Goal: Task Accomplishment & Management: Manage account settings

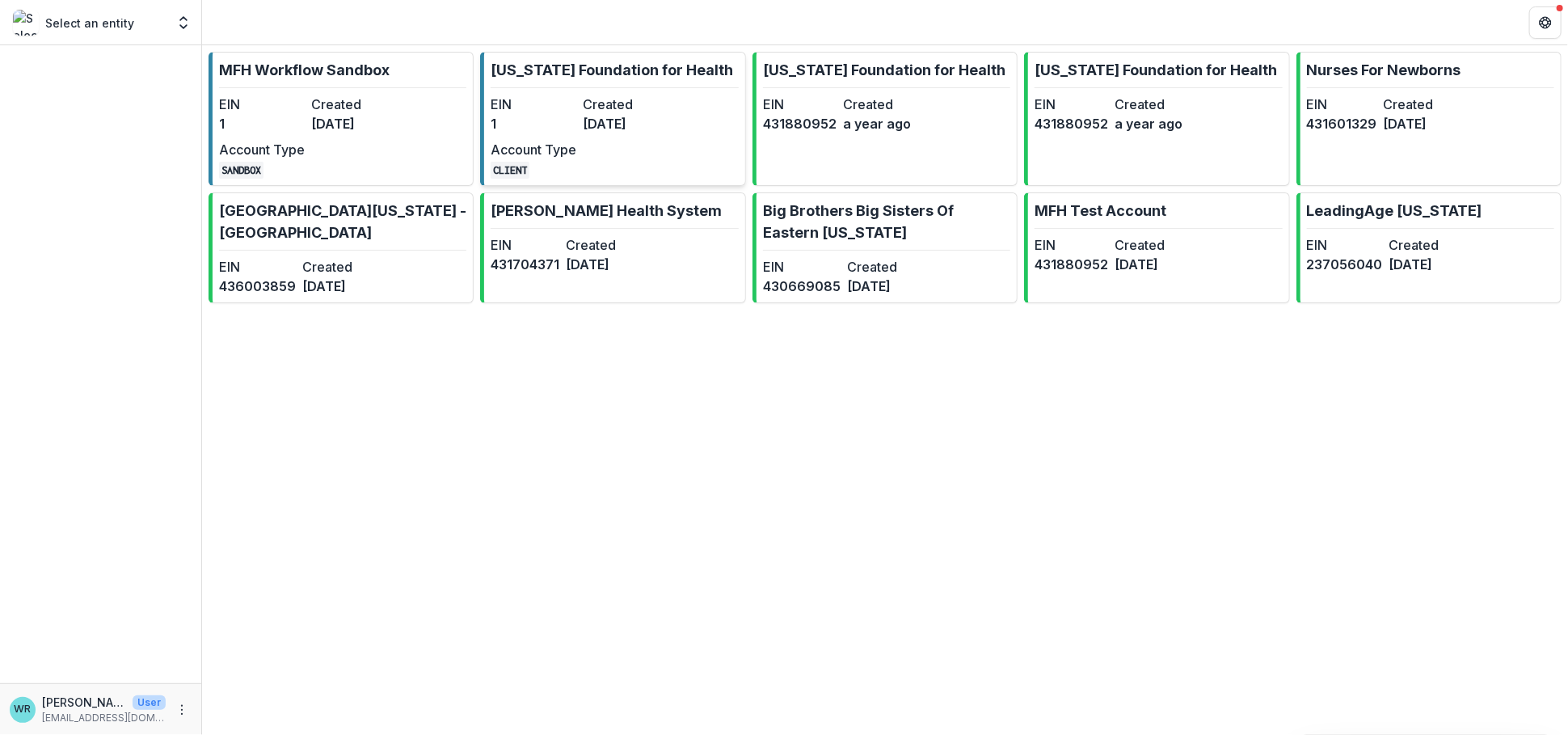
click at [633, 133] on div "EIN 1 Created 7 months ago Account Type CLIENT" at bounding box center [579, 137] width 178 height 84
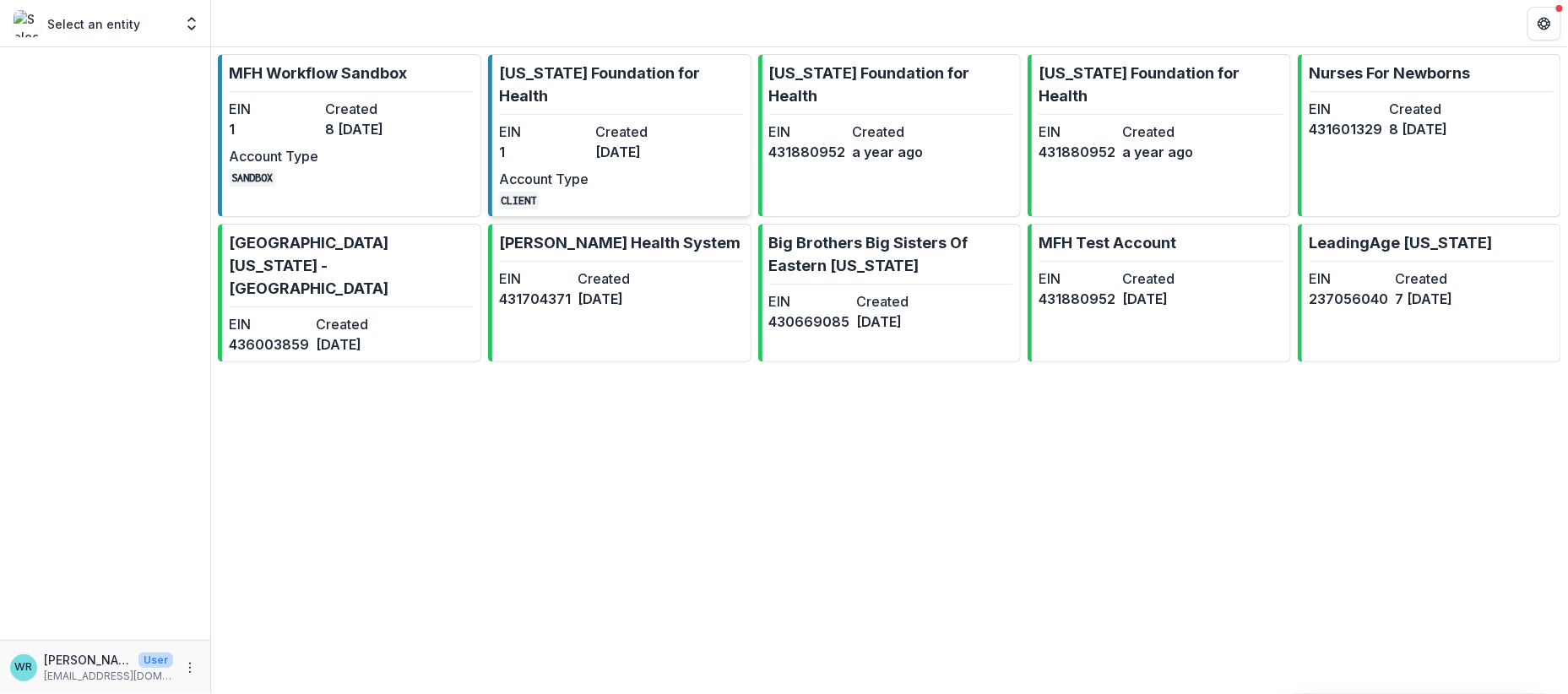
click at [576, 142] on dd "1" at bounding box center [544, 152] width 90 height 21
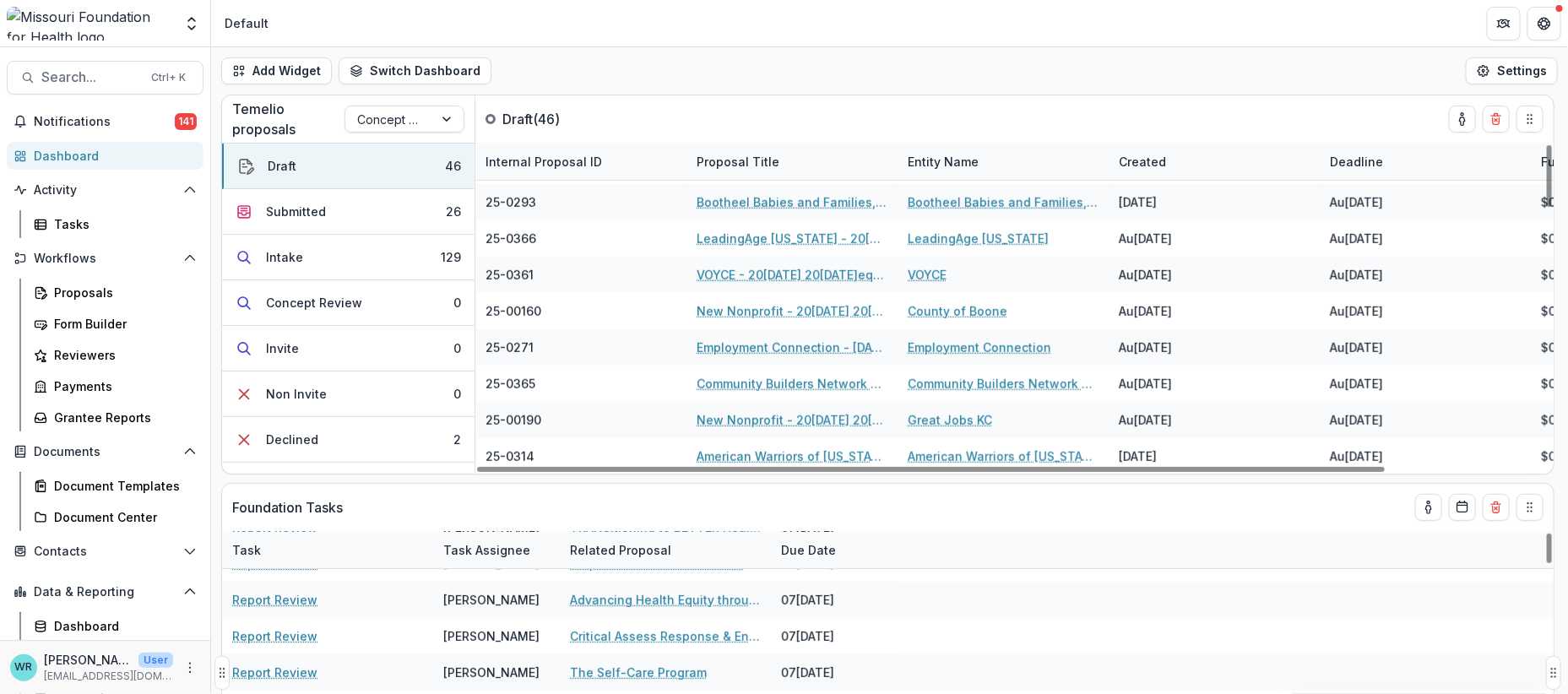
scroll to position [375, 0]
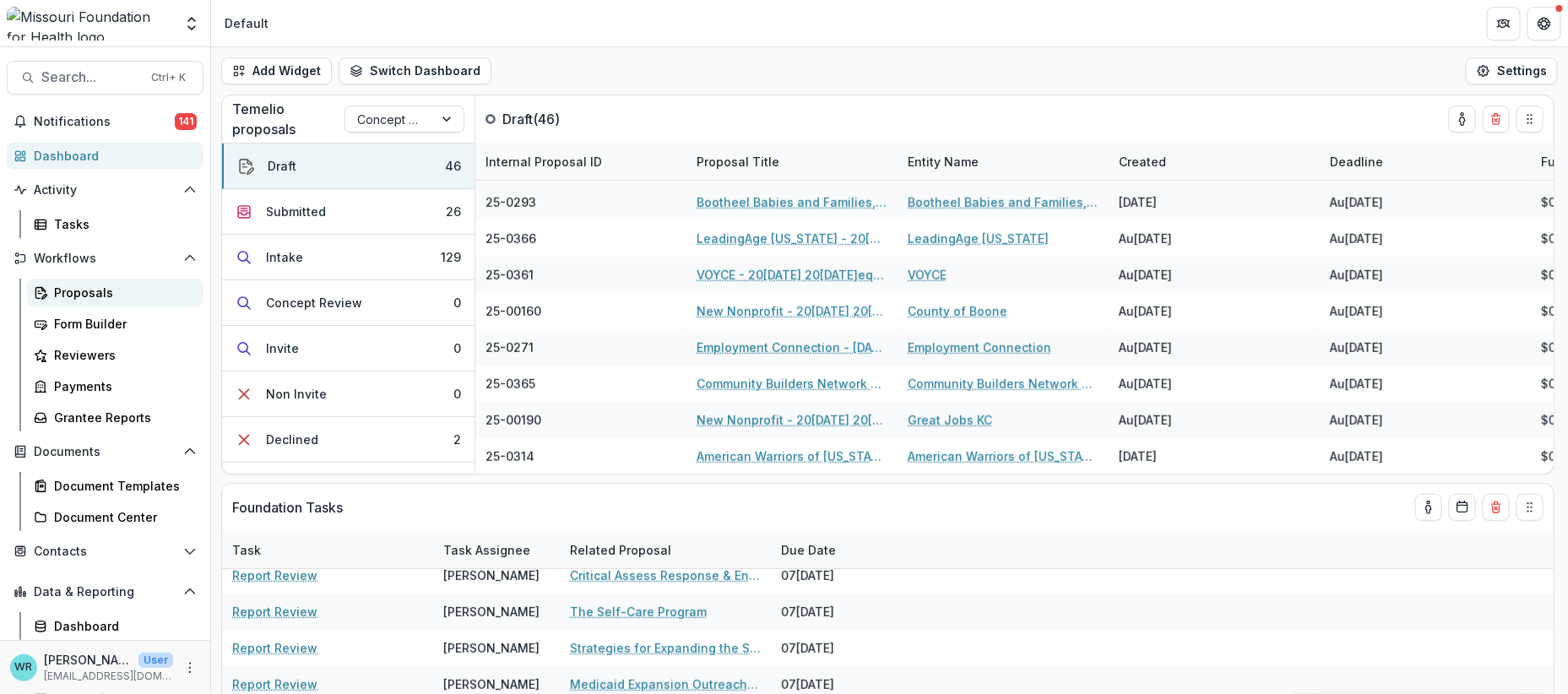
click at [73, 288] on div "Proposals" at bounding box center [121, 293] width 136 height 18
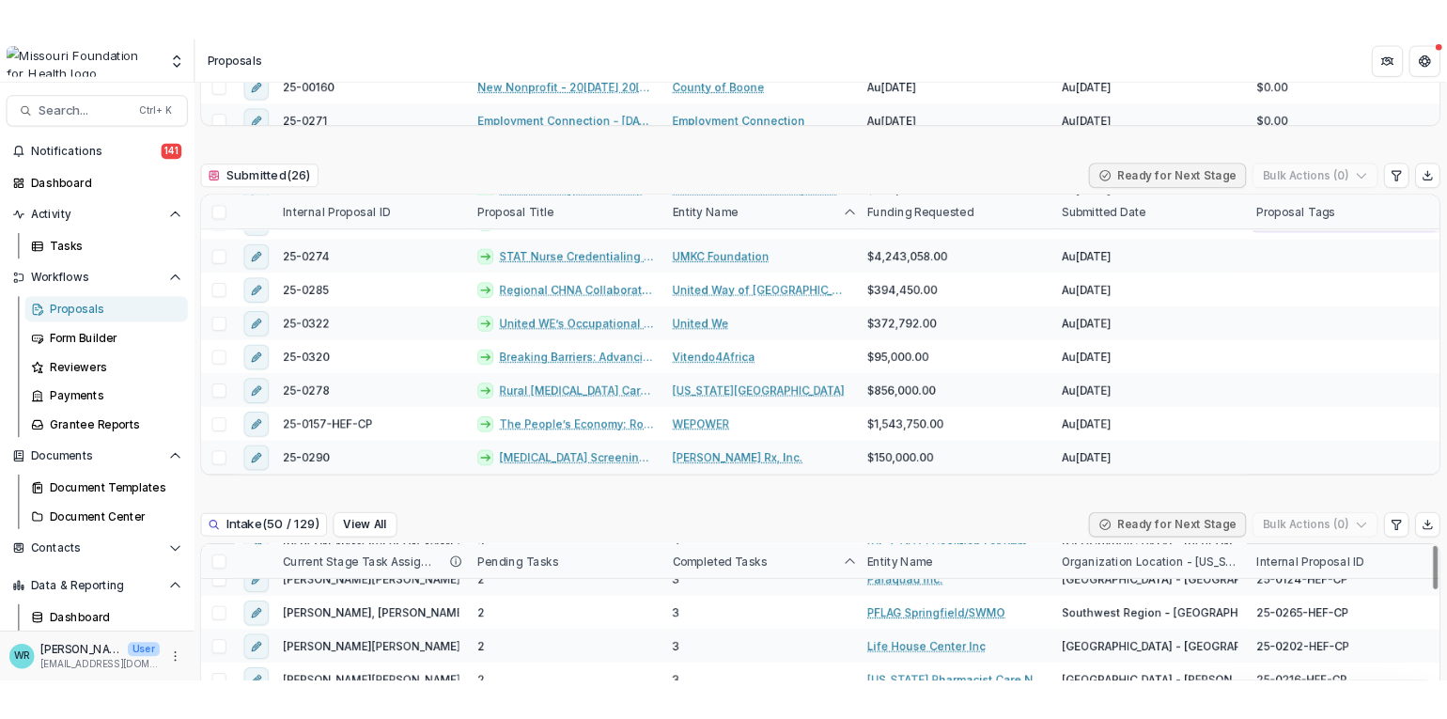
scroll to position [730, 0]
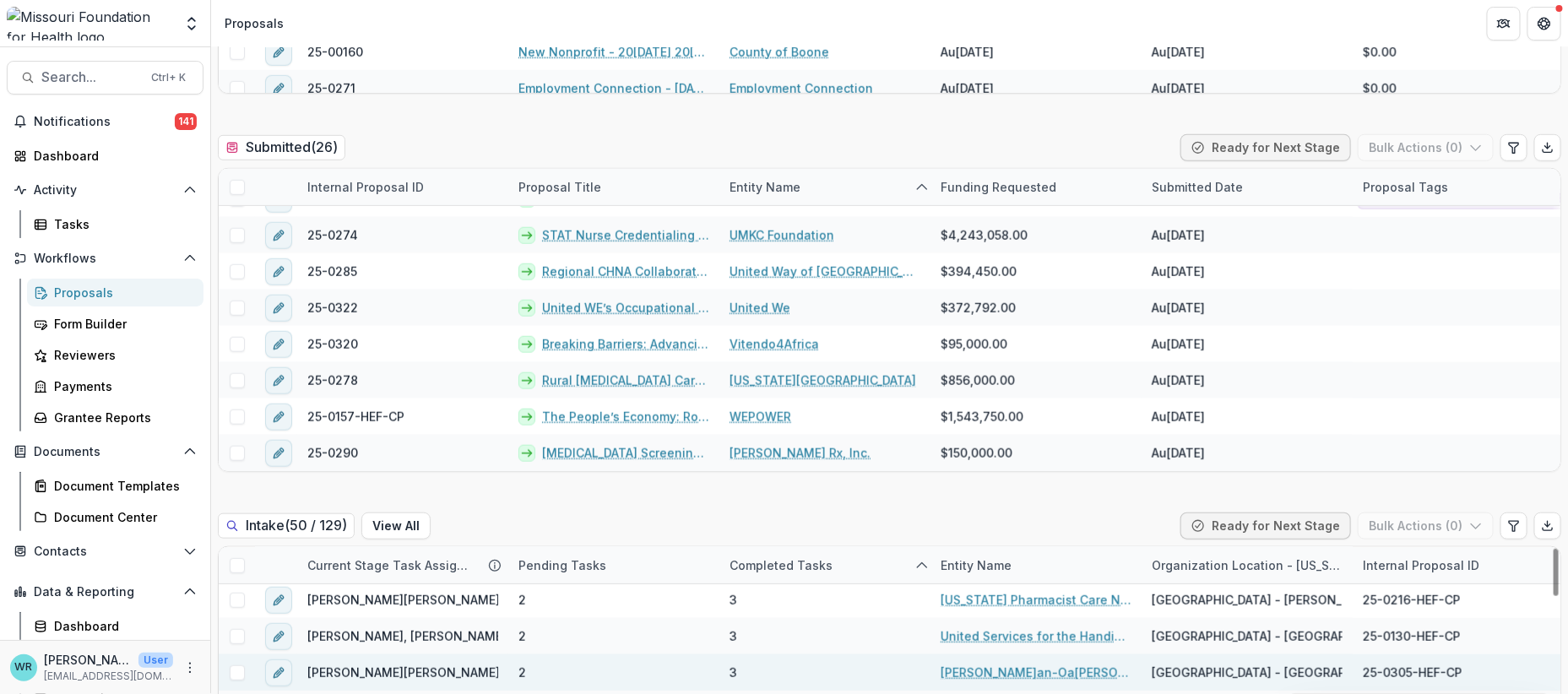
click at [1046, 663] on link "Freeman-Oak Hill Health System" at bounding box center [1036, 672] width 191 height 18
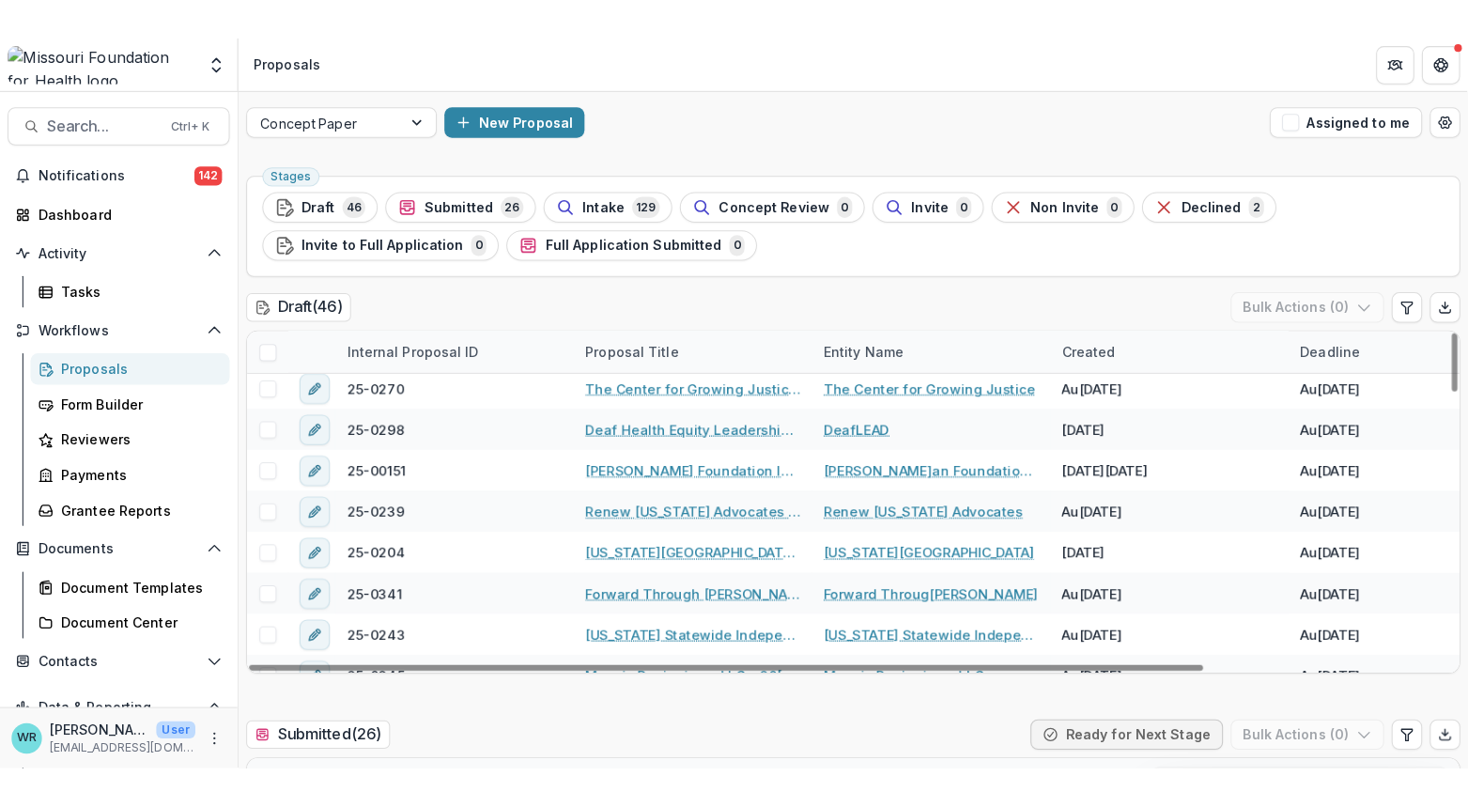
scroll to position [1563, 0]
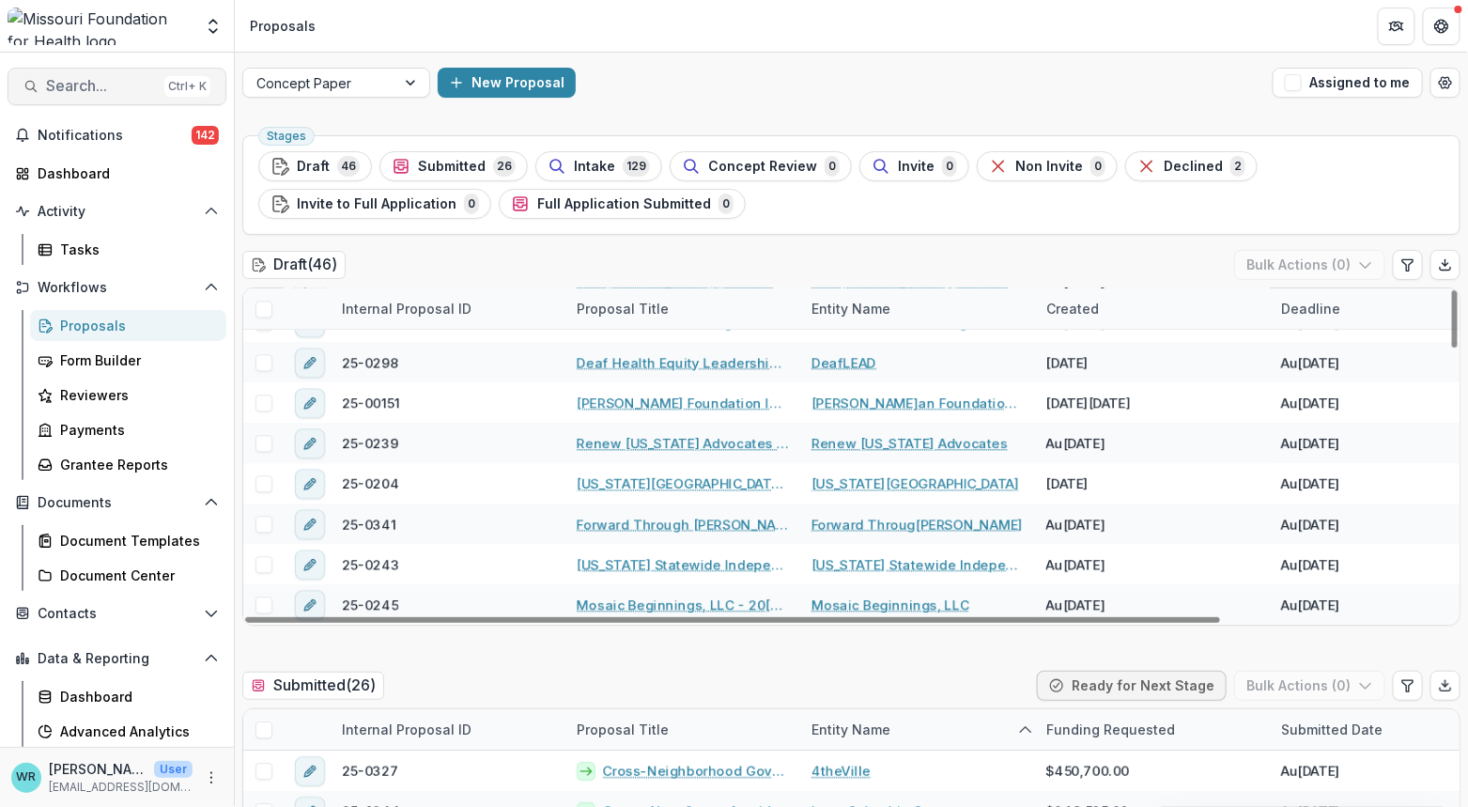
click at [109, 98] on button "Search... Ctrl + K" at bounding box center [117, 87] width 219 height 38
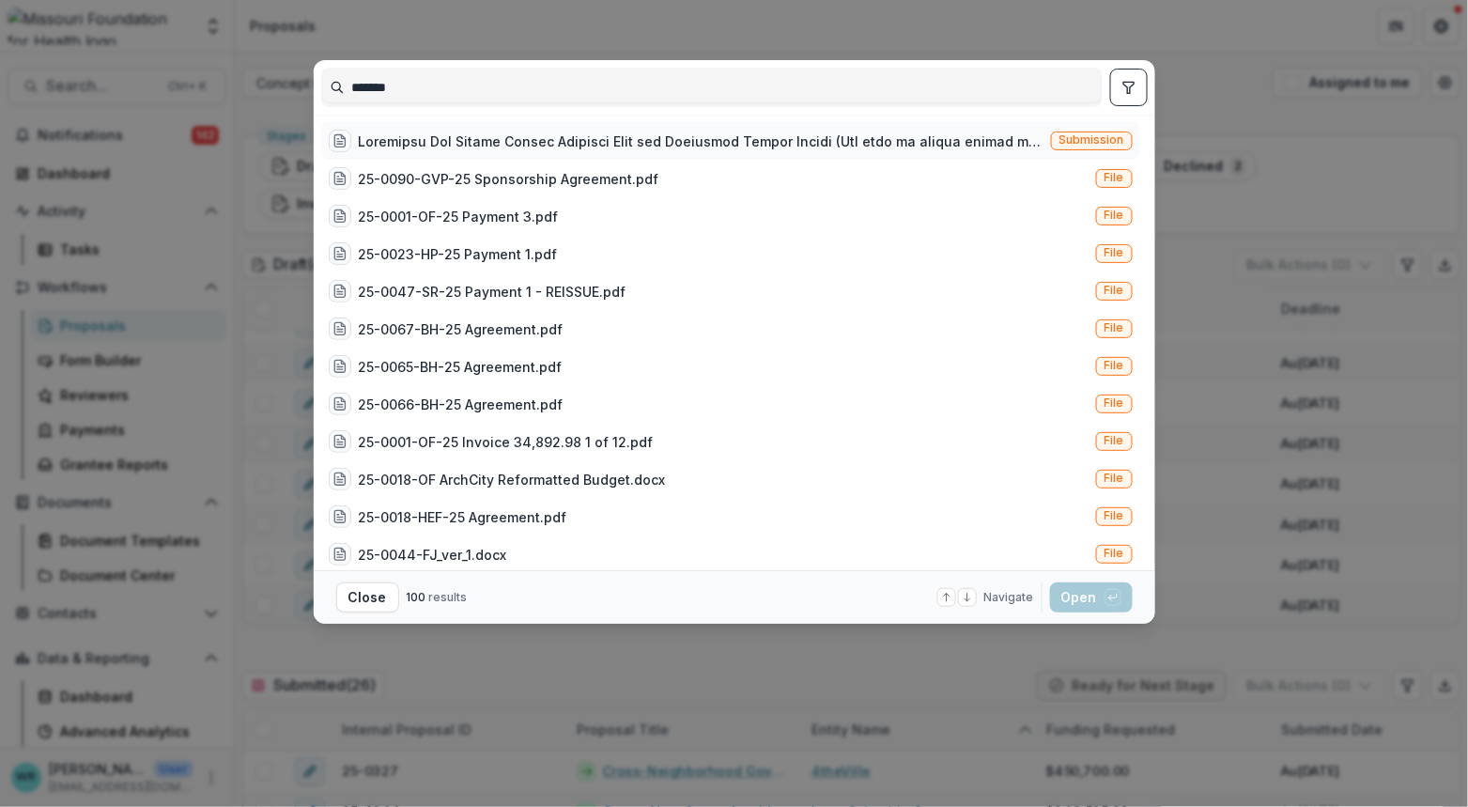
type input "*******"
click at [1060, 138] on span "Submission" at bounding box center [1092, 139] width 65 height 13
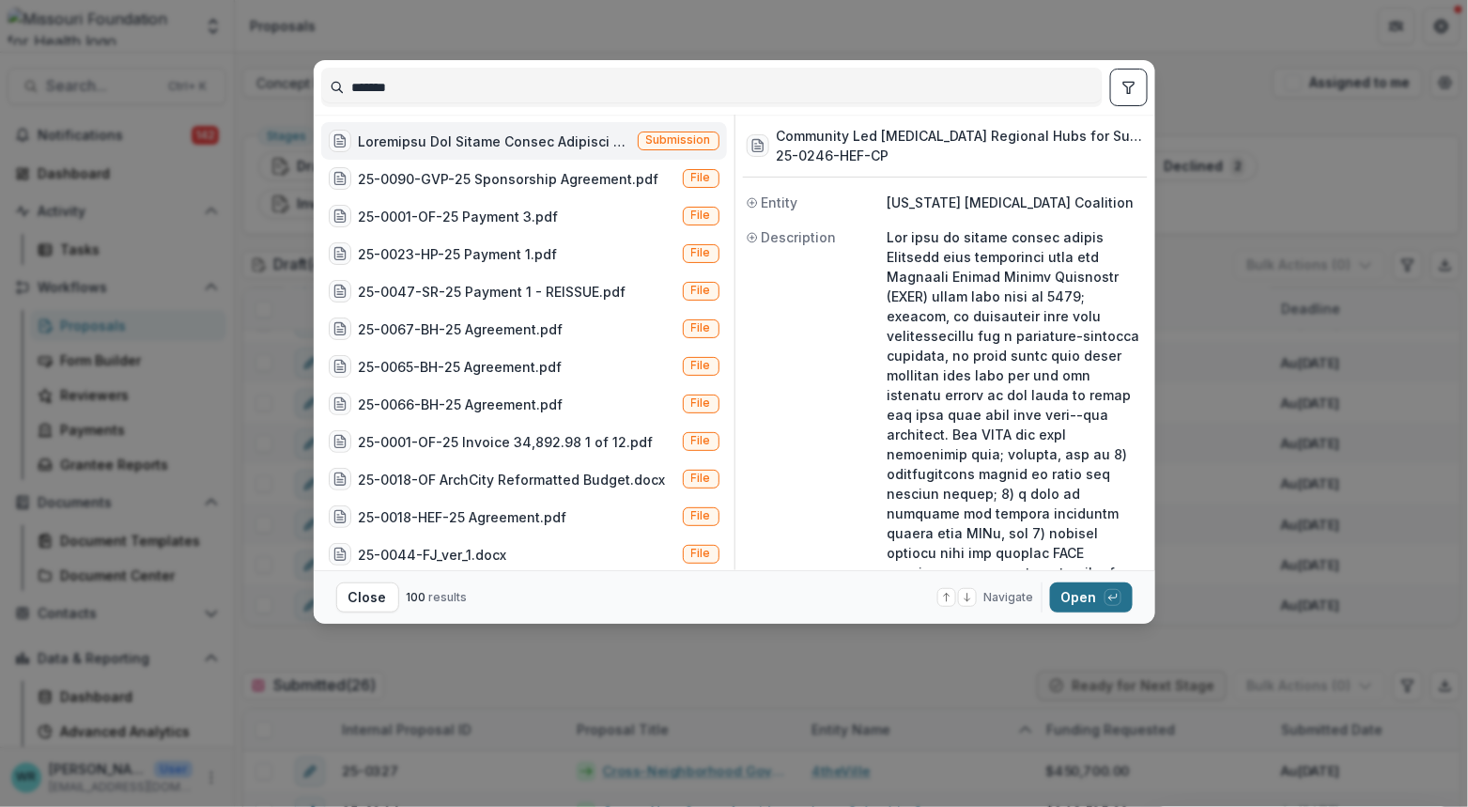
click at [1079, 597] on button "Open with enter key" at bounding box center [1091, 597] width 83 height 30
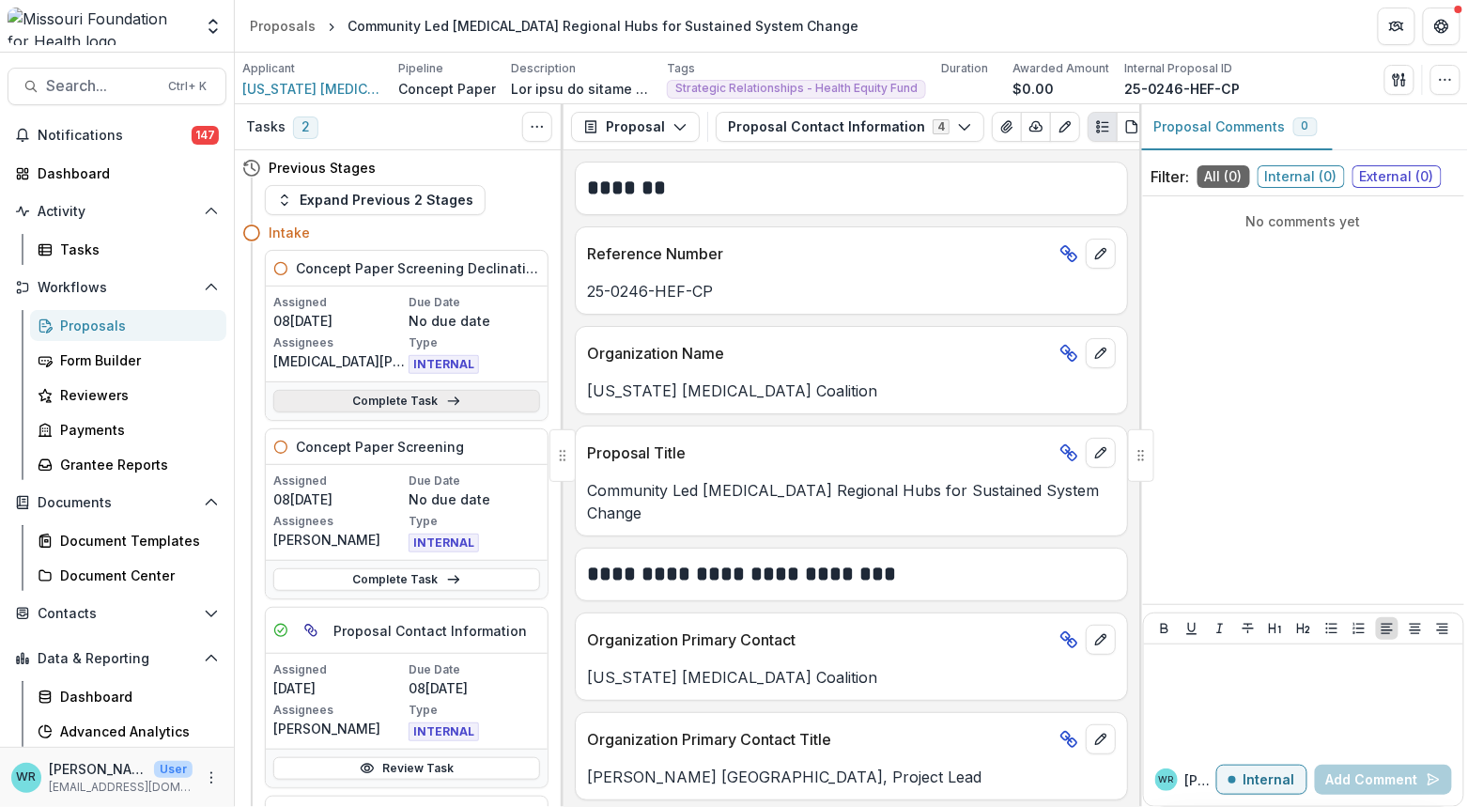
click at [477, 393] on link "Complete Task" at bounding box center [406, 401] width 267 height 23
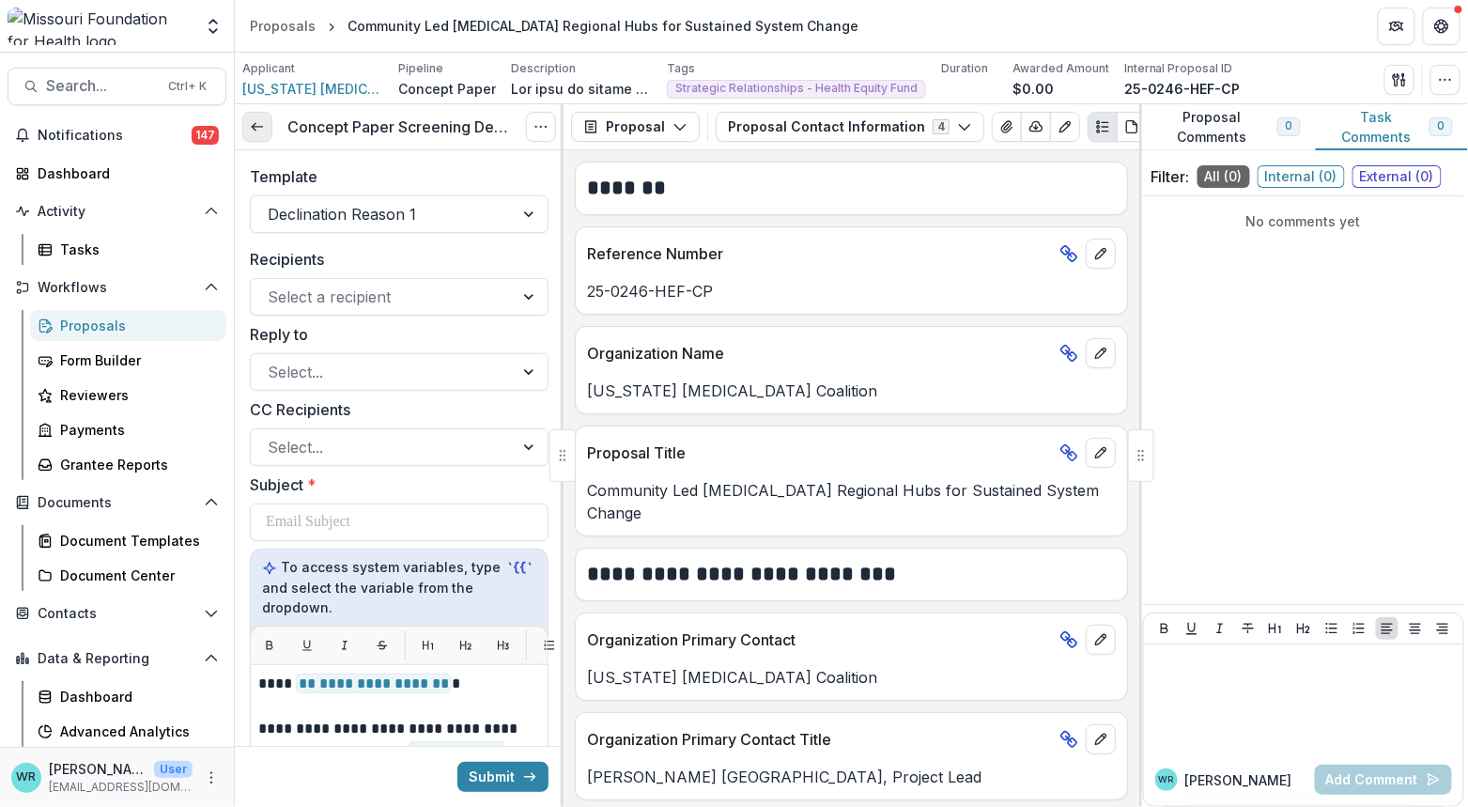
click at [269, 129] on link at bounding box center [257, 127] width 30 height 30
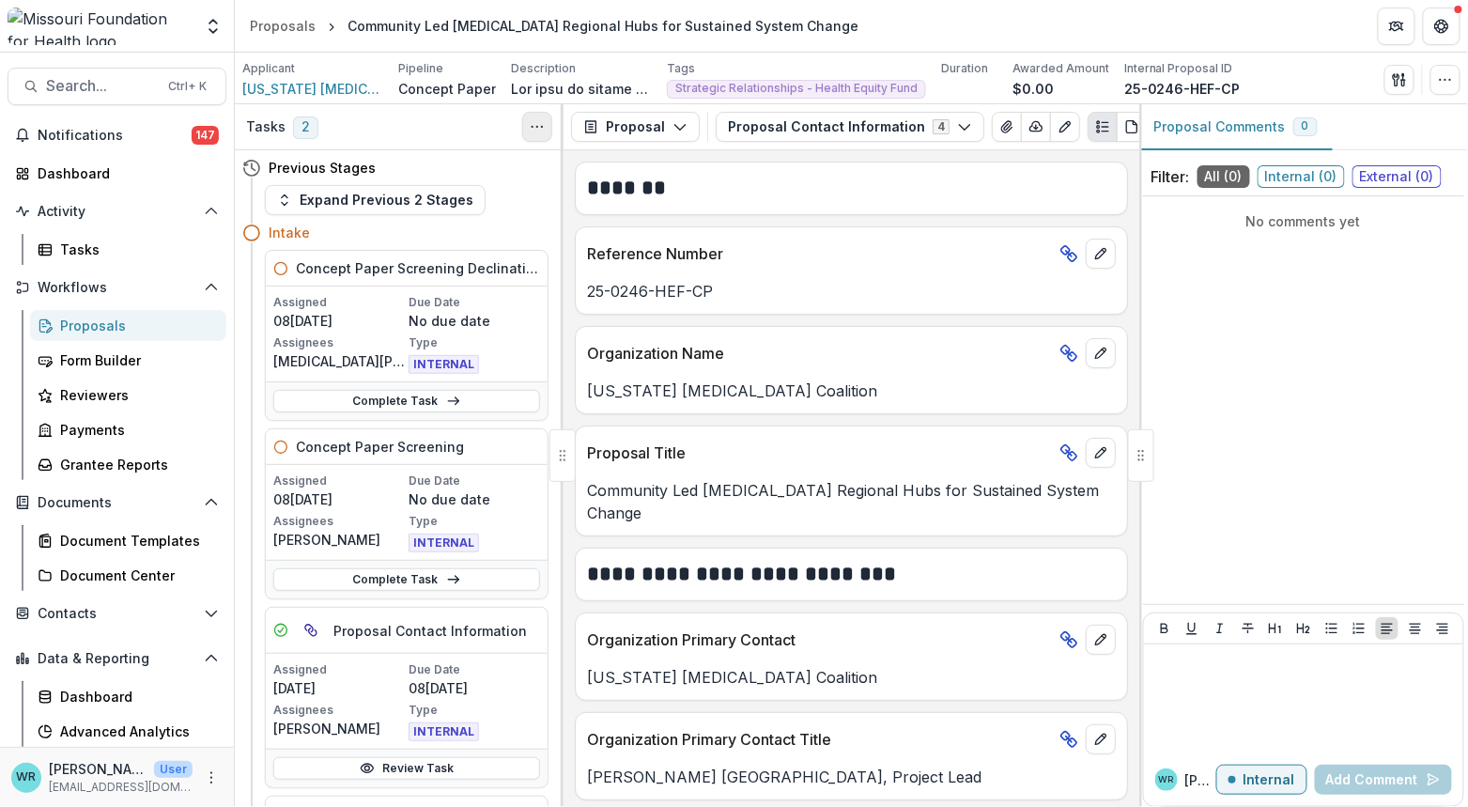
click at [548, 124] on button "Toggle View Cancelled Tasks" at bounding box center [537, 127] width 30 height 30
click at [463, 400] on link "Complete Task" at bounding box center [406, 401] width 267 height 23
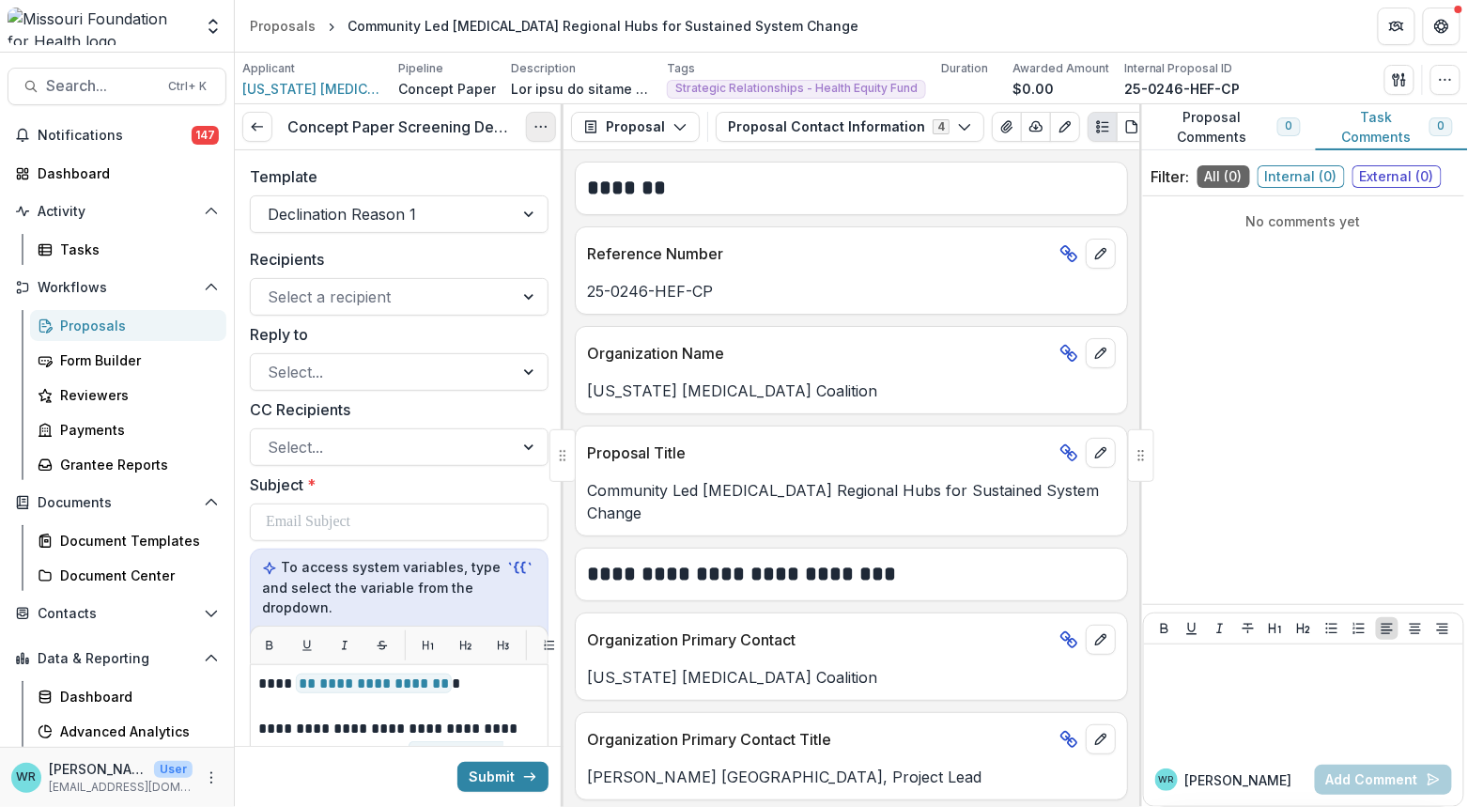
click at [546, 126] on icon "Options" at bounding box center [541, 126] width 15 height 15
click at [475, 214] on button "Cancel Task" at bounding box center [450, 209] width 201 height 31
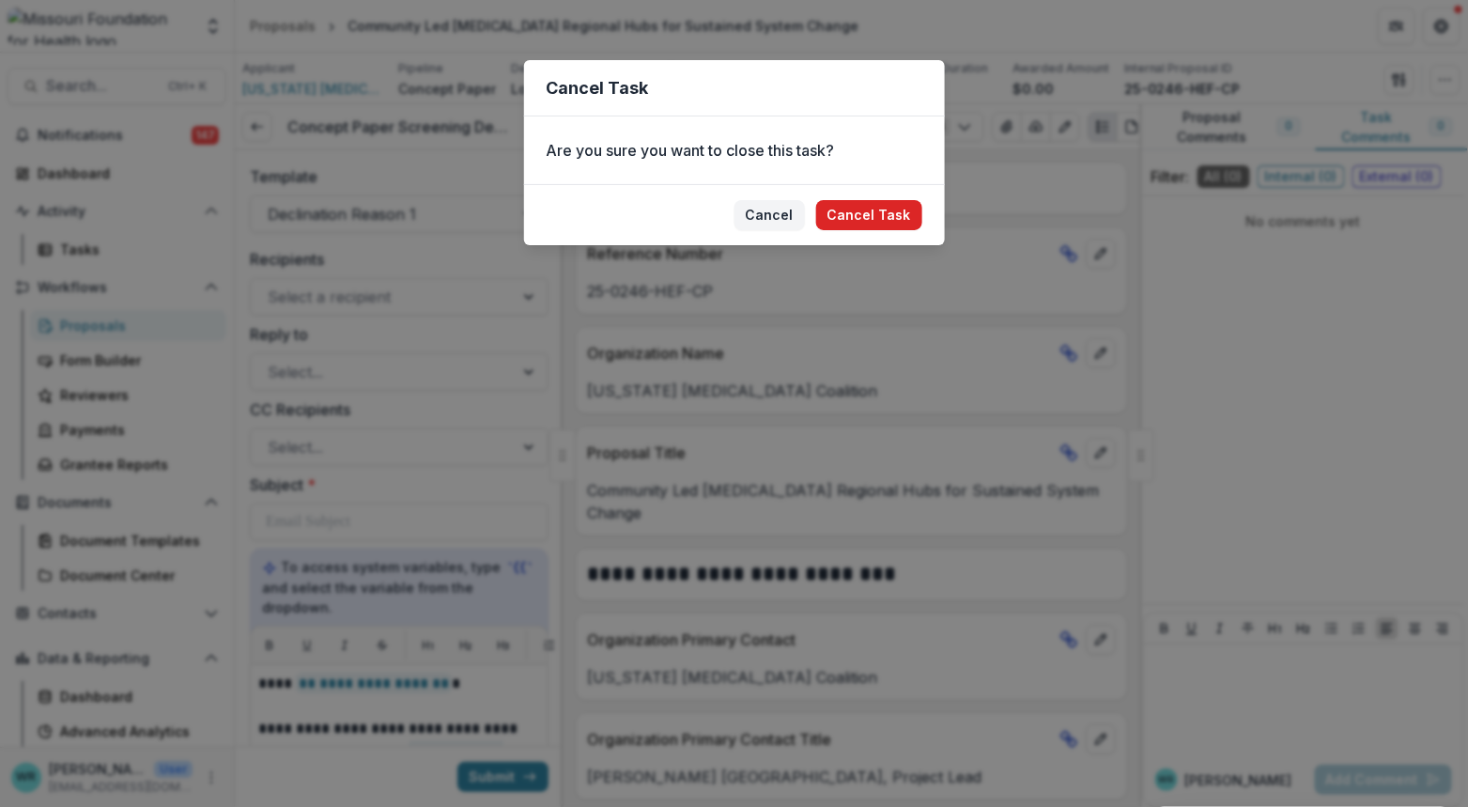
click at [895, 216] on button "Cancel Task" at bounding box center [869, 215] width 106 height 30
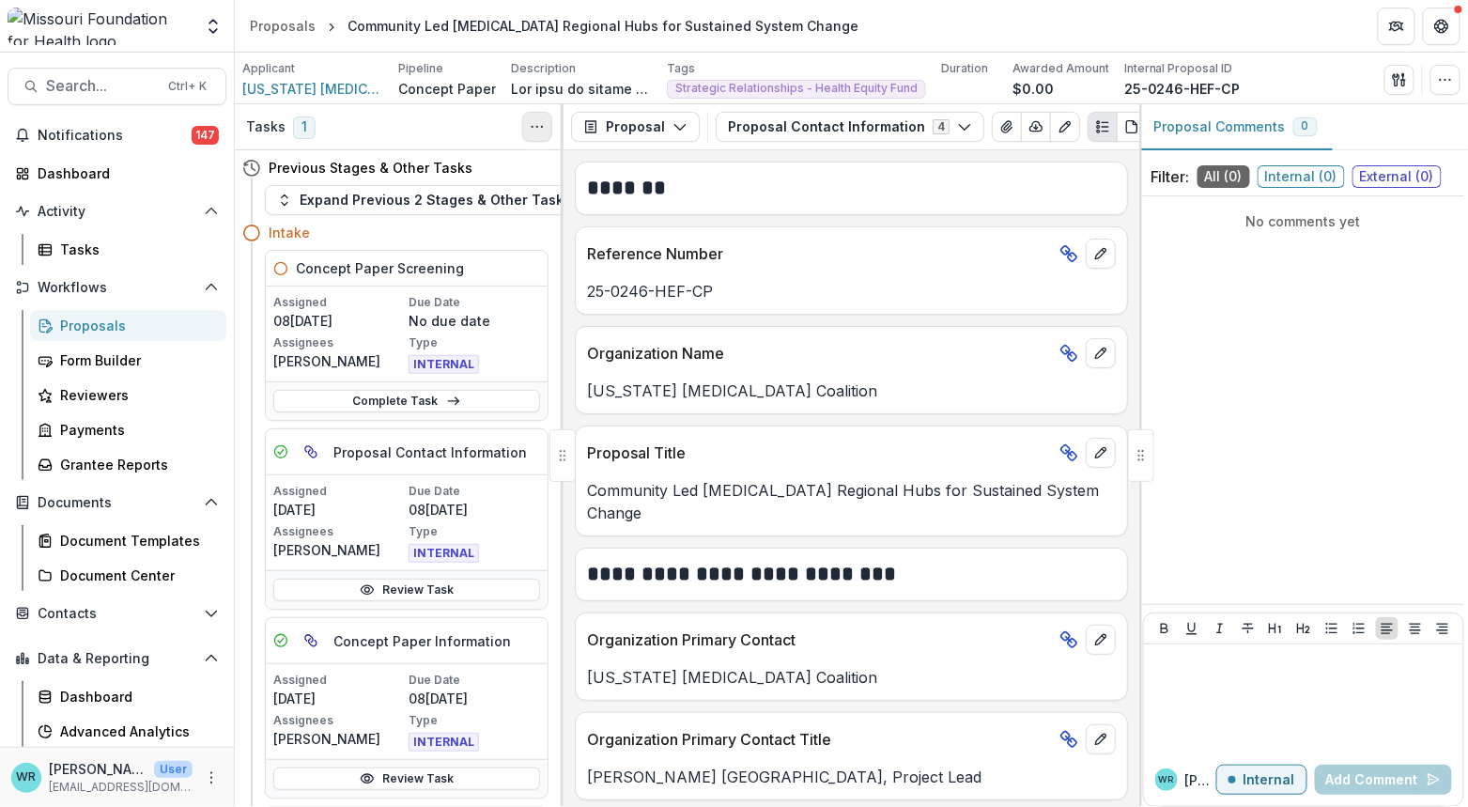
click at [533, 125] on icon "Toggle View Cancelled Tasks" at bounding box center [537, 126] width 15 height 15
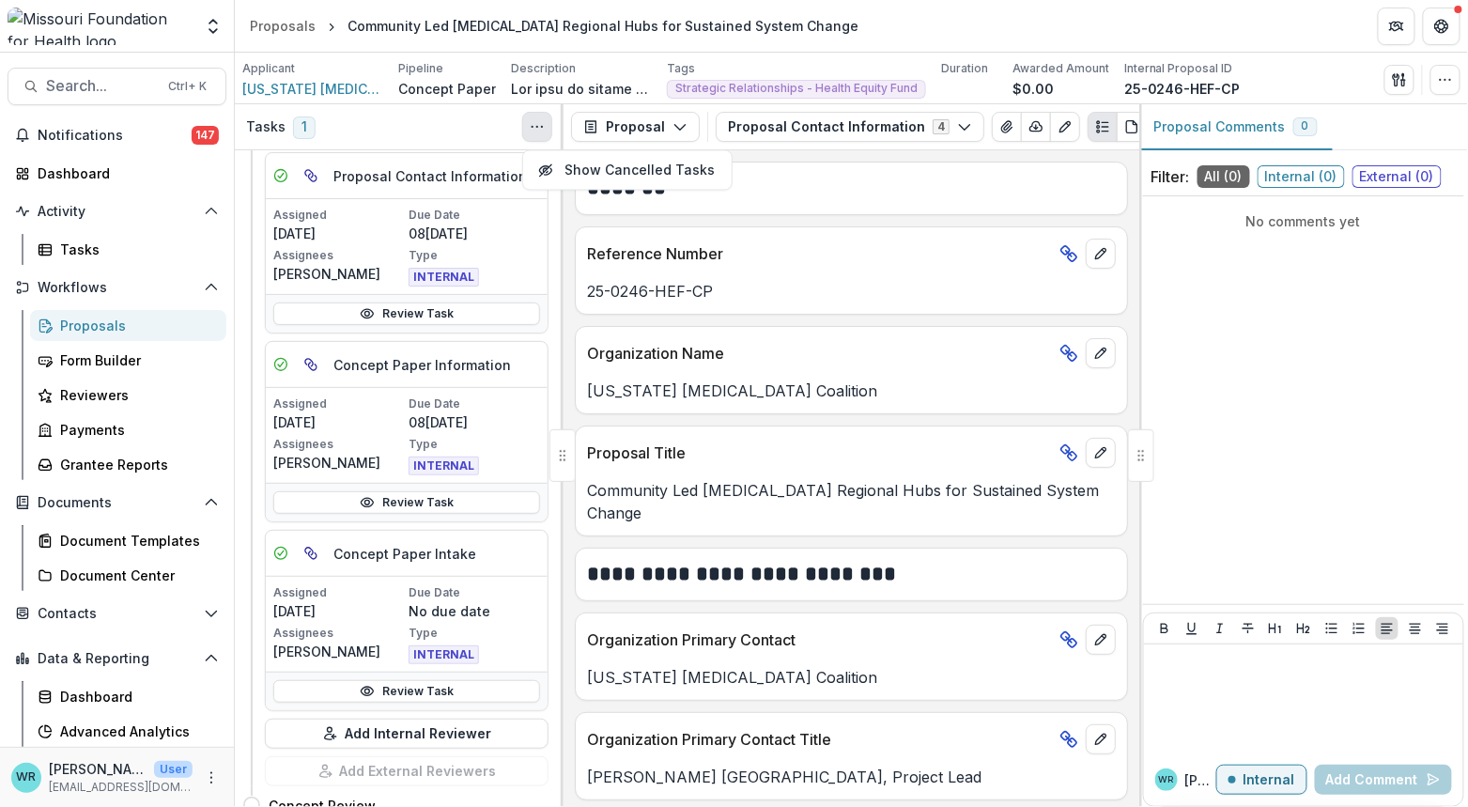
scroll to position [521, 0]
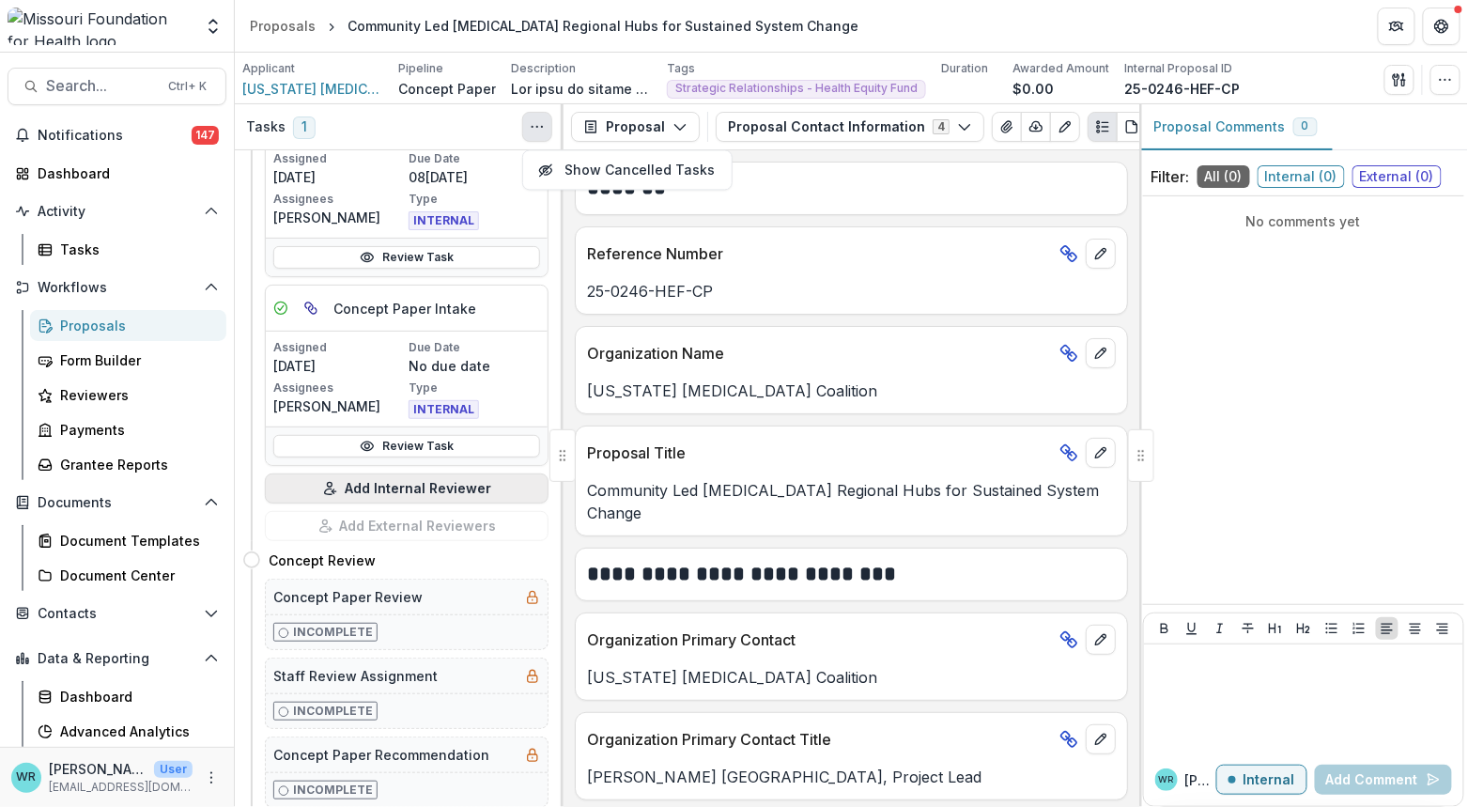
click at [423, 491] on button "Add Internal Reviewer" at bounding box center [407, 488] width 284 height 30
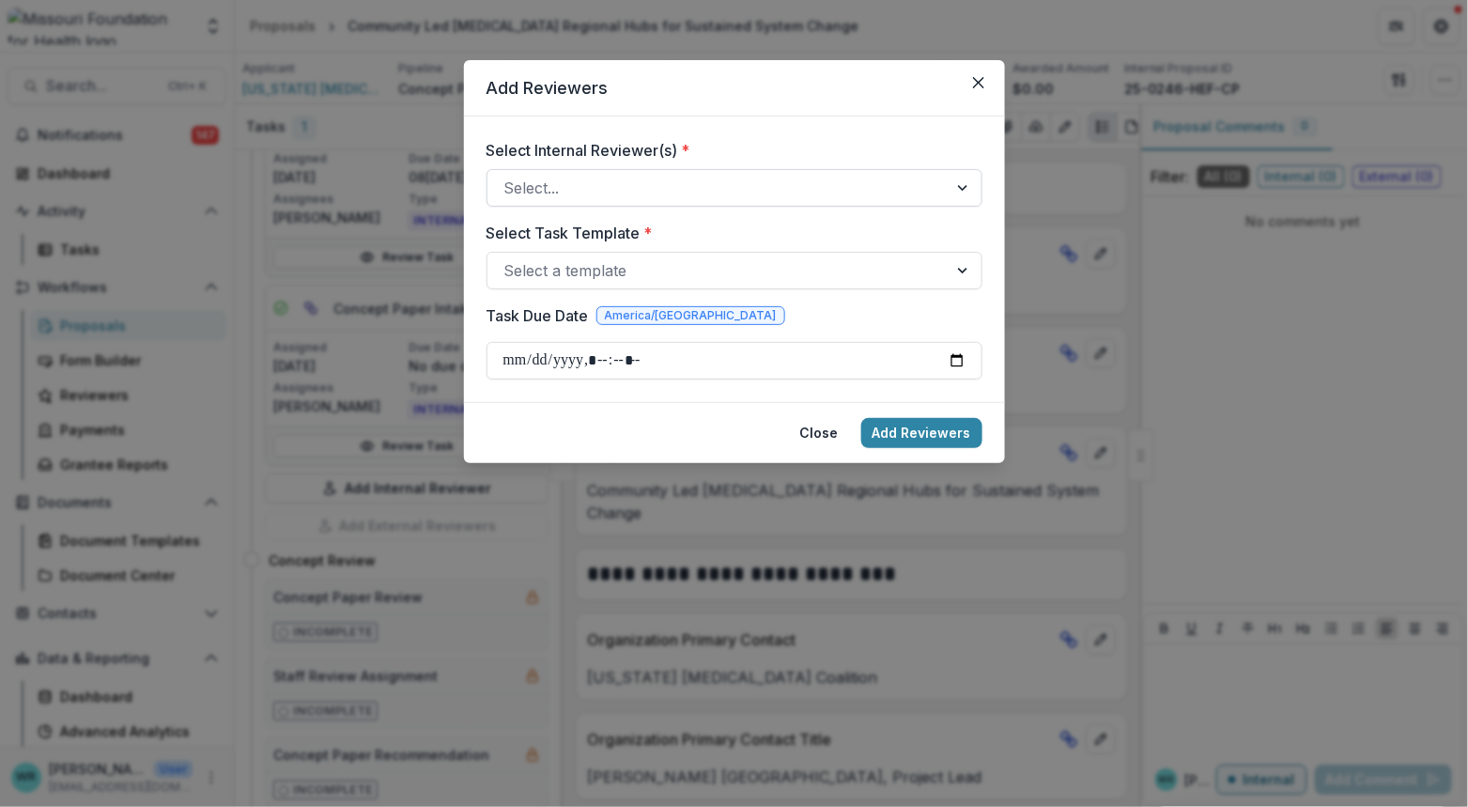
click at [624, 185] on div at bounding box center [717, 188] width 426 height 26
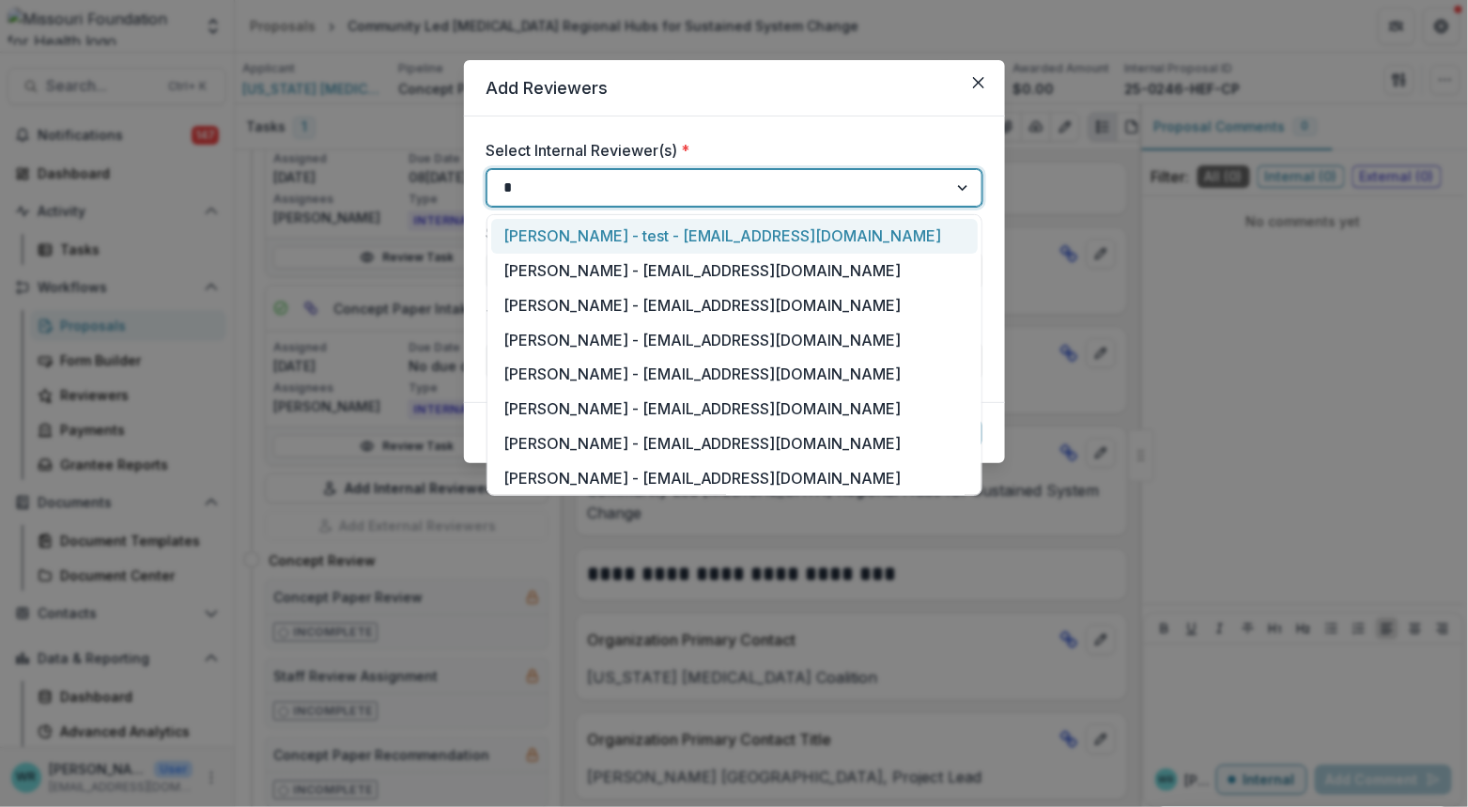
type input "**"
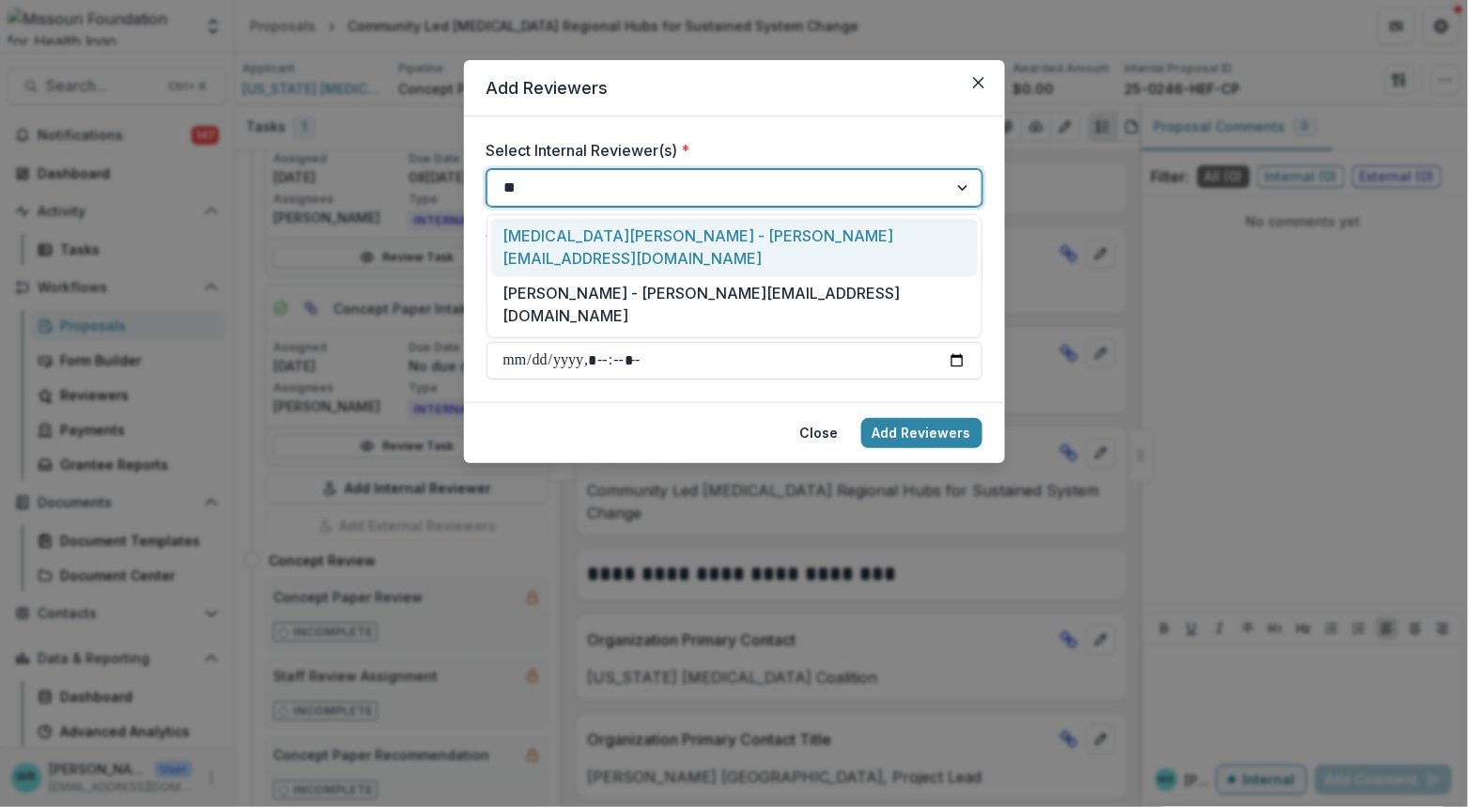
click at [672, 229] on div "Kyra Robinson - krobinson@mffh.org" at bounding box center [734, 247] width 487 height 57
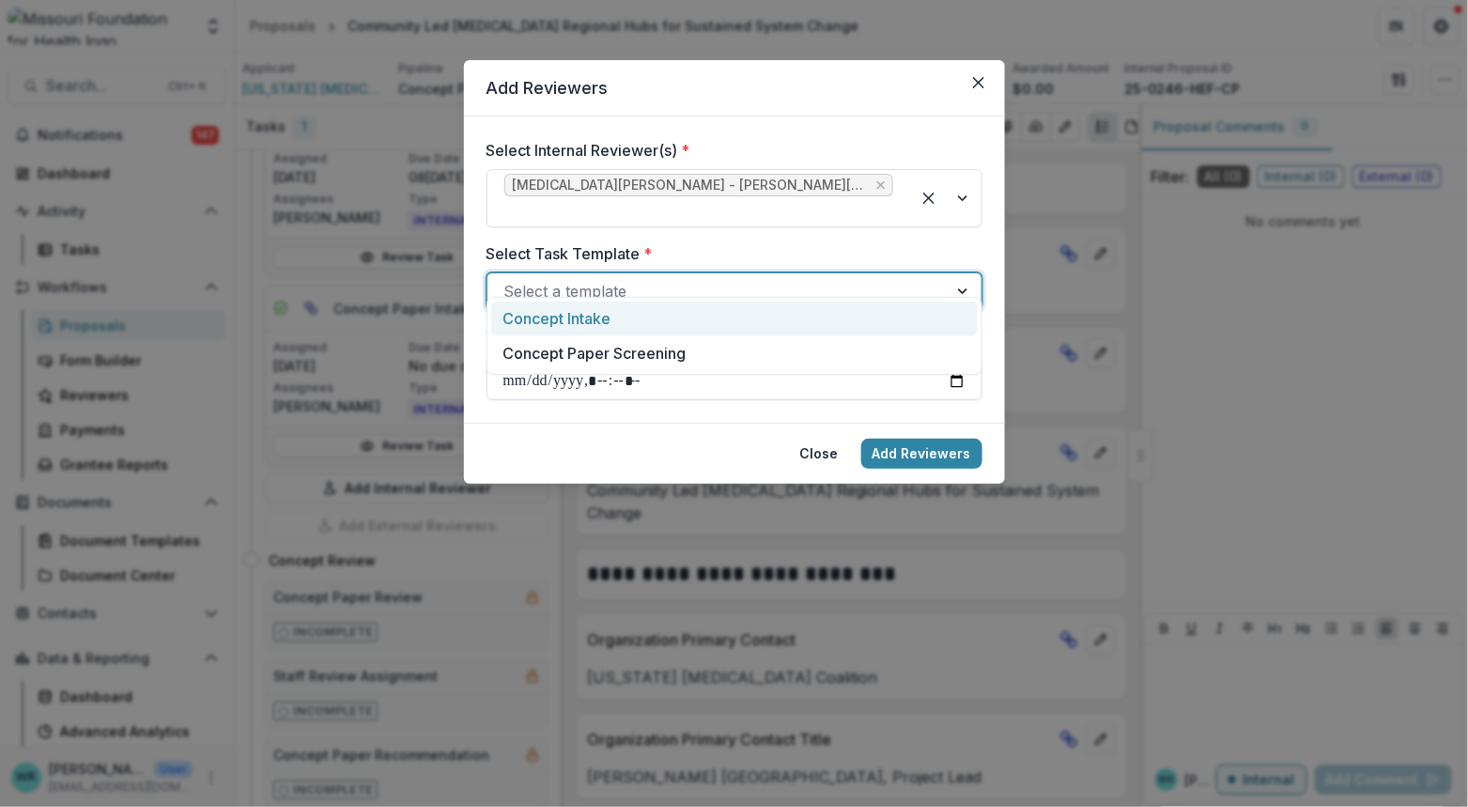
click at [659, 278] on div at bounding box center [717, 291] width 426 height 26
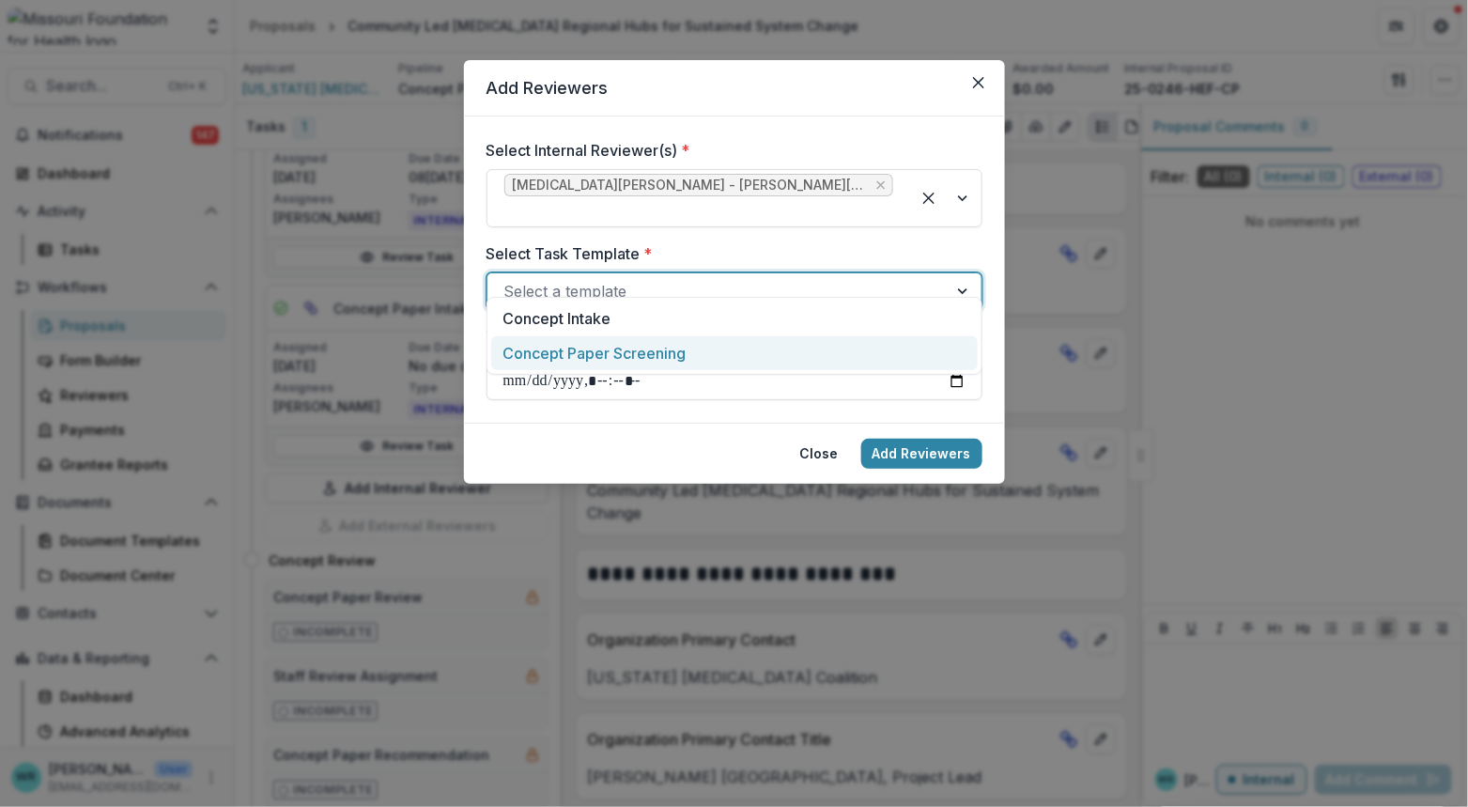
click at [637, 360] on div "Concept Paper Screening" at bounding box center [734, 353] width 487 height 35
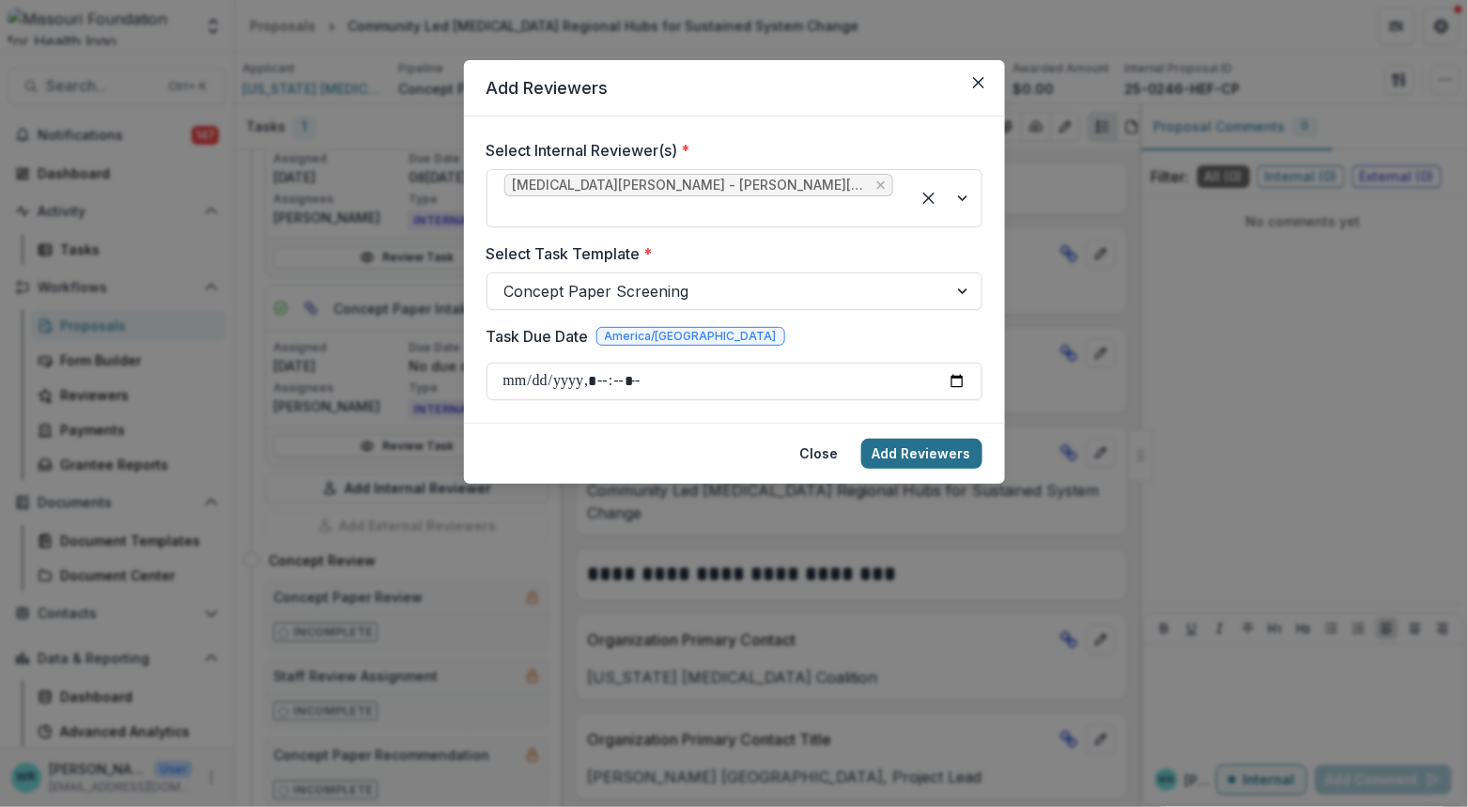
click at [899, 442] on button "Add Reviewers" at bounding box center [921, 454] width 121 height 30
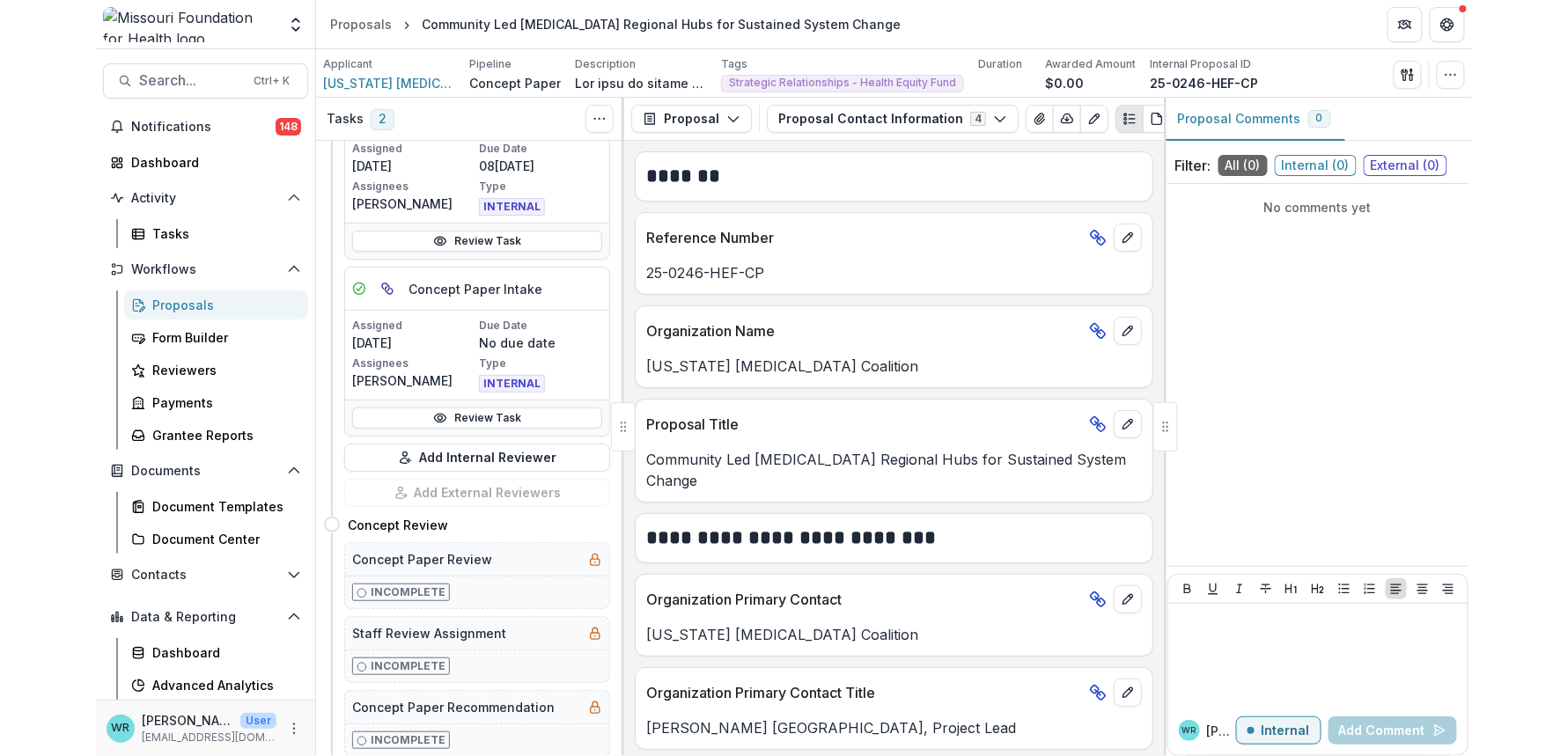
scroll to position [0, 0]
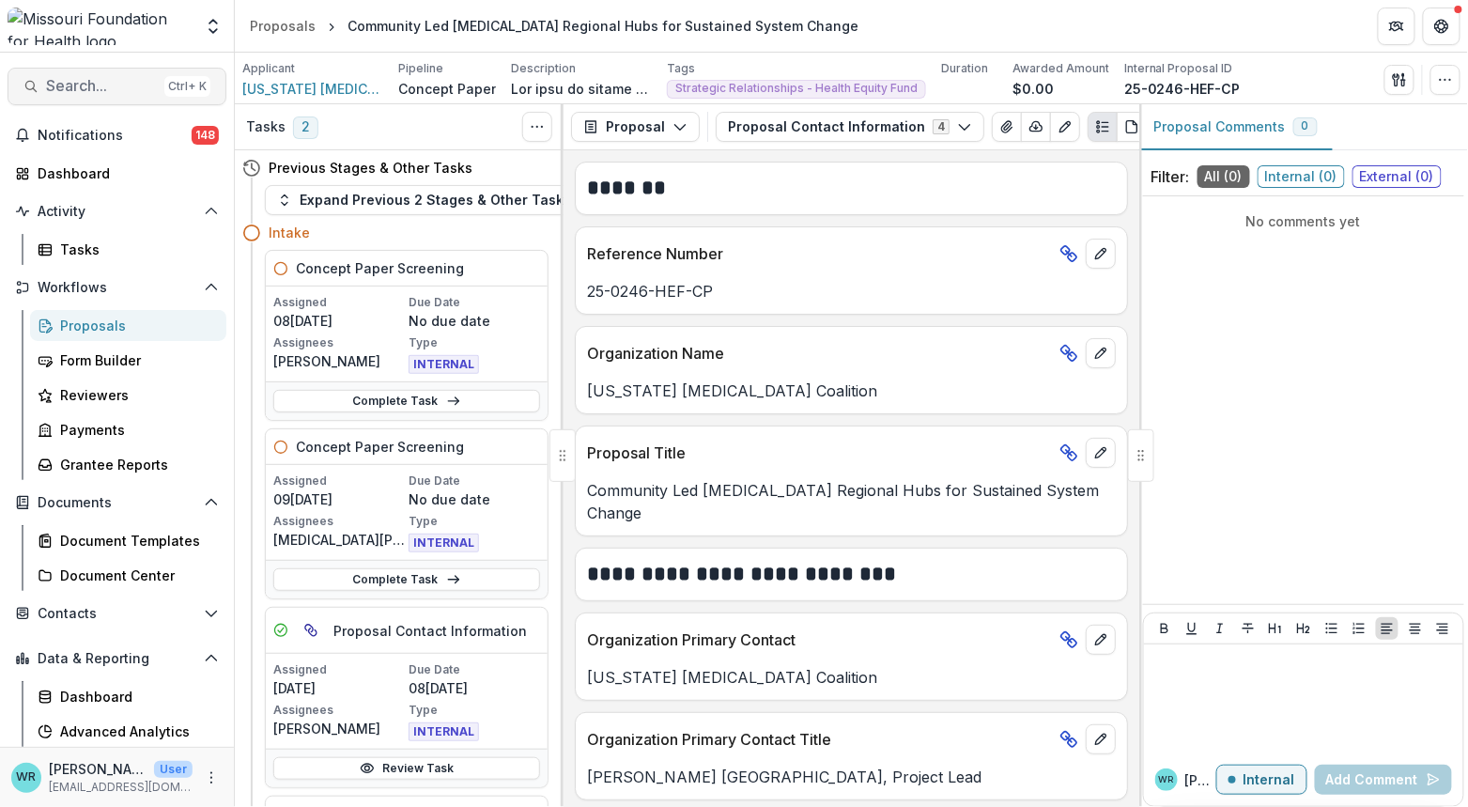
click at [88, 87] on span "Search..." at bounding box center [101, 86] width 111 height 18
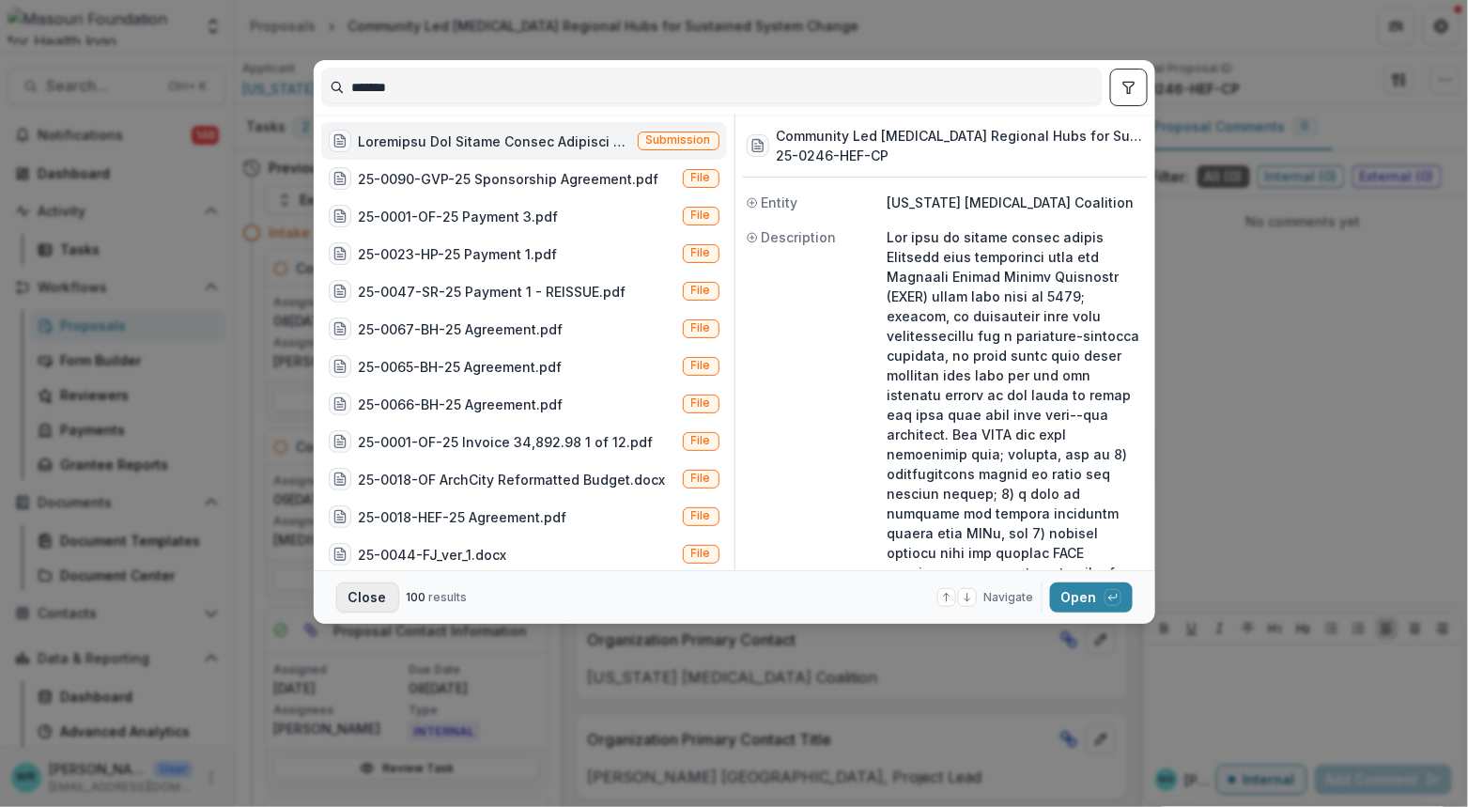
click at [360, 593] on button "Close" at bounding box center [367, 597] width 63 height 30
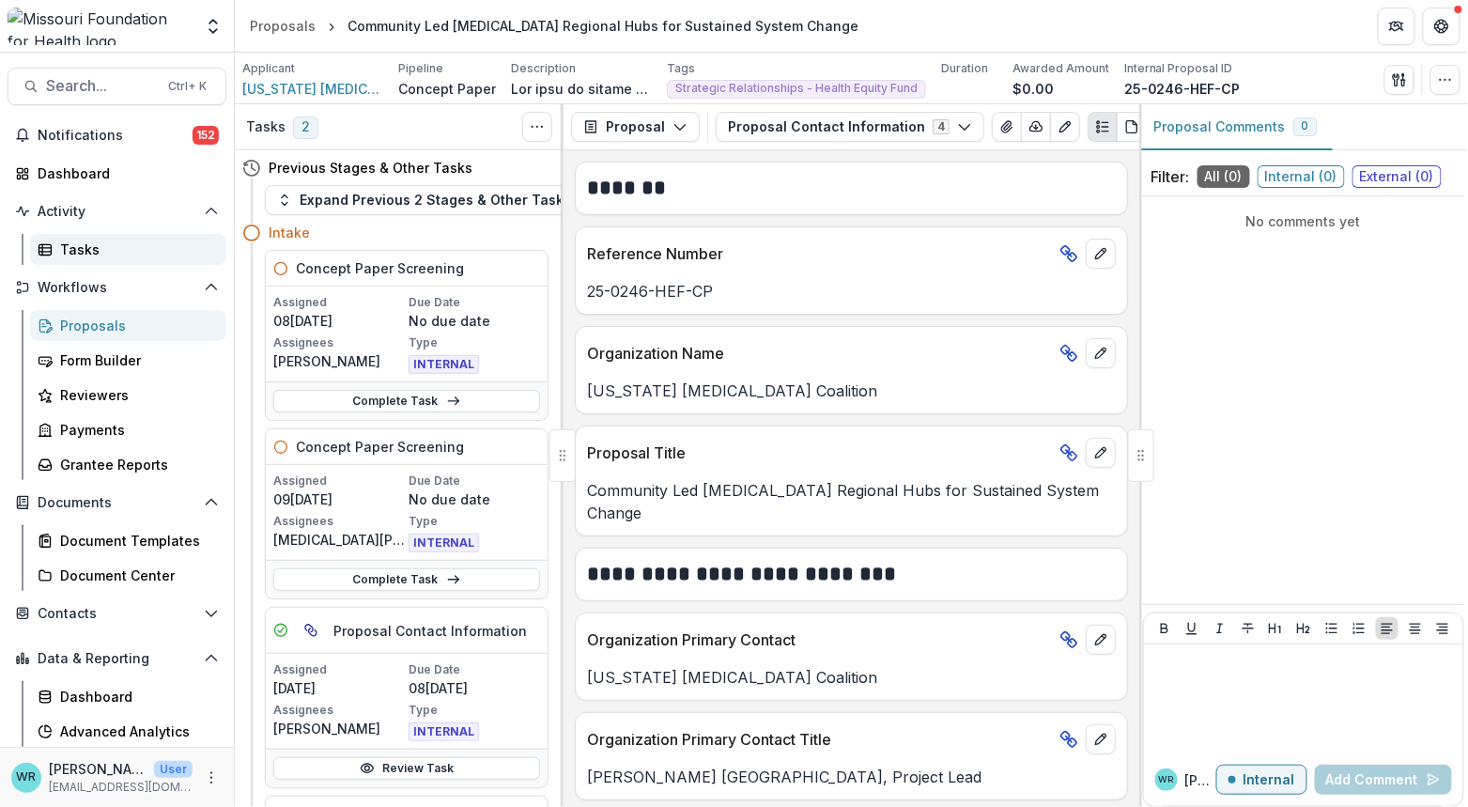
click at [99, 237] on link "Tasks" at bounding box center [128, 249] width 196 height 31
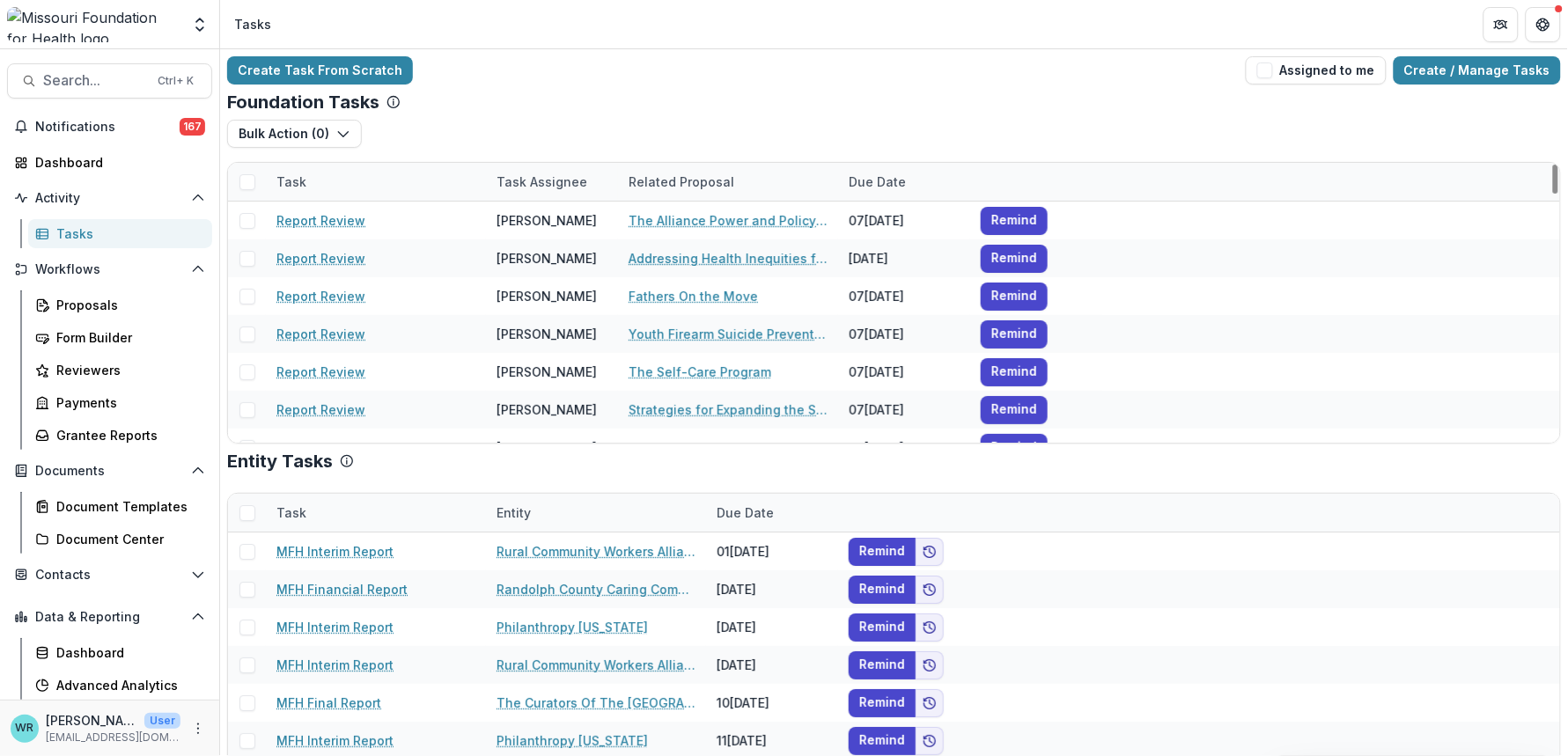
click at [560, 179] on div "Task Assignee" at bounding box center [542, 182] width 112 height 19
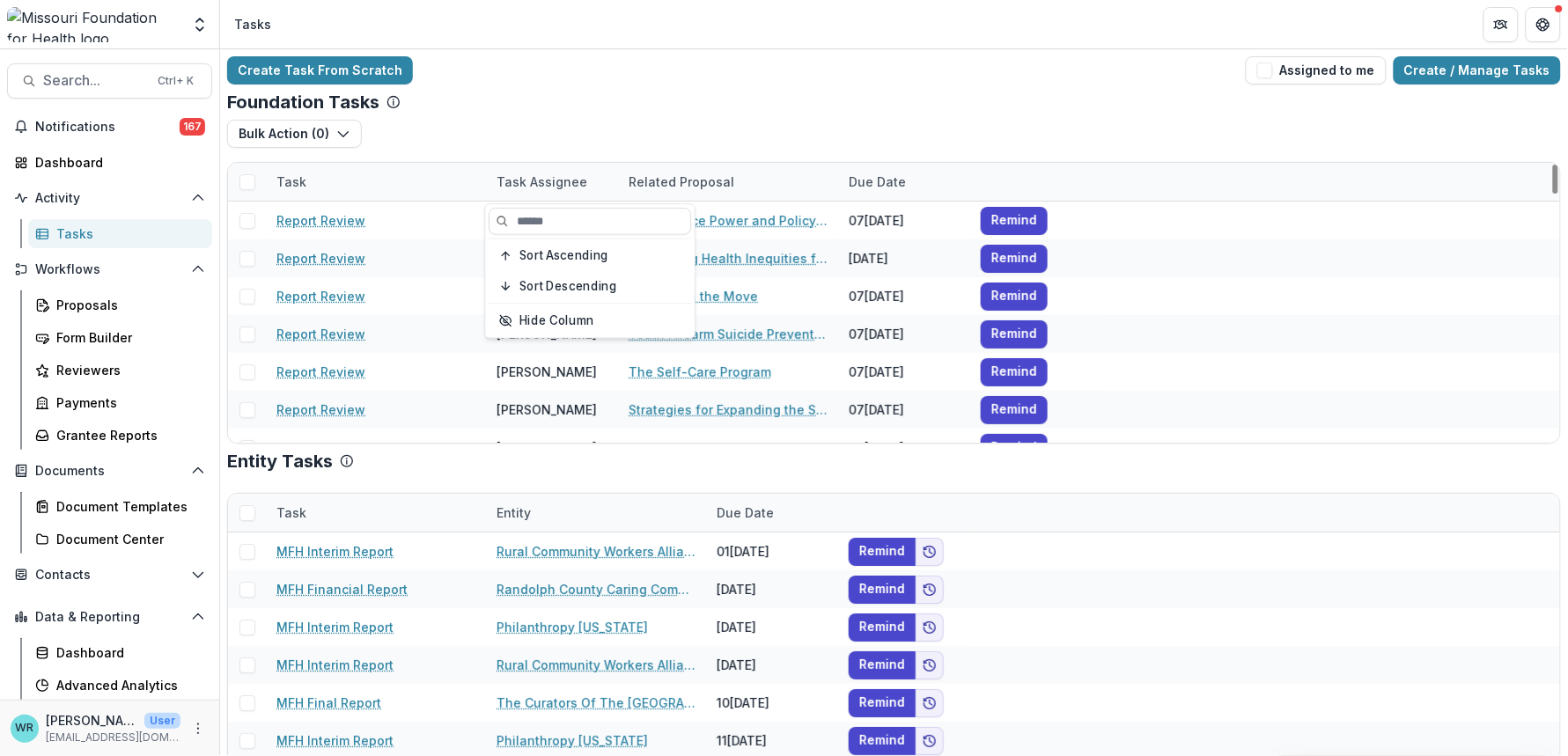
click at [302, 178] on div "Task" at bounding box center [291, 182] width 51 height 19
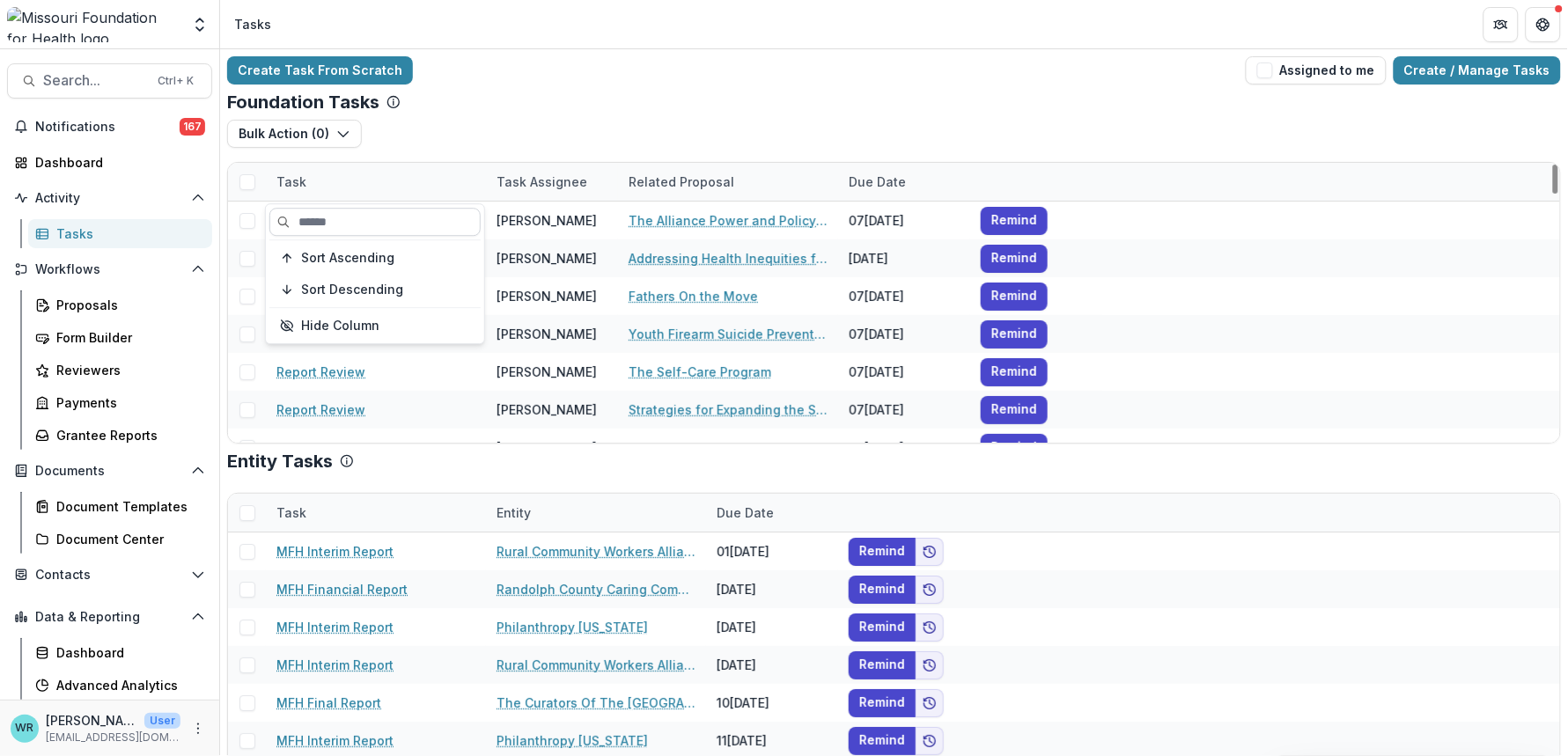
click at [364, 225] on input at bounding box center [374, 222] width 211 height 28
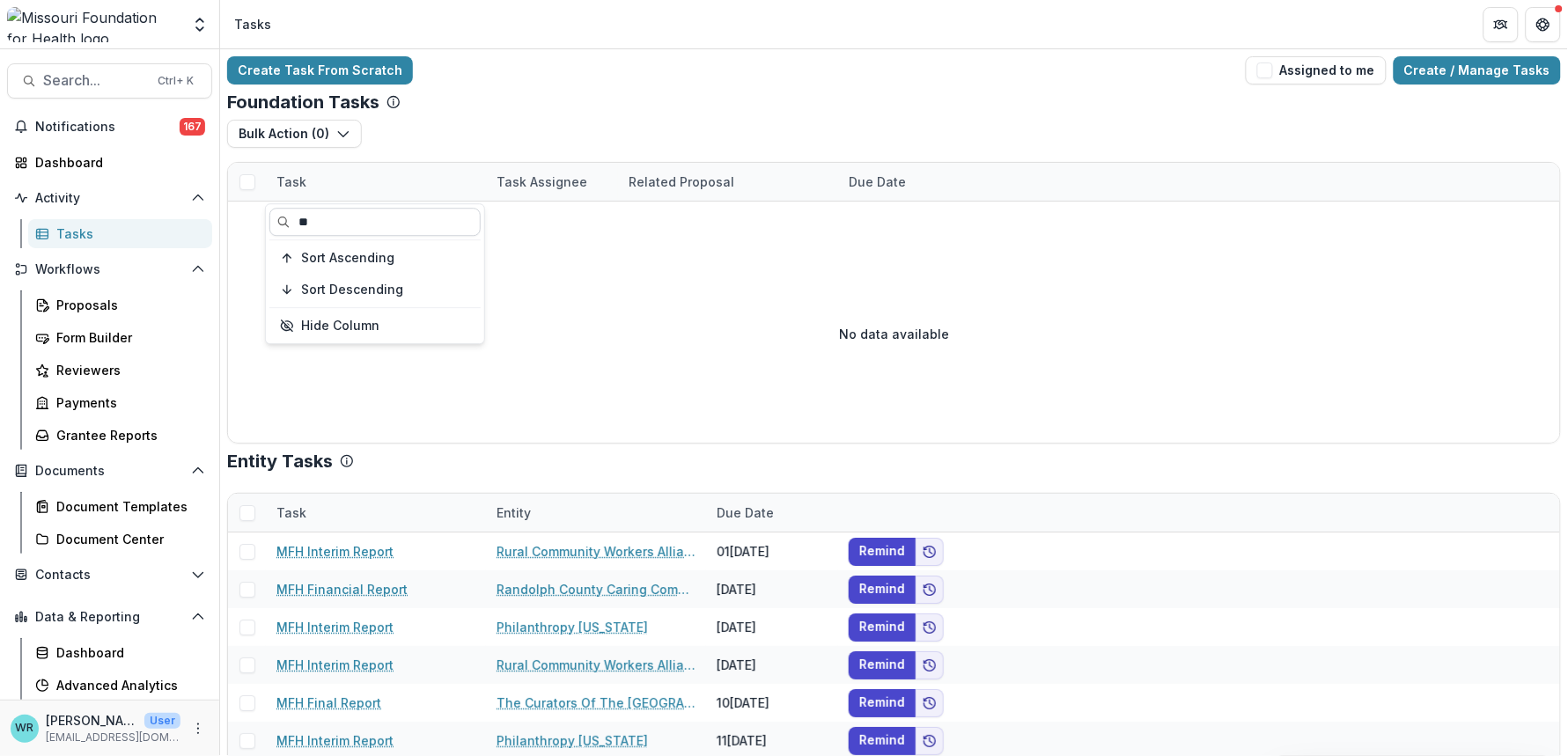
type input "*"
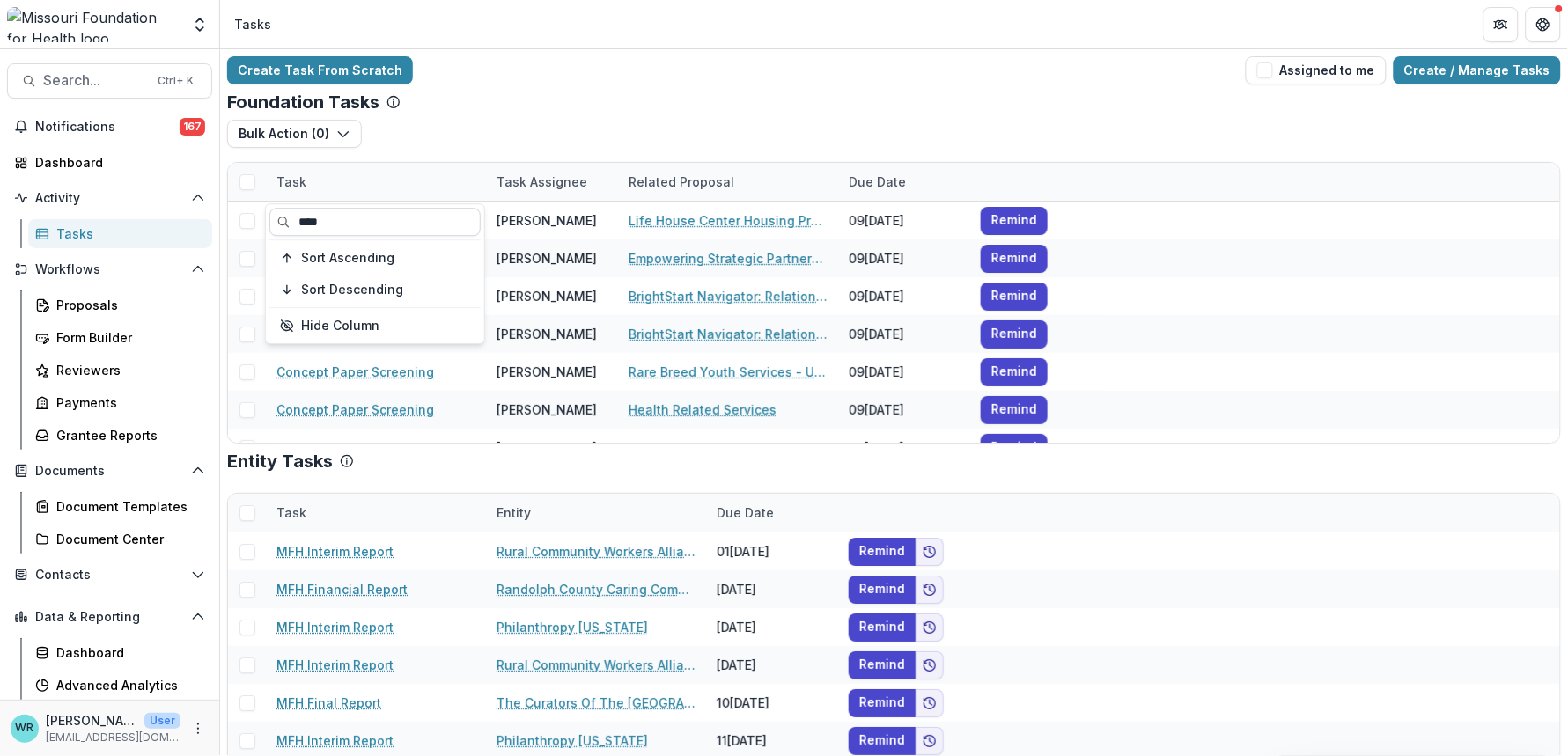
type input "****"
click at [419, 180] on div "Task" at bounding box center [376, 182] width 220 height 37
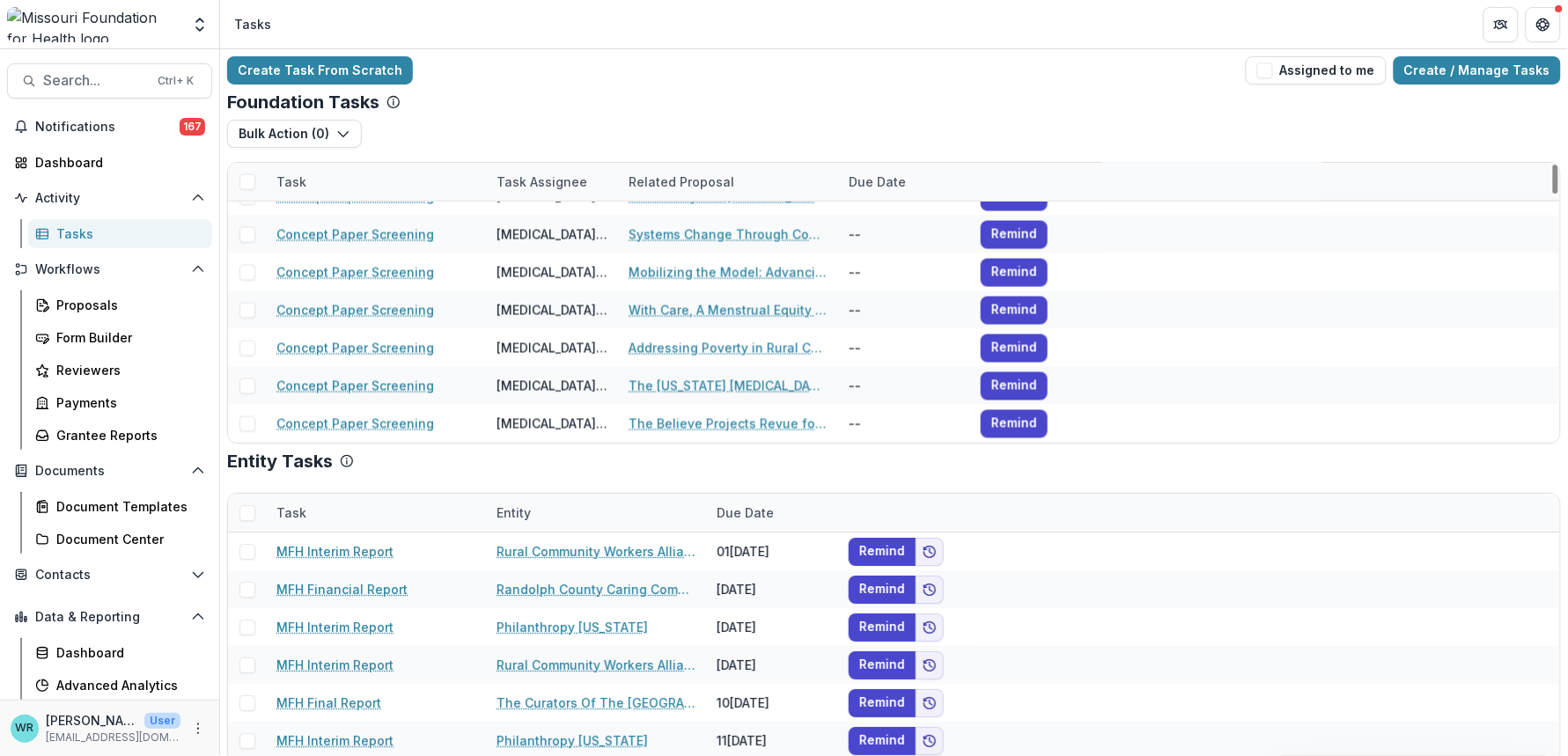
scroll to position [4791, 0]
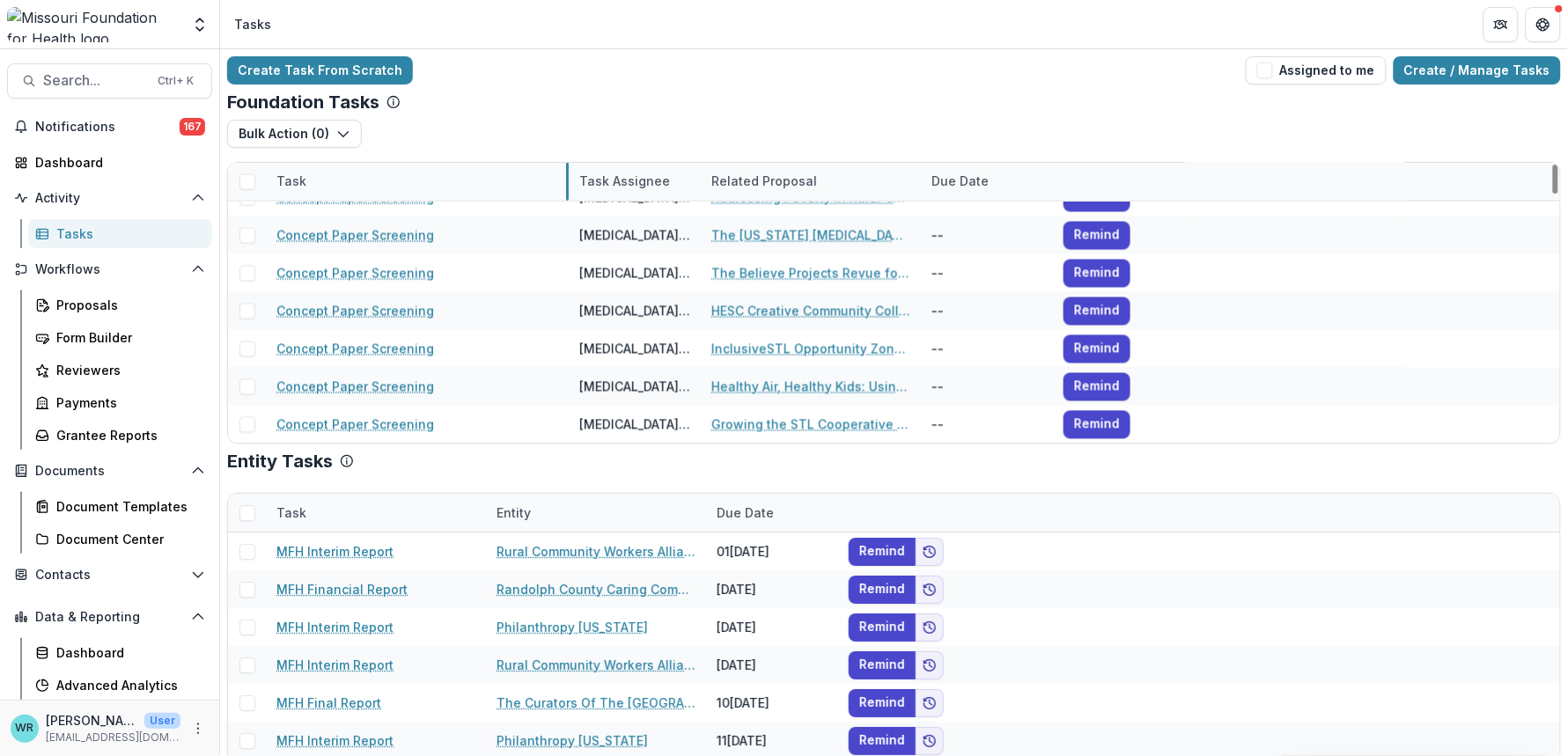
drag, startPoint x: 484, startPoint y: 180, endPoint x: 566, endPoint y: 183, distance: 82.1
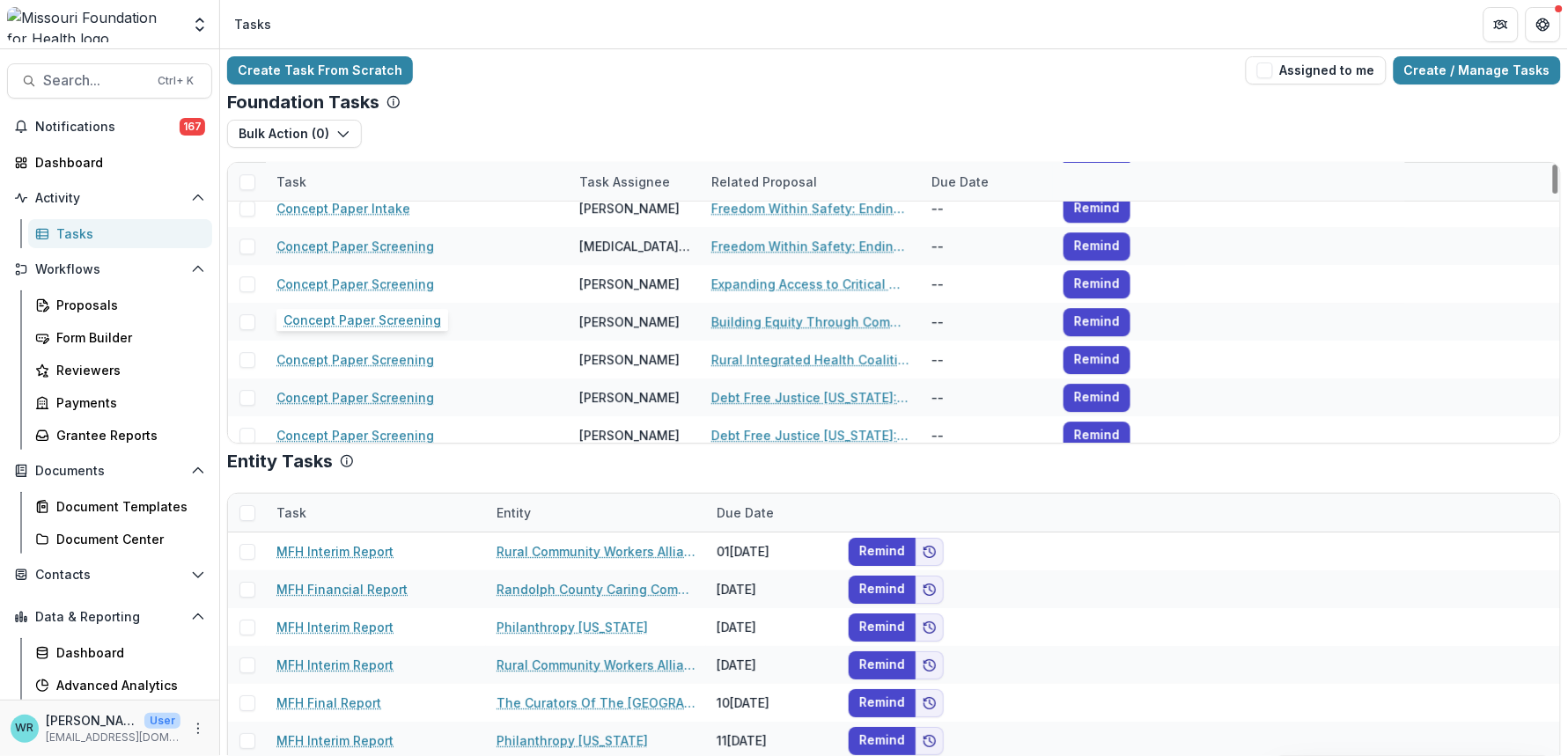
scroll to position [5378, 0]
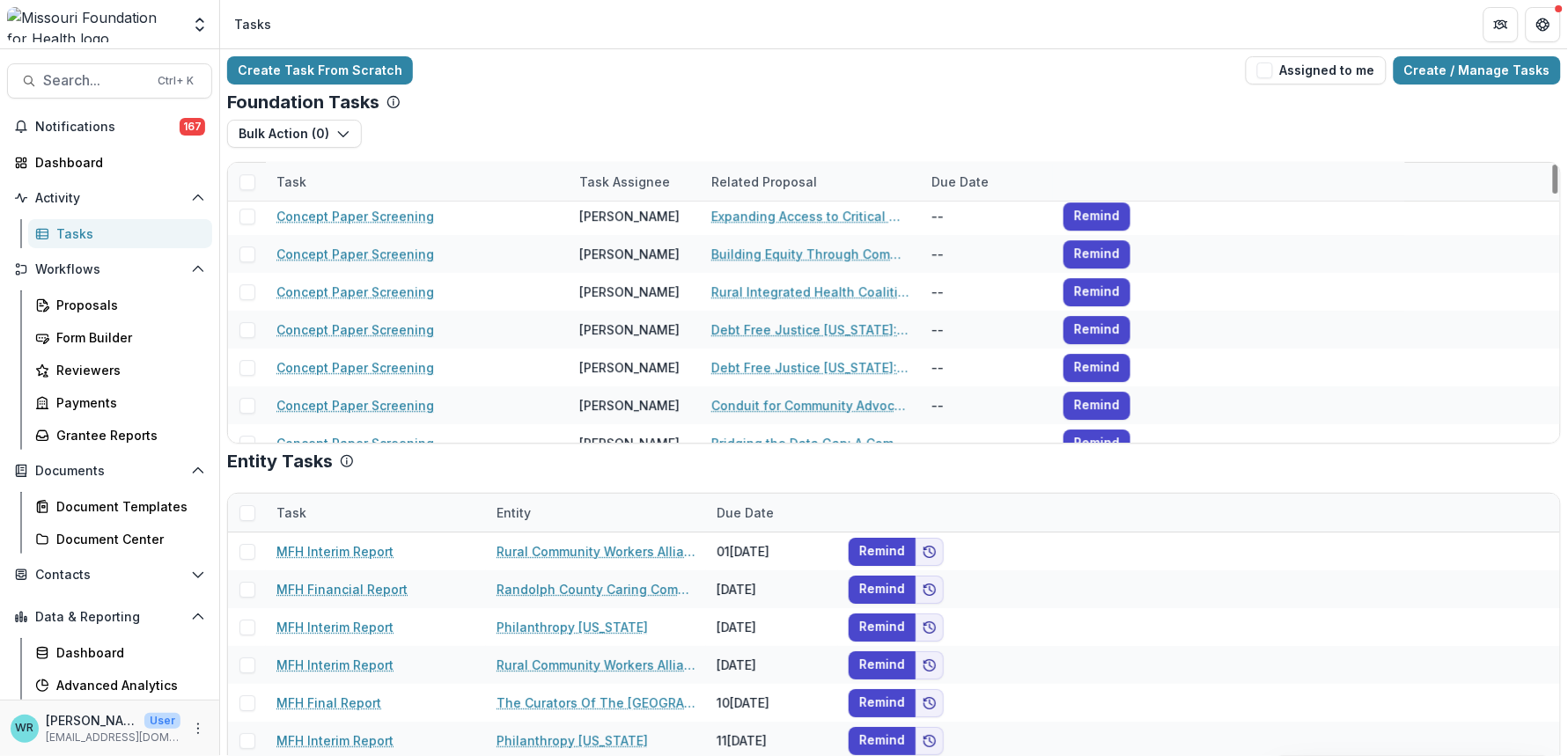
click at [319, 180] on div "Task" at bounding box center [417, 182] width 303 height 37
click at [370, 258] on span "Sort Ascending" at bounding box center [348, 259] width 94 height 15
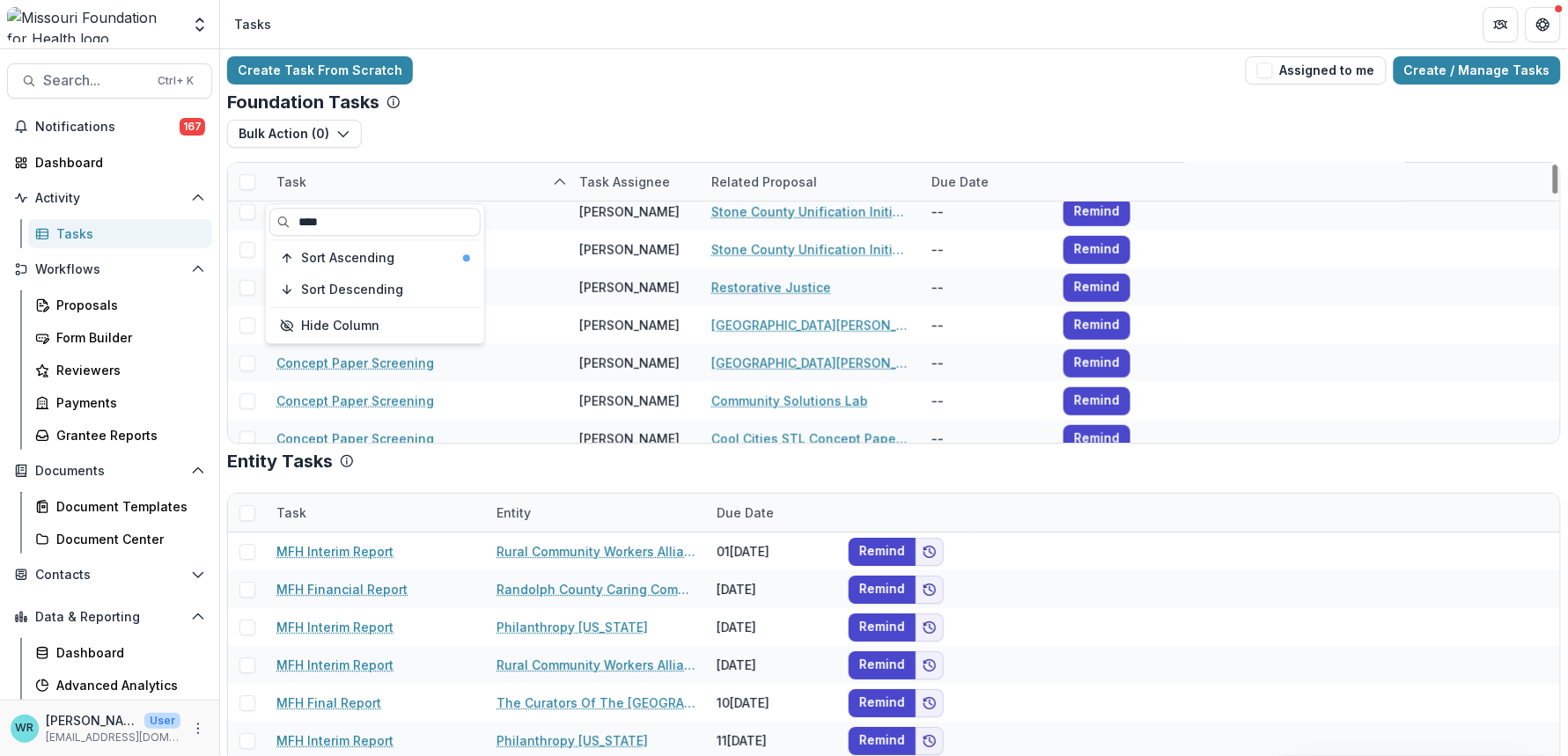
scroll to position [4106, 0]
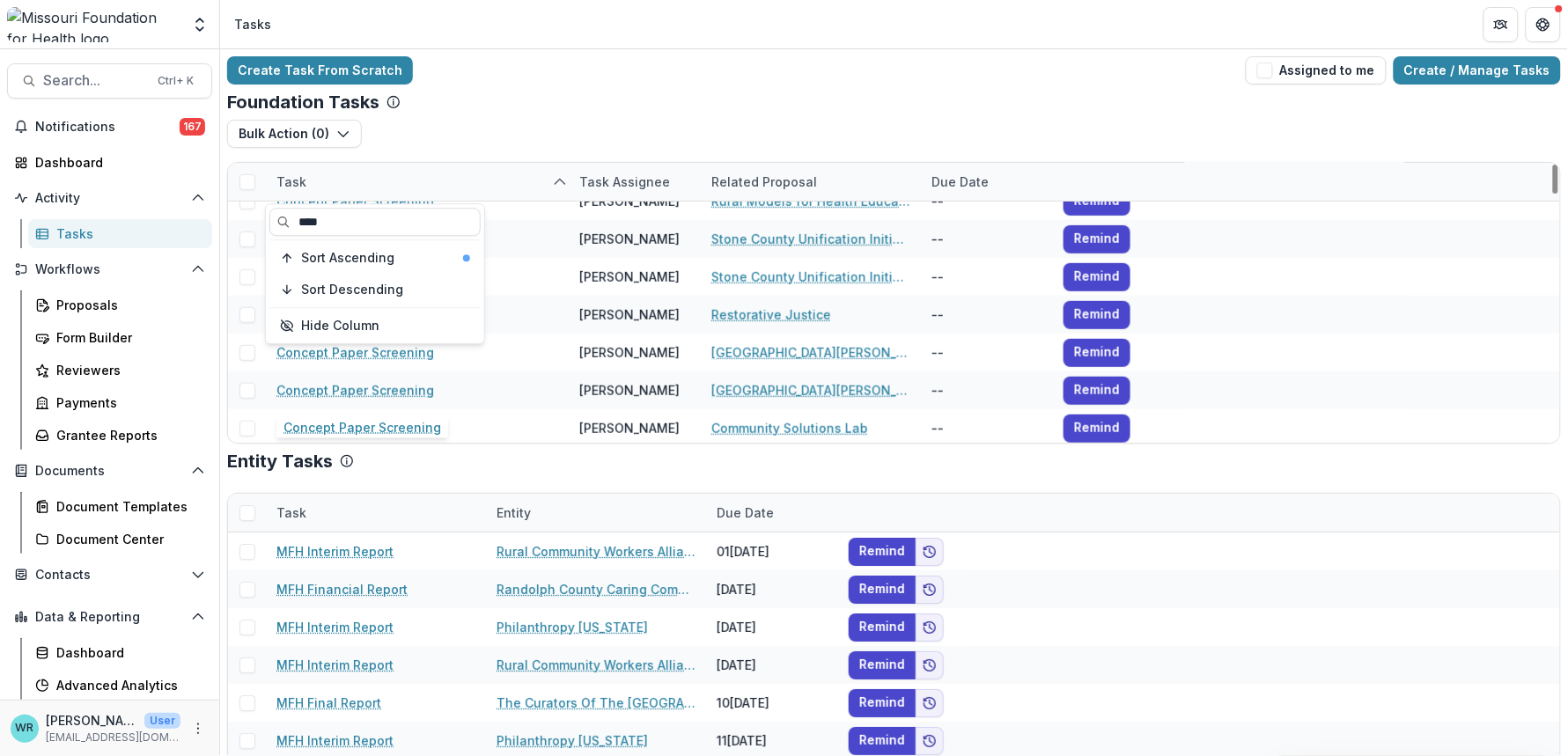
click at [469, 403] on div "Concept Paper Screening" at bounding box center [417, 390] width 282 height 37
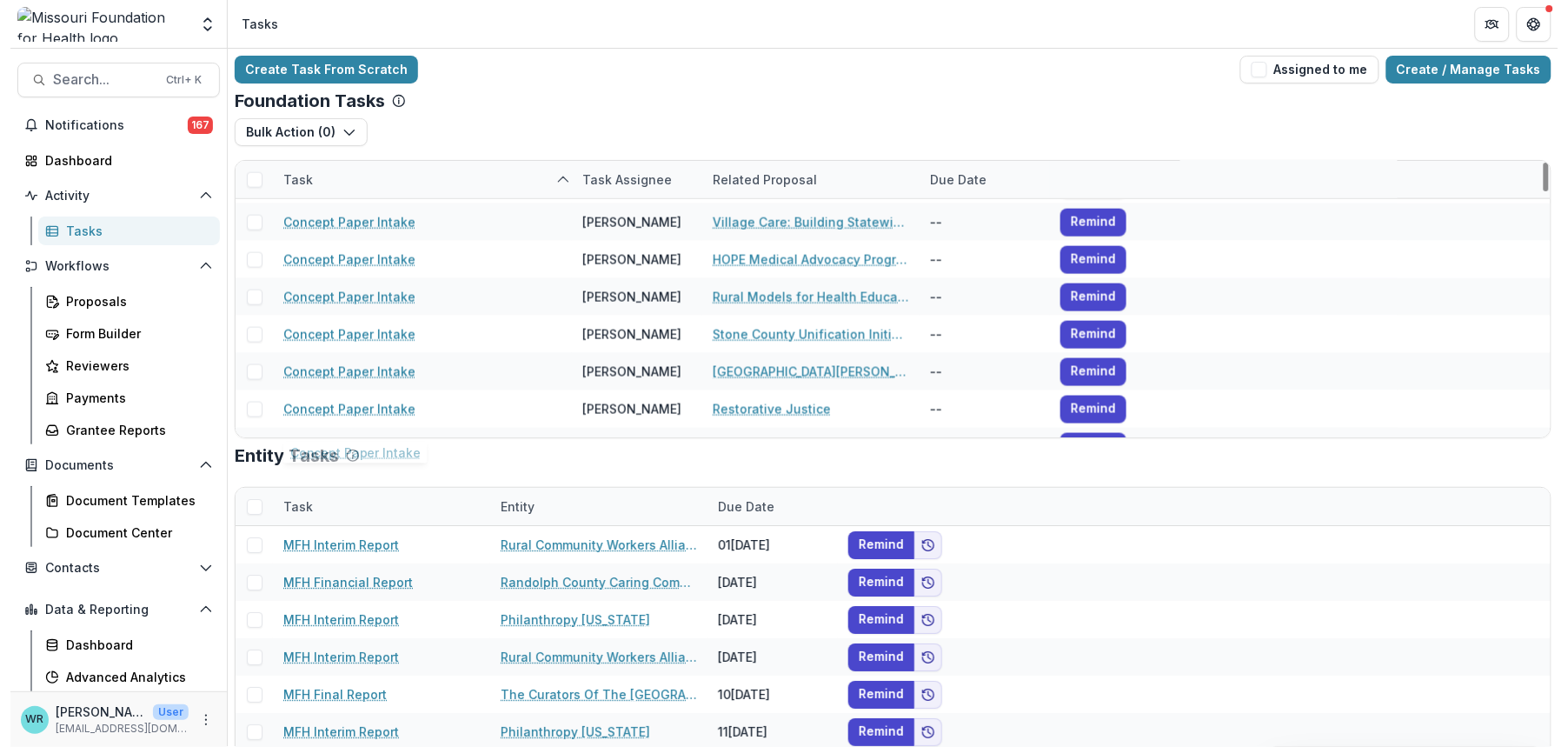
scroll to position [0, 0]
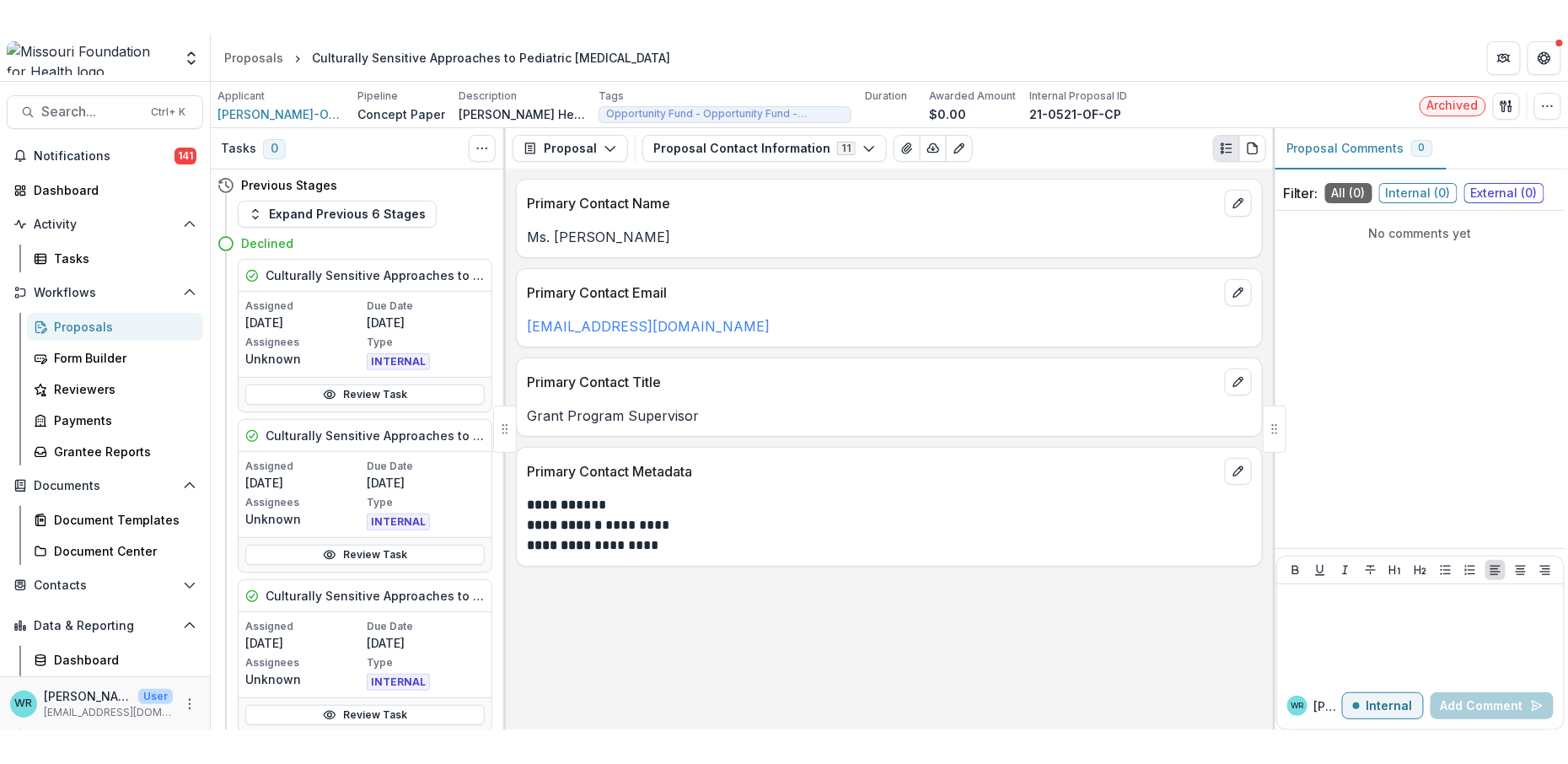
scroll to position [58, 0]
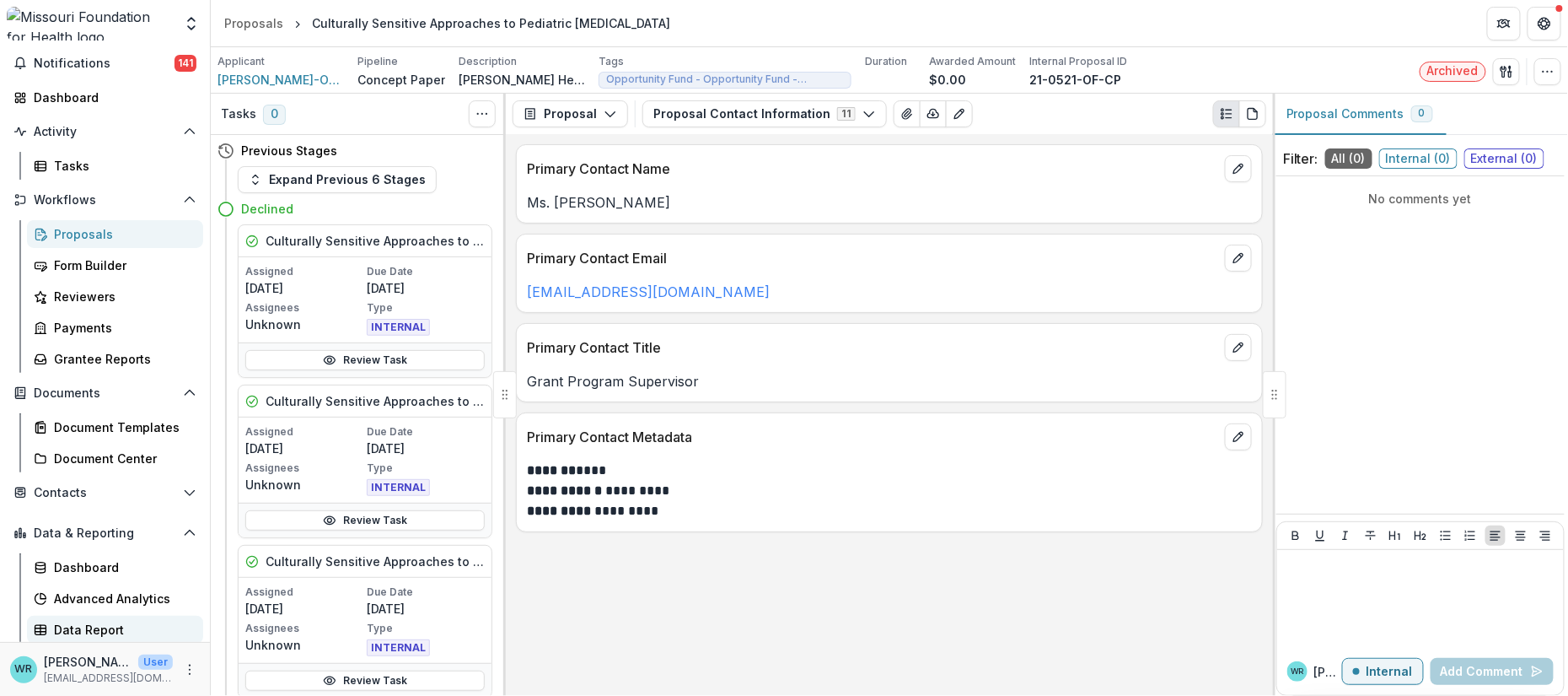
click at [135, 623] on div "Data Report" at bounding box center [121, 630] width 136 height 18
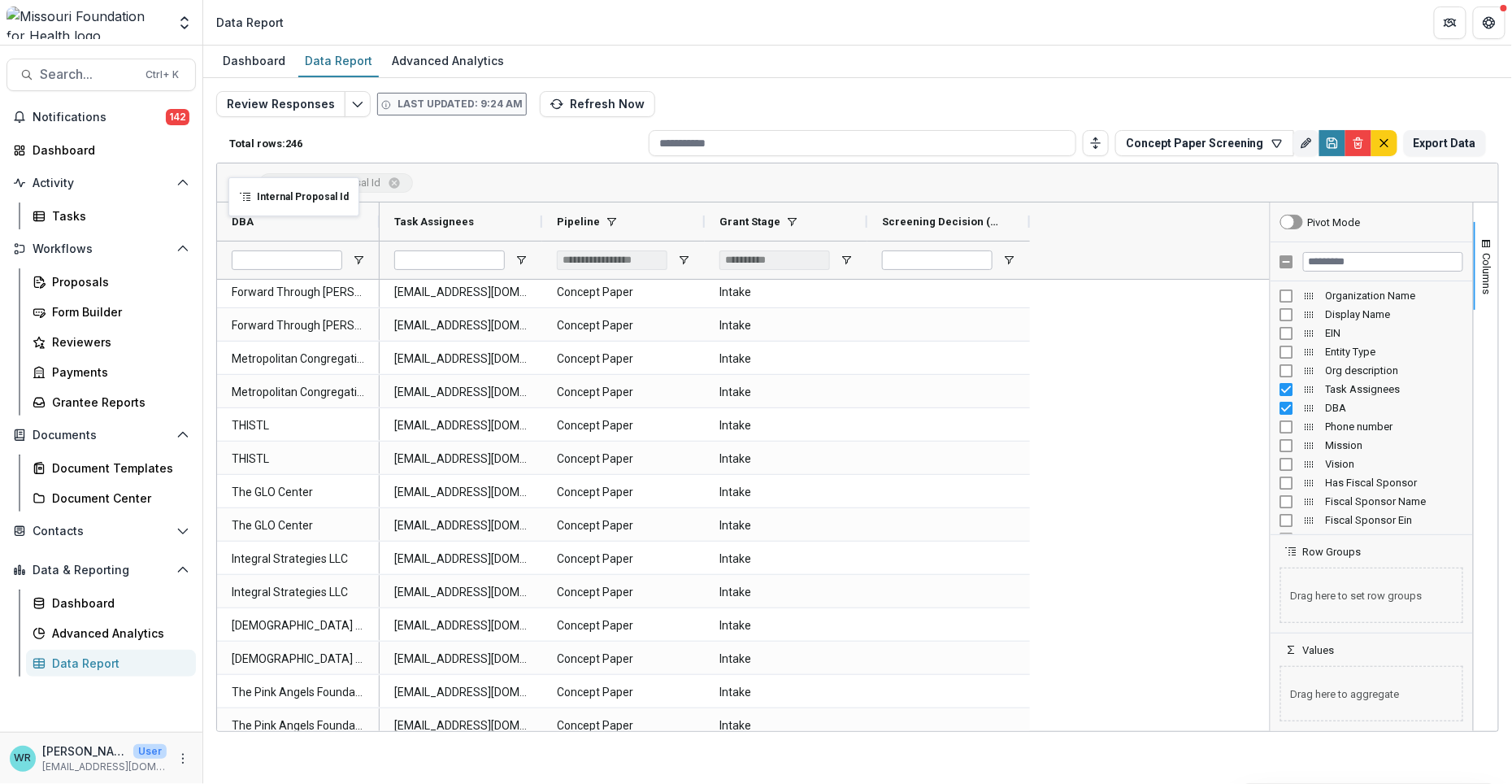
drag, startPoint x: 456, startPoint y: 215, endPoint x: 236, endPoint y: 187, distance: 221.8
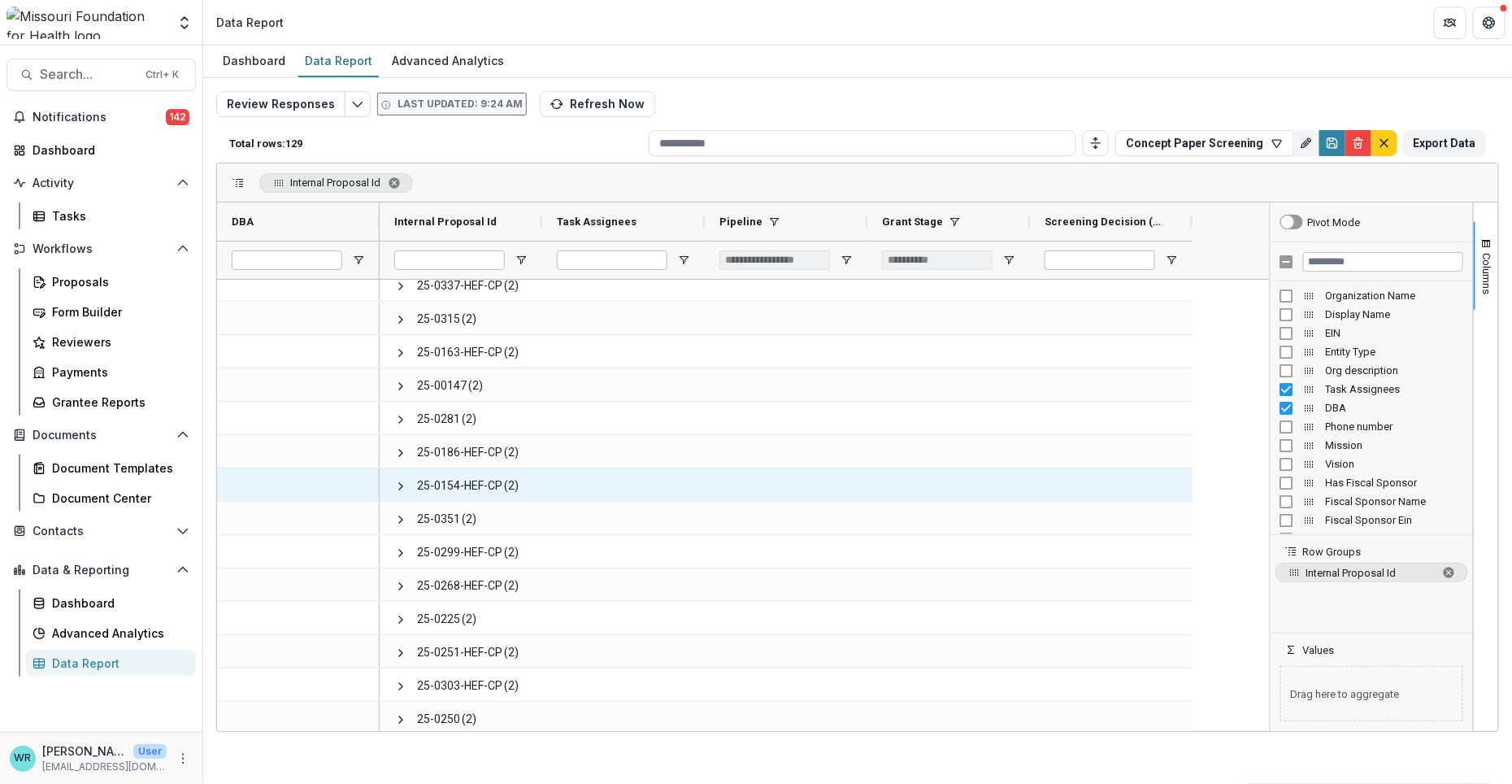
scroll to position [1083, 0]
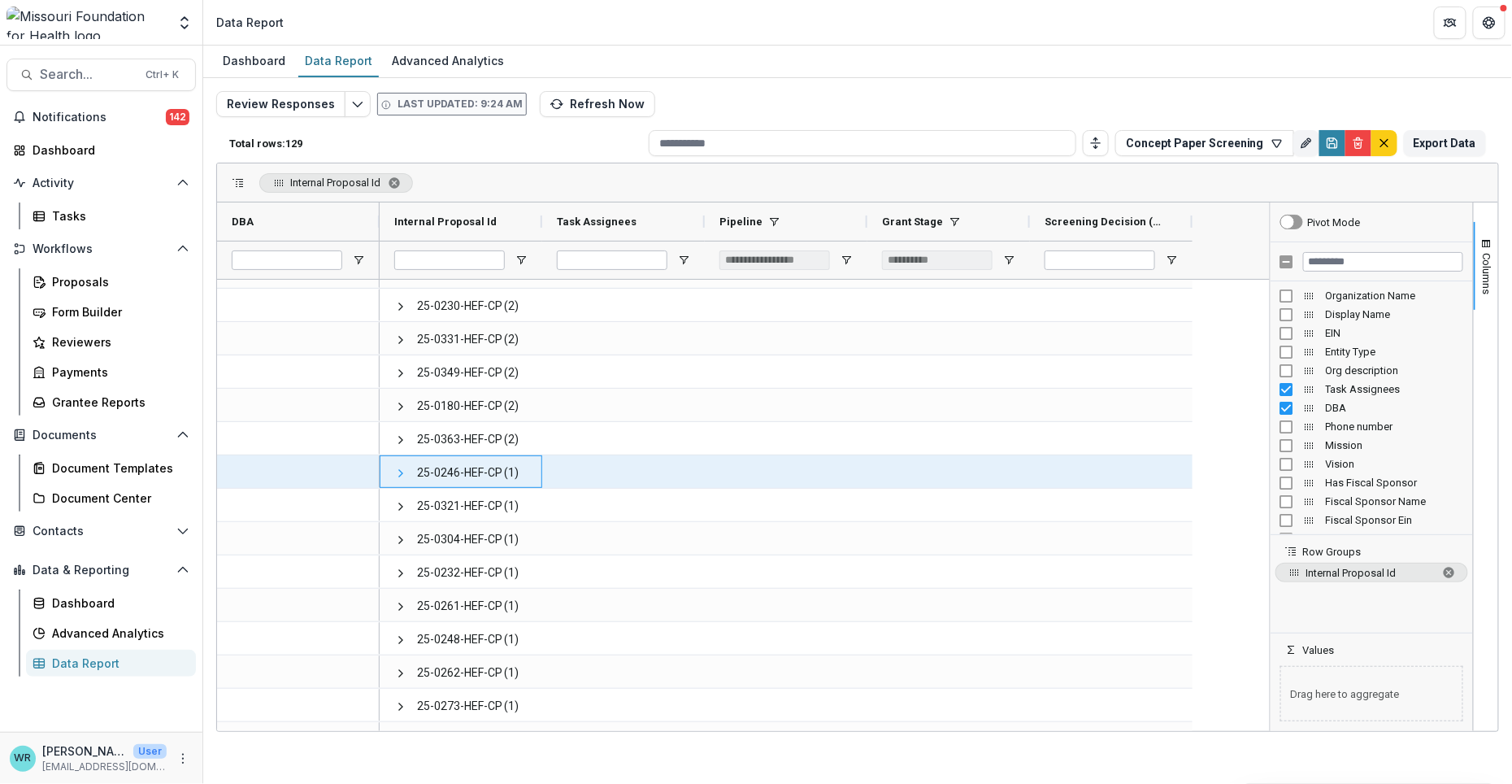
click at [401, 471] on span at bounding box center [401, 472] width 13 height 13
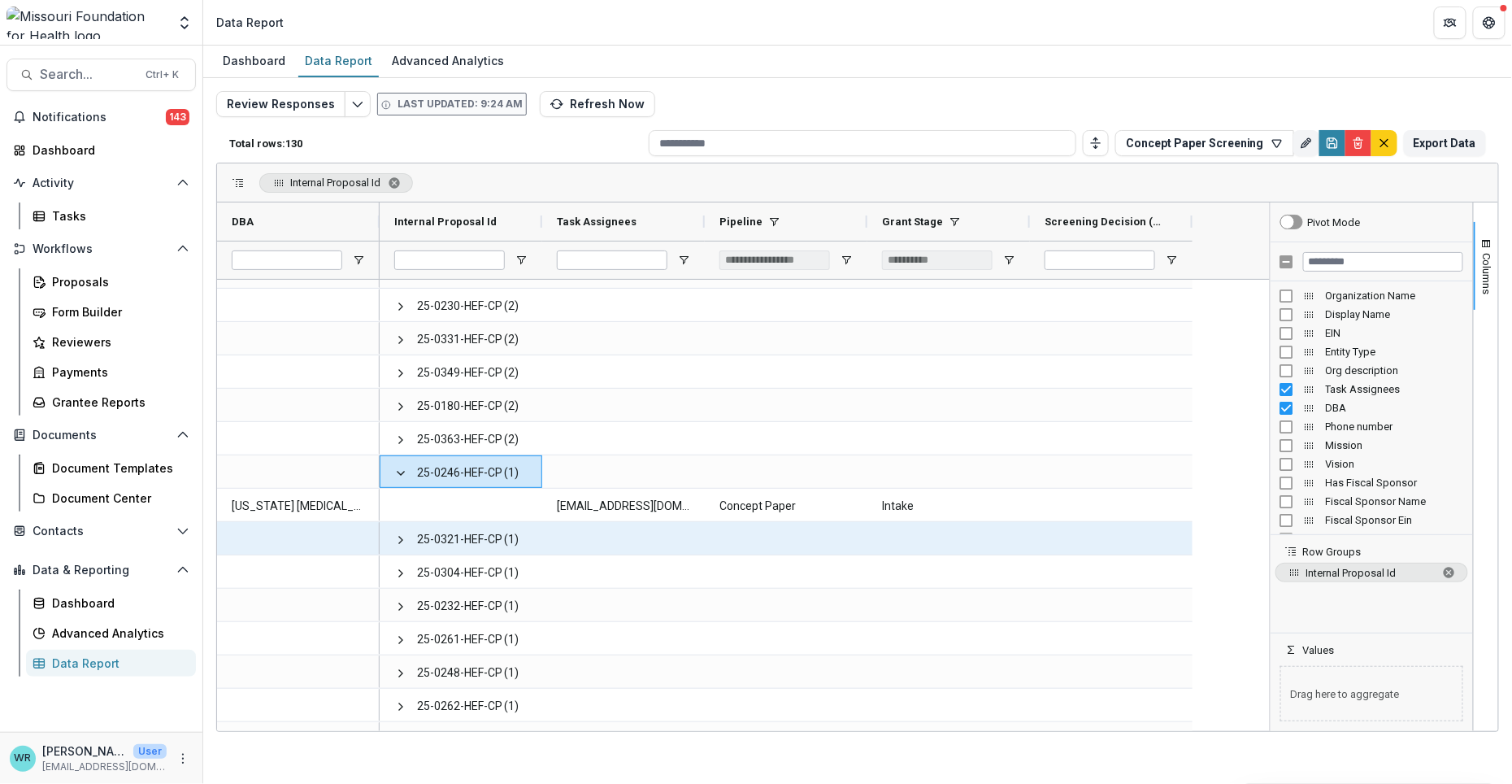
click at [395, 545] on span at bounding box center [401, 539] width 13 height 34
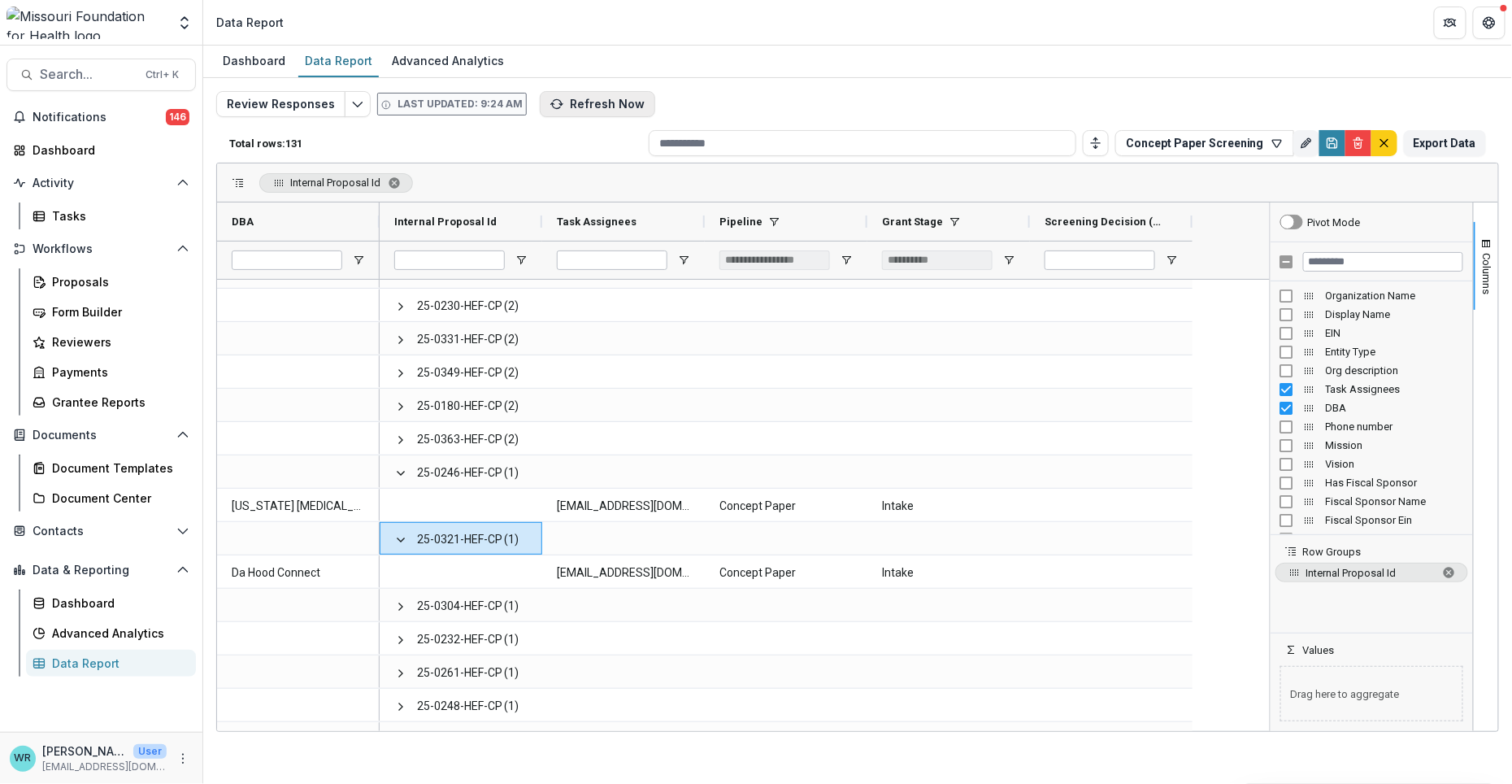
click at [595, 103] on button "Refresh Now" at bounding box center [597, 104] width 115 height 26
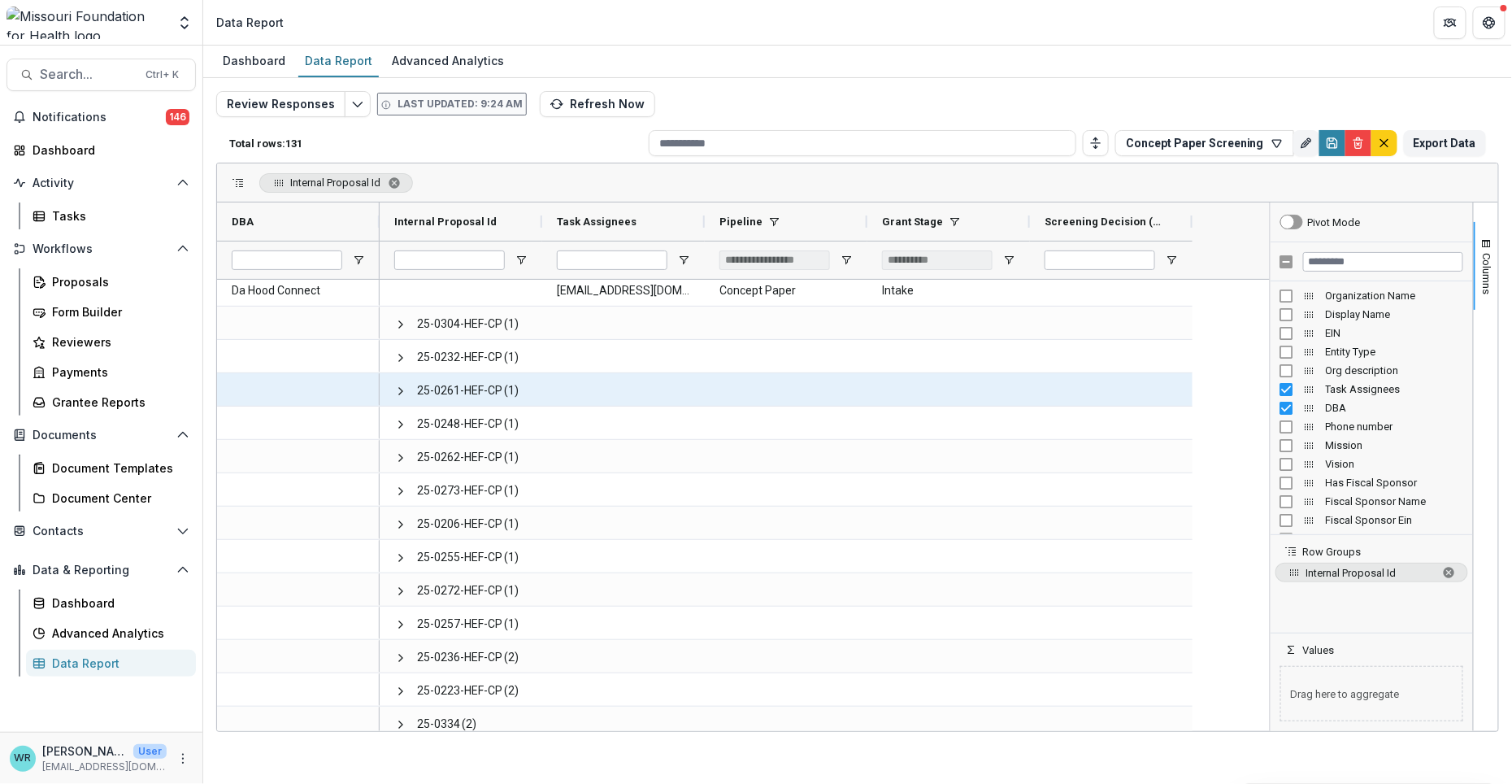
scroll to position [2529, 0]
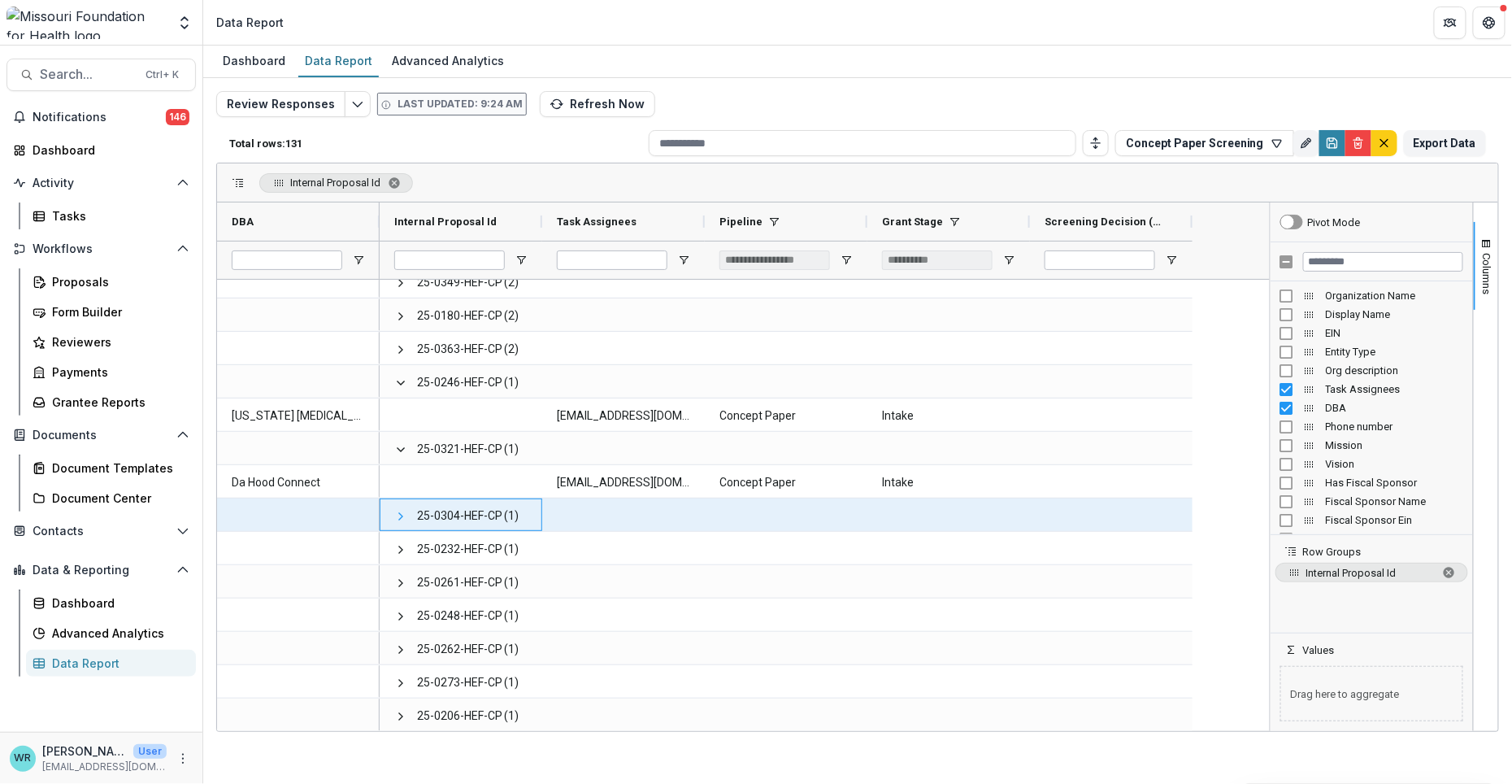
click at [395, 512] on span at bounding box center [401, 516] width 13 height 13
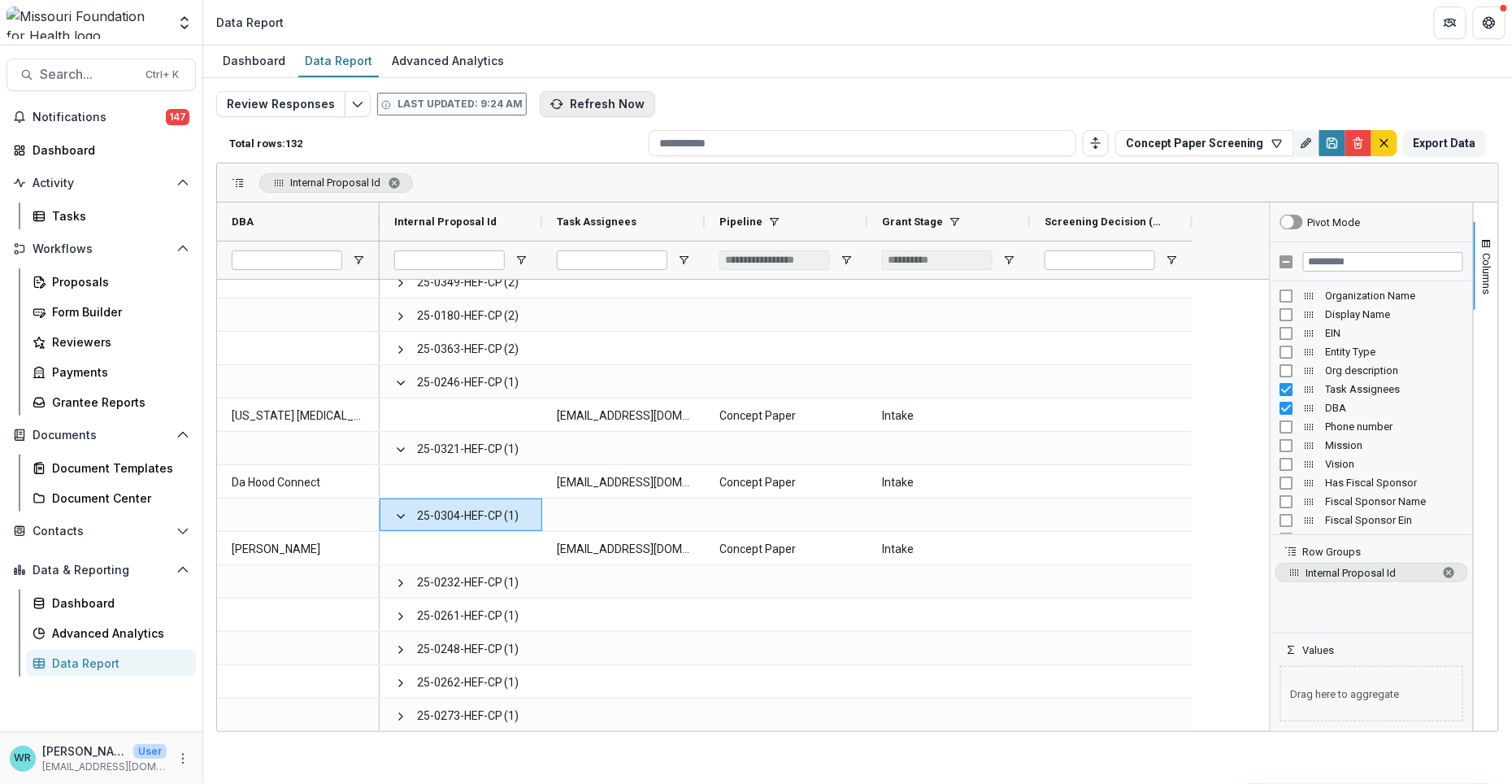
click at [595, 107] on button "Refresh Now" at bounding box center [597, 104] width 115 height 26
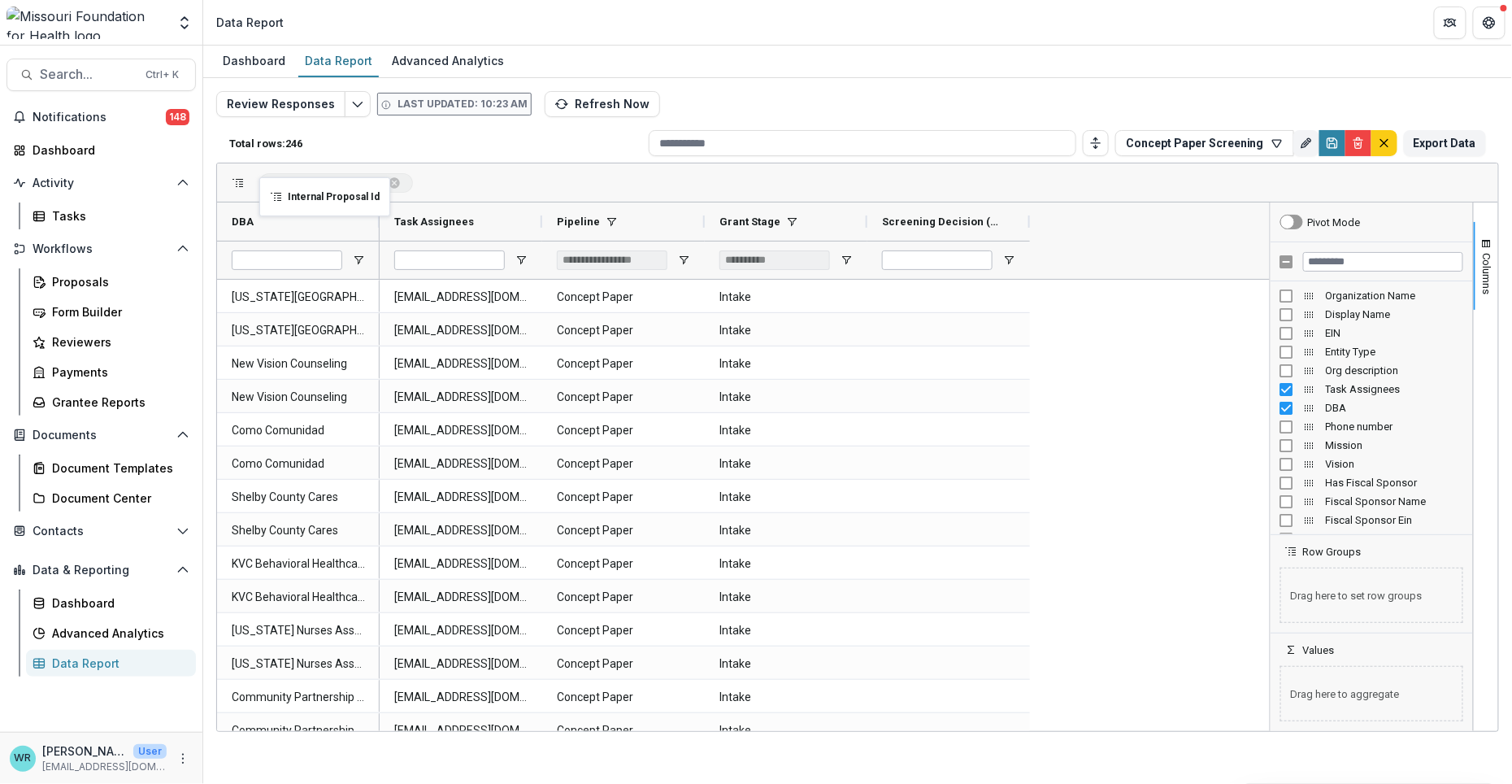
drag, startPoint x: 438, startPoint y: 215, endPoint x: 267, endPoint y: 187, distance: 173.3
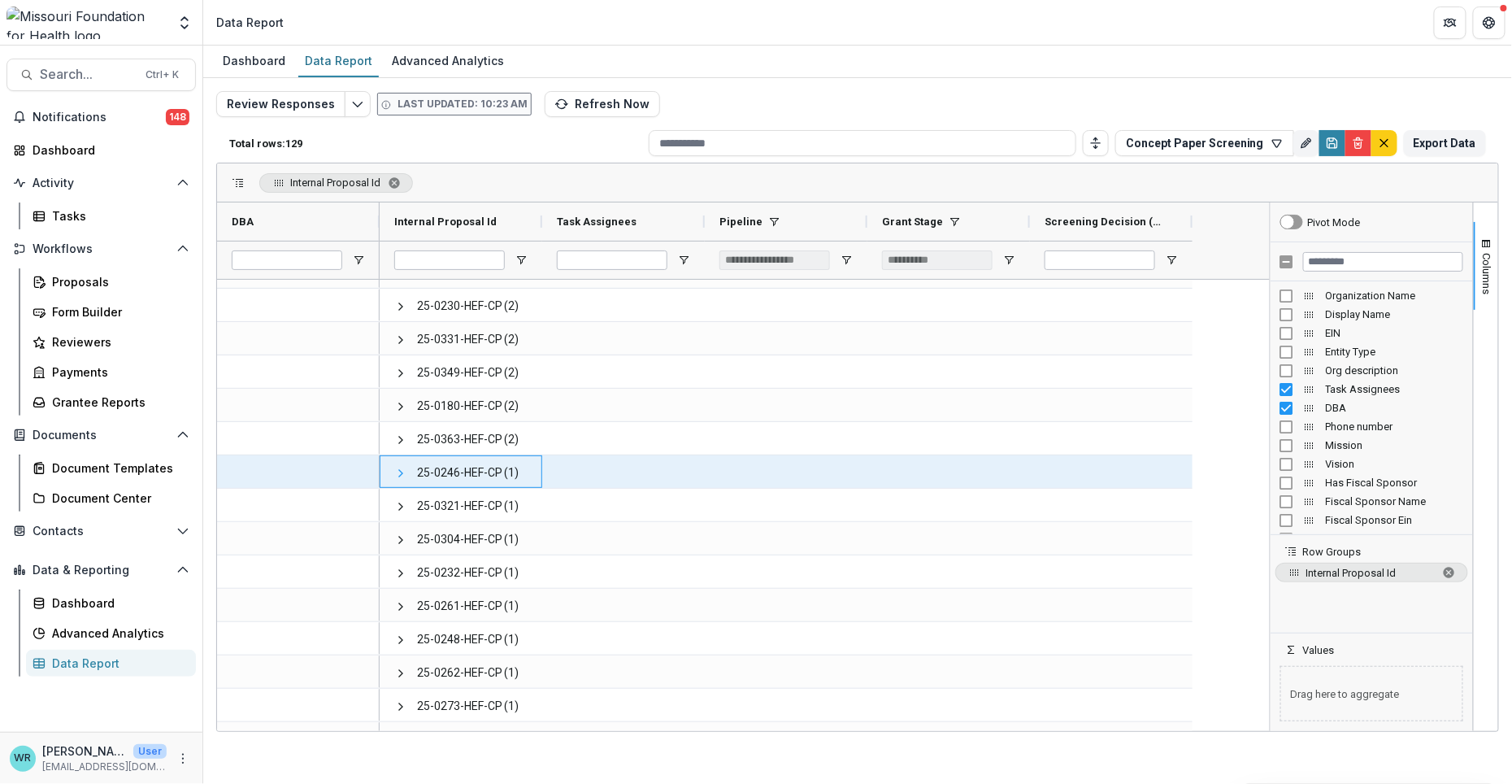
click at [398, 475] on span at bounding box center [401, 472] width 13 height 13
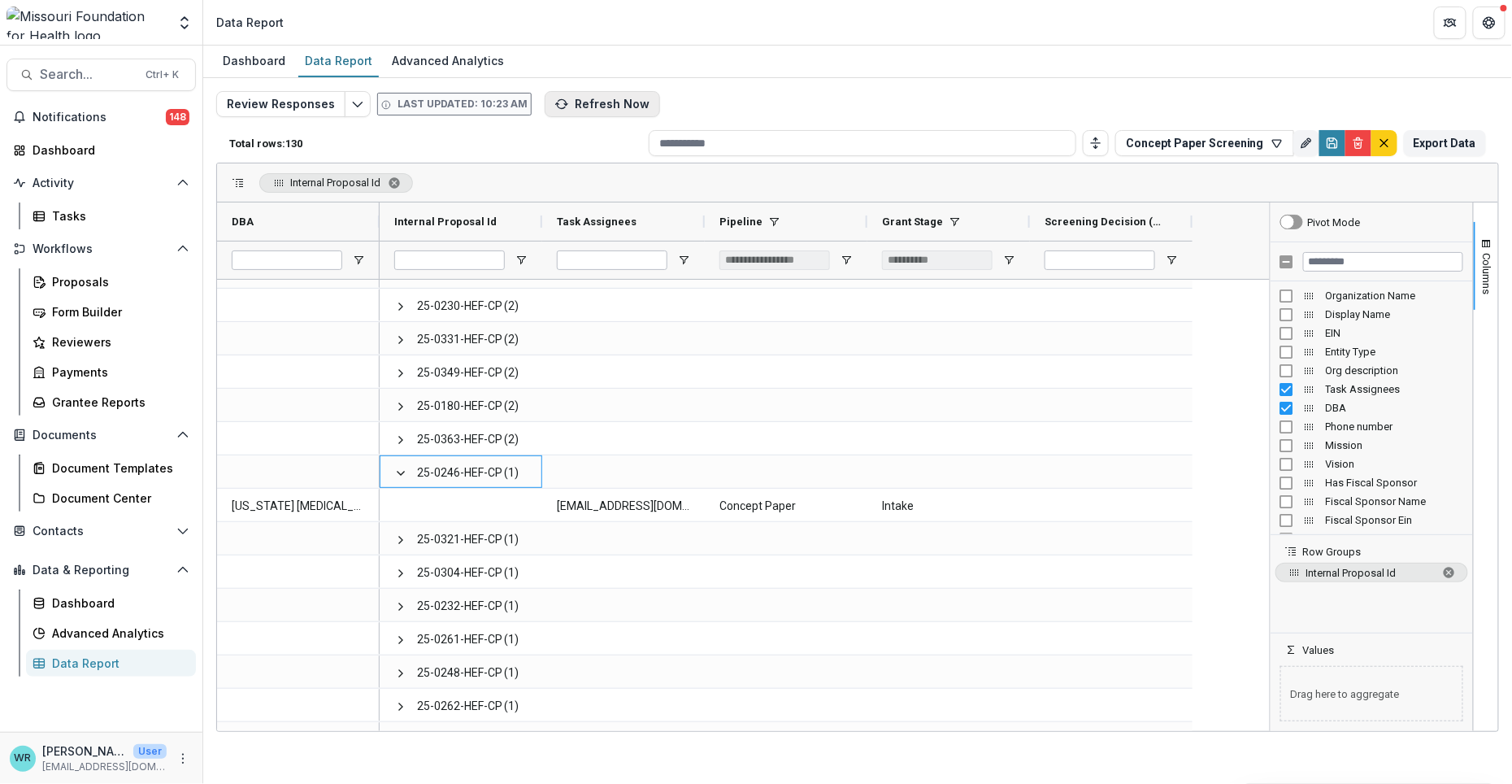
click at [578, 97] on button "Refresh Now" at bounding box center [602, 104] width 115 height 26
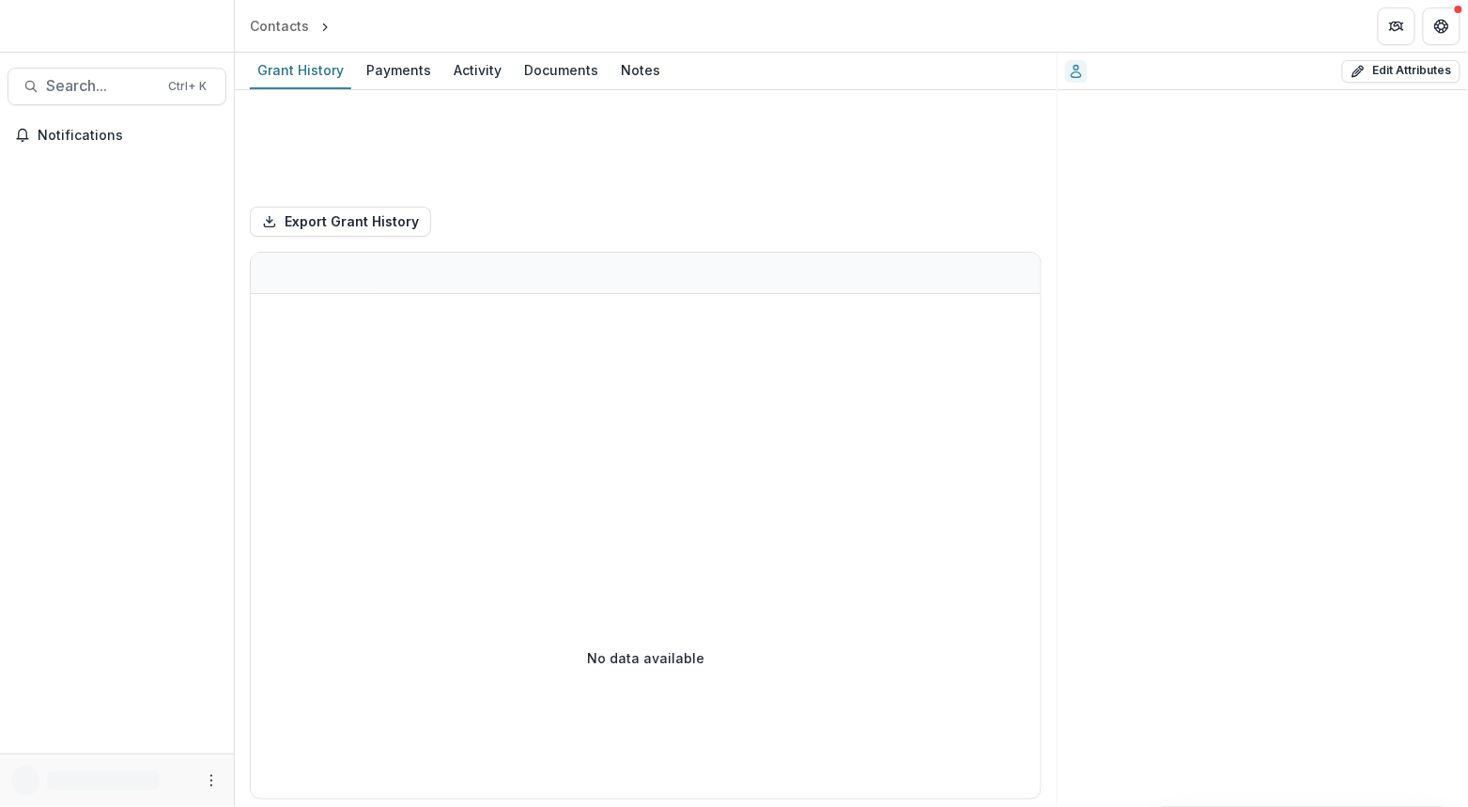
click at [146, 39] on div at bounding box center [117, 30] width 234 height 44
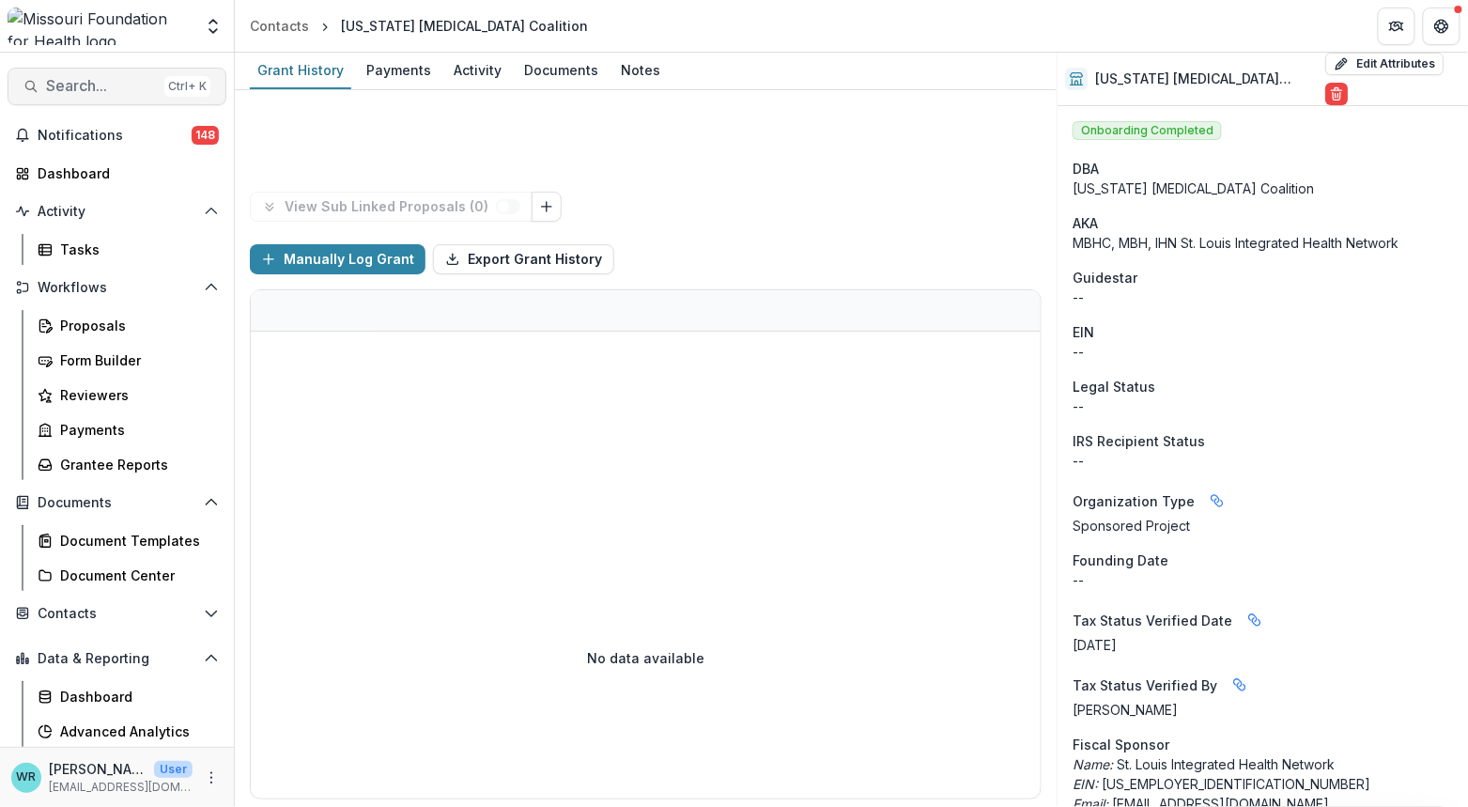
click at [133, 96] on button "Search... Ctrl + K" at bounding box center [117, 87] width 219 height 38
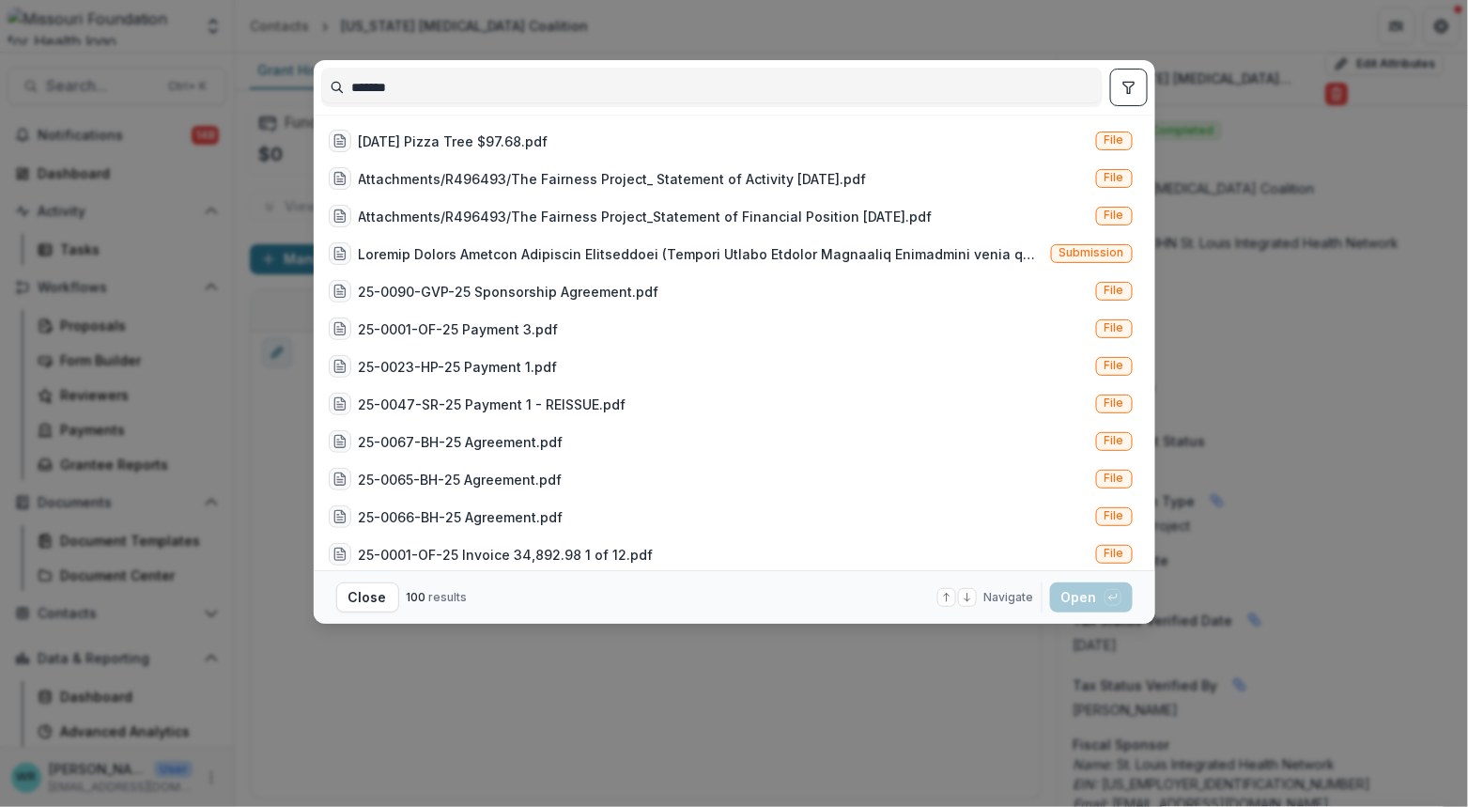
type input "*******"
click at [1098, 249] on span "Submission" at bounding box center [1092, 252] width 65 height 13
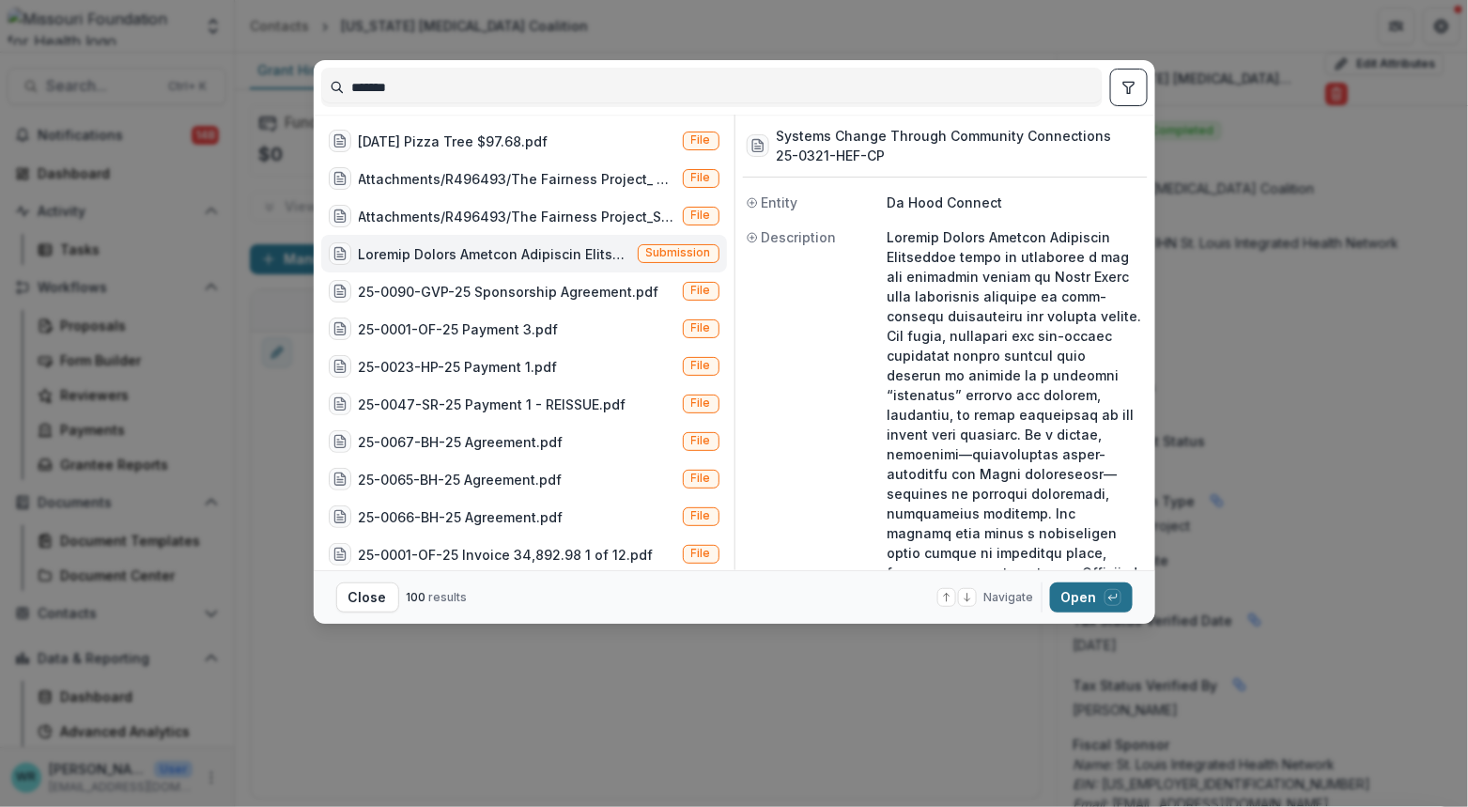
drag, startPoint x: 1107, startPoint y: 596, endPoint x: 1097, endPoint y: 600, distance: 10.5
click at [1108, 597] on icon "button" at bounding box center [1113, 597] width 11 height 11
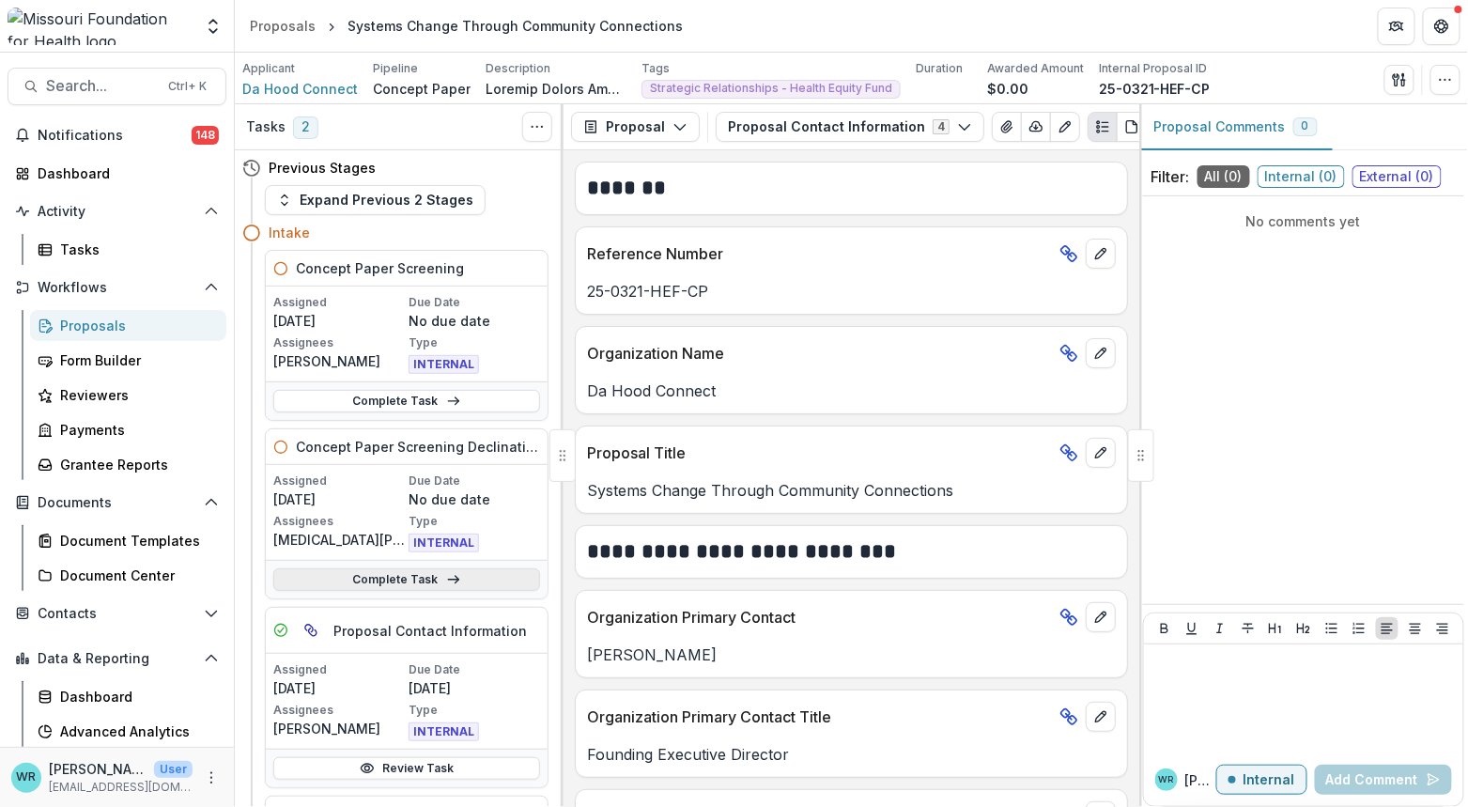
click at [482, 586] on link "Complete Task" at bounding box center [406, 579] width 267 height 23
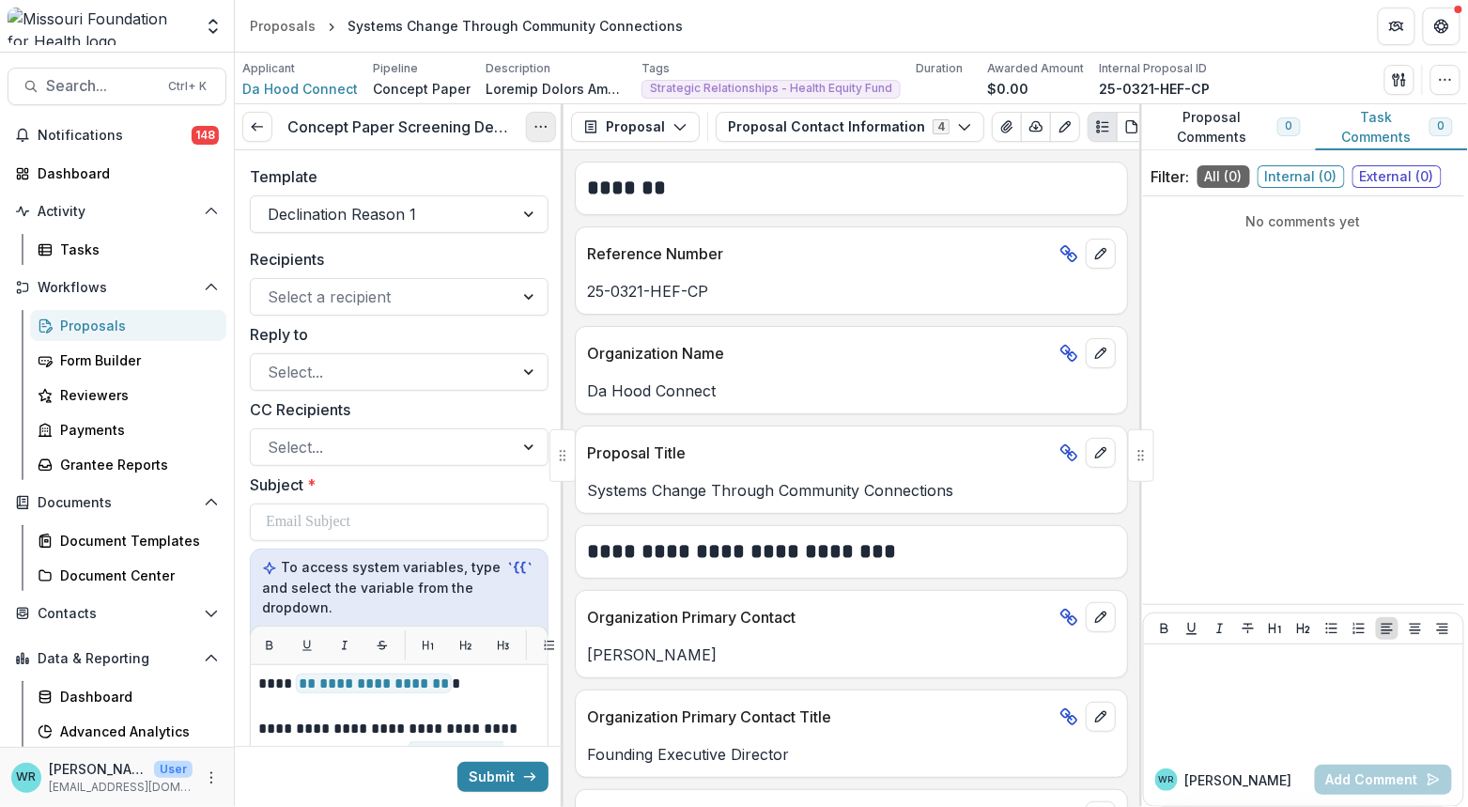
click at [539, 129] on icon "Options" at bounding box center [541, 126] width 15 height 15
click at [268, 135] on link at bounding box center [257, 127] width 30 height 30
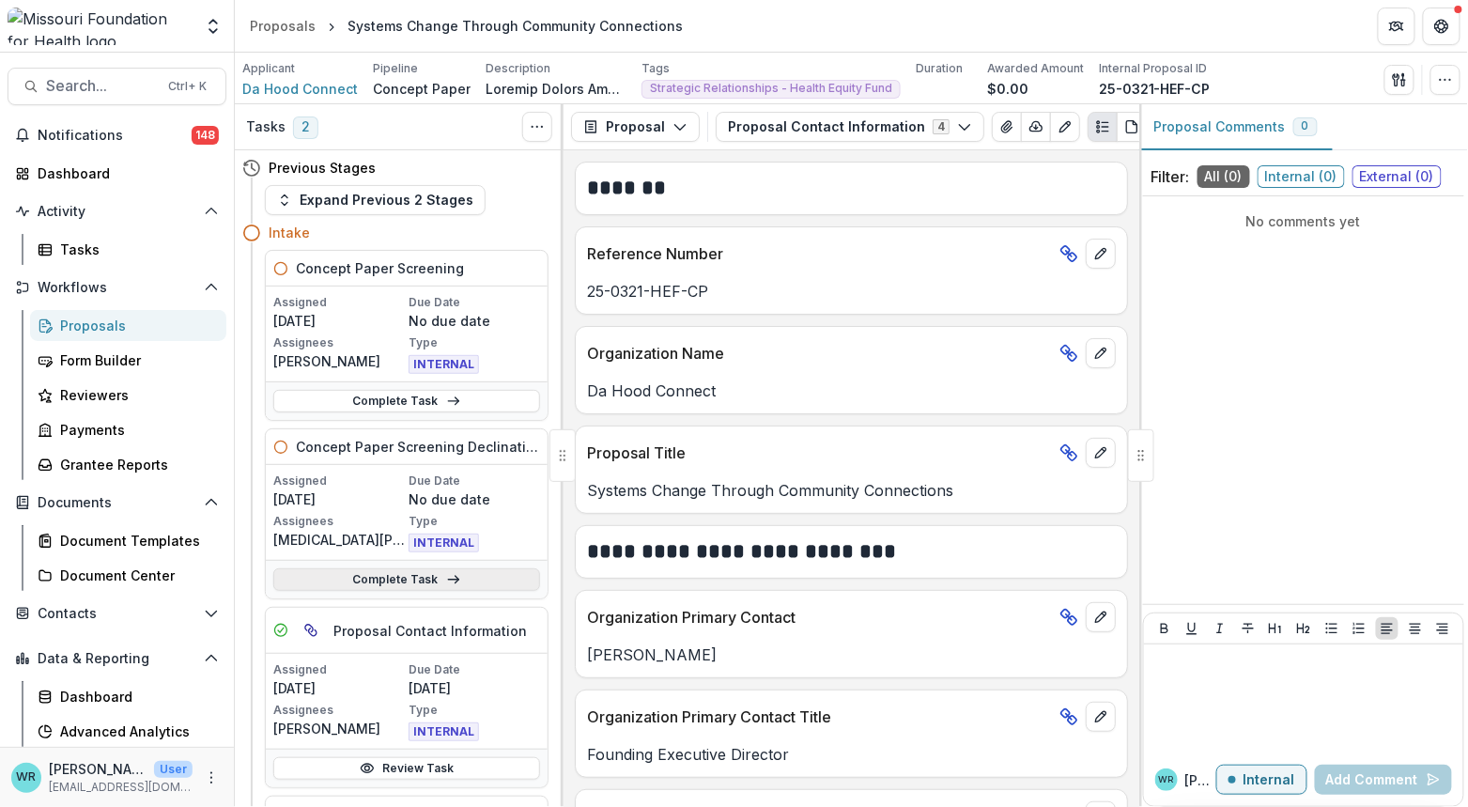
click at [426, 580] on link "Complete Task" at bounding box center [406, 579] width 267 height 23
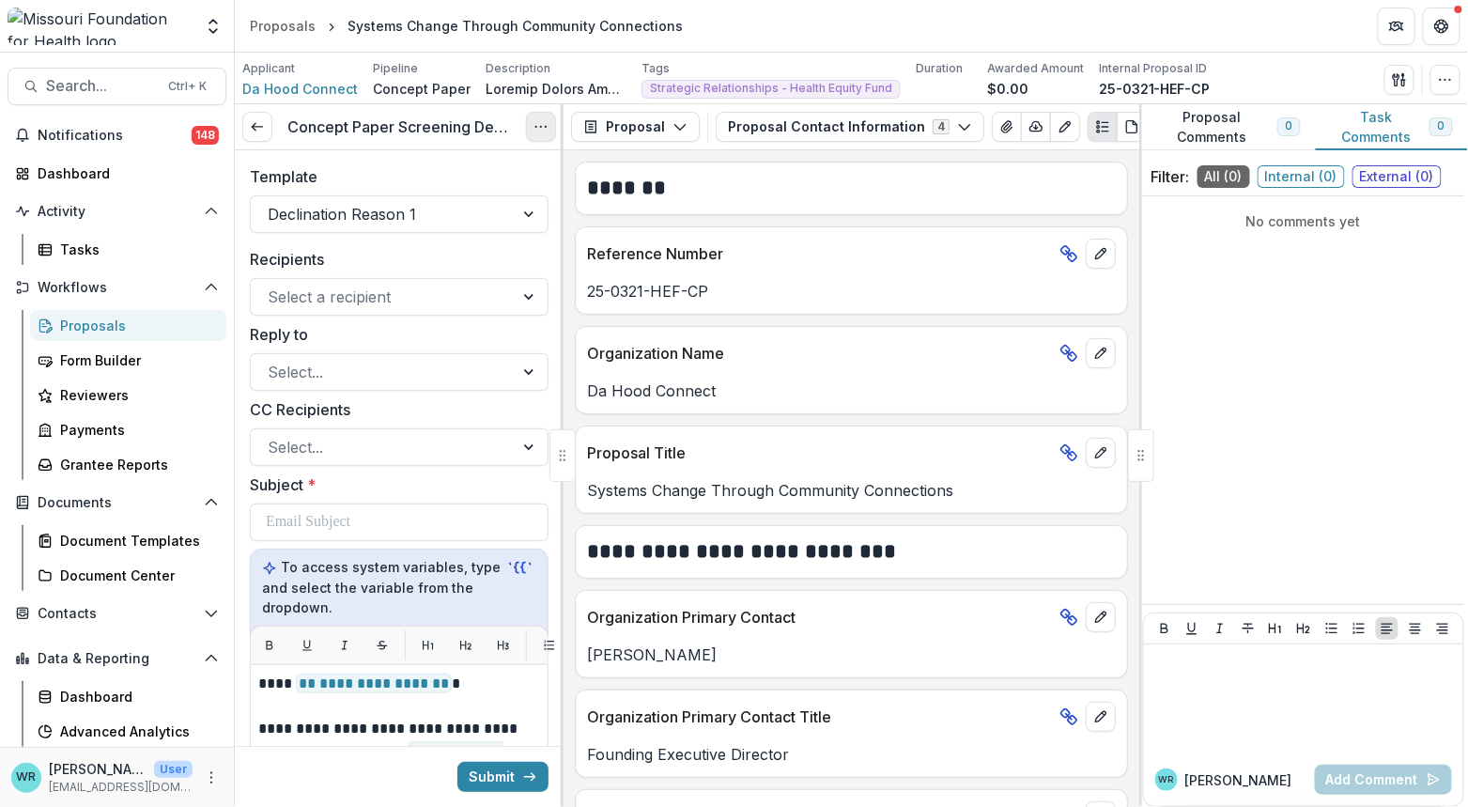
click at [545, 121] on icon "Options" at bounding box center [541, 126] width 15 height 15
click at [449, 209] on button "Cancel Task" at bounding box center [450, 209] width 201 height 31
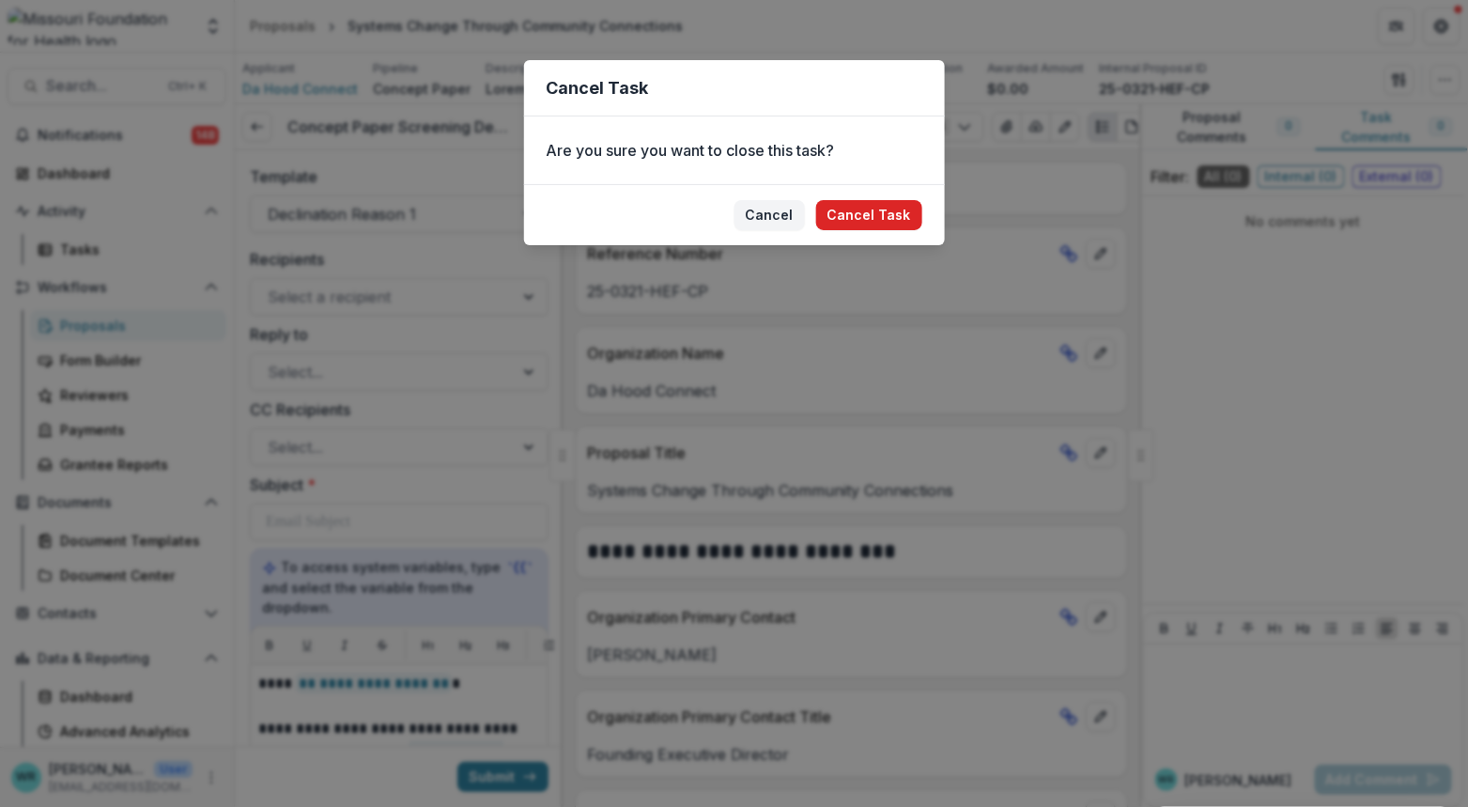
click at [863, 208] on button "Cancel Task" at bounding box center [869, 215] width 106 height 30
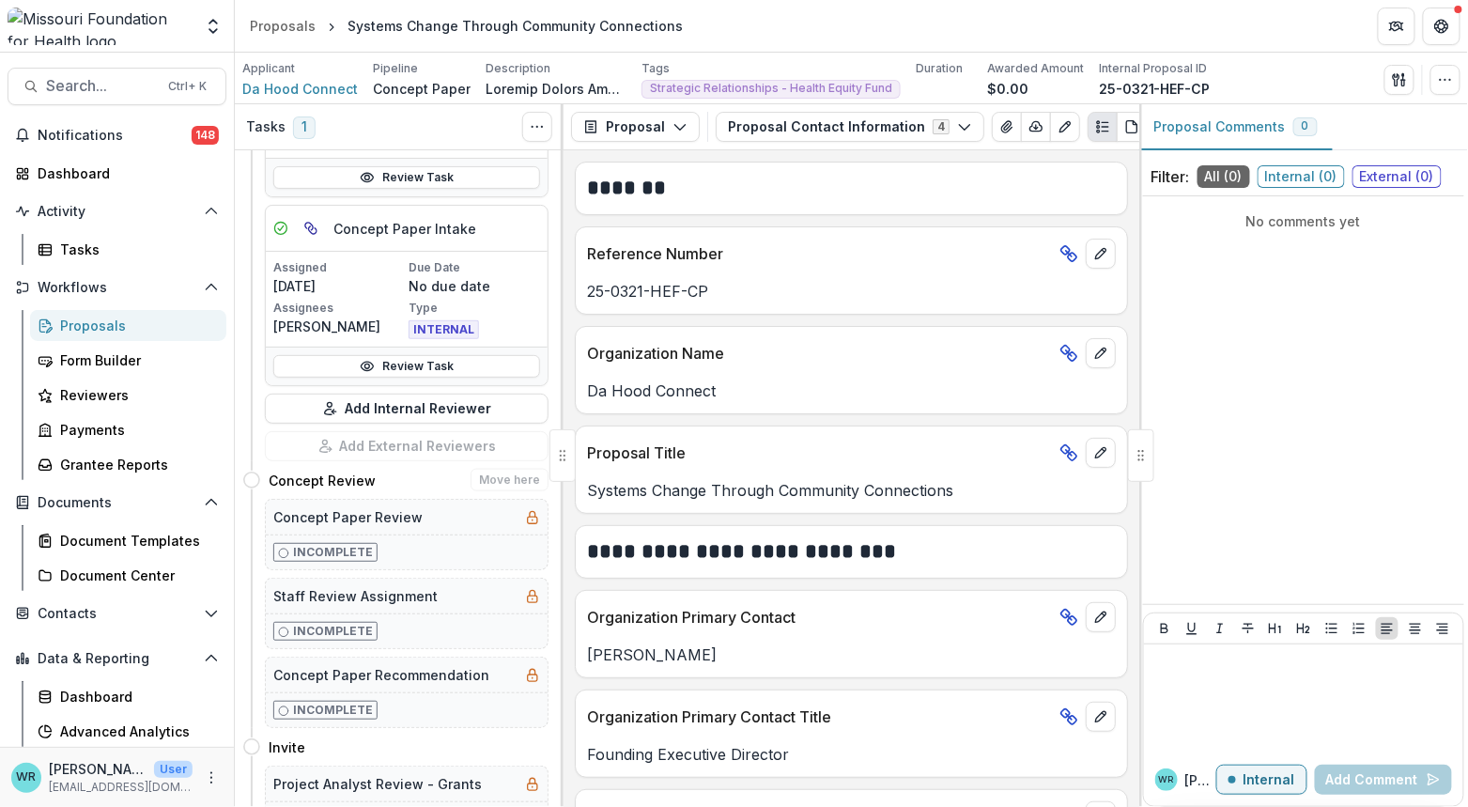
scroll to position [626, 0]
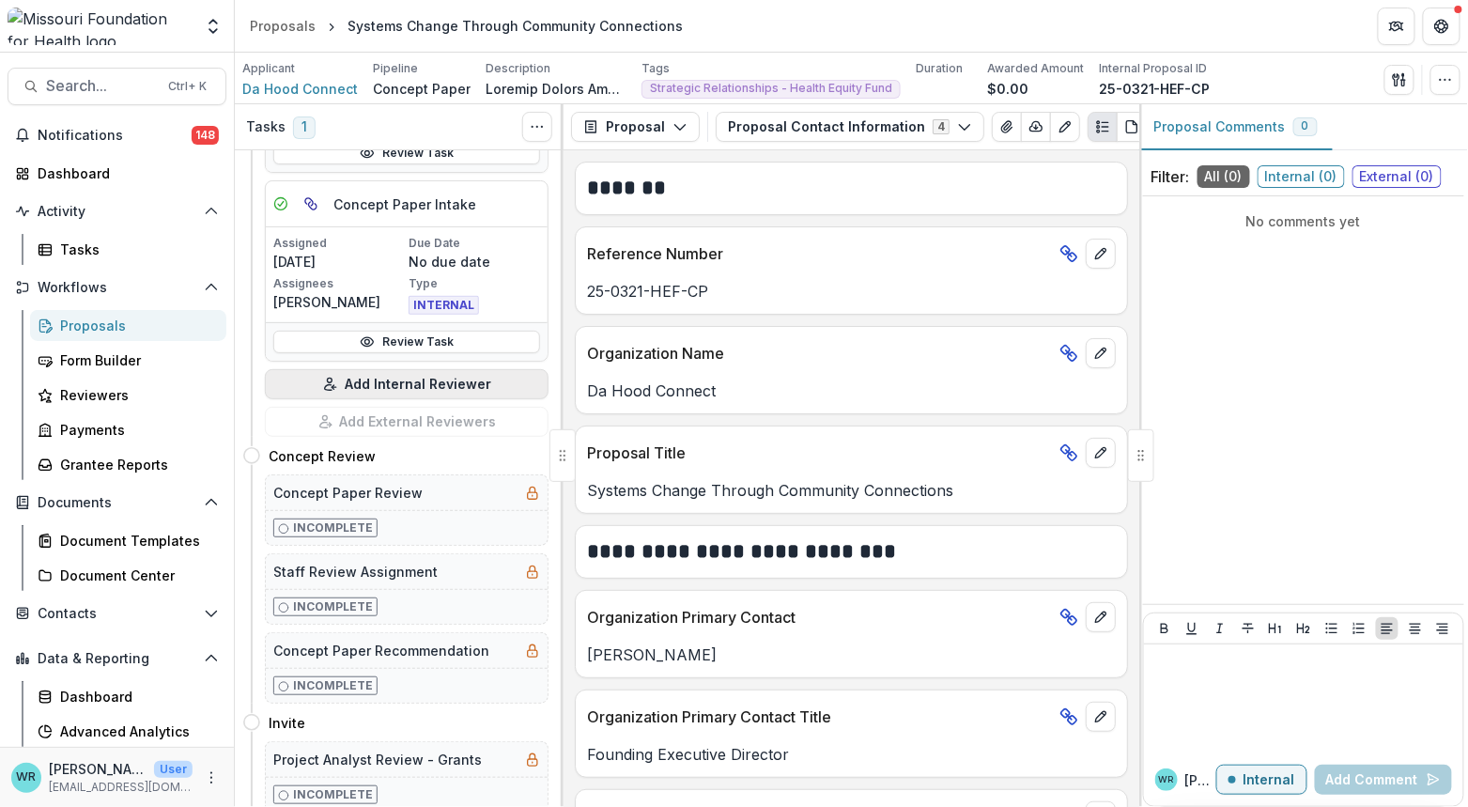
click at [432, 382] on button "Add Internal Reviewer" at bounding box center [407, 384] width 284 height 30
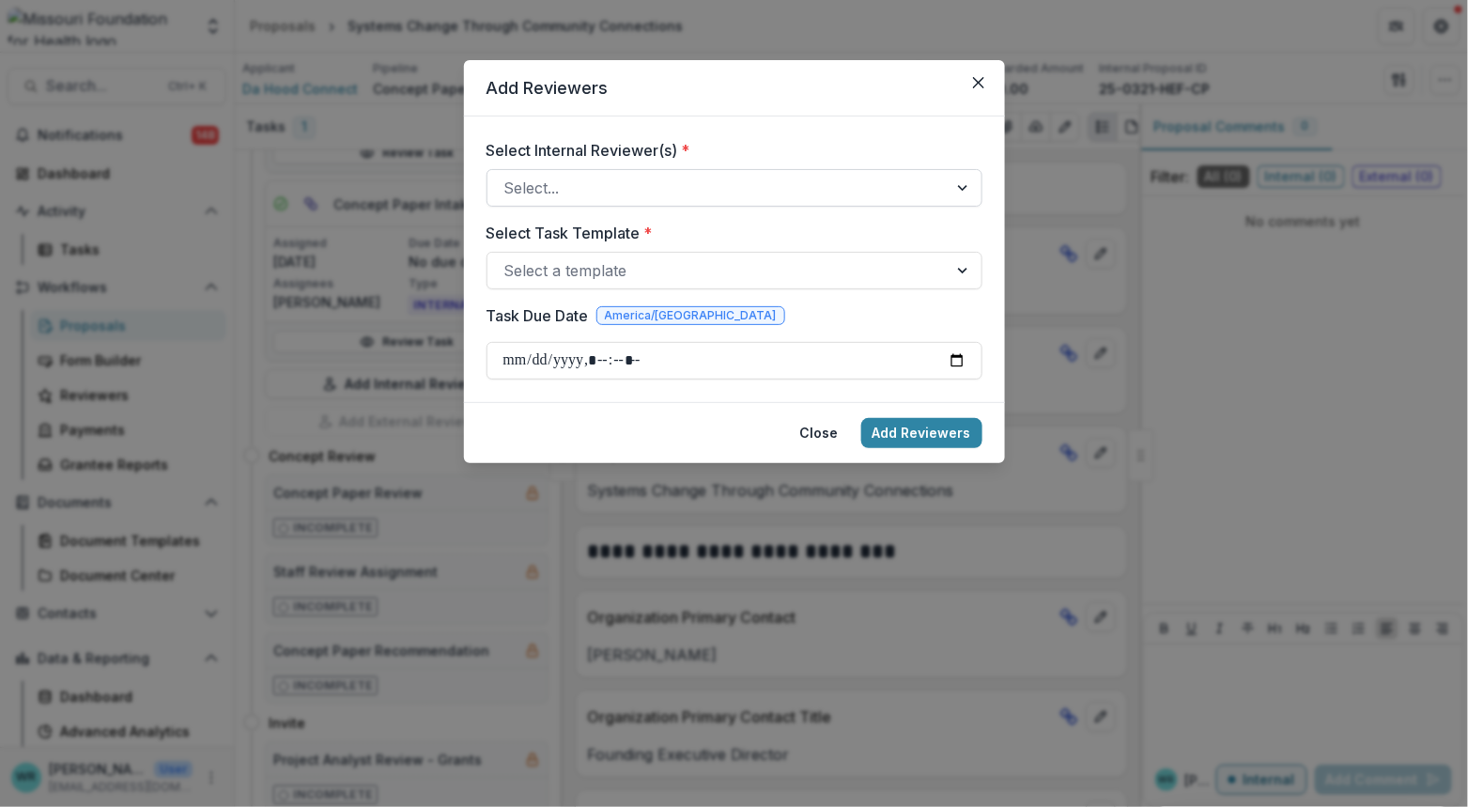
click at [708, 194] on div at bounding box center [717, 188] width 426 height 26
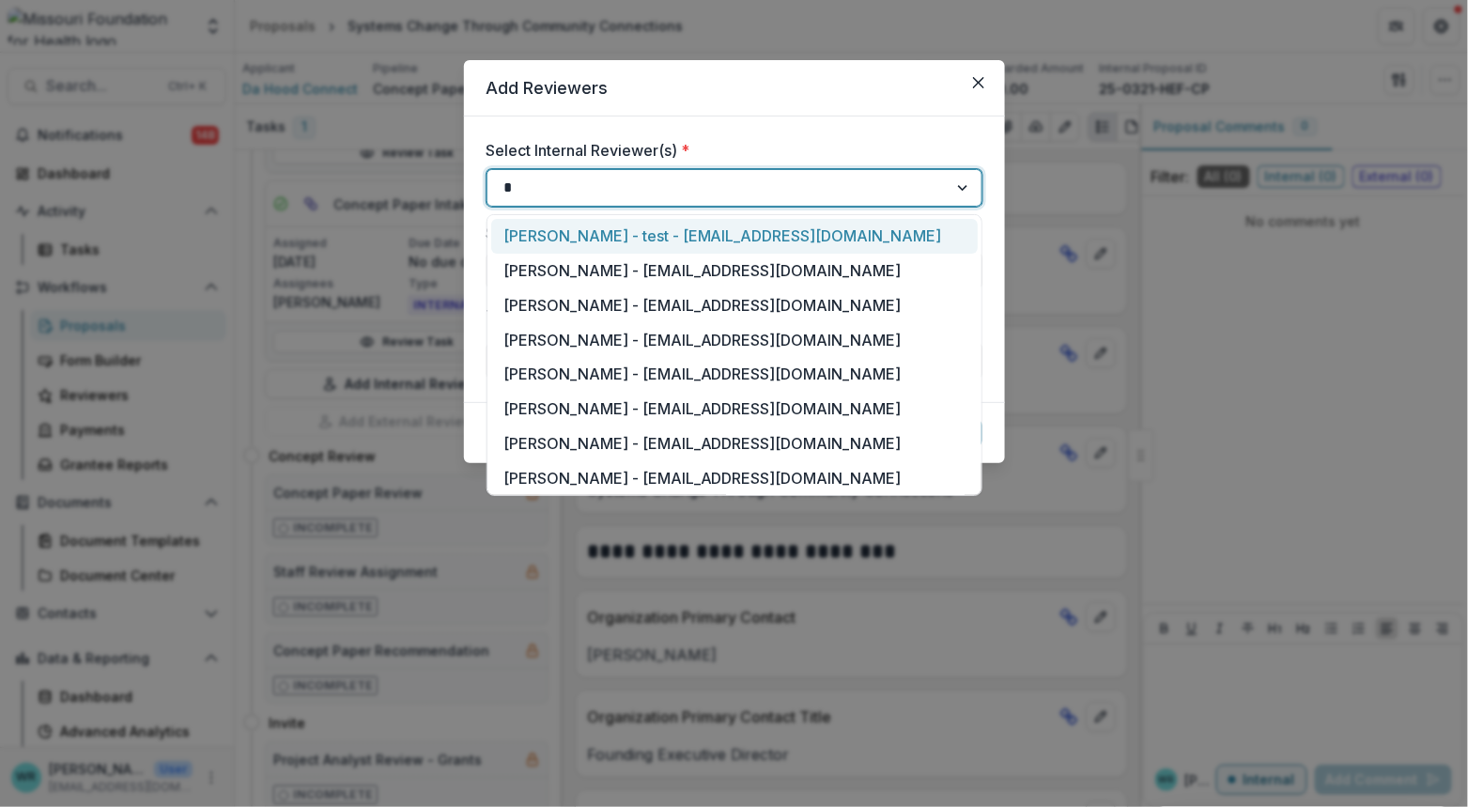
type input "**"
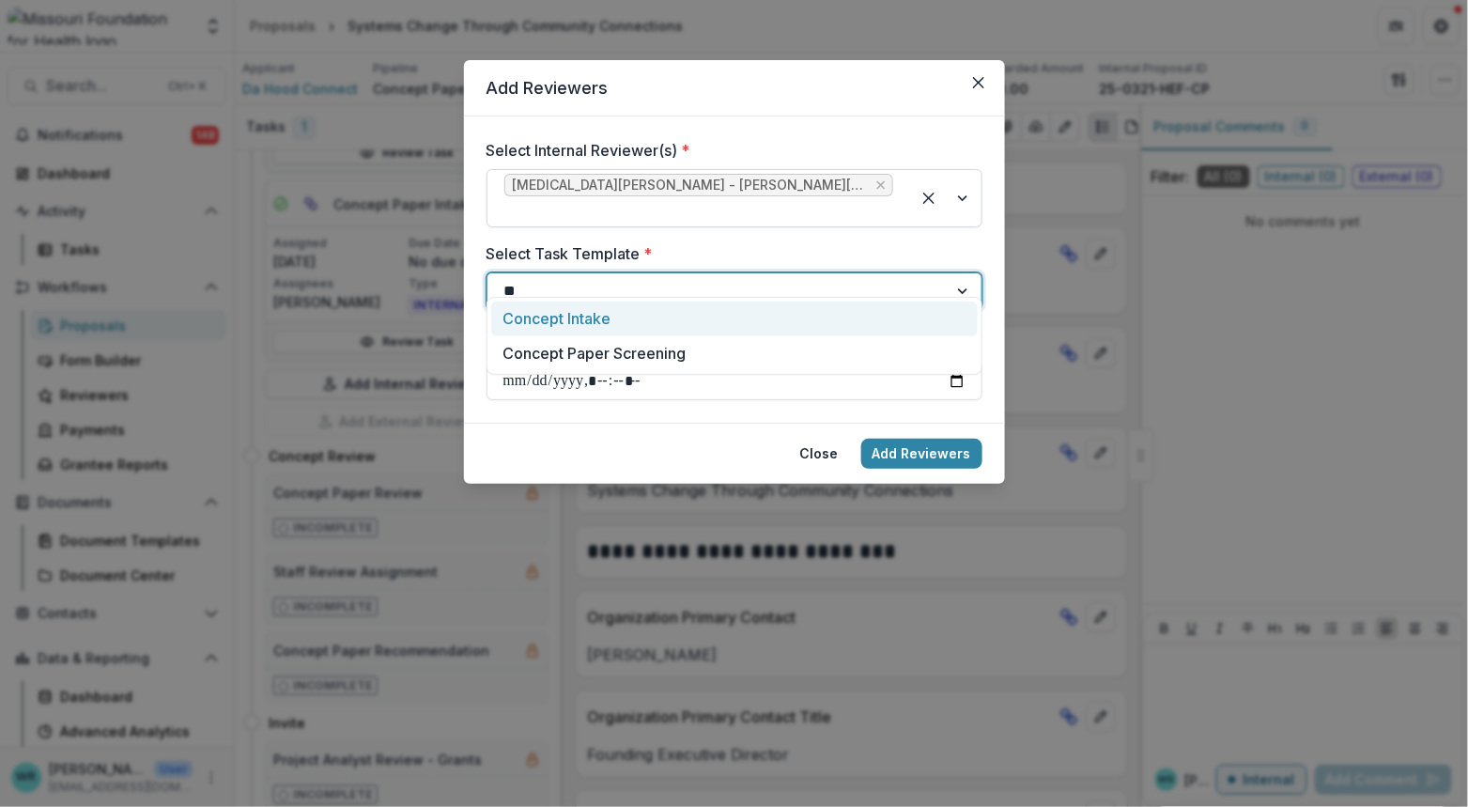
type input "***"
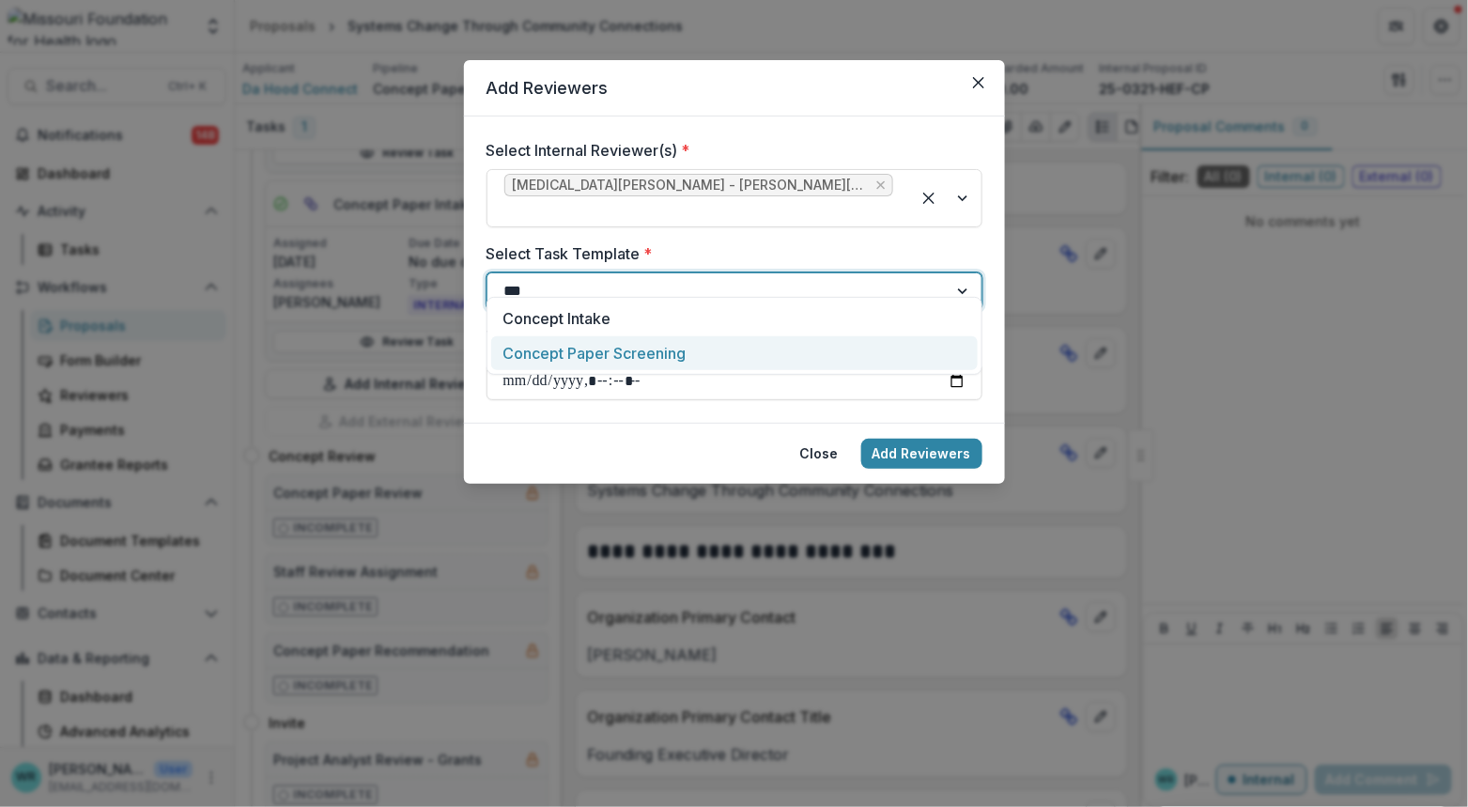
click at [705, 348] on div "Concept Paper Screening" at bounding box center [734, 353] width 487 height 35
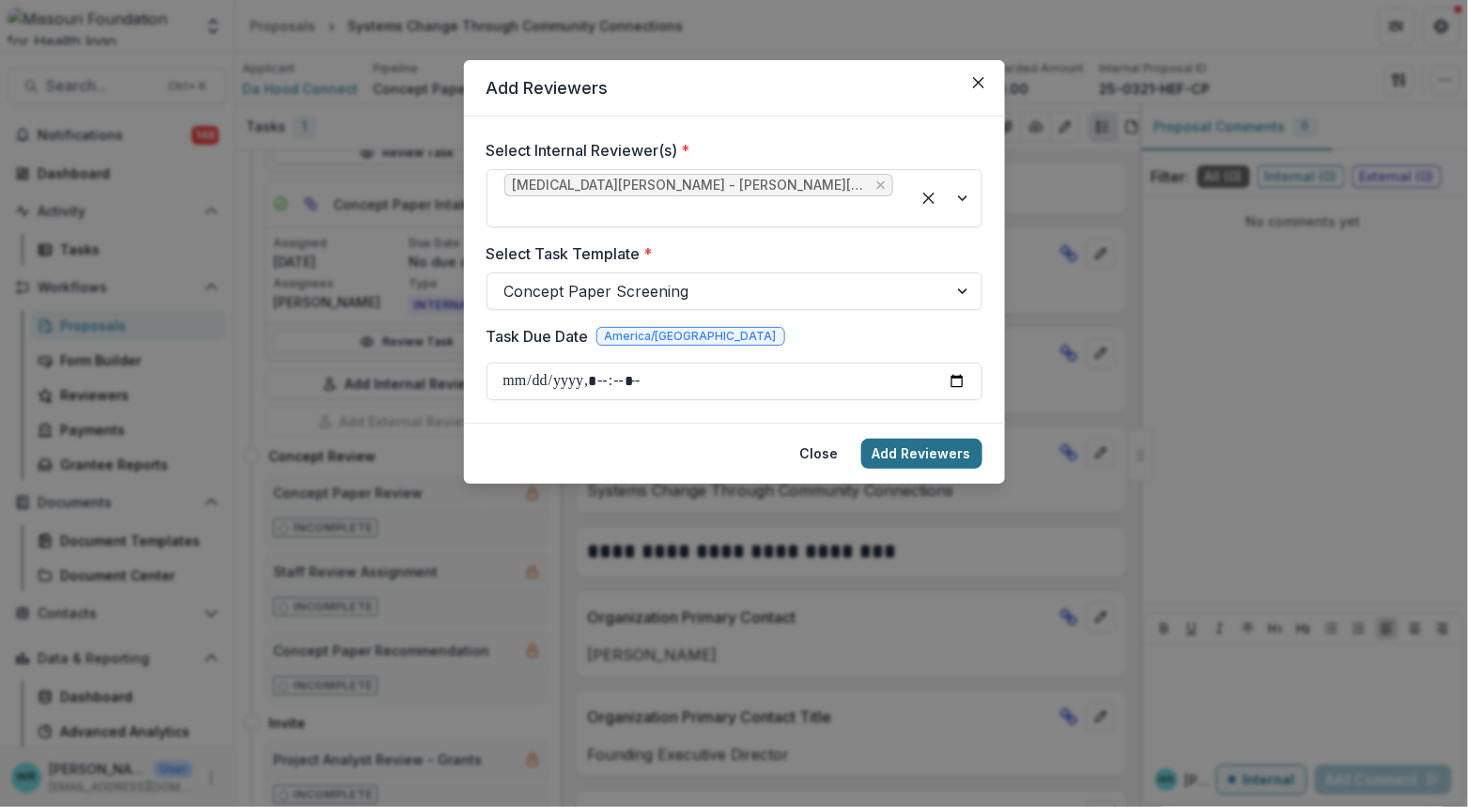
click at [935, 439] on button "Add Reviewers" at bounding box center [921, 454] width 121 height 30
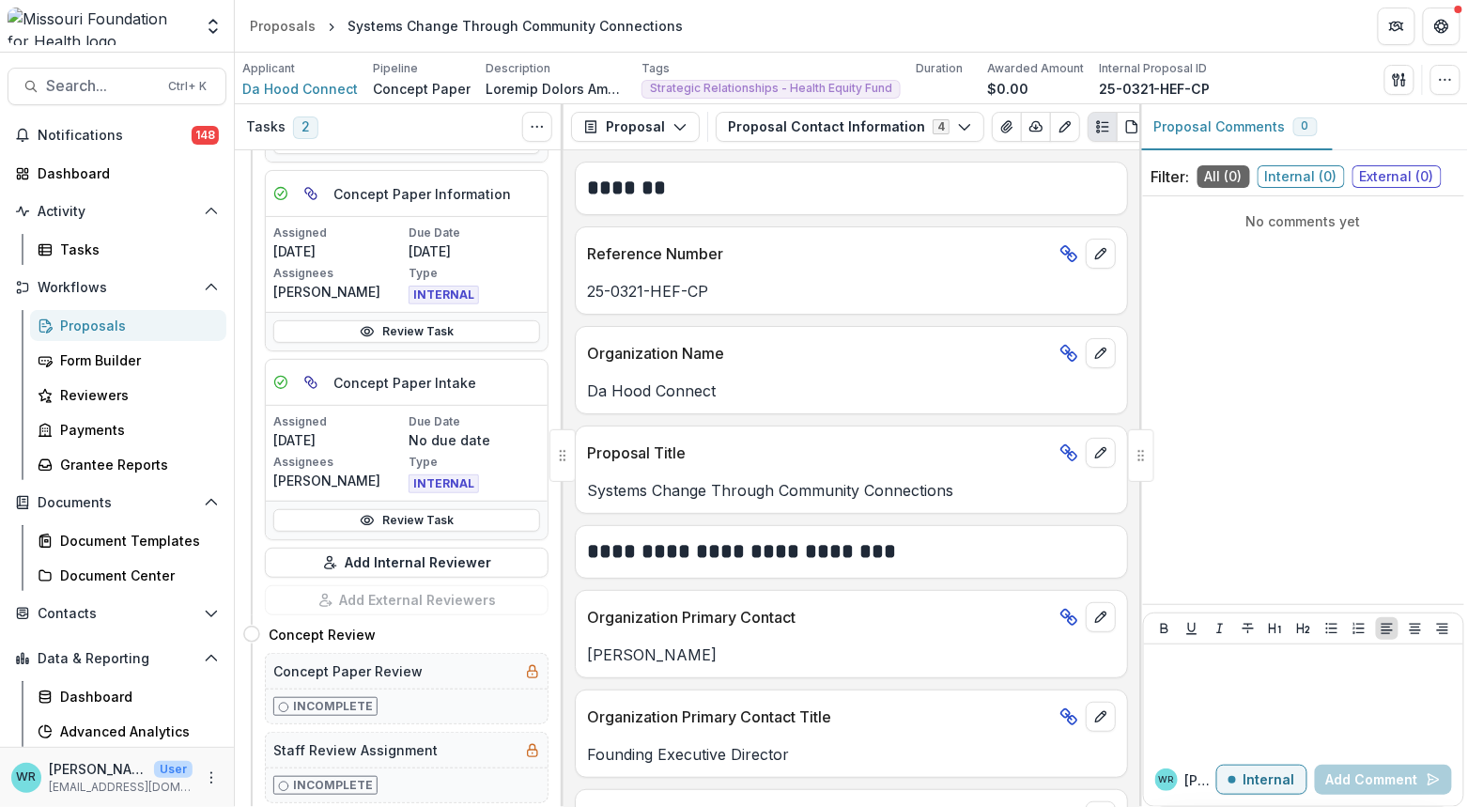
scroll to position [804, 0]
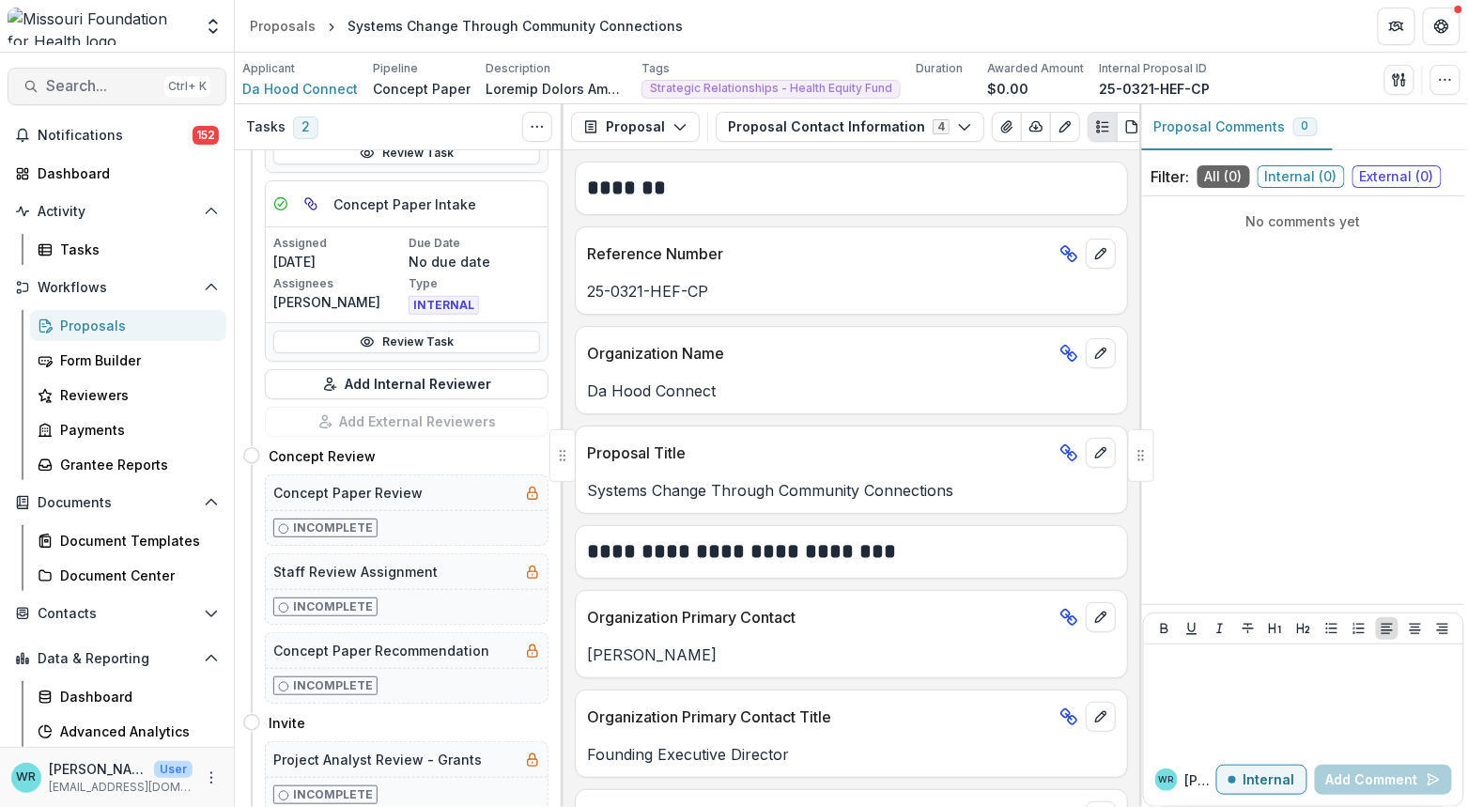
click at [96, 101] on button "Search... Ctrl + K" at bounding box center [117, 87] width 219 height 38
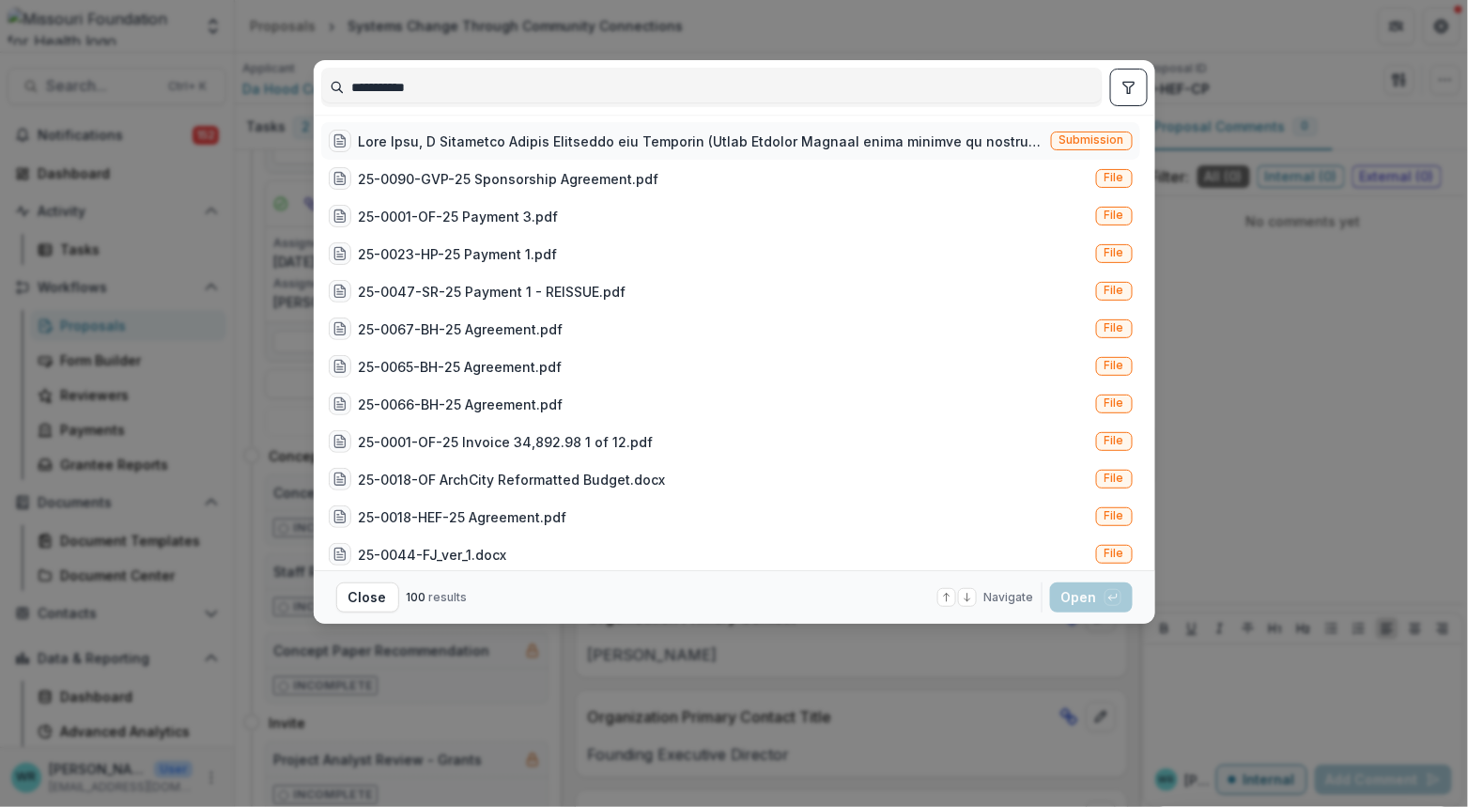
type input "**********"
click at [1076, 133] on span "Submission" at bounding box center [1092, 139] width 65 height 13
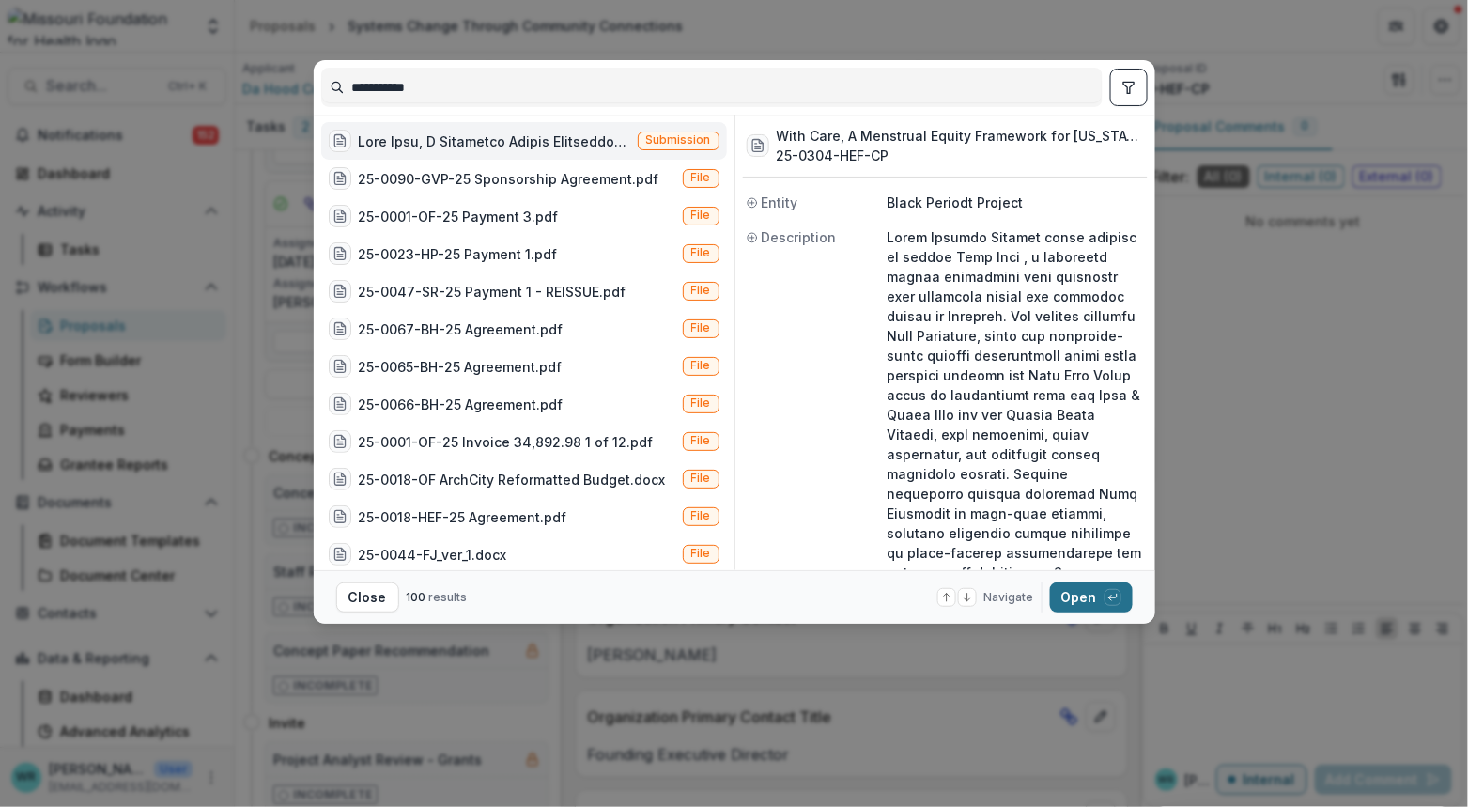
click at [1086, 597] on button "Open with enter key" at bounding box center [1091, 597] width 83 height 30
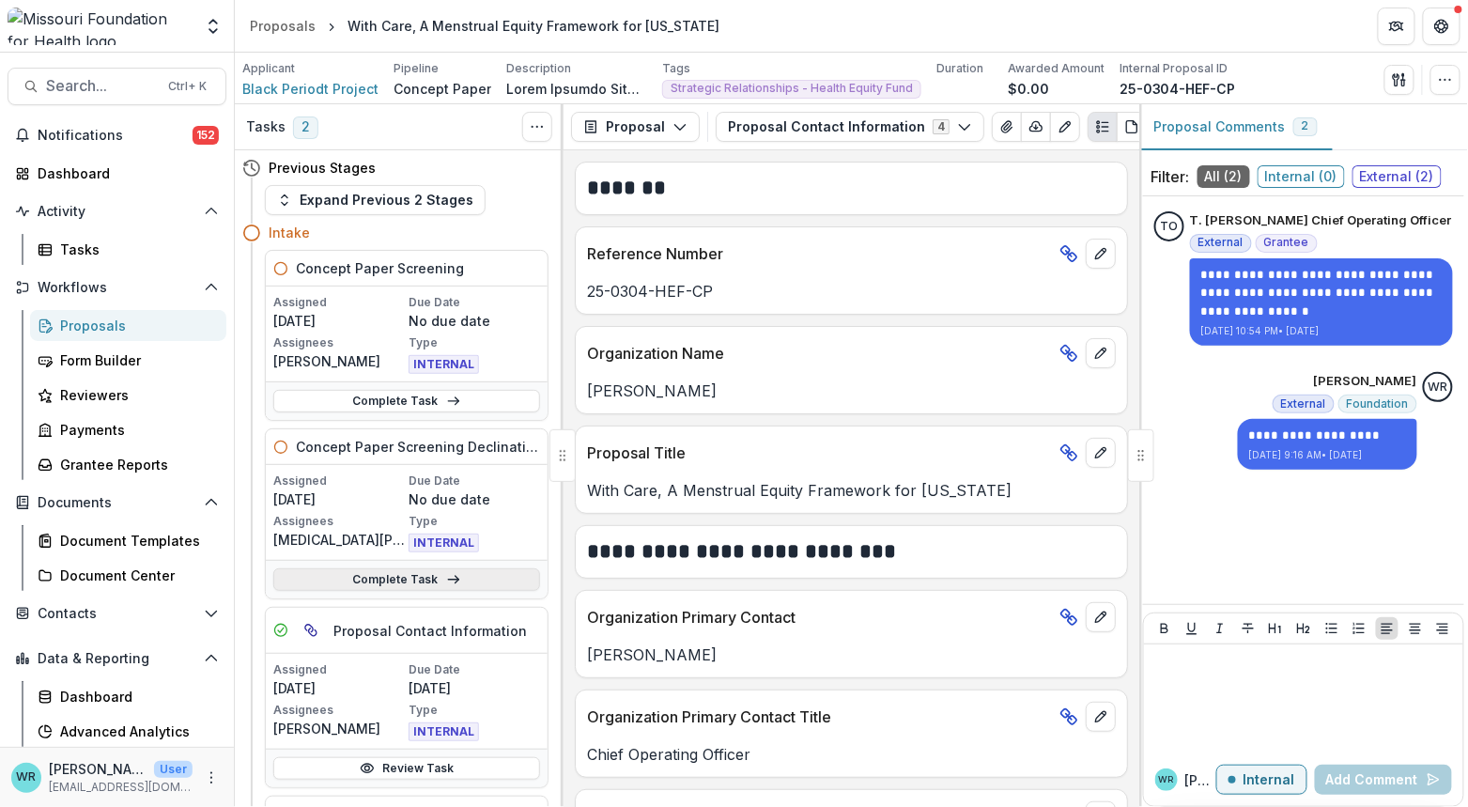
click at [446, 580] on icon at bounding box center [453, 579] width 15 height 15
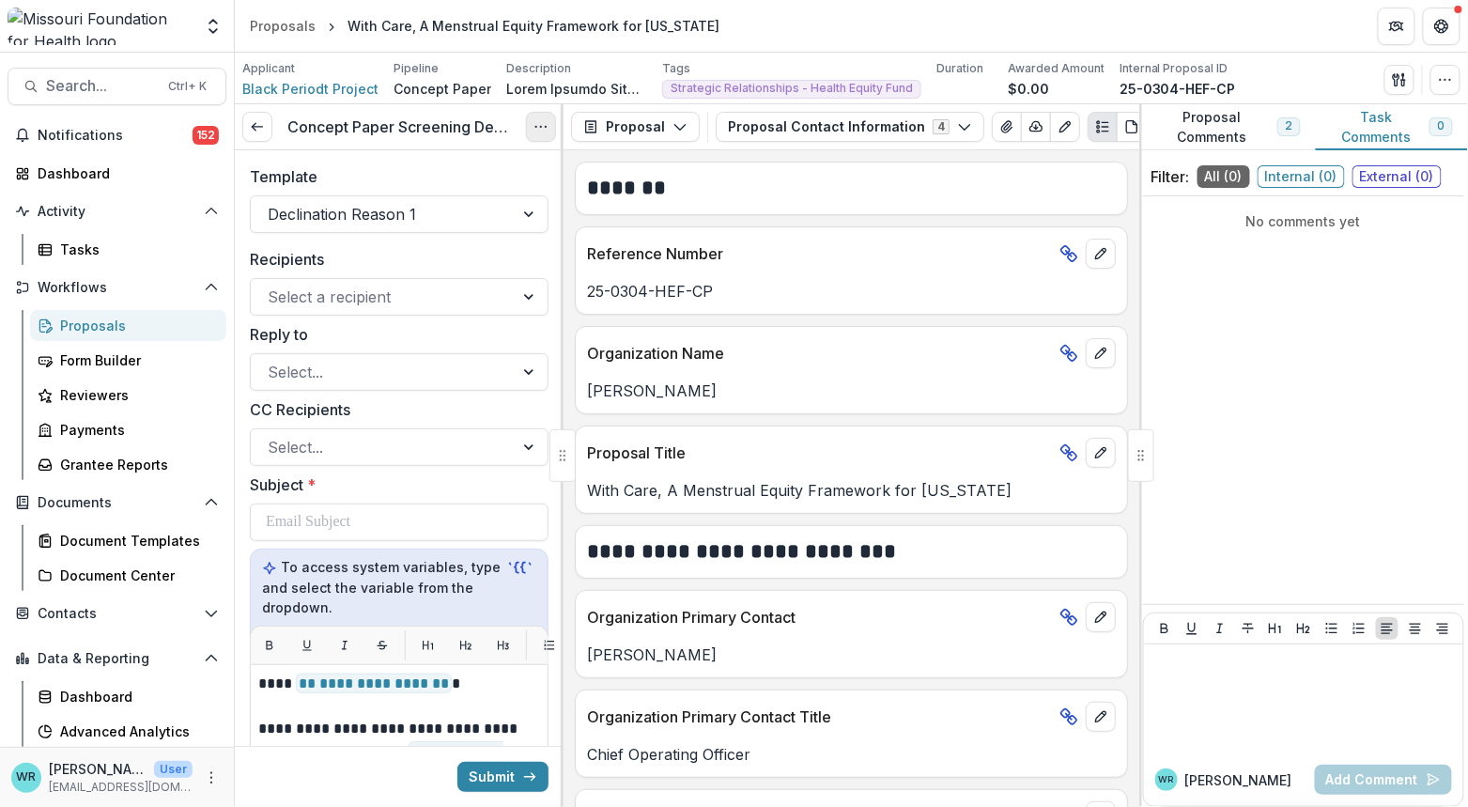
click at [537, 132] on icon "Options" at bounding box center [541, 126] width 15 height 15
click at [420, 208] on button "Cancel Task" at bounding box center [450, 209] width 201 height 31
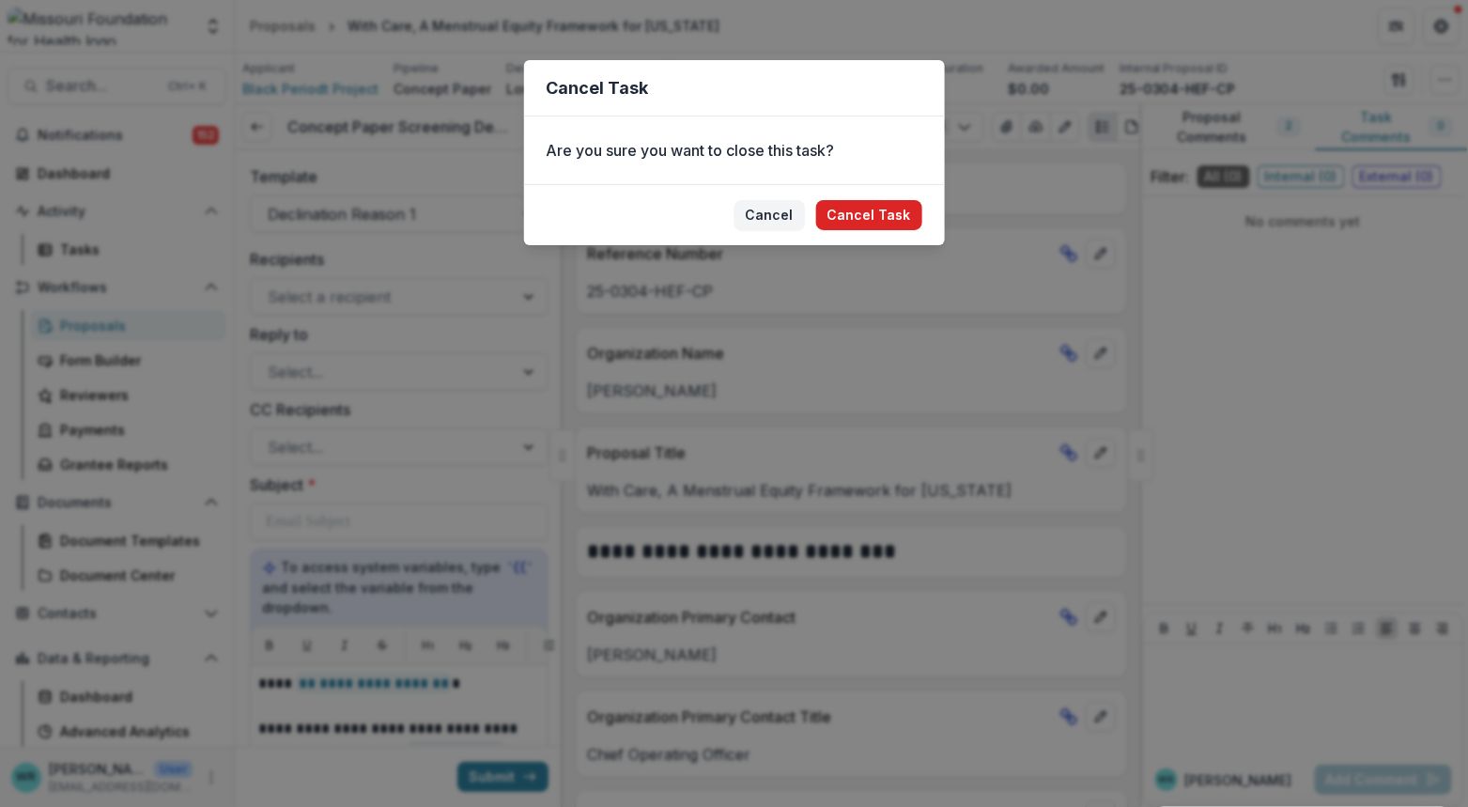
click at [854, 220] on button "Cancel Task" at bounding box center [869, 215] width 106 height 30
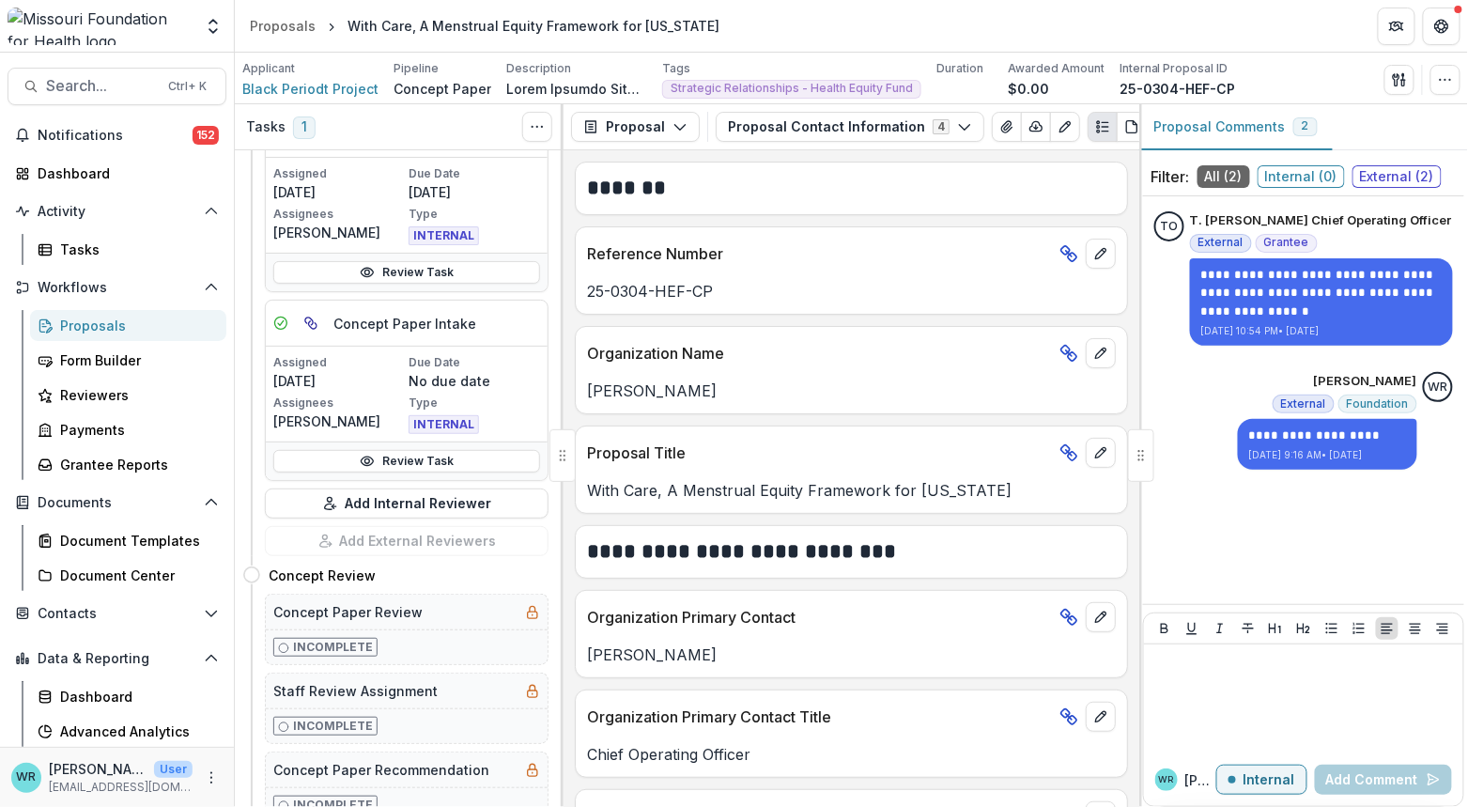
scroll to position [521, 0]
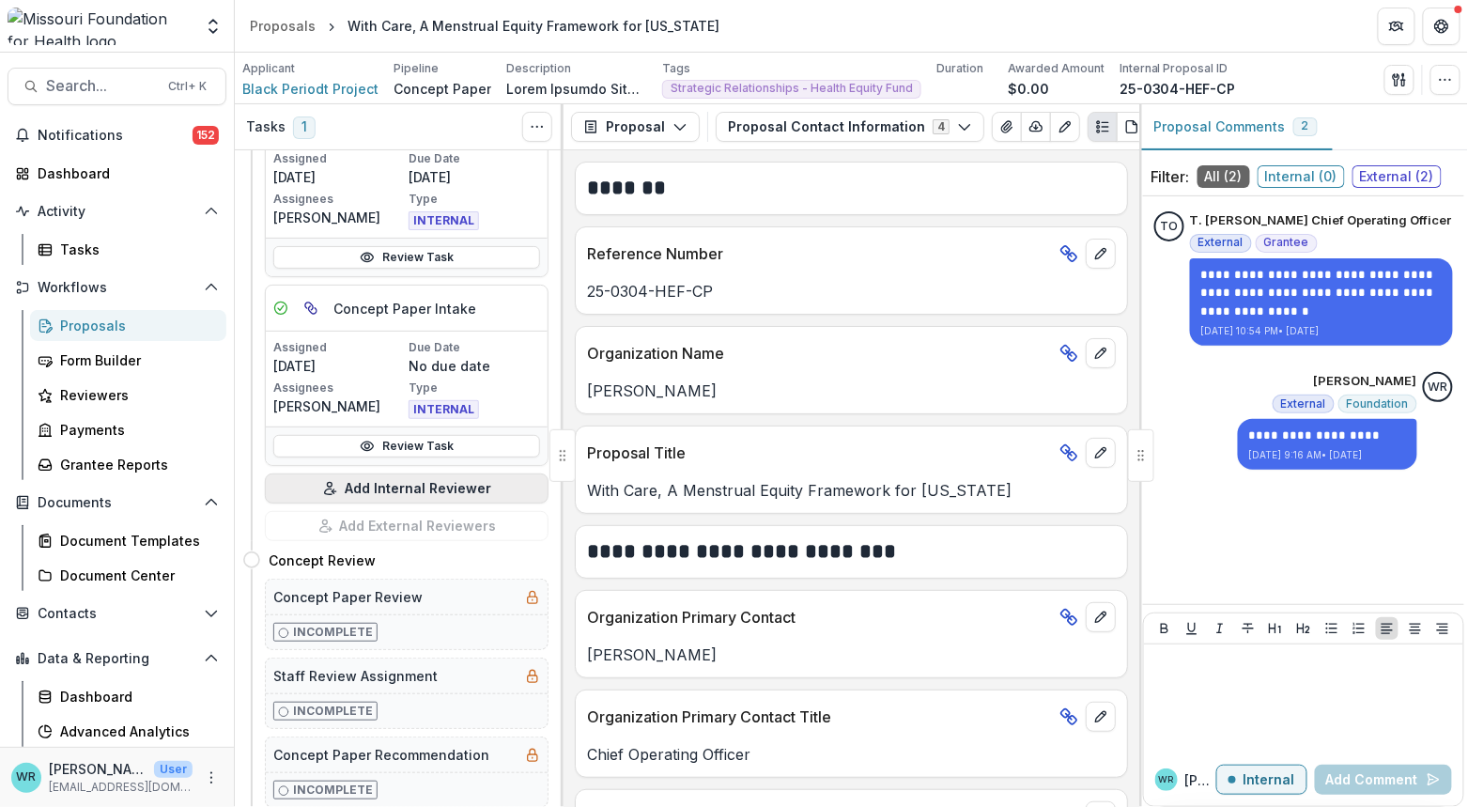
click at [430, 485] on button "Add Internal Reviewer" at bounding box center [407, 488] width 284 height 30
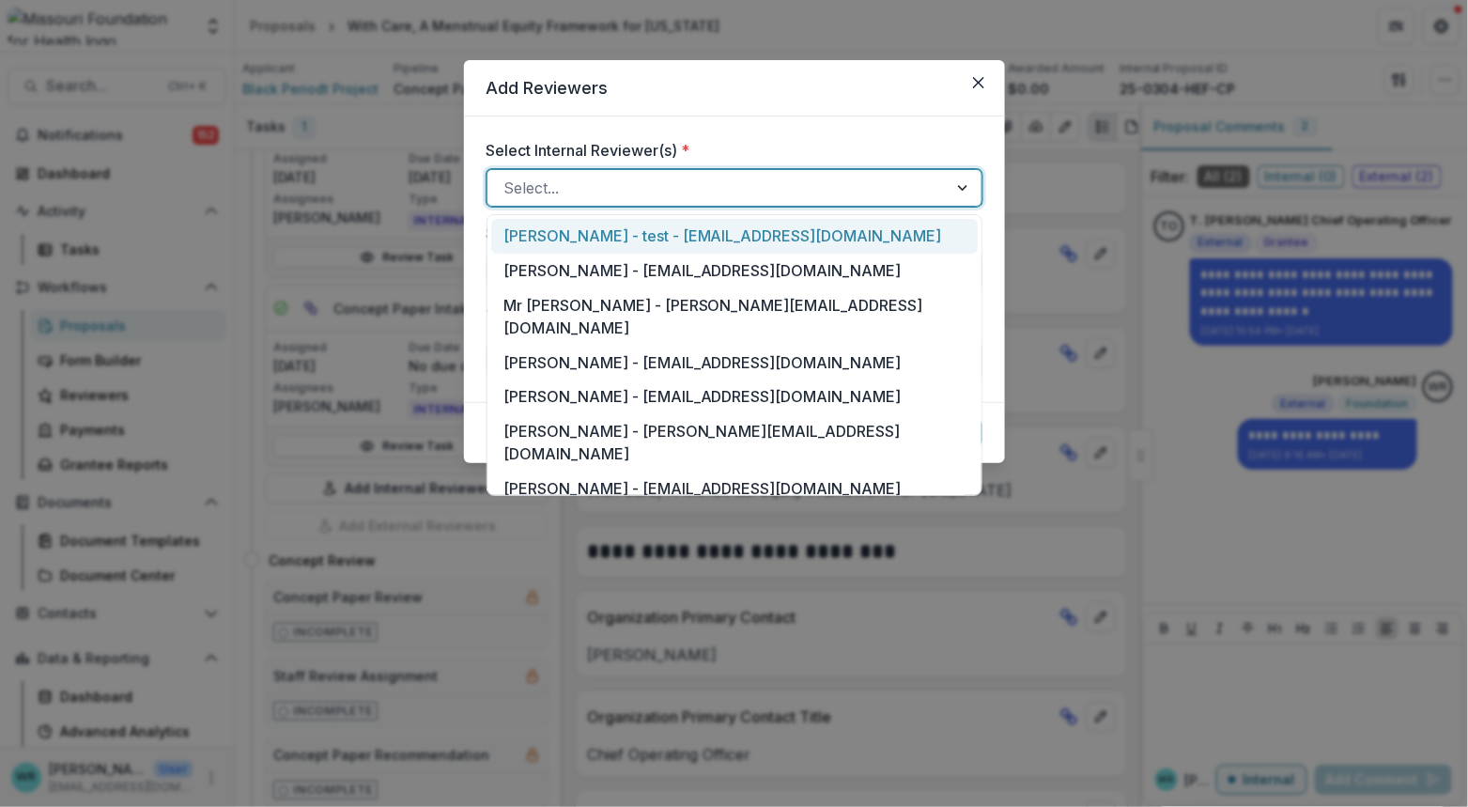
click at [682, 199] on div "Select..." at bounding box center [718, 188] width 460 height 30
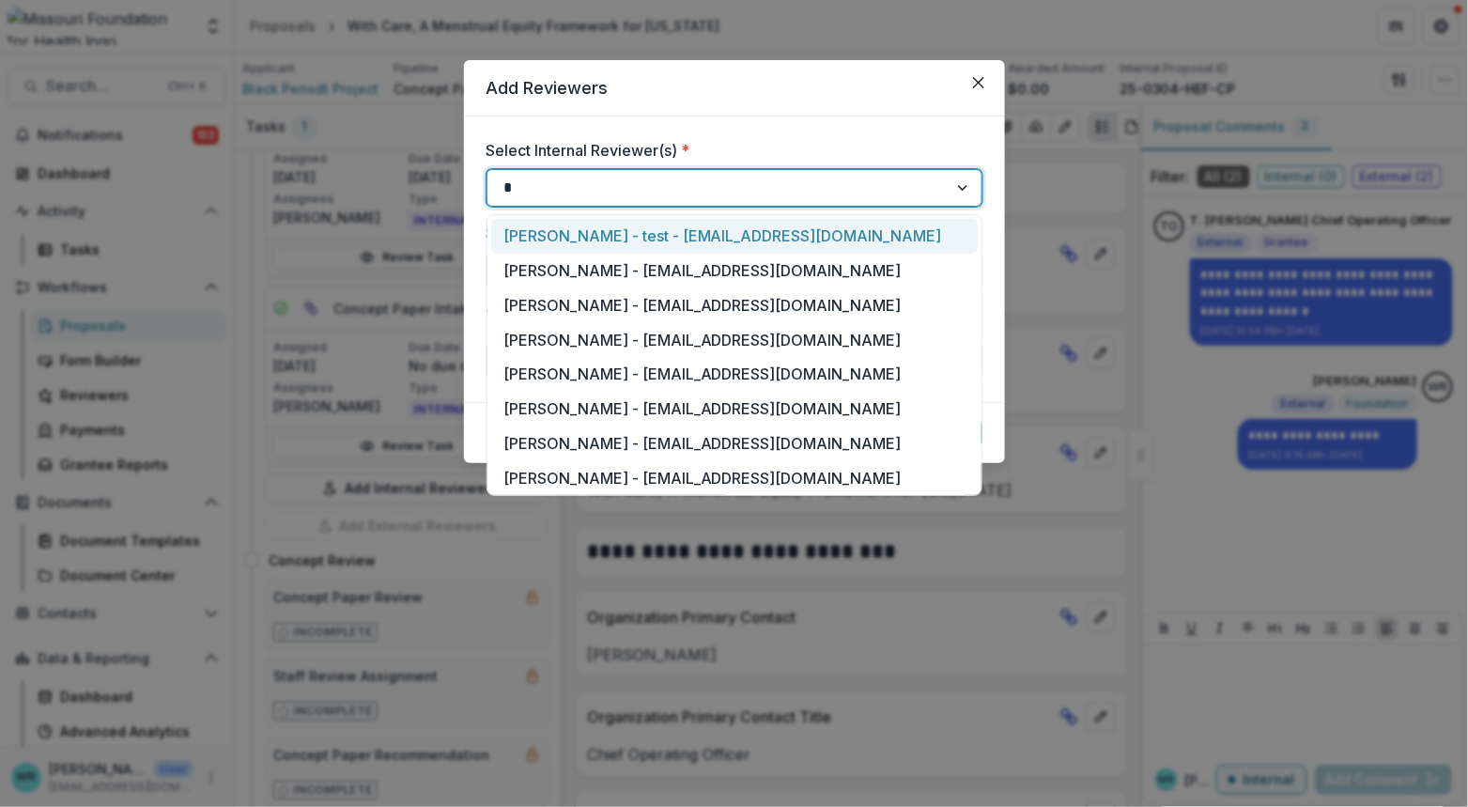
type input "**"
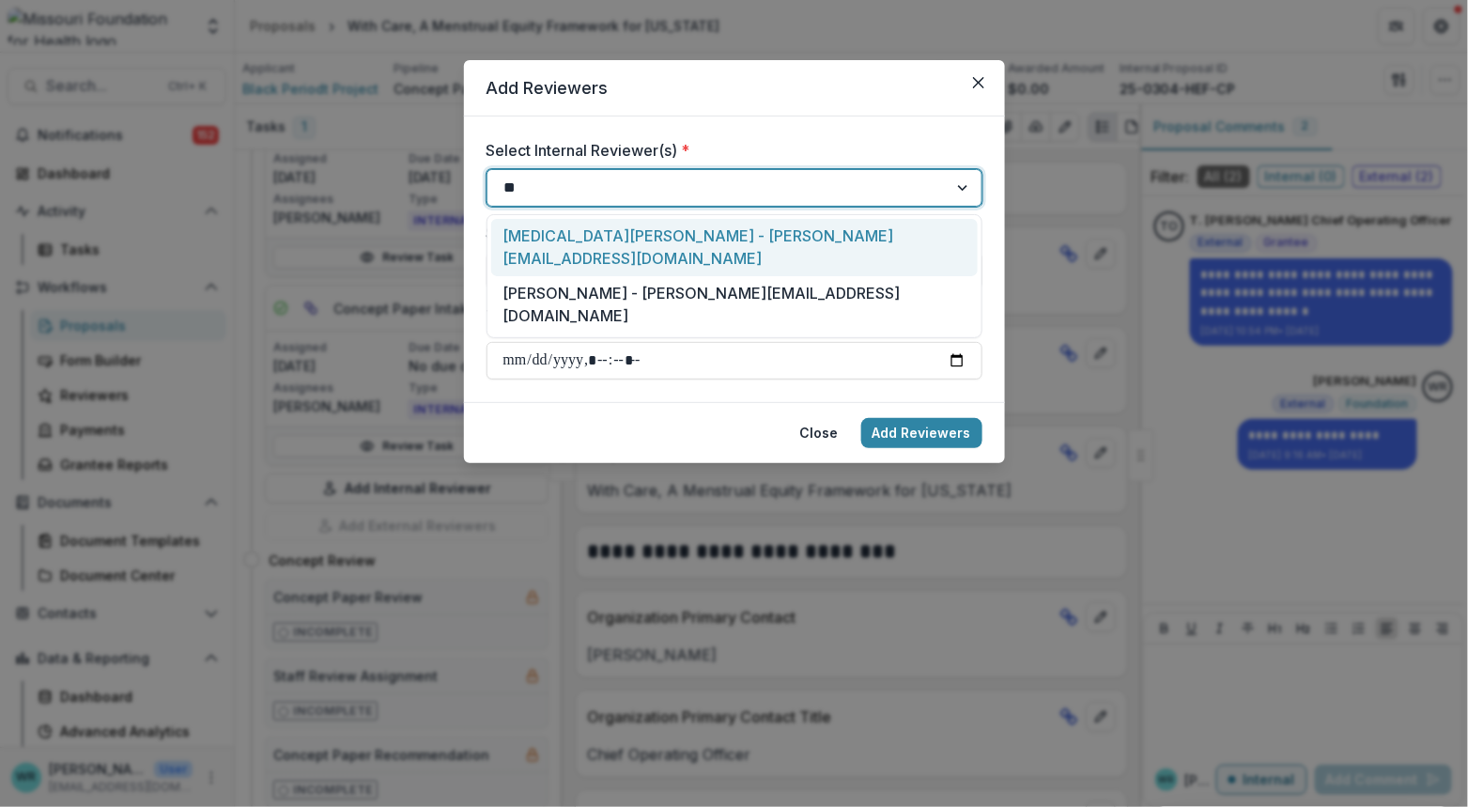
click at [676, 227] on div "Kyra Robinson - krobinson@mffh.org" at bounding box center [734, 247] width 487 height 57
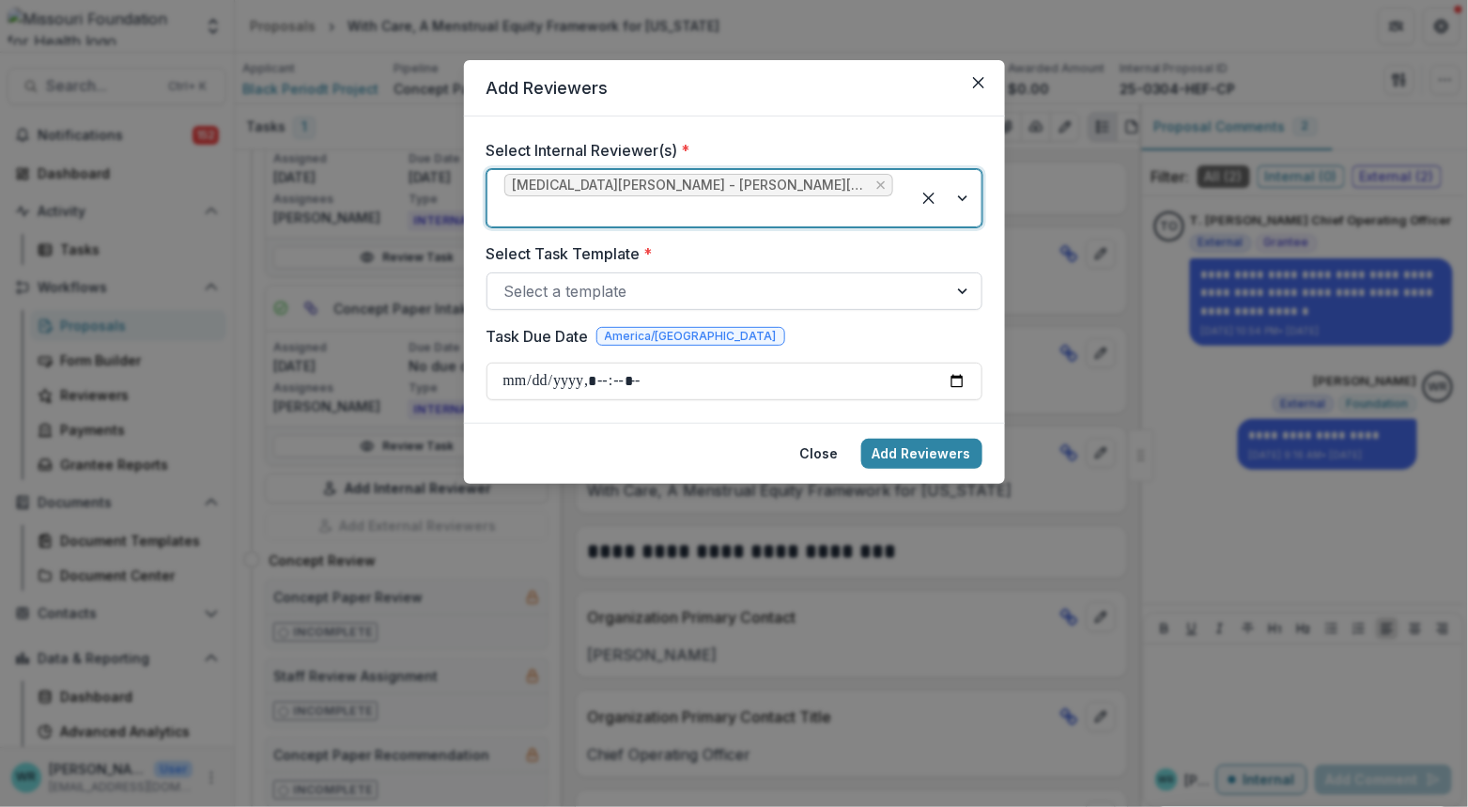
click at [682, 278] on div at bounding box center [717, 291] width 426 height 26
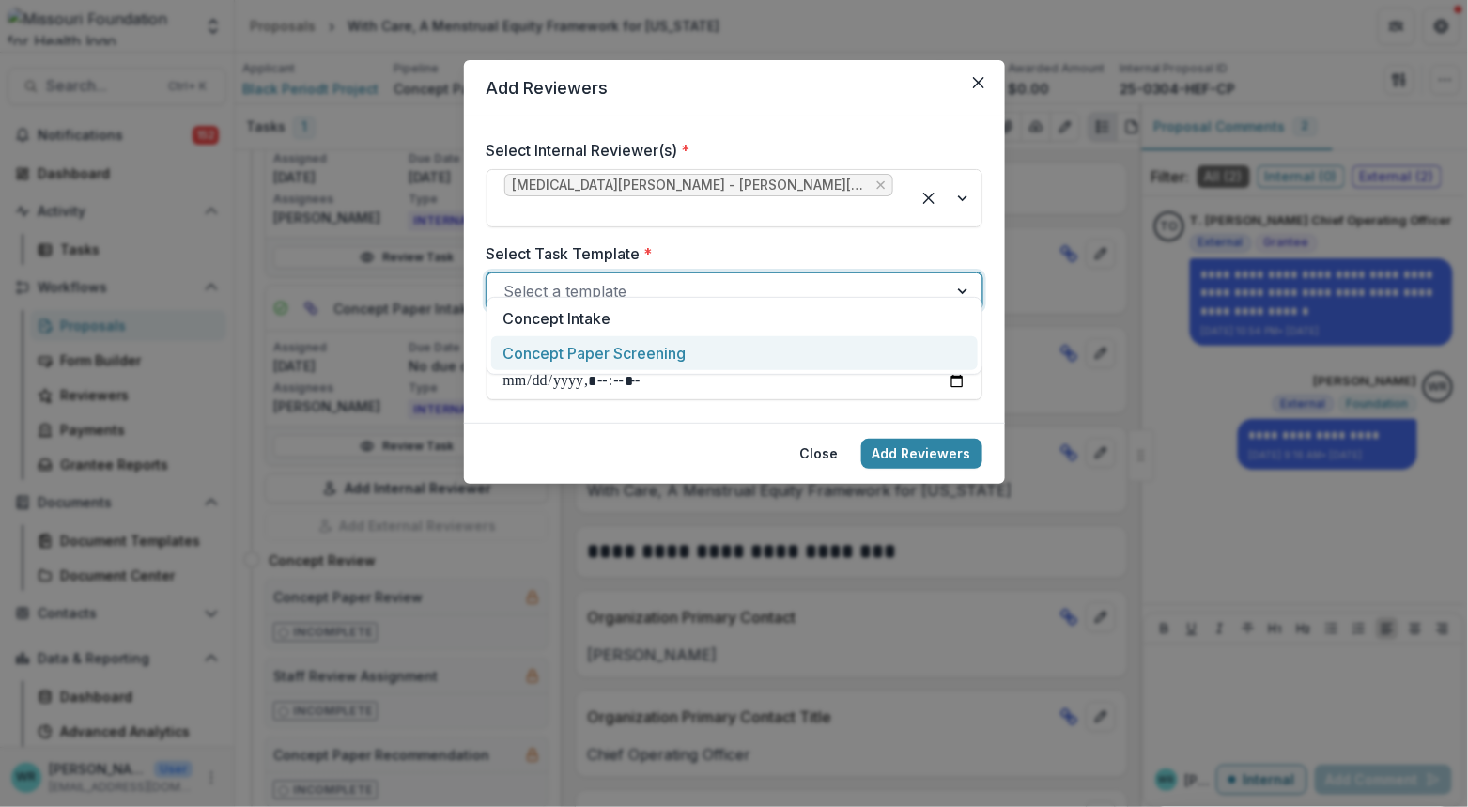
click at [603, 356] on div "Concept Paper Screening" at bounding box center [734, 353] width 487 height 35
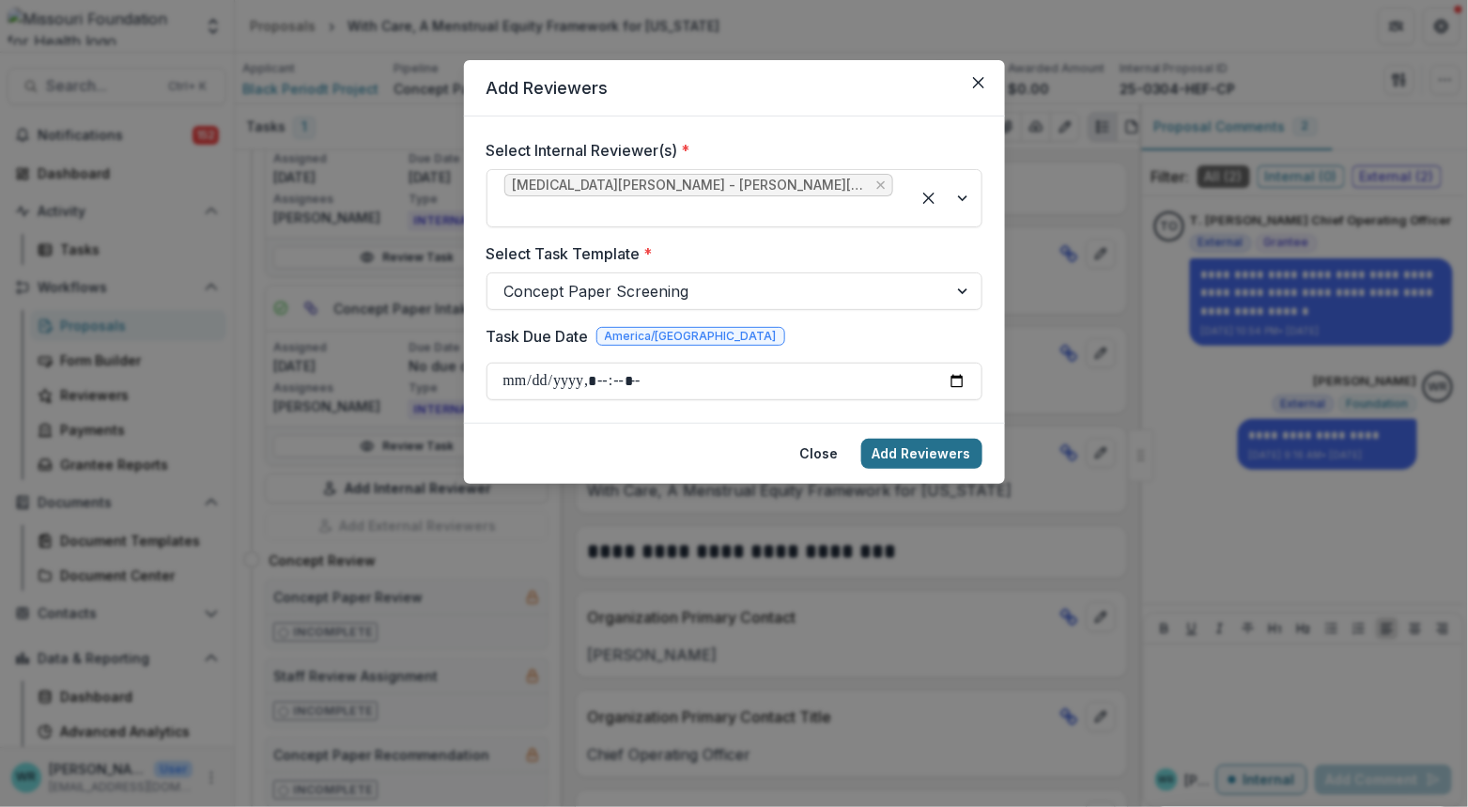
click at [904, 439] on button "Add Reviewers" at bounding box center [921, 454] width 121 height 30
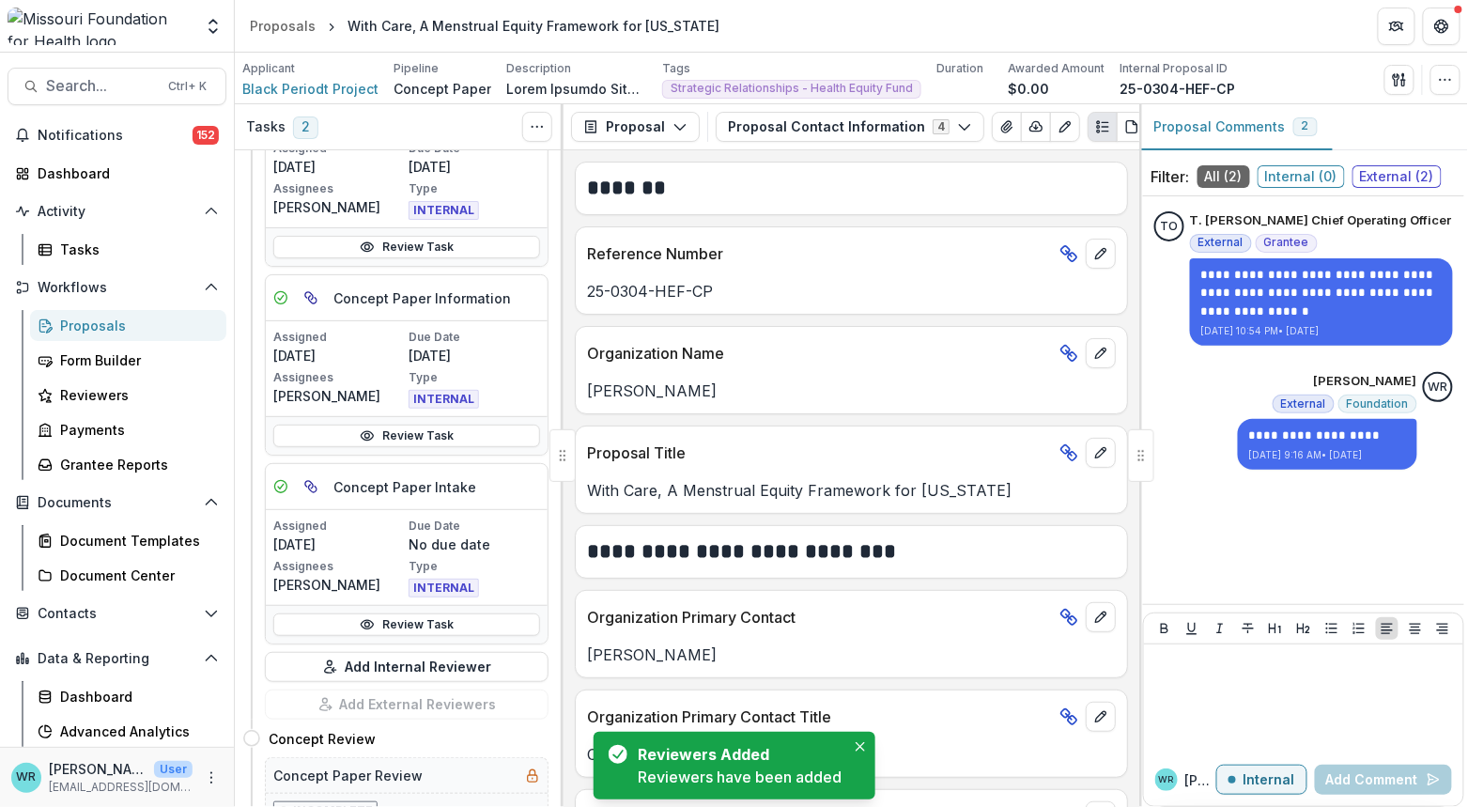
scroll to position [700, 0]
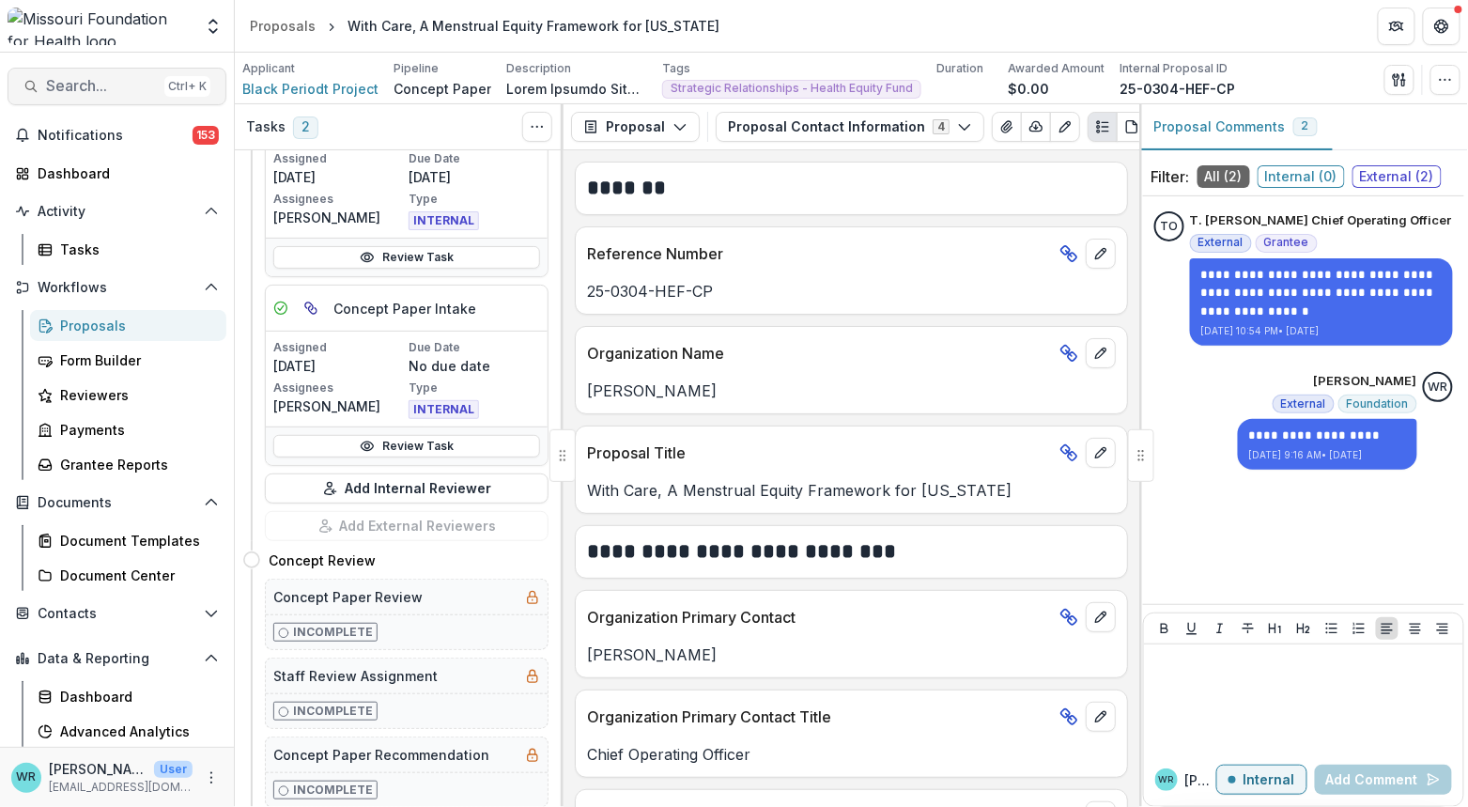
click at [126, 82] on span "Search..." at bounding box center [101, 86] width 111 height 18
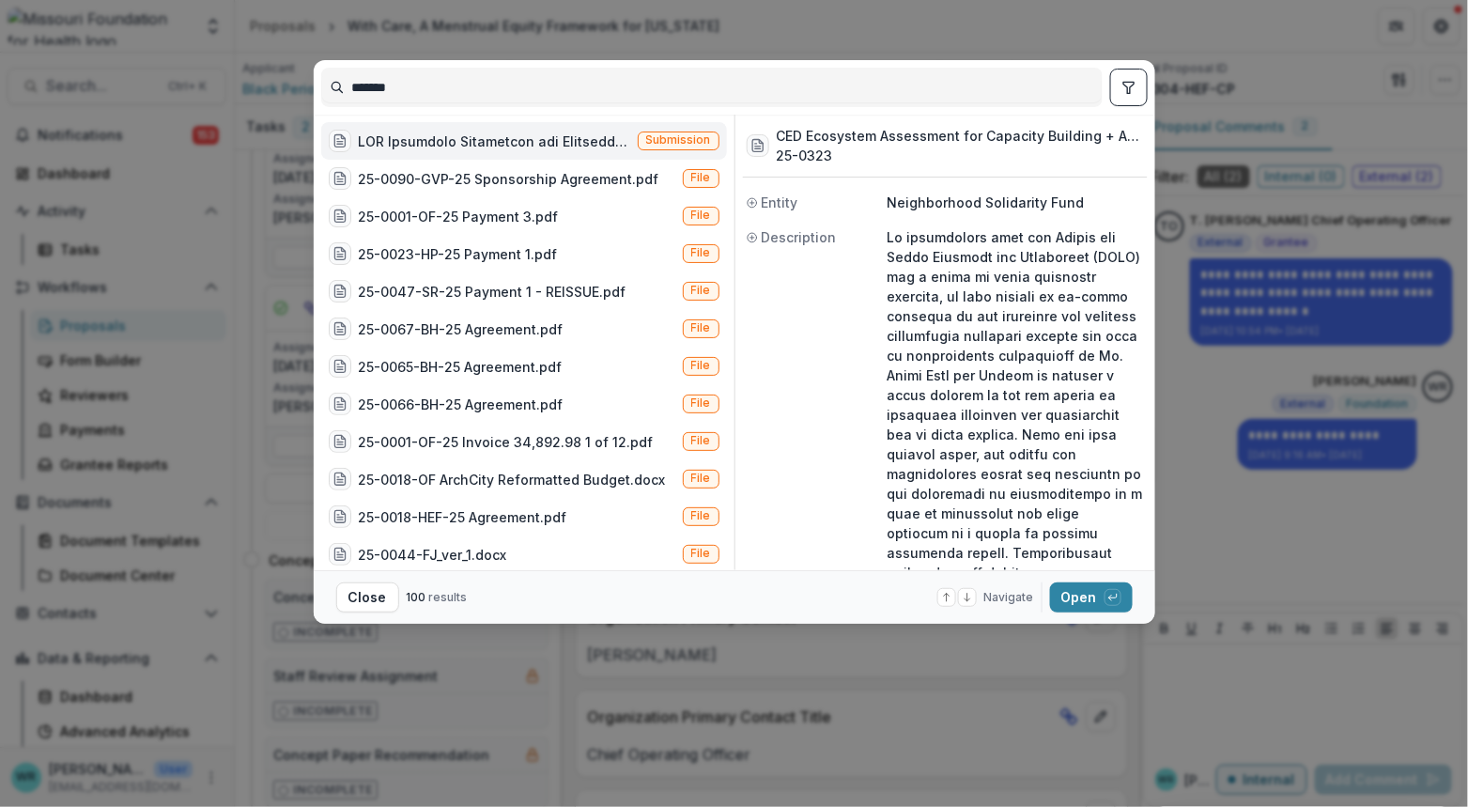
type input "*******"
click at [657, 132] on span "Submission" at bounding box center [679, 141] width 82 height 19
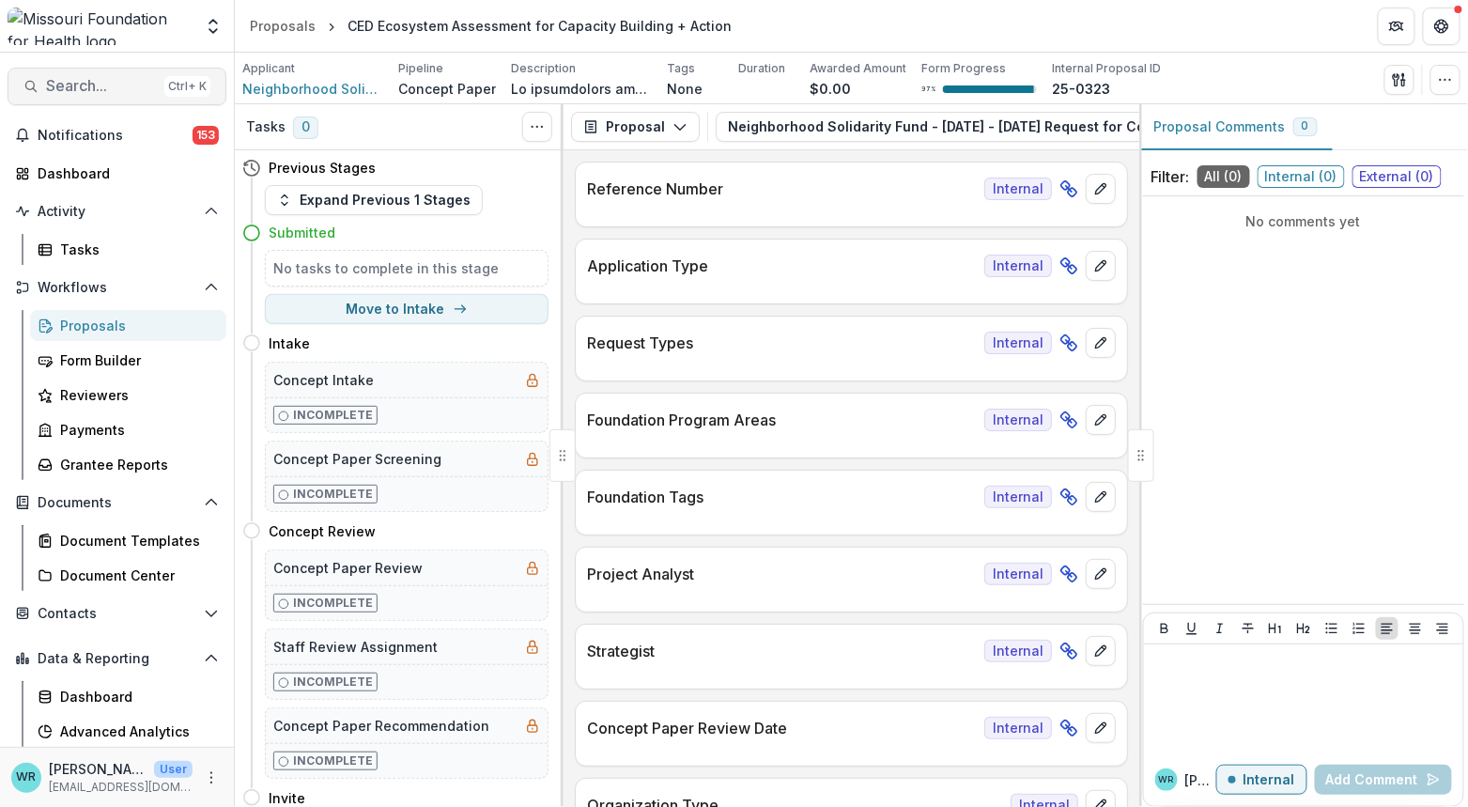
click at [79, 80] on span "Search..." at bounding box center [101, 86] width 111 height 18
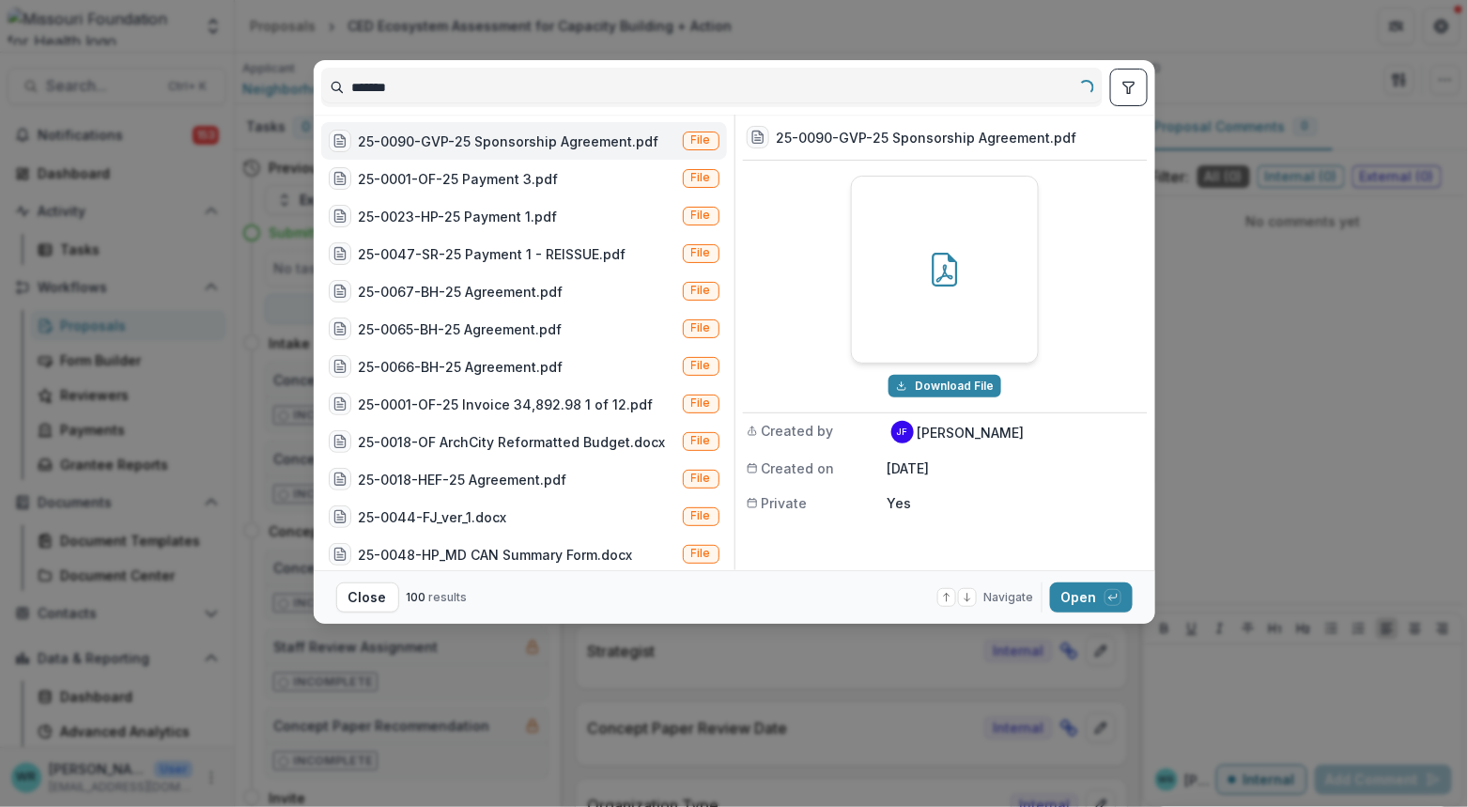
type input "*******"
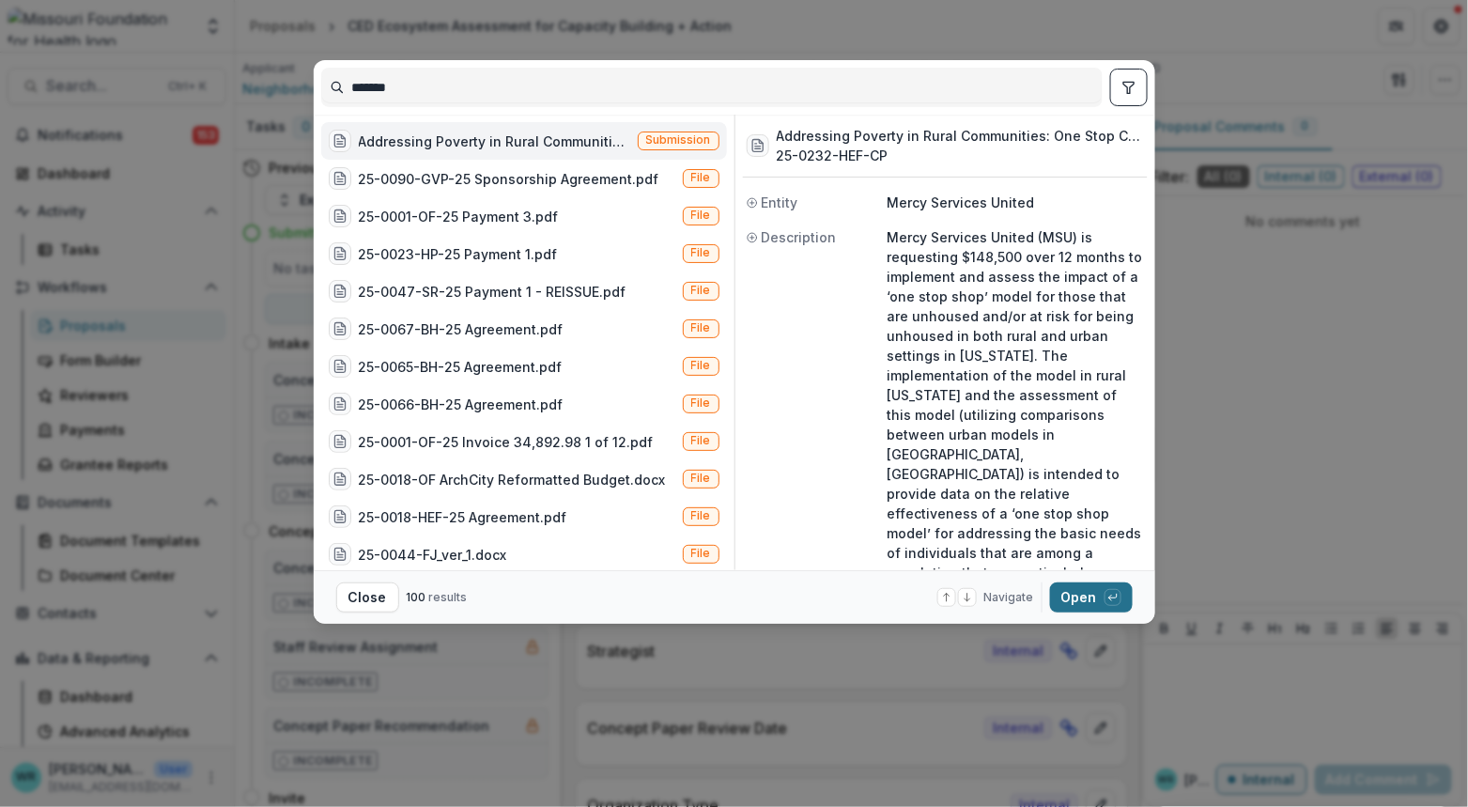
click at [1083, 597] on button "Open with enter key" at bounding box center [1091, 597] width 83 height 30
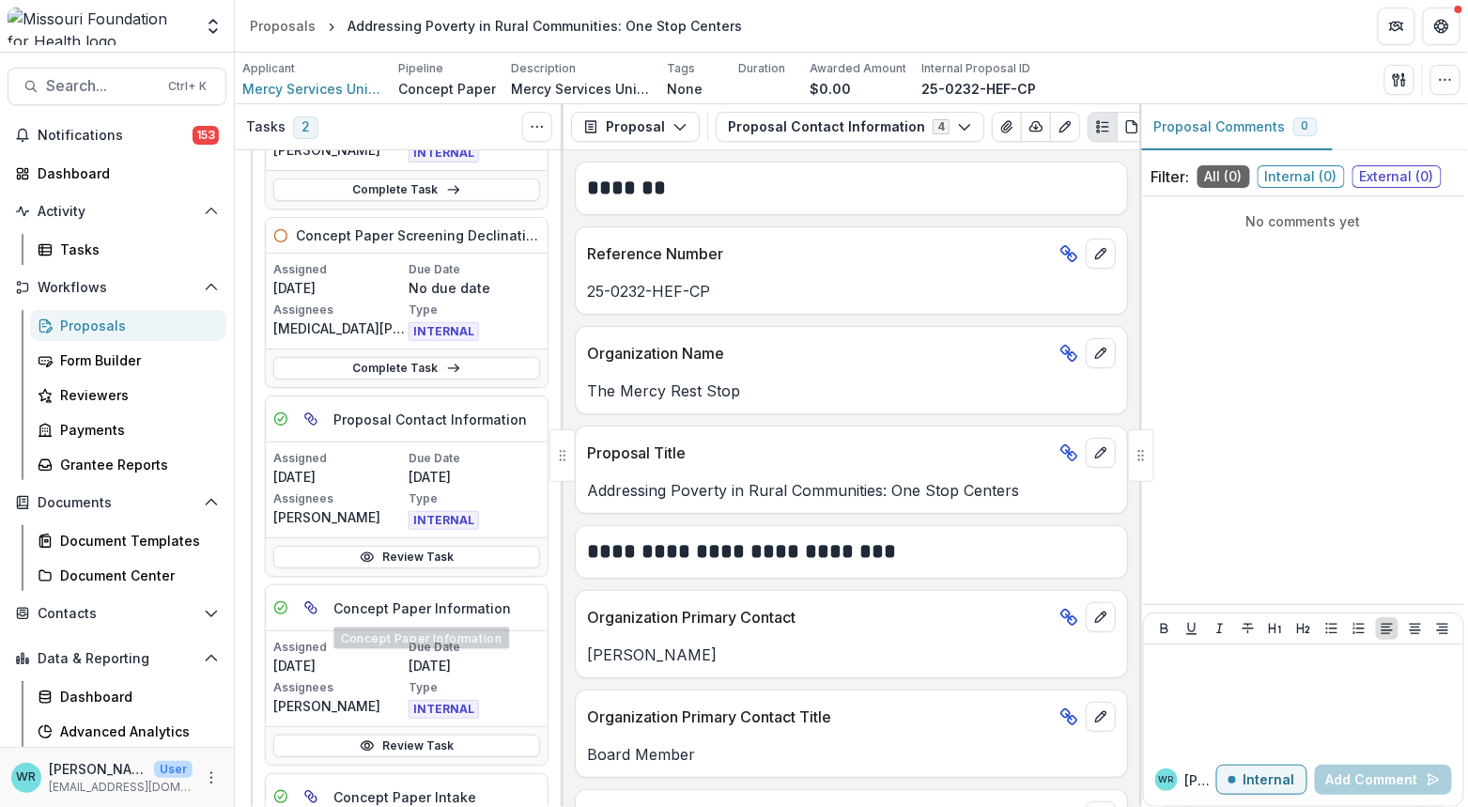
scroll to position [209, 0]
click at [421, 372] on link "Complete Task" at bounding box center [406, 371] width 267 height 23
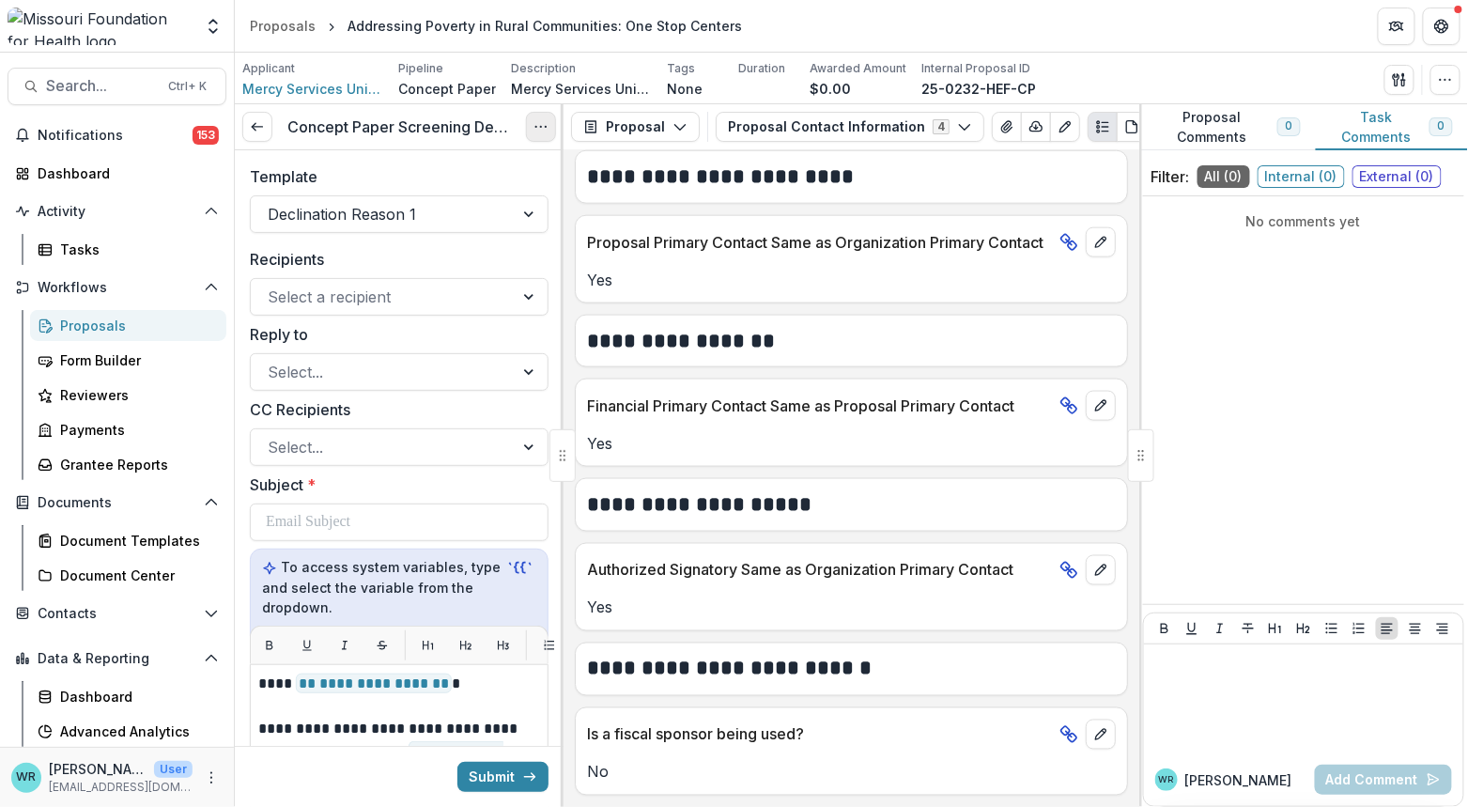
click at [531, 130] on button "Options" at bounding box center [541, 127] width 30 height 30
click at [424, 216] on button "Cancel Task" at bounding box center [450, 209] width 201 height 31
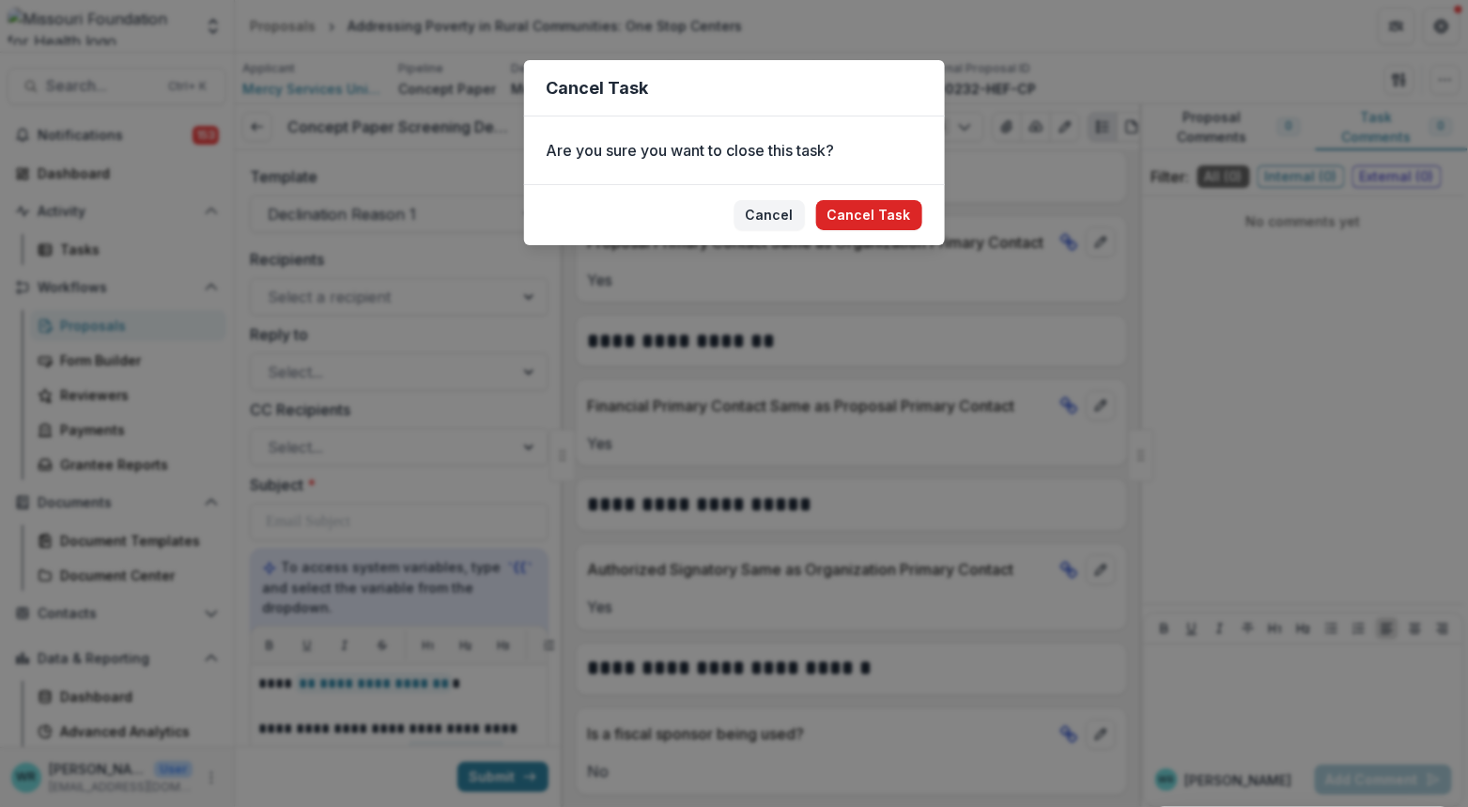
click at [905, 225] on button "Cancel Task" at bounding box center [869, 215] width 106 height 30
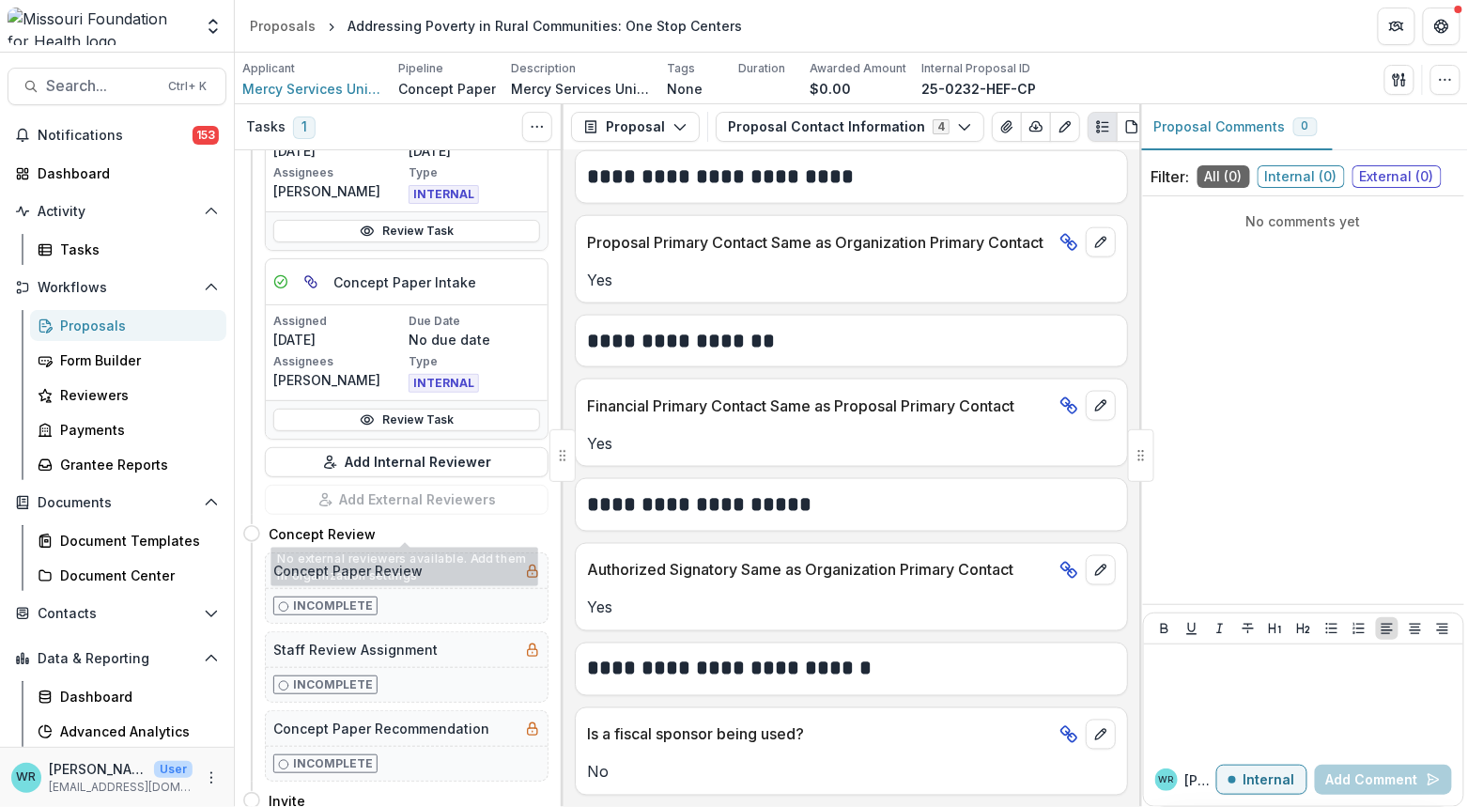
scroll to position [521, 0]
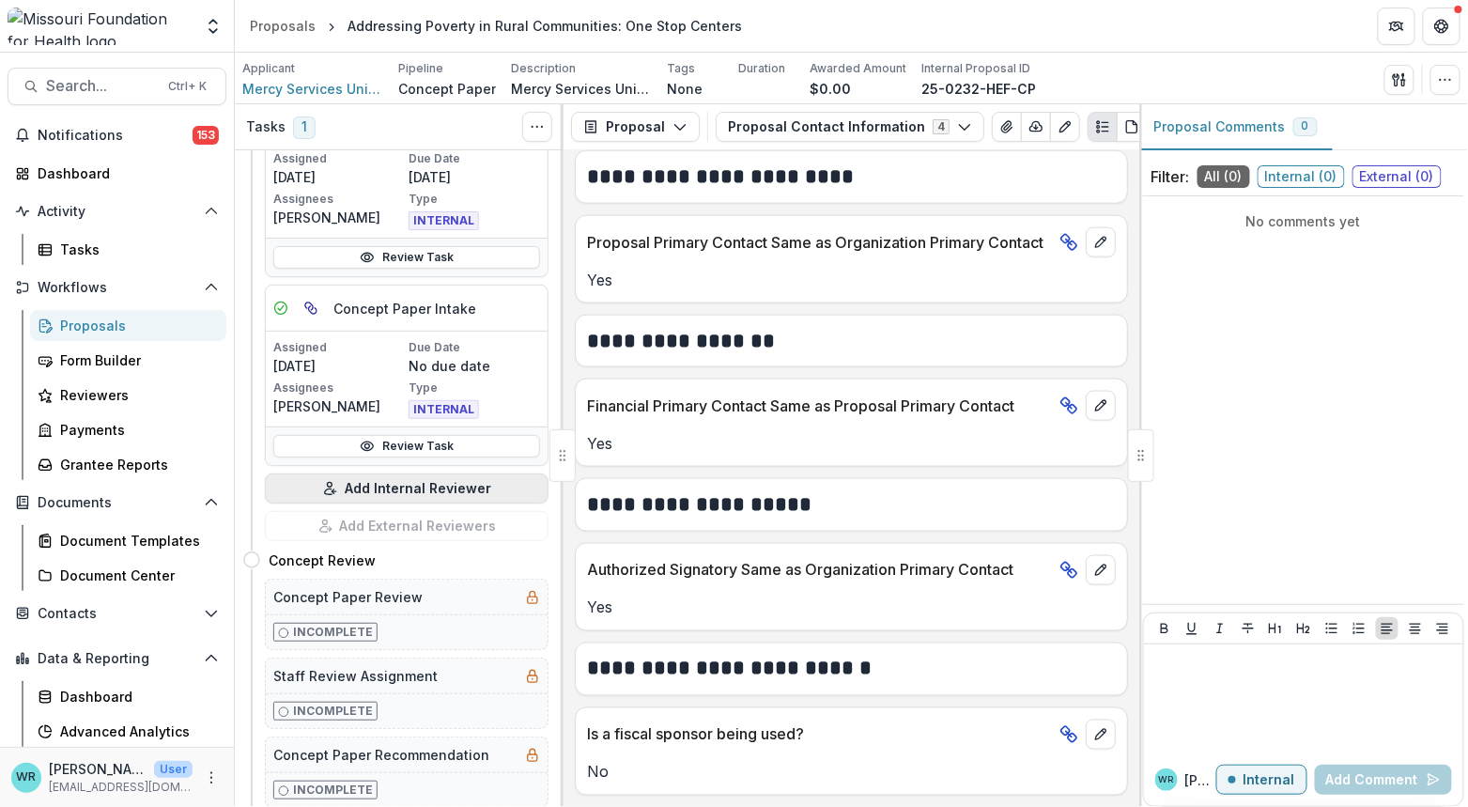
click at [453, 479] on button "Add Internal Reviewer" at bounding box center [407, 488] width 284 height 30
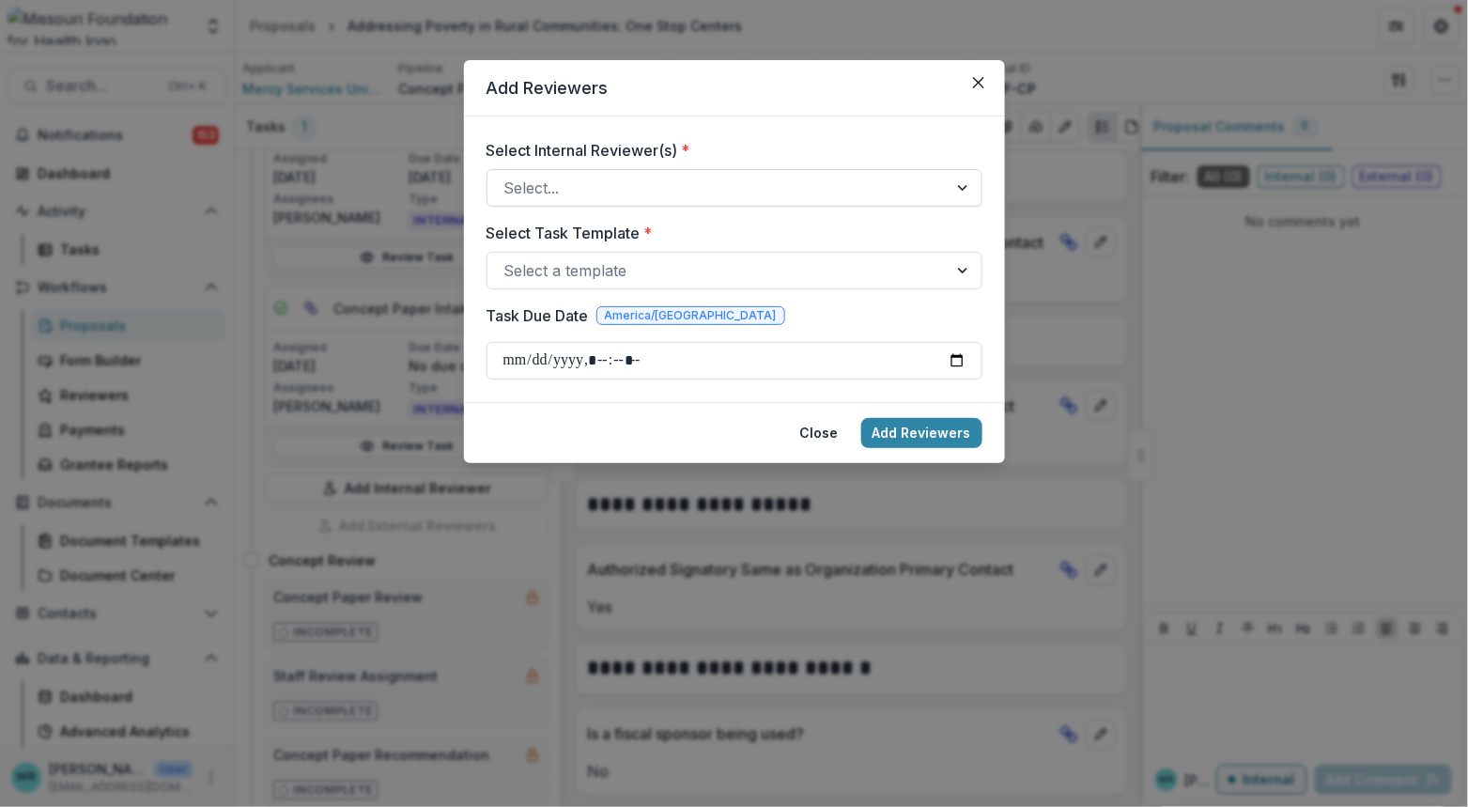
click at [564, 186] on div at bounding box center [717, 188] width 426 height 26
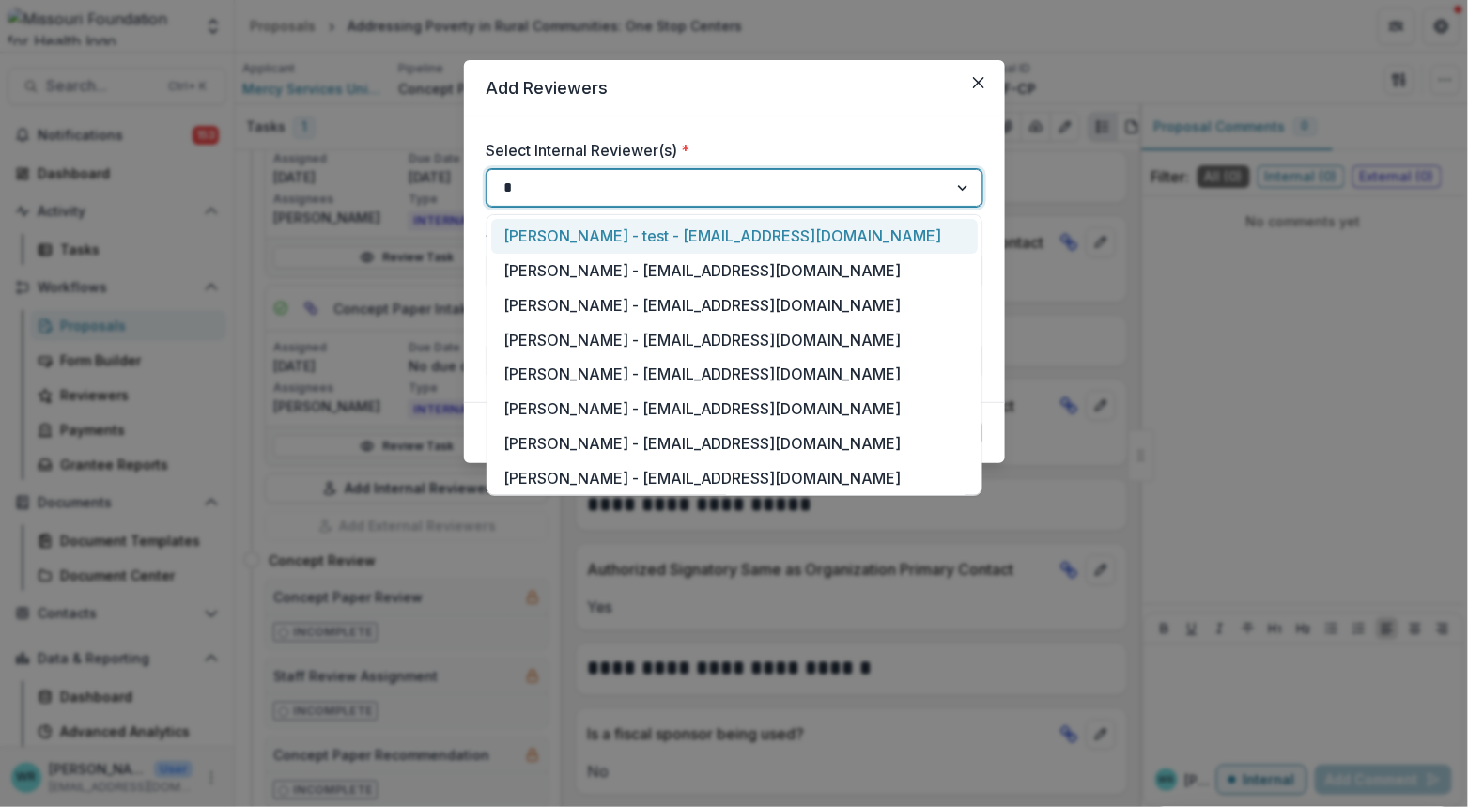
type input "**"
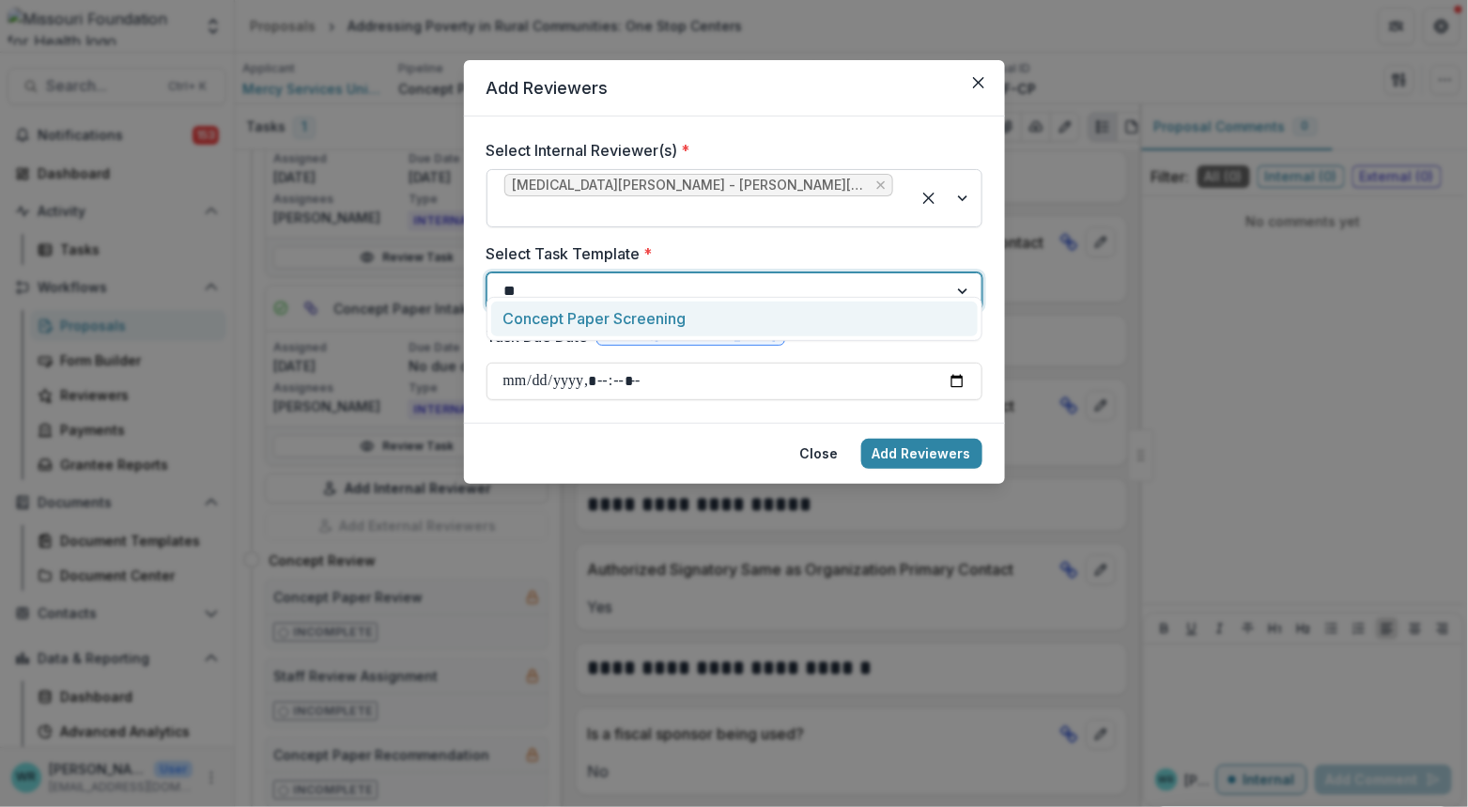
type input "***"
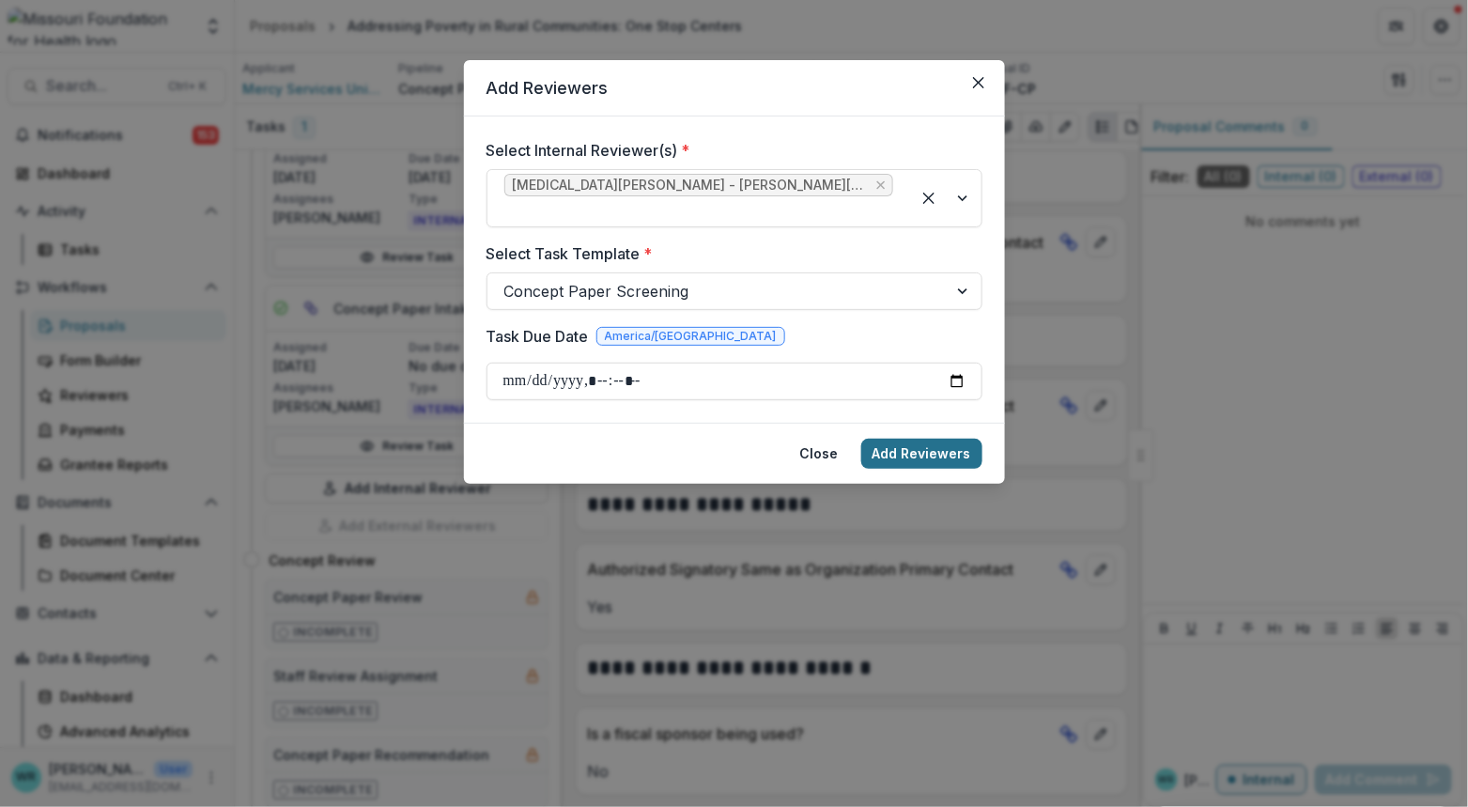
click at [948, 440] on button "Add Reviewers" at bounding box center [921, 454] width 121 height 30
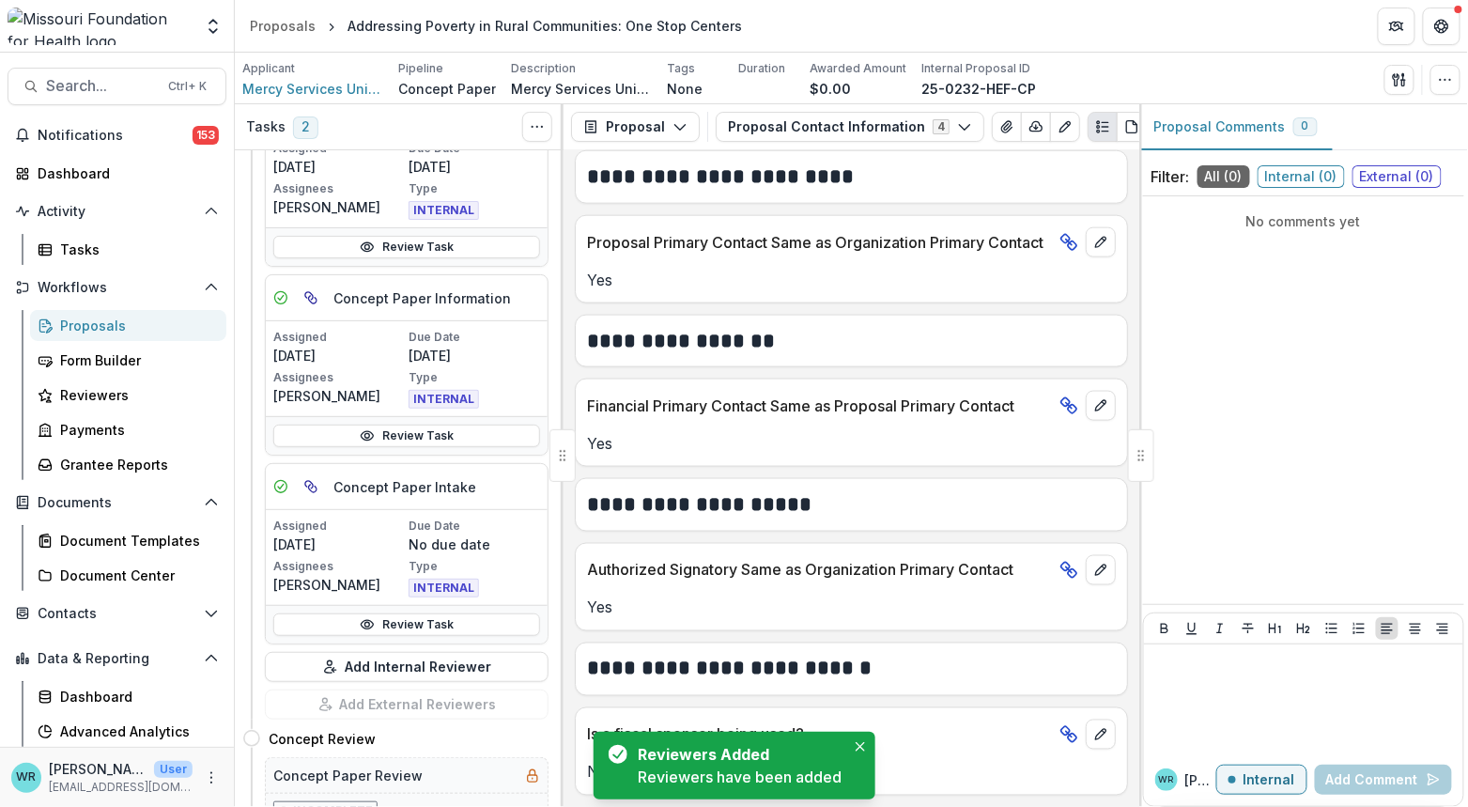
scroll to position [700, 0]
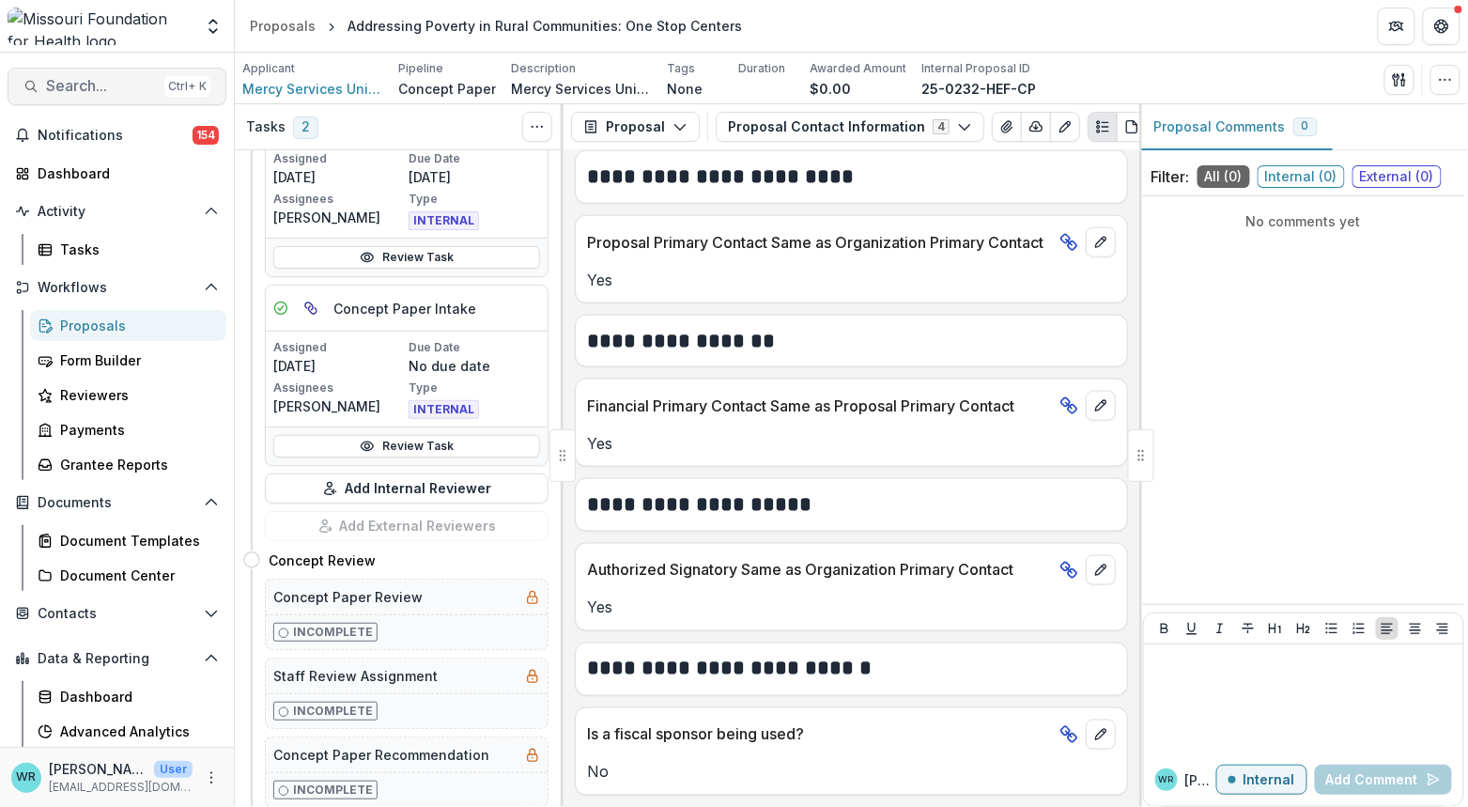
click at [125, 100] on button "Search... Ctrl + K" at bounding box center [117, 87] width 219 height 38
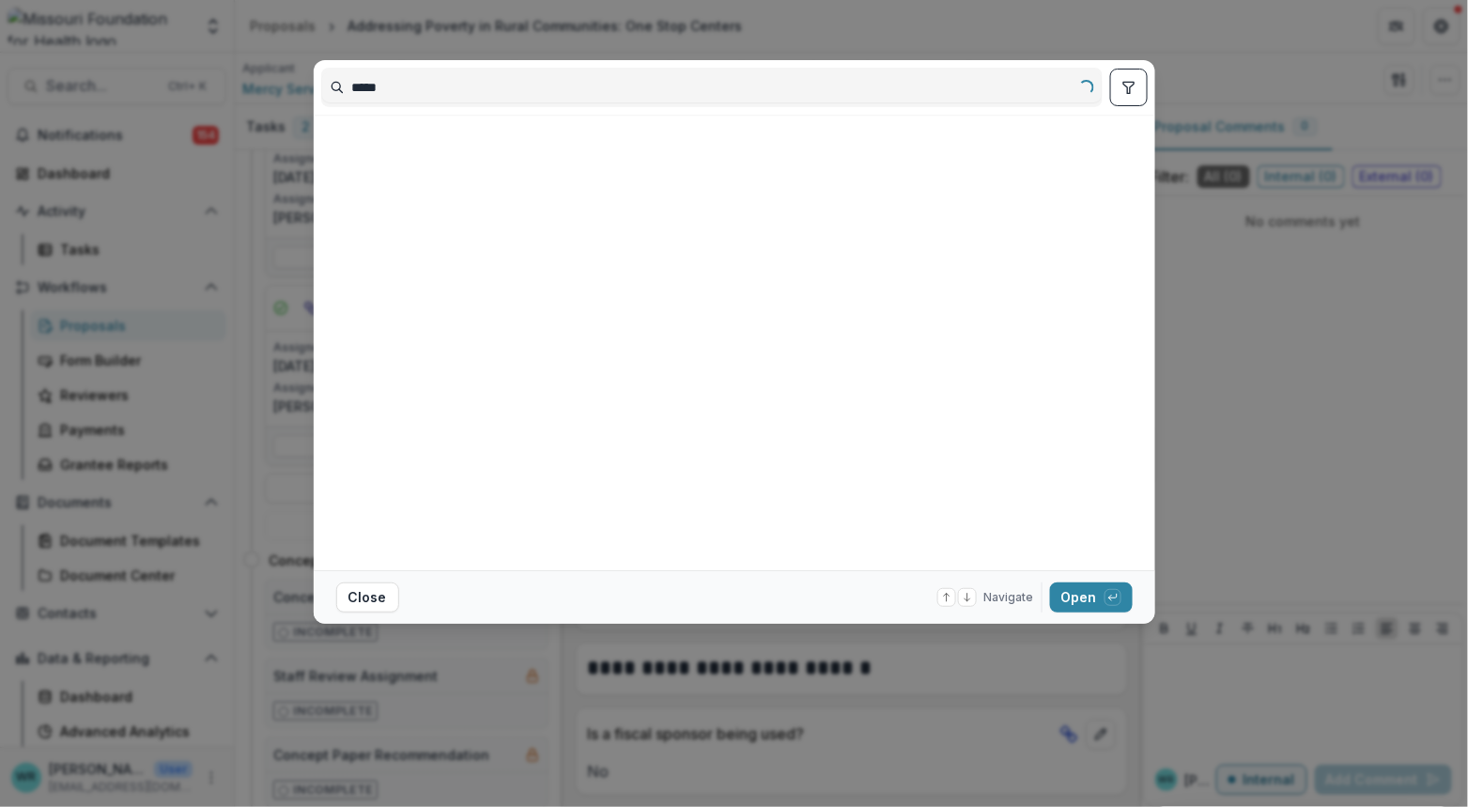
type input "*****"
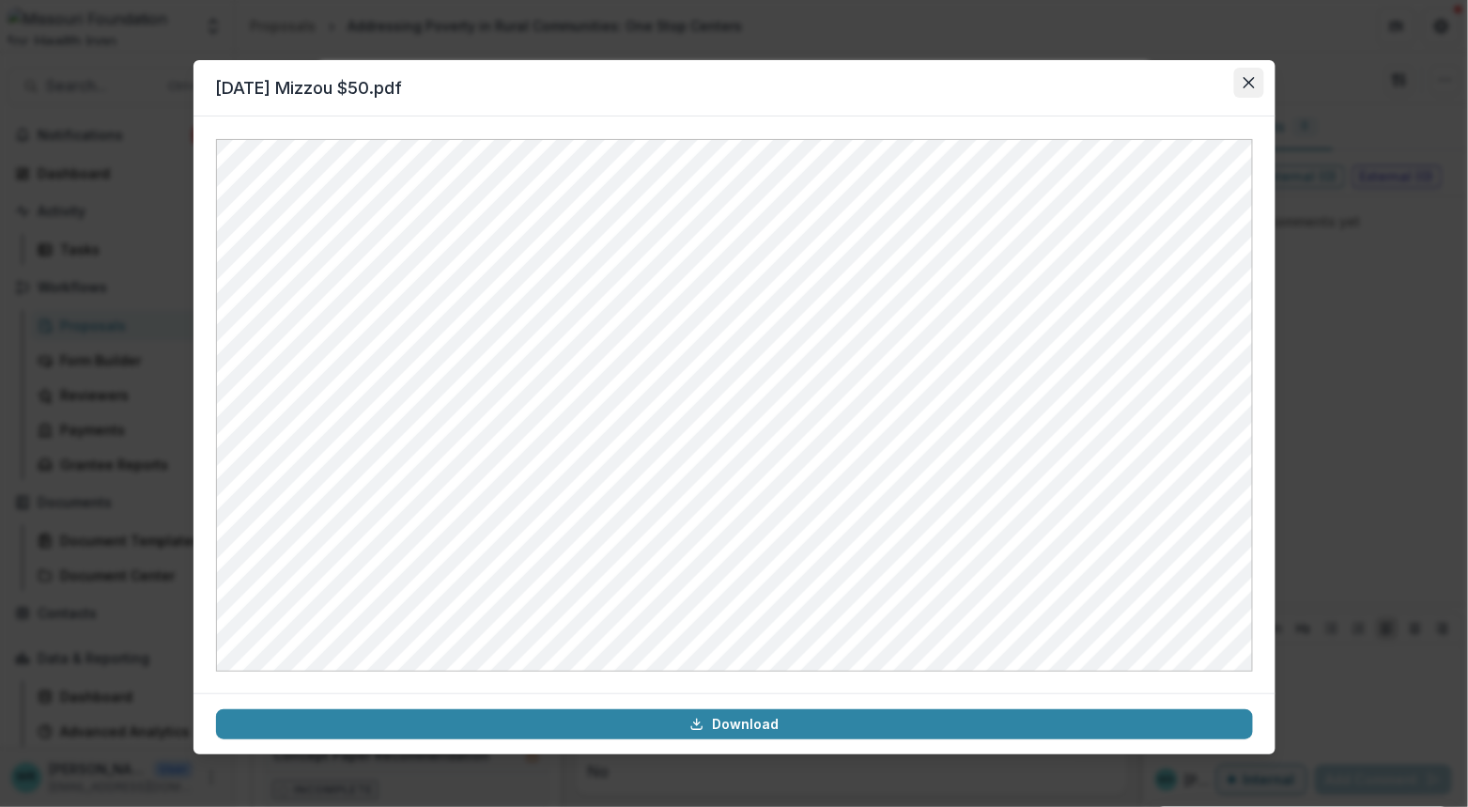
click at [1245, 84] on icon "Close" at bounding box center [1249, 82] width 11 height 11
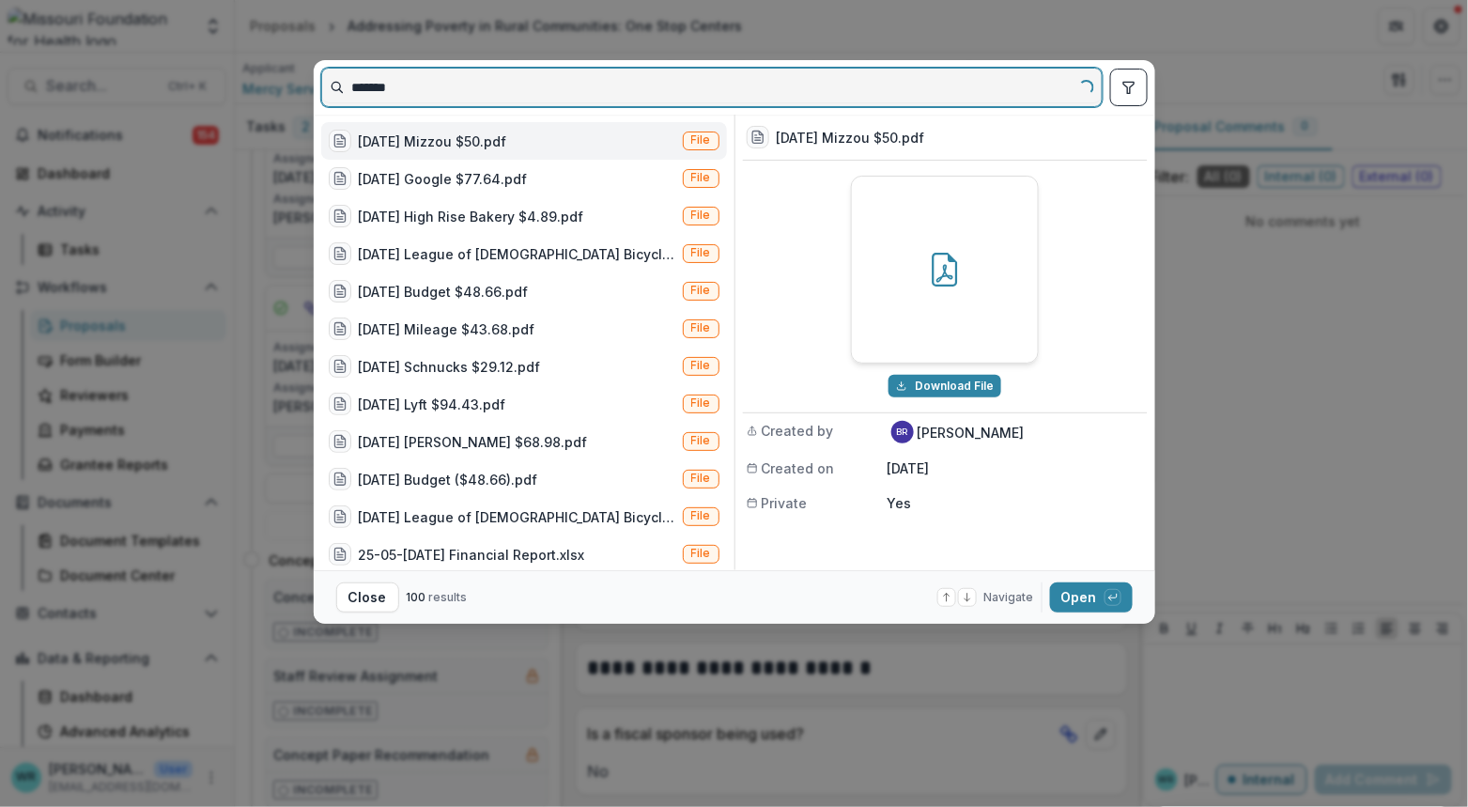
type input "*******"
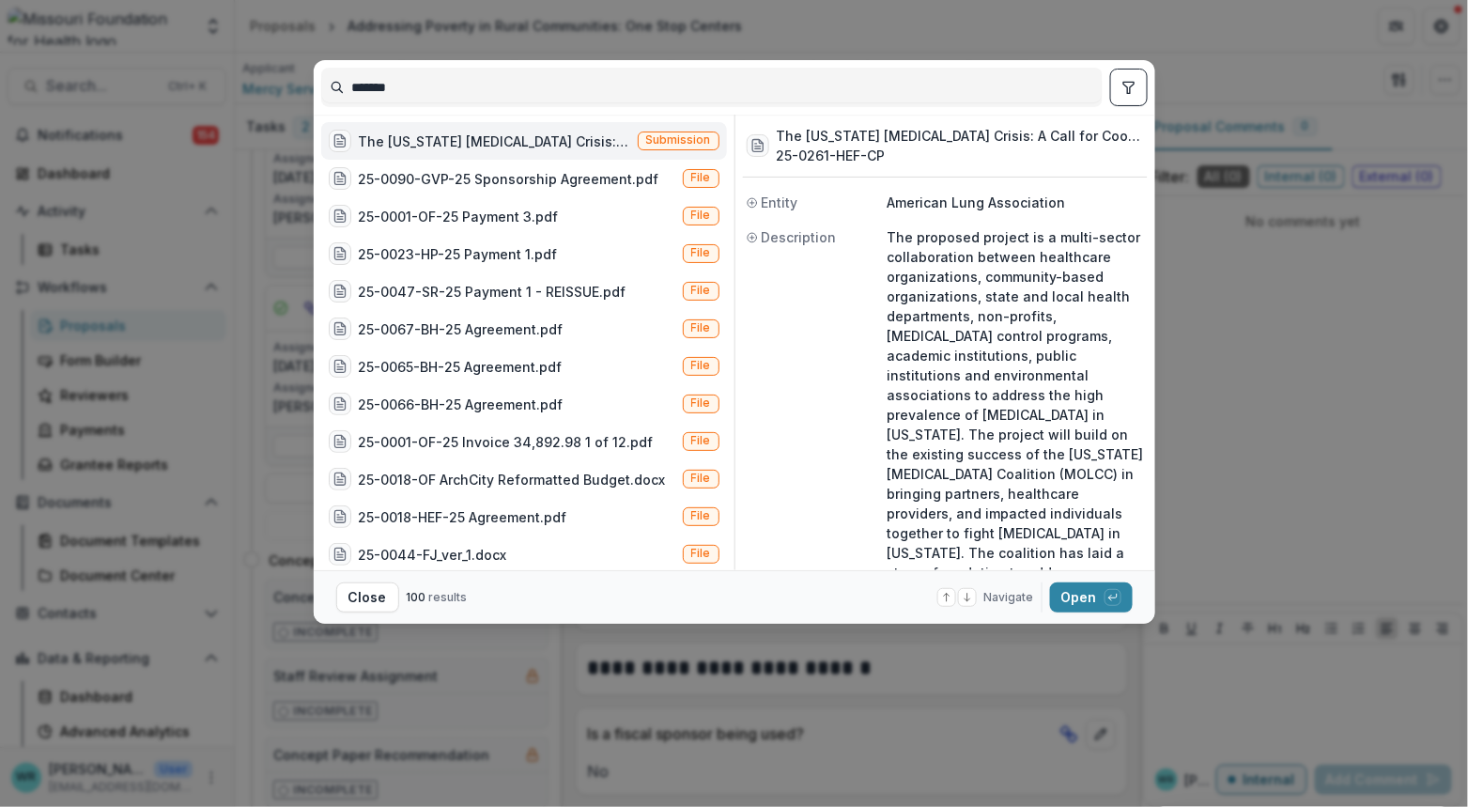
click at [683, 142] on span "Submission" at bounding box center [678, 139] width 65 height 13
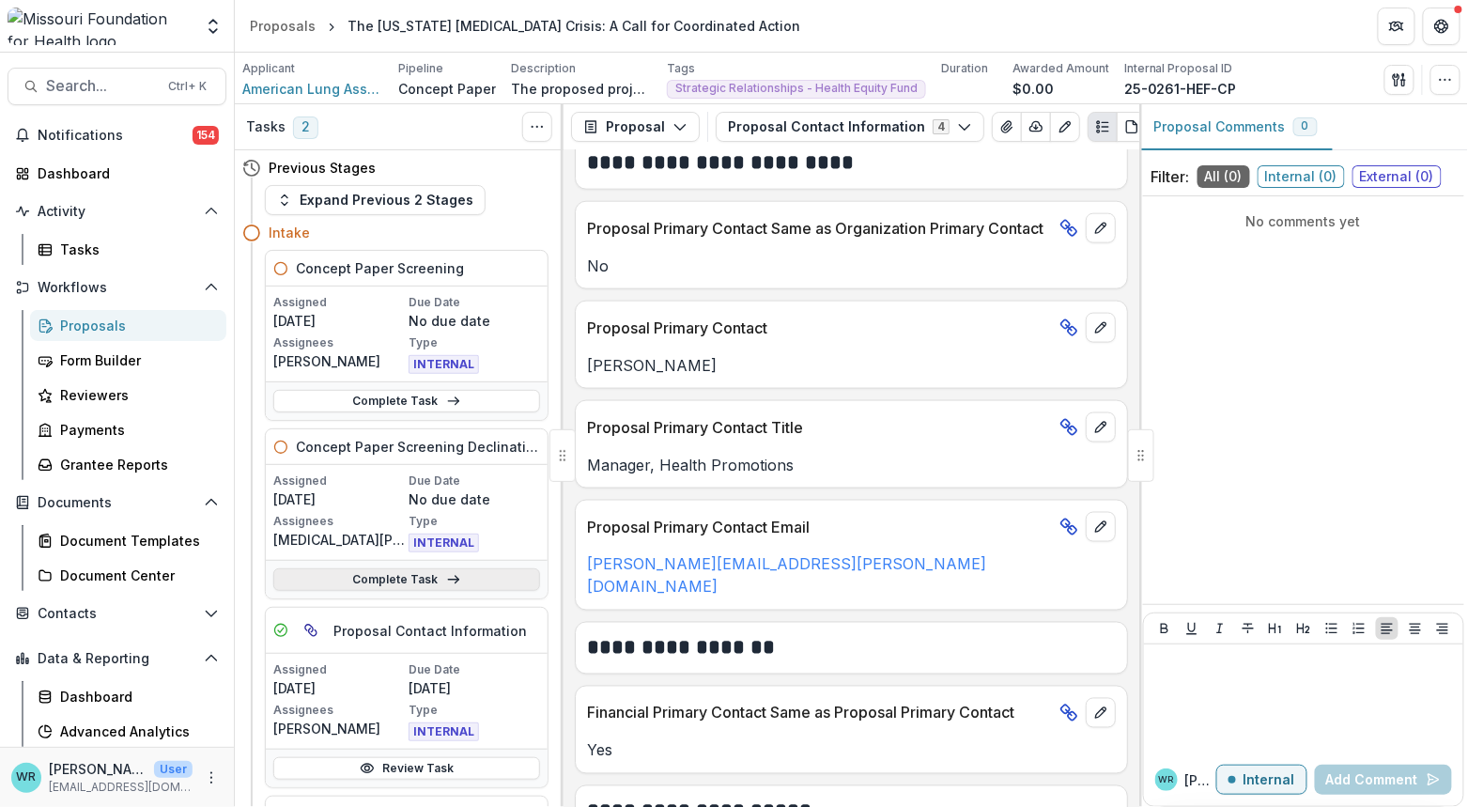
click at [436, 576] on link "Complete Task" at bounding box center [406, 579] width 267 height 23
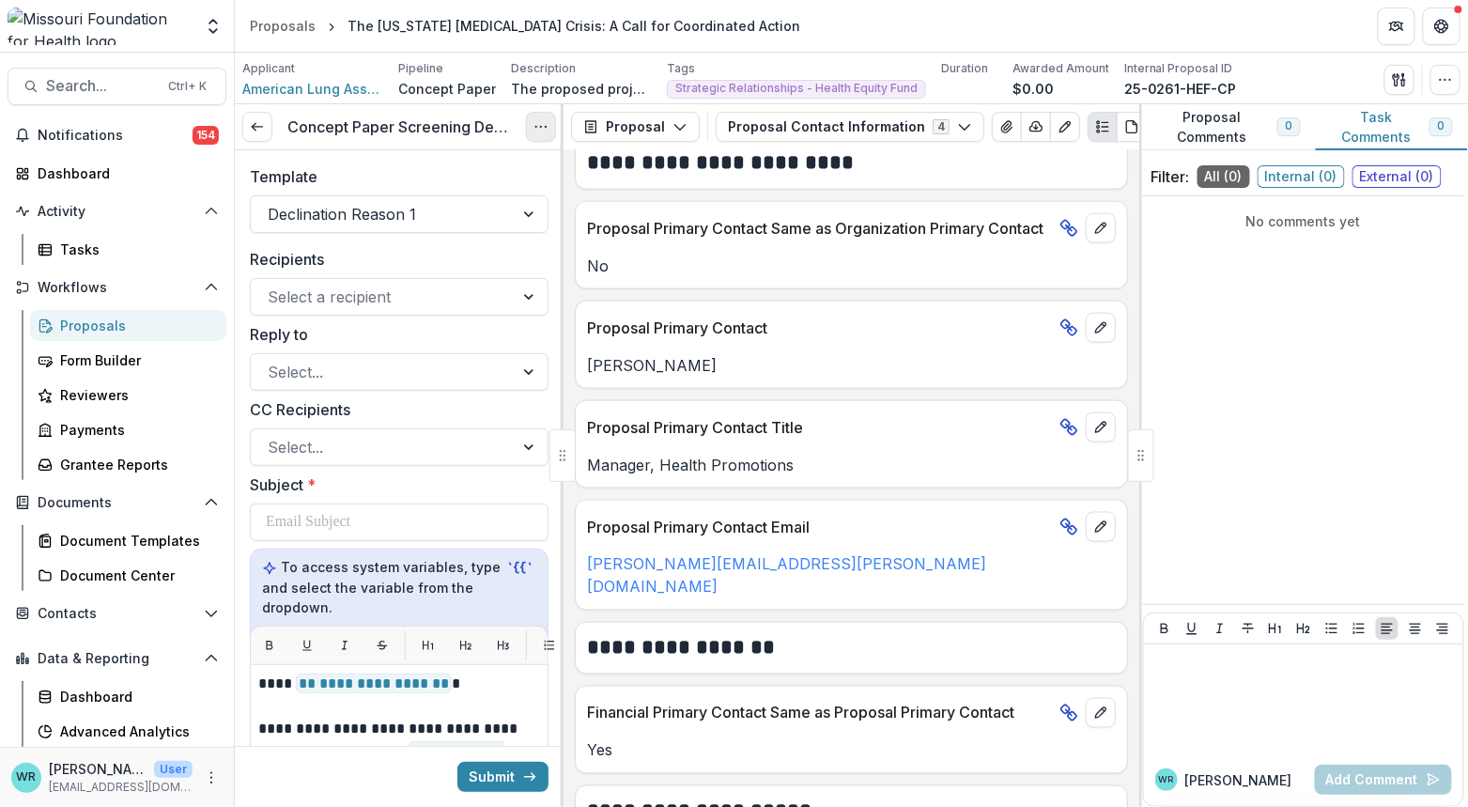
click at [537, 124] on icon "Options" at bounding box center [541, 126] width 15 height 15
click at [488, 209] on button "Cancel Task" at bounding box center [450, 209] width 201 height 31
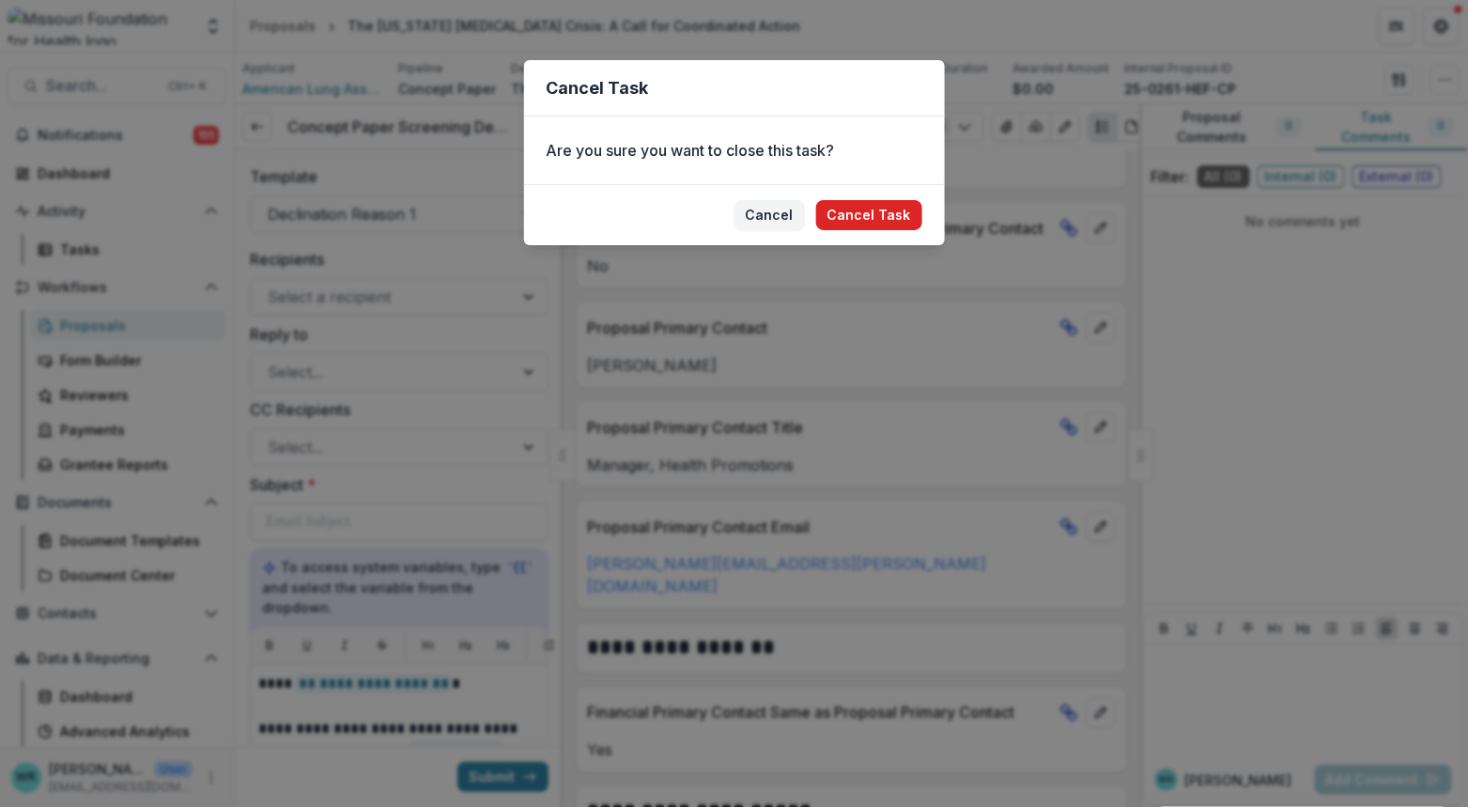
click at [894, 217] on button "Cancel Task" at bounding box center [869, 215] width 106 height 30
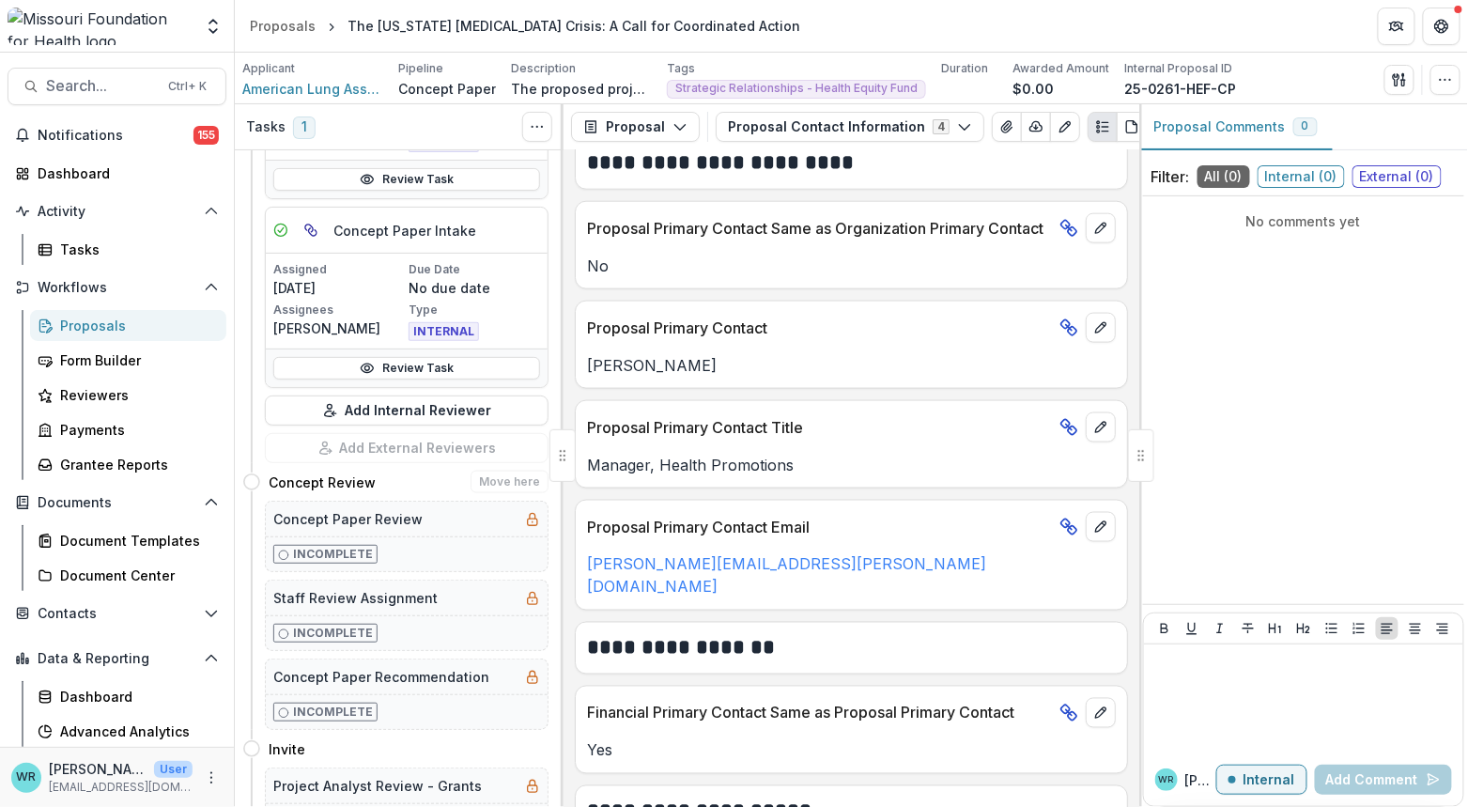
scroll to position [626, 0]
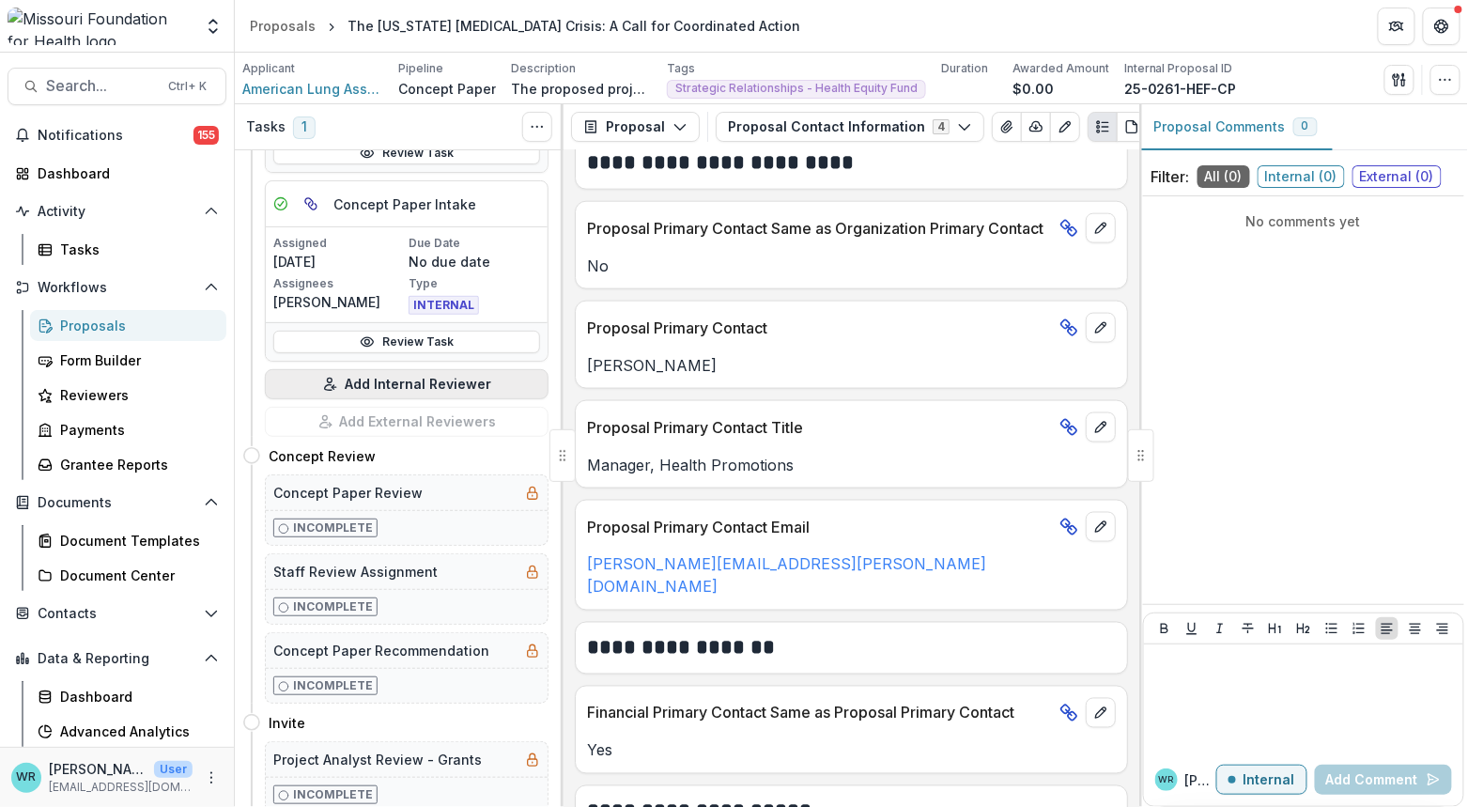
click at [416, 379] on button "Add Internal Reviewer" at bounding box center [407, 384] width 284 height 30
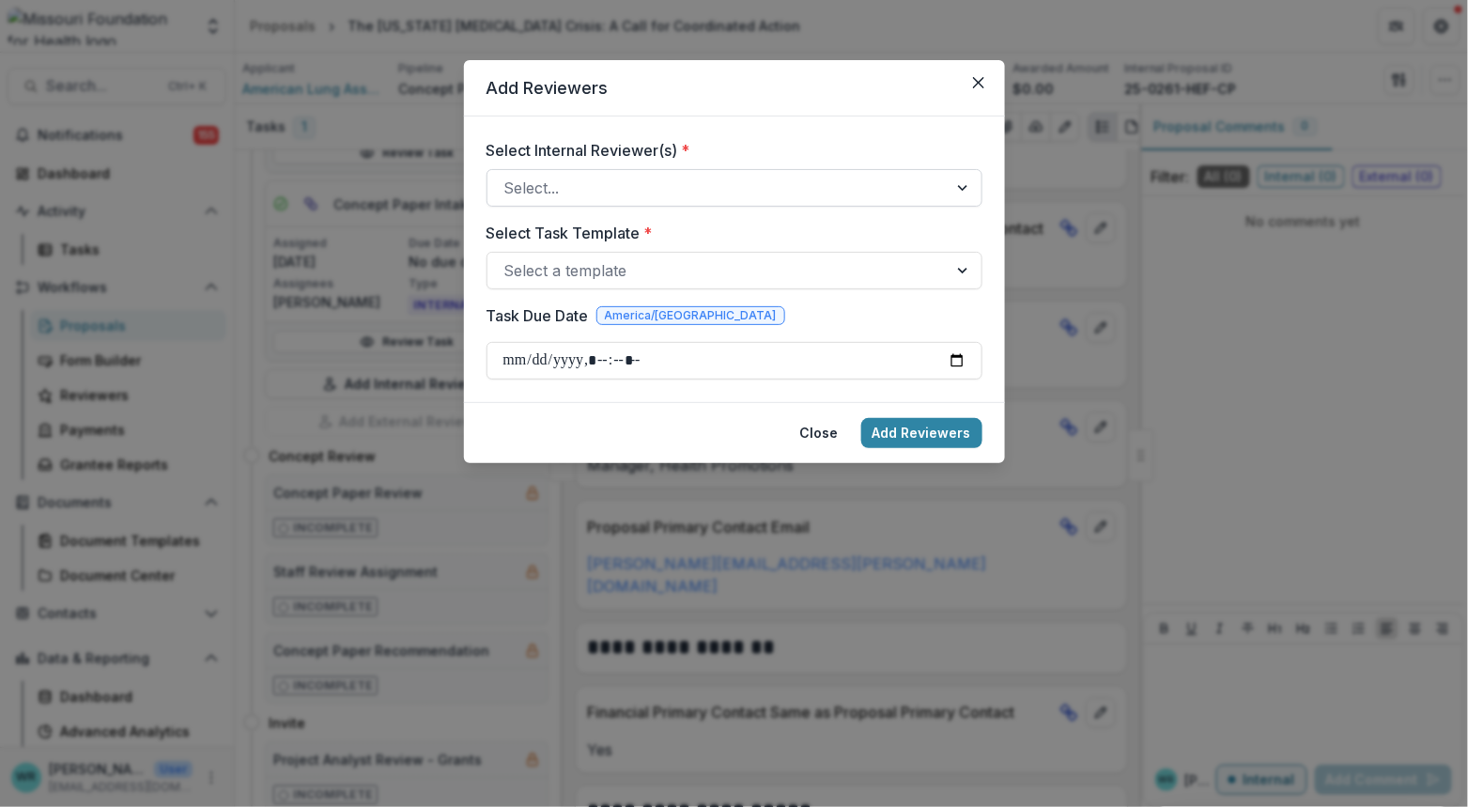
click at [609, 184] on div at bounding box center [717, 188] width 426 height 26
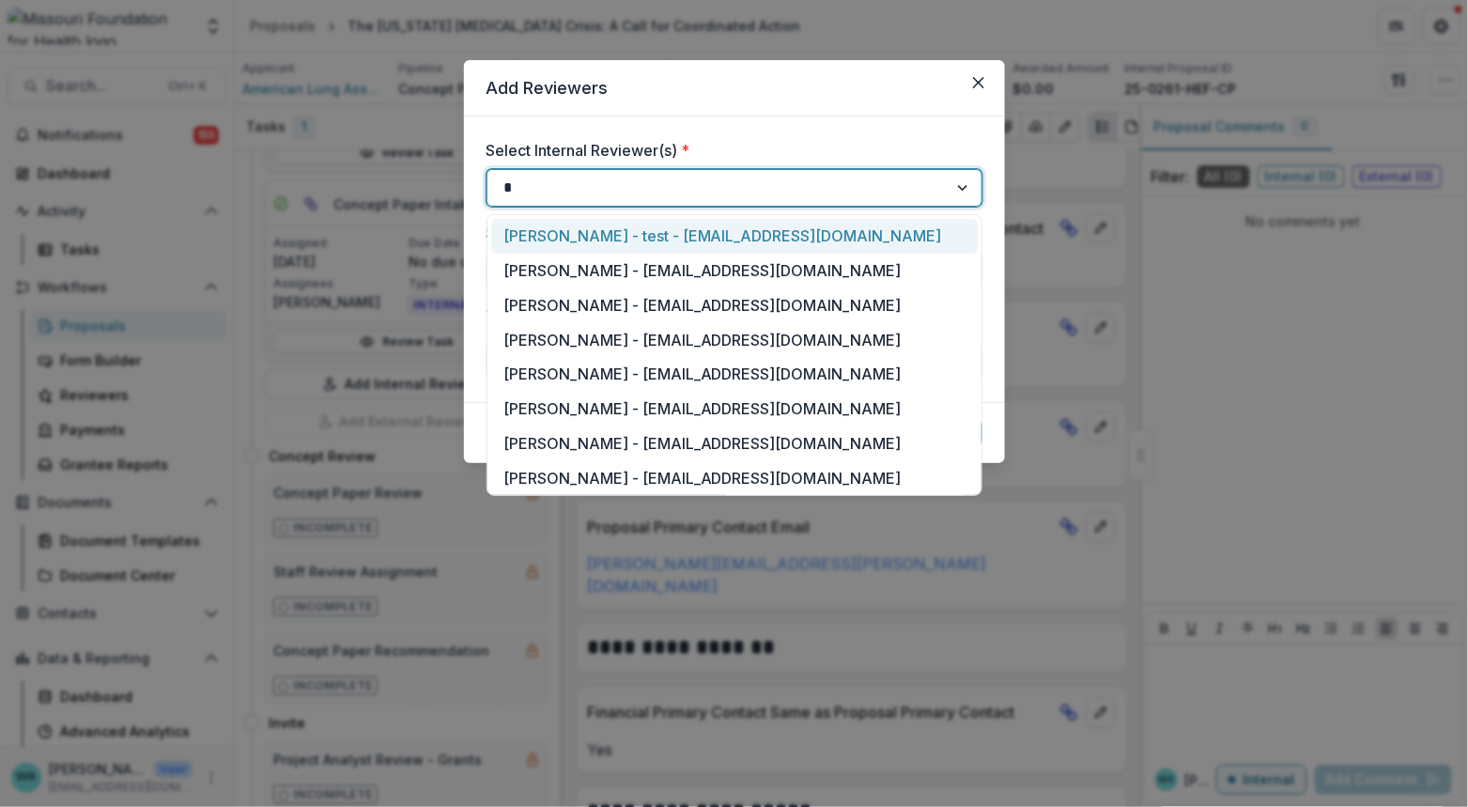
type input "**"
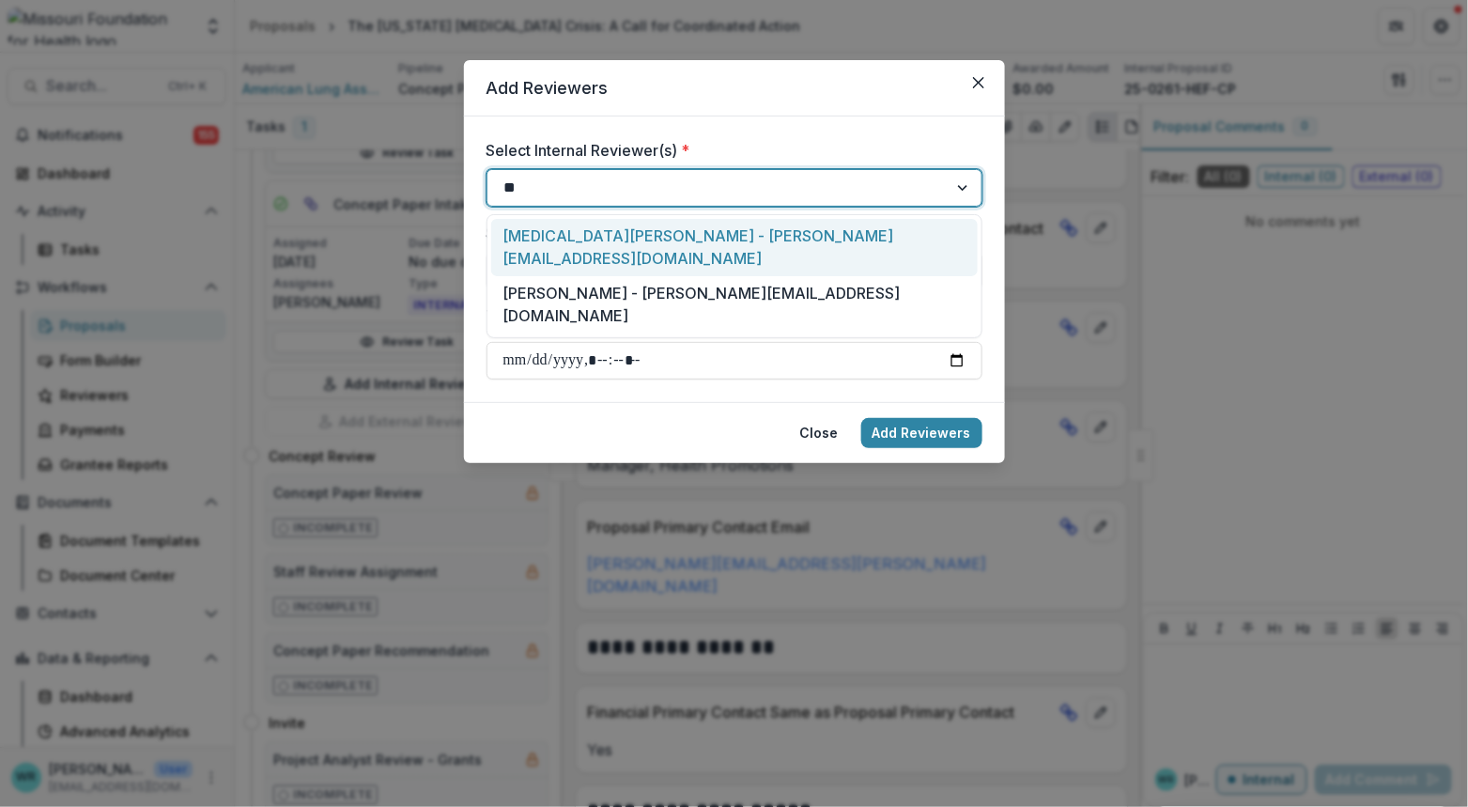
click at [625, 236] on div "Kyra Robinson - krobinson@mffh.org" at bounding box center [734, 247] width 487 height 57
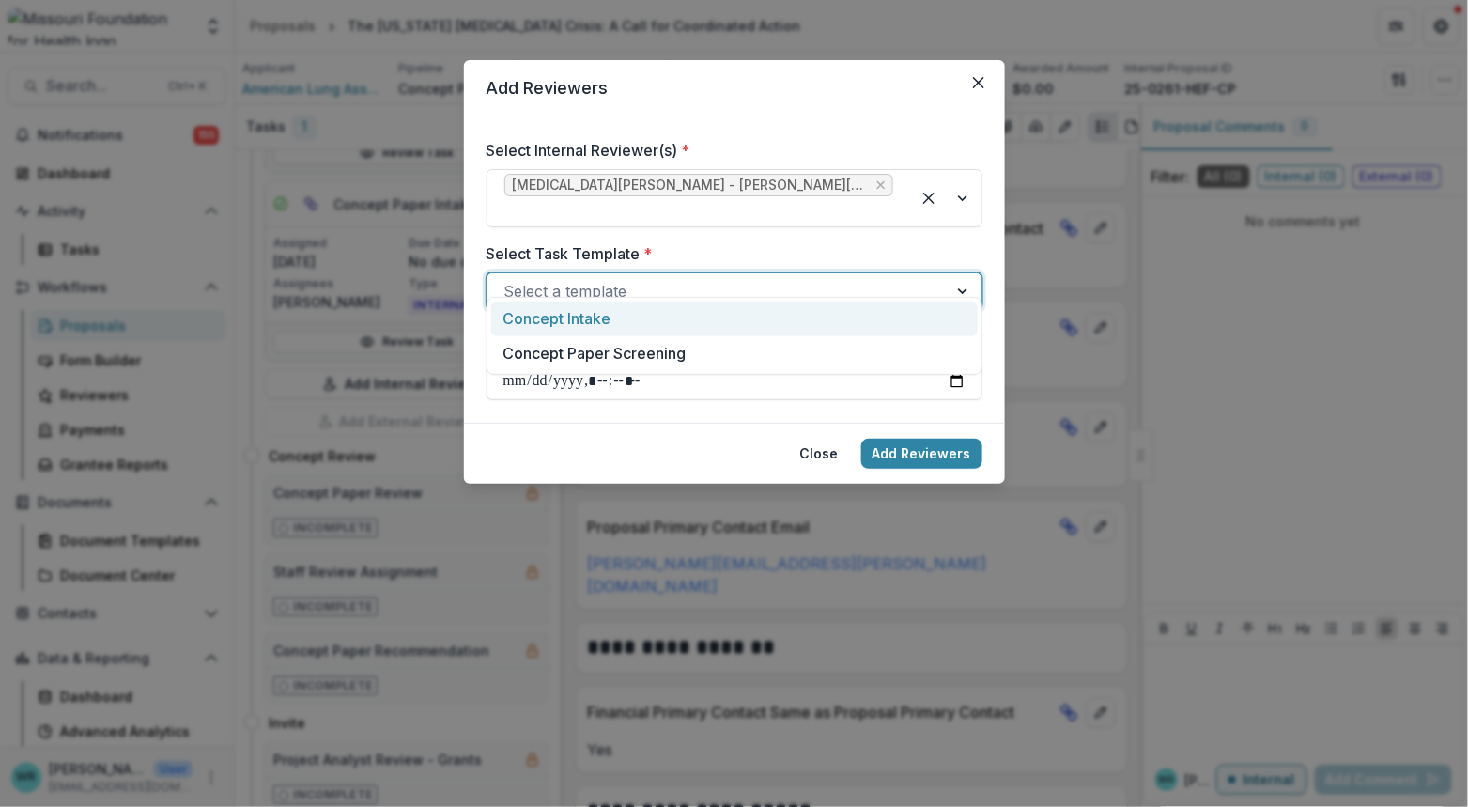
click at [780, 278] on div at bounding box center [717, 291] width 426 height 26
type input "****"
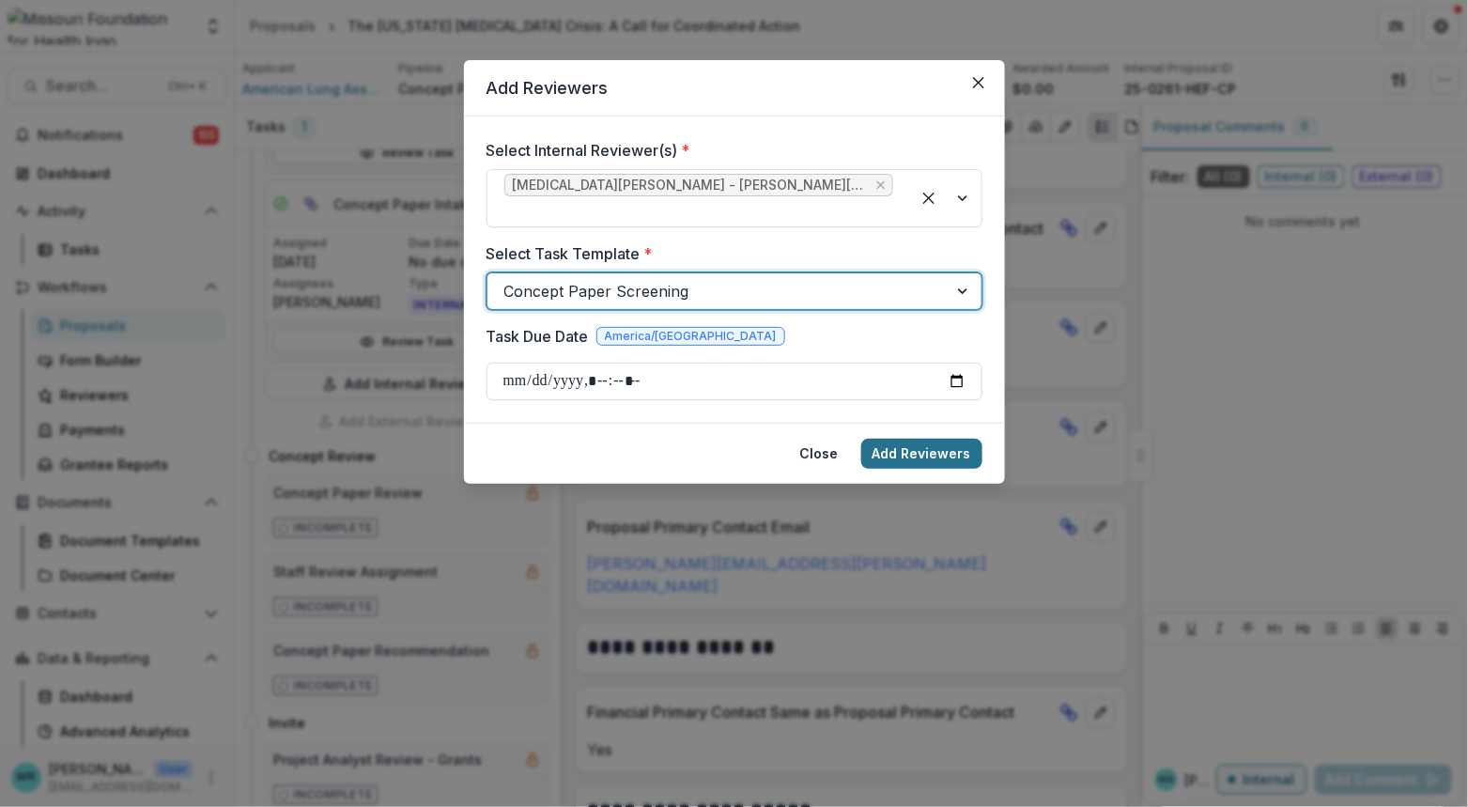
click at [891, 439] on button "Add Reviewers" at bounding box center [921, 454] width 121 height 30
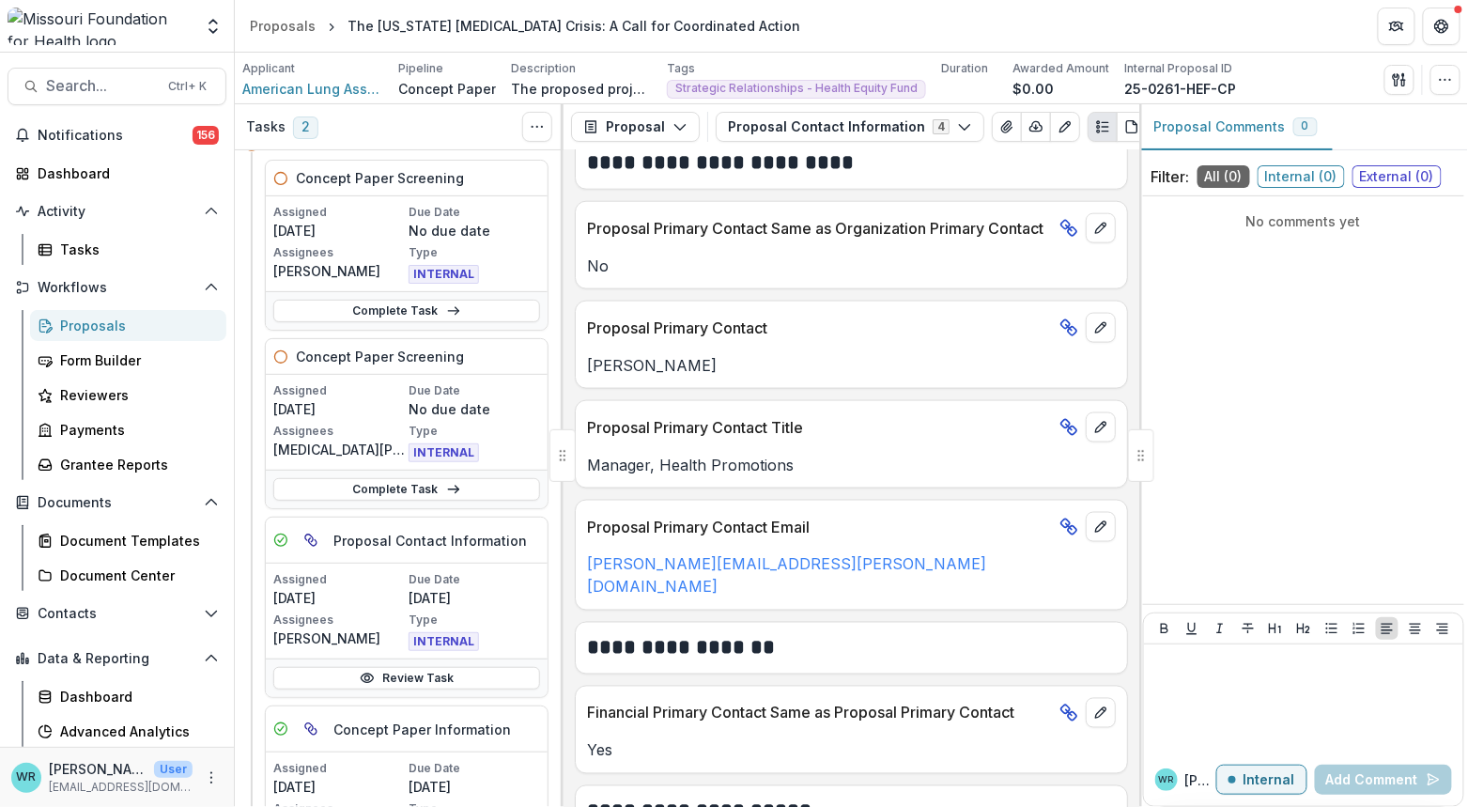
scroll to position [0, 0]
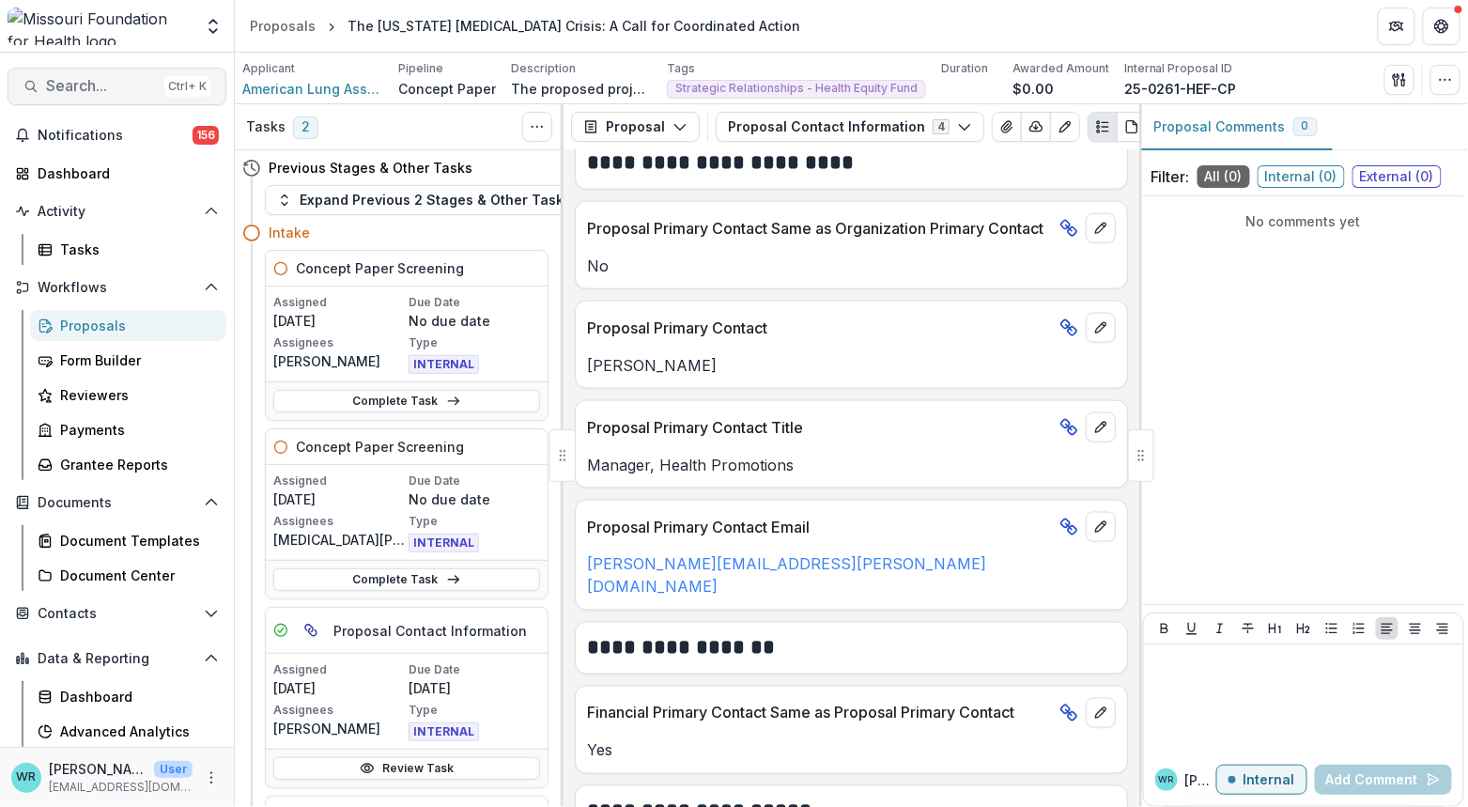
click at [129, 82] on span "Search..." at bounding box center [101, 86] width 111 height 18
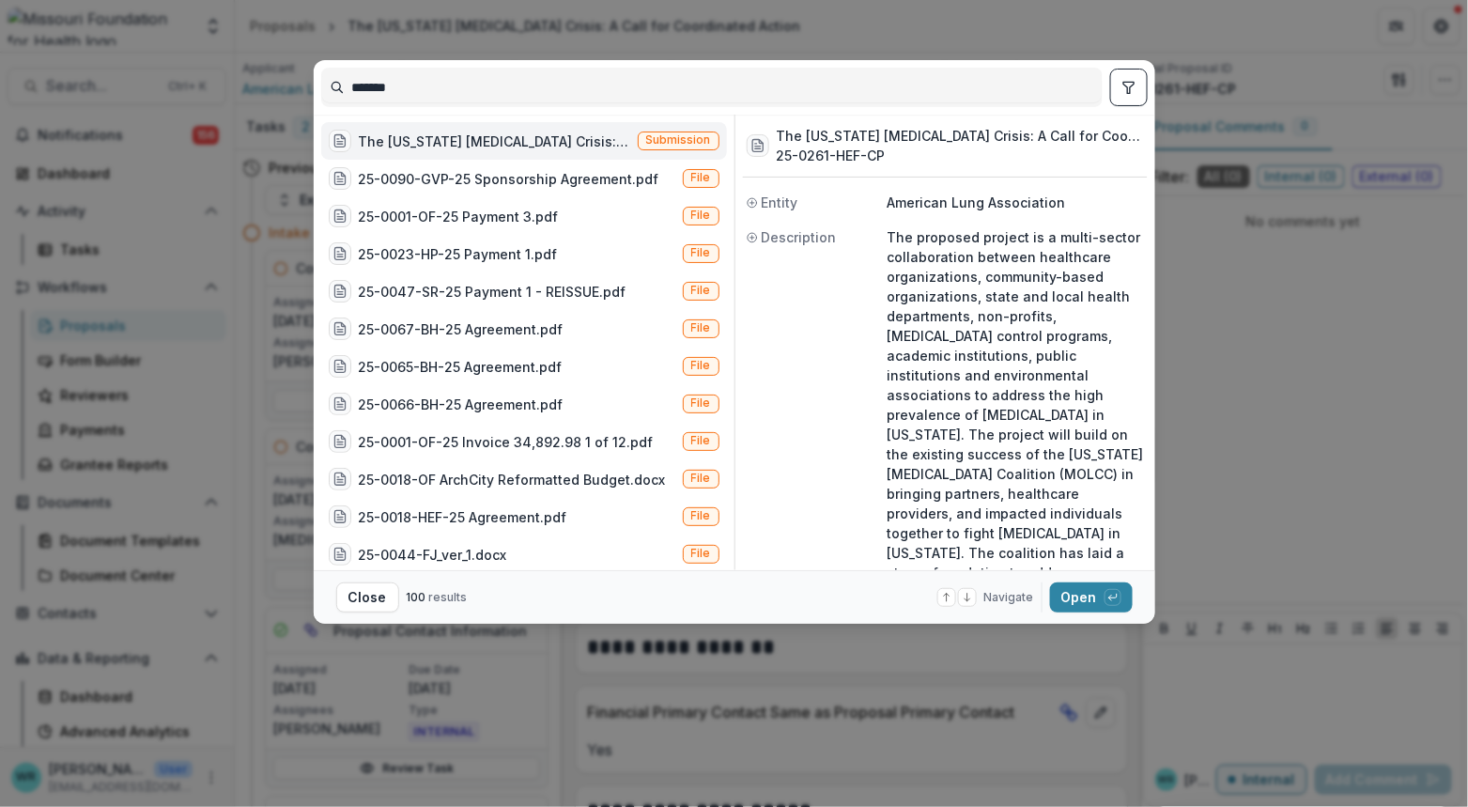
click at [438, 90] on input "*******" at bounding box center [712, 87] width 780 height 30
type input "*****"
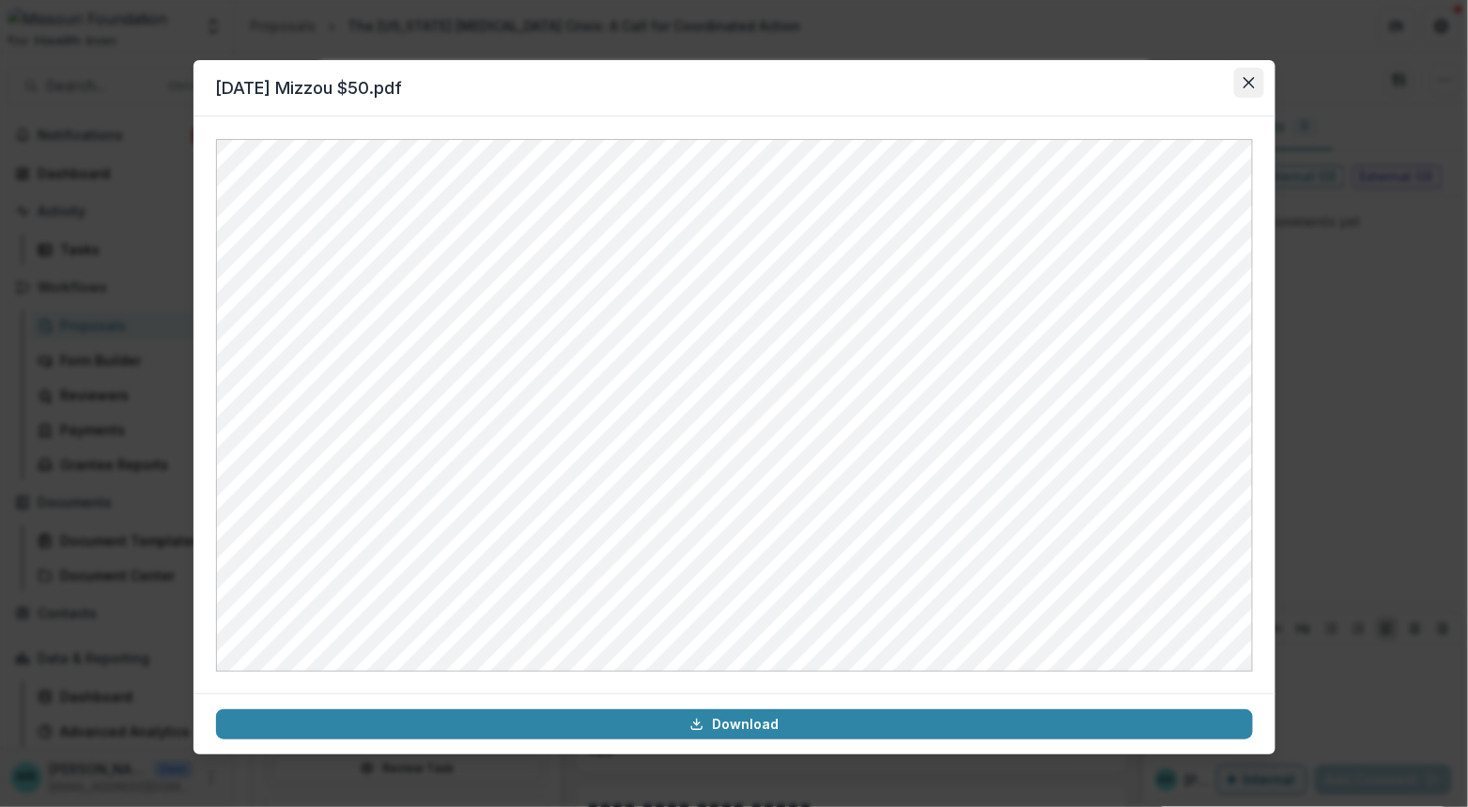
click at [1248, 87] on icon "Close" at bounding box center [1249, 82] width 11 height 11
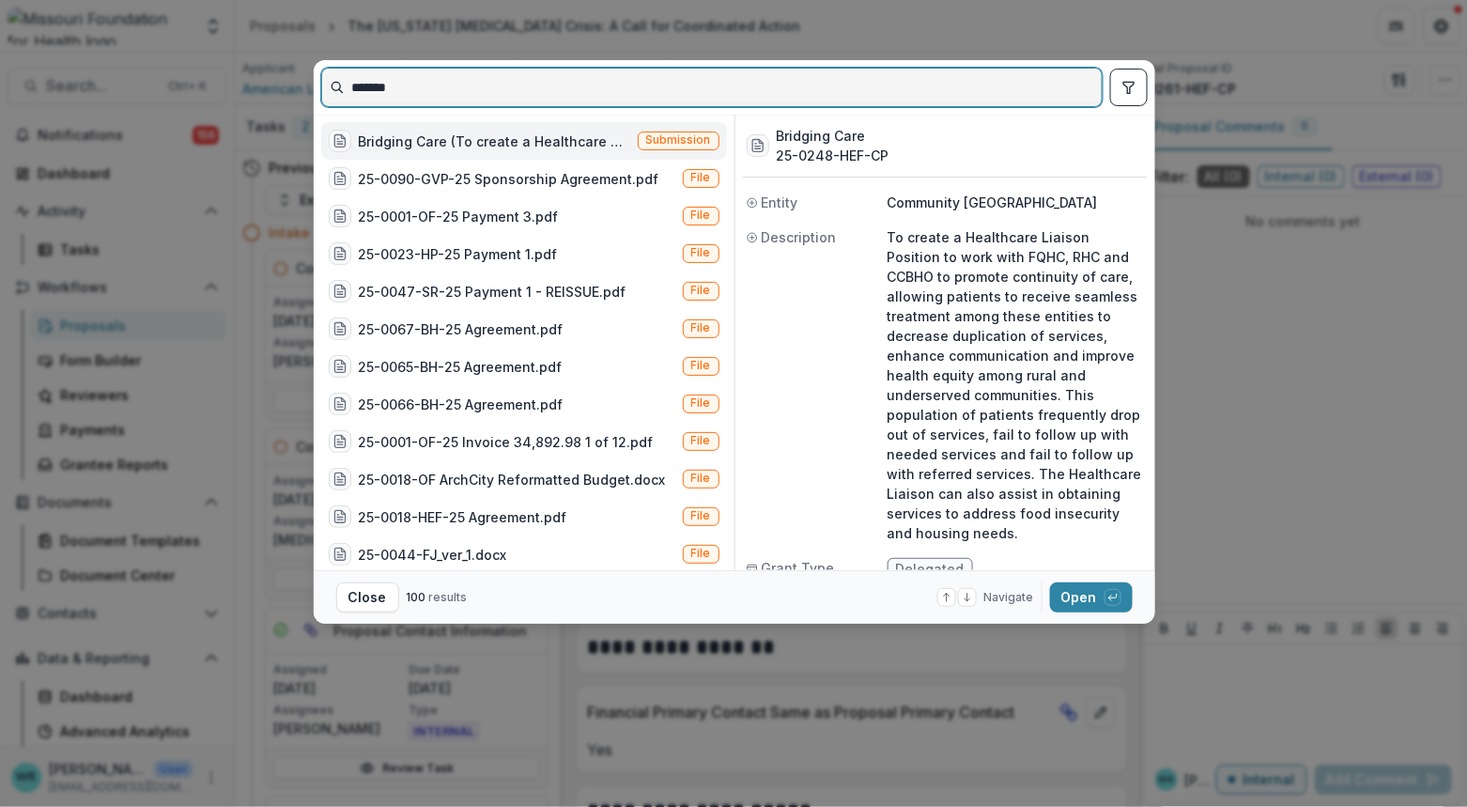
type input "*******"
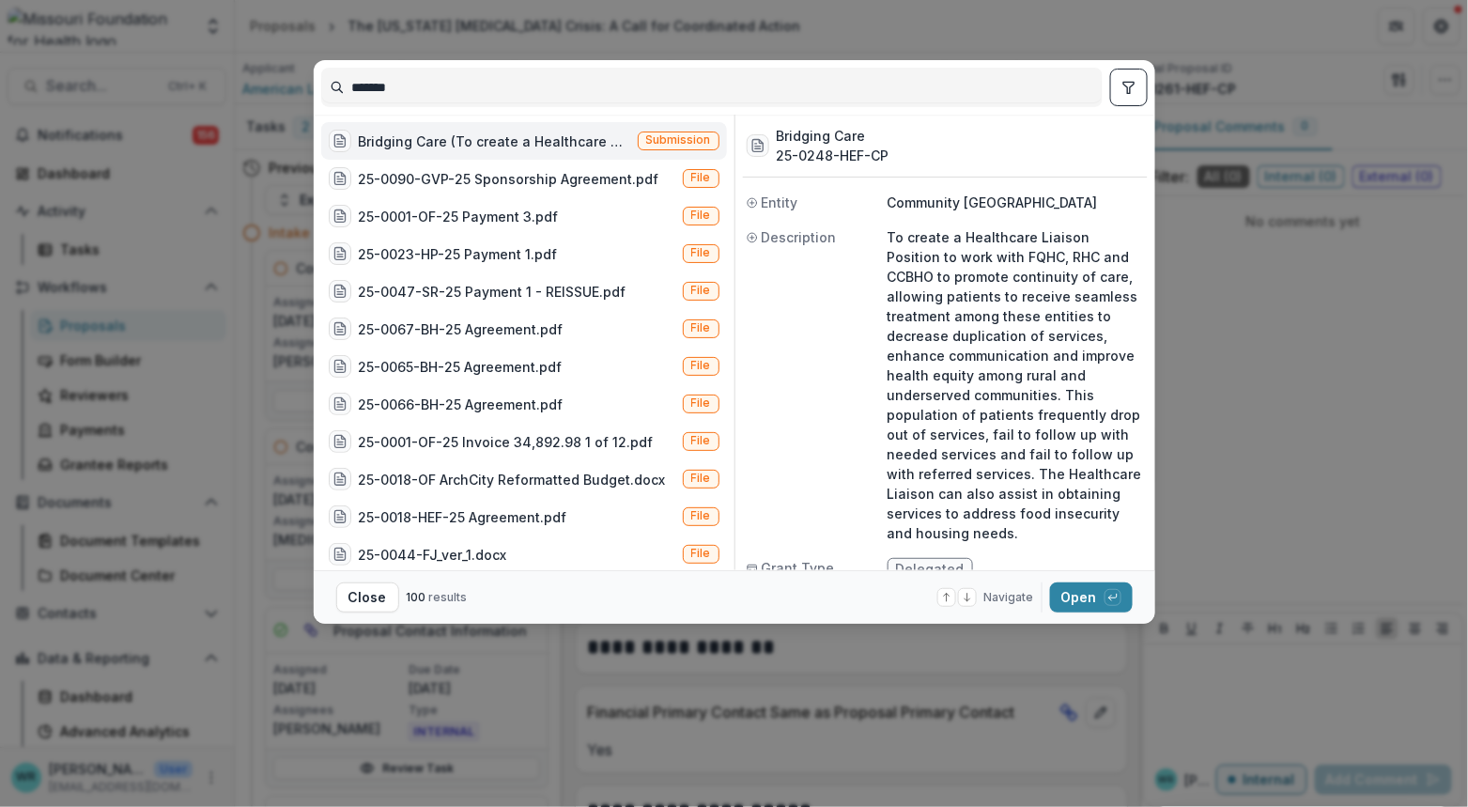
click at [665, 134] on span "Submission" at bounding box center [678, 139] width 65 height 13
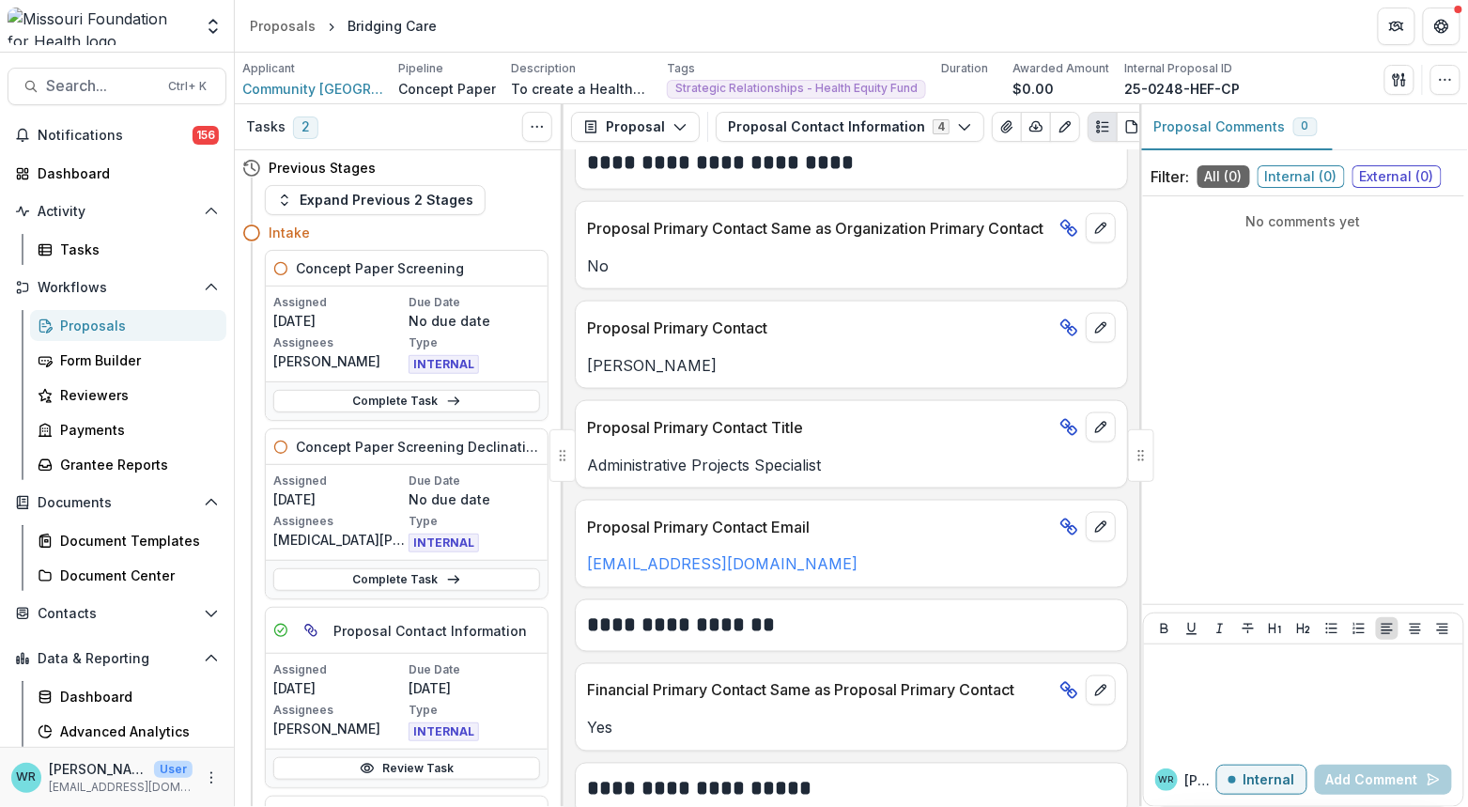
click at [456, 588] on link "Complete Task" at bounding box center [406, 579] width 267 height 23
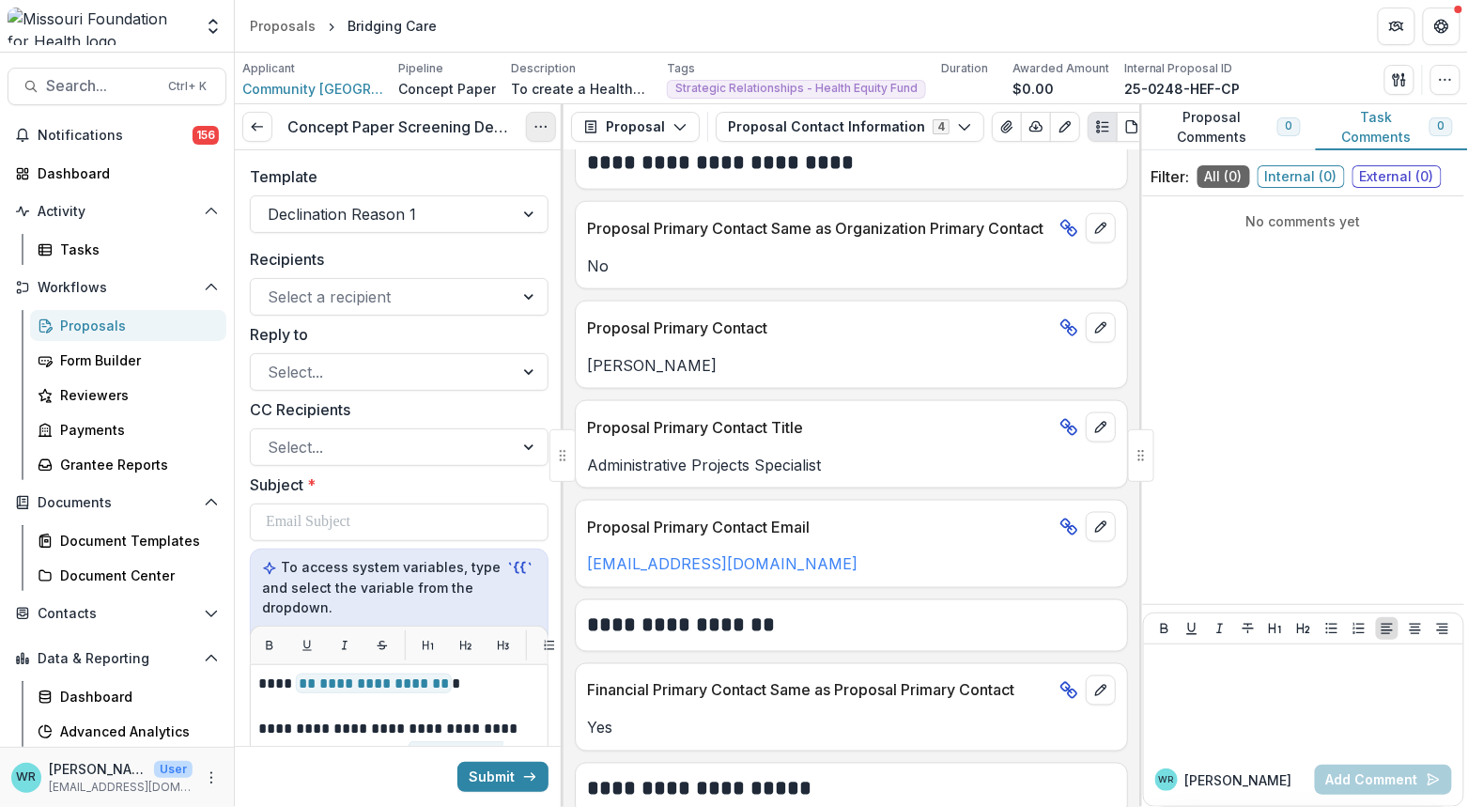
click at [537, 135] on button "Options" at bounding box center [541, 127] width 30 height 30
click at [467, 194] on button "Cancel Task" at bounding box center [450, 209] width 201 height 31
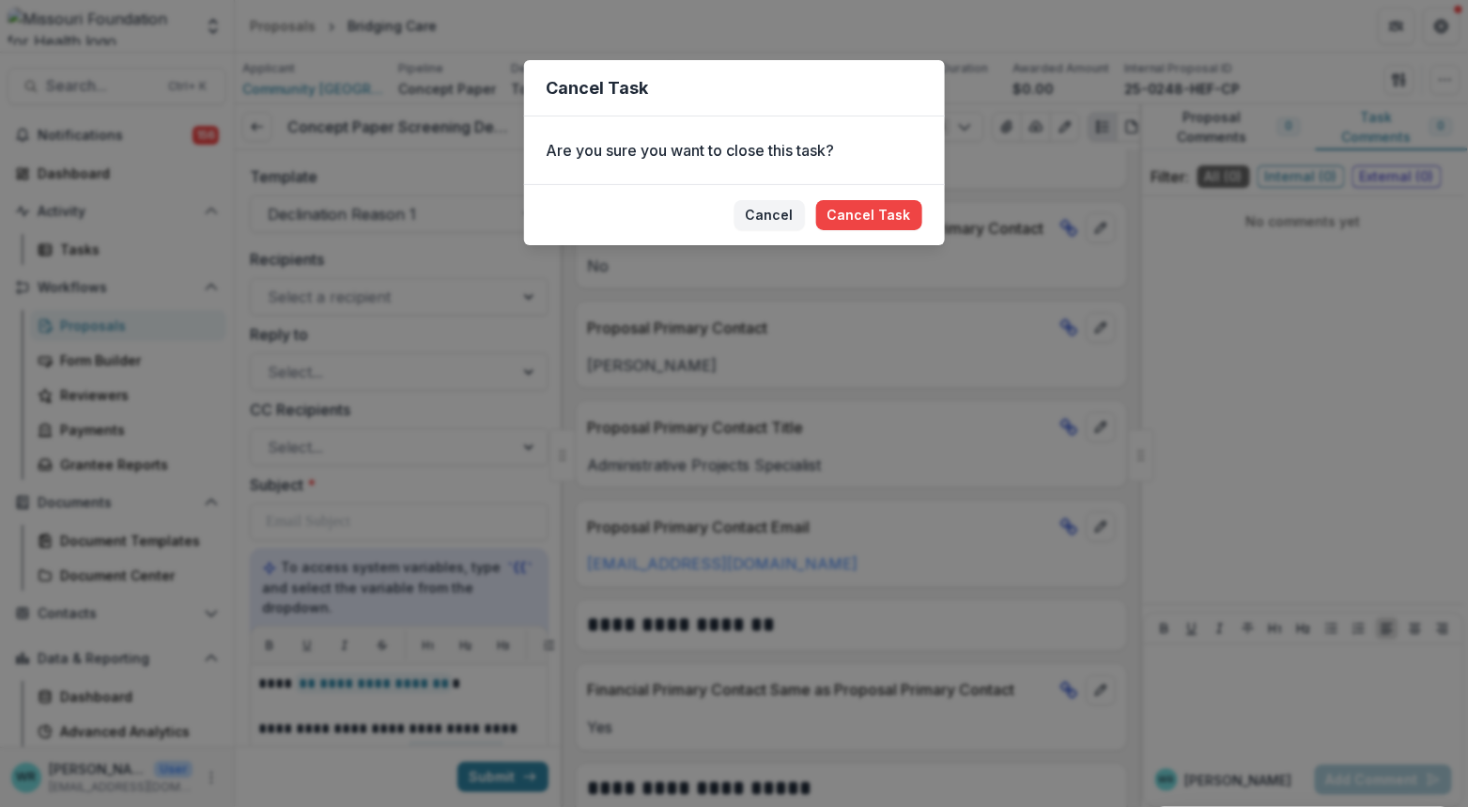
click at [474, 461] on div "Cancel Task Are you sure you want to close this task? Cancel Cancel Task" at bounding box center [734, 403] width 1468 height 807
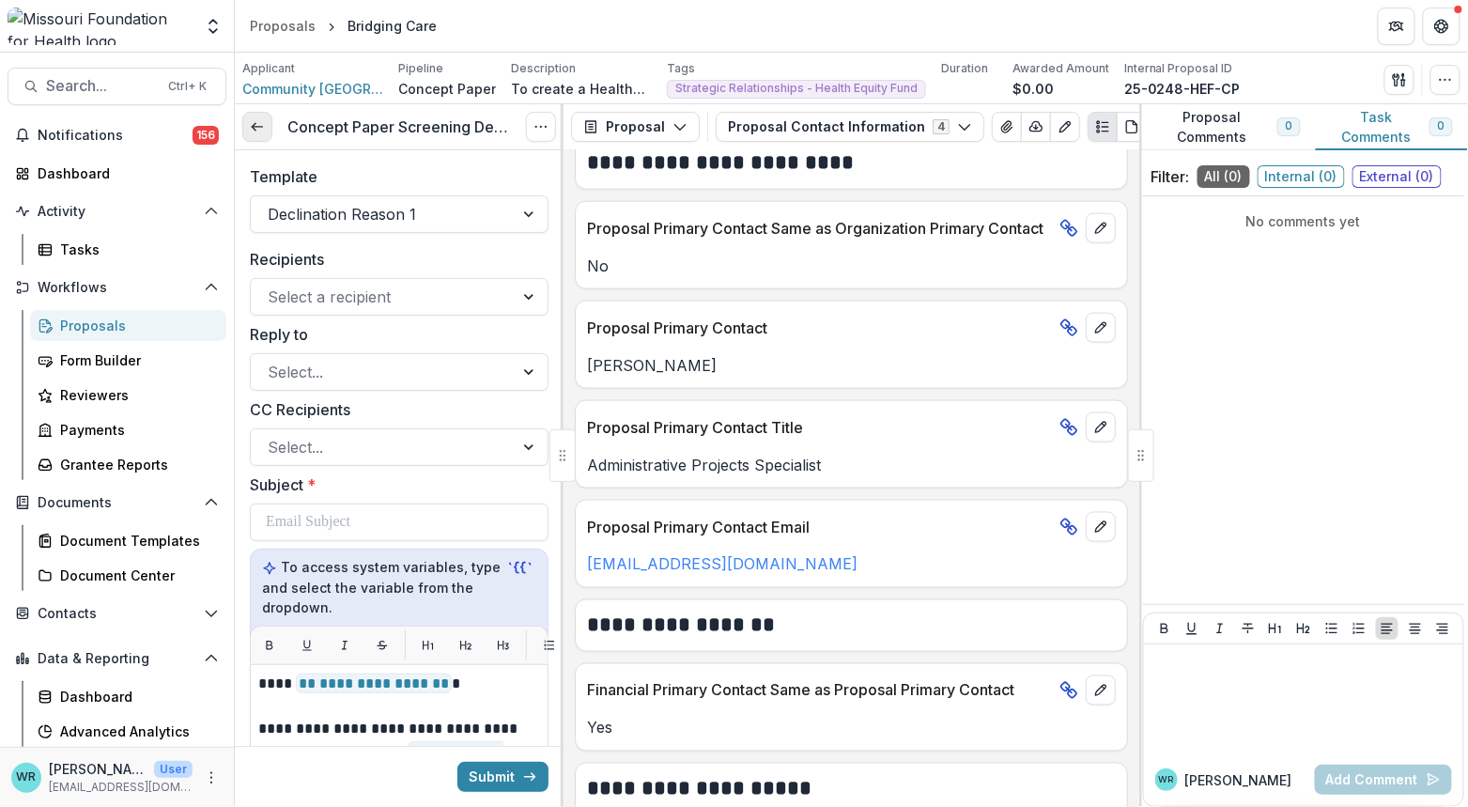
click at [248, 123] on link at bounding box center [257, 127] width 30 height 30
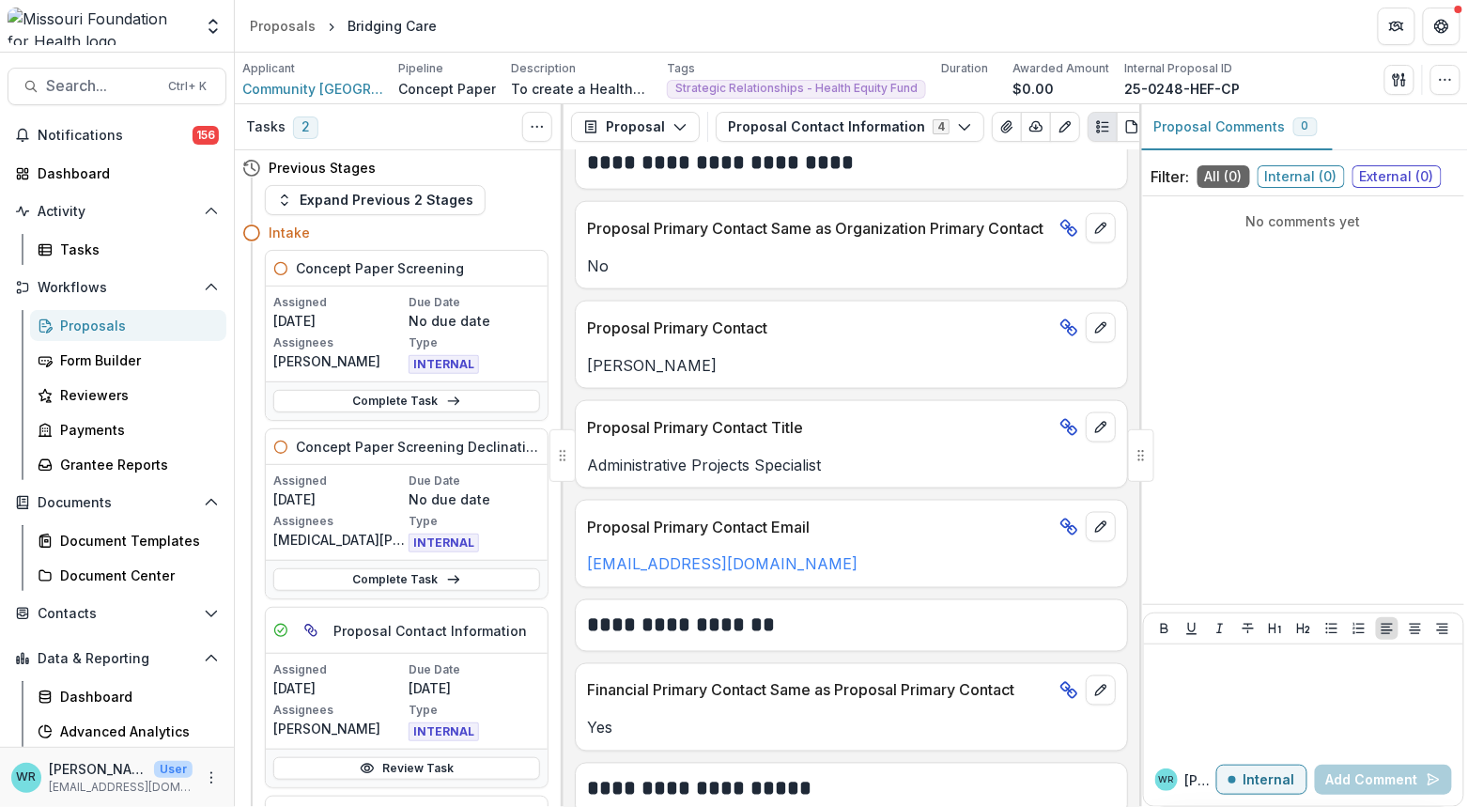
drag, startPoint x: 442, startPoint y: 576, endPoint x: 452, endPoint y: 540, distance: 37.2
click at [446, 577] on icon at bounding box center [453, 579] width 15 height 15
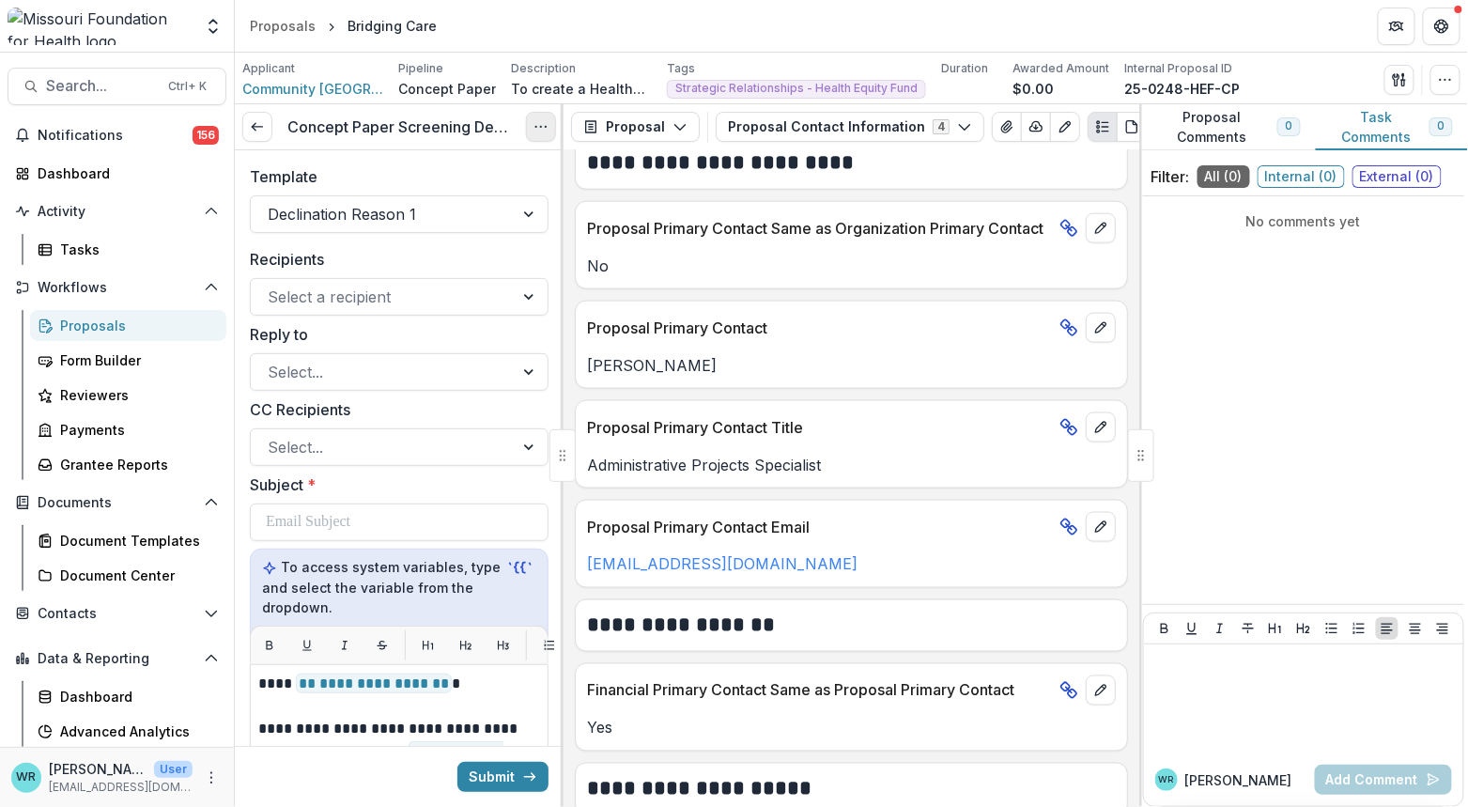
click at [540, 132] on icon "Options" at bounding box center [541, 126] width 15 height 15
click at [441, 208] on button "Cancel Task" at bounding box center [450, 209] width 201 height 31
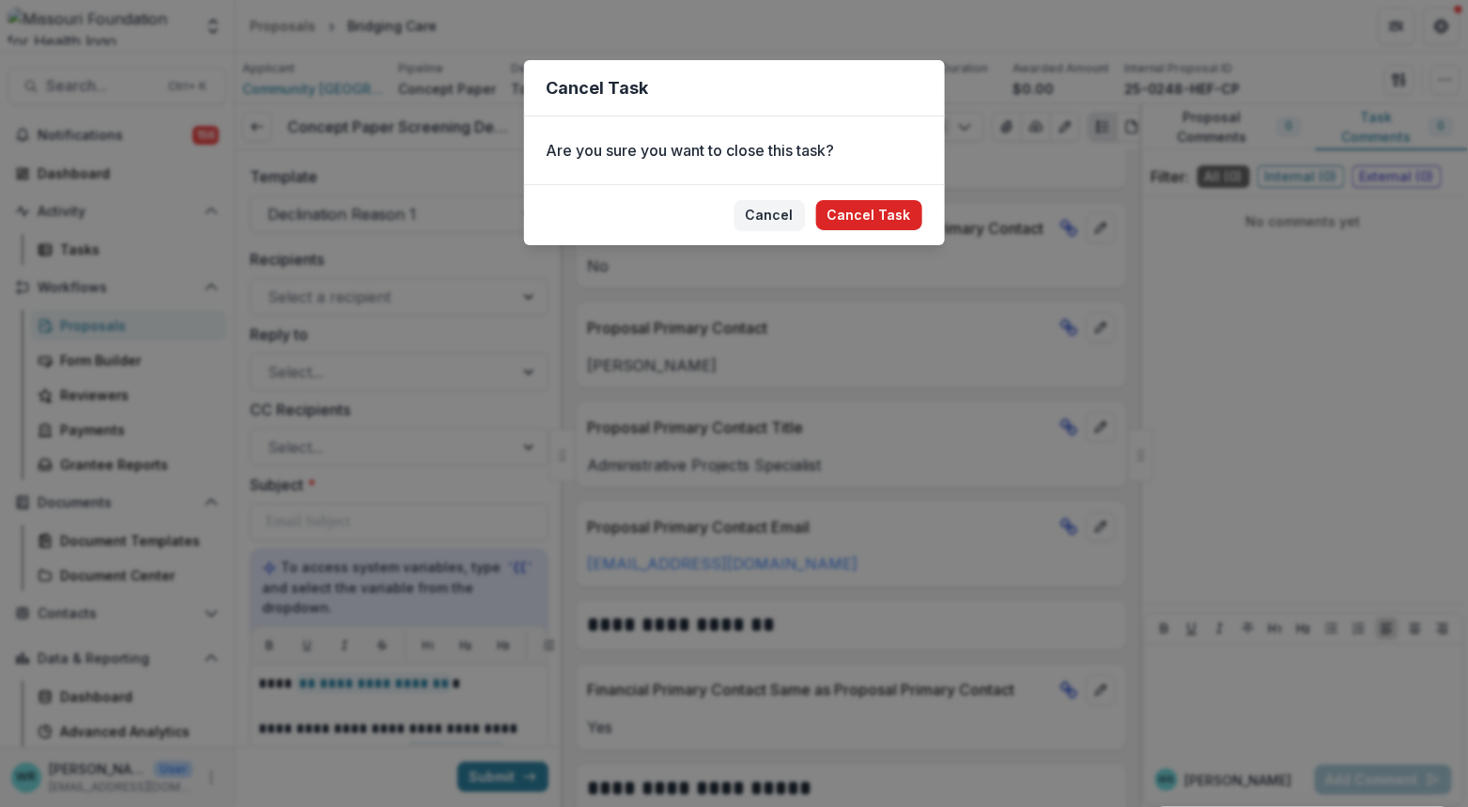
click at [860, 223] on button "Cancel Task" at bounding box center [869, 215] width 106 height 30
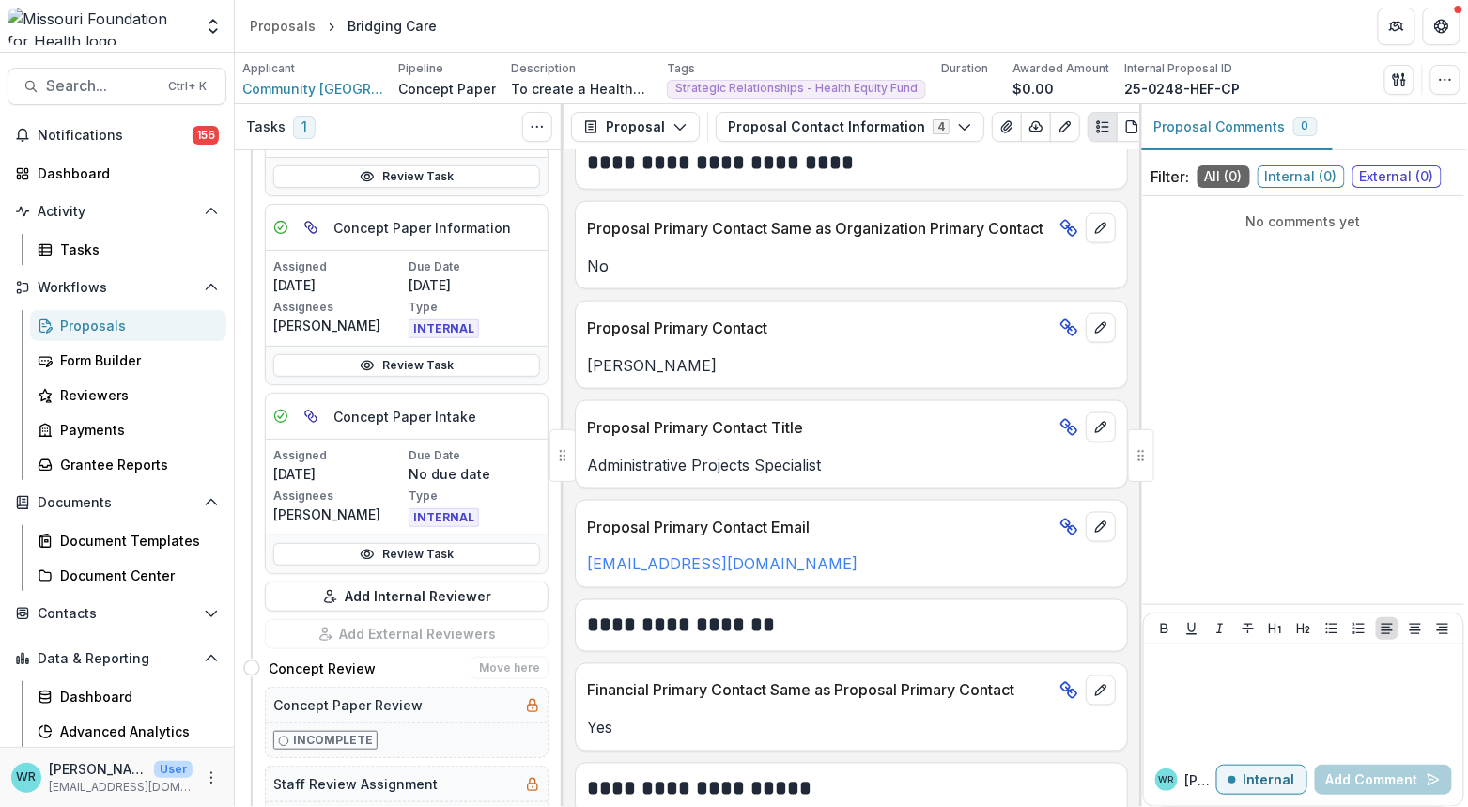
scroll to position [417, 0]
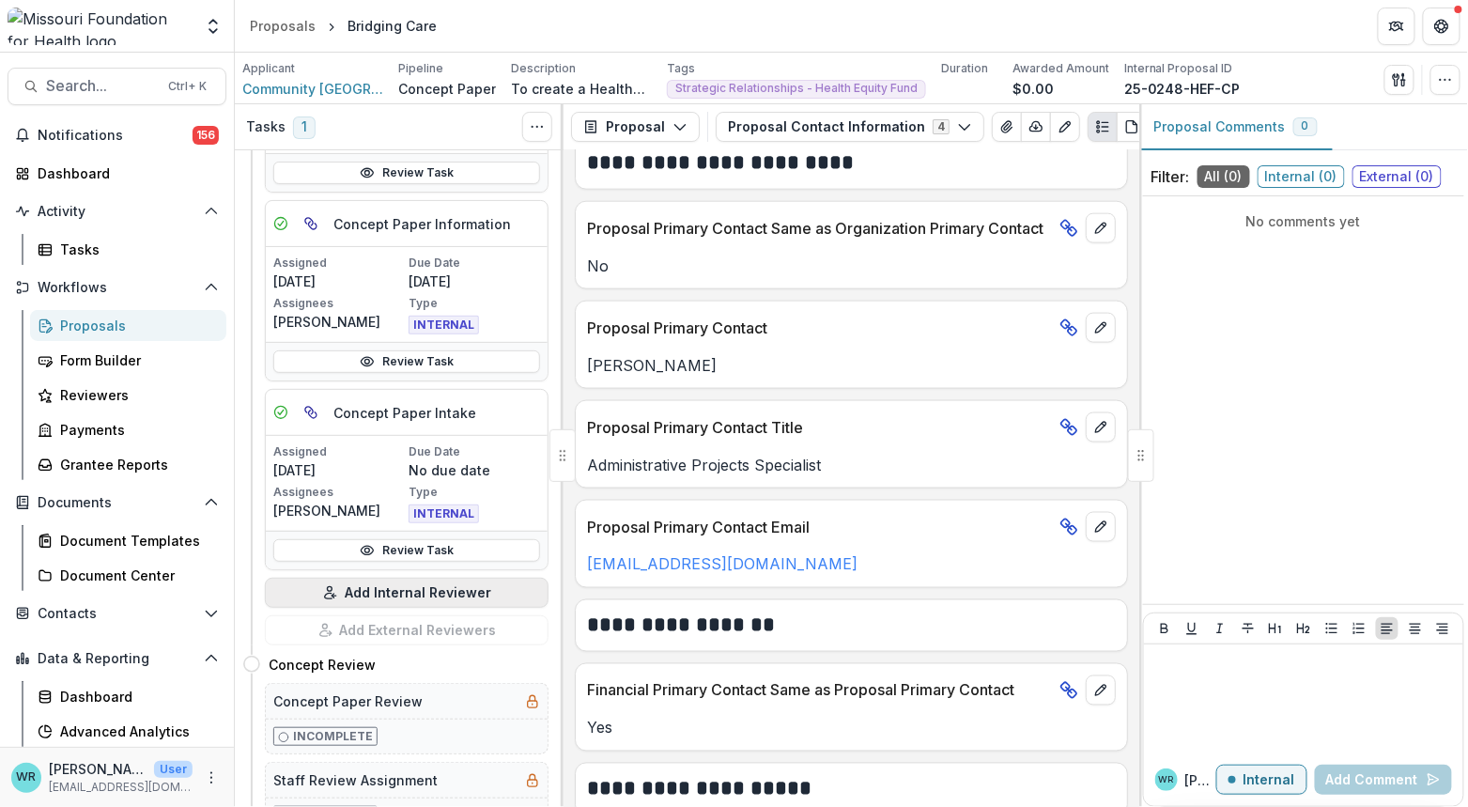
click at [434, 594] on button "Add Internal Reviewer" at bounding box center [407, 593] width 284 height 30
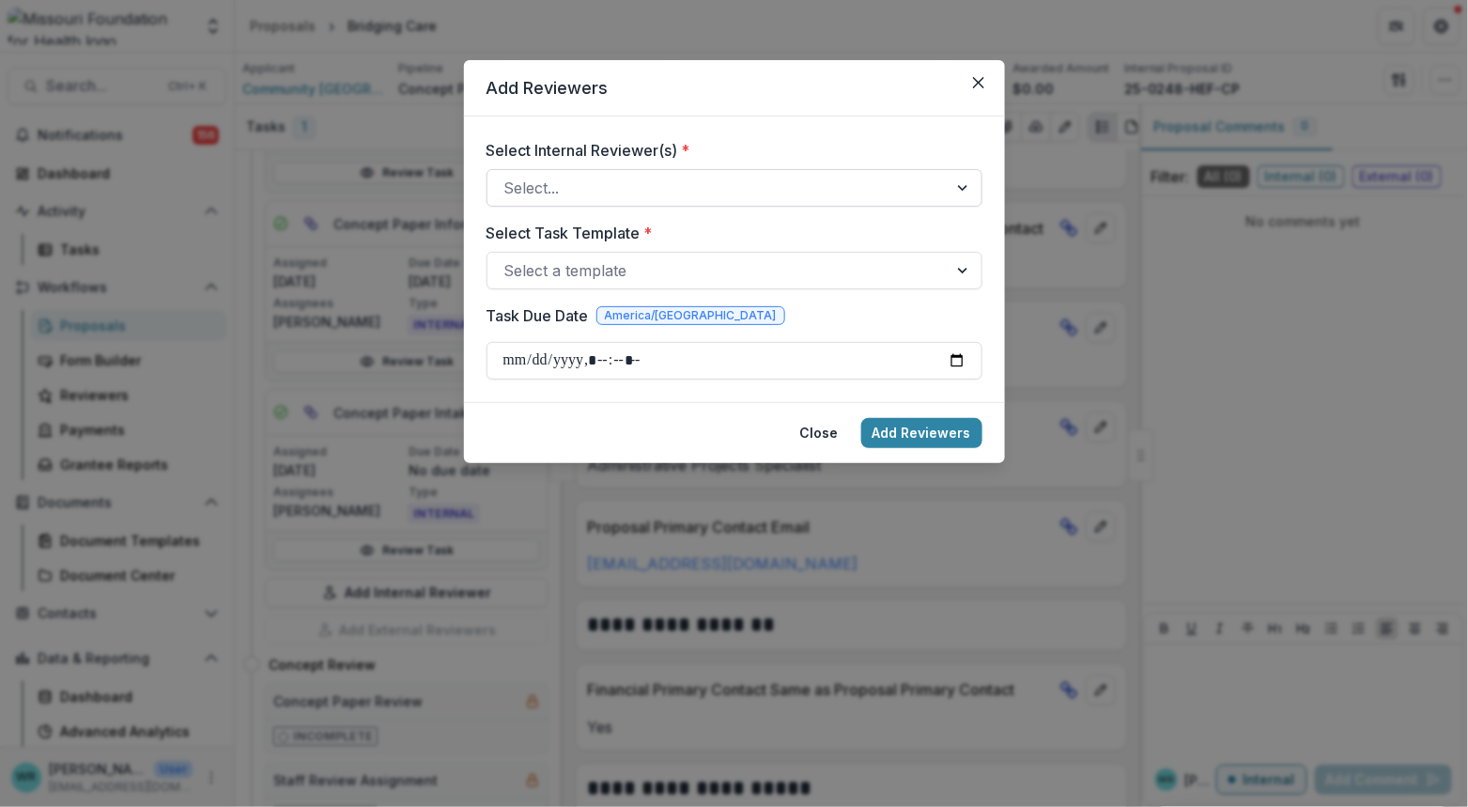
click at [636, 183] on div at bounding box center [717, 188] width 426 height 26
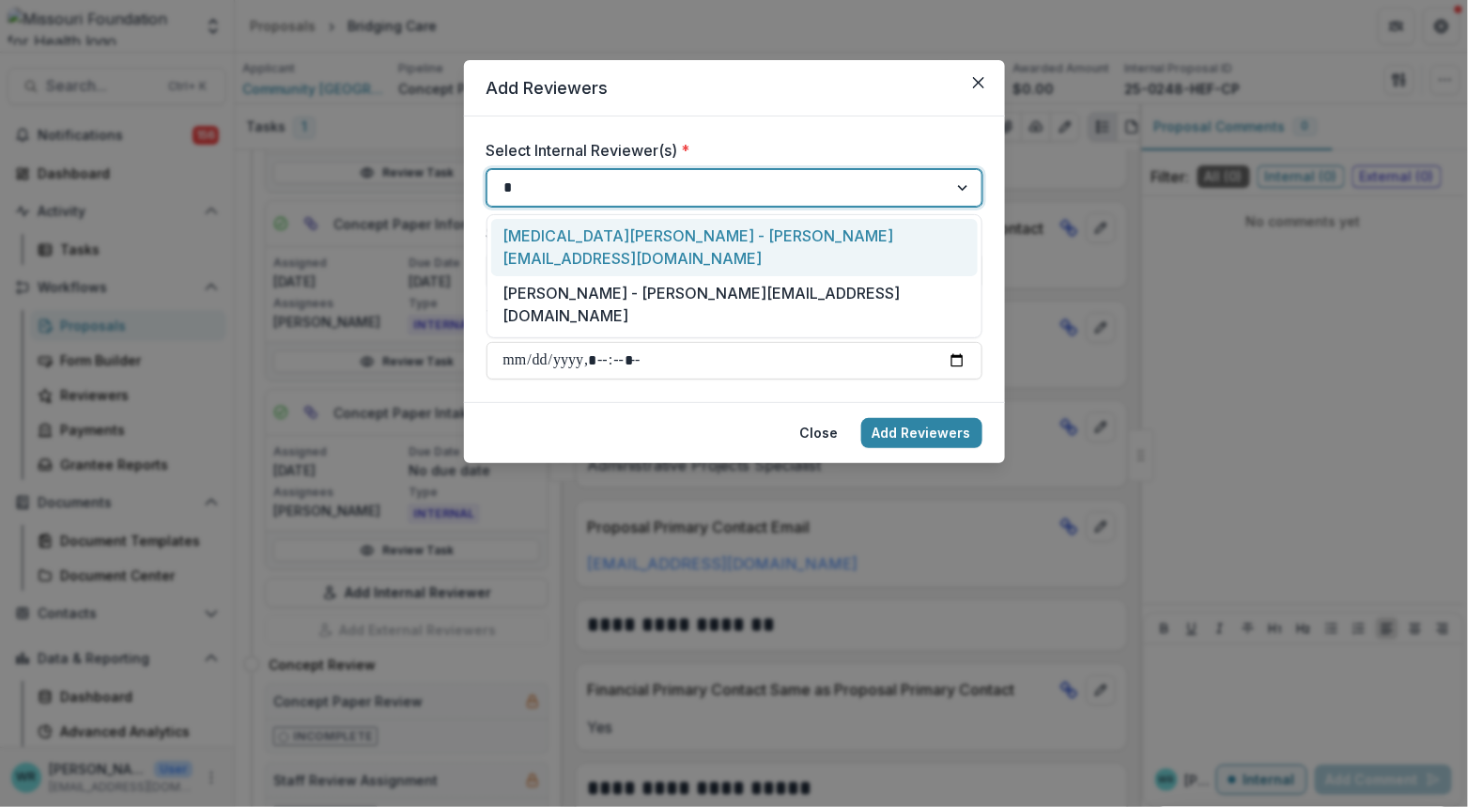
type input "**"
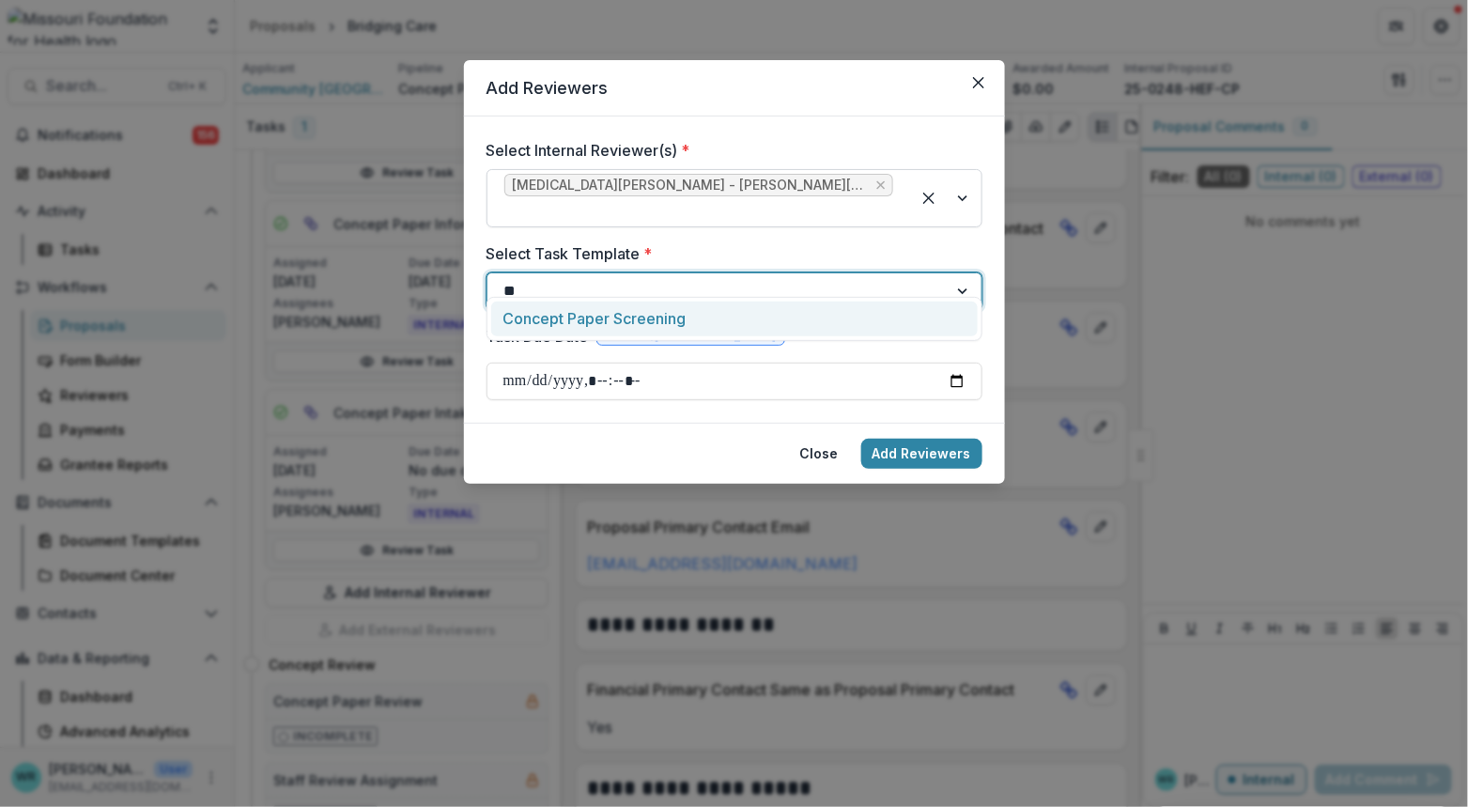
type input "***"
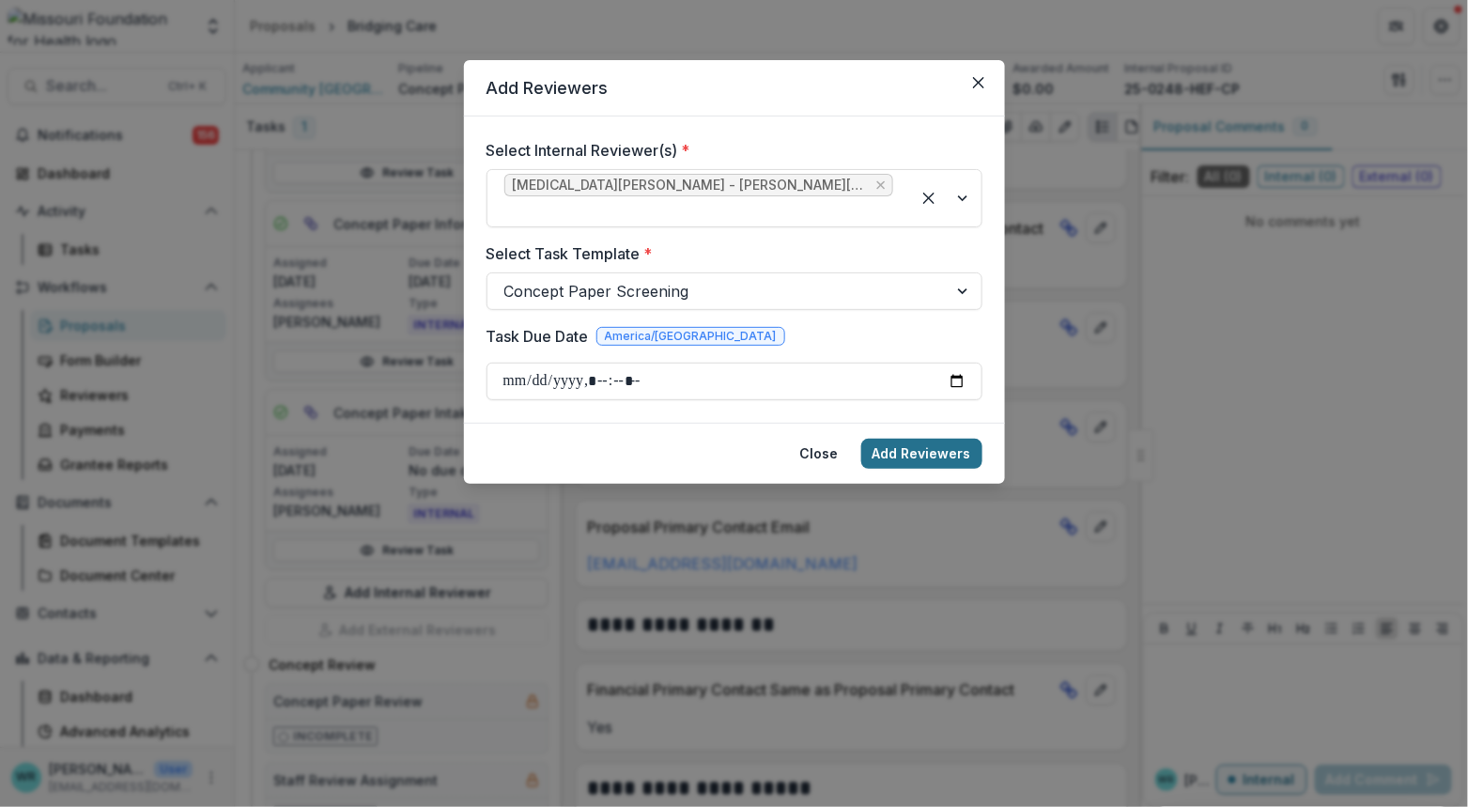
click at [913, 439] on button "Add Reviewers" at bounding box center [921, 454] width 121 height 30
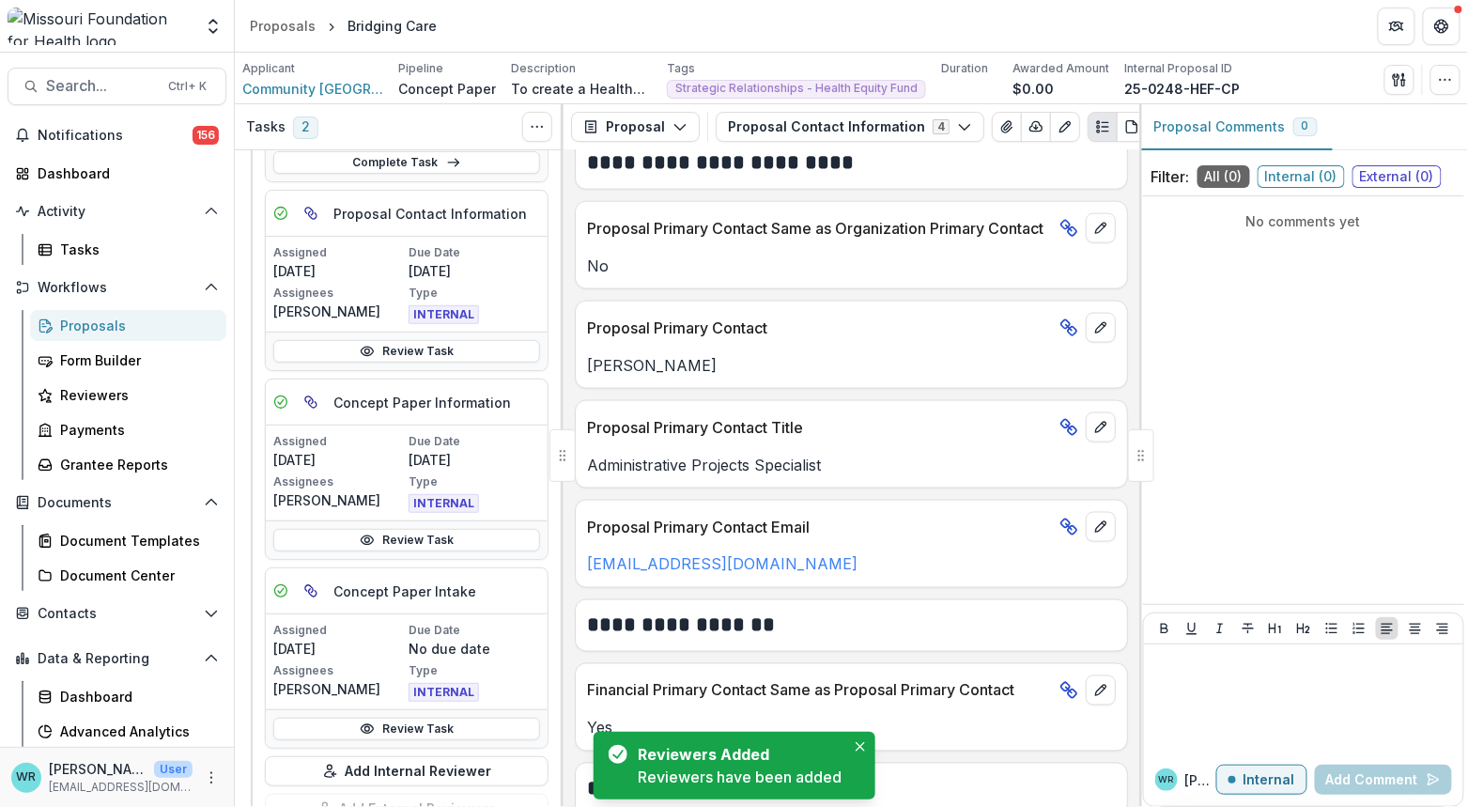
scroll to position [596, 0]
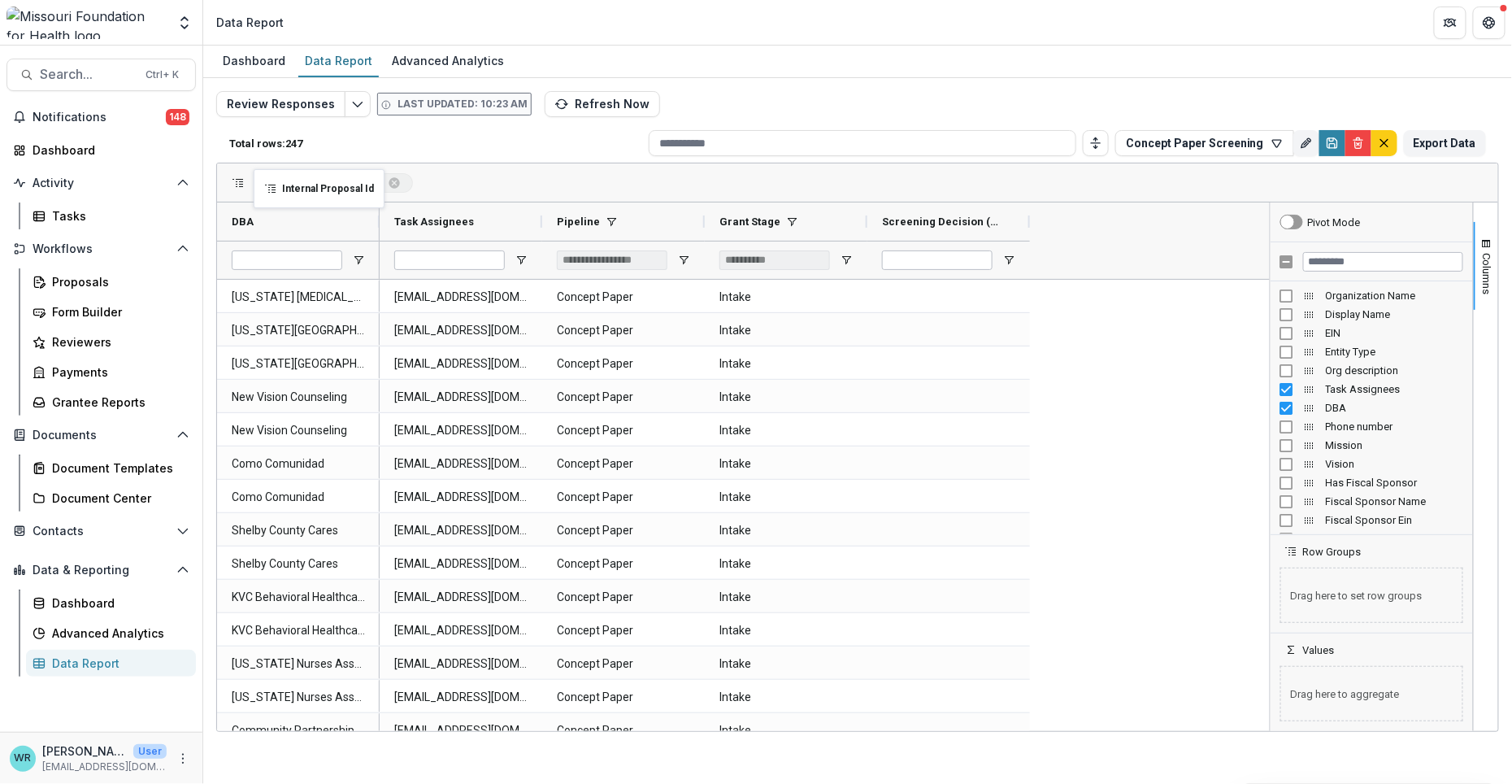
drag, startPoint x: 436, startPoint y: 218, endPoint x: 261, endPoint y: 179, distance: 179.3
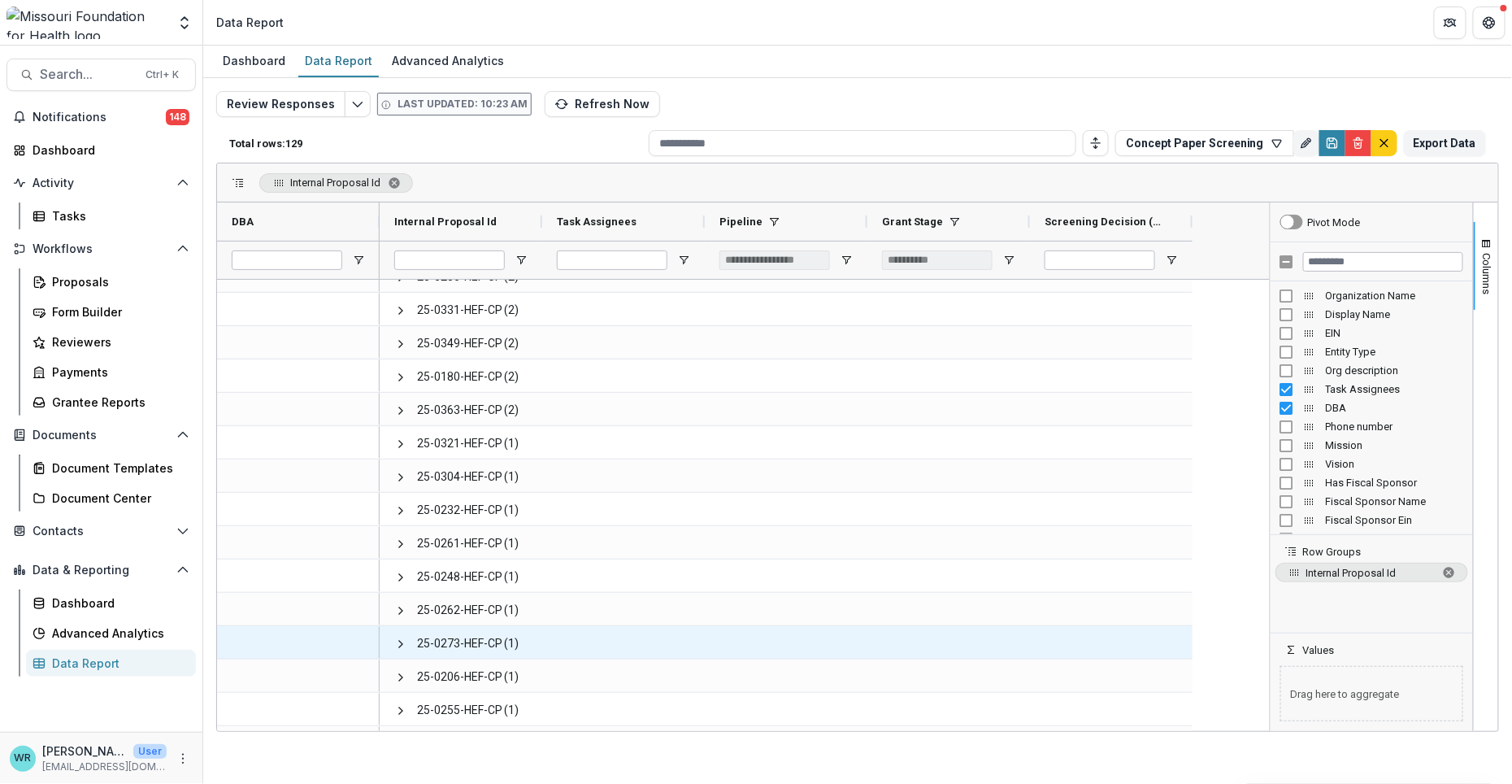
scroll to position [2348, 0]
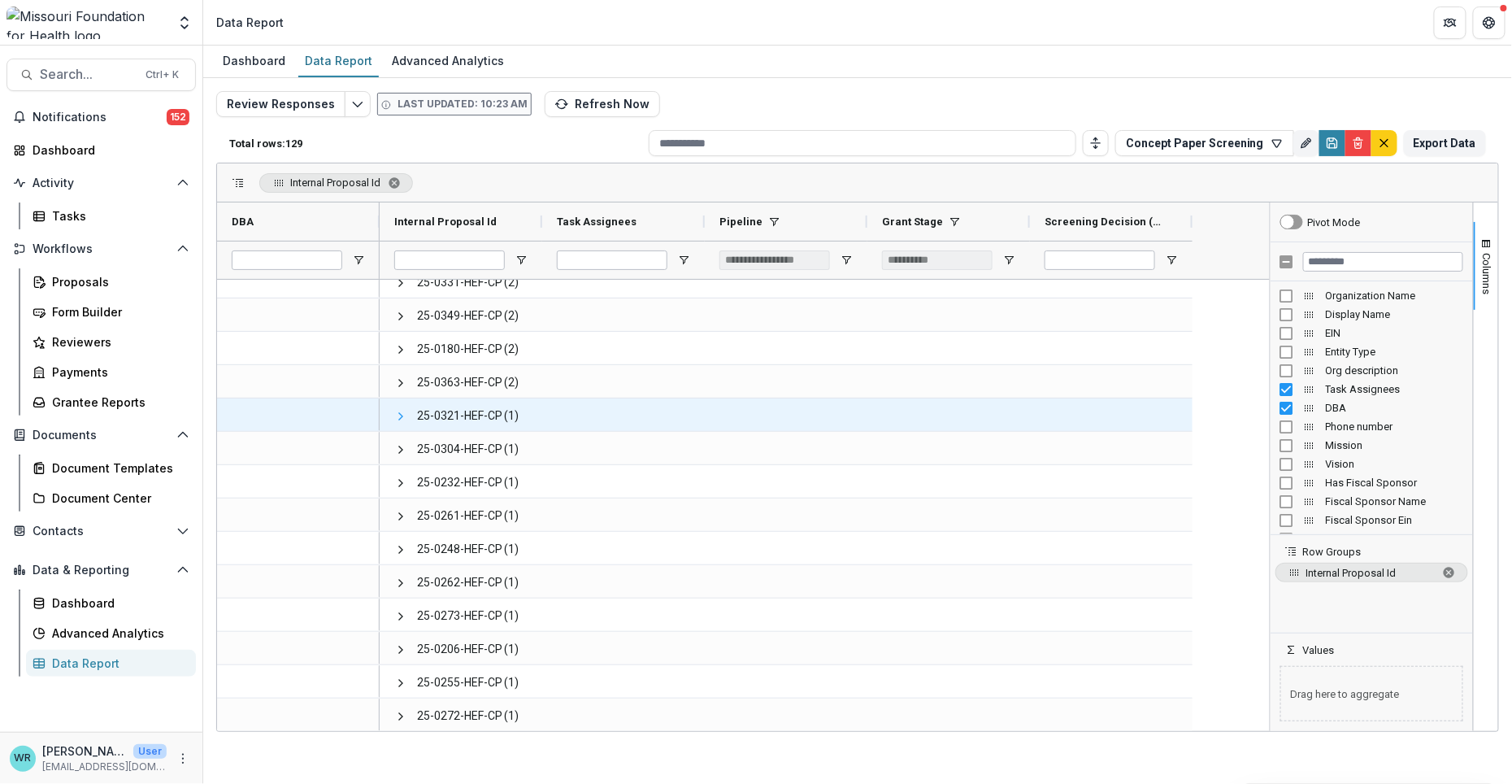
click at [397, 414] on span at bounding box center [401, 415] width 13 height 13
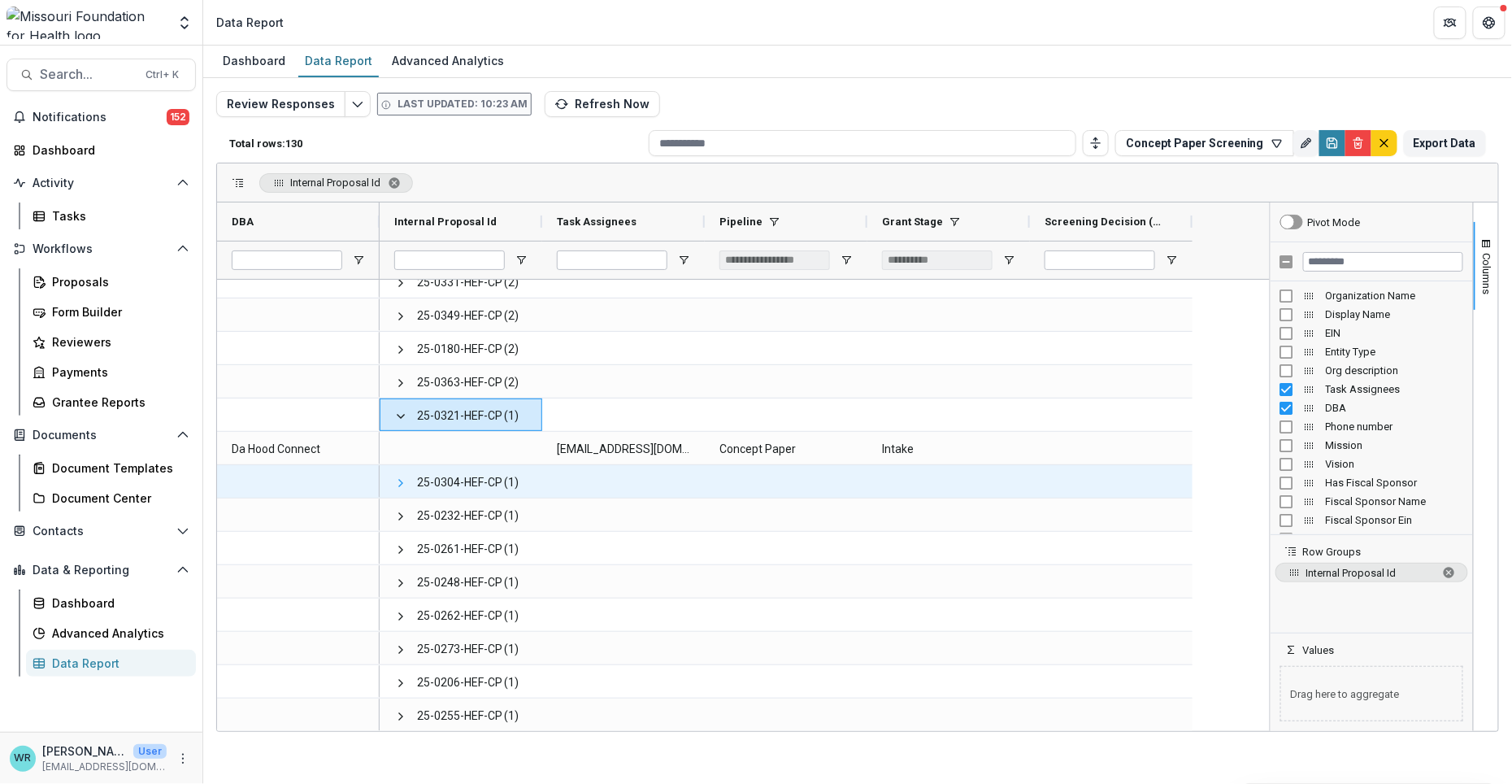
click at [396, 482] on span at bounding box center [401, 482] width 13 height 13
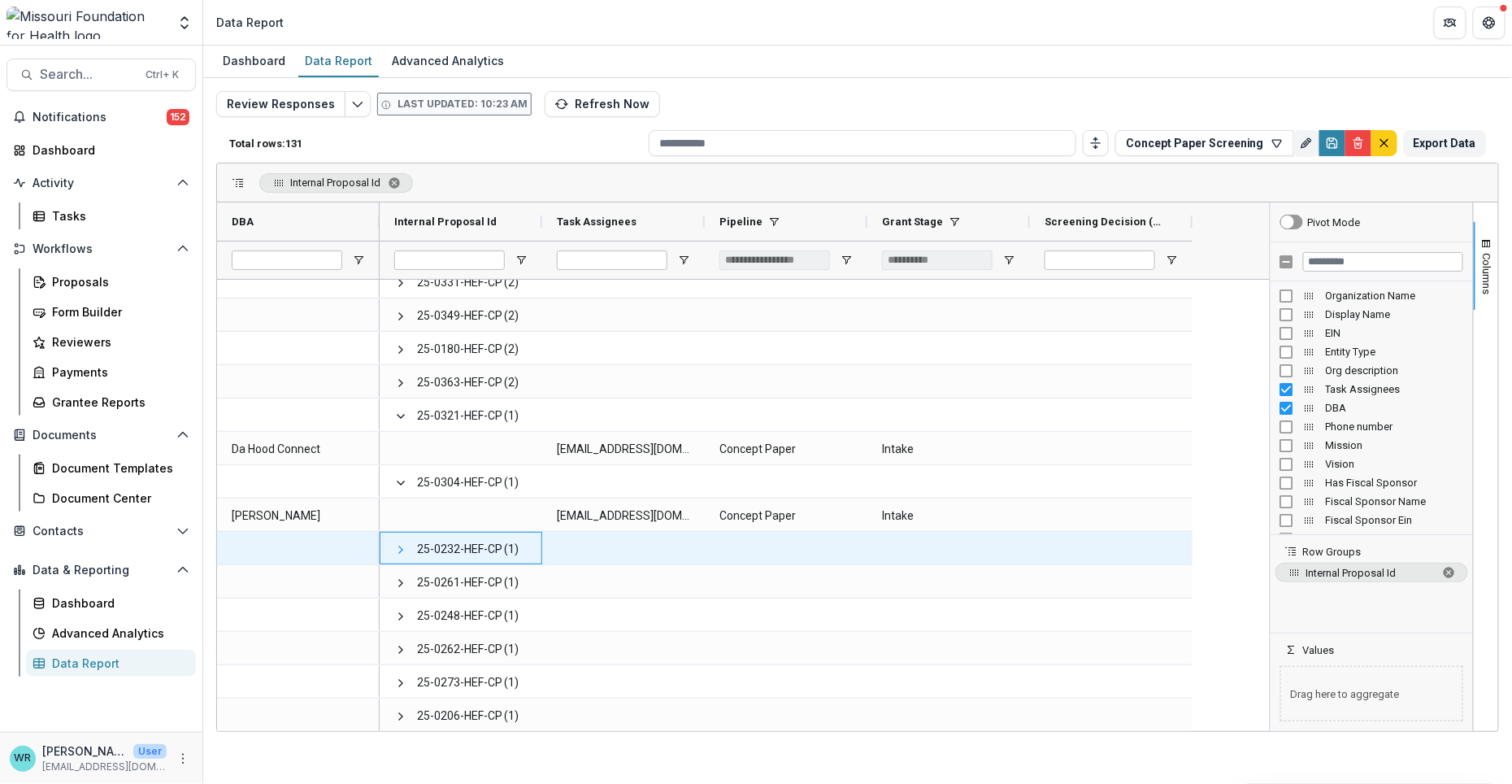
click at [398, 543] on span at bounding box center [401, 549] width 13 height 13
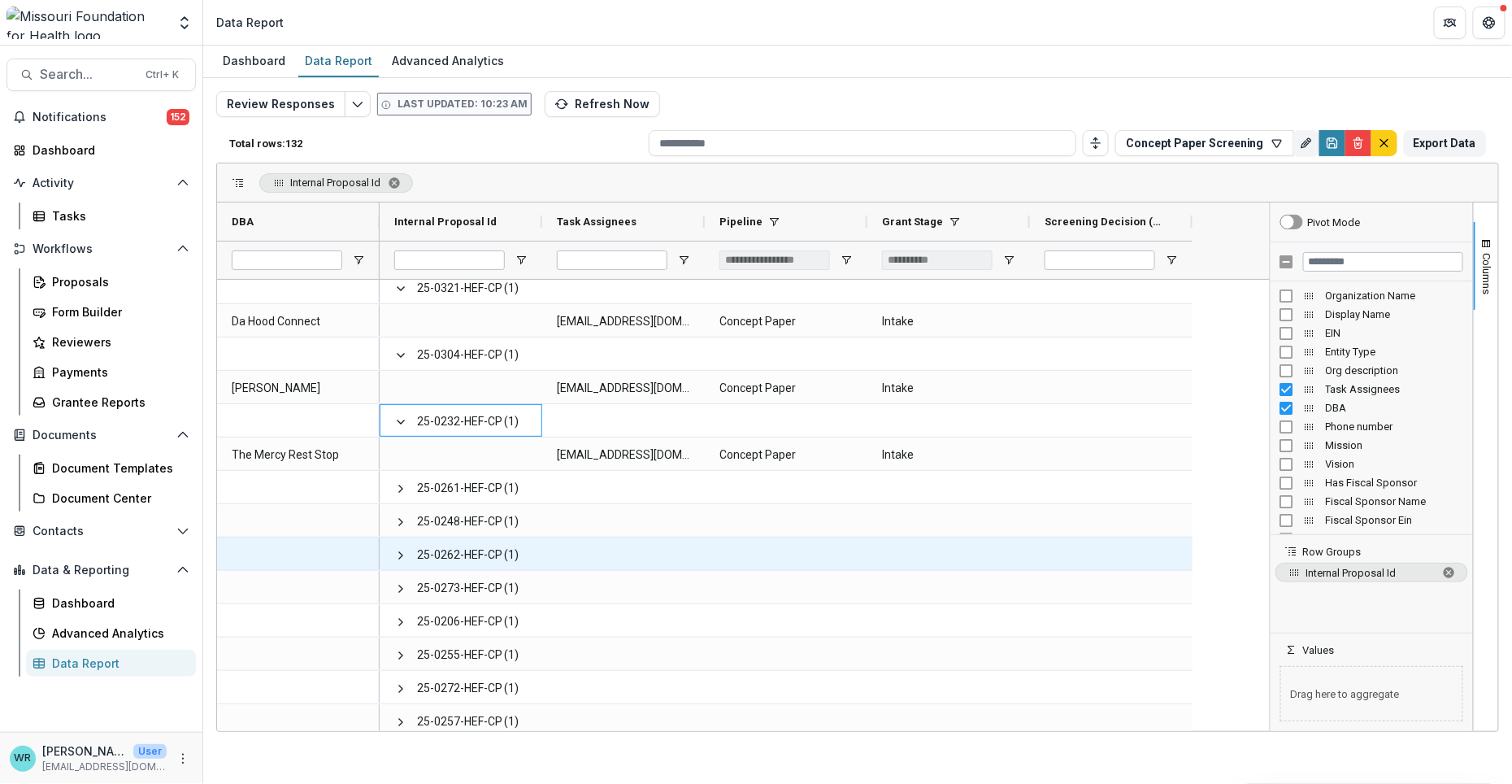
scroll to position [2529, 0]
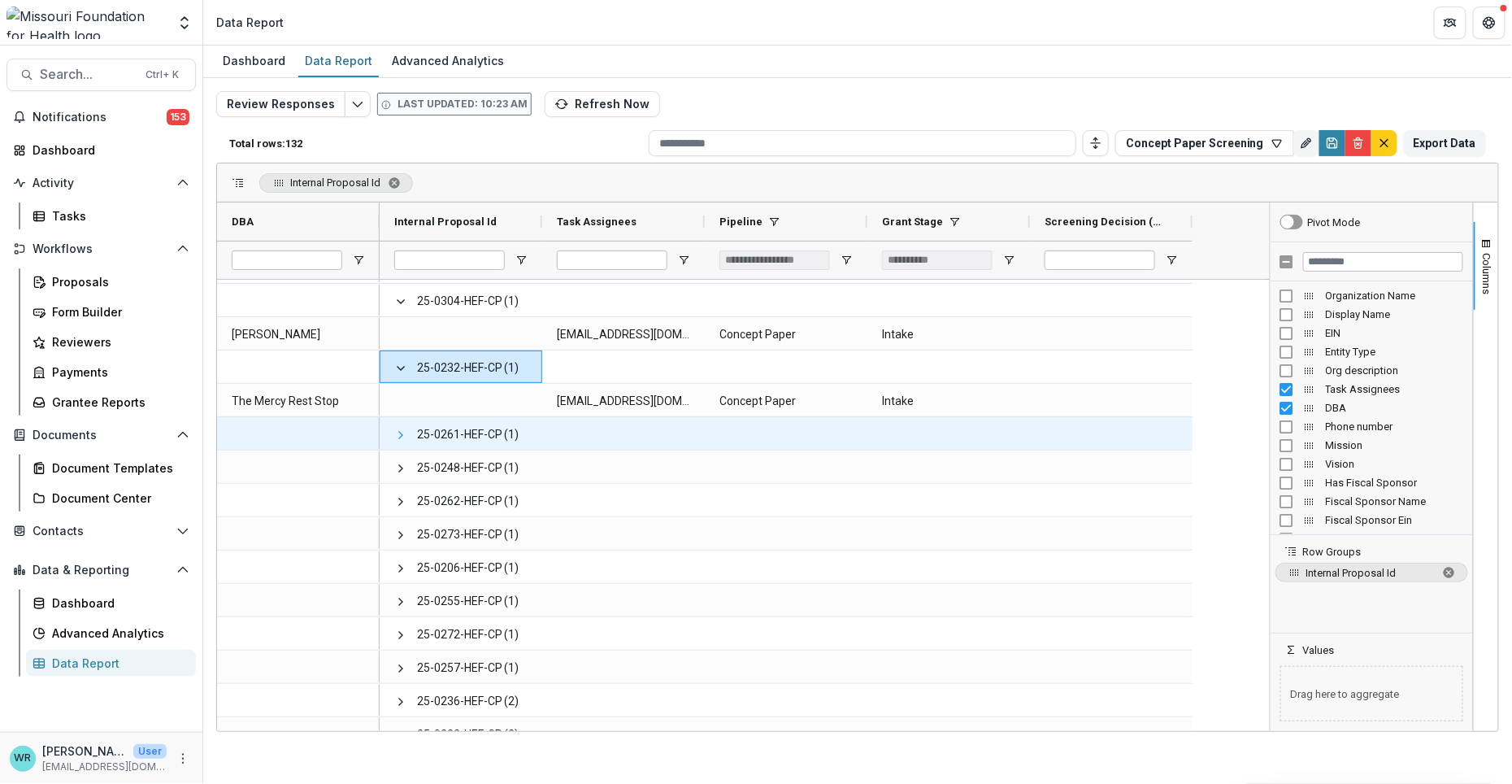
click at [396, 431] on span at bounding box center [401, 434] width 13 height 13
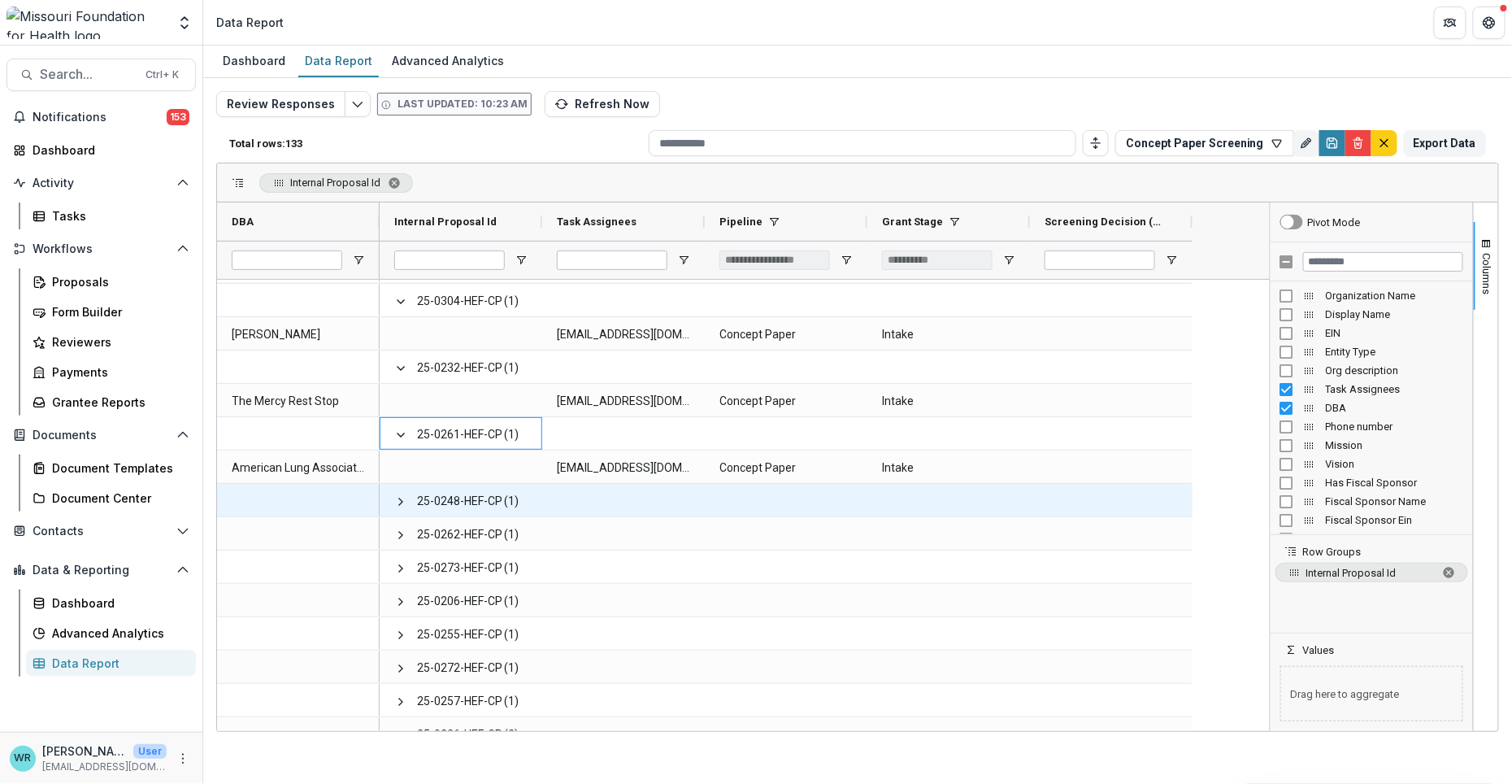
drag, startPoint x: 396, startPoint y: 498, endPoint x: 404, endPoint y: 502, distance: 8.9
click at [396, 498] on span at bounding box center [401, 501] width 13 height 13
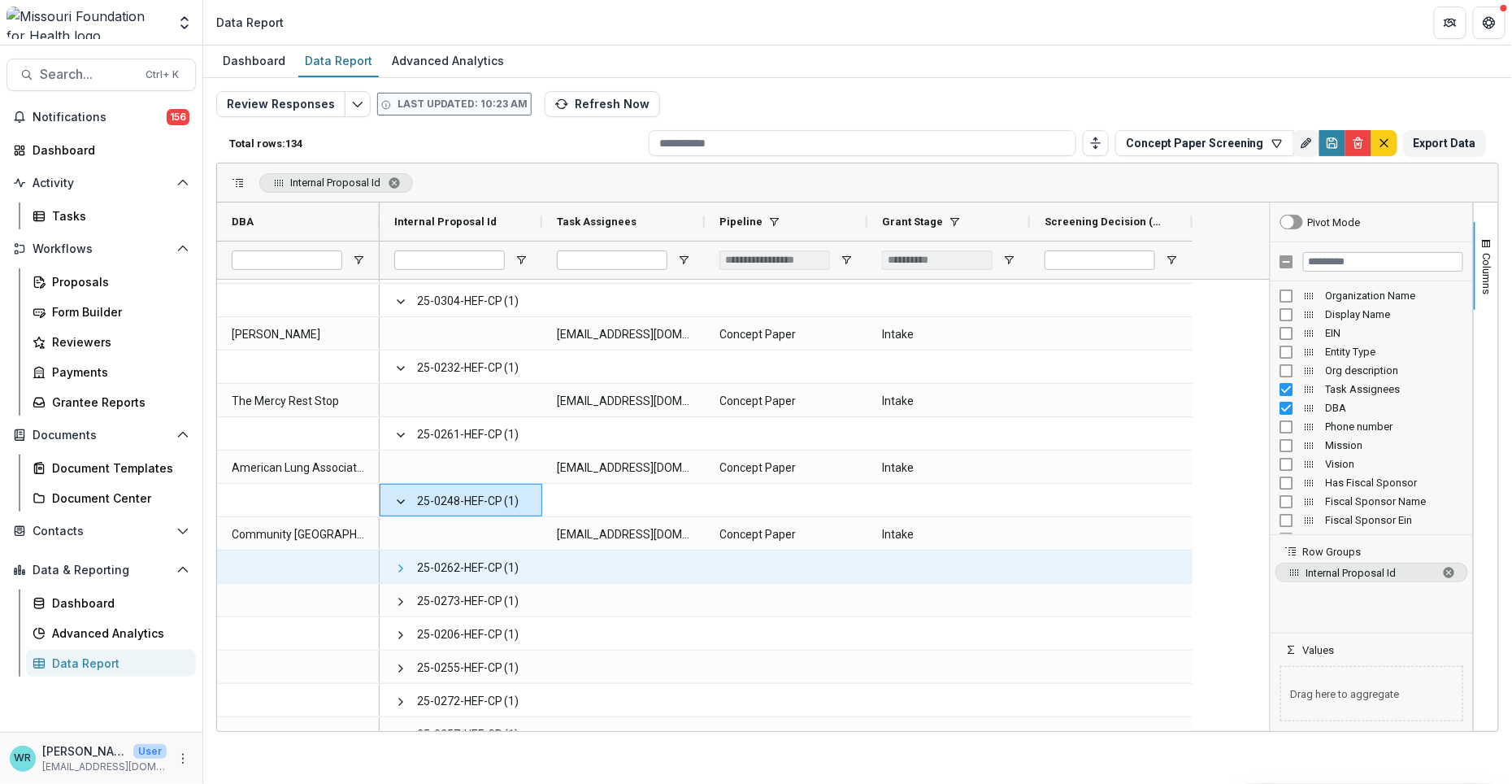
click at [401, 567] on span at bounding box center [401, 568] width 13 height 13
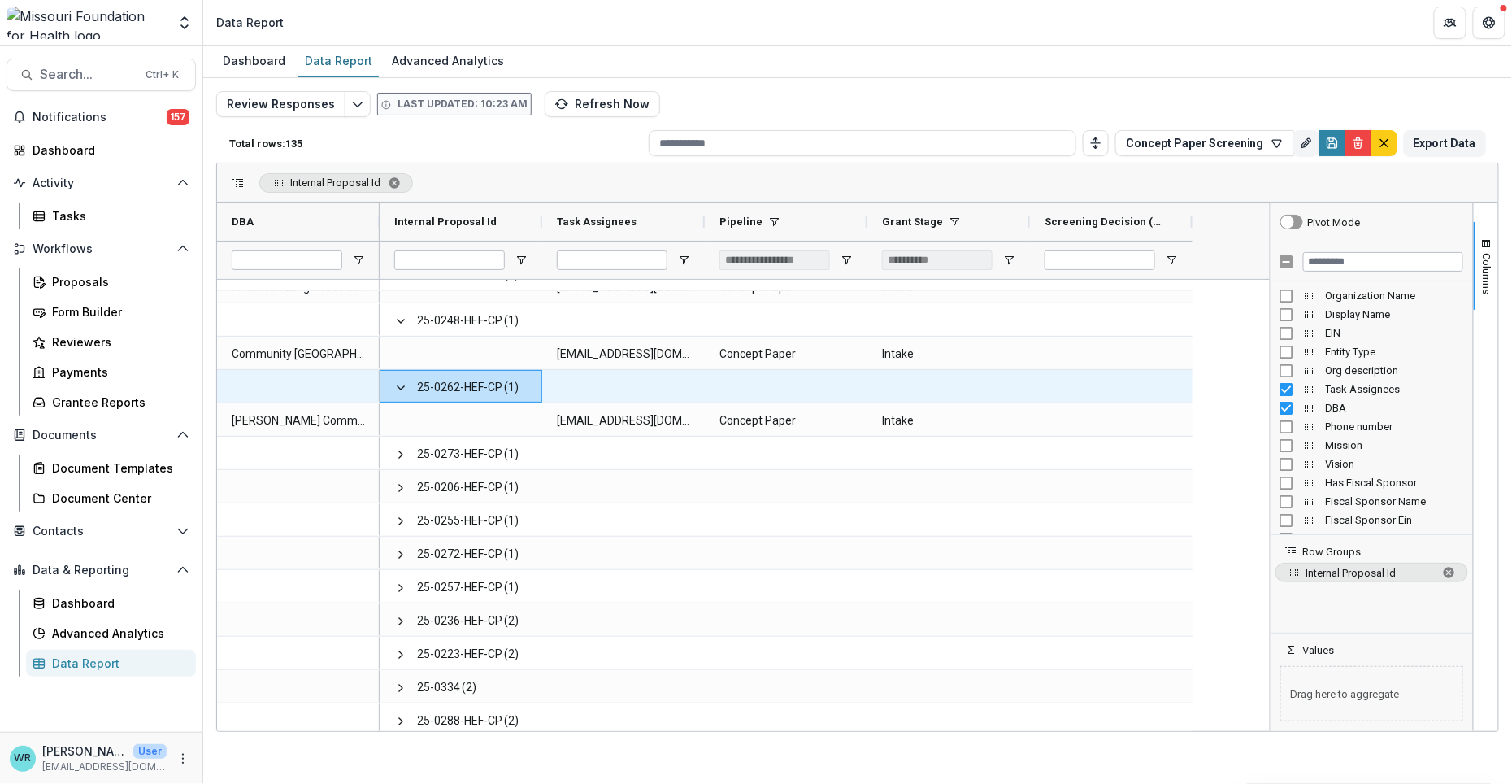
scroll to position [2799, 0]
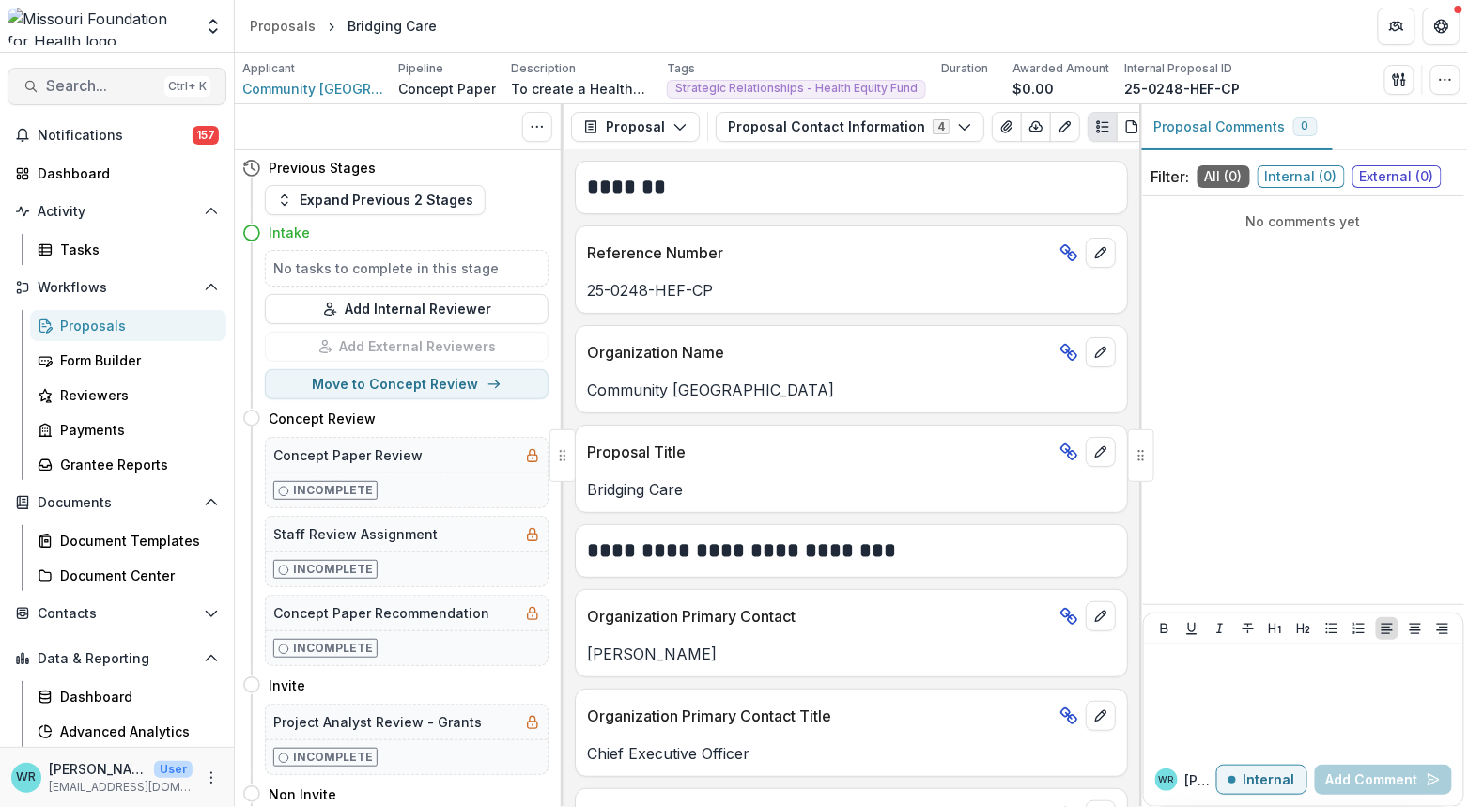
click at [114, 83] on span "Search..." at bounding box center [101, 86] width 111 height 18
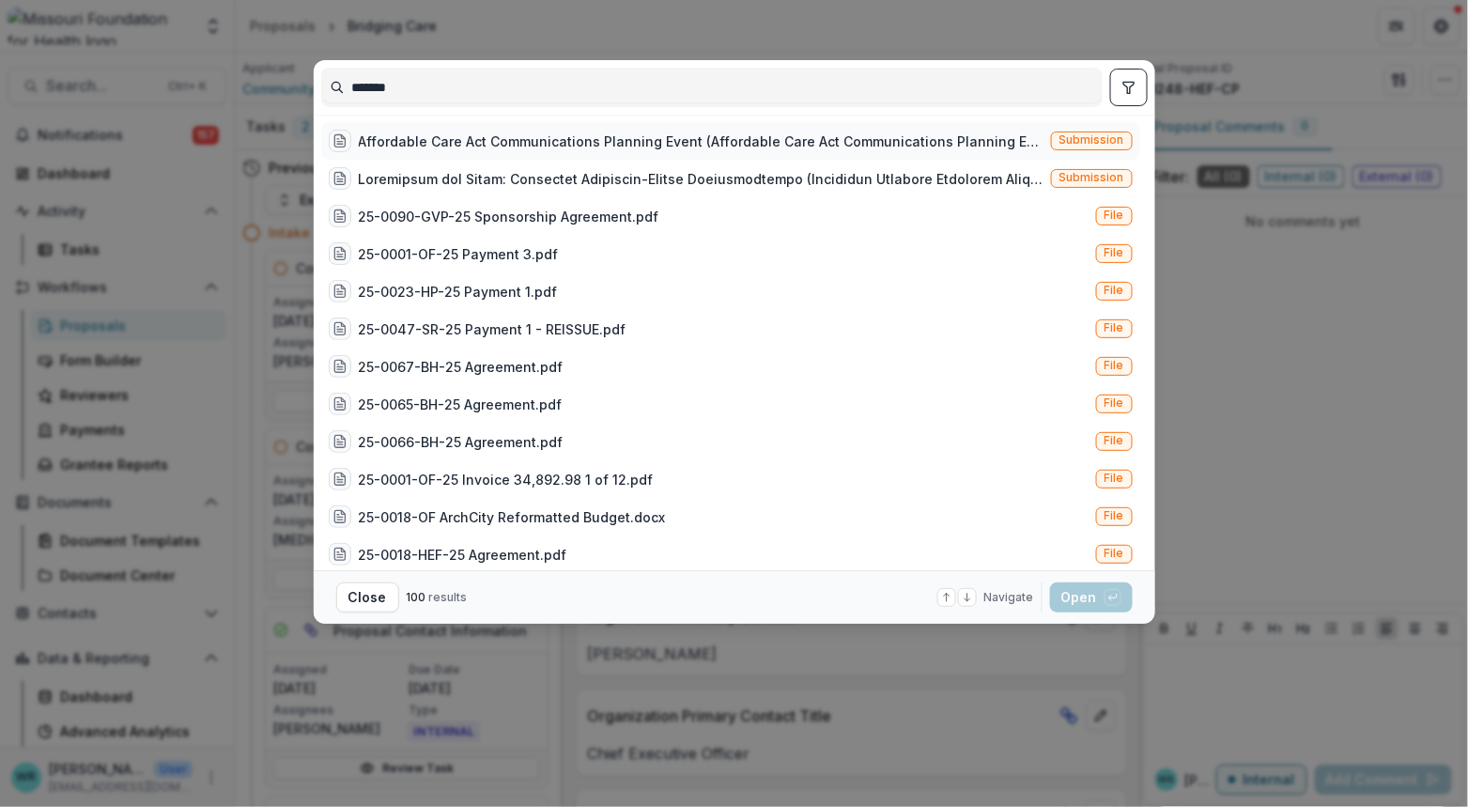
type input "*******"
click at [1119, 132] on span "Submission" at bounding box center [1092, 141] width 82 height 19
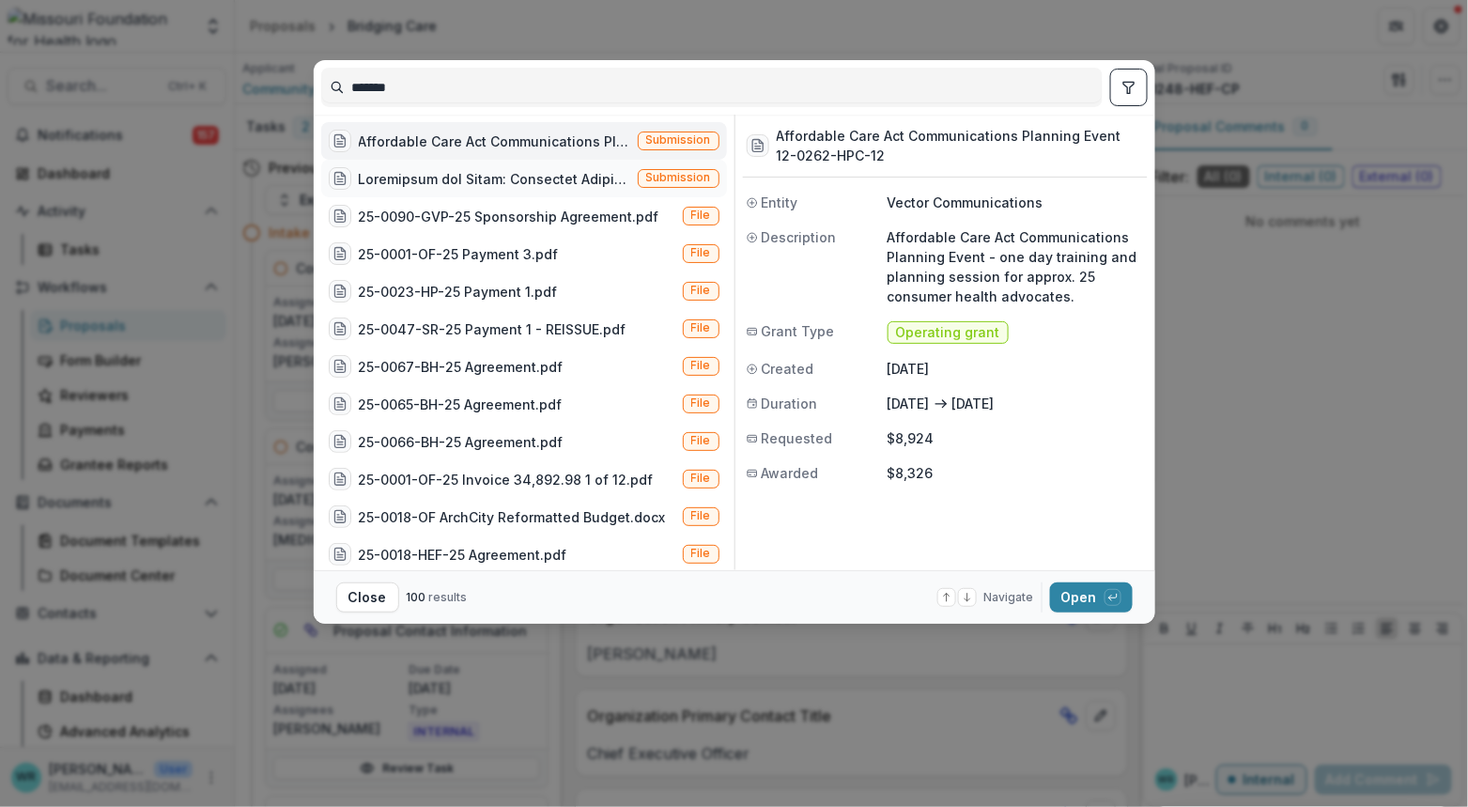
click at [661, 183] on span "Submission" at bounding box center [678, 177] width 65 height 13
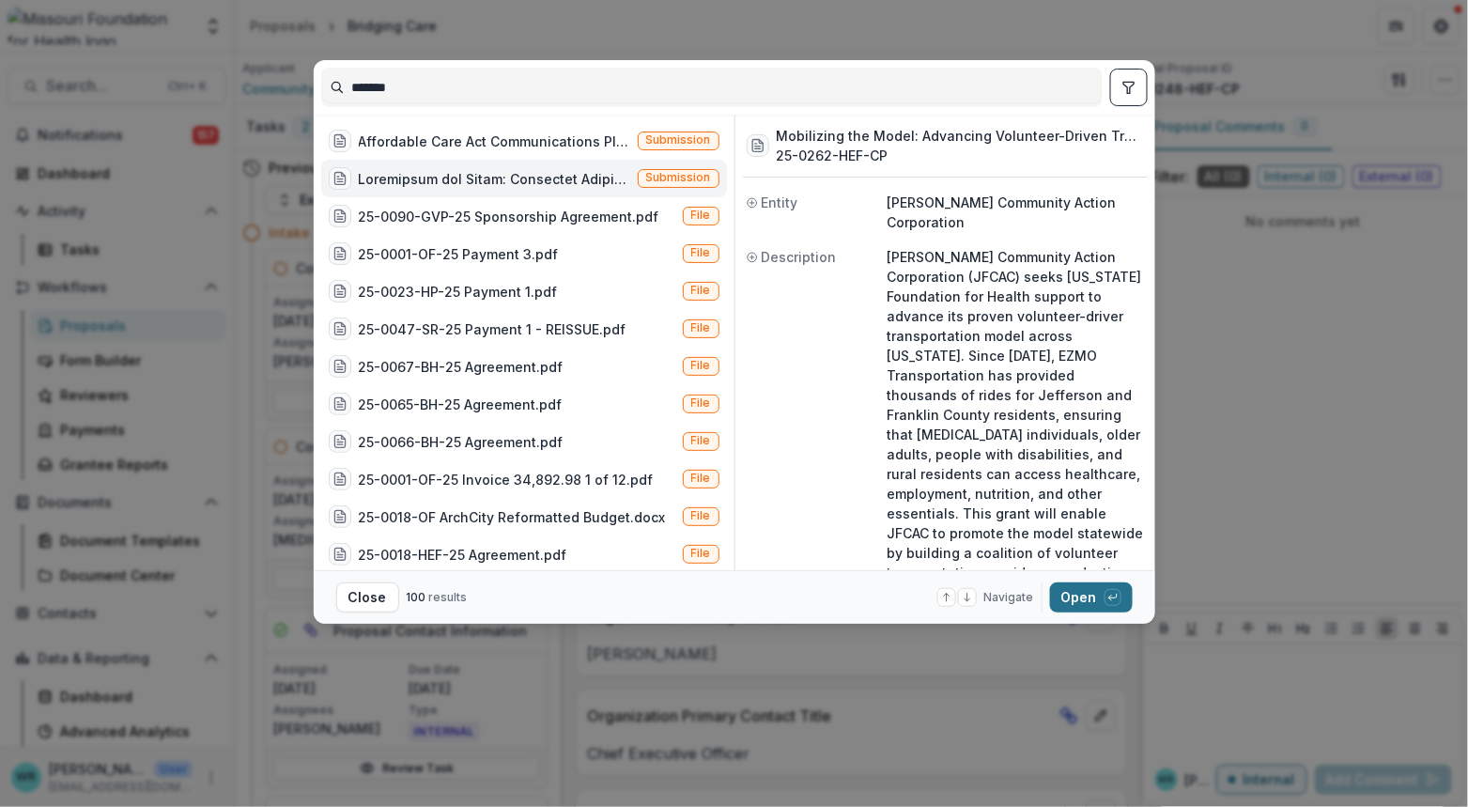
click at [1089, 596] on button "Open with enter key" at bounding box center [1091, 597] width 83 height 30
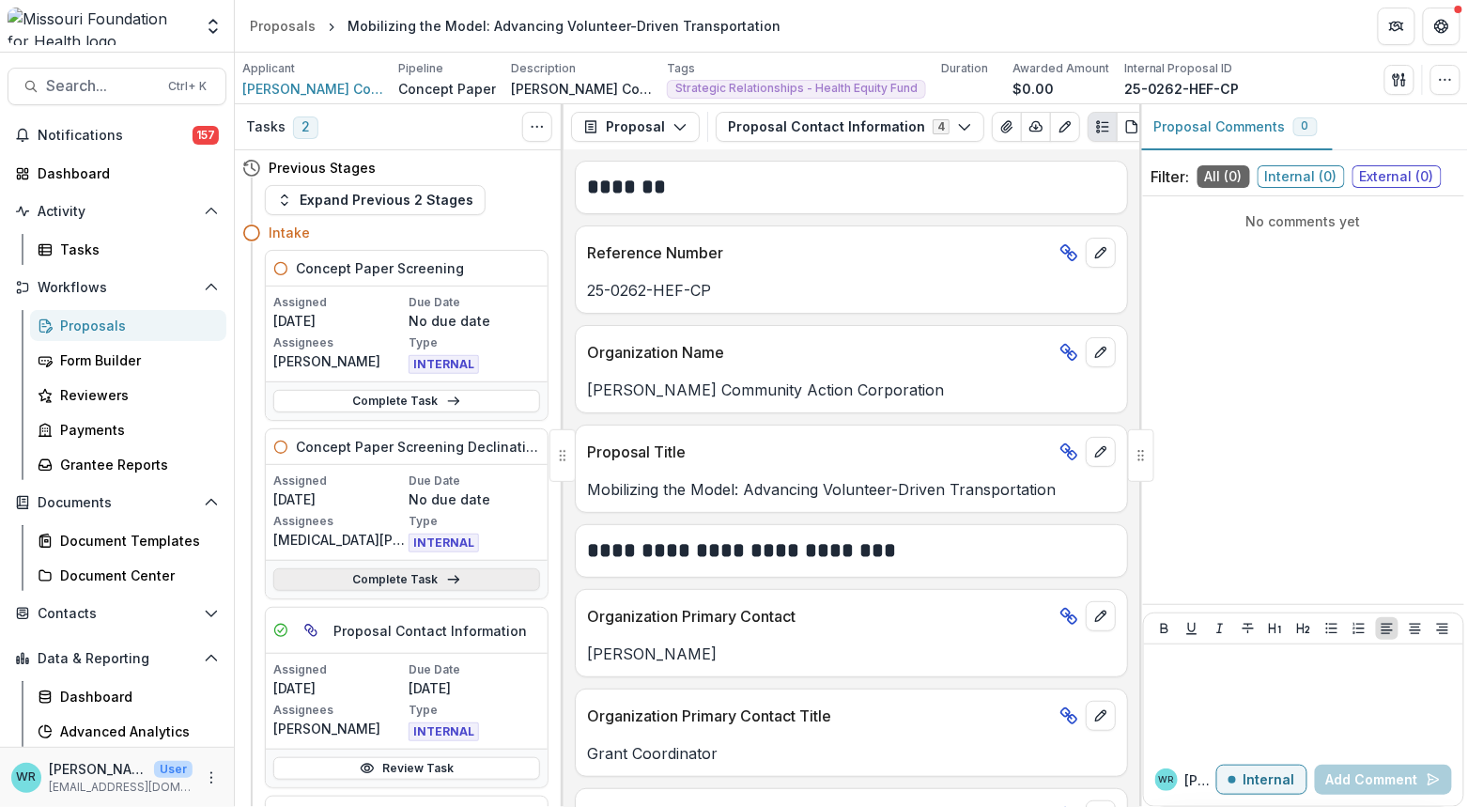
click at [451, 575] on icon at bounding box center [453, 579] width 15 height 15
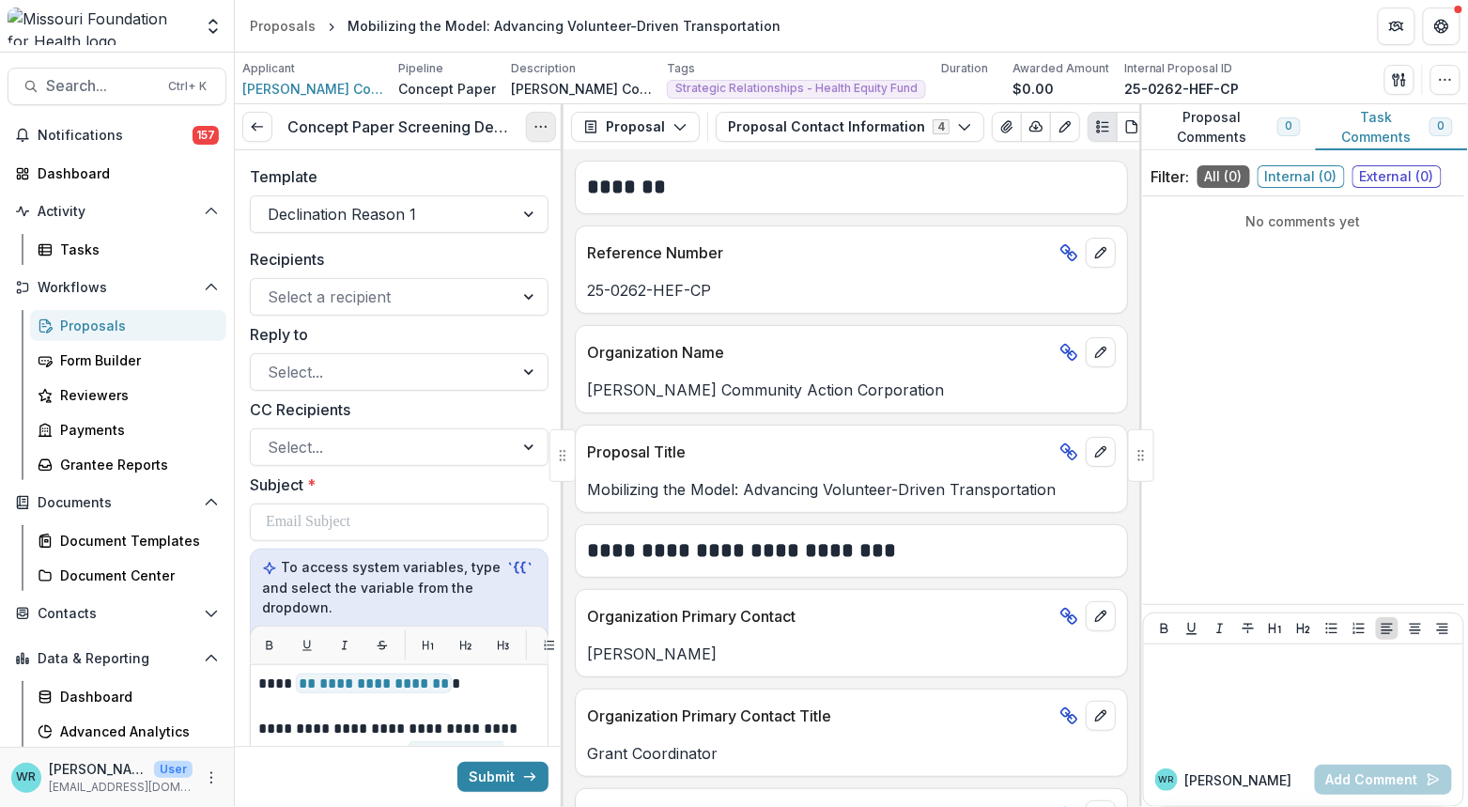
click at [548, 120] on icon "Options" at bounding box center [541, 126] width 15 height 15
click at [484, 205] on button "Cancel Task" at bounding box center [450, 209] width 201 height 31
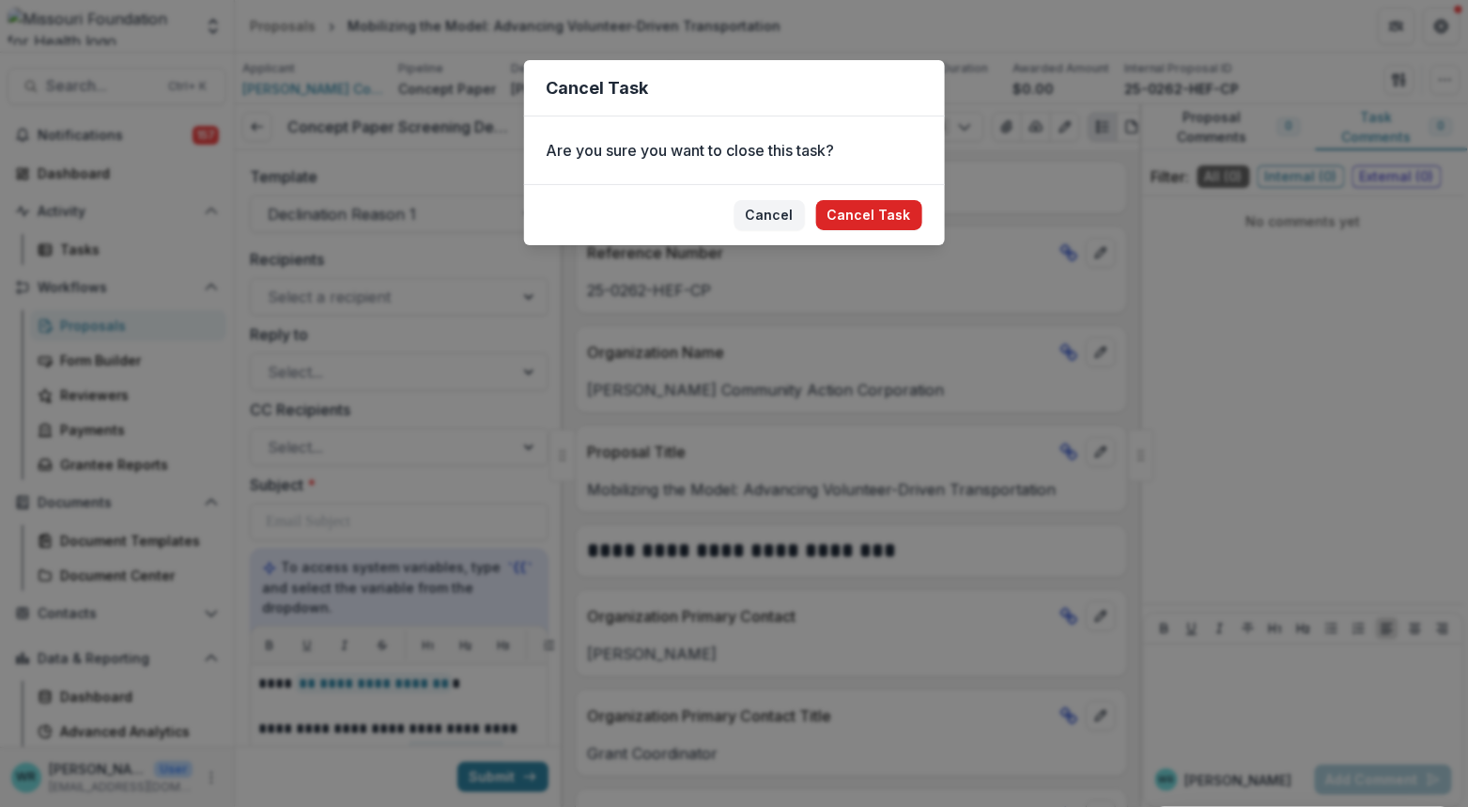
click at [869, 209] on button "Cancel Task" at bounding box center [869, 215] width 106 height 30
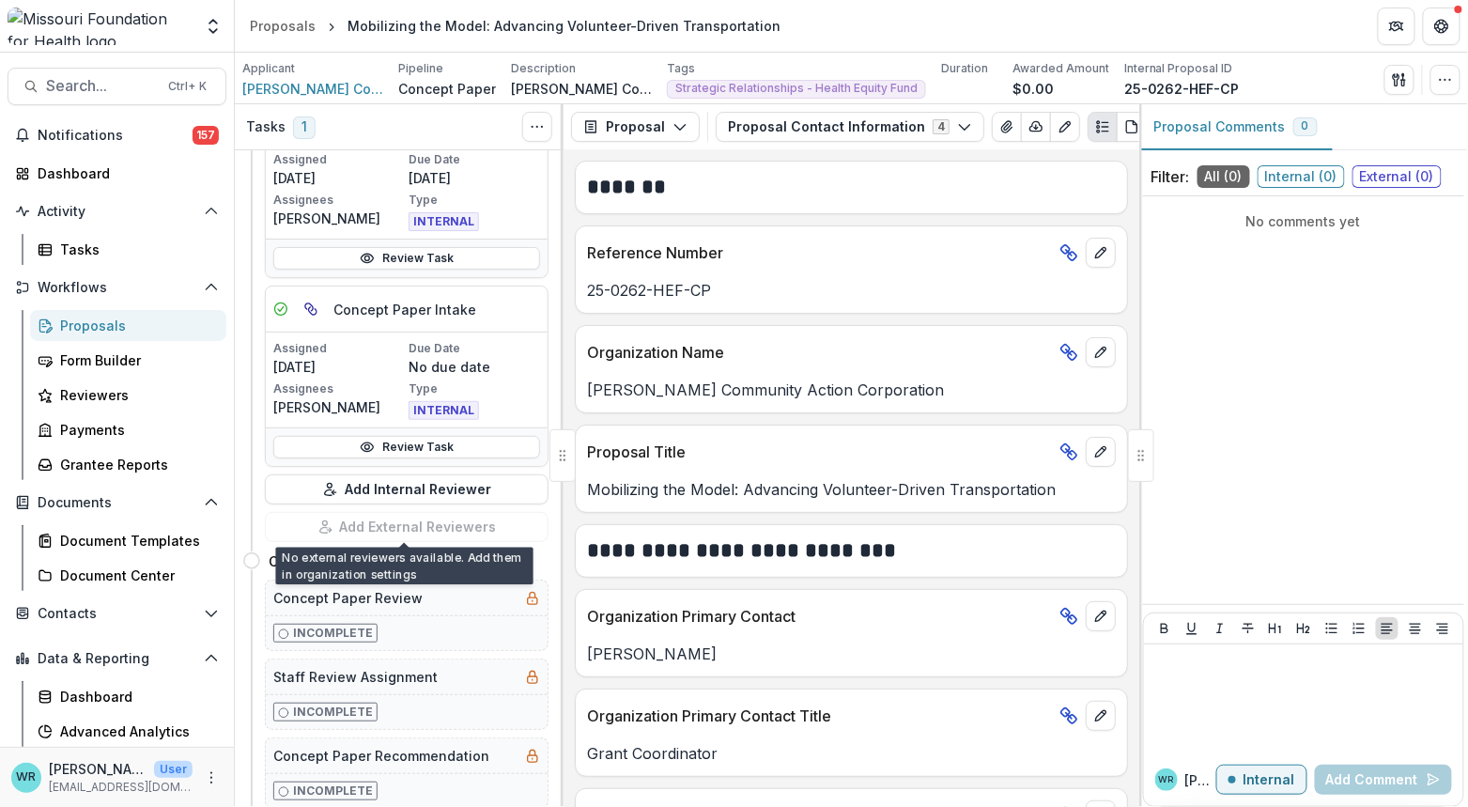
scroll to position [521, 0]
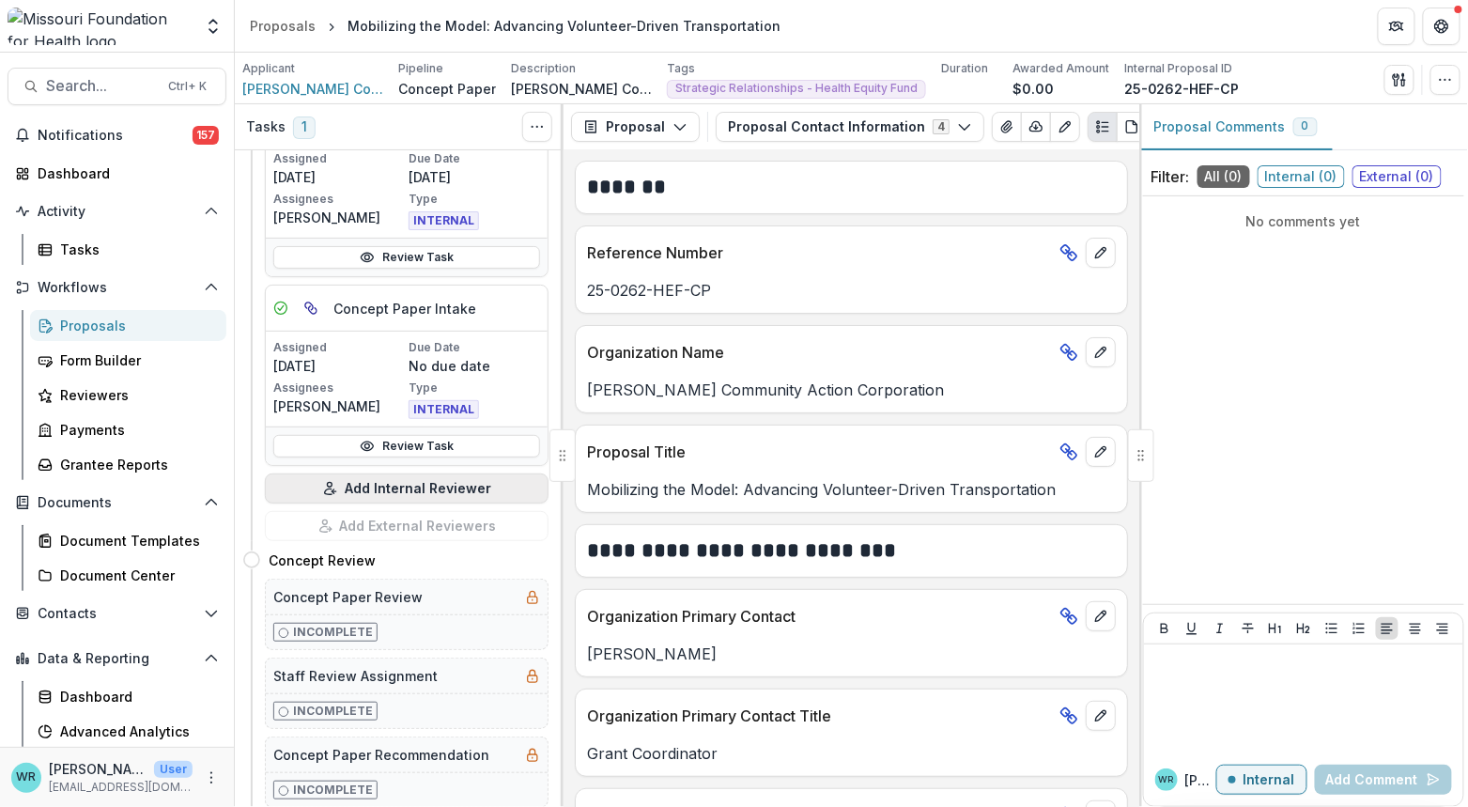
click at [450, 486] on button "Add Internal Reviewer" at bounding box center [407, 488] width 284 height 30
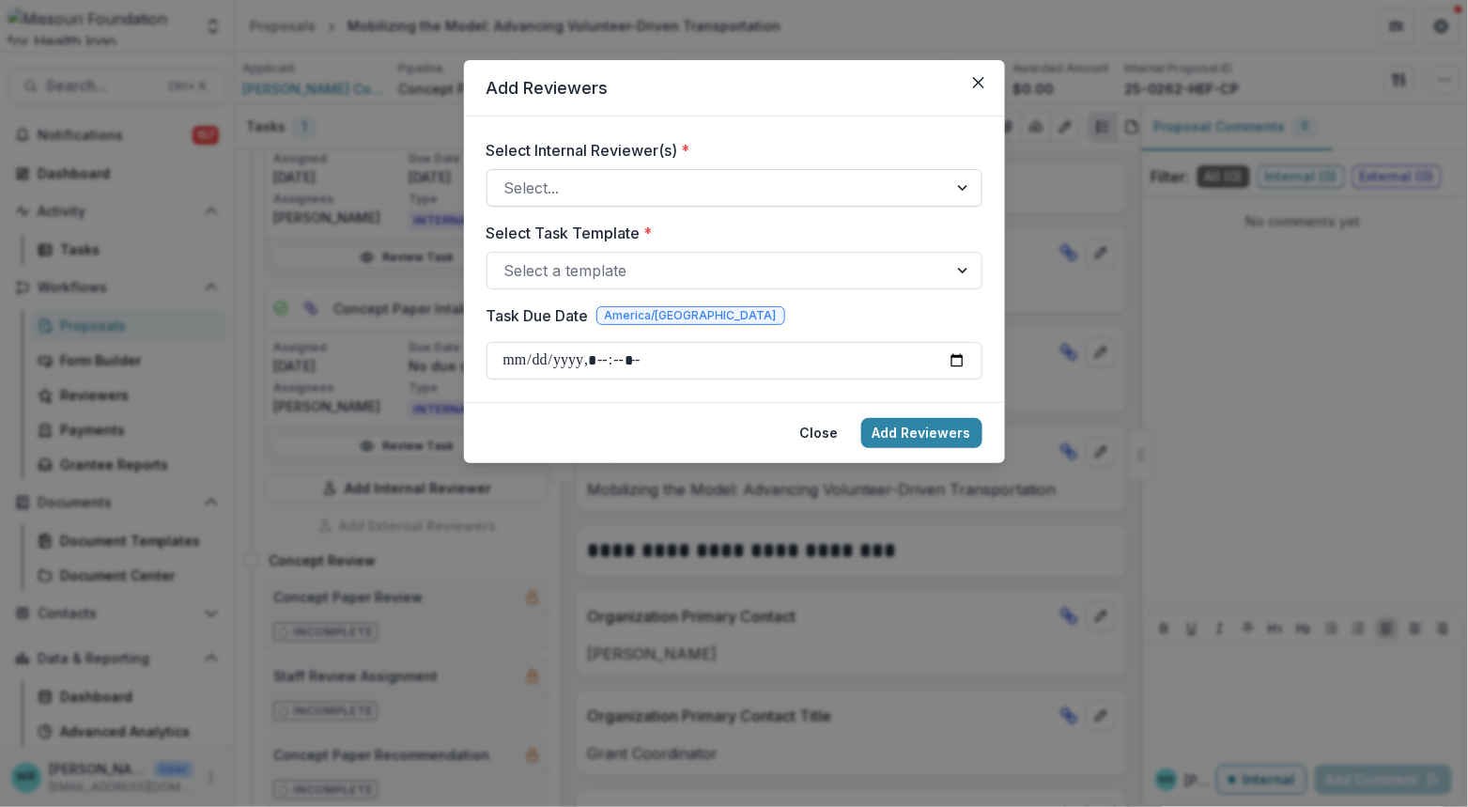
click at [628, 187] on div at bounding box center [717, 188] width 426 height 26
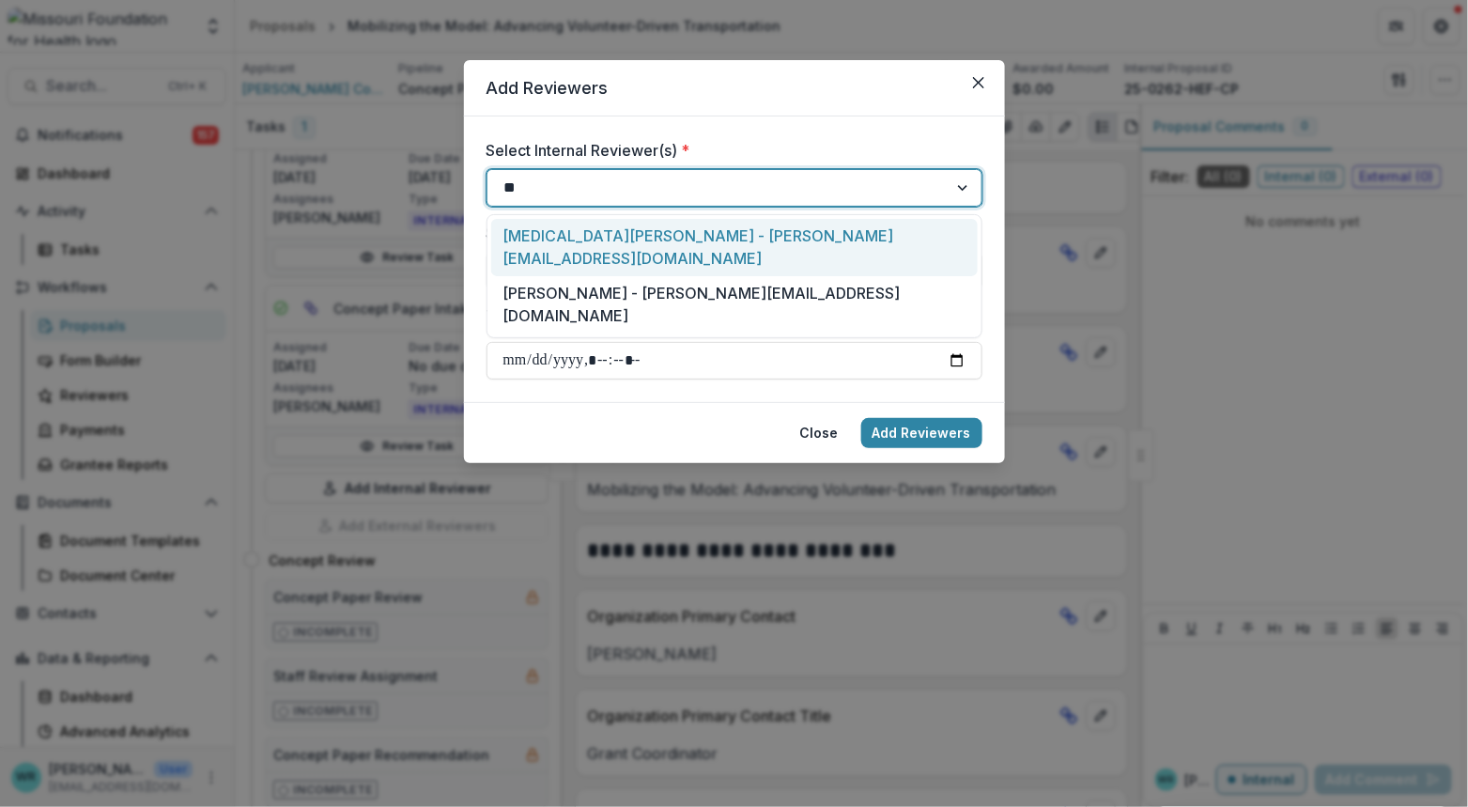
type input "***"
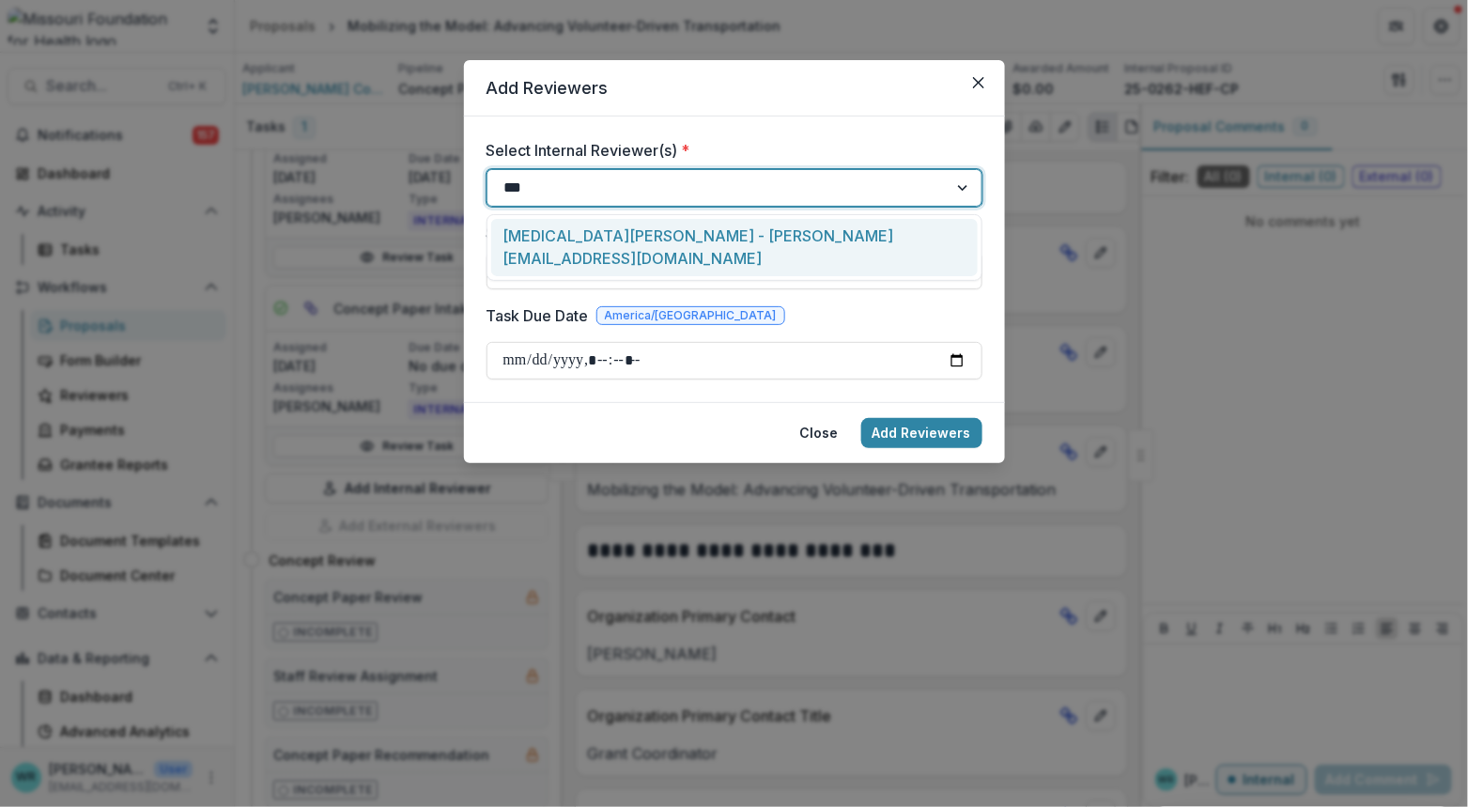
click at [666, 238] on div "Kyra Robinson - krobinson@mffh.org" at bounding box center [734, 247] width 487 height 57
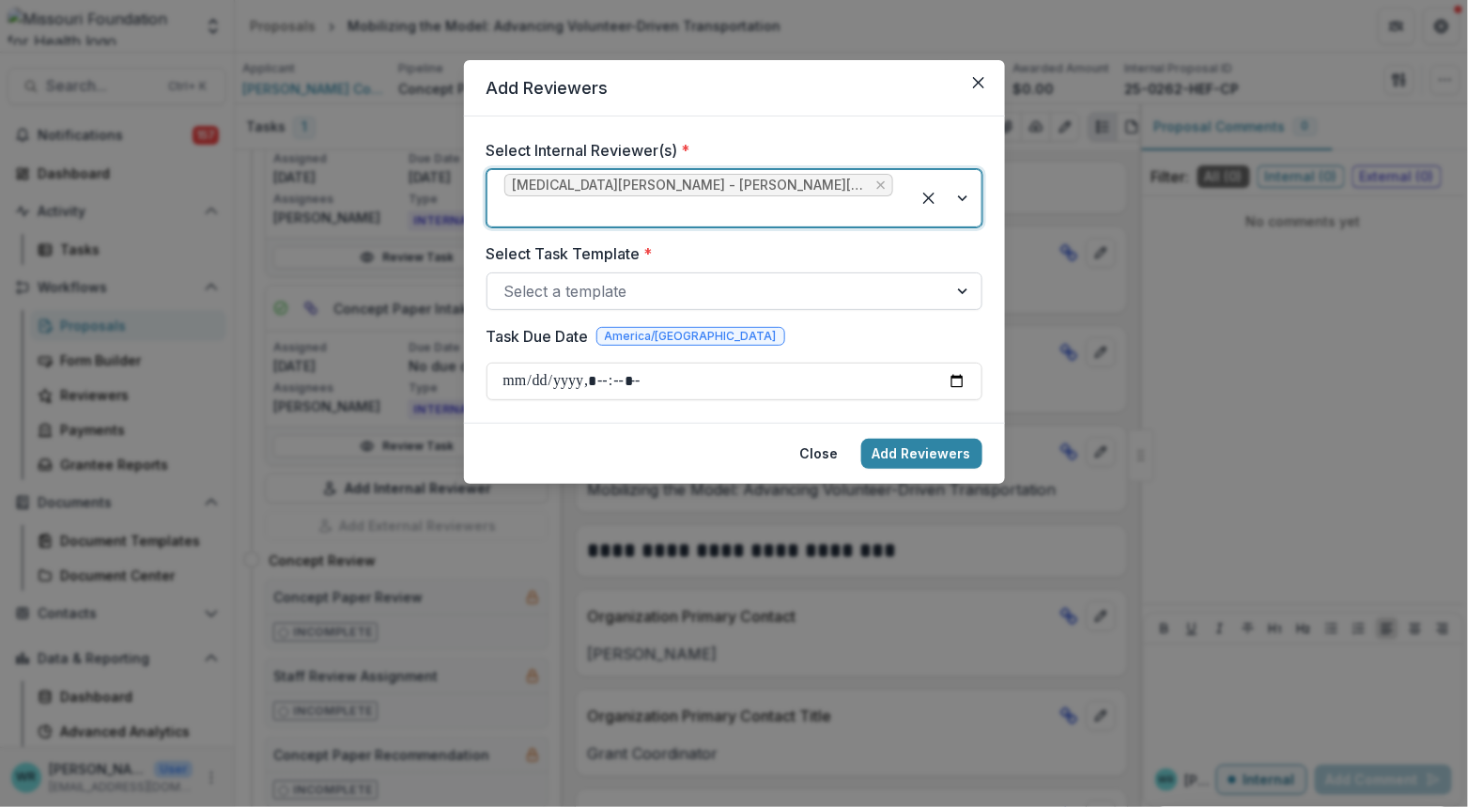
click at [611, 278] on div at bounding box center [717, 291] width 426 height 26
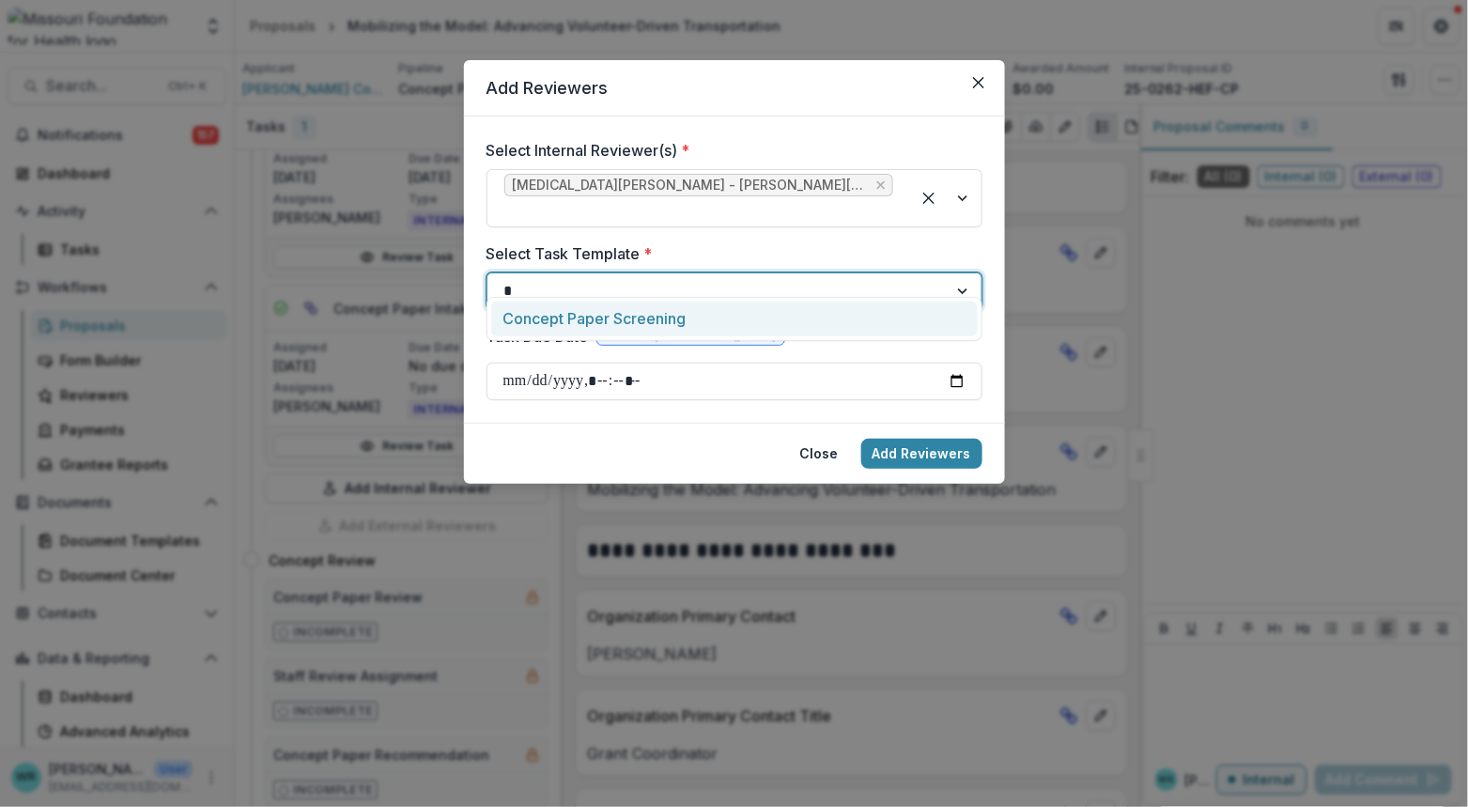
type input "**"
click at [627, 321] on div "Concept Paper Screening" at bounding box center [734, 319] width 487 height 35
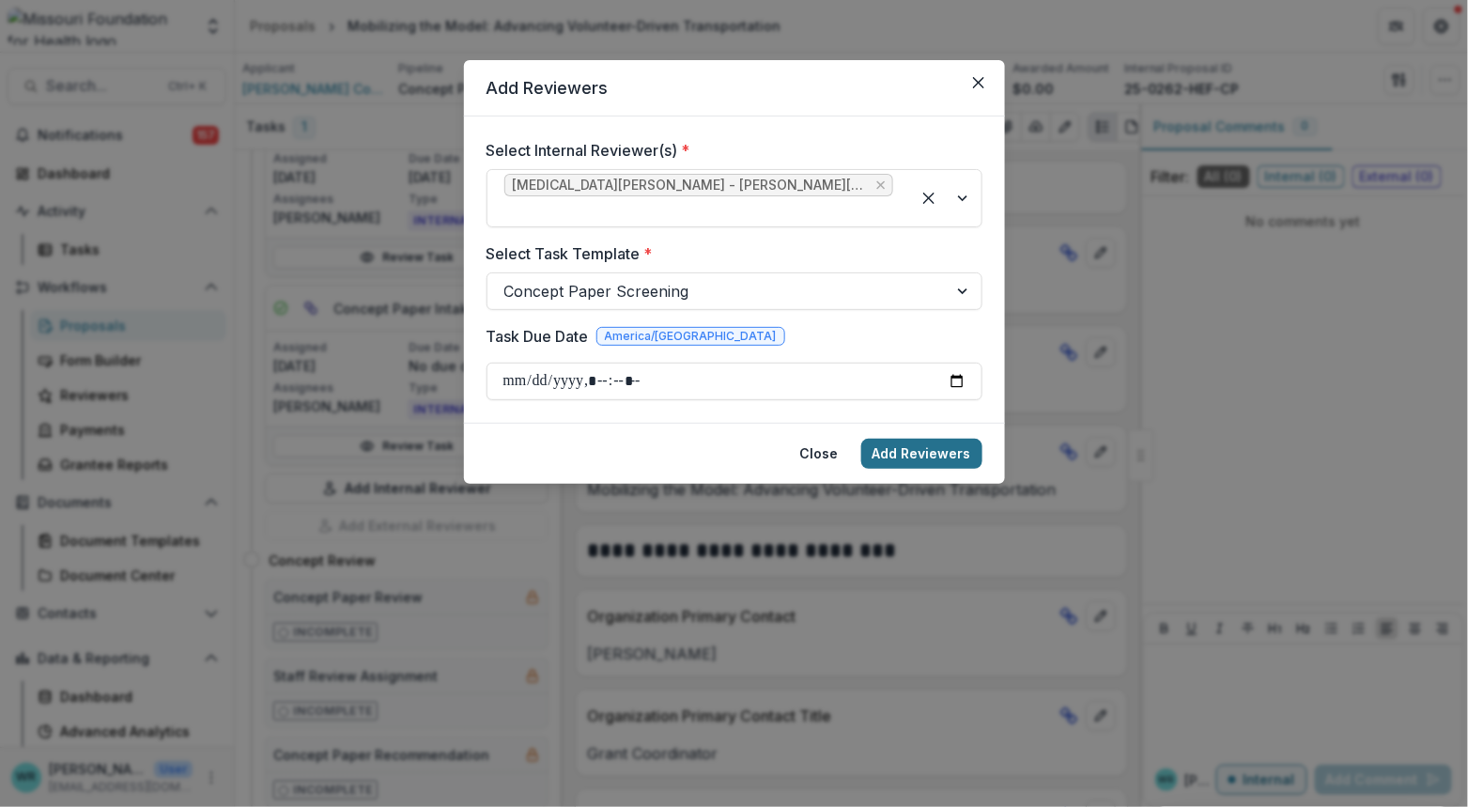
click at [903, 440] on button "Add Reviewers" at bounding box center [921, 454] width 121 height 30
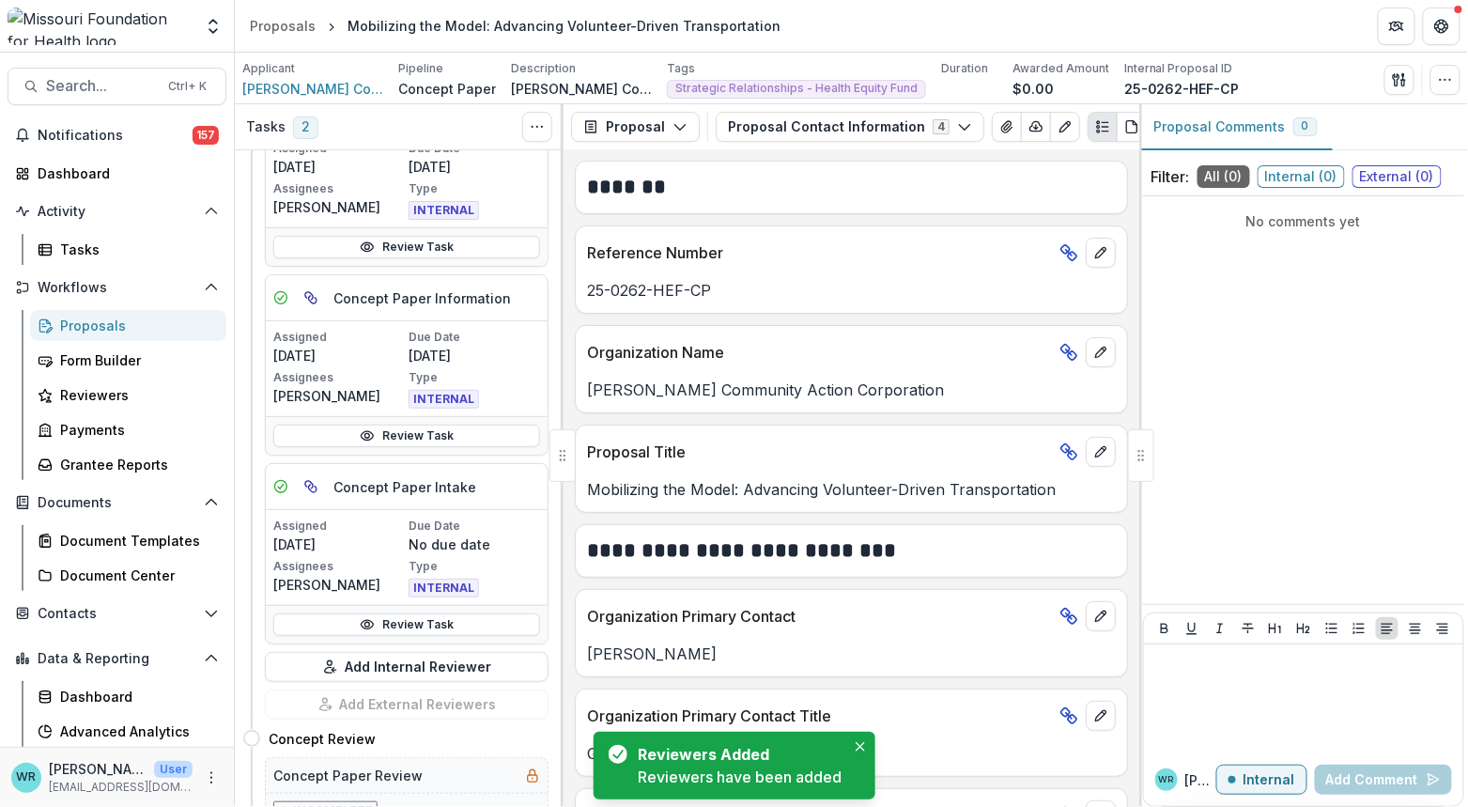
scroll to position [700, 0]
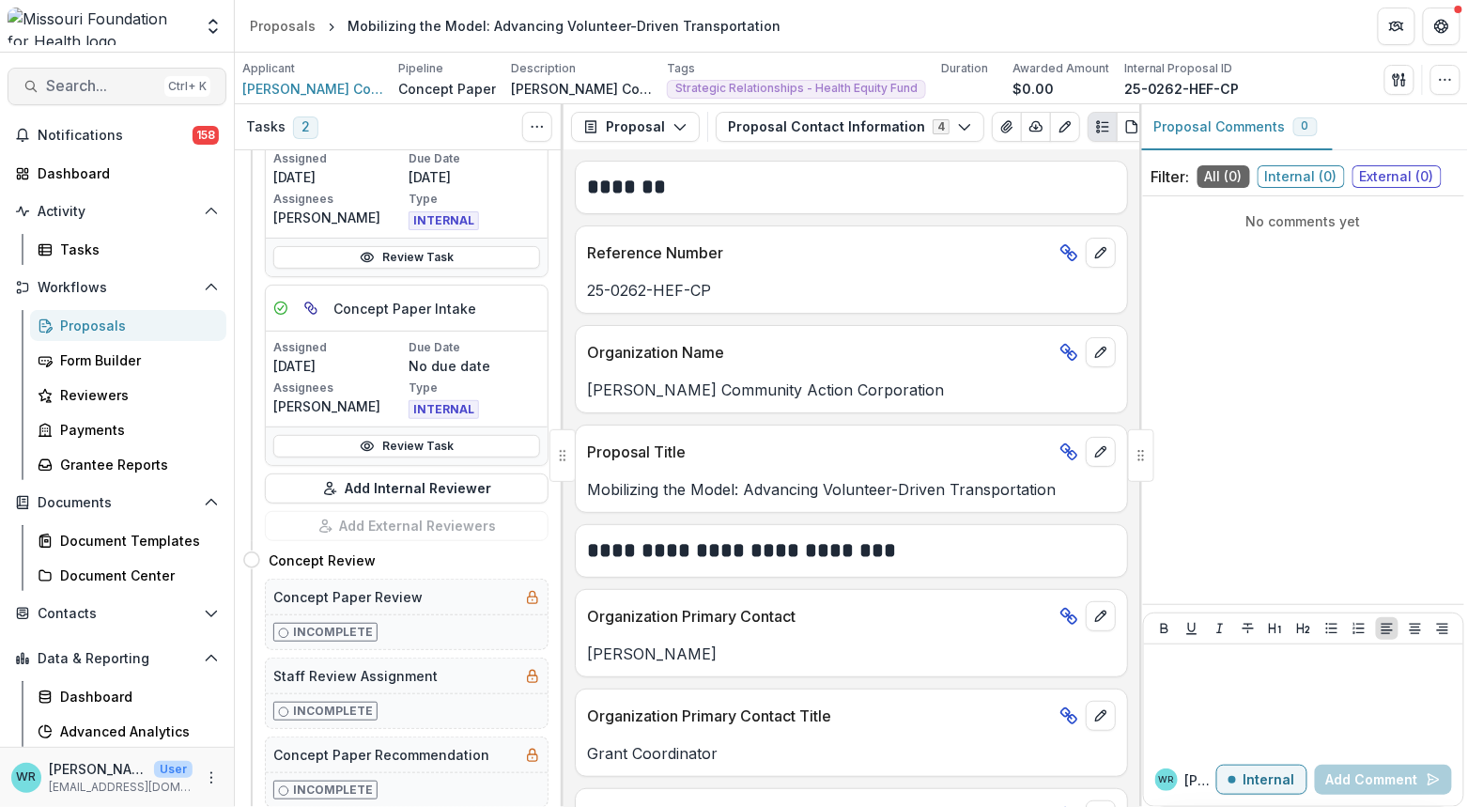
click at [68, 89] on span "Search..." at bounding box center [101, 86] width 111 height 18
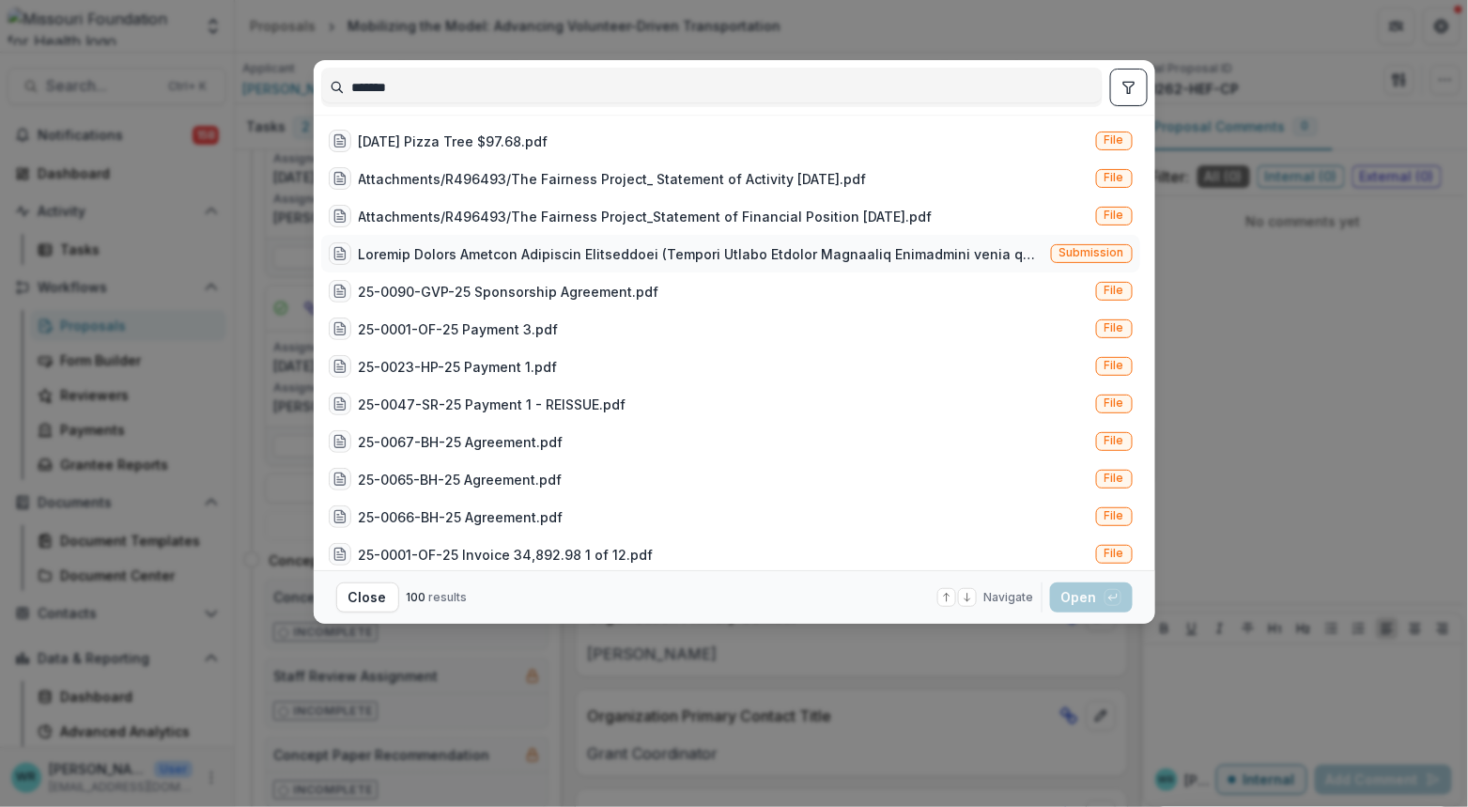
type input "*******"
click at [1116, 240] on div "Submission" at bounding box center [730, 254] width 819 height 38
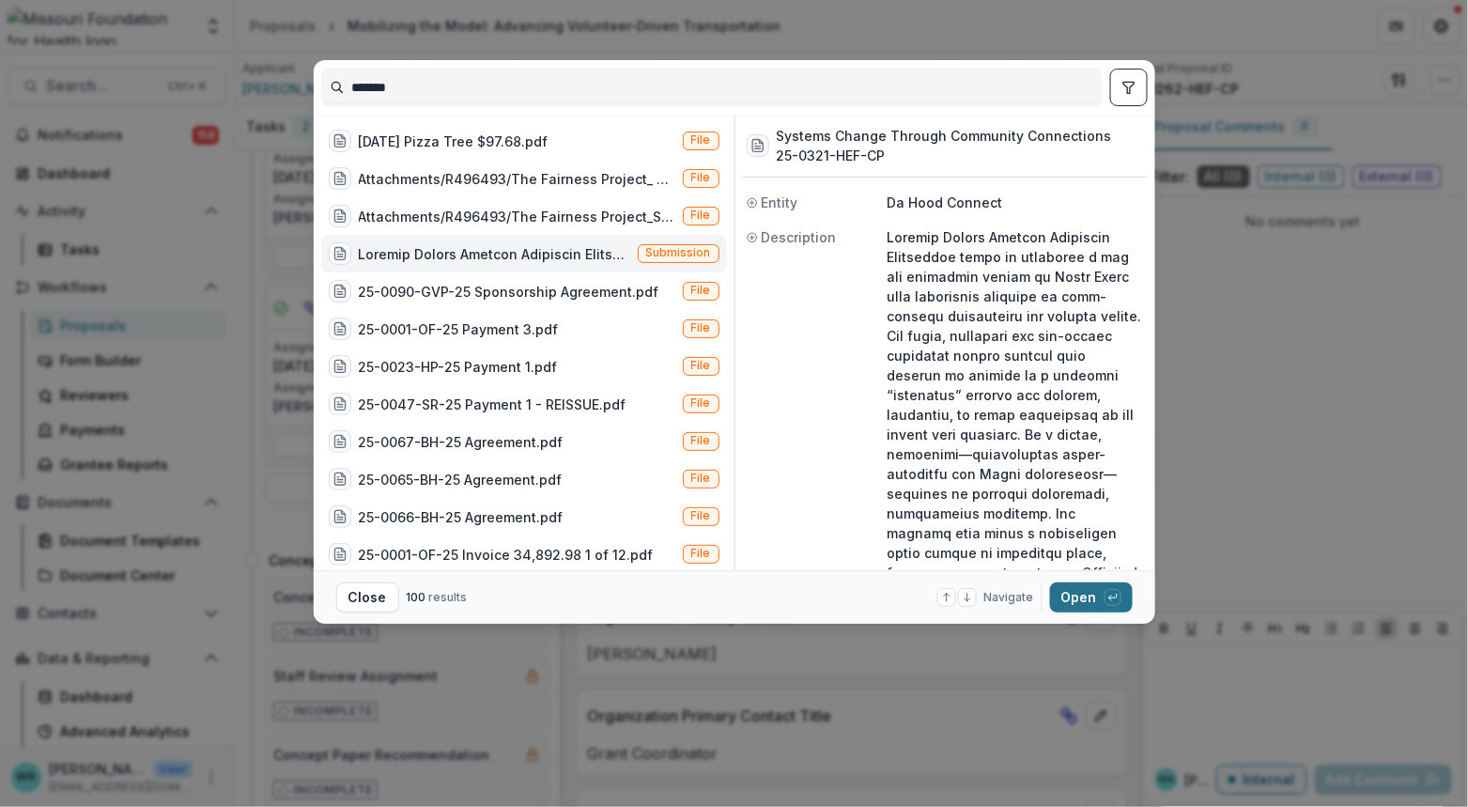
click at [1086, 605] on button "Open with enter key" at bounding box center [1091, 597] width 83 height 30
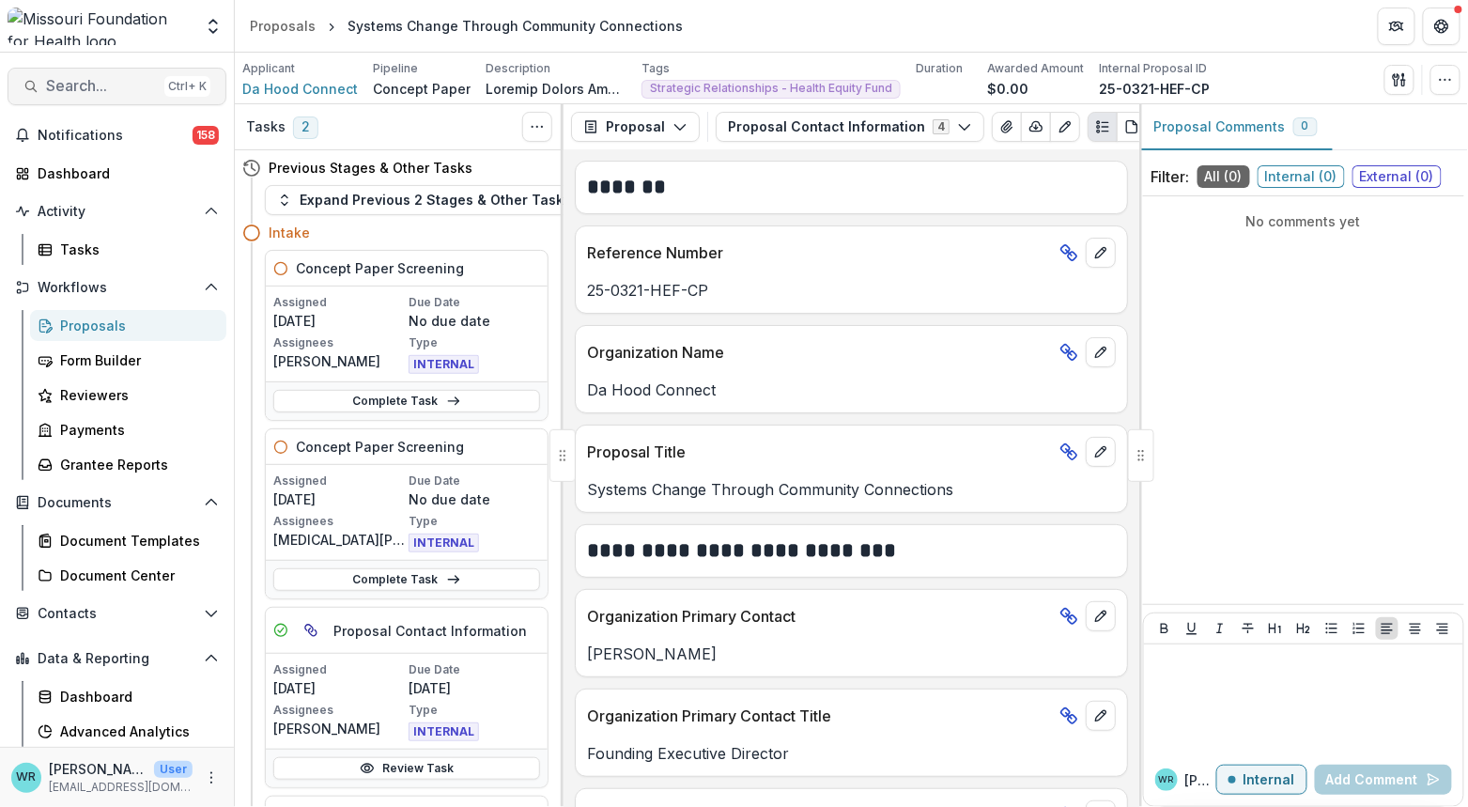
click at [100, 88] on span "Search..." at bounding box center [101, 86] width 111 height 18
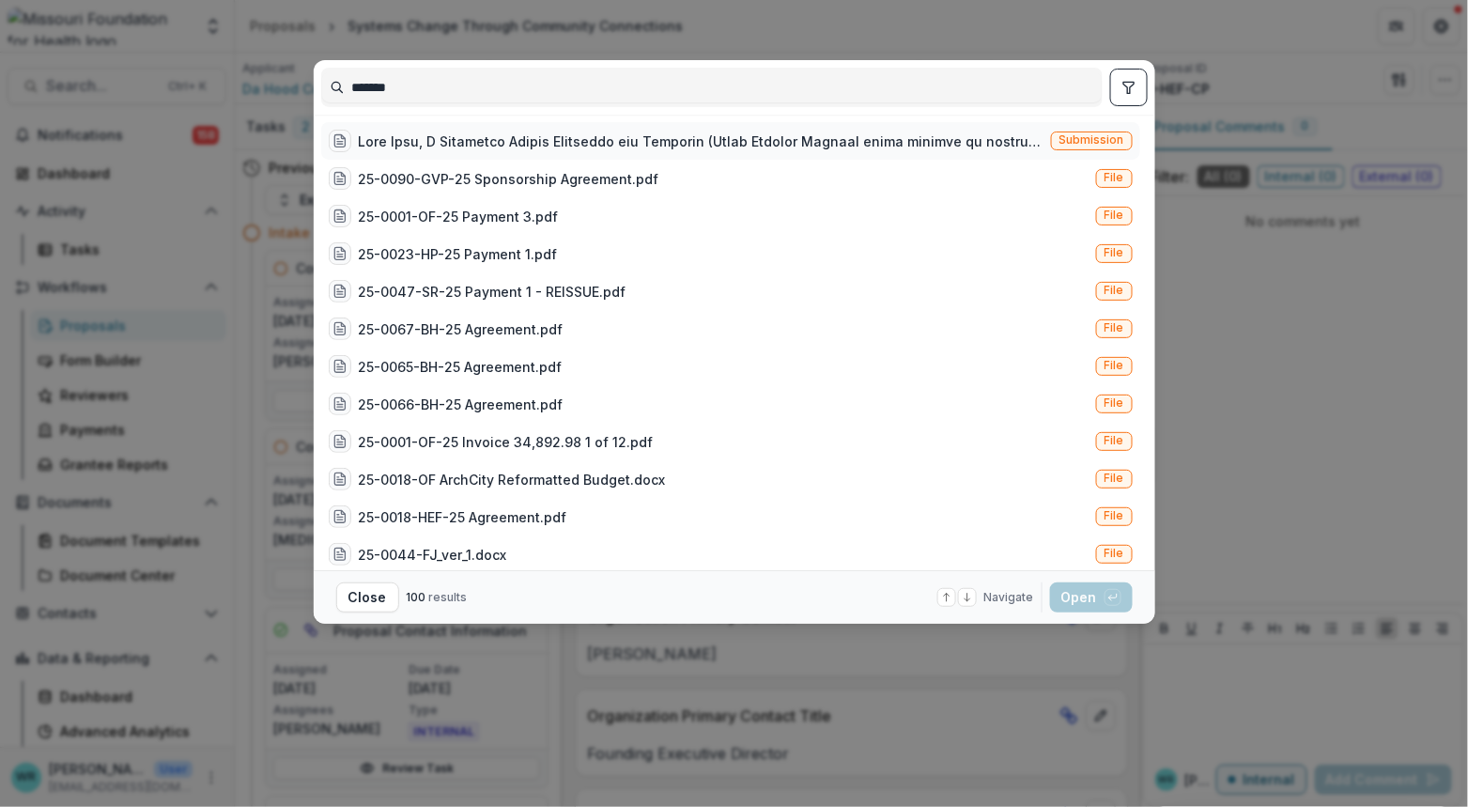
type input "*******"
click at [1132, 141] on div "Submission" at bounding box center [730, 141] width 819 height 38
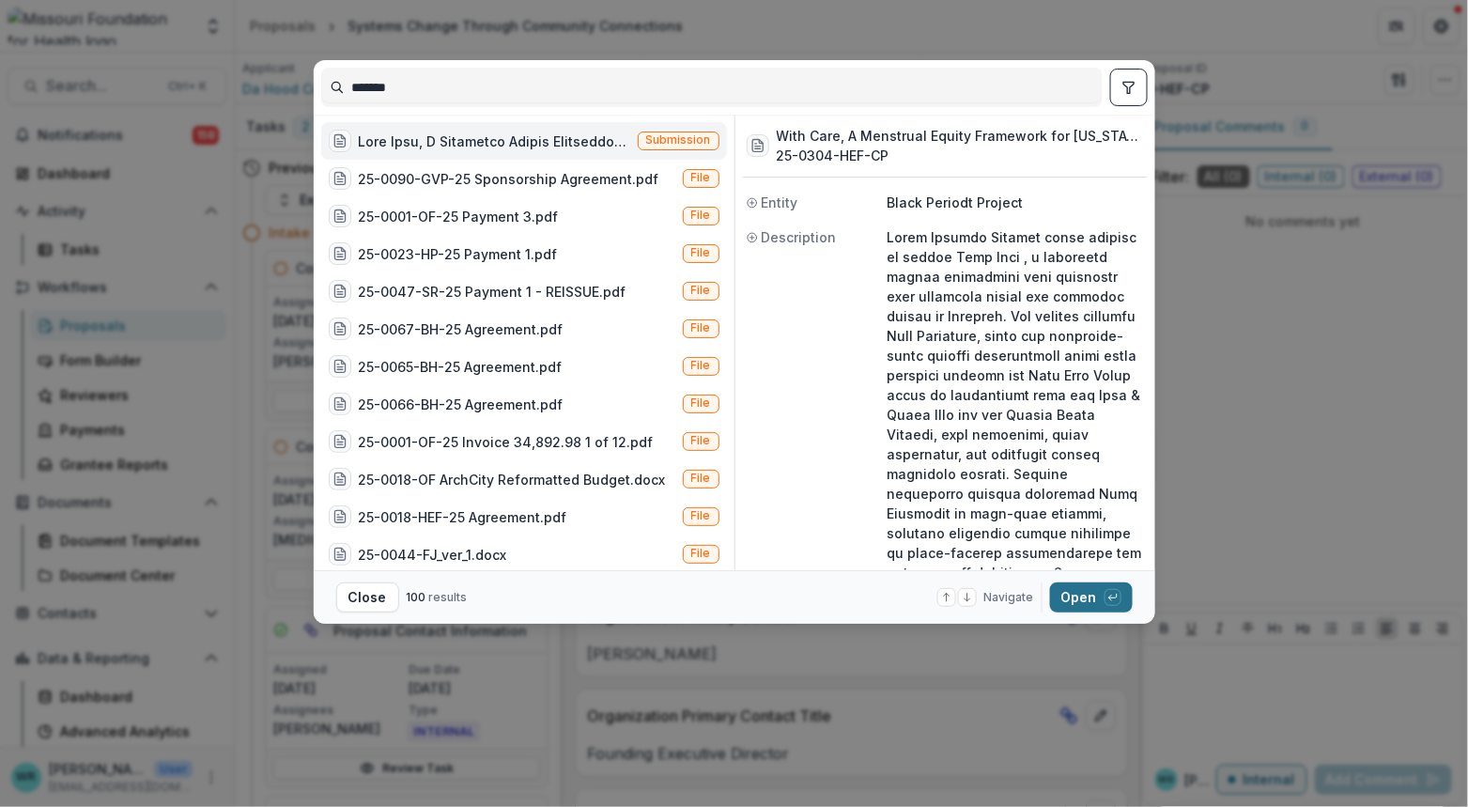
click at [1088, 597] on button "Open with enter key" at bounding box center [1091, 597] width 83 height 30
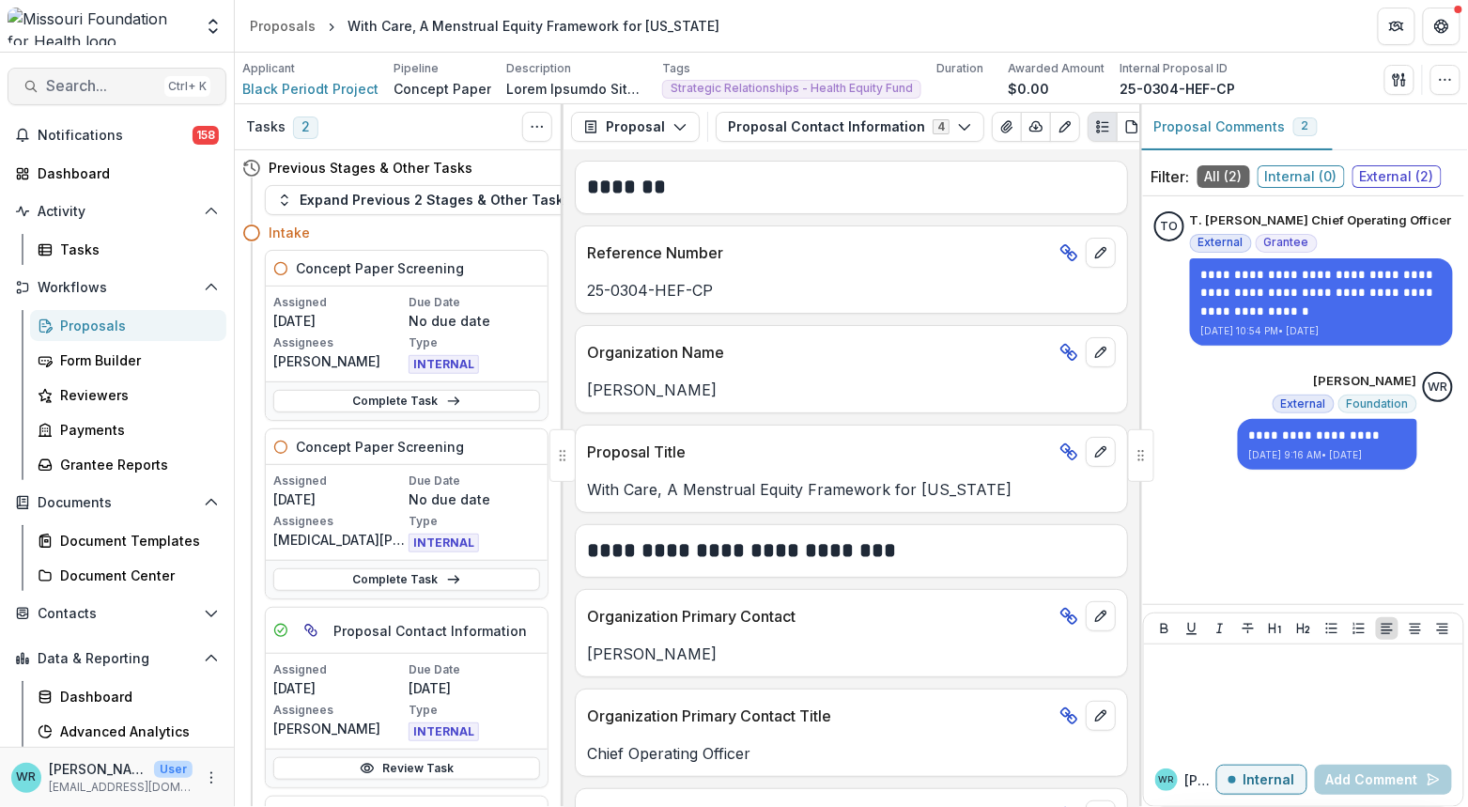
click at [164, 85] on div "Ctrl + K" at bounding box center [187, 86] width 46 height 21
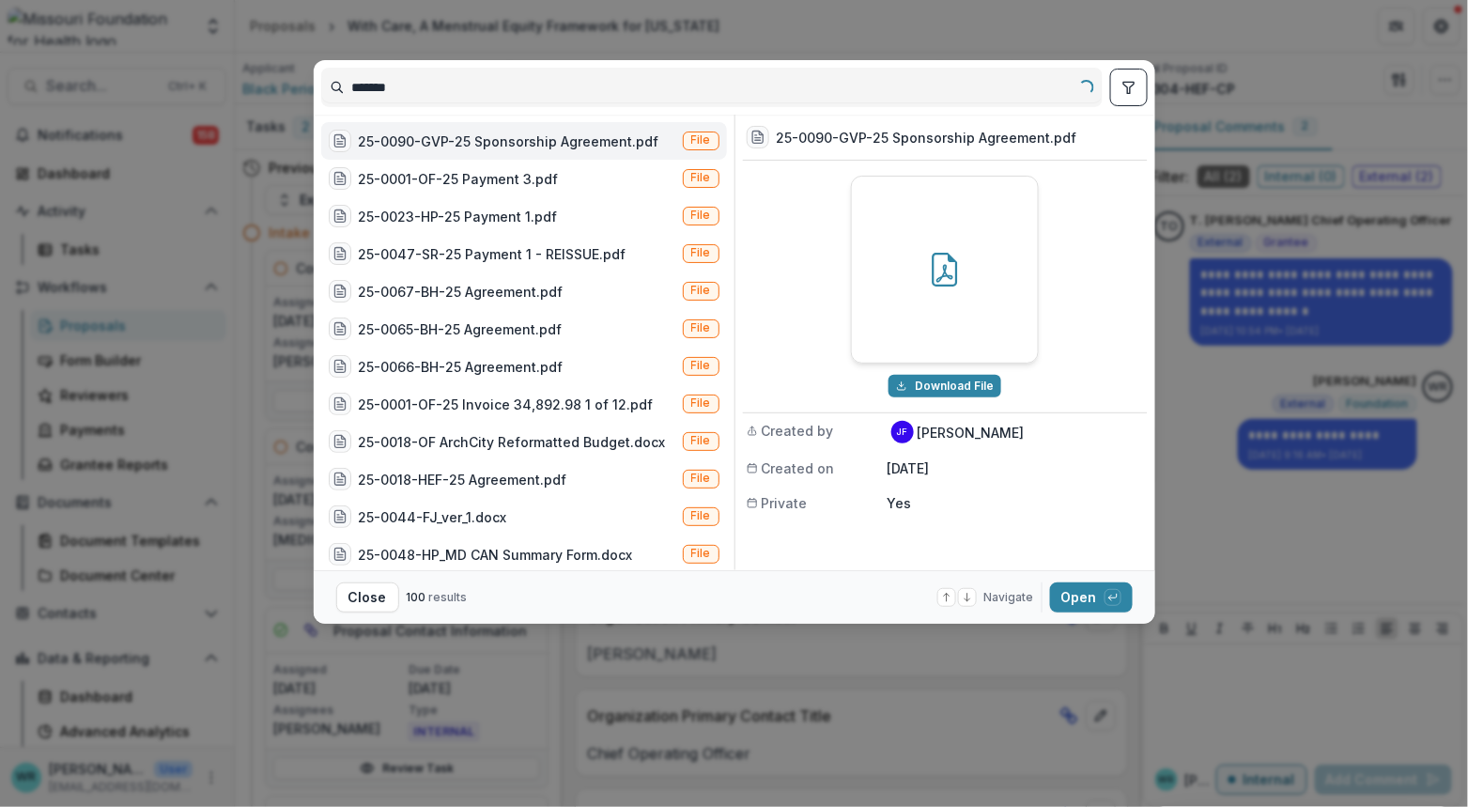
type input "*******"
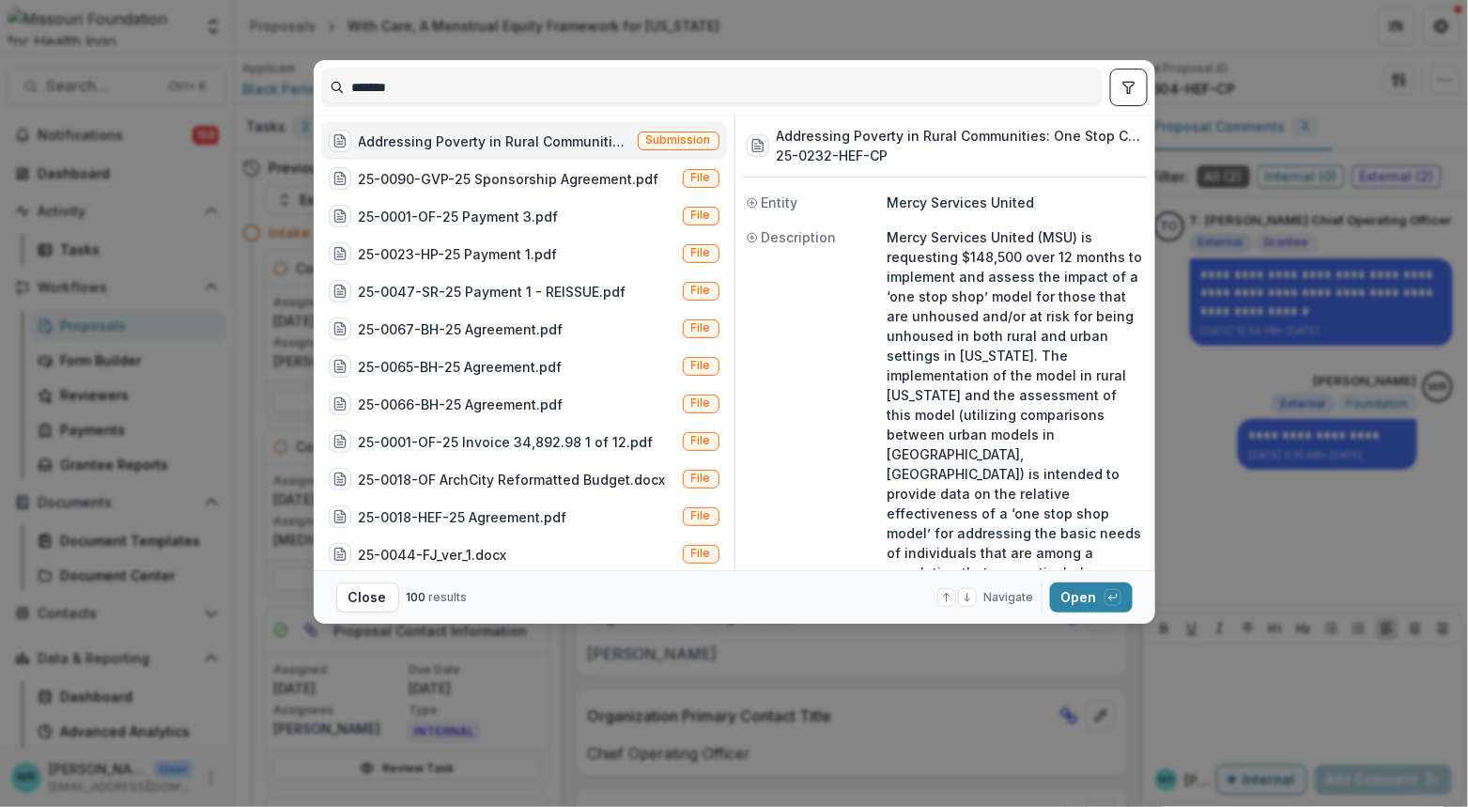
click at [673, 140] on span "Submission" at bounding box center [678, 139] width 65 height 13
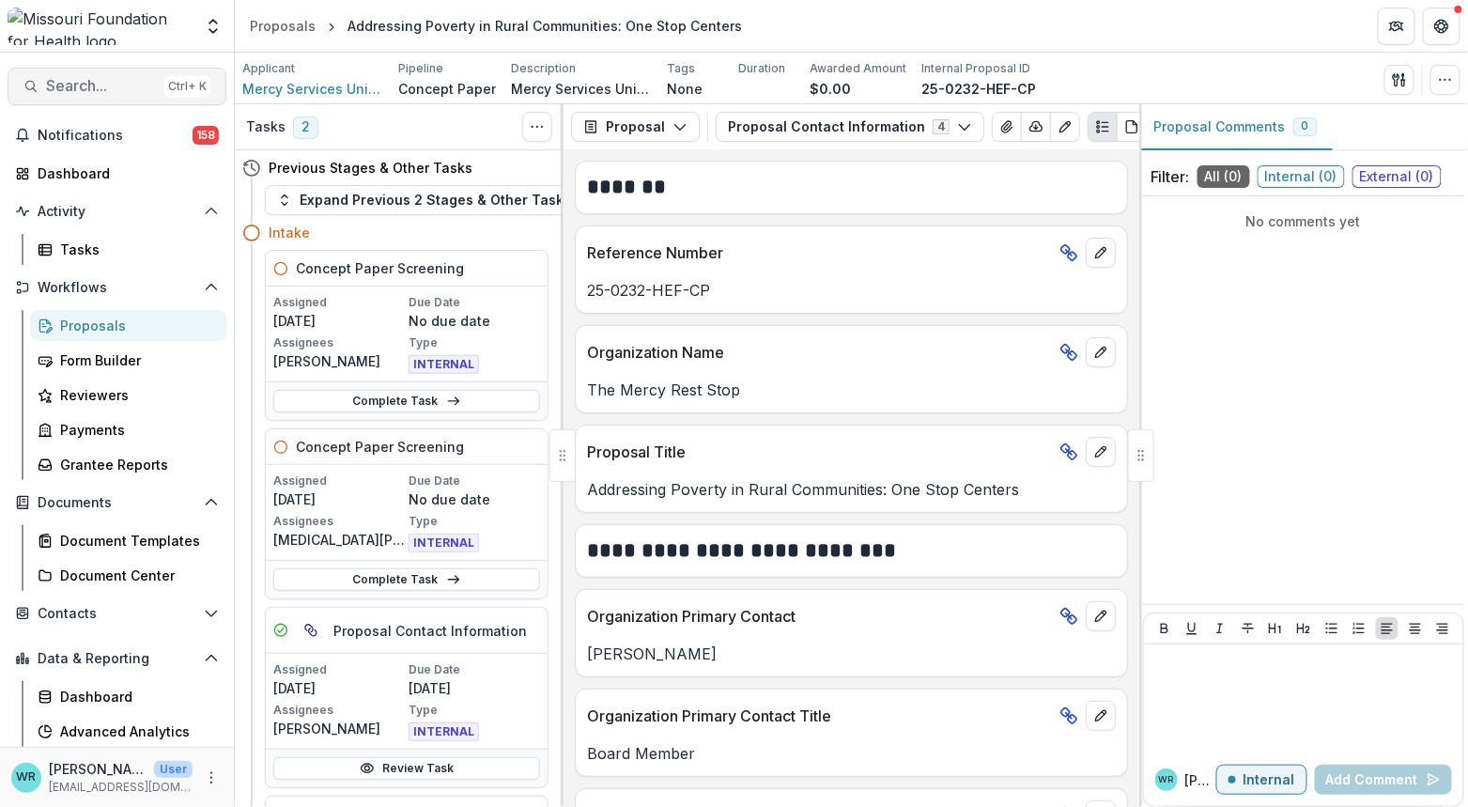
click at [99, 80] on span "Search..." at bounding box center [101, 86] width 111 height 18
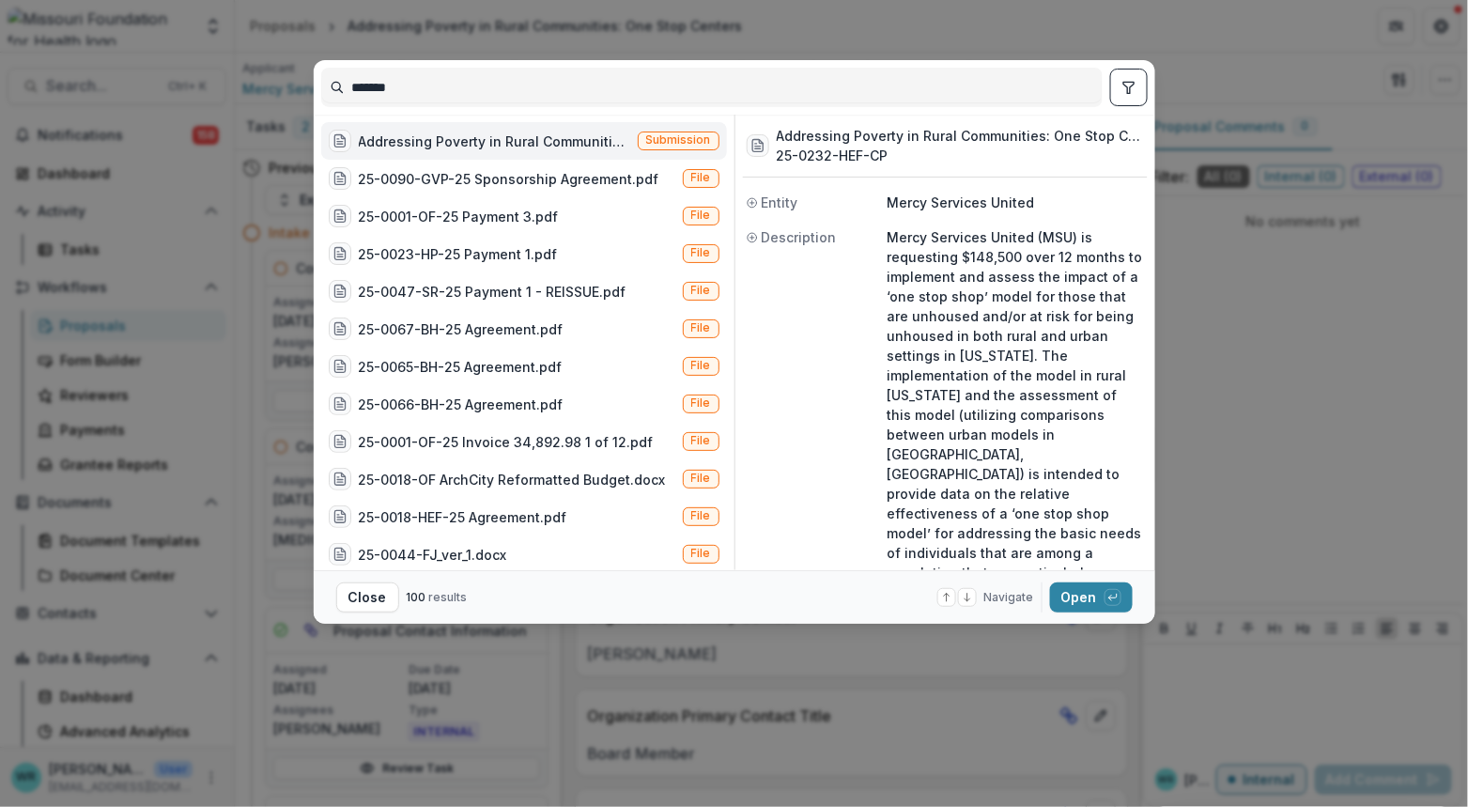
click at [433, 90] on input "*******" at bounding box center [712, 87] width 780 height 30
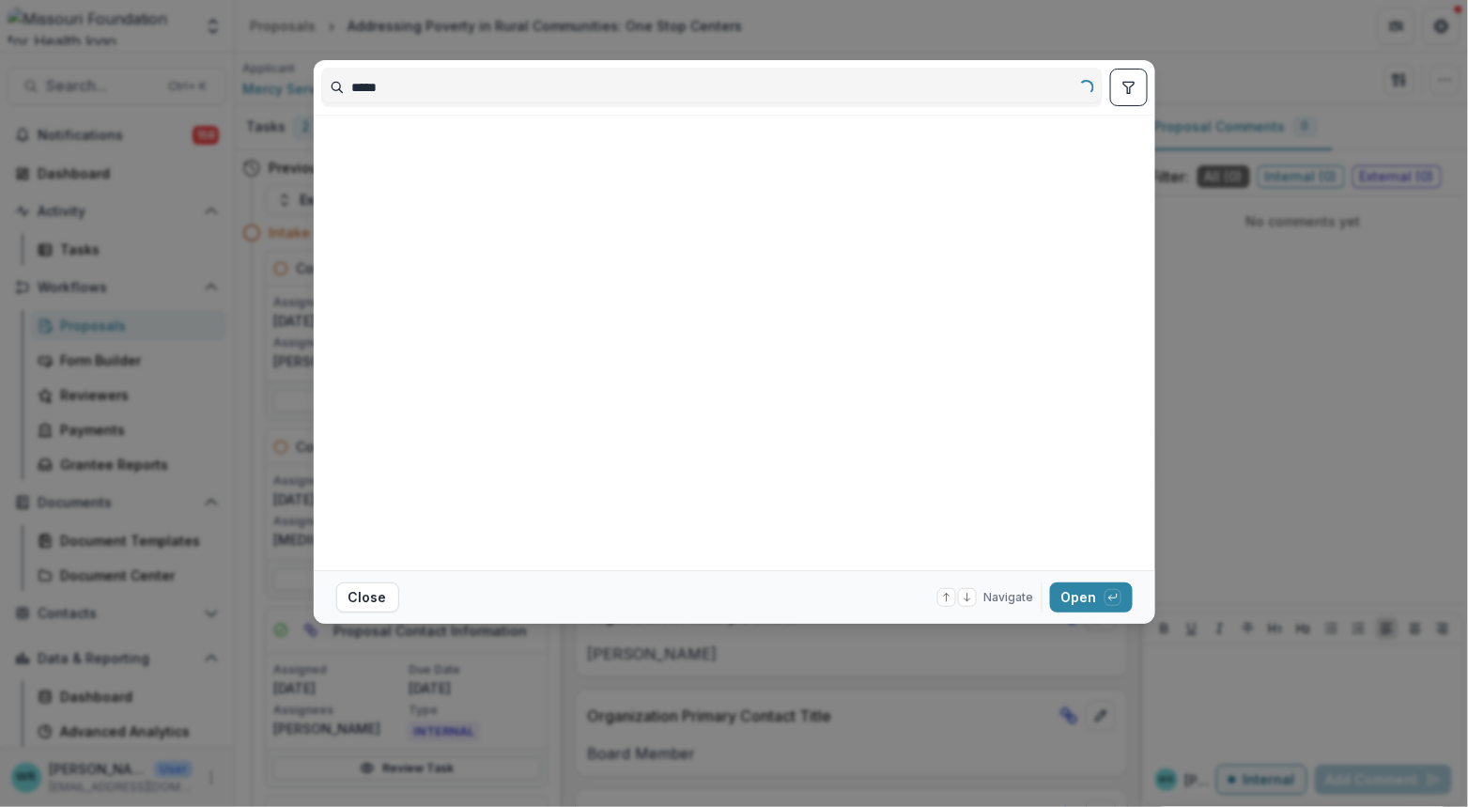
type input "*****"
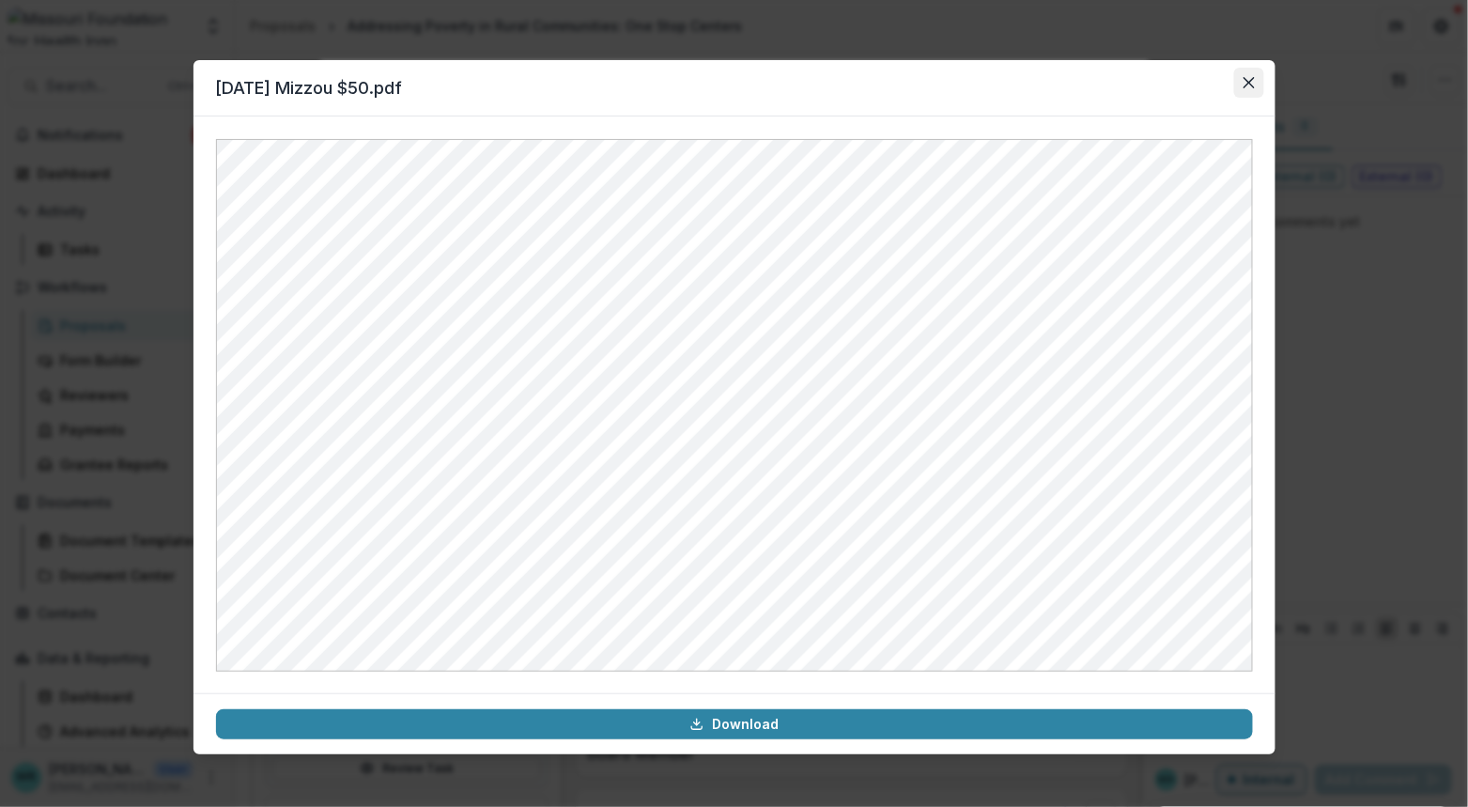
click at [1257, 80] on button "Close" at bounding box center [1249, 83] width 30 height 30
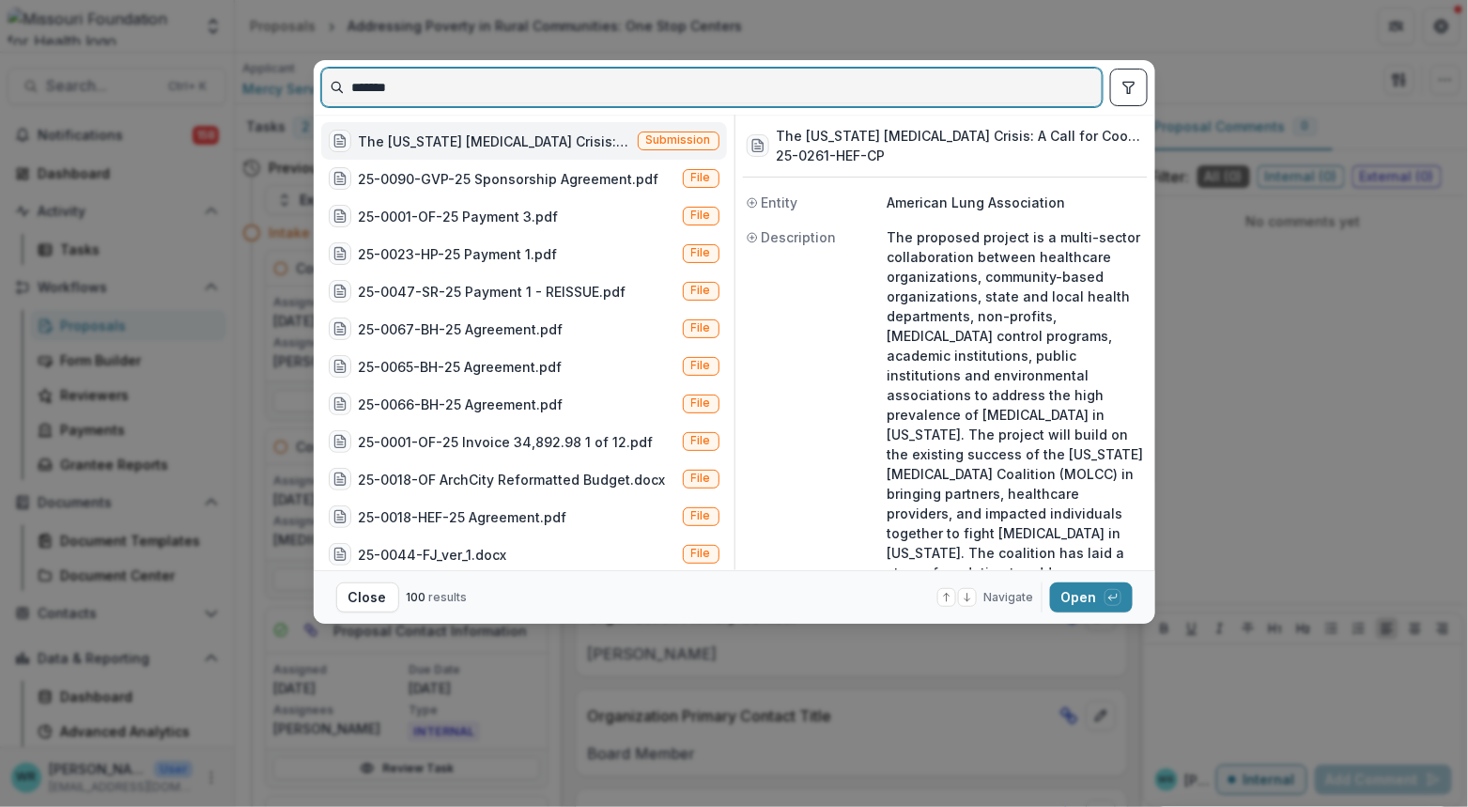
type input "*******"
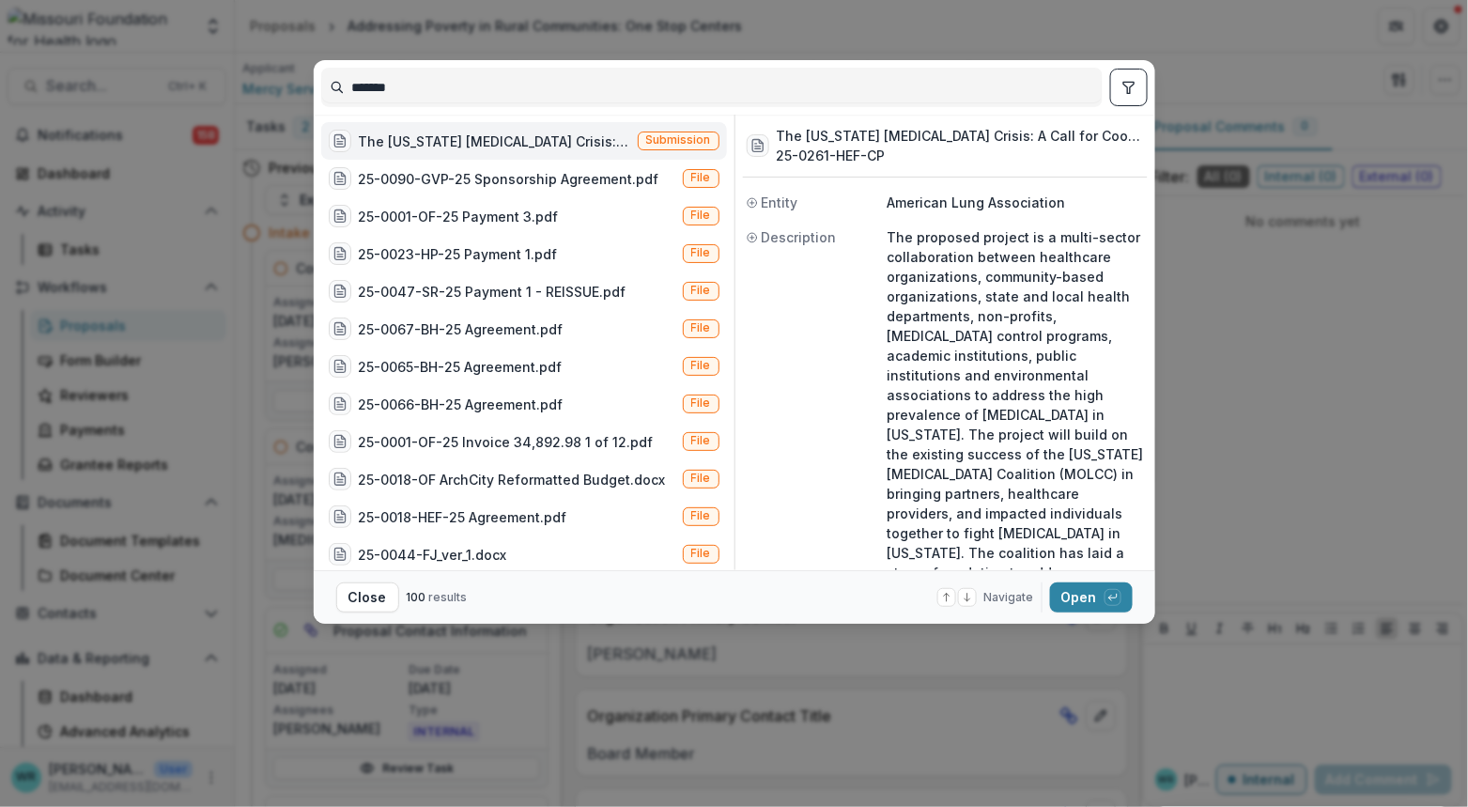
click at [616, 132] on div "The Missouri Lung Cancer Crisis: A Call for Coordinated Action (The proposed pr…" at bounding box center [494, 142] width 271 height 20
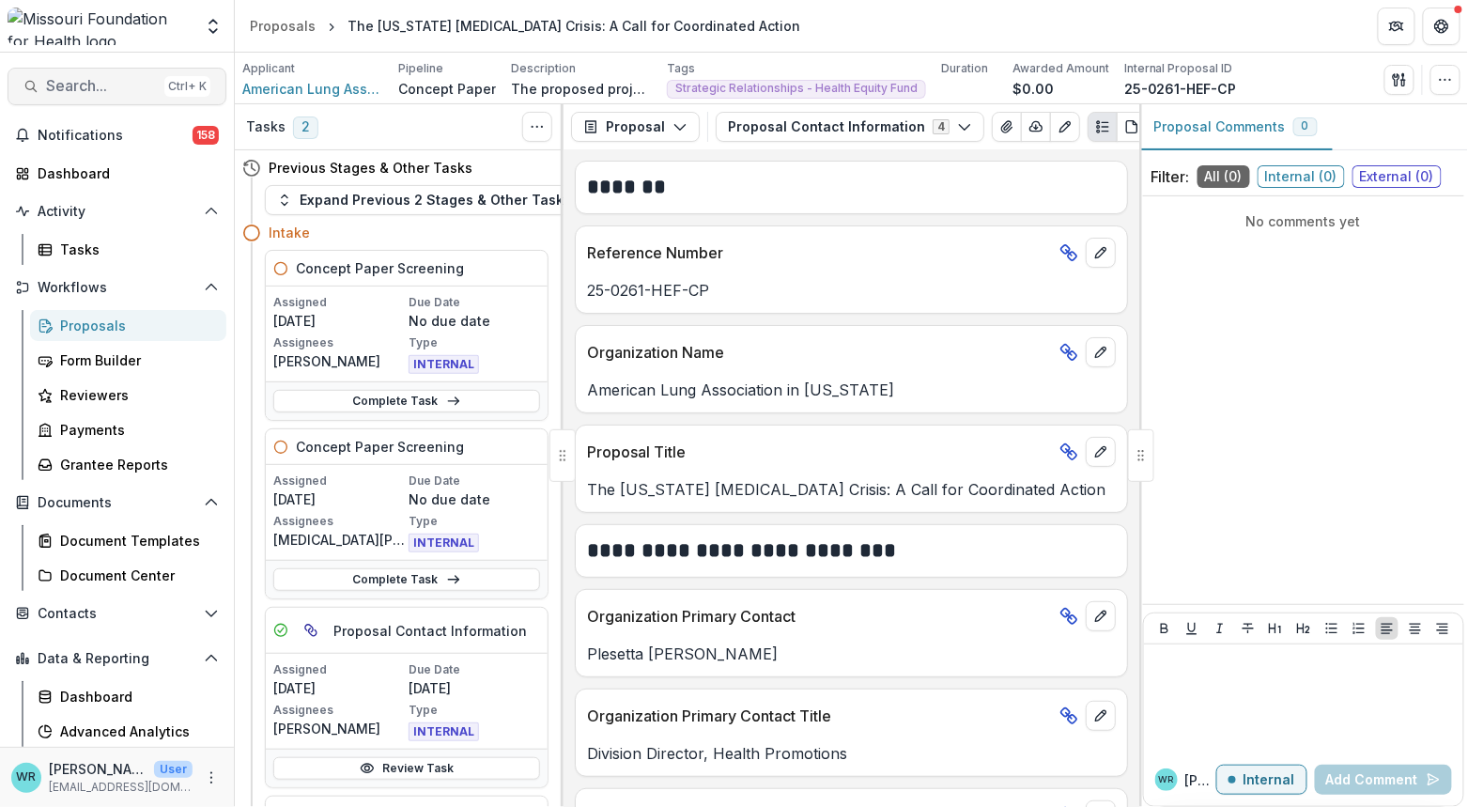
drag, startPoint x: 125, startPoint y: 109, endPoint x: 117, endPoint y: 95, distance: 16.0
click at [125, 109] on div "Search... Ctrl + K Notifications 158 Dashboard Activity Tasks Workflows Proposa…" at bounding box center [117, 430] width 235 height 754
click at [117, 95] on button "Search... Ctrl + K" at bounding box center [117, 87] width 219 height 38
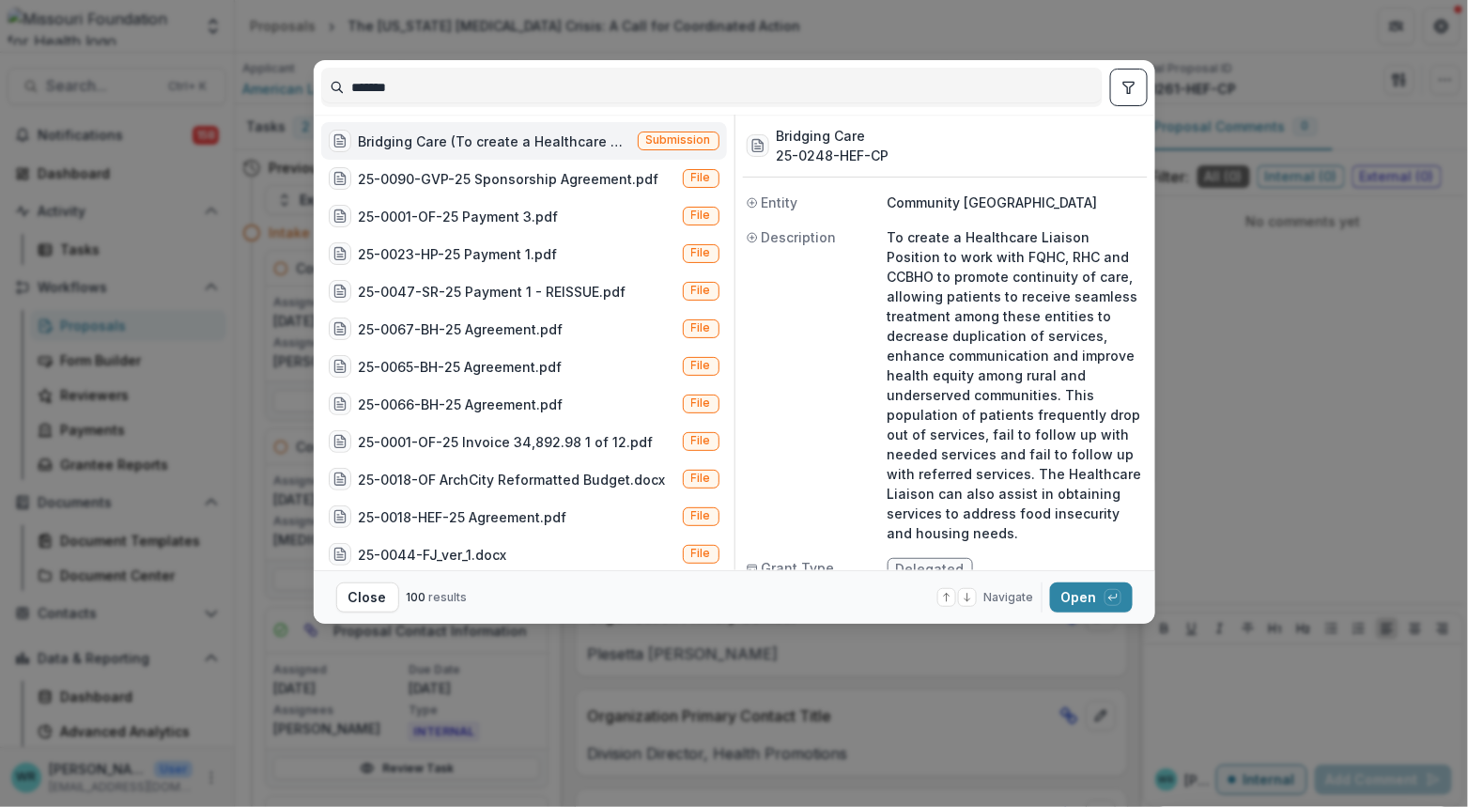
type input "*******"
click at [559, 141] on div "Bridging Care (To create a Healthcare Liaison Position to work with FQHC, RHC a…" at bounding box center [494, 142] width 271 height 20
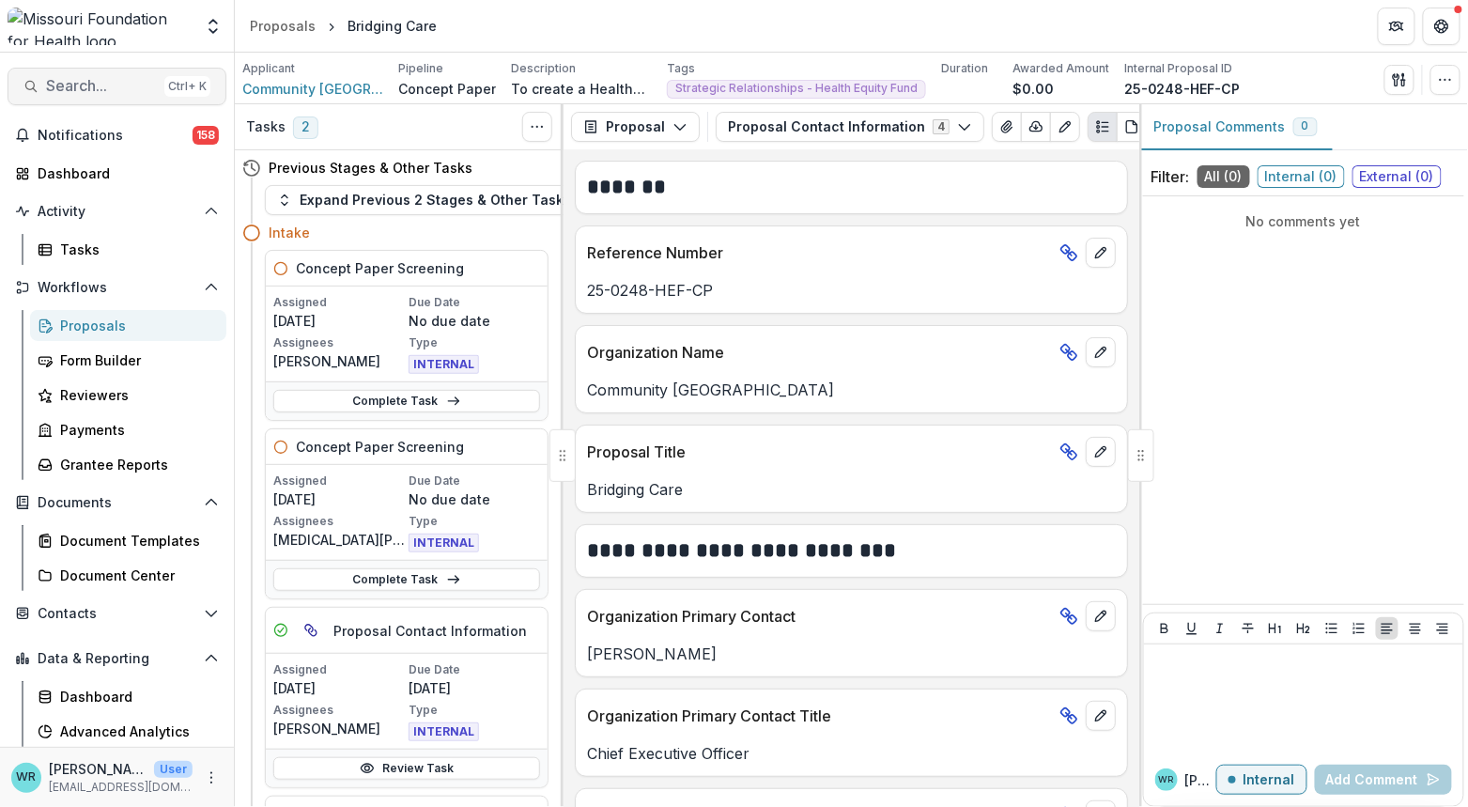
click at [117, 91] on span "Search..." at bounding box center [101, 86] width 111 height 18
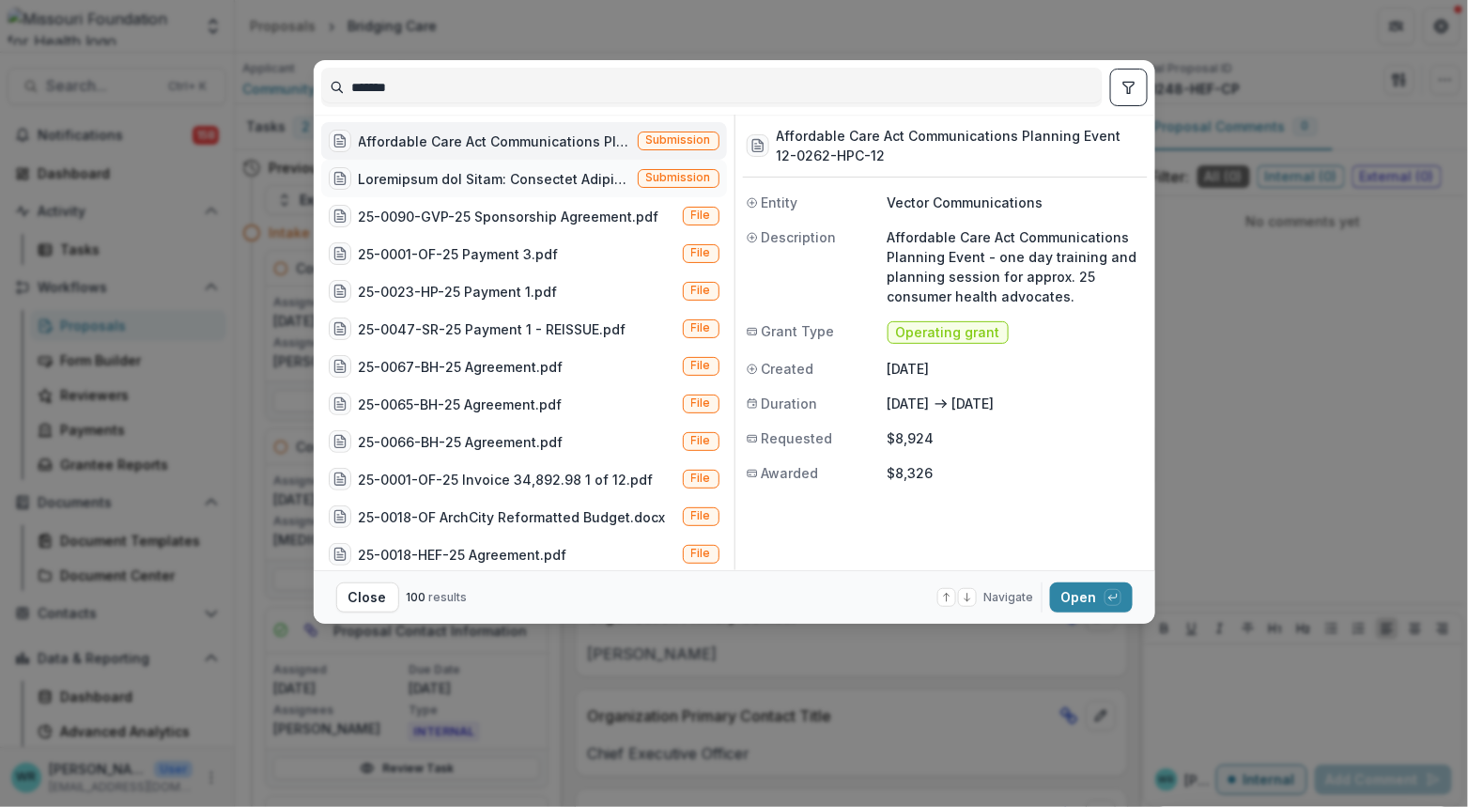
type input "*******"
click at [674, 180] on span "Submission" at bounding box center [678, 177] width 65 height 13
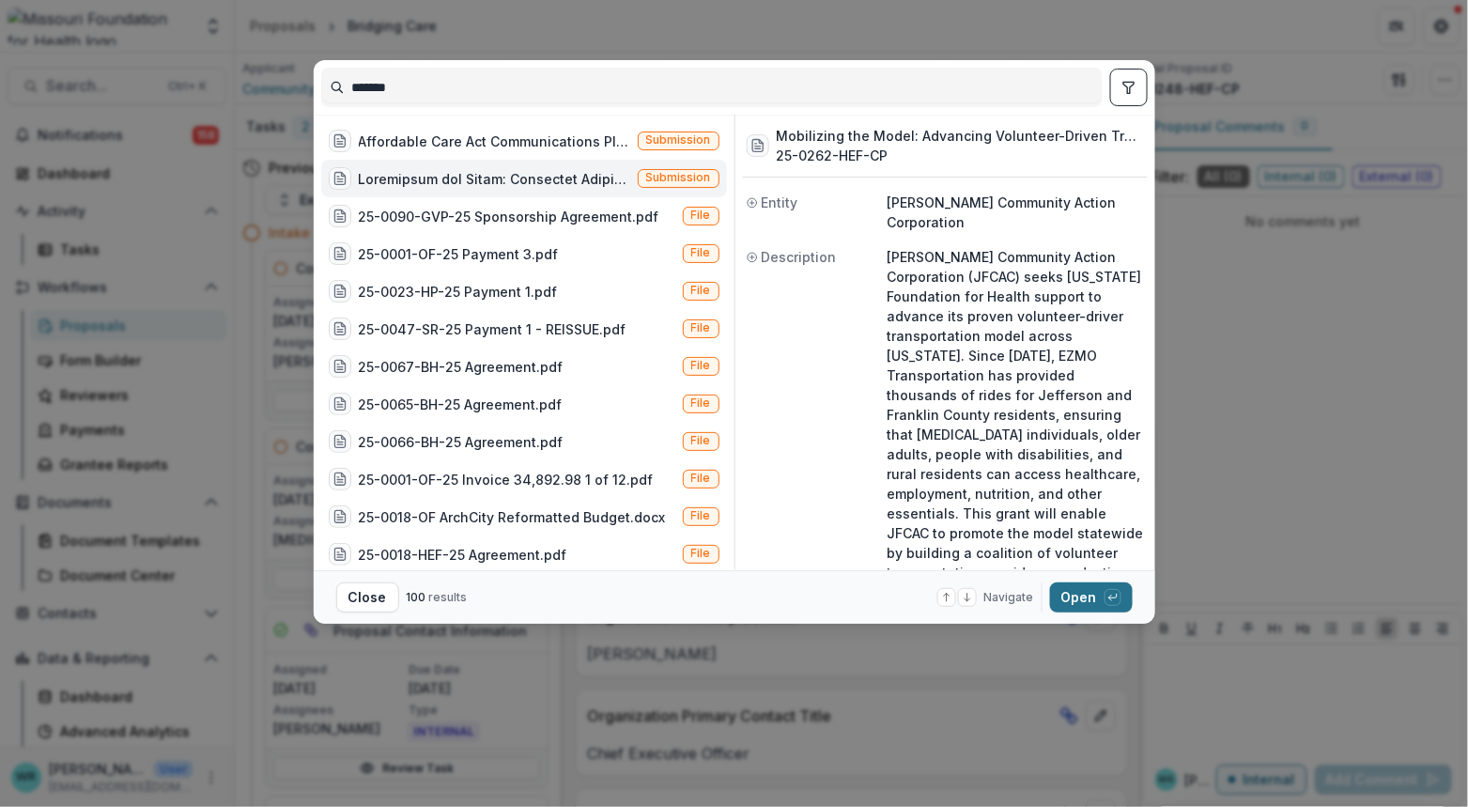
click at [1088, 591] on button "Open with enter key" at bounding box center [1091, 597] width 83 height 30
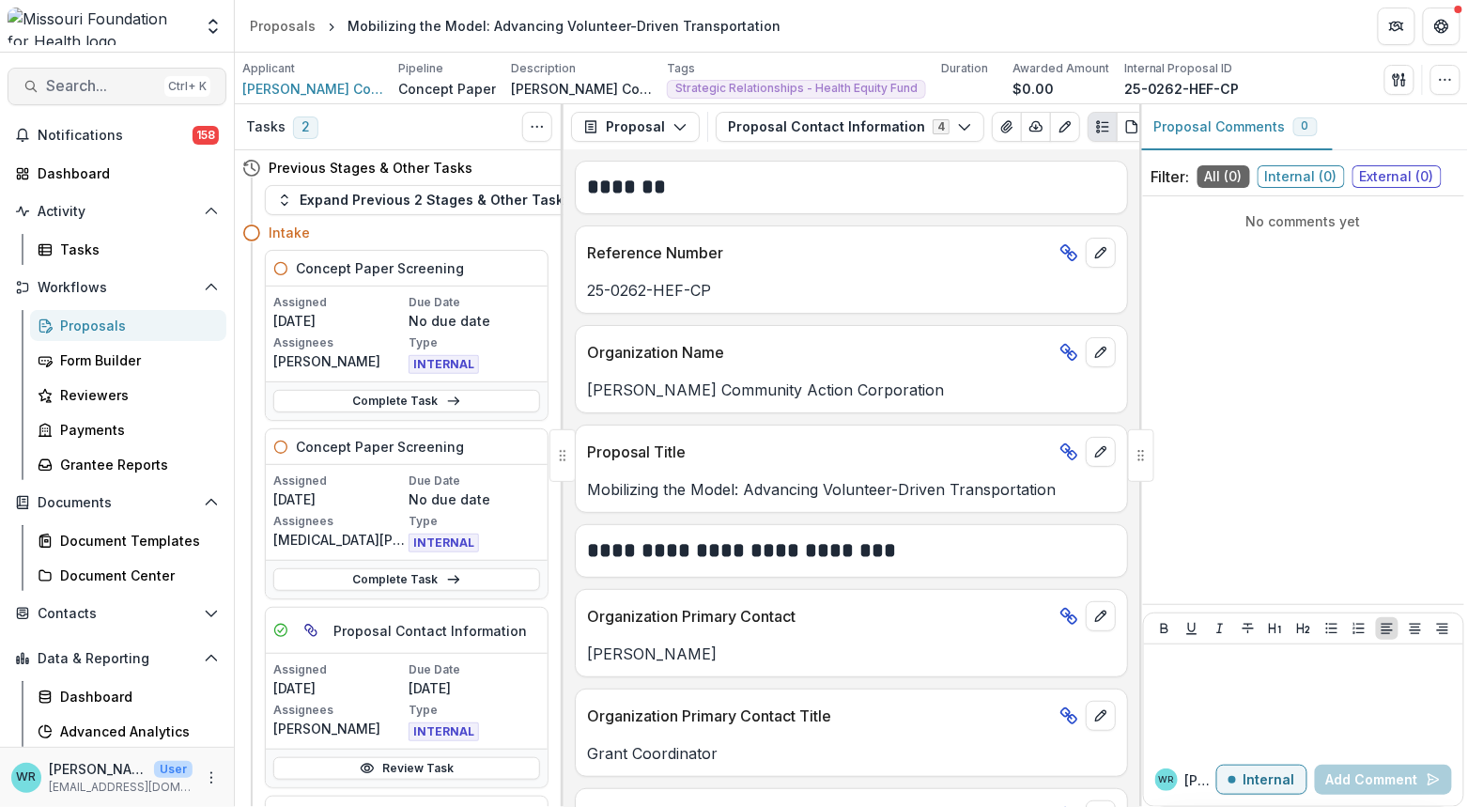
click at [119, 84] on span "Search..." at bounding box center [101, 86] width 111 height 18
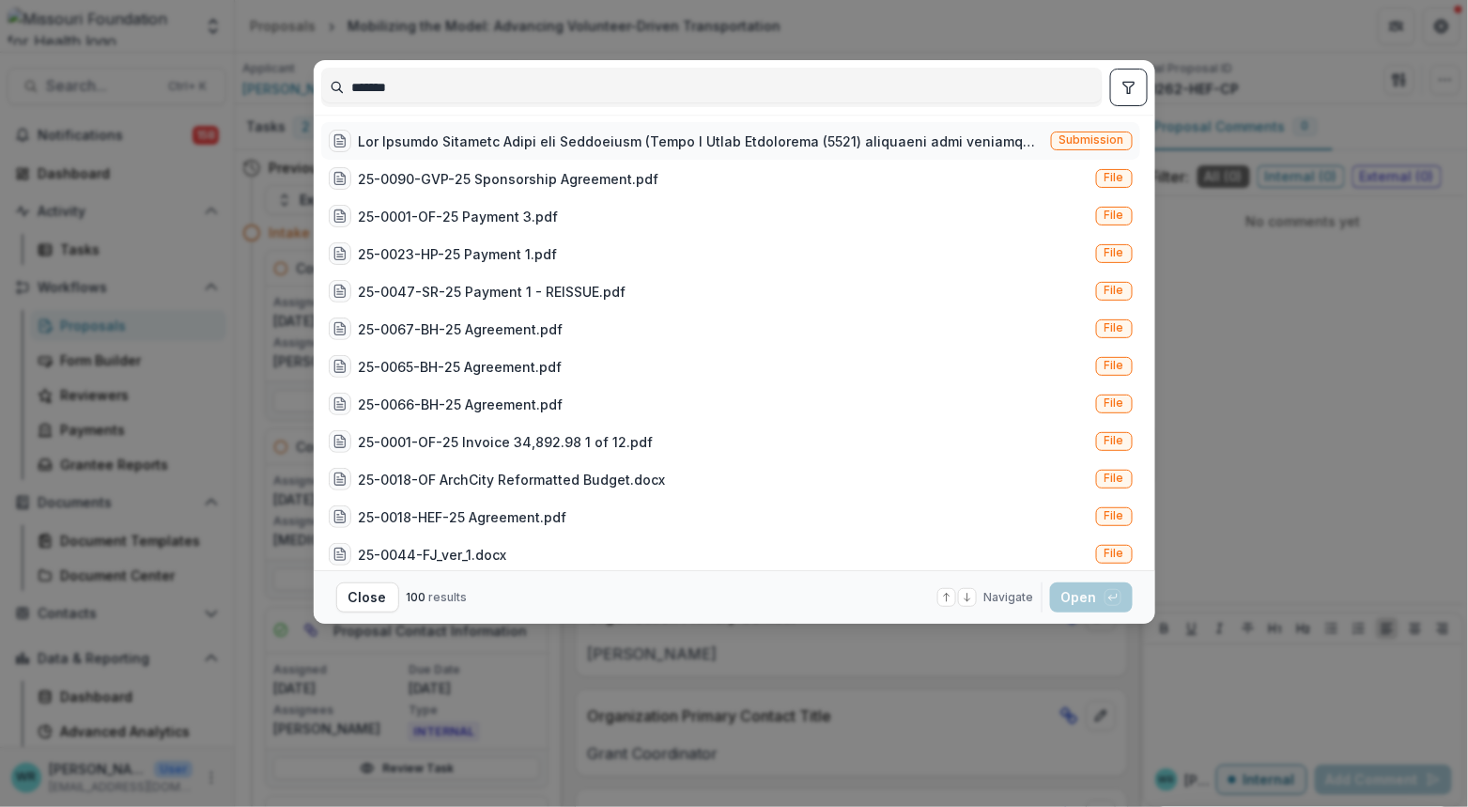
type input "*******"
click at [1046, 130] on div "Submission" at bounding box center [730, 141] width 819 height 38
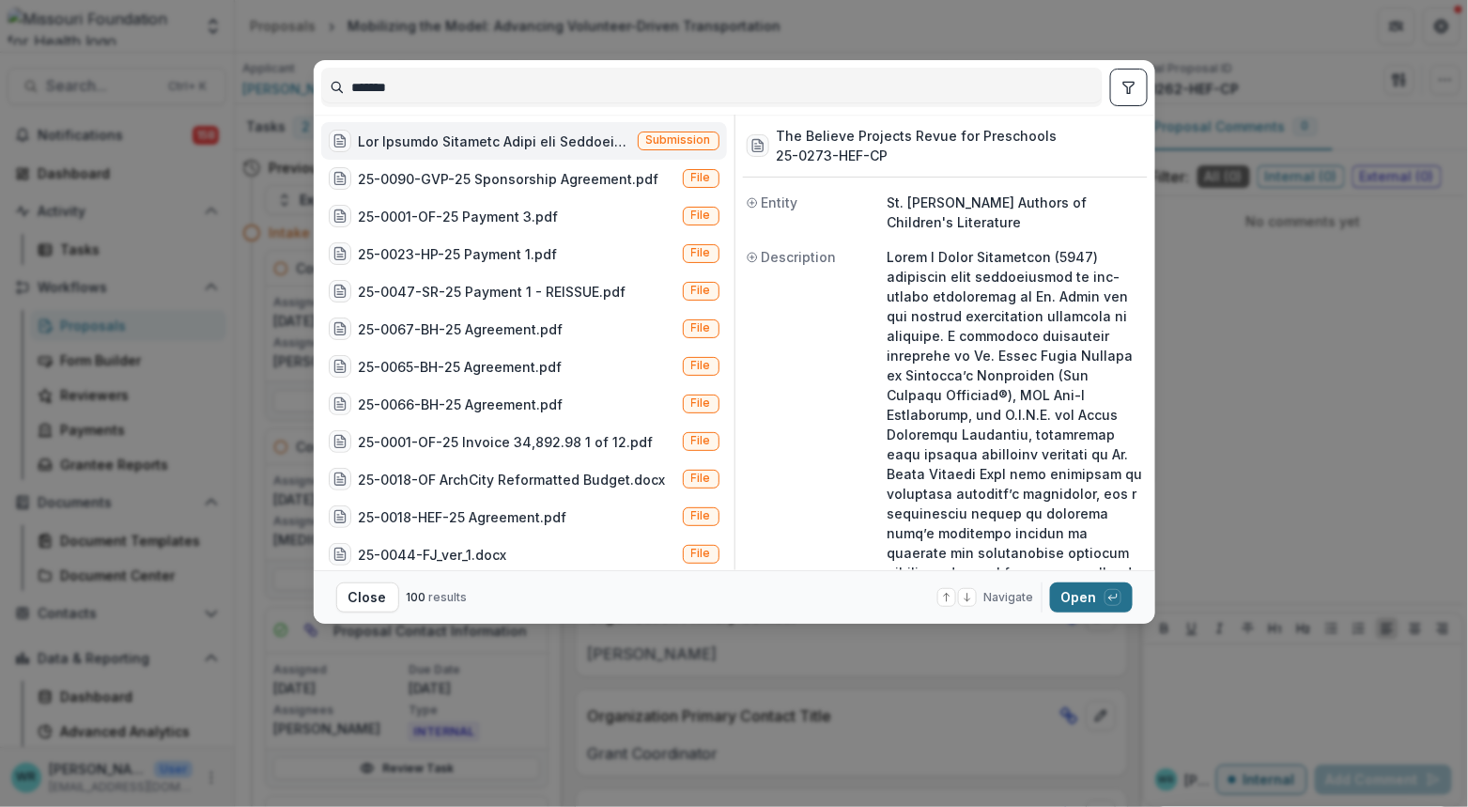
click at [1111, 592] on icon "button" at bounding box center [1113, 597] width 11 height 11
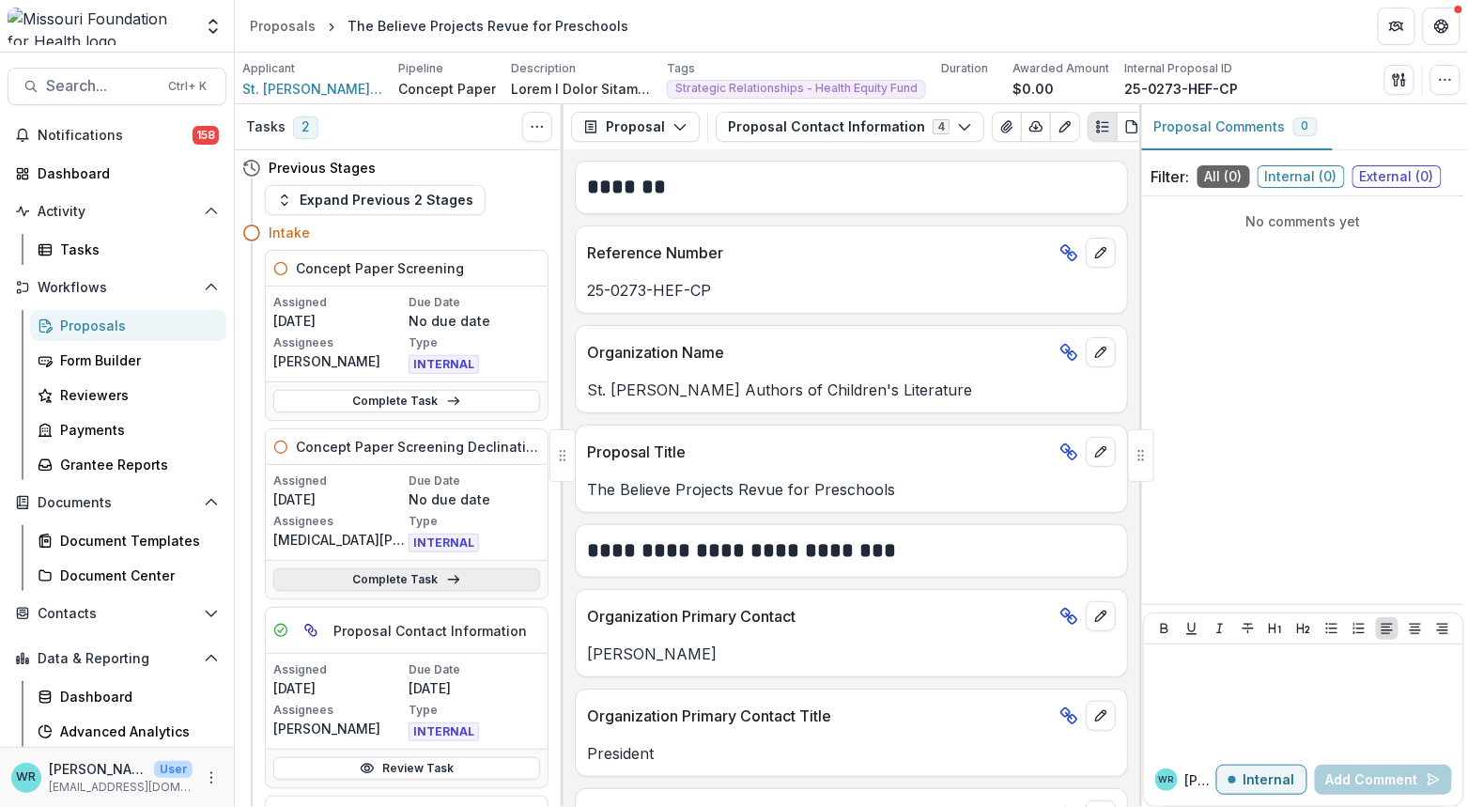
click at [361, 590] on link "Complete Task" at bounding box center [406, 579] width 267 height 23
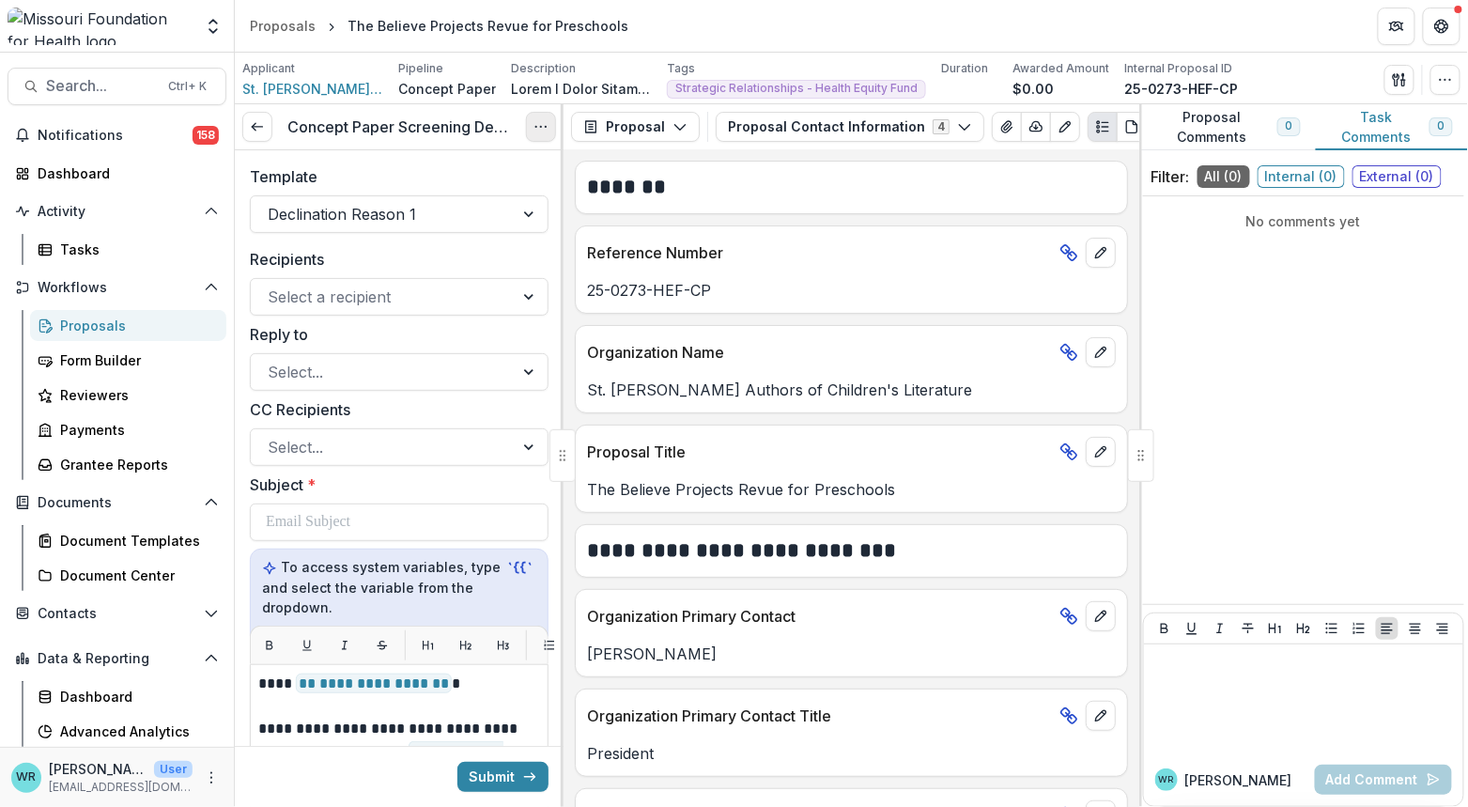
click at [545, 132] on icon "Options" at bounding box center [541, 126] width 15 height 15
click at [437, 204] on button "Cancel Task" at bounding box center [450, 209] width 201 height 31
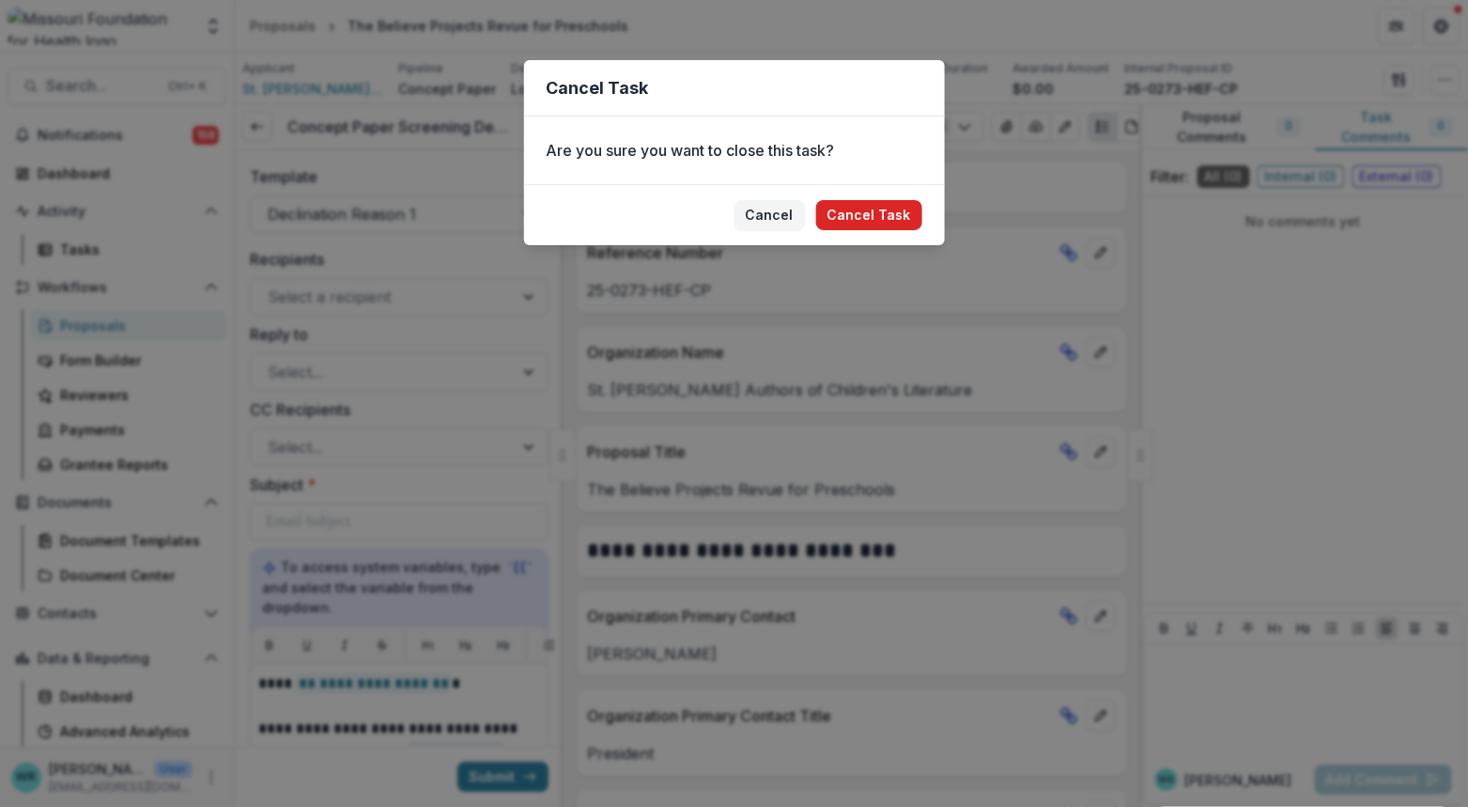
click at [835, 217] on button "Cancel Task" at bounding box center [869, 215] width 106 height 30
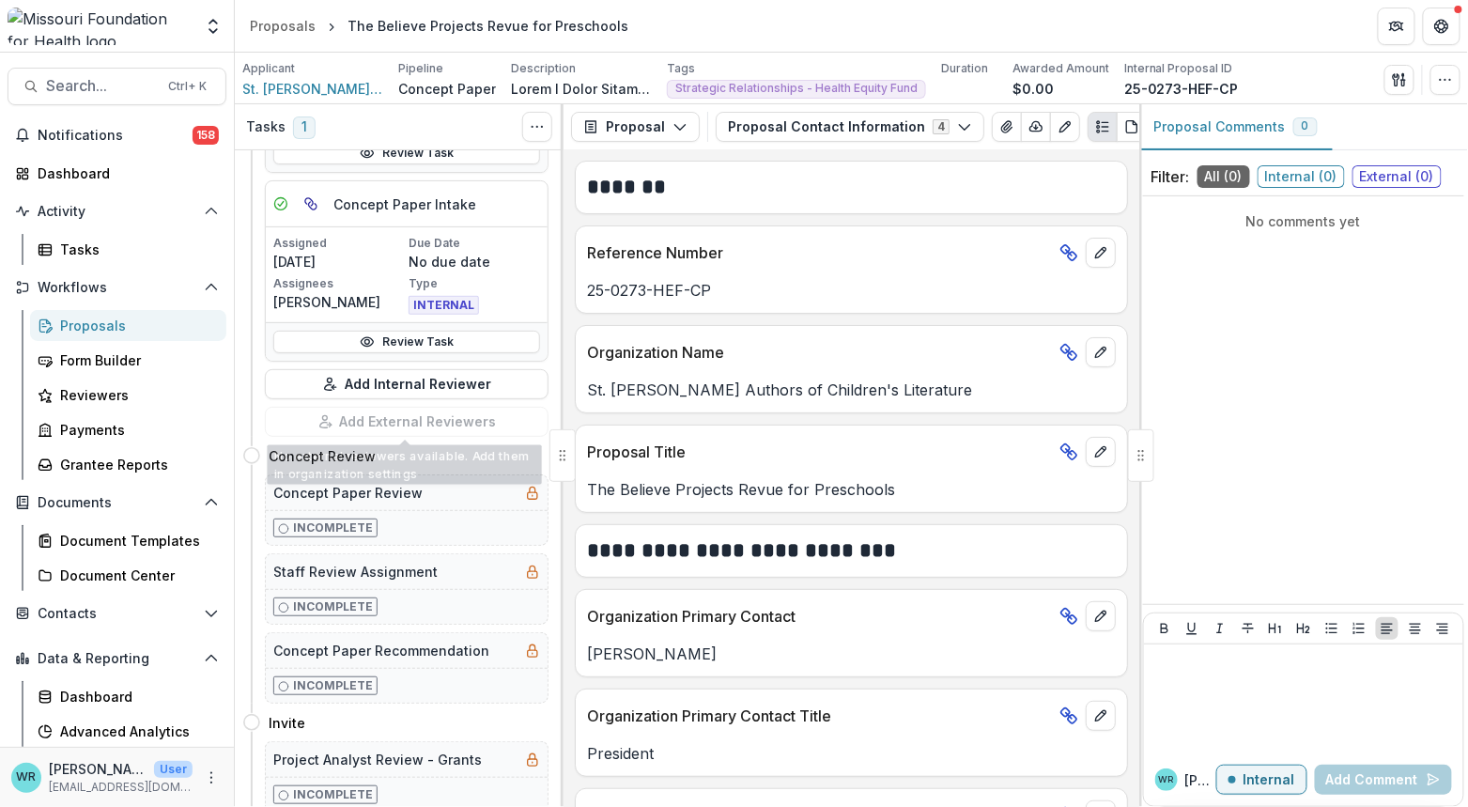
scroll to position [521, 0]
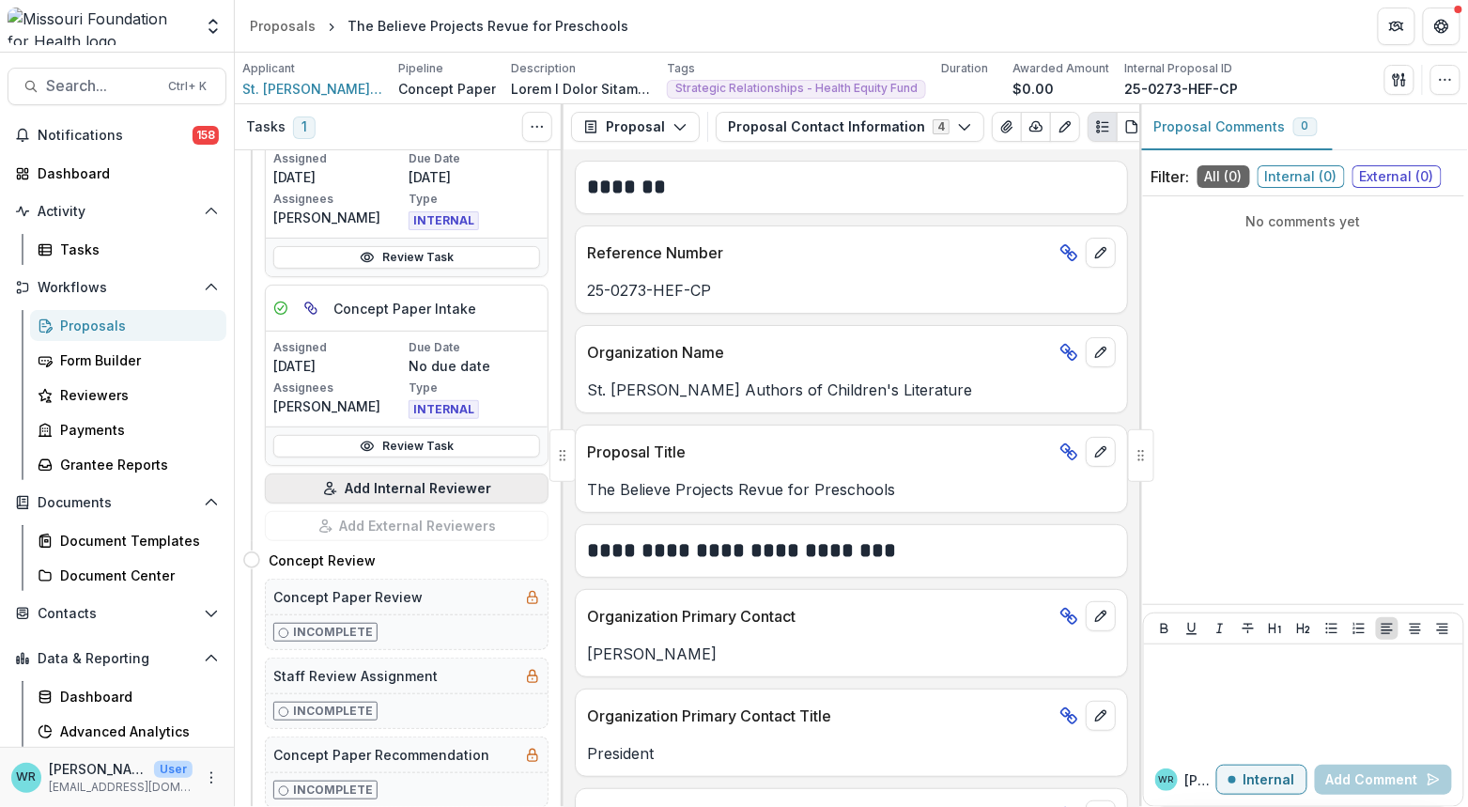
click at [437, 491] on button "Add Internal Reviewer" at bounding box center [407, 488] width 284 height 30
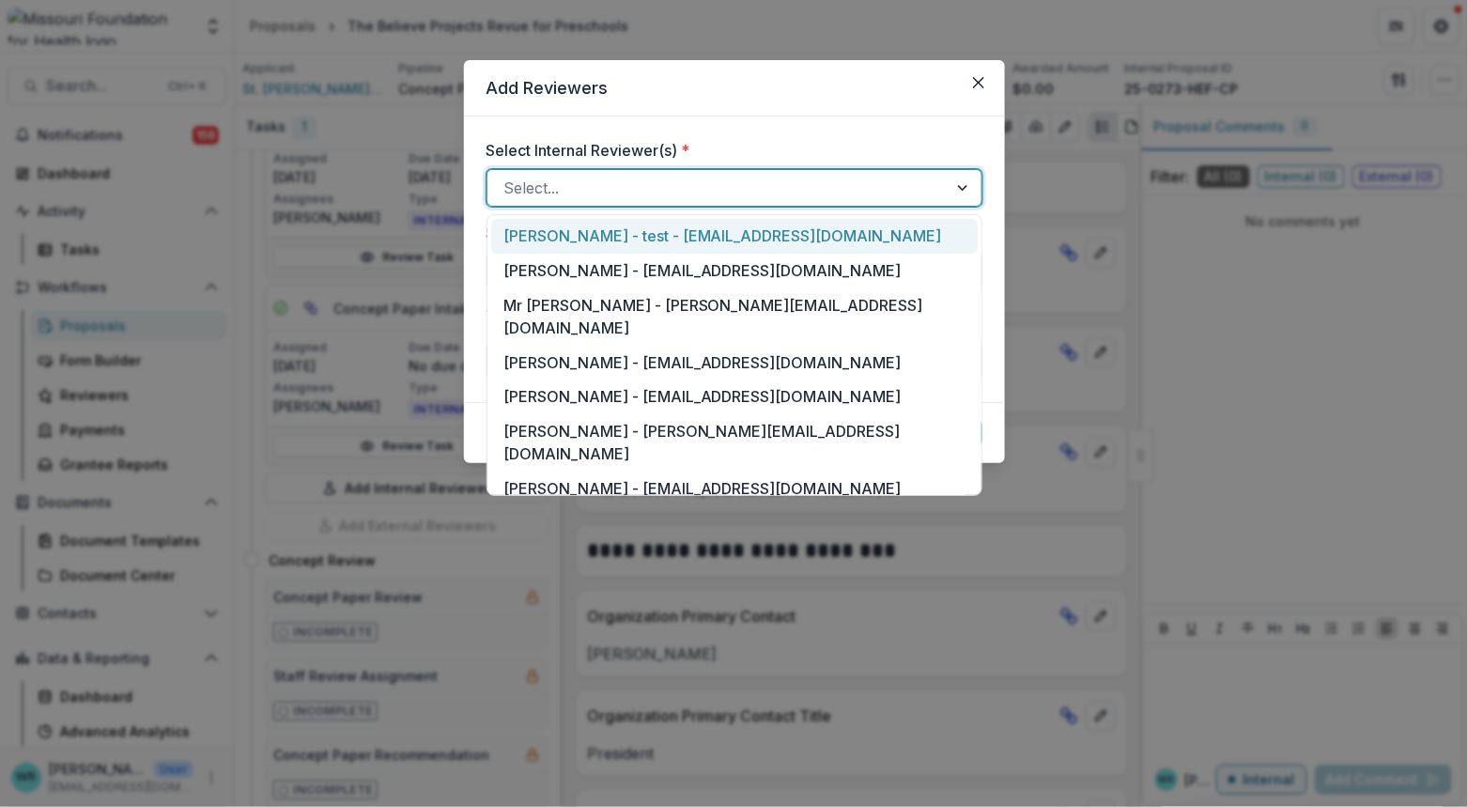
click at [721, 203] on div "Select..." at bounding box center [735, 188] width 496 height 38
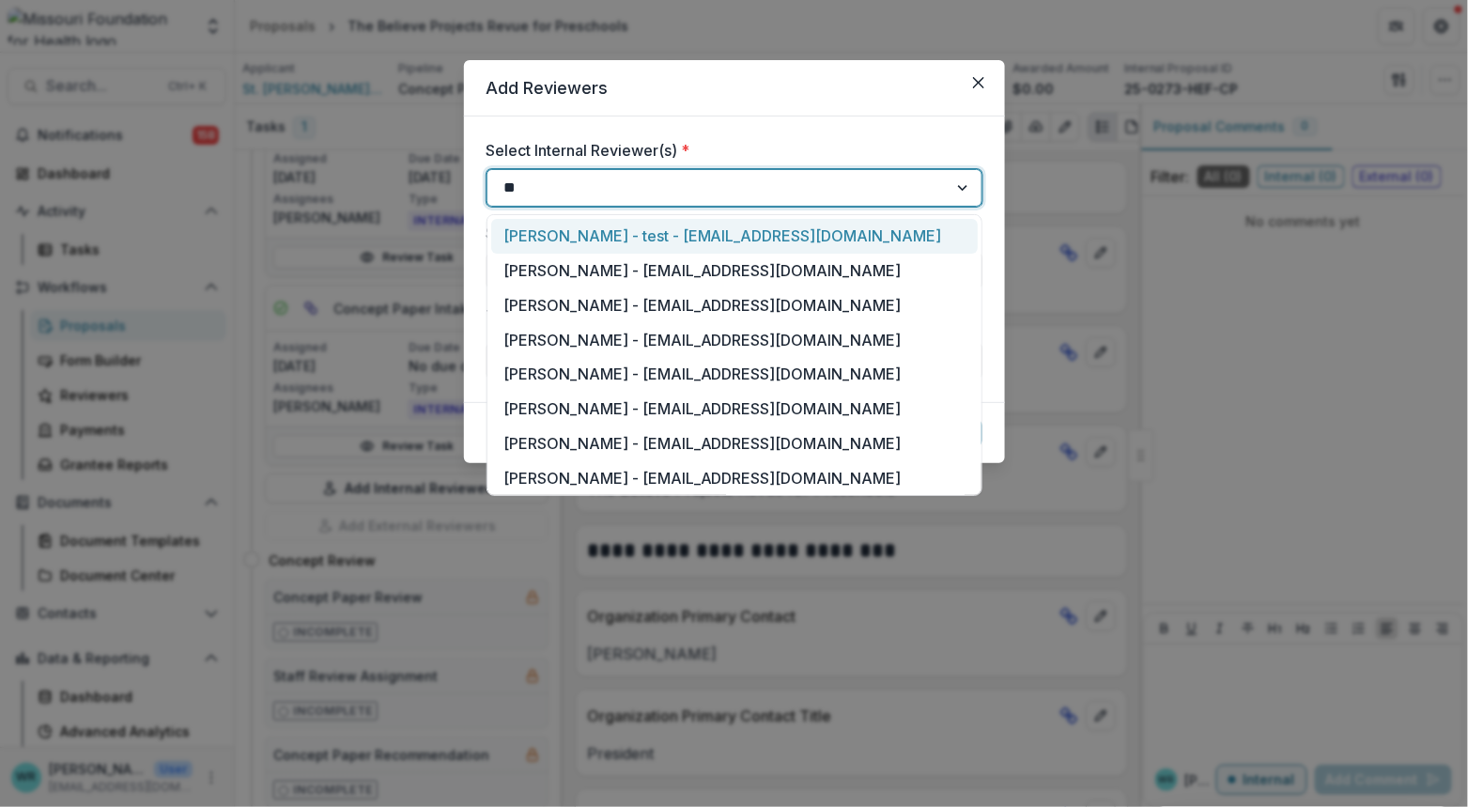
type input "***"
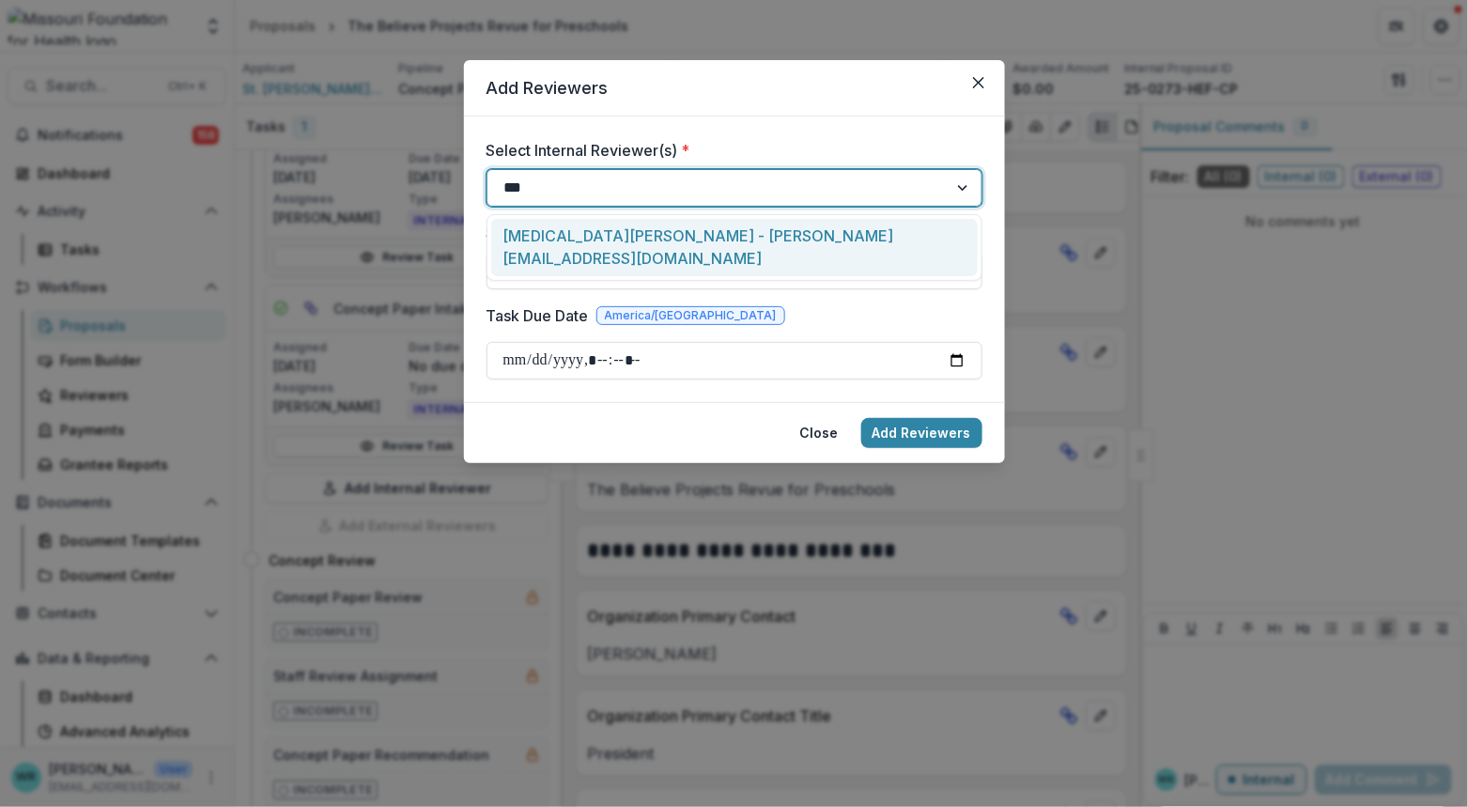
click at [721, 233] on div "Kyra Robinson - krobinson@mffh.org" at bounding box center [734, 247] width 487 height 57
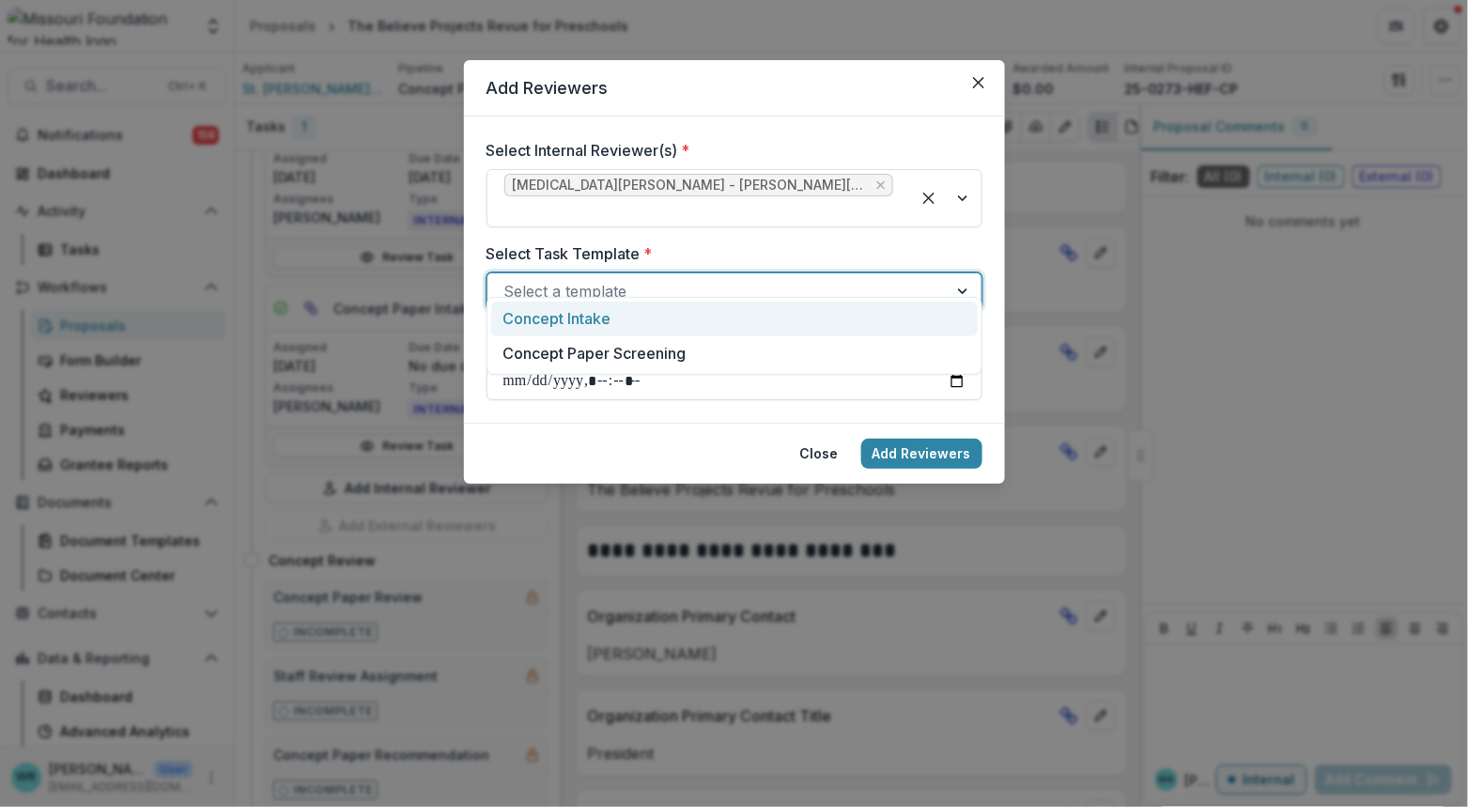
click at [722, 278] on div at bounding box center [717, 291] width 426 height 26
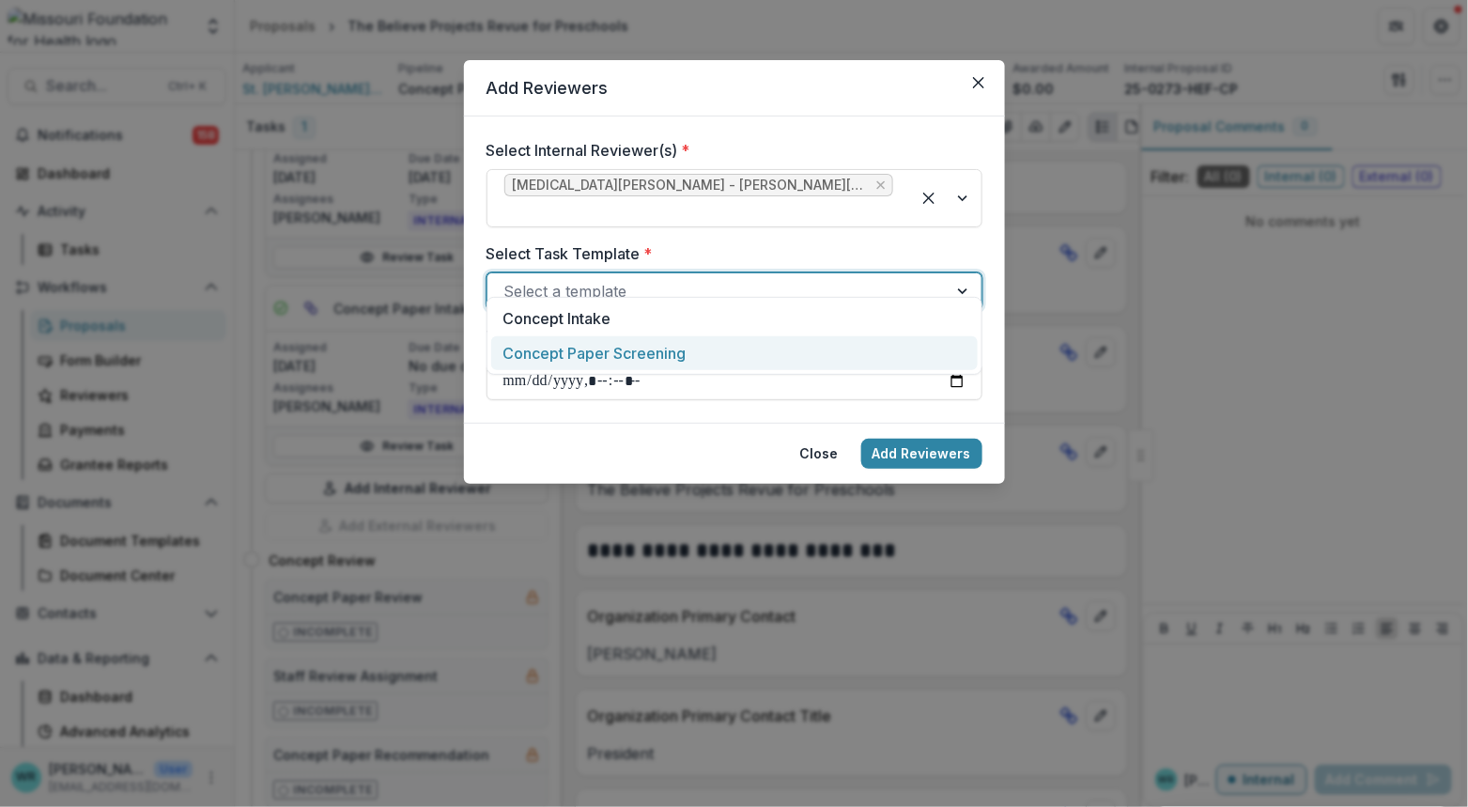
click at [629, 352] on div "Concept Paper Screening" at bounding box center [734, 353] width 487 height 35
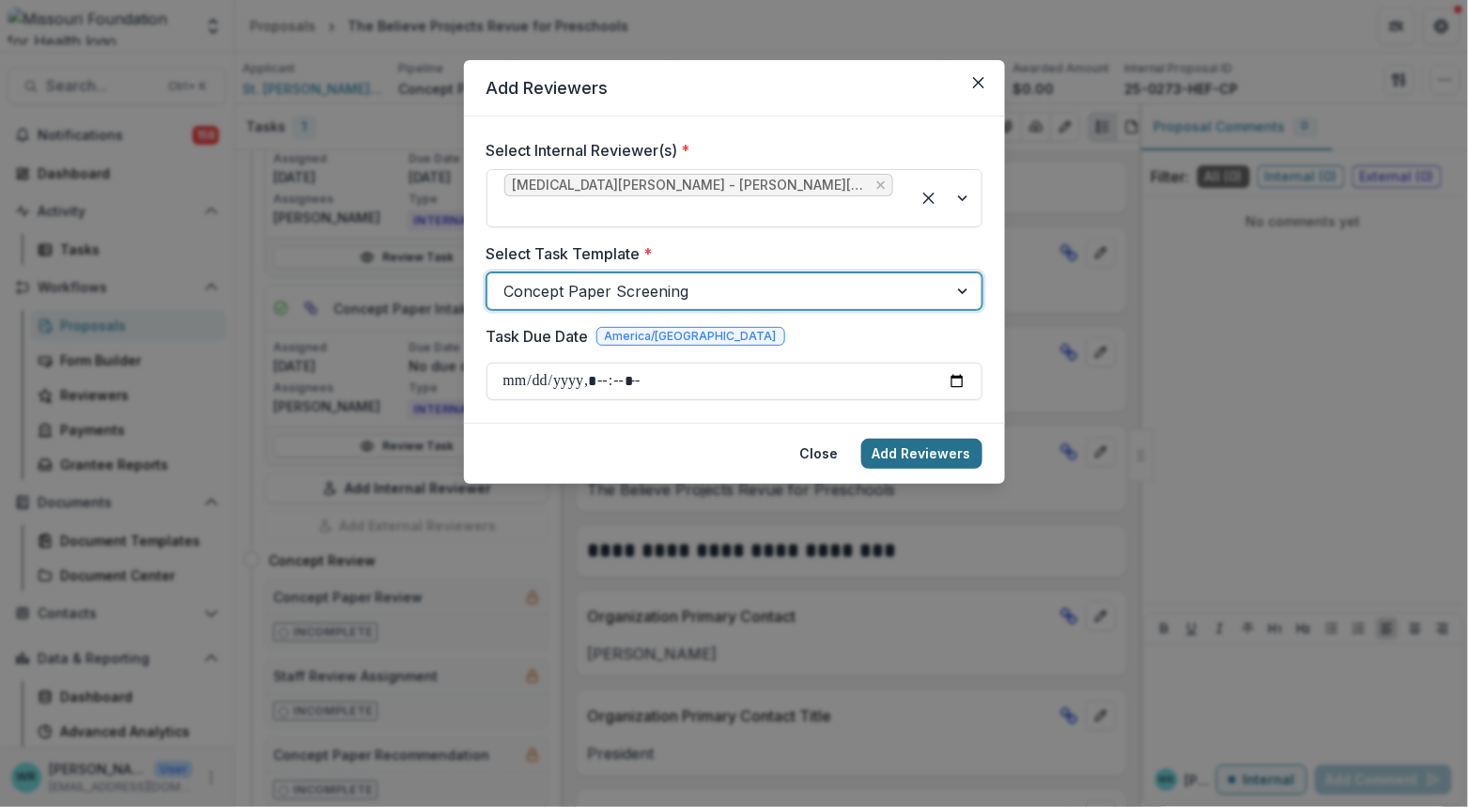
click at [942, 442] on button "Add Reviewers" at bounding box center [921, 454] width 121 height 30
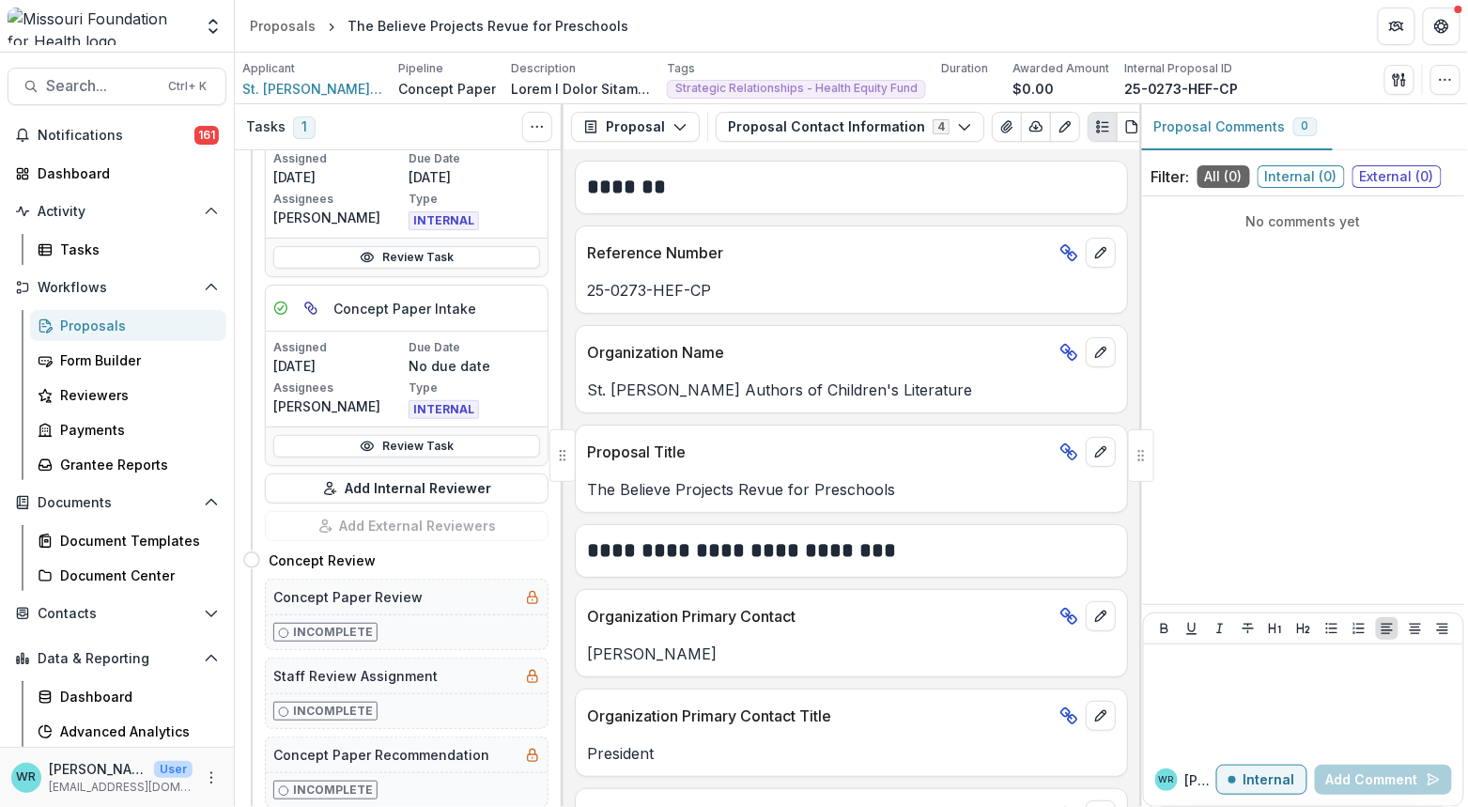
scroll to position [700, 0]
click at [104, 64] on div "Search... Ctrl + K Notifications 161 Dashboard Activity Tasks Workflows Proposa…" at bounding box center [117, 430] width 235 height 754
click at [84, 82] on span "Search..." at bounding box center [101, 86] width 111 height 18
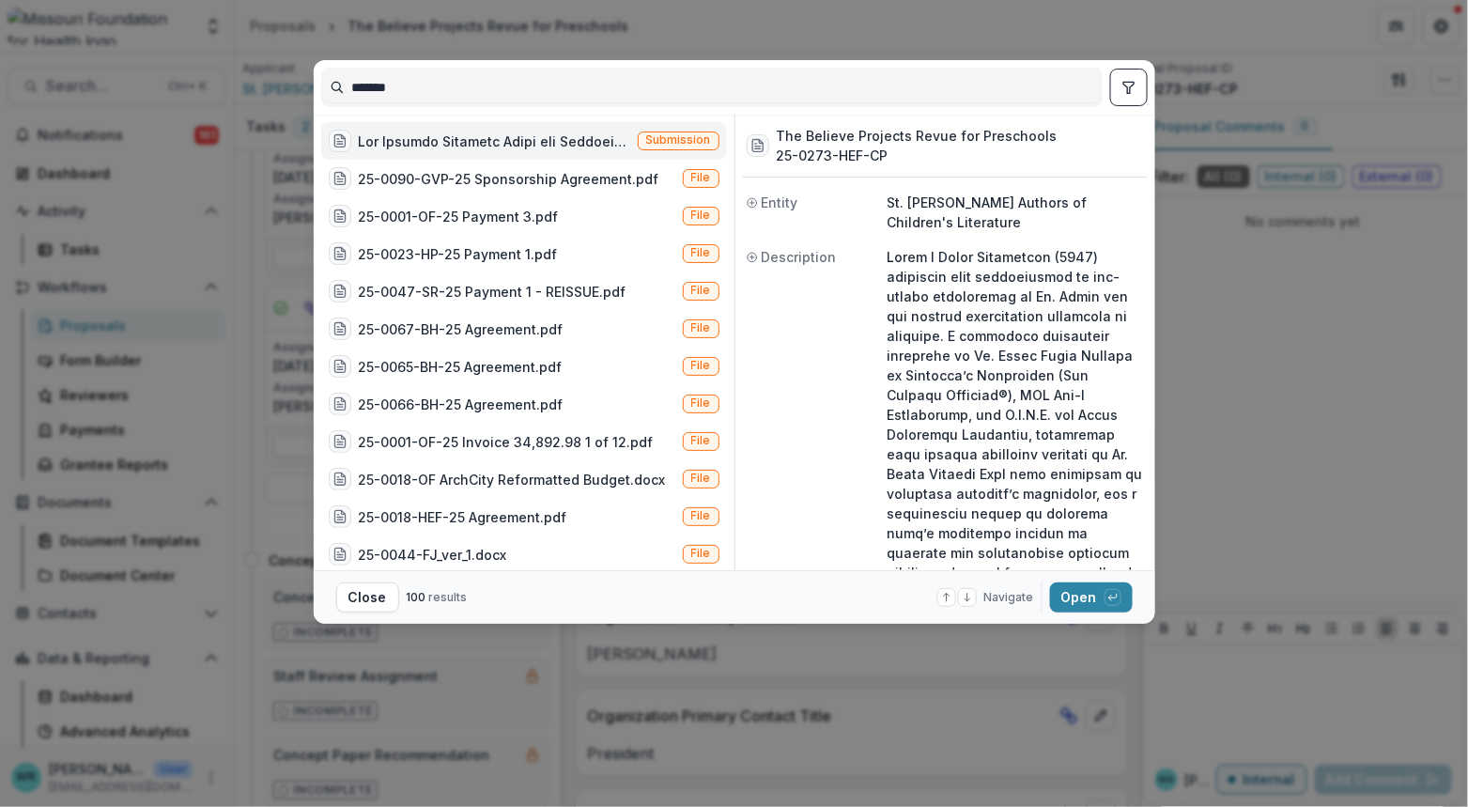
click at [442, 89] on input "*******" at bounding box center [712, 87] width 780 height 30
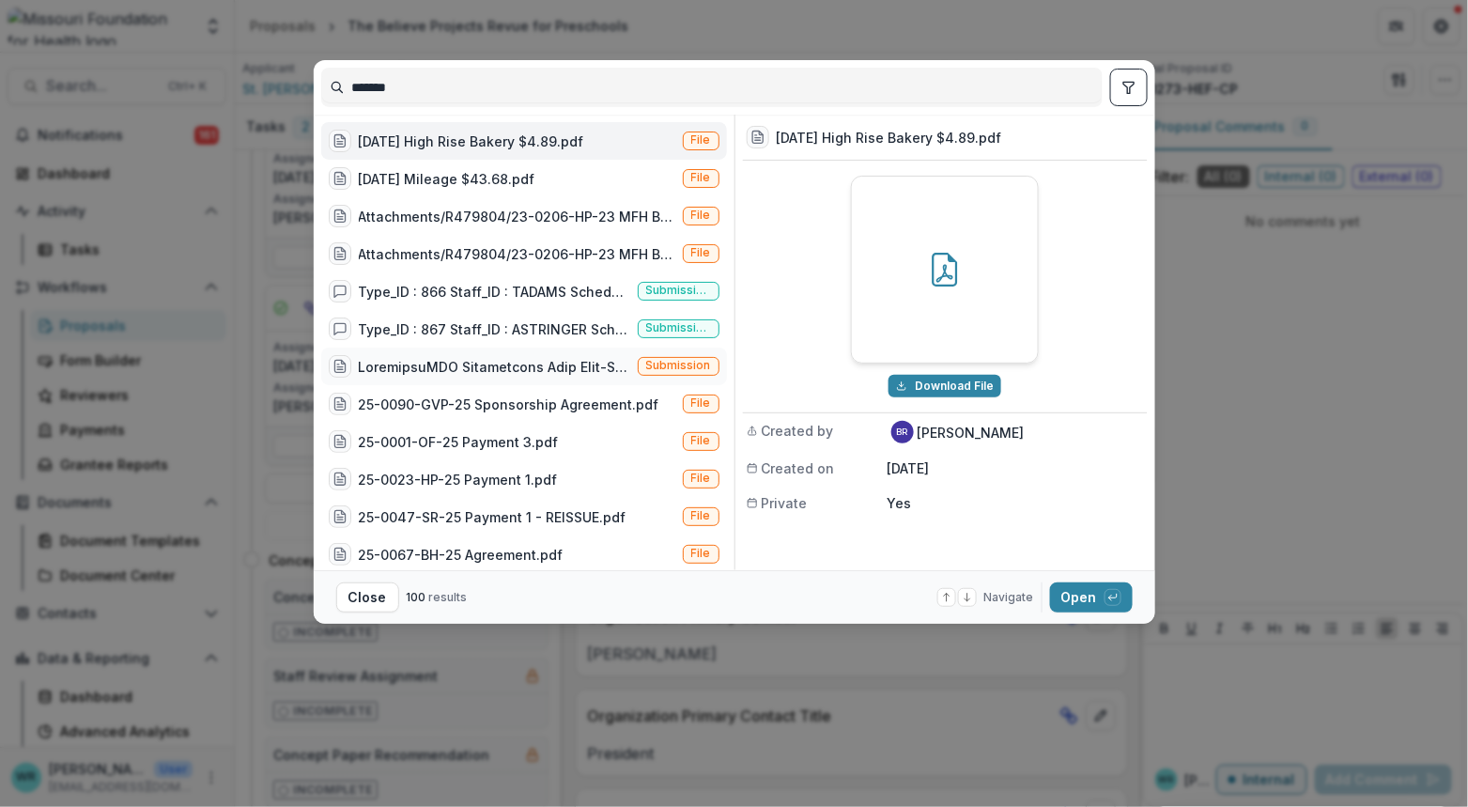
type input "*******"
click at [685, 357] on span "Submission" at bounding box center [679, 366] width 82 height 19
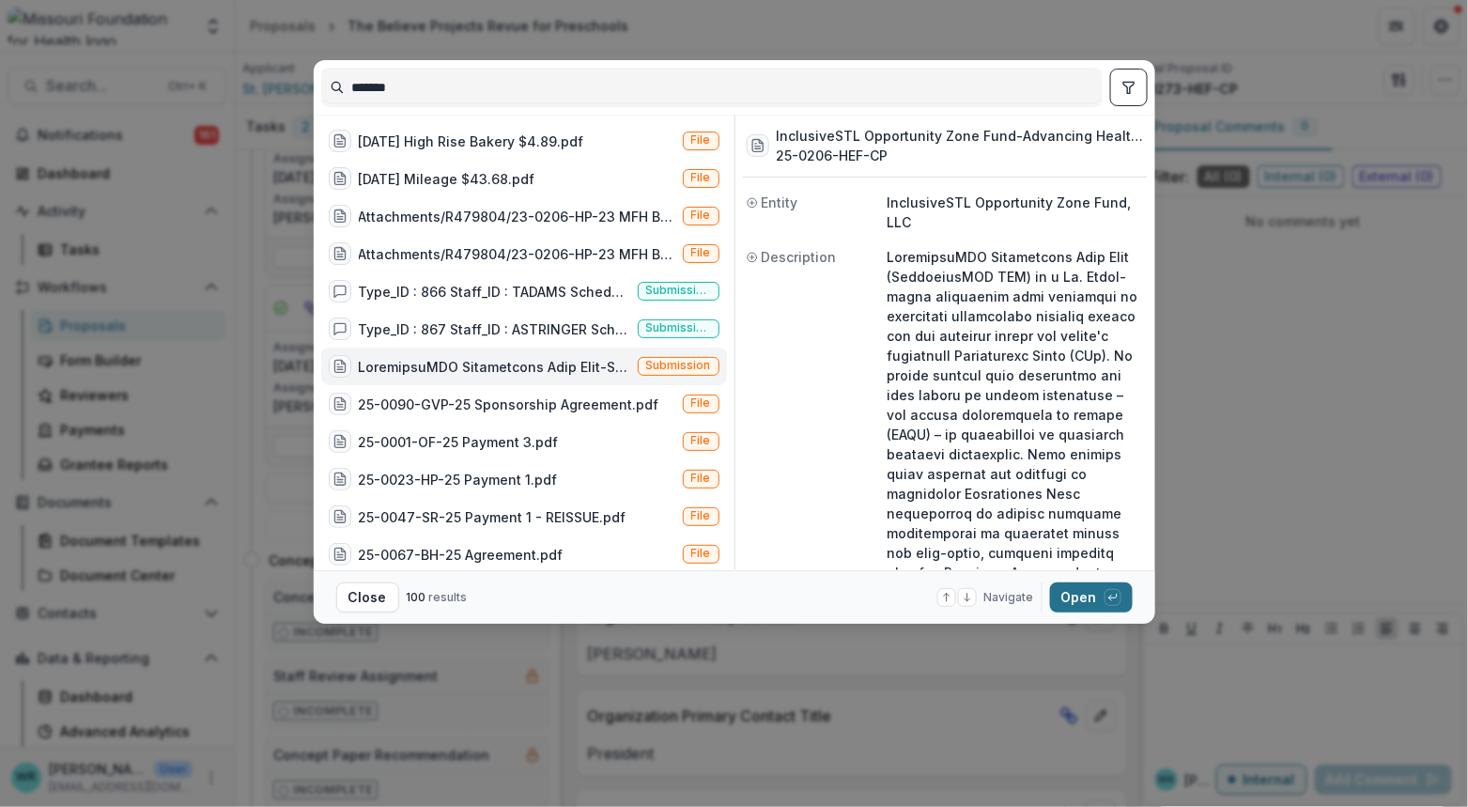
click at [1093, 593] on button "Open with enter key" at bounding box center [1091, 597] width 83 height 30
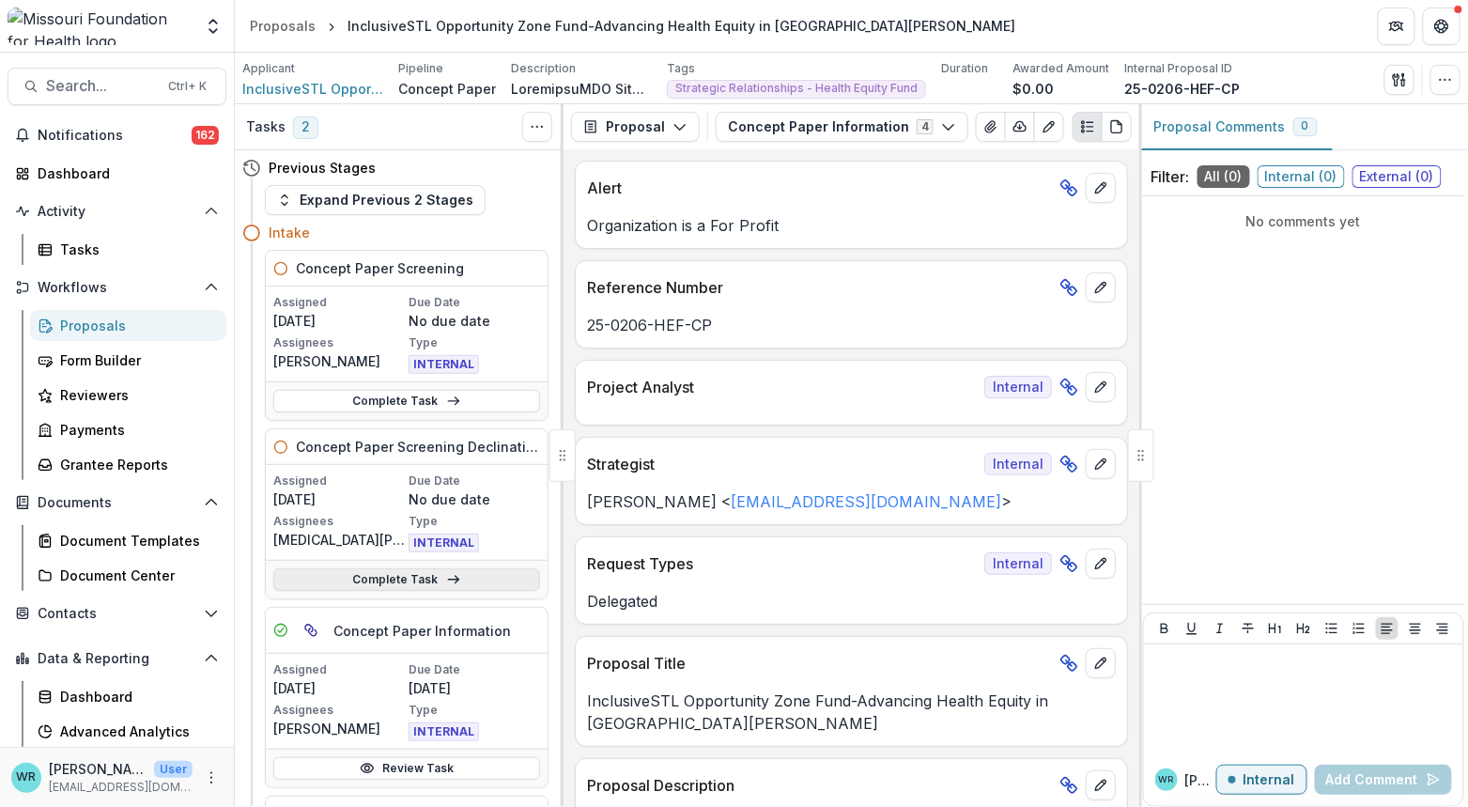
click at [439, 575] on link "Complete Task" at bounding box center [406, 579] width 267 height 23
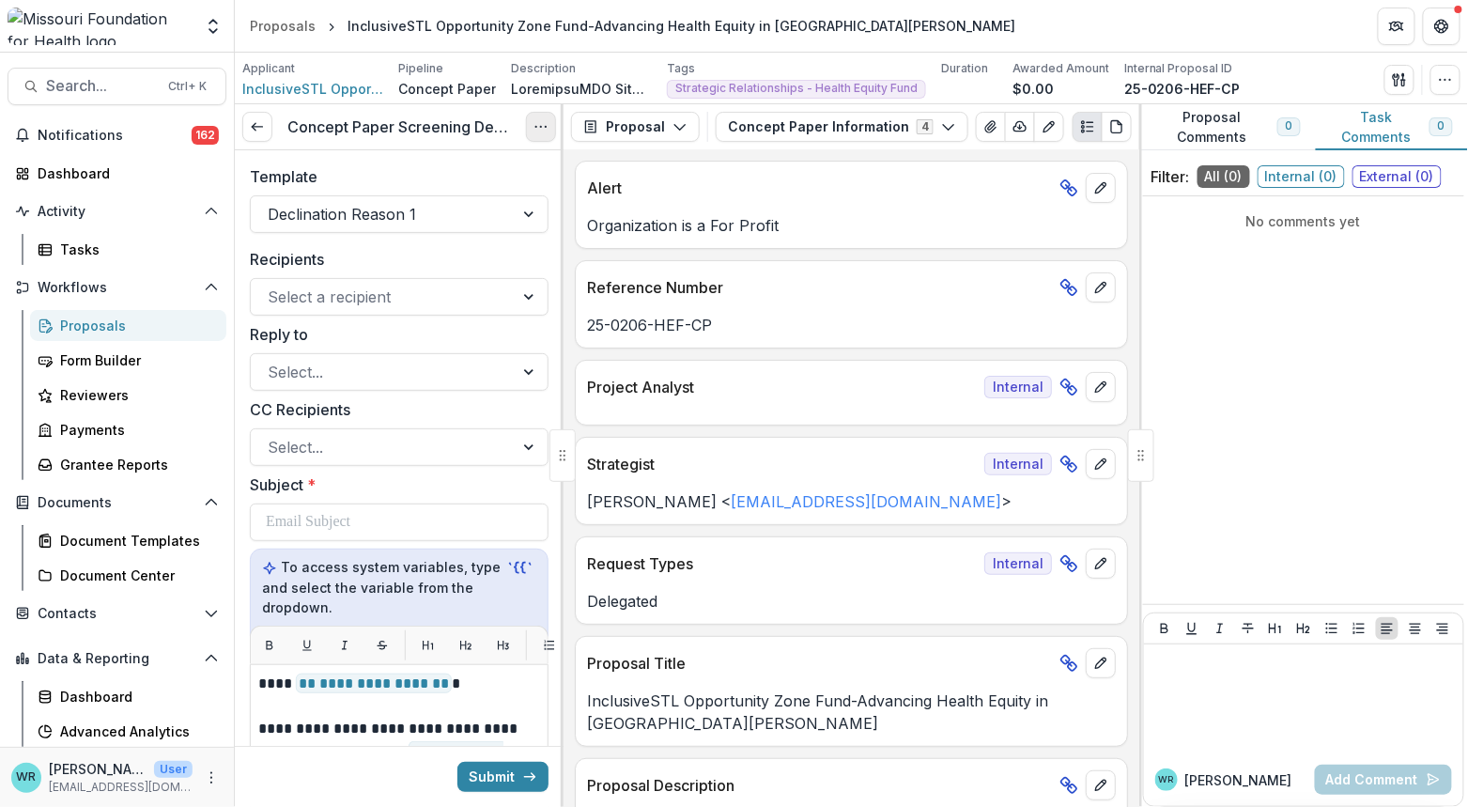
click at [550, 135] on button "Options" at bounding box center [541, 127] width 30 height 30
click at [467, 209] on button "Cancel Task" at bounding box center [450, 209] width 201 height 31
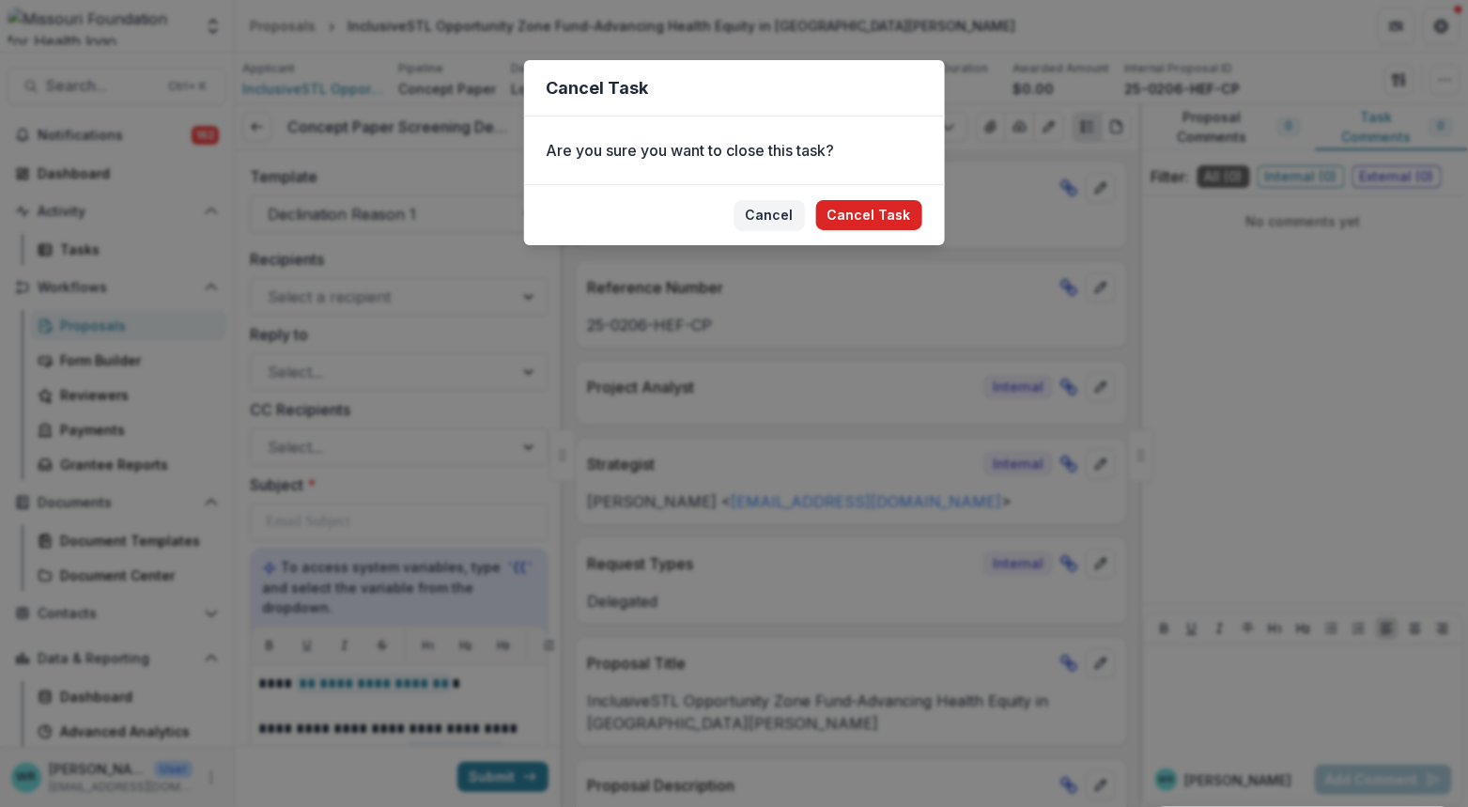
click at [900, 214] on button "Cancel Task" at bounding box center [869, 215] width 106 height 30
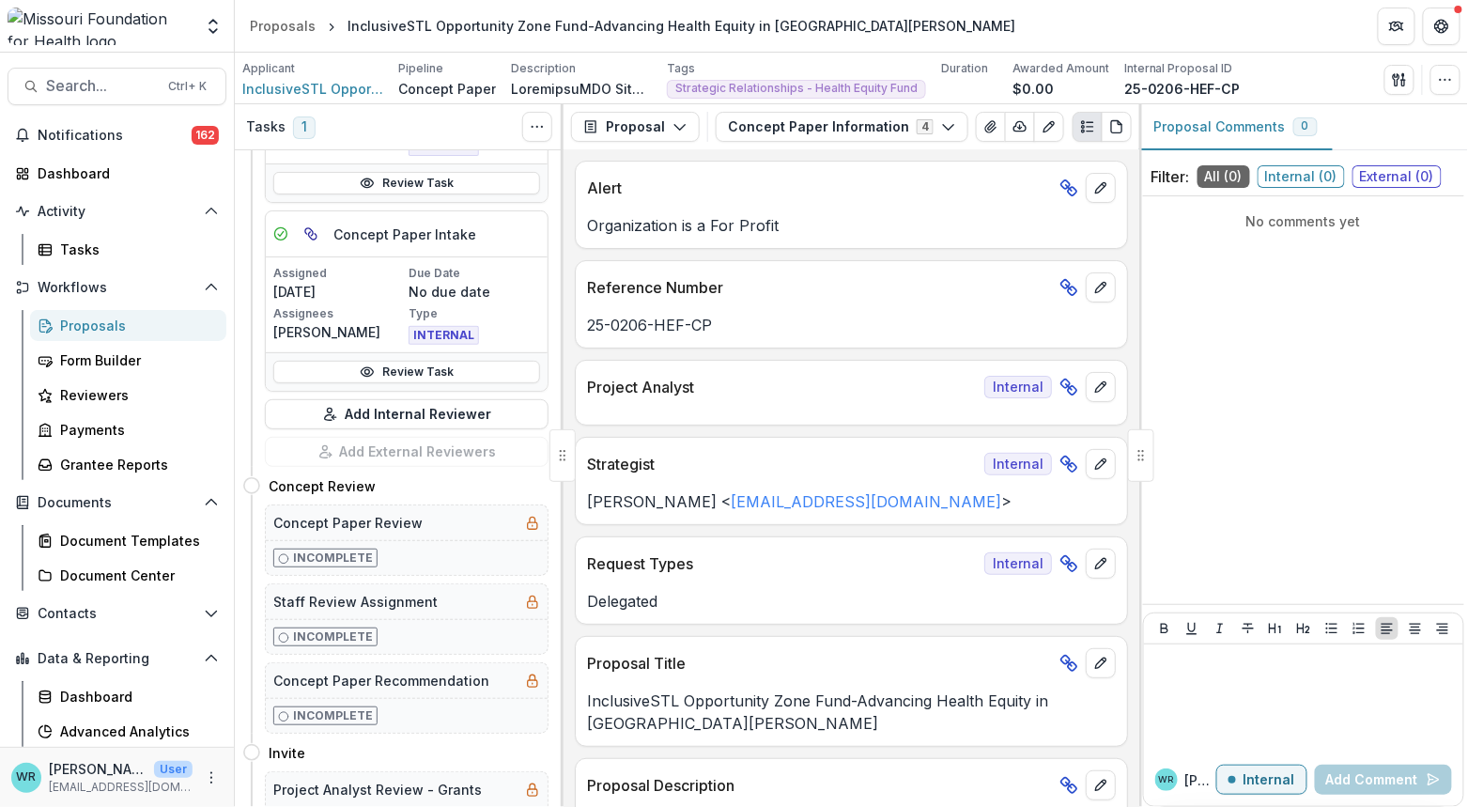
scroll to position [626, 0]
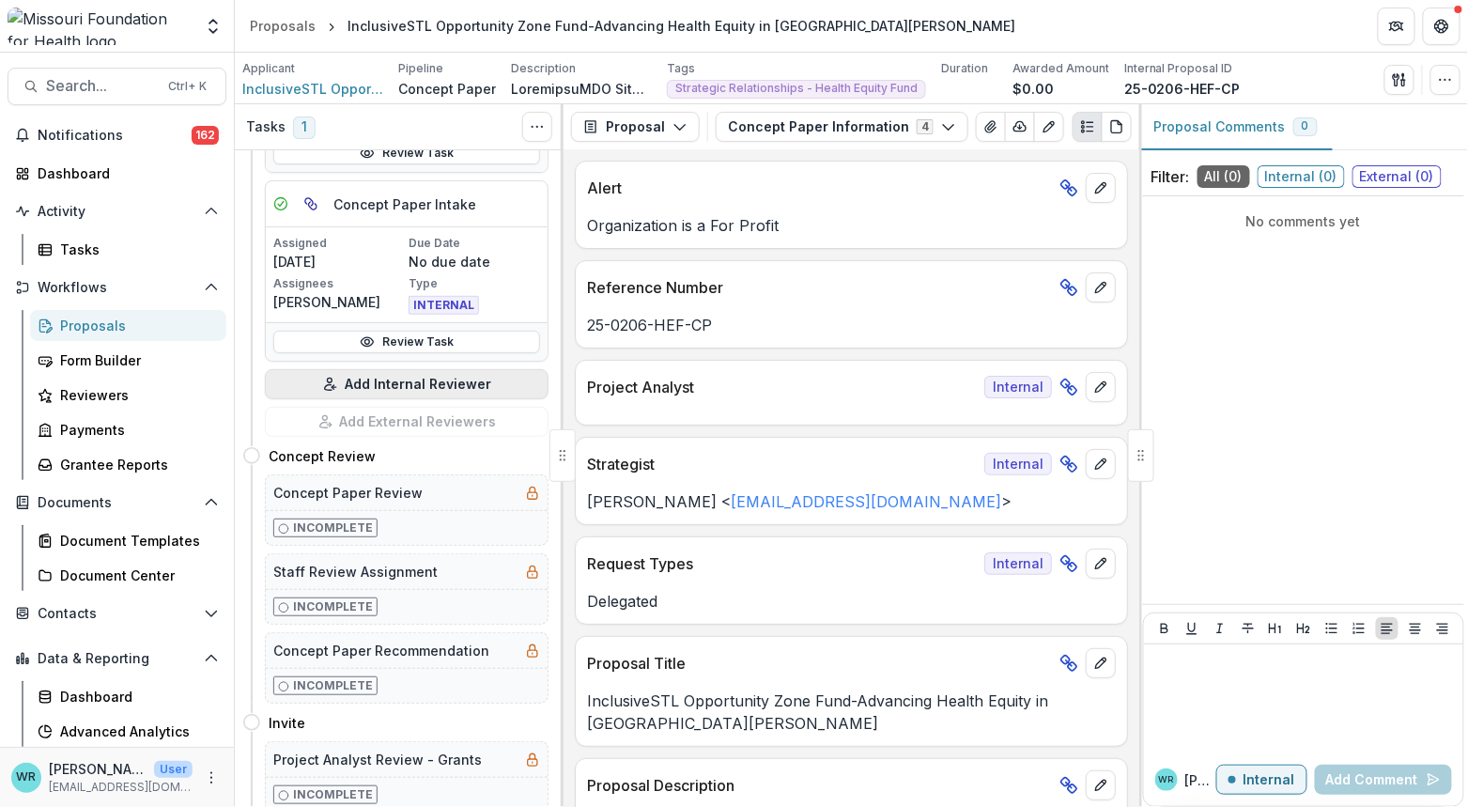
click at [423, 371] on button "Add Internal Reviewer" at bounding box center [407, 384] width 284 height 30
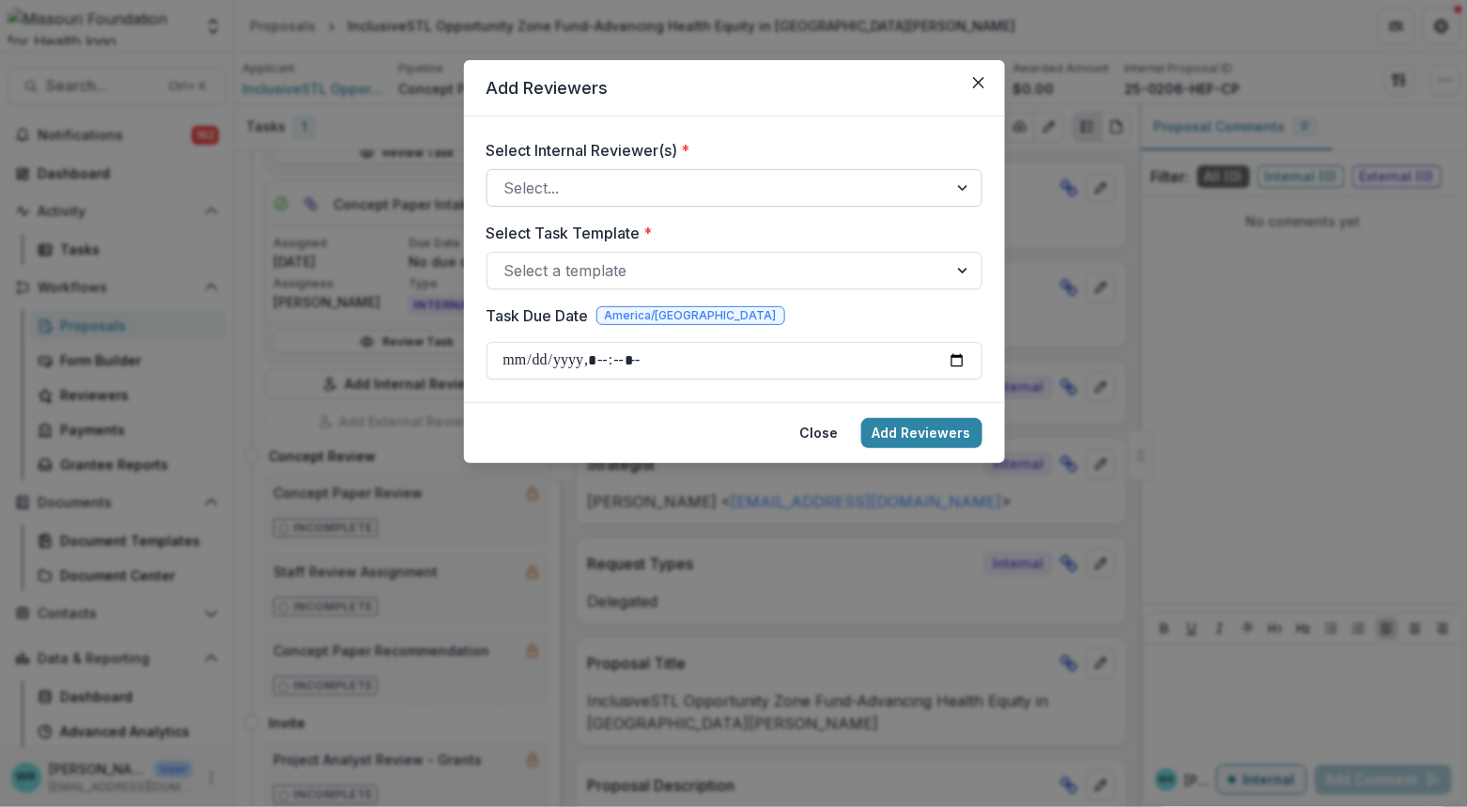
click at [706, 183] on div at bounding box center [717, 188] width 426 height 26
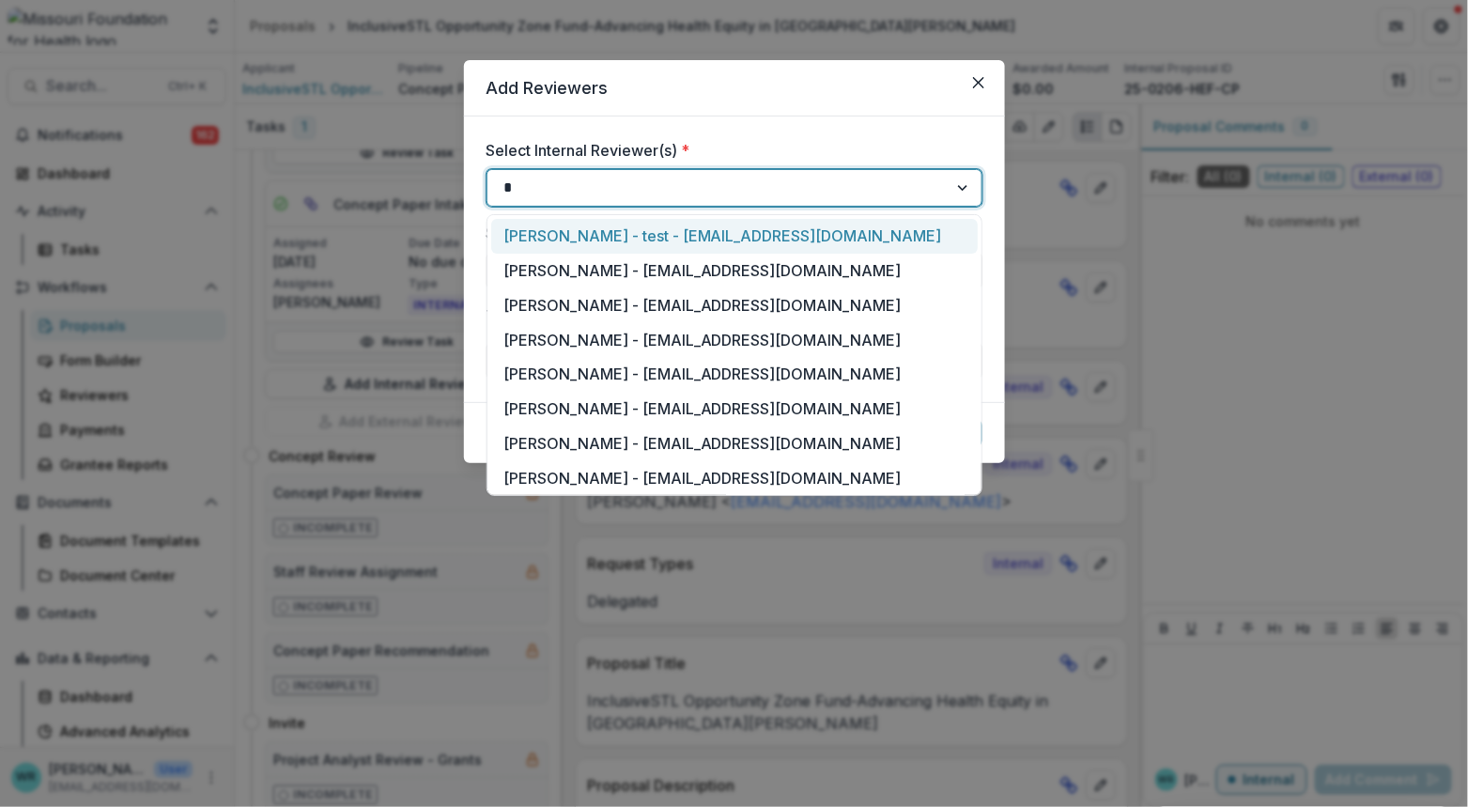
type input "**"
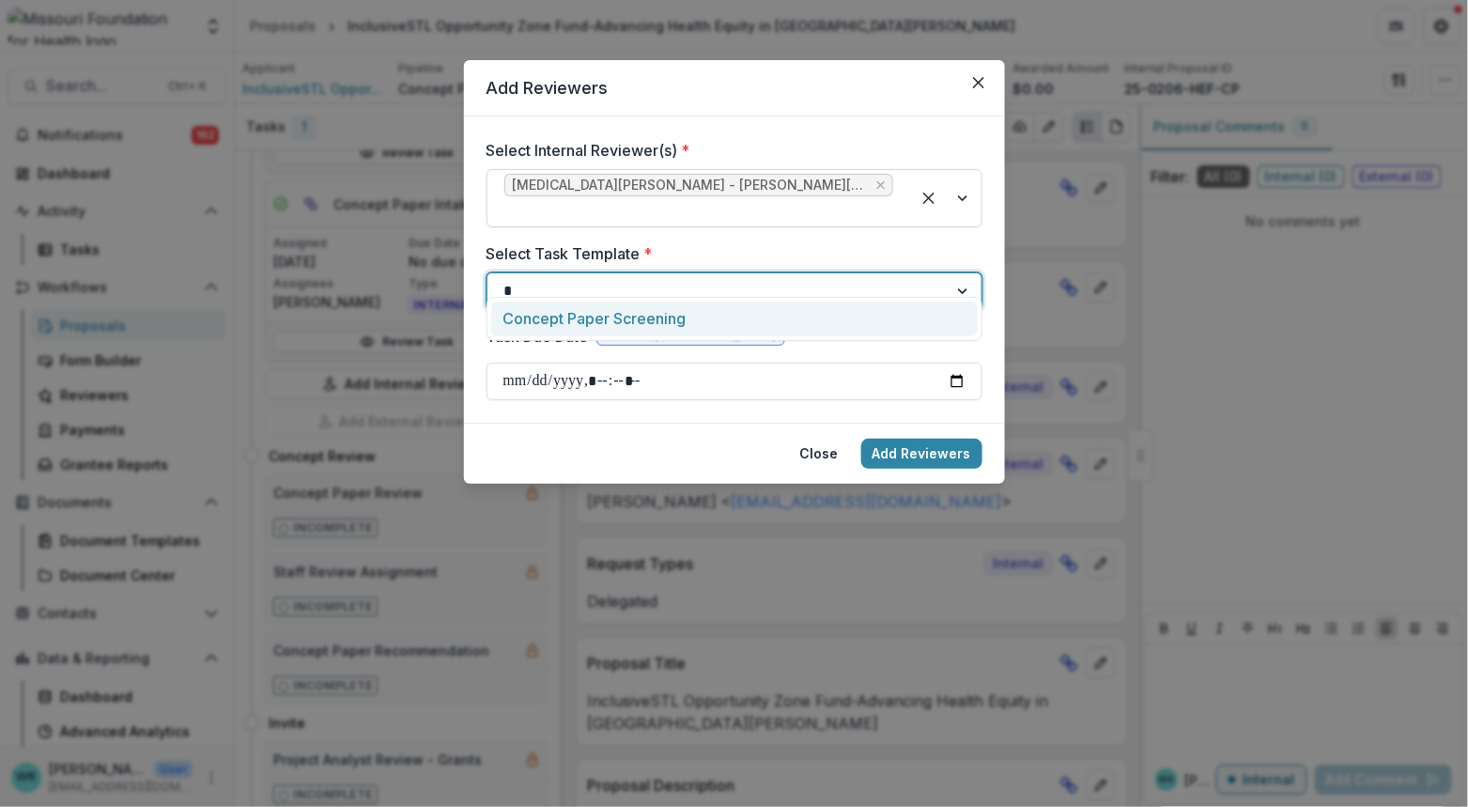
type input "**"
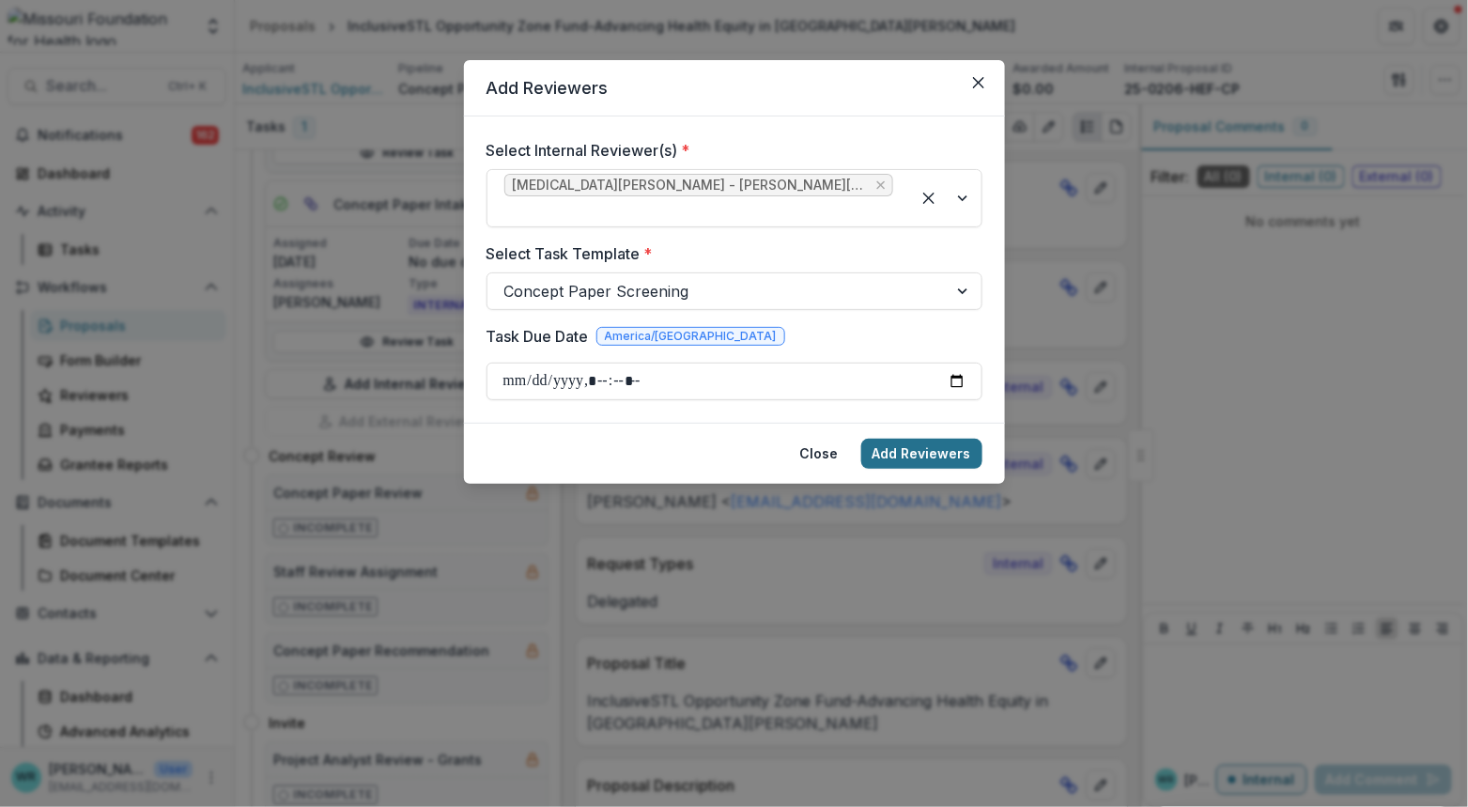
click at [904, 439] on button "Add Reviewers" at bounding box center [921, 454] width 121 height 30
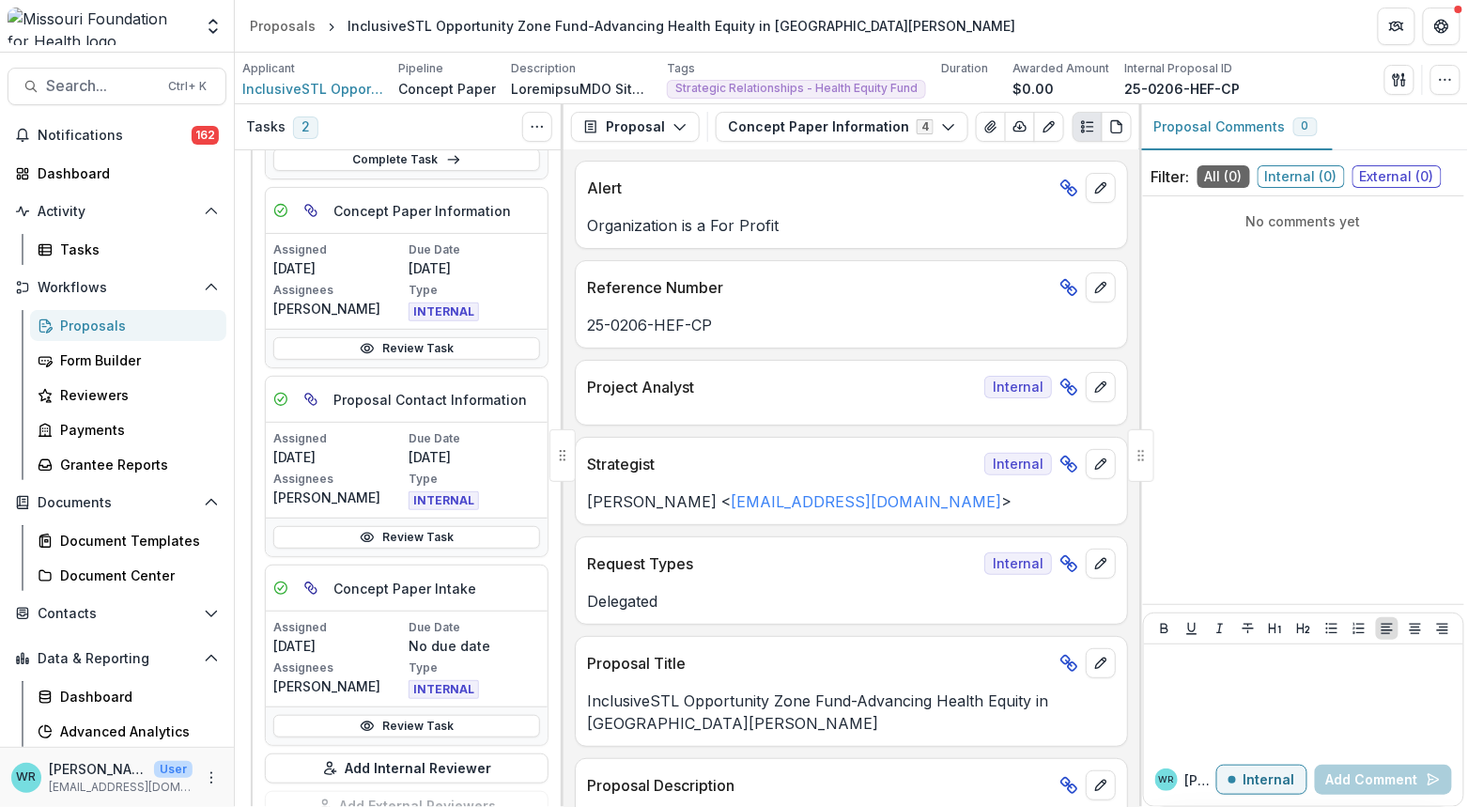
scroll to position [0, 0]
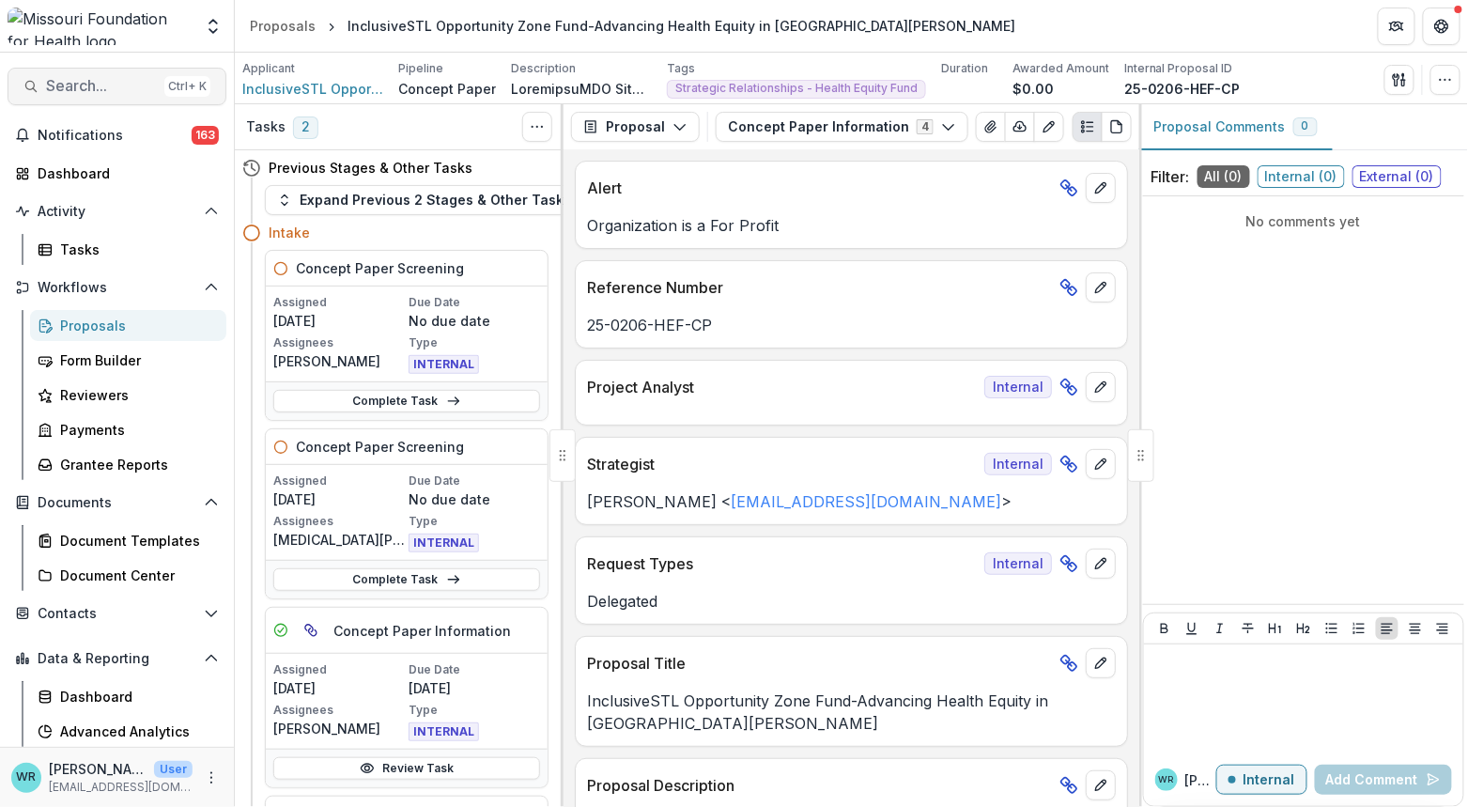
click at [123, 88] on span "Search..." at bounding box center [101, 86] width 111 height 18
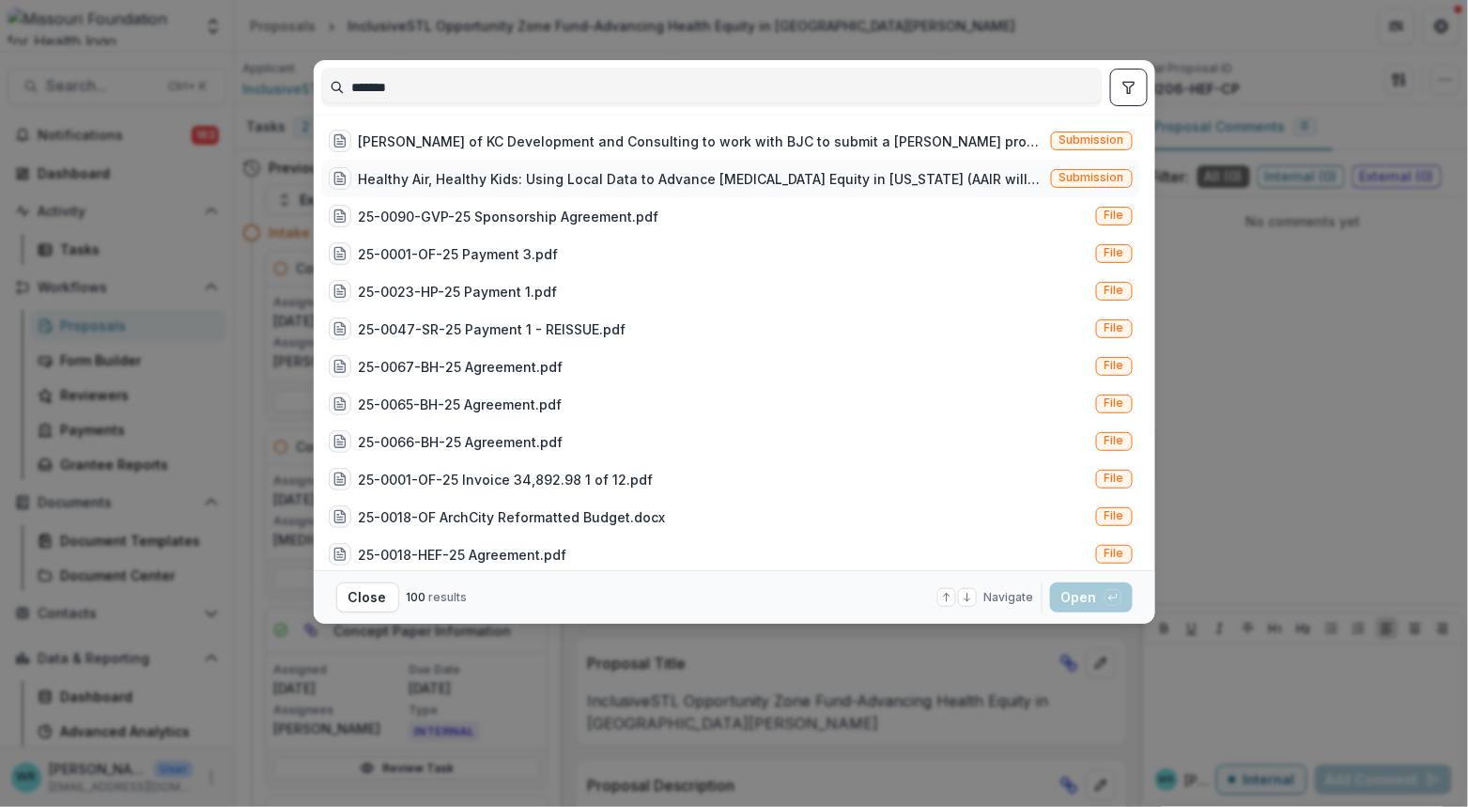
type input "*******"
click at [1047, 173] on div "Healthy Air, Healthy Kids: Using Local Data to Advance Asthma Equity in Missour…" at bounding box center [730, 179] width 819 height 38
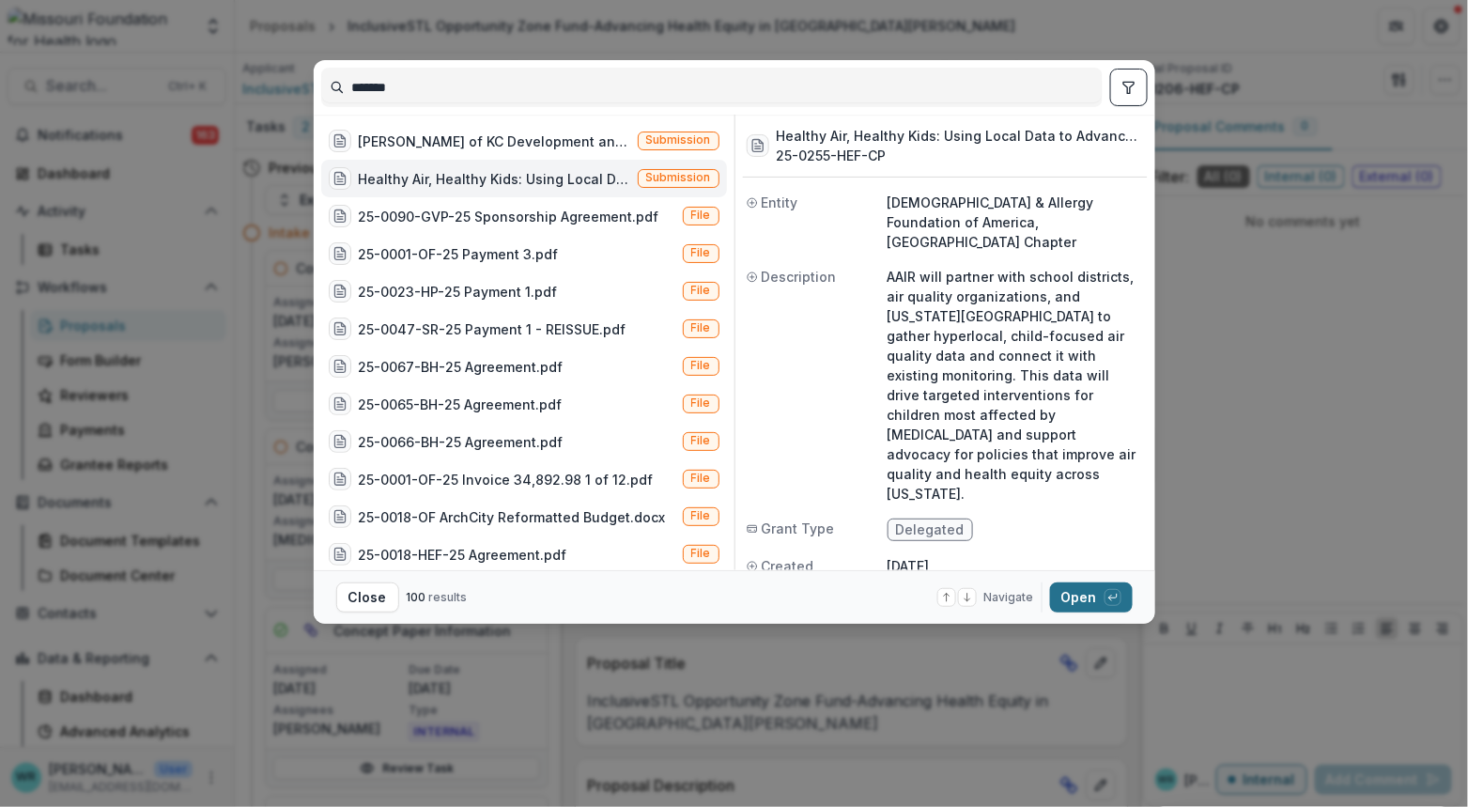
click at [1079, 598] on button "Open with enter key" at bounding box center [1091, 597] width 83 height 30
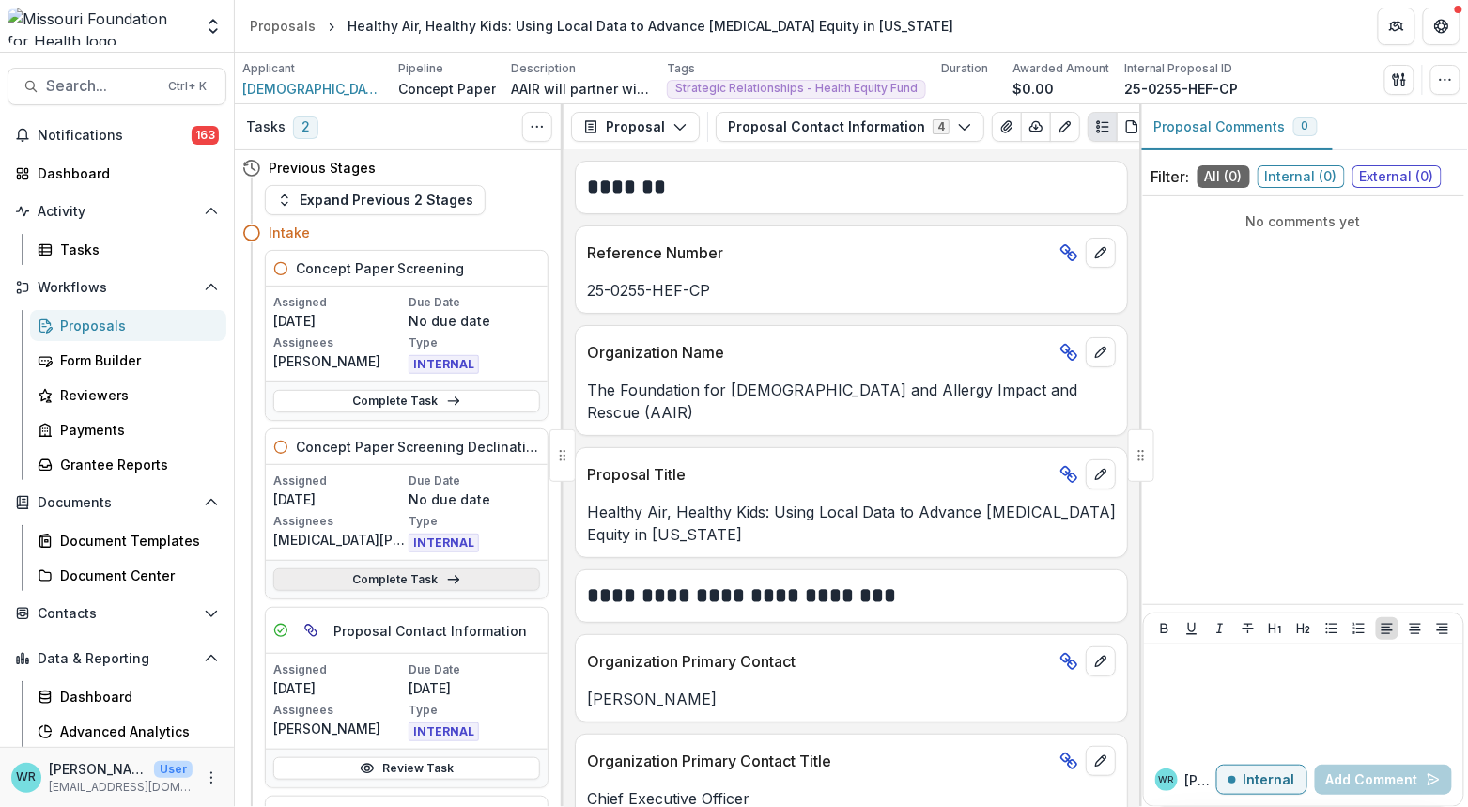
click at [468, 585] on link "Complete Task" at bounding box center [406, 579] width 267 height 23
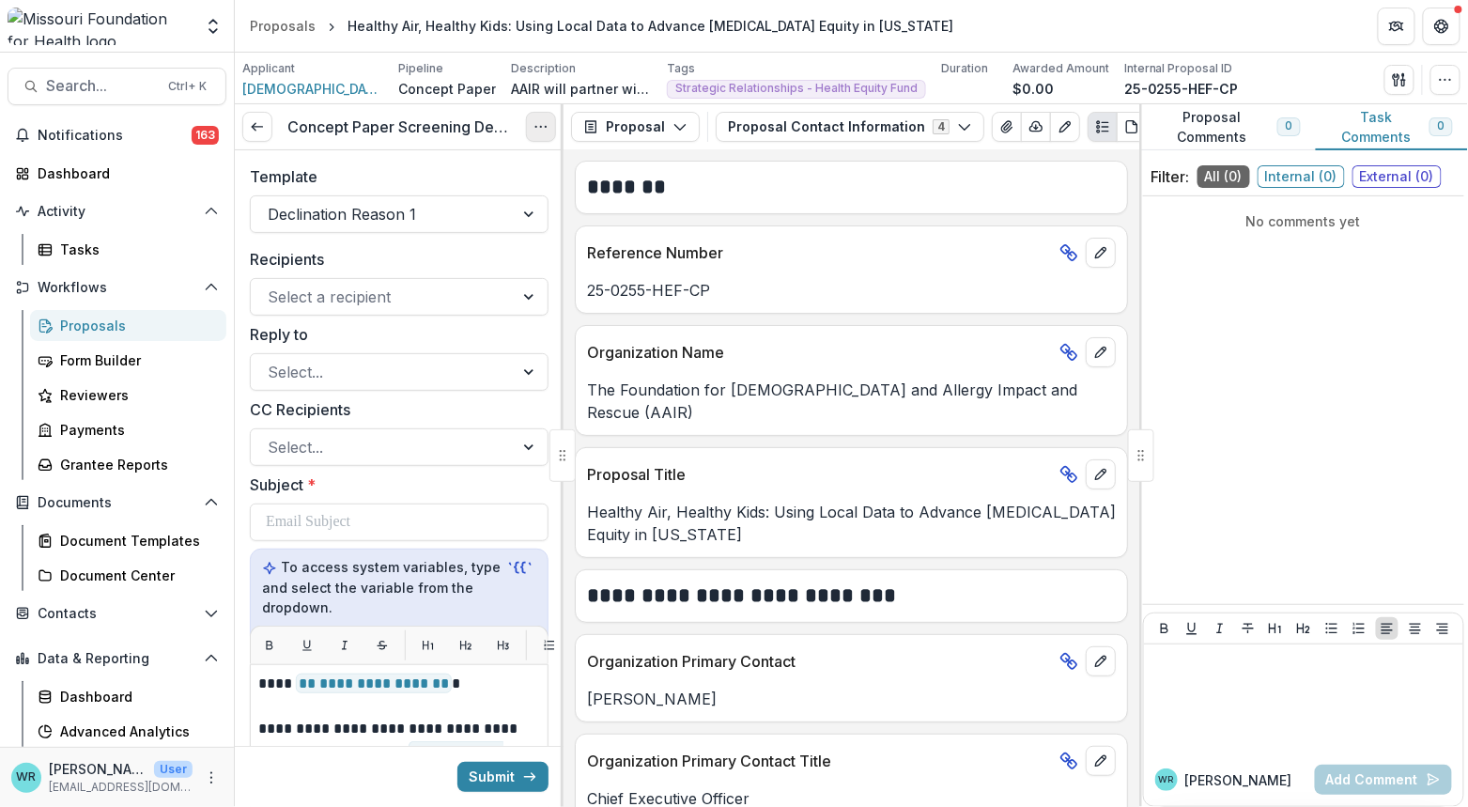
click at [546, 126] on icon "Options" at bounding box center [541, 126] width 15 height 15
click at [476, 204] on button "Cancel Task" at bounding box center [450, 209] width 201 height 31
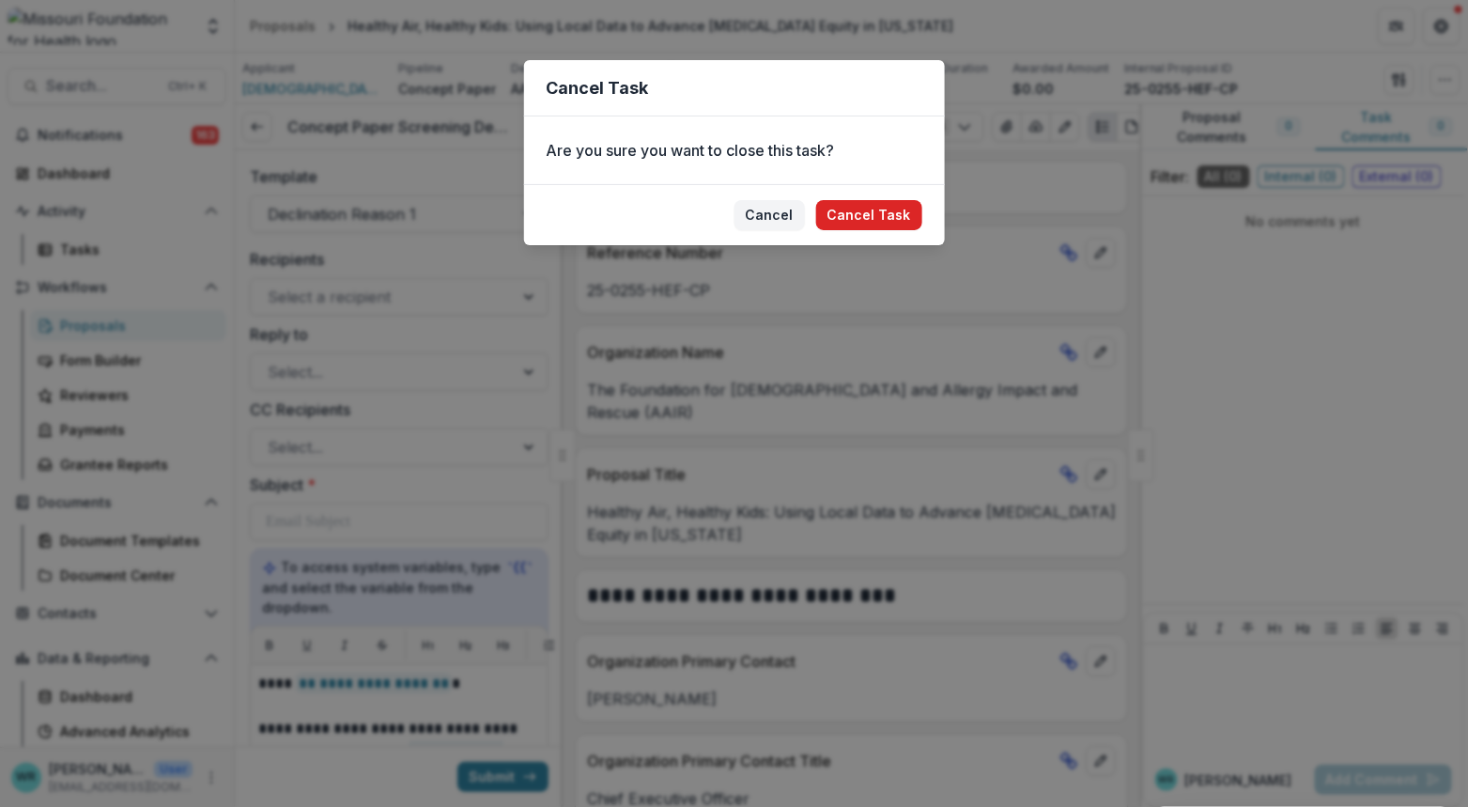
click at [853, 213] on button "Cancel Task" at bounding box center [869, 215] width 106 height 30
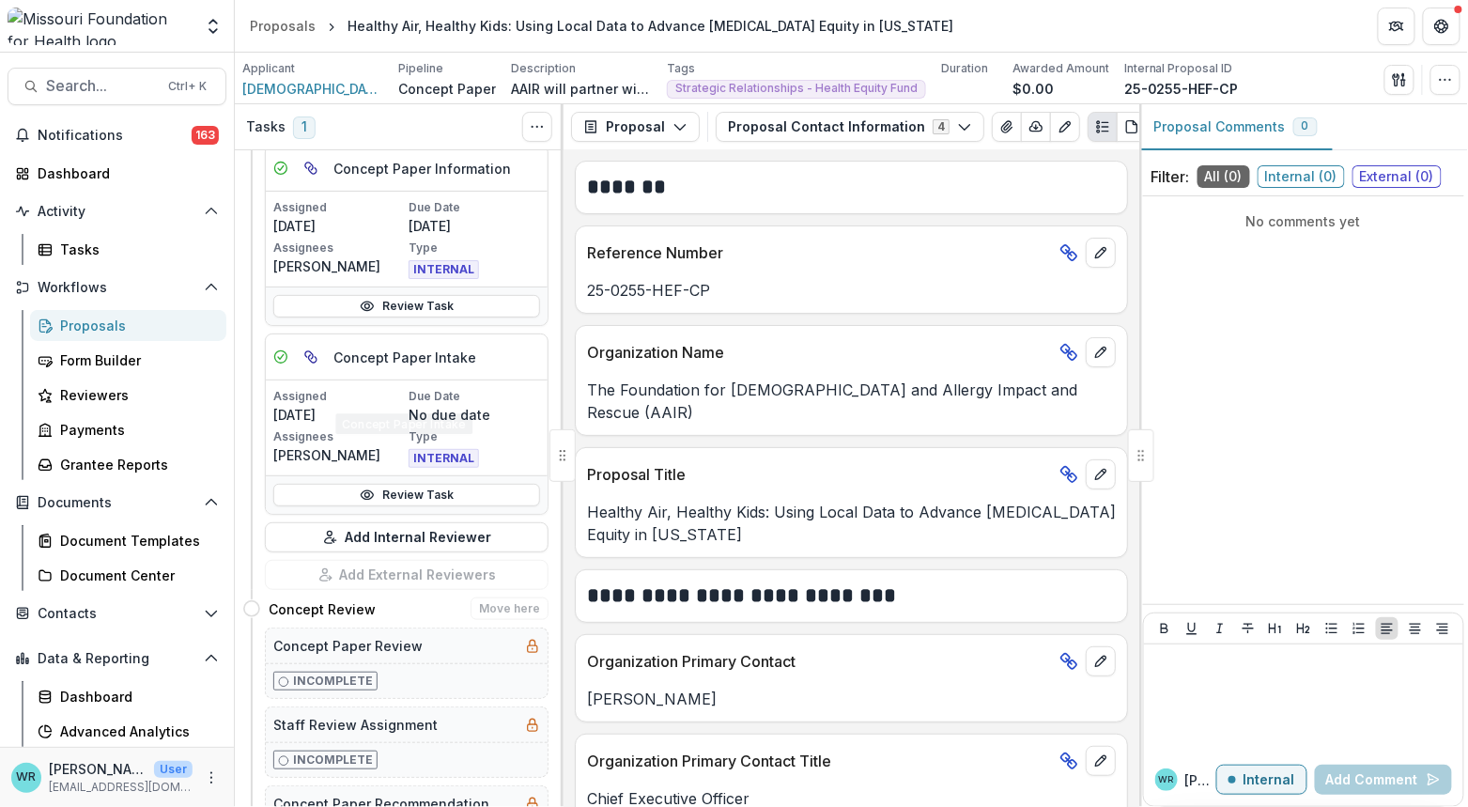
scroll to position [521, 0]
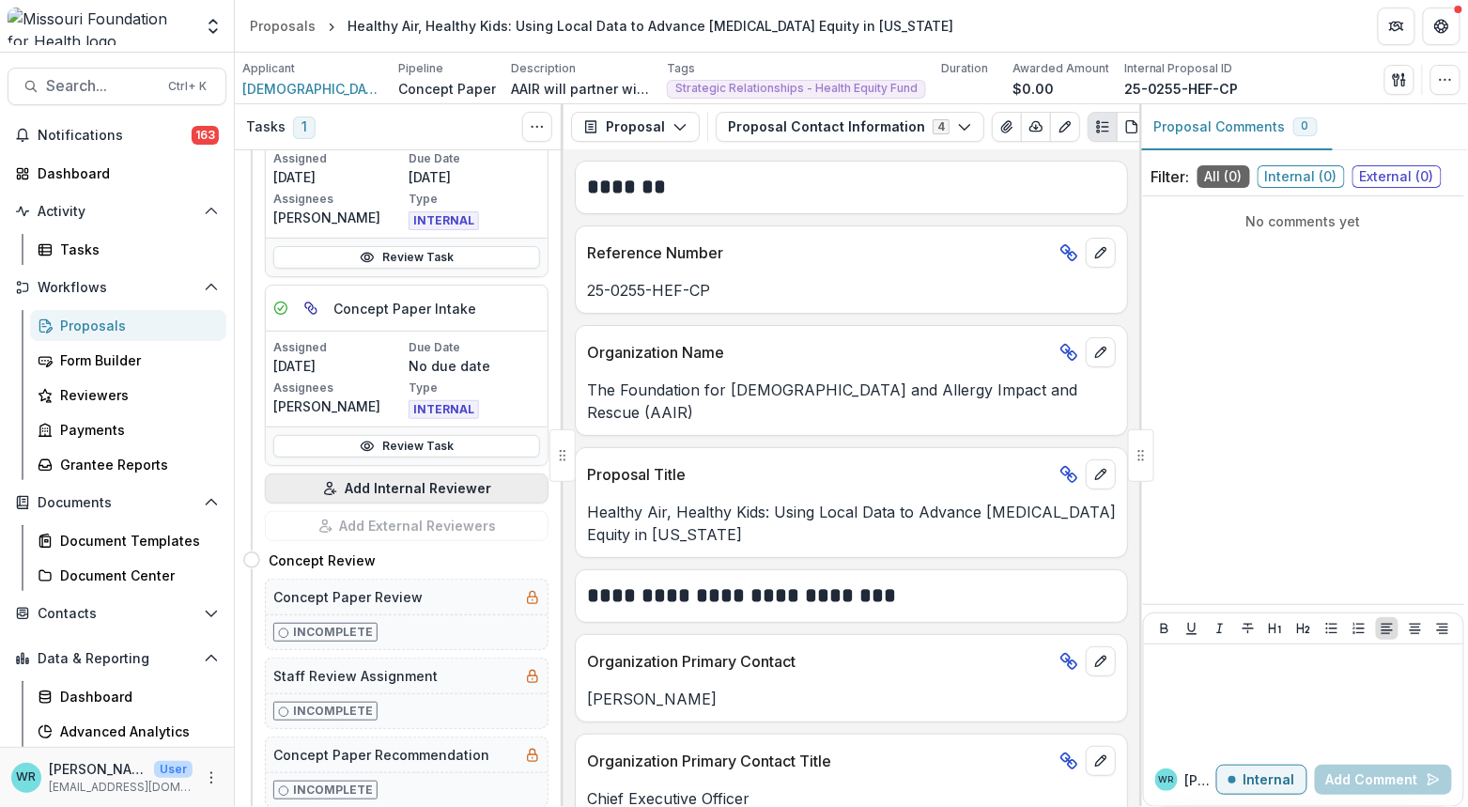
click at [431, 488] on button "Add Internal Reviewer" at bounding box center [407, 488] width 284 height 30
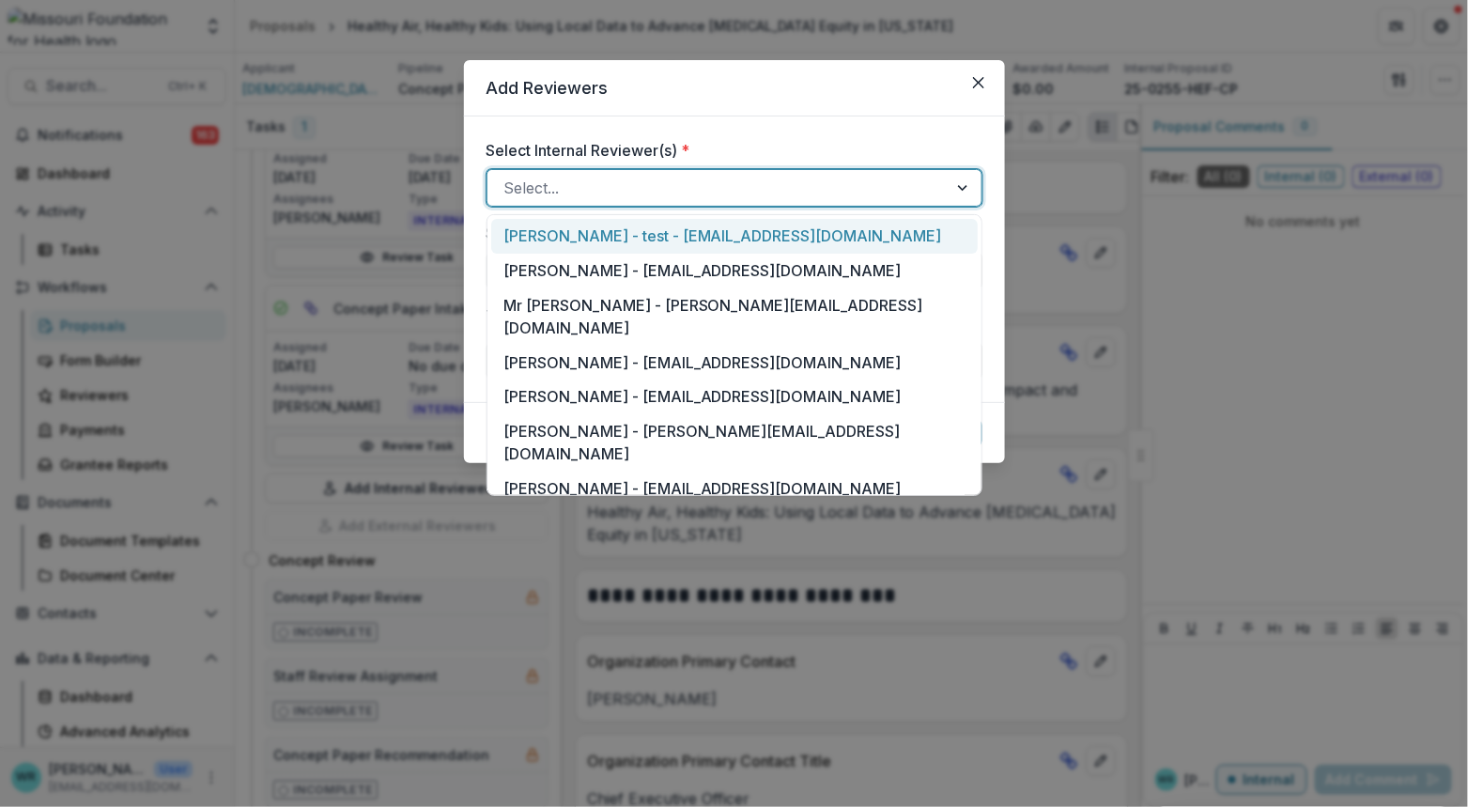
click at [686, 192] on div at bounding box center [717, 188] width 426 height 26
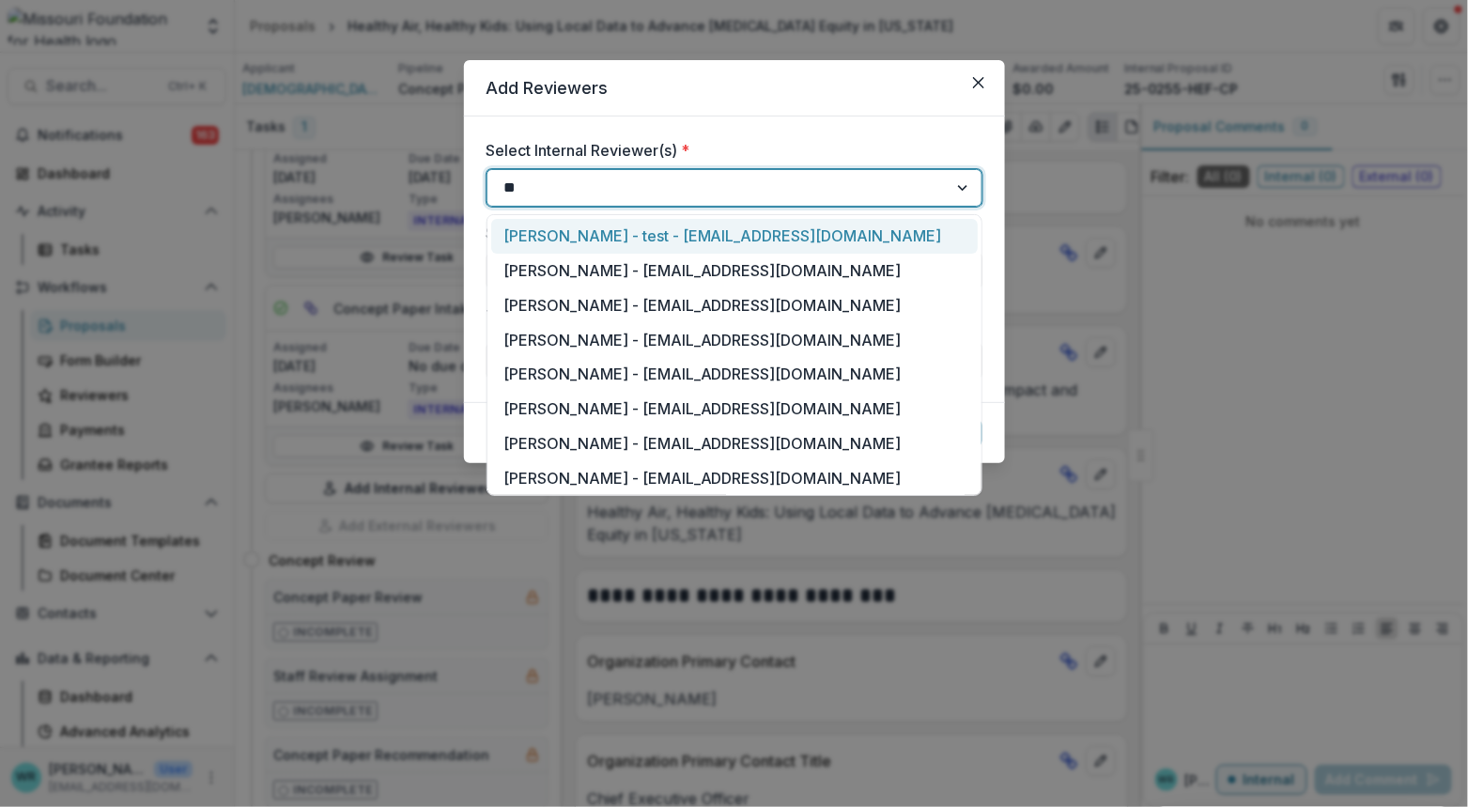
type input "***"
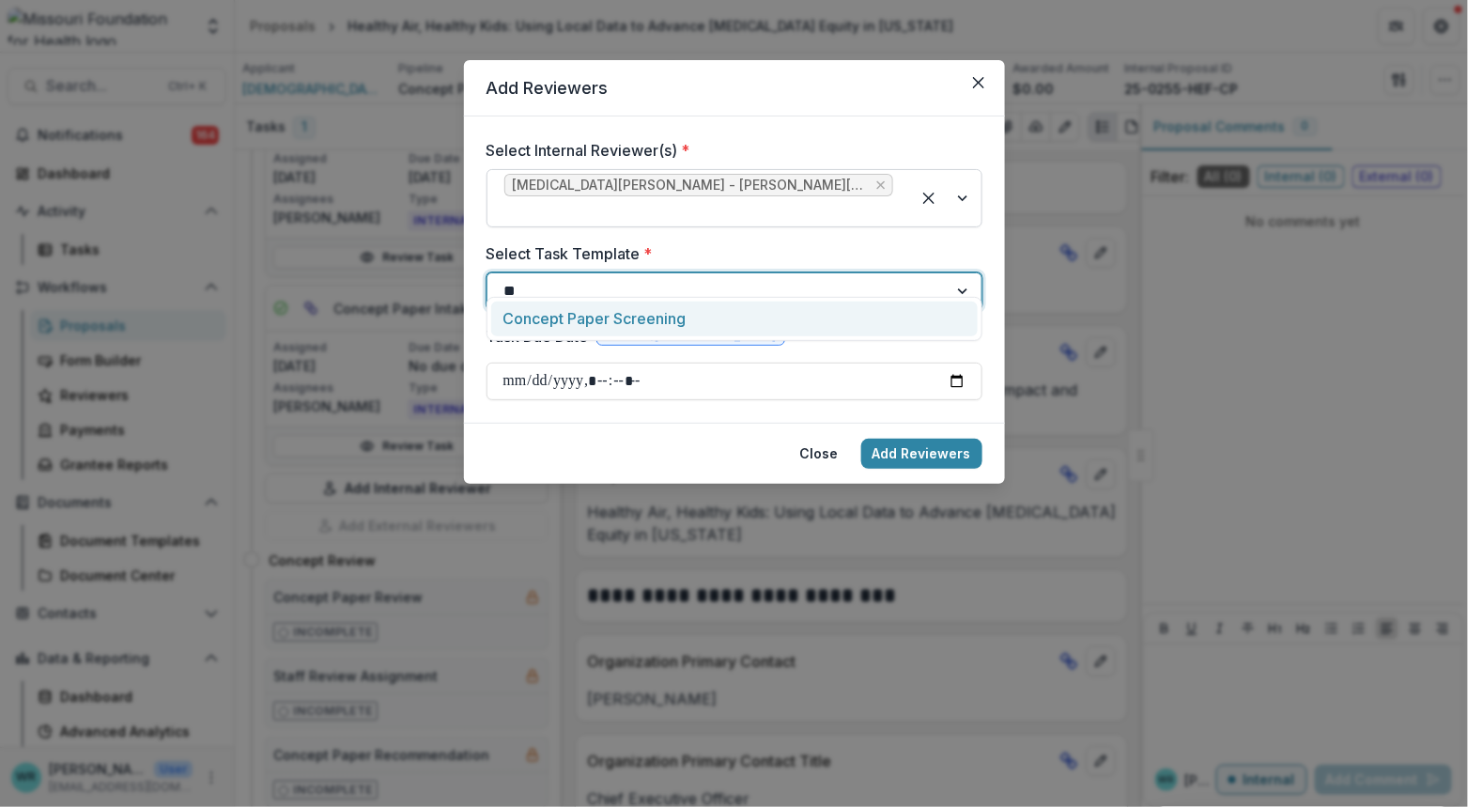
type input "***"
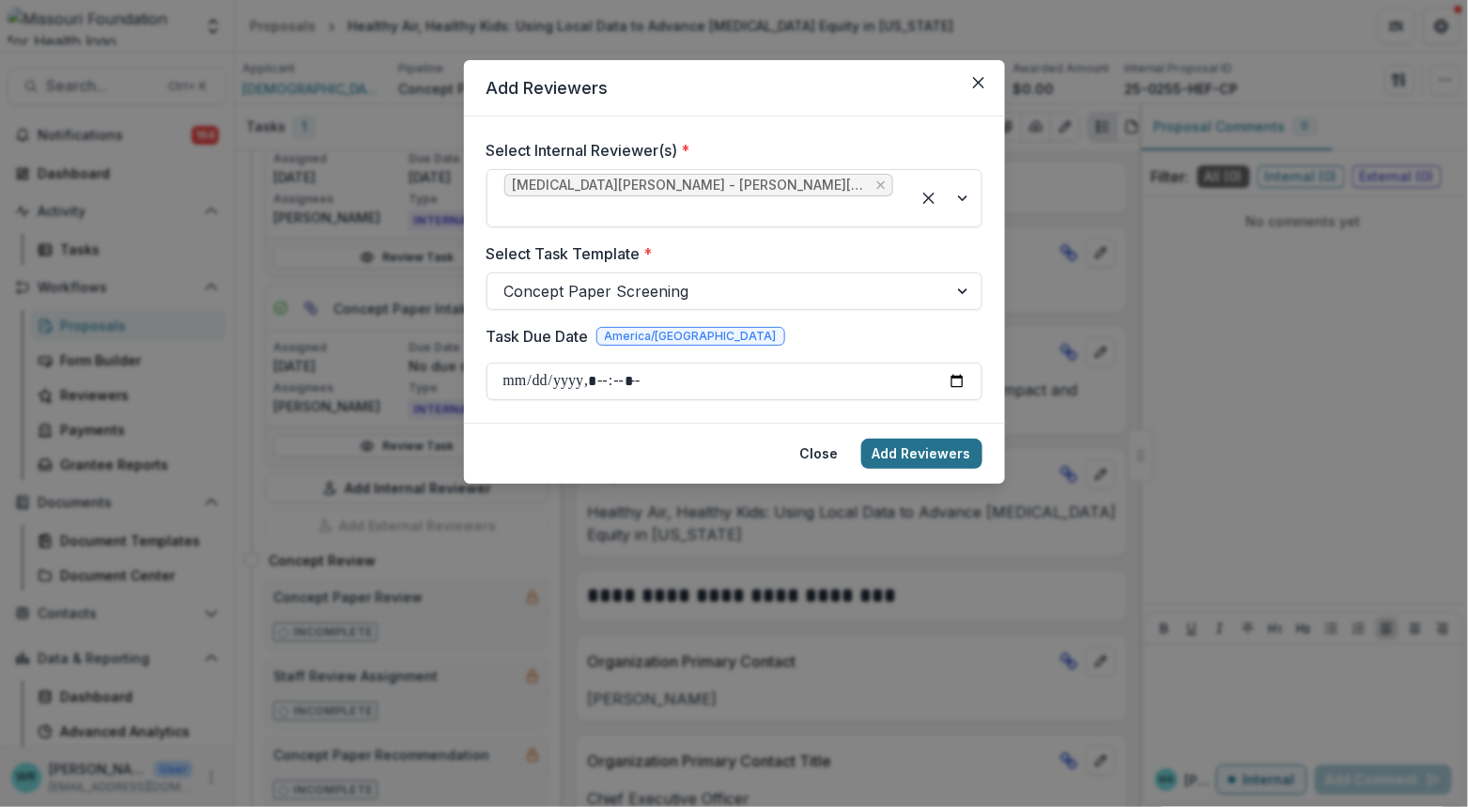
click at [927, 439] on button "Add Reviewers" at bounding box center [921, 454] width 121 height 30
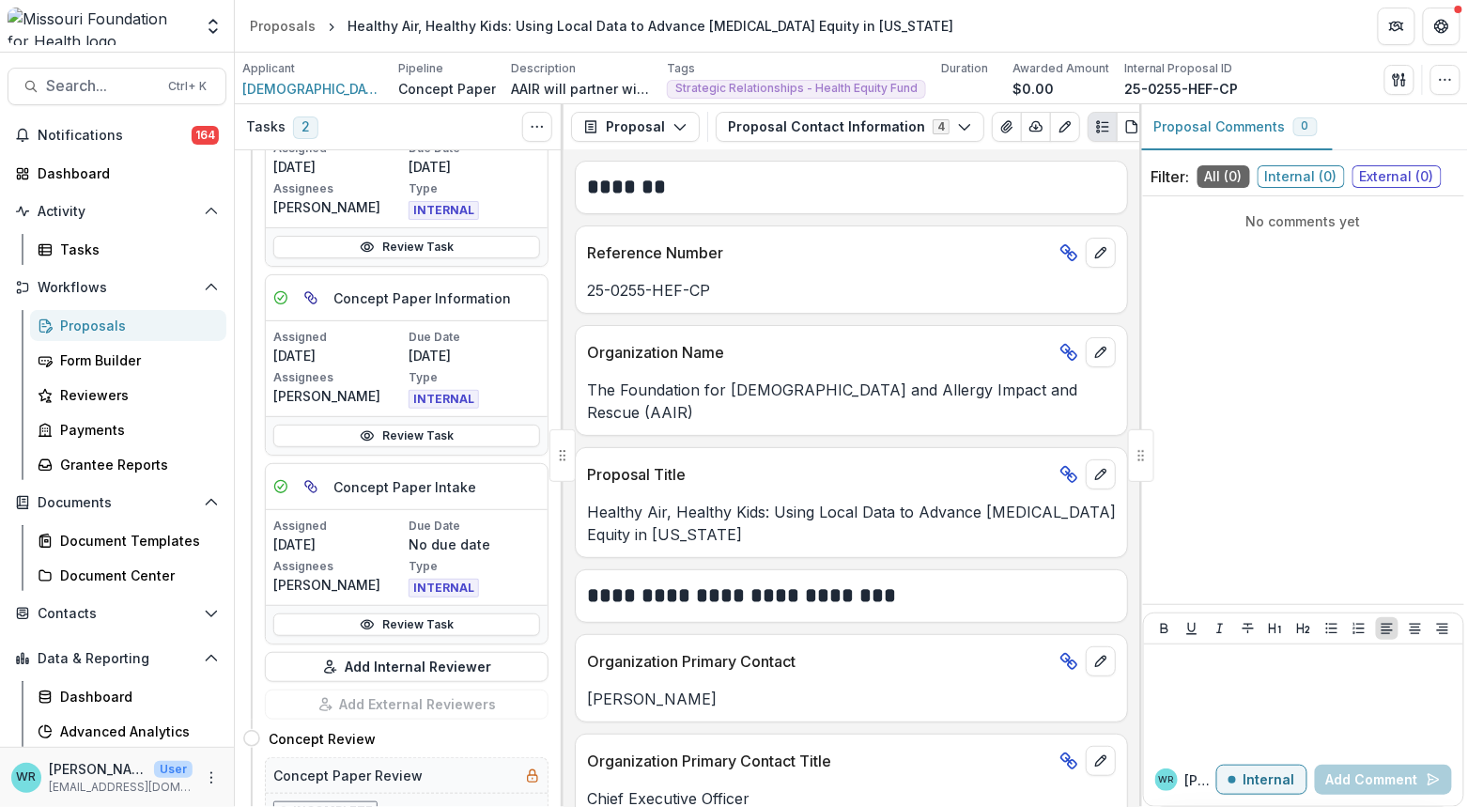
scroll to position [700, 0]
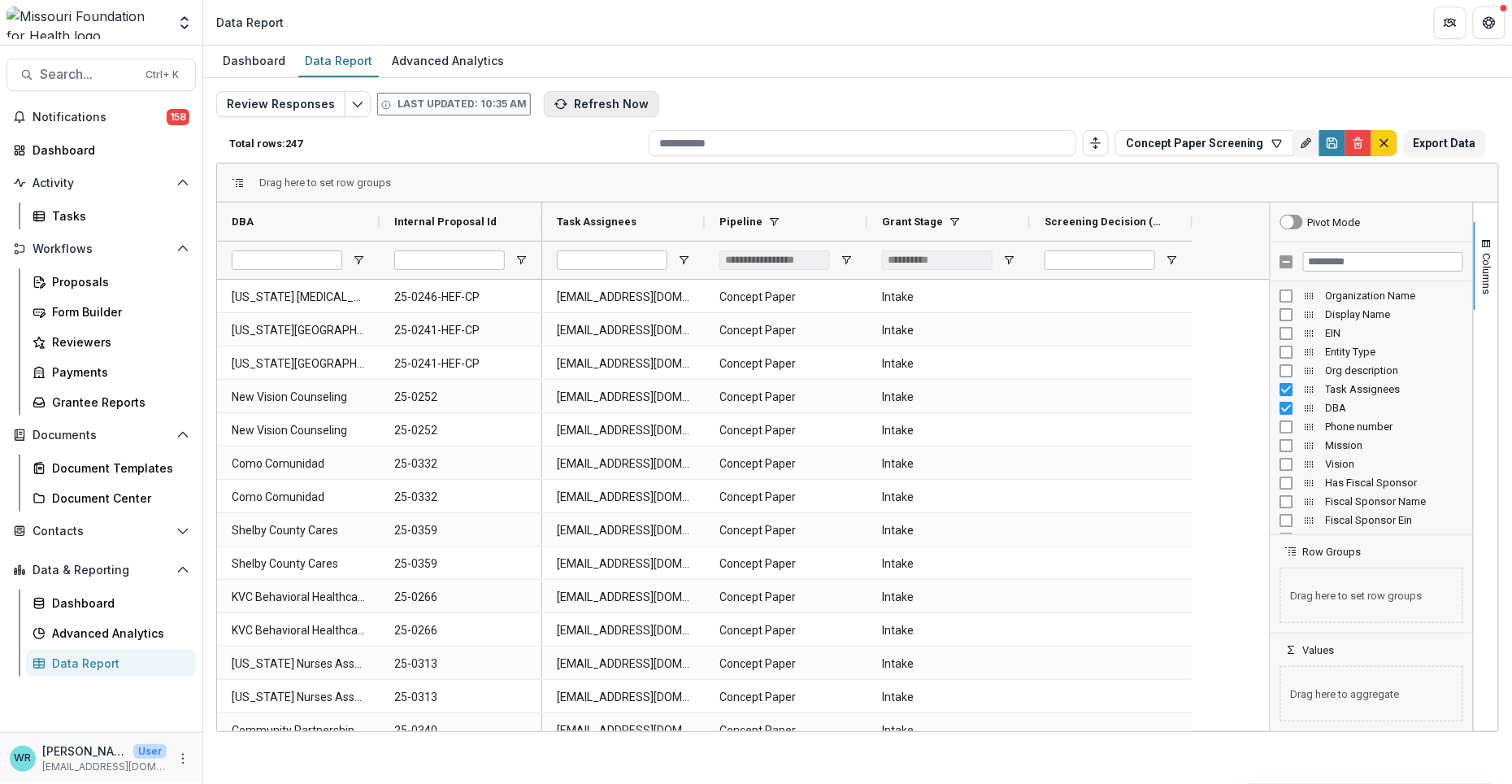
click at [611, 105] on button "Refresh Now" at bounding box center [601, 104] width 115 height 26
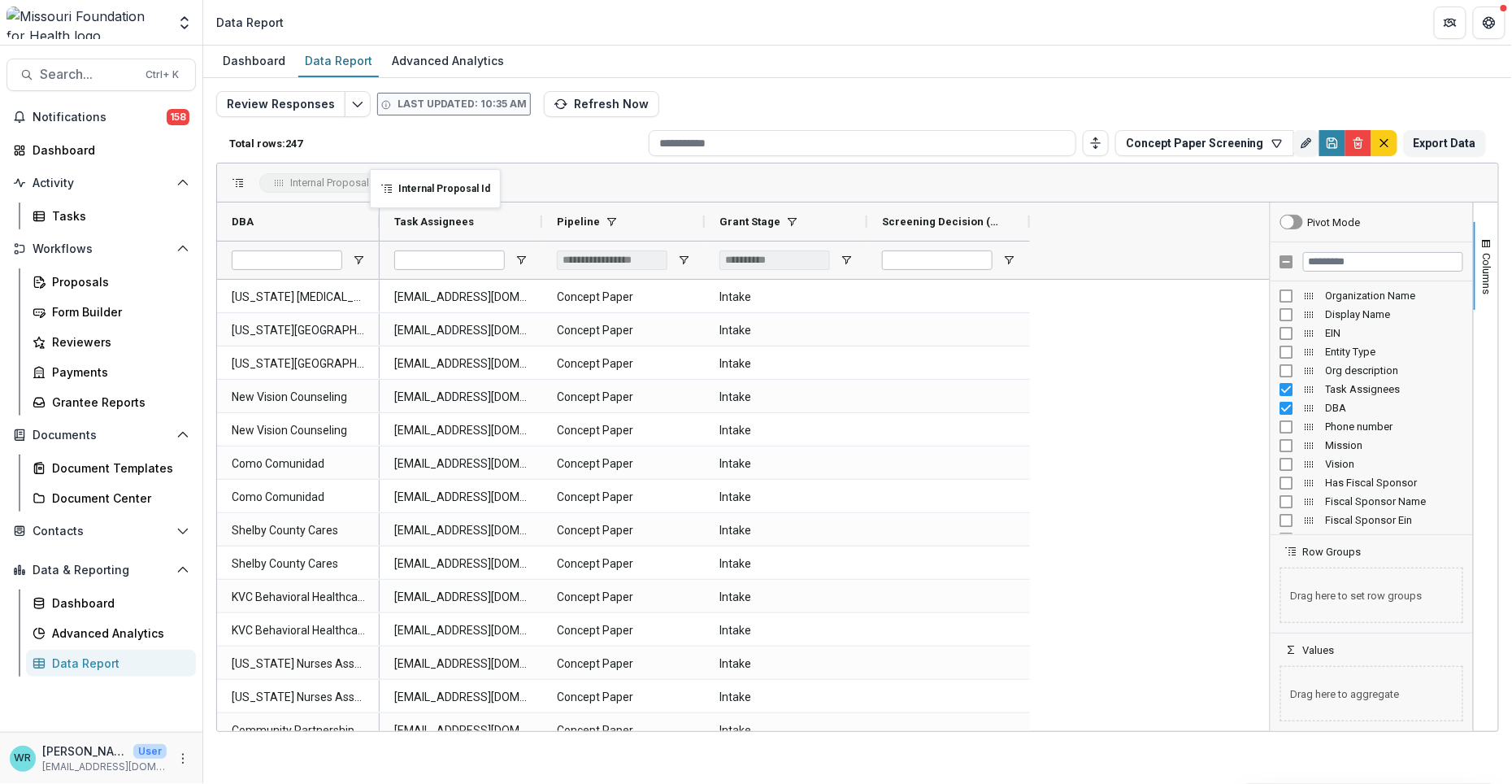
drag, startPoint x: 486, startPoint y: 221, endPoint x: 378, endPoint y: 179, distance: 115.9
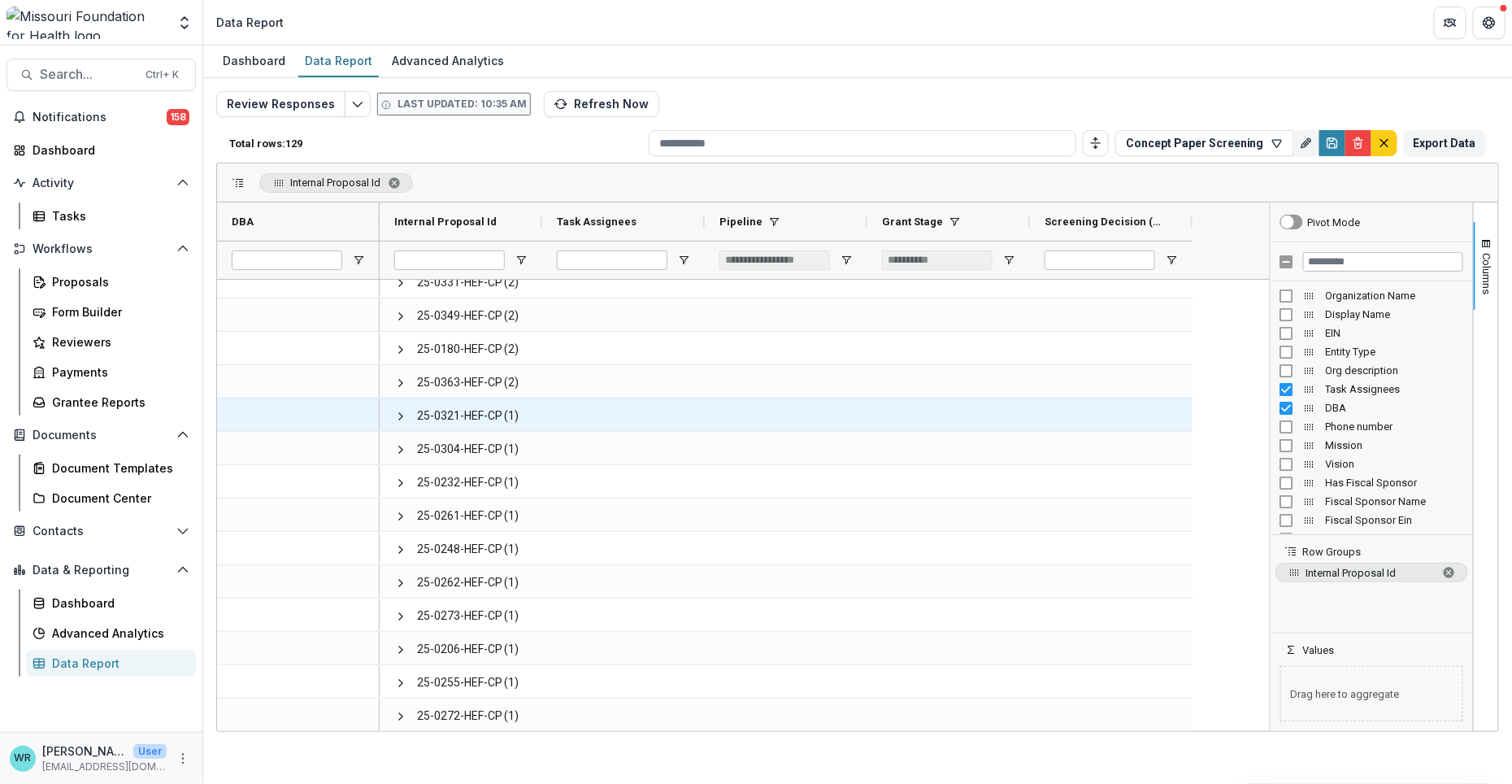
drag, startPoint x: 395, startPoint y: 415, endPoint x: 408, endPoint y: 422, distance: 14.8
click at [395, 415] on span at bounding box center [401, 415] width 13 height 13
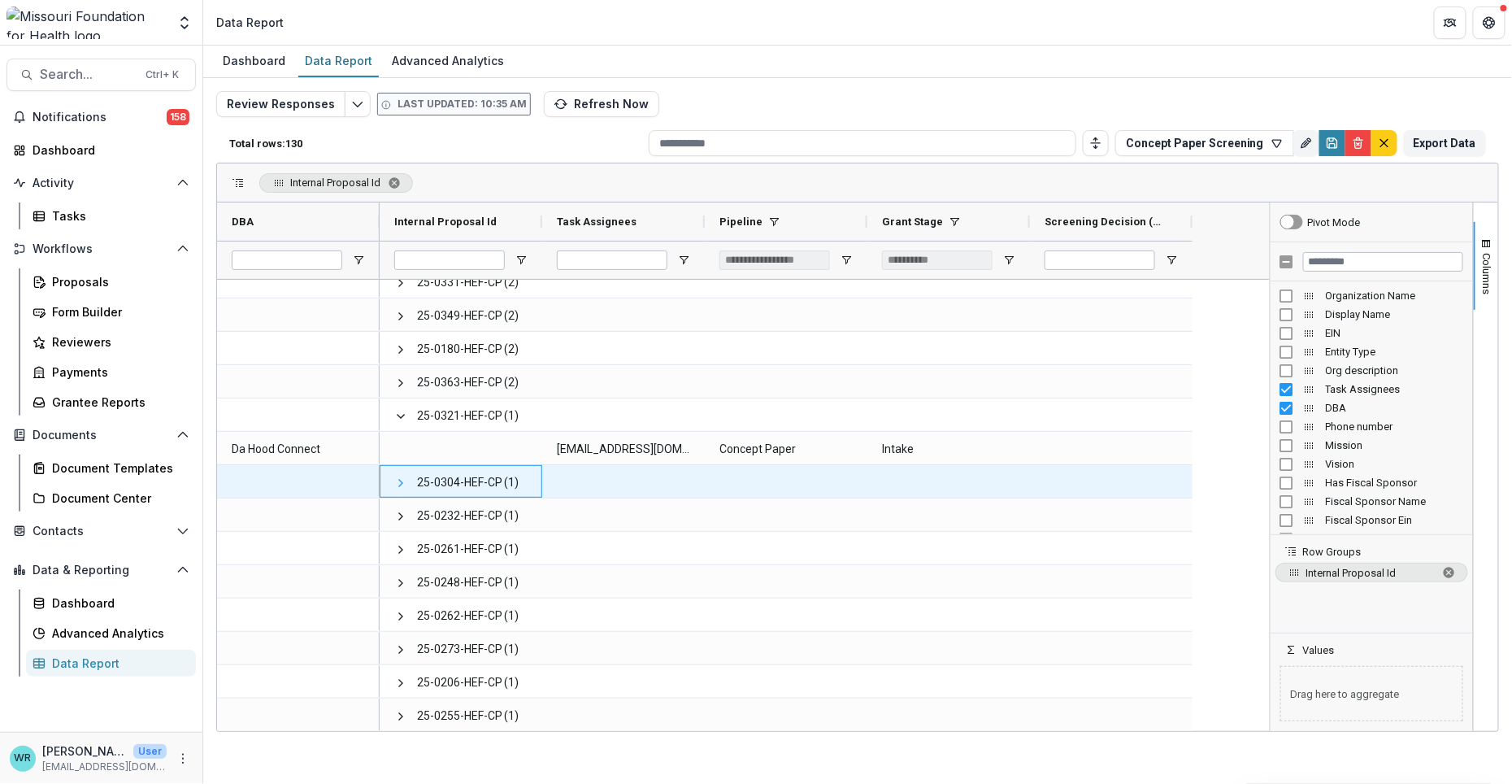
click at [401, 485] on span at bounding box center [401, 482] width 13 height 13
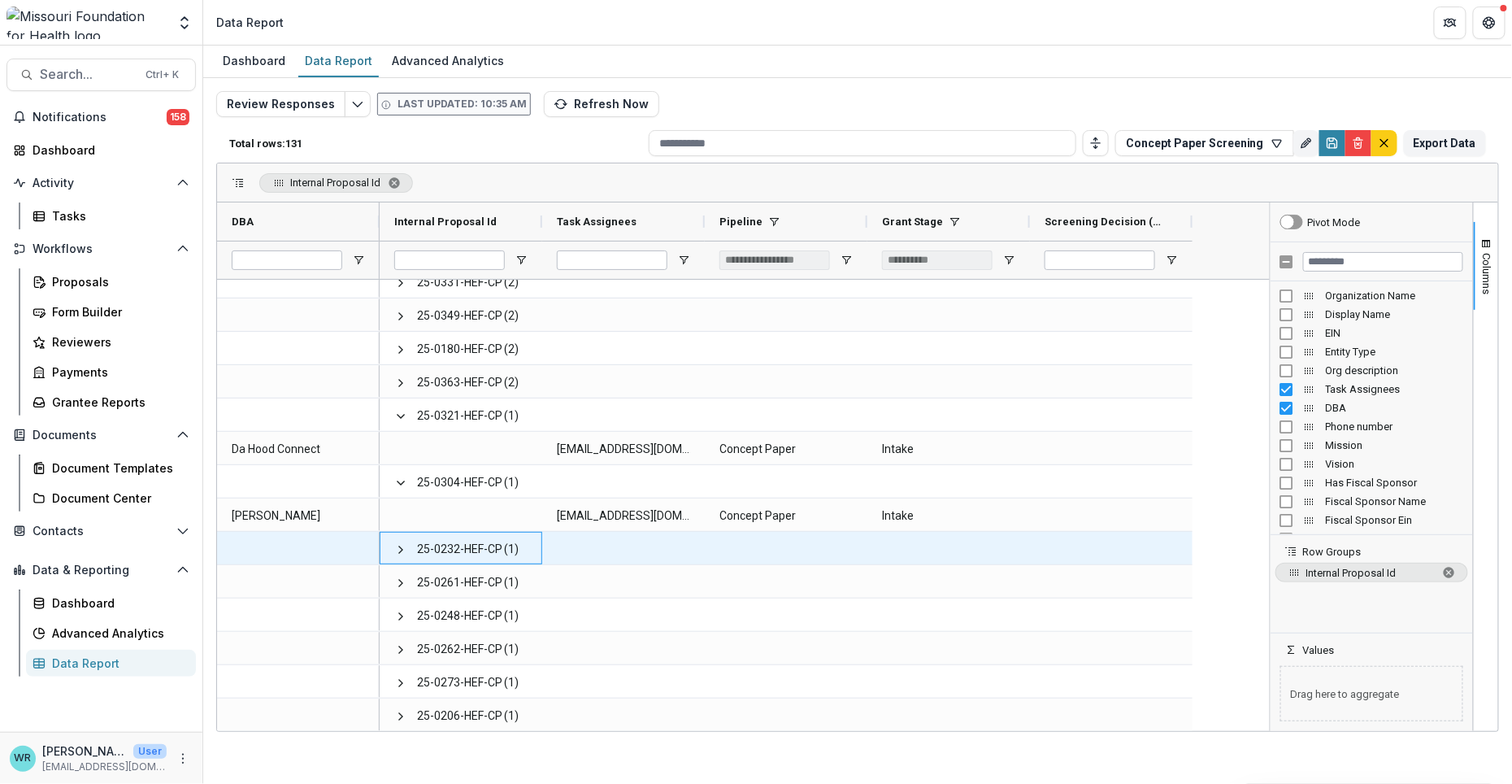
click at [392, 549] on div "25-0232-HEF-CP (1)" at bounding box center [461, 548] width 163 height 33
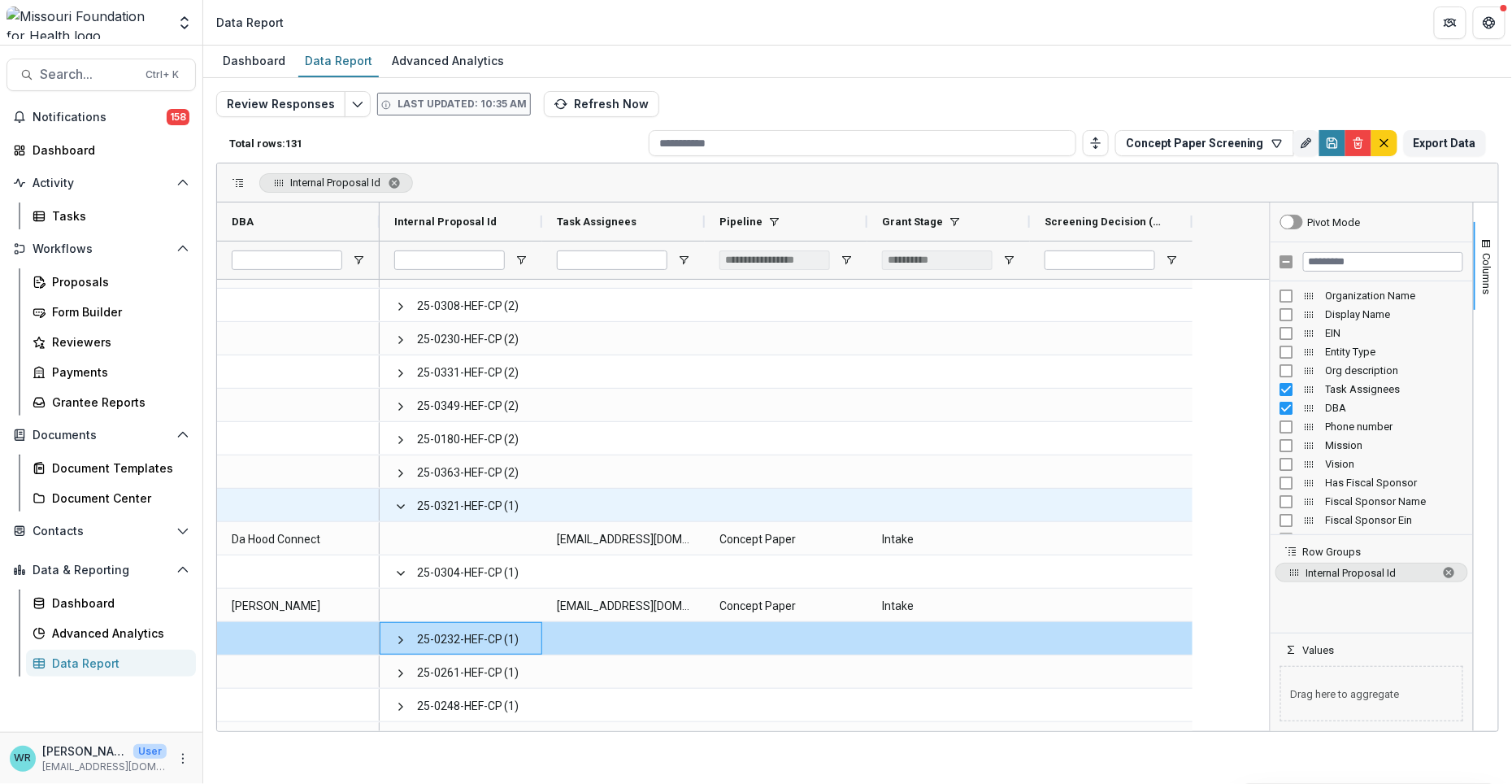
scroll to position [2310, 0]
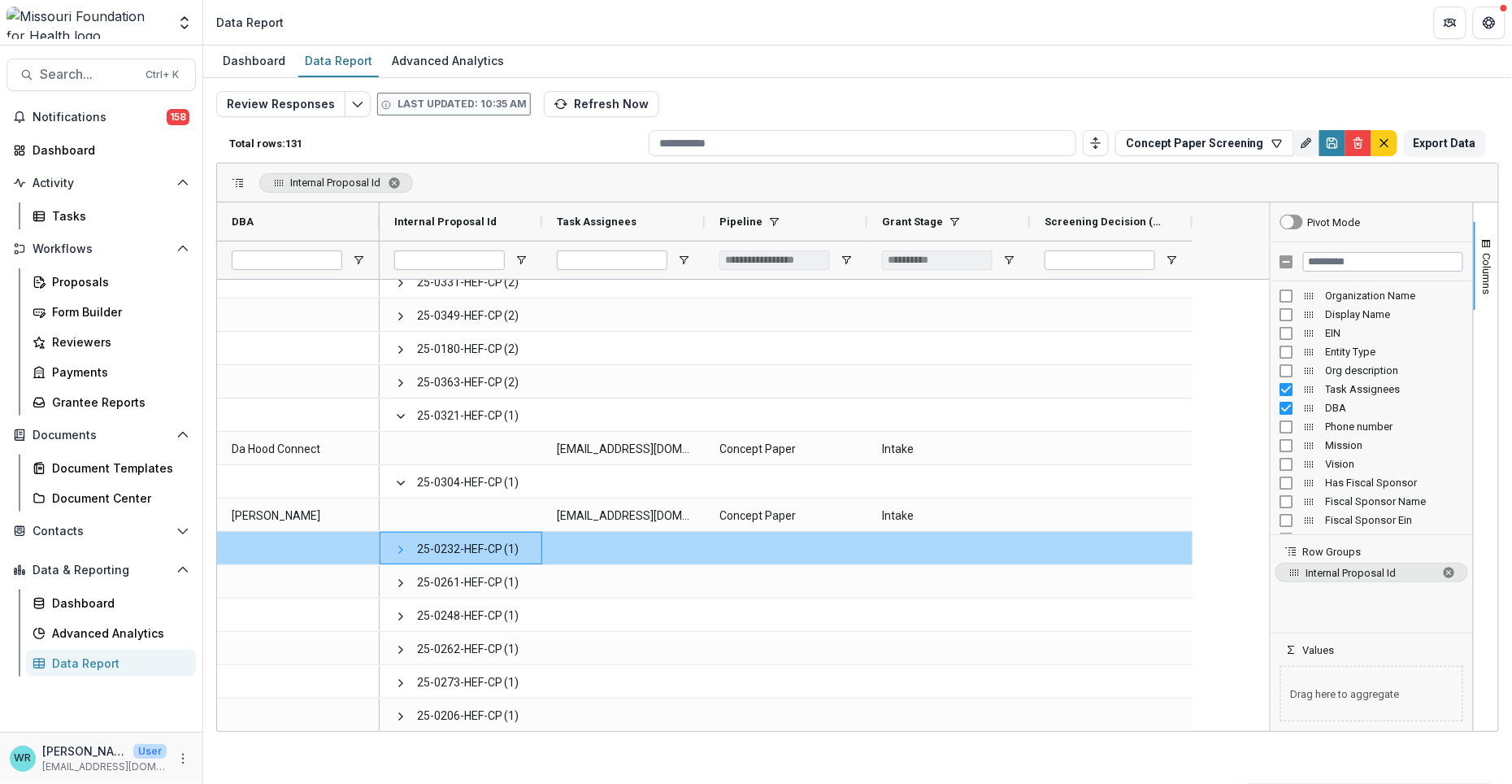
click at [396, 544] on span at bounding box center [401, 549] width 13 height 13
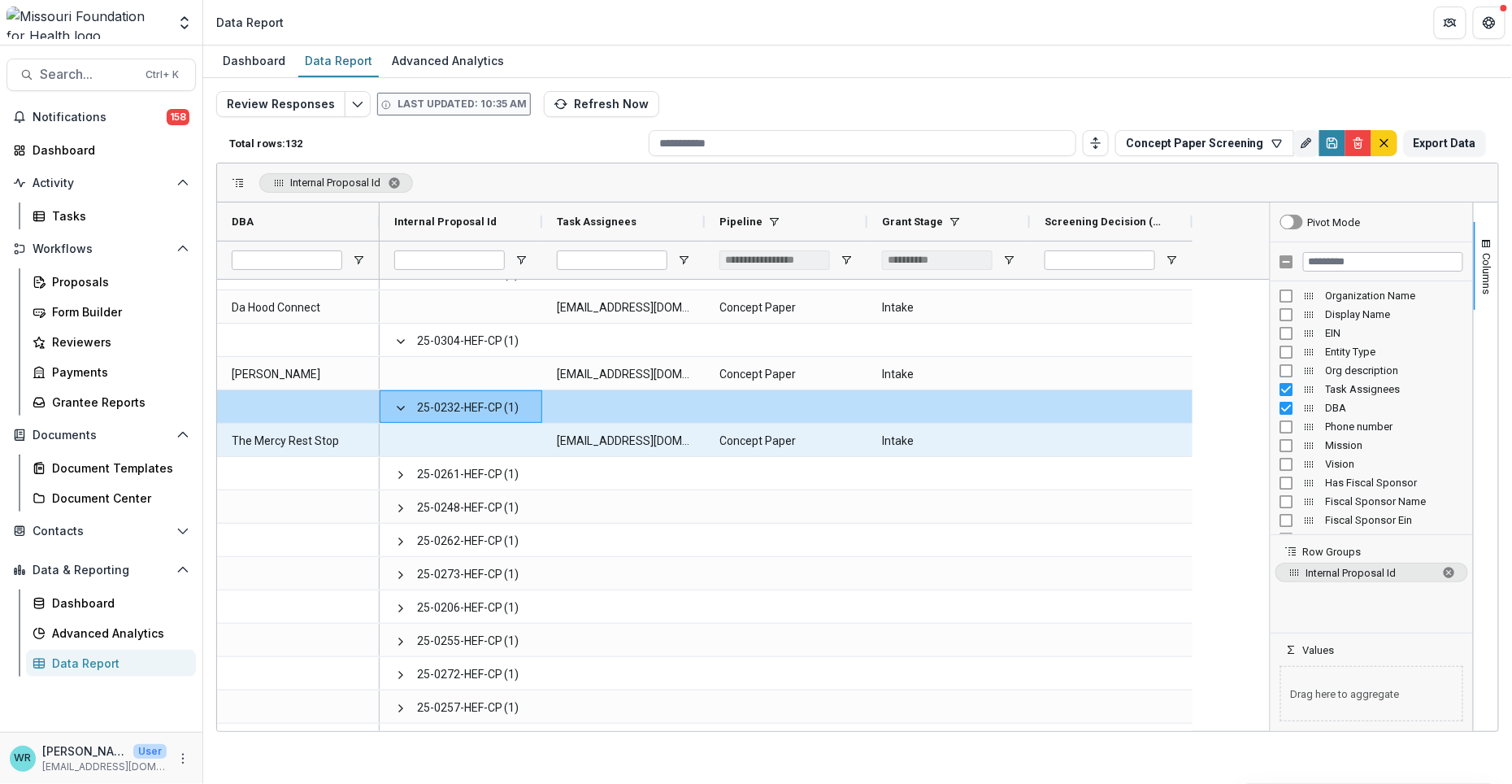
scroll to position [2529, 0]
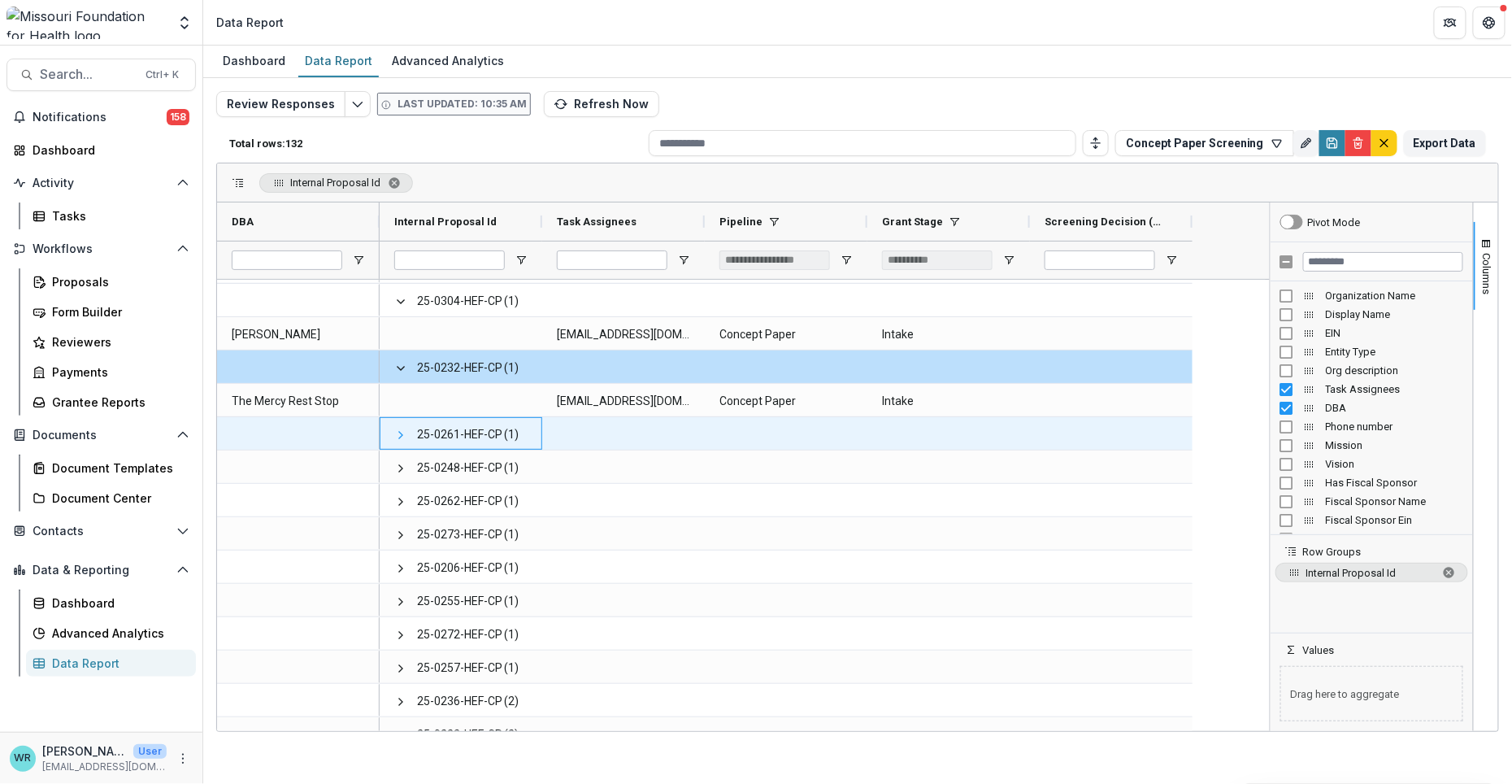
click at [398, 434] on span at bounding box center [401, 434] width 13 height 13
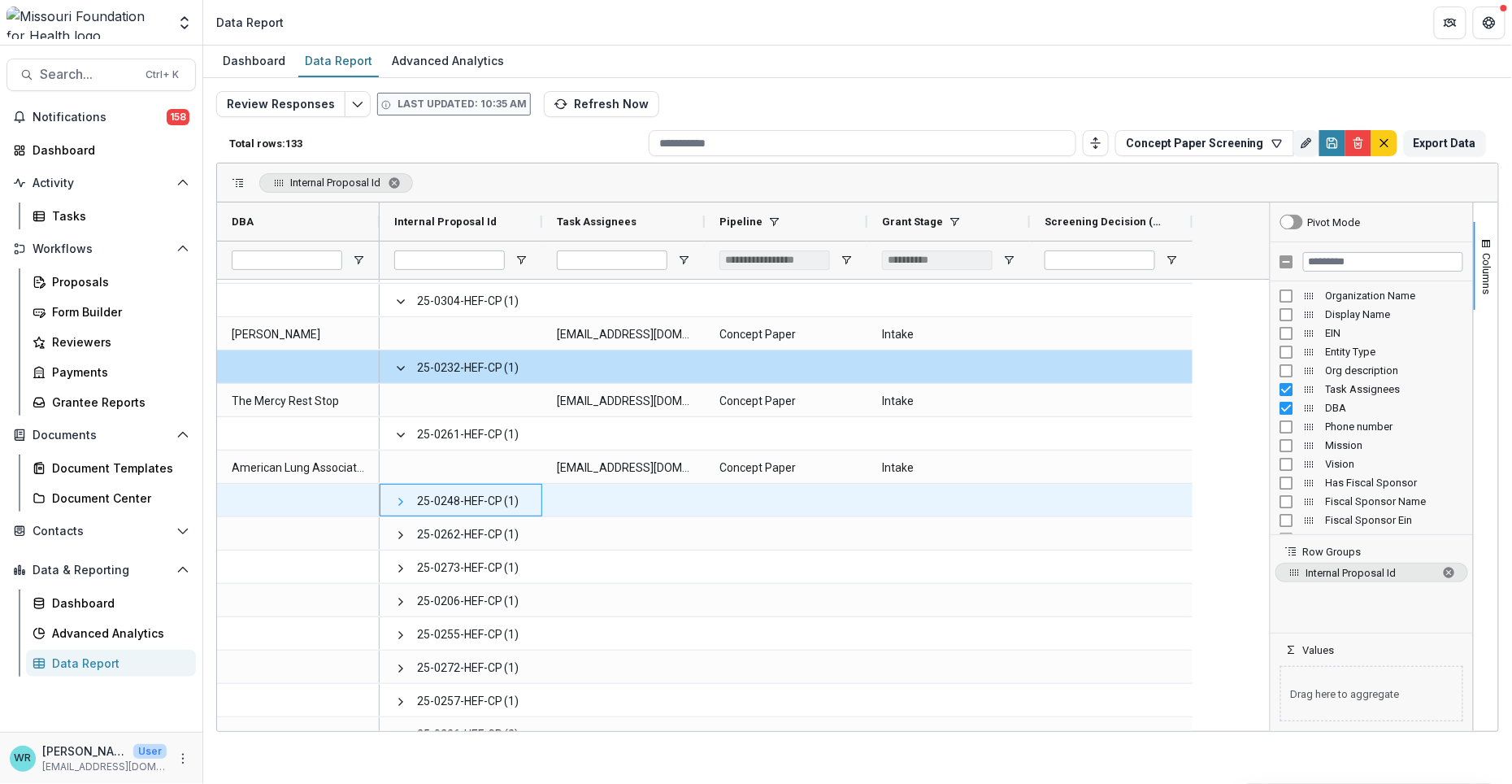
click at [396, 501] on span at bounding box center [401, 501] width 13 height 13
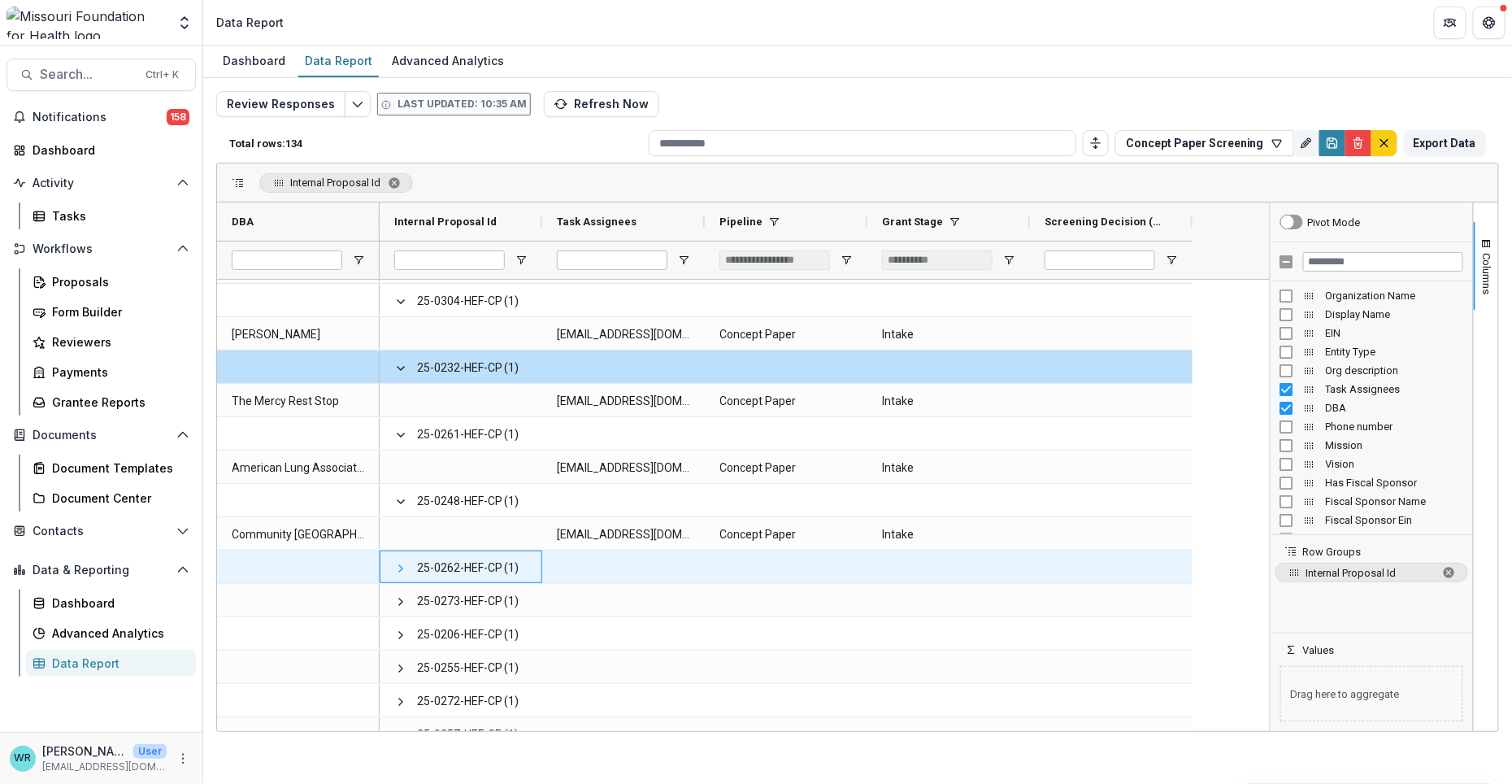
click at [401, 569] on span at bounding box center [401, 568] width 13 height 13
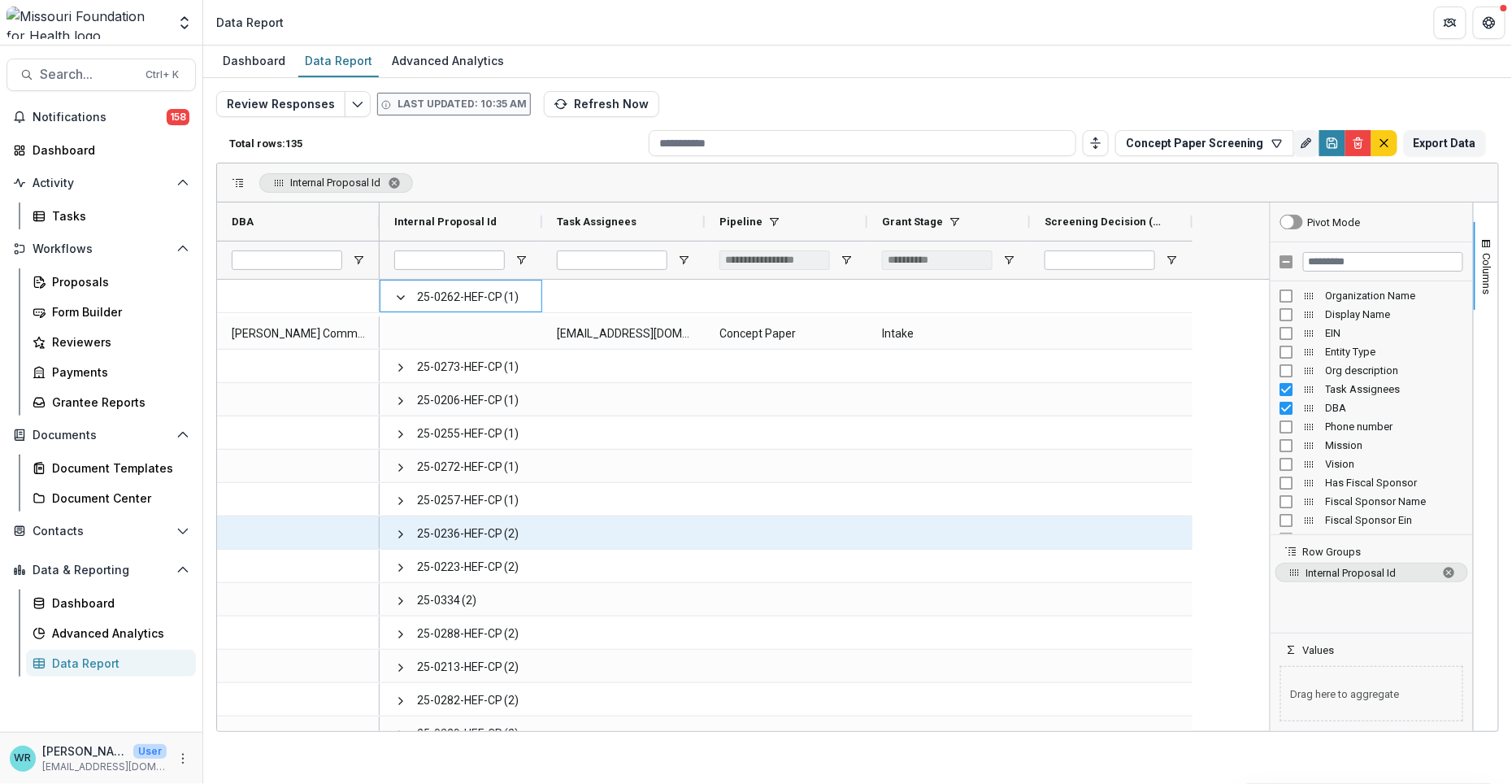
scroll to position [2799, 0]
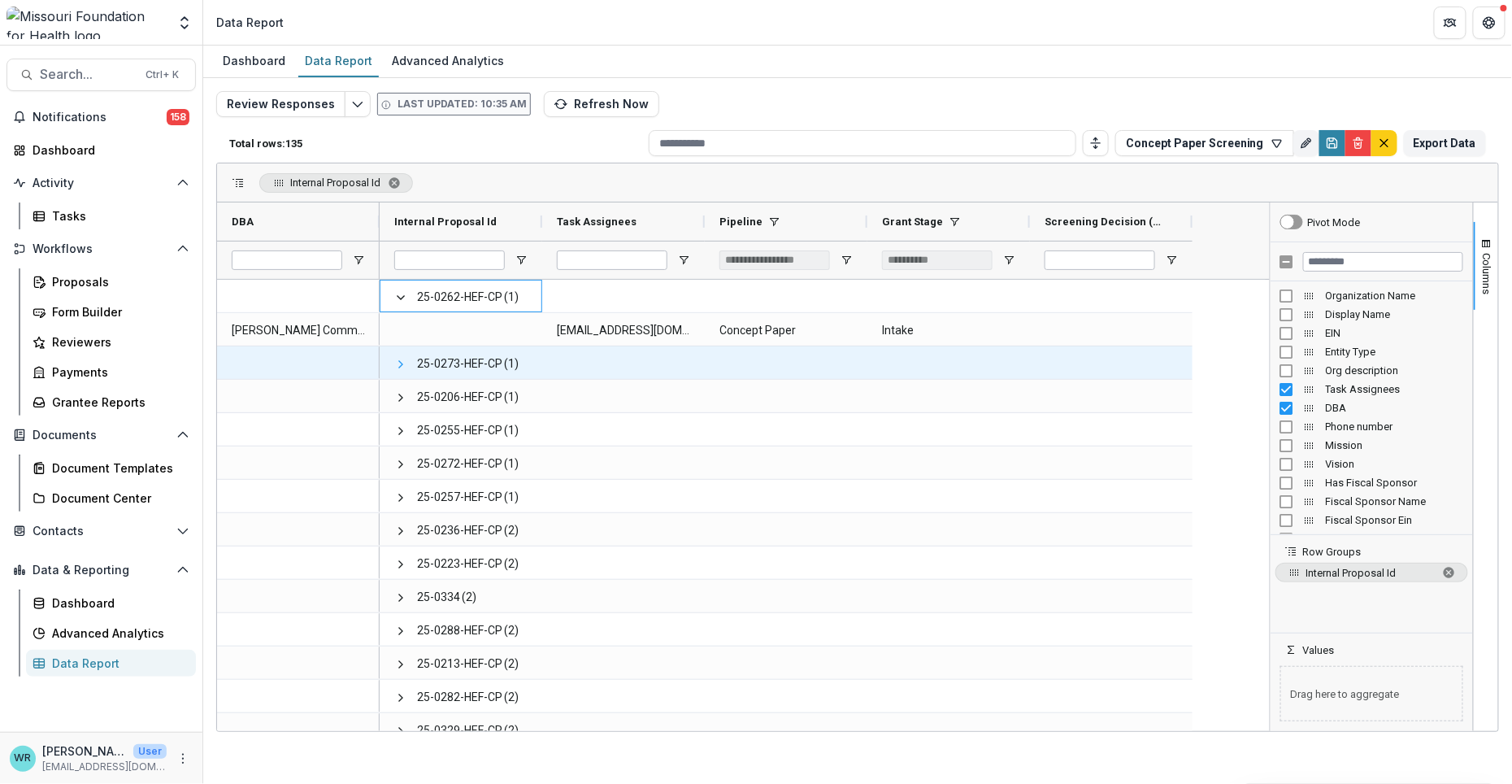
click at [399, 362] on span at bounding box center [401, 363] width 13 height 13
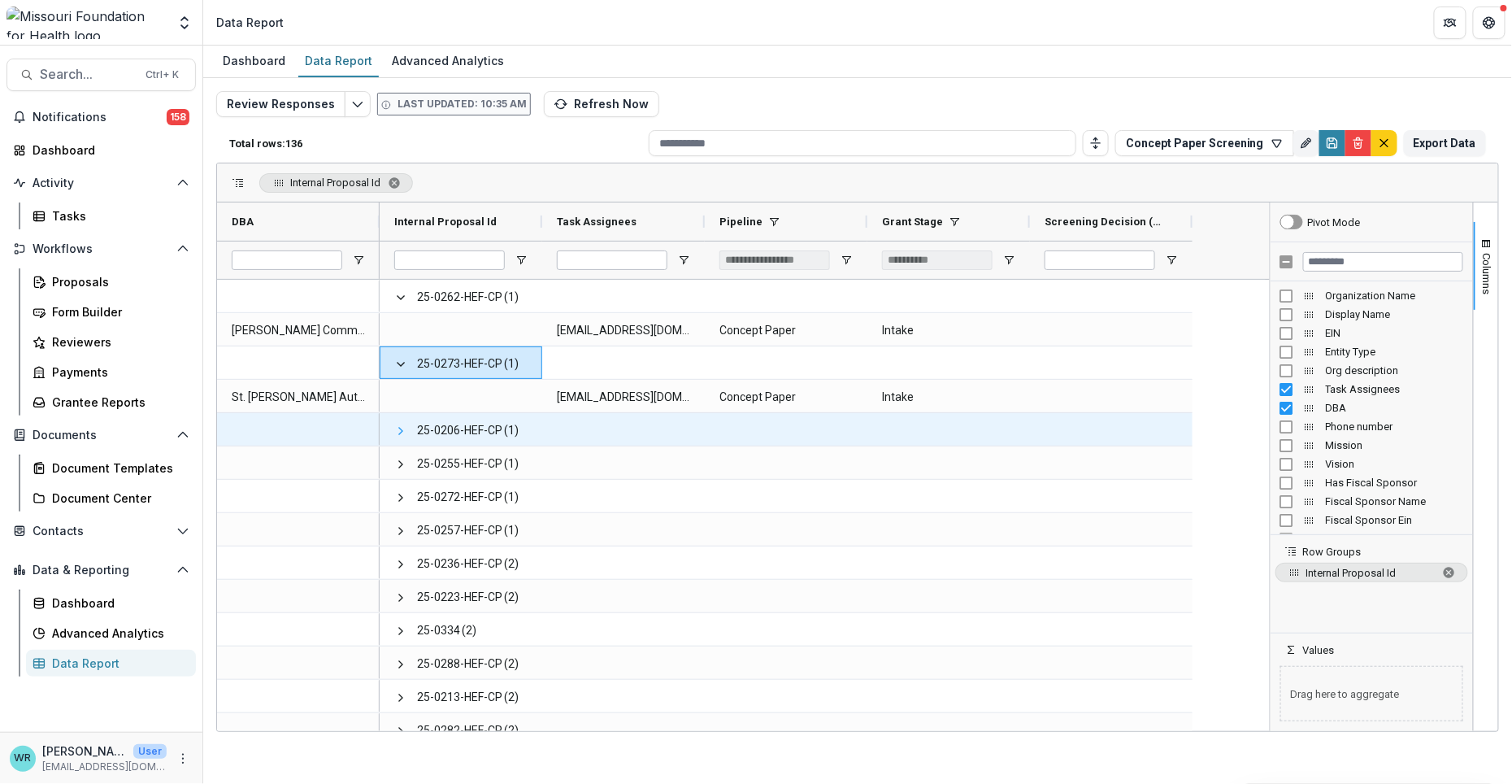
click at [399, 433] on span at bounding box center [401, 430] width 13 height 13
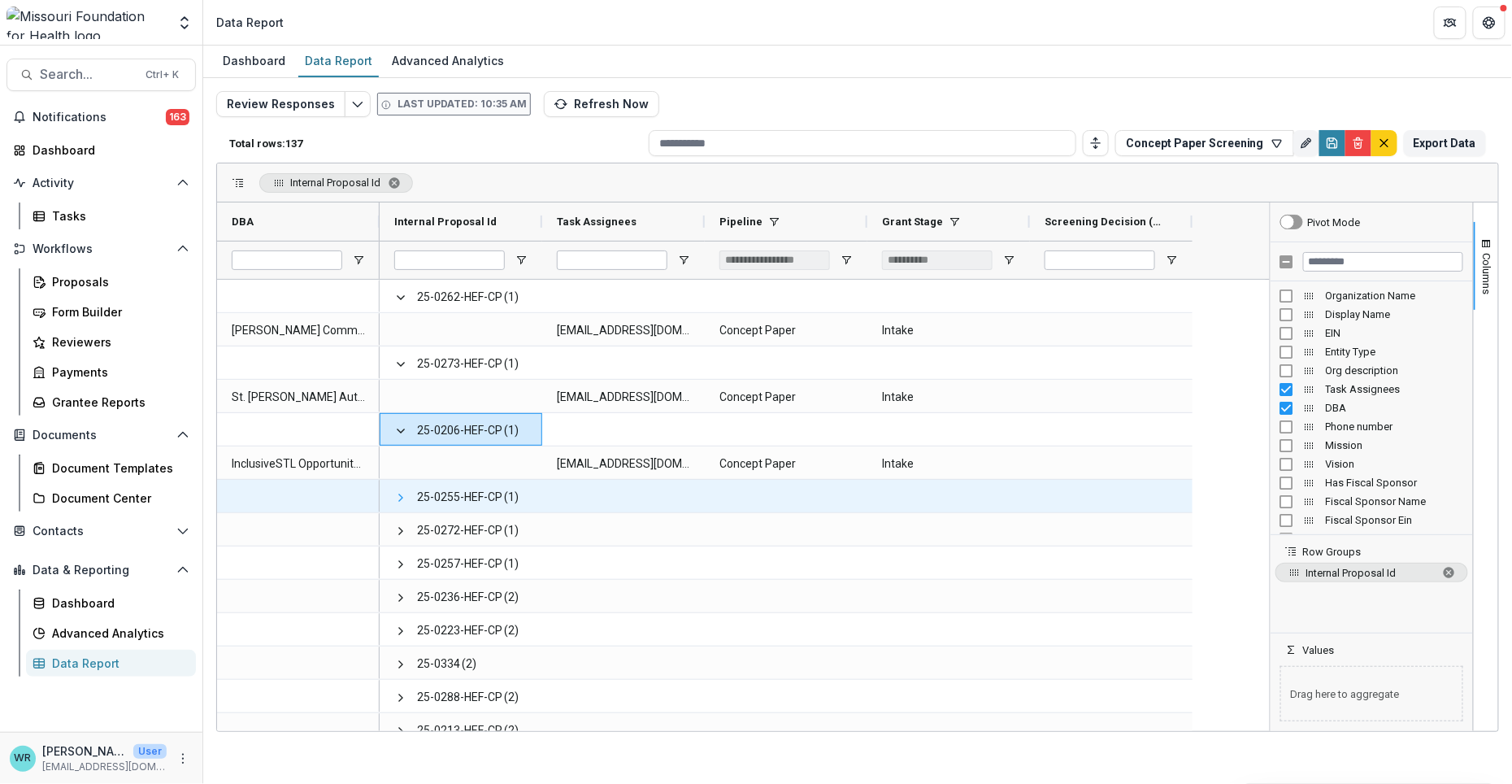
click at [398, 500] on span at bounding box center [401, 497] width 13 height 13
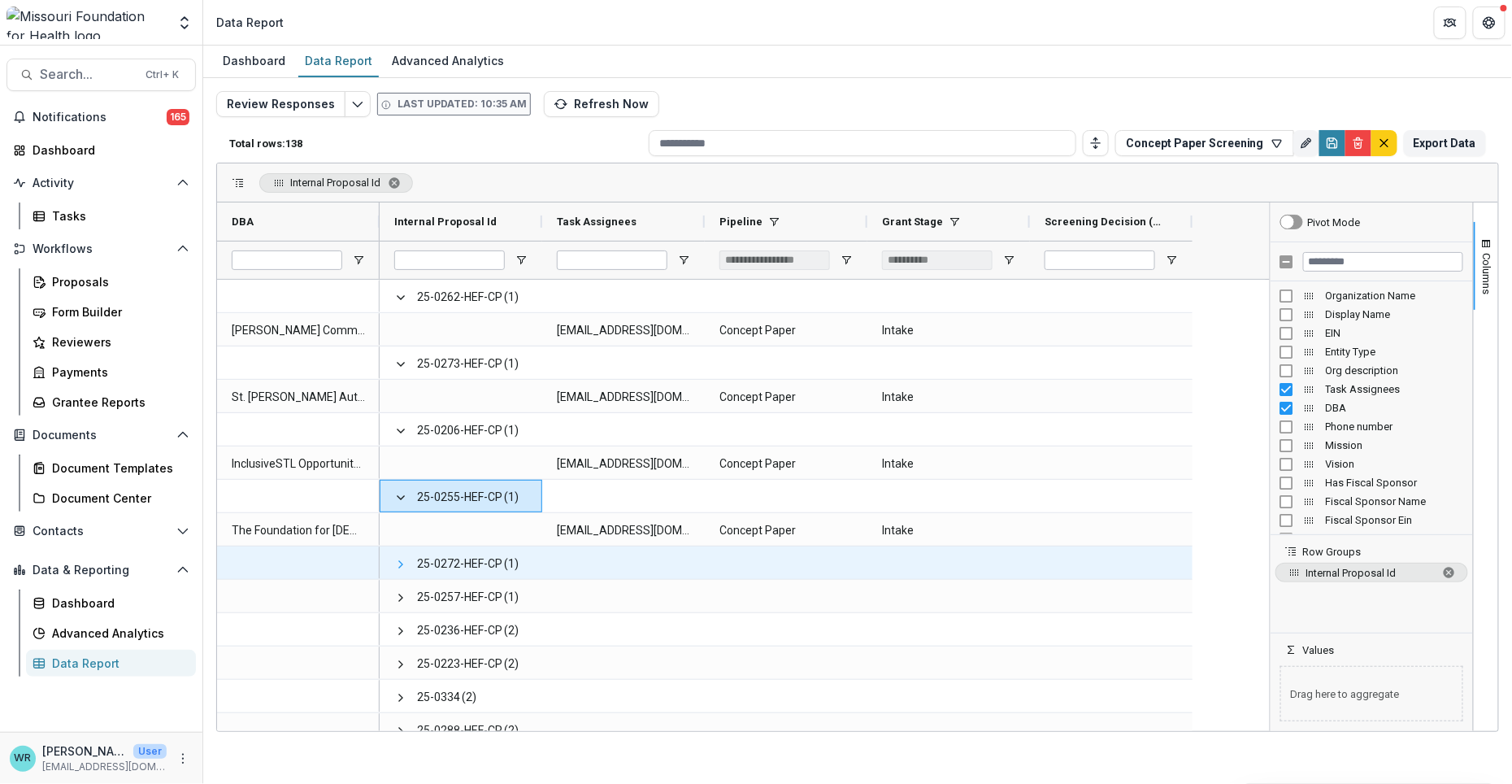
click at [402, 566] on span at bounding box center [401, 563] width 13 height 13
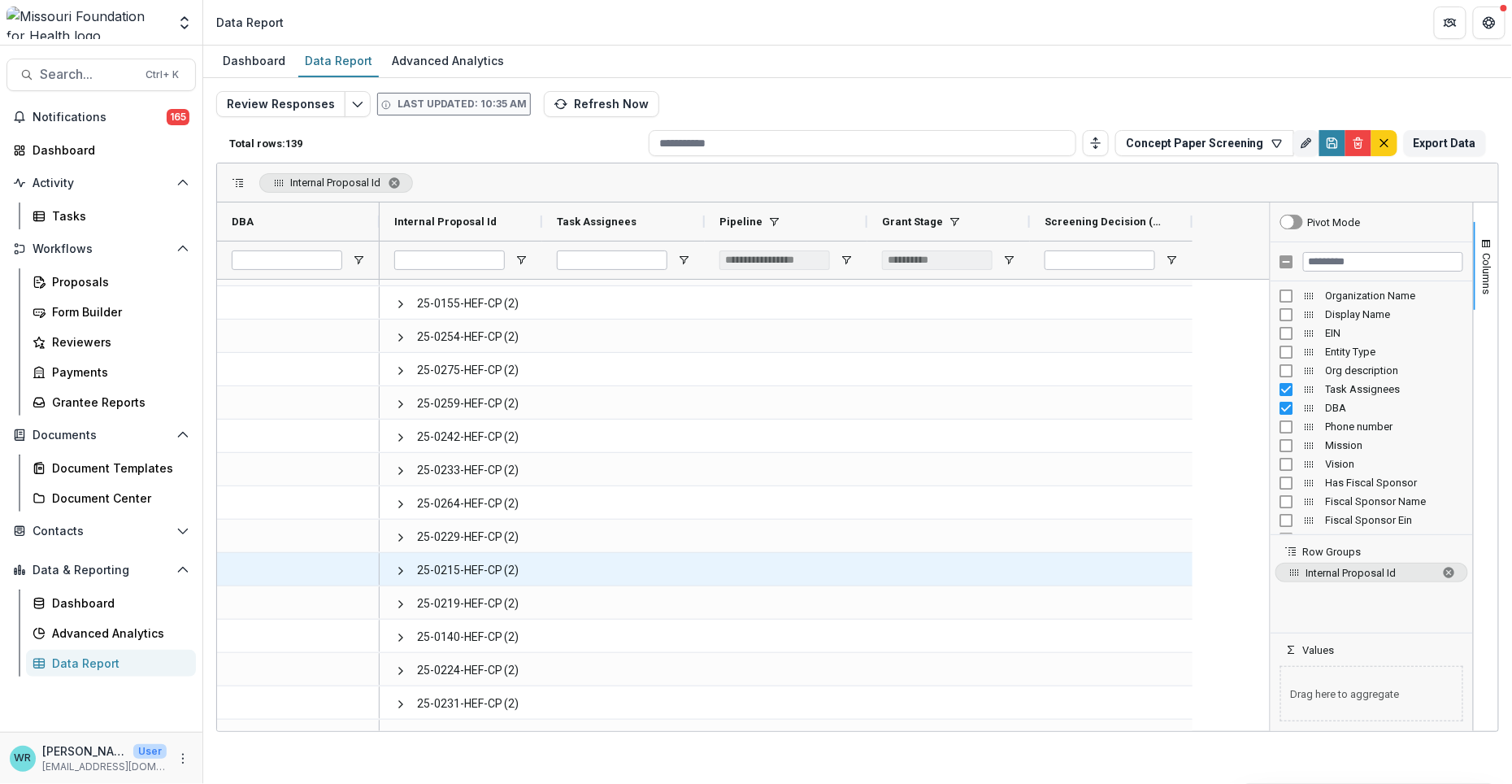
scroll to position [3852, 0]
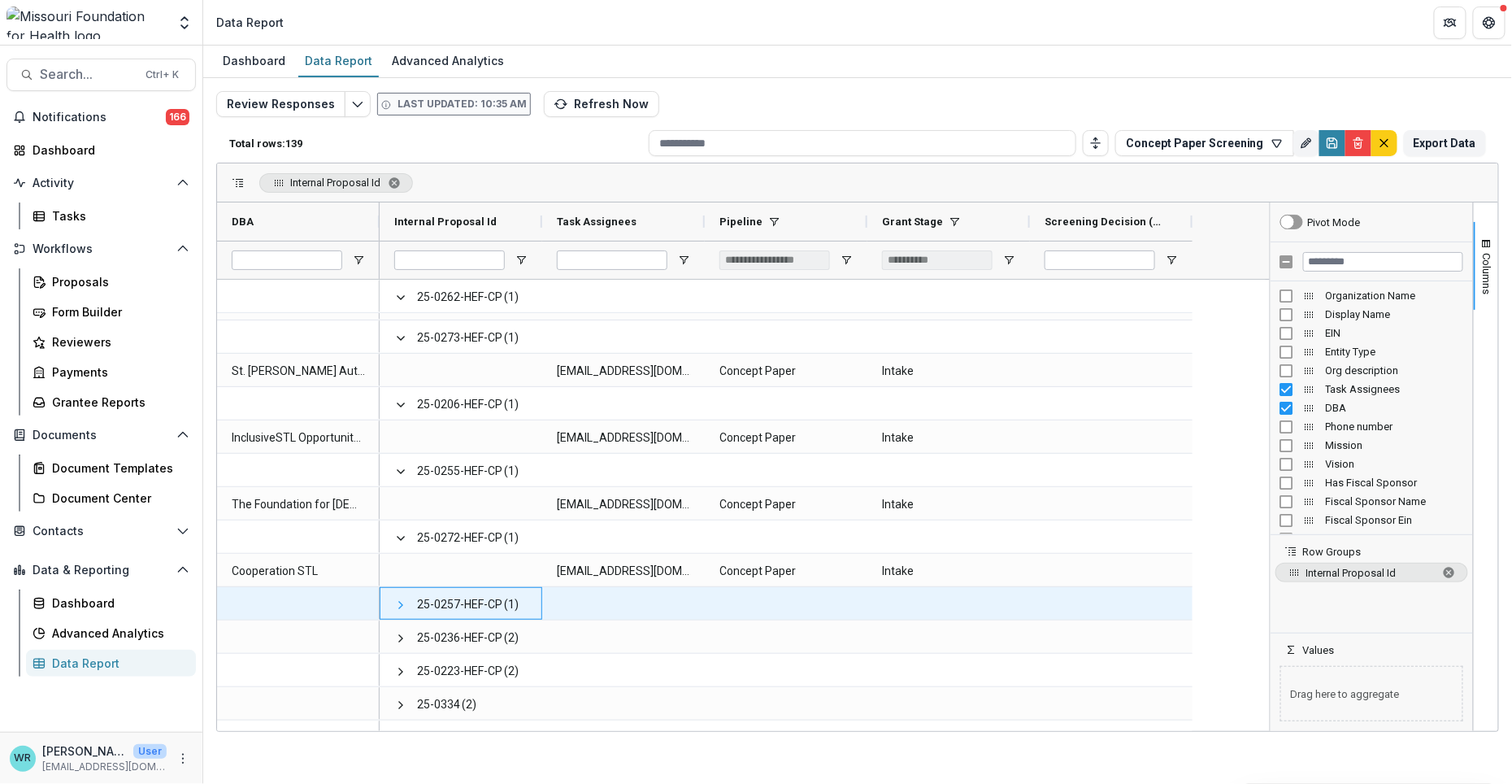
click at [400, 601] on span at bounding box center [401, 604] width 13 height 13
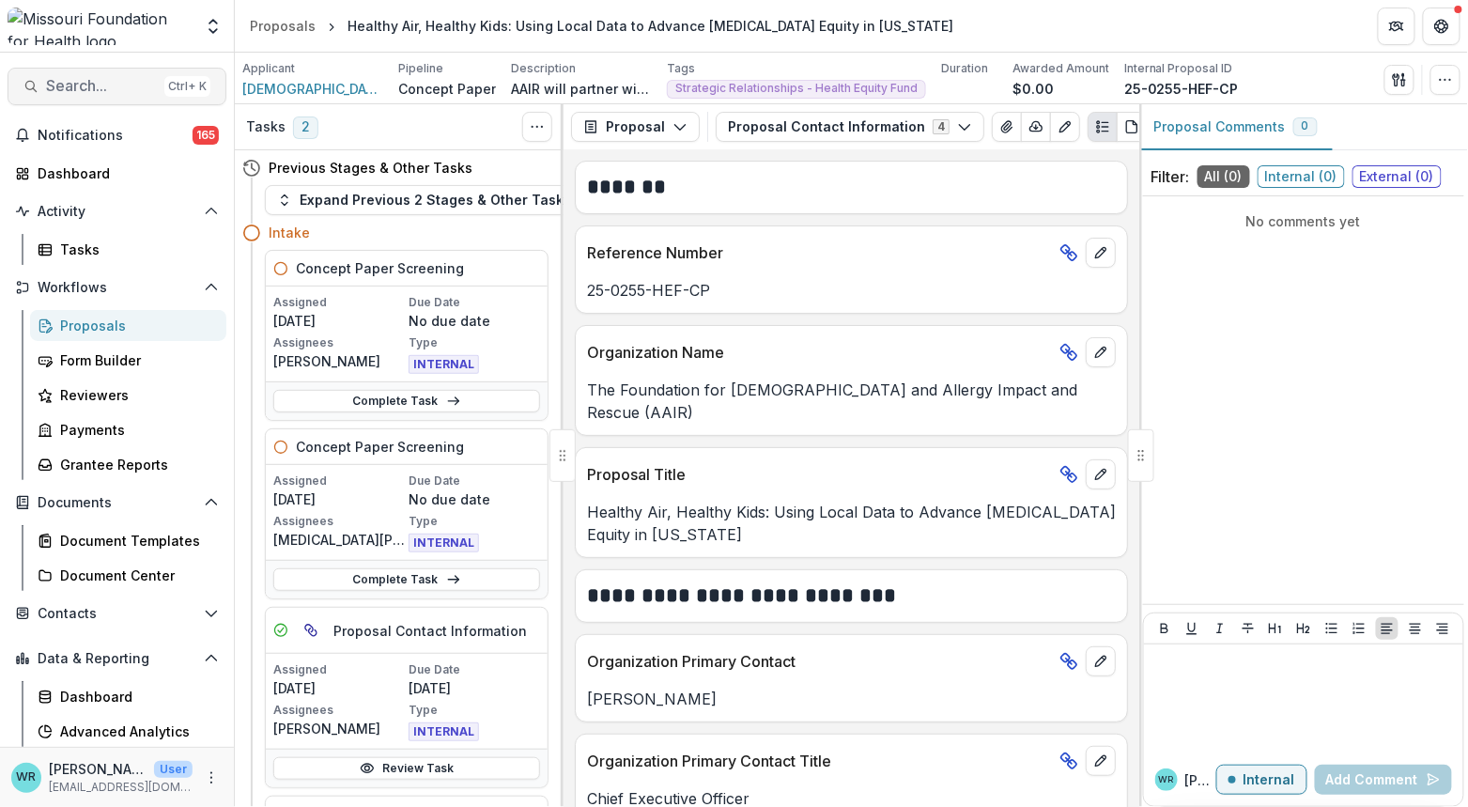
click at [98, 86] on span "Search..." at bounding box center [101, 86] width 111 height 18
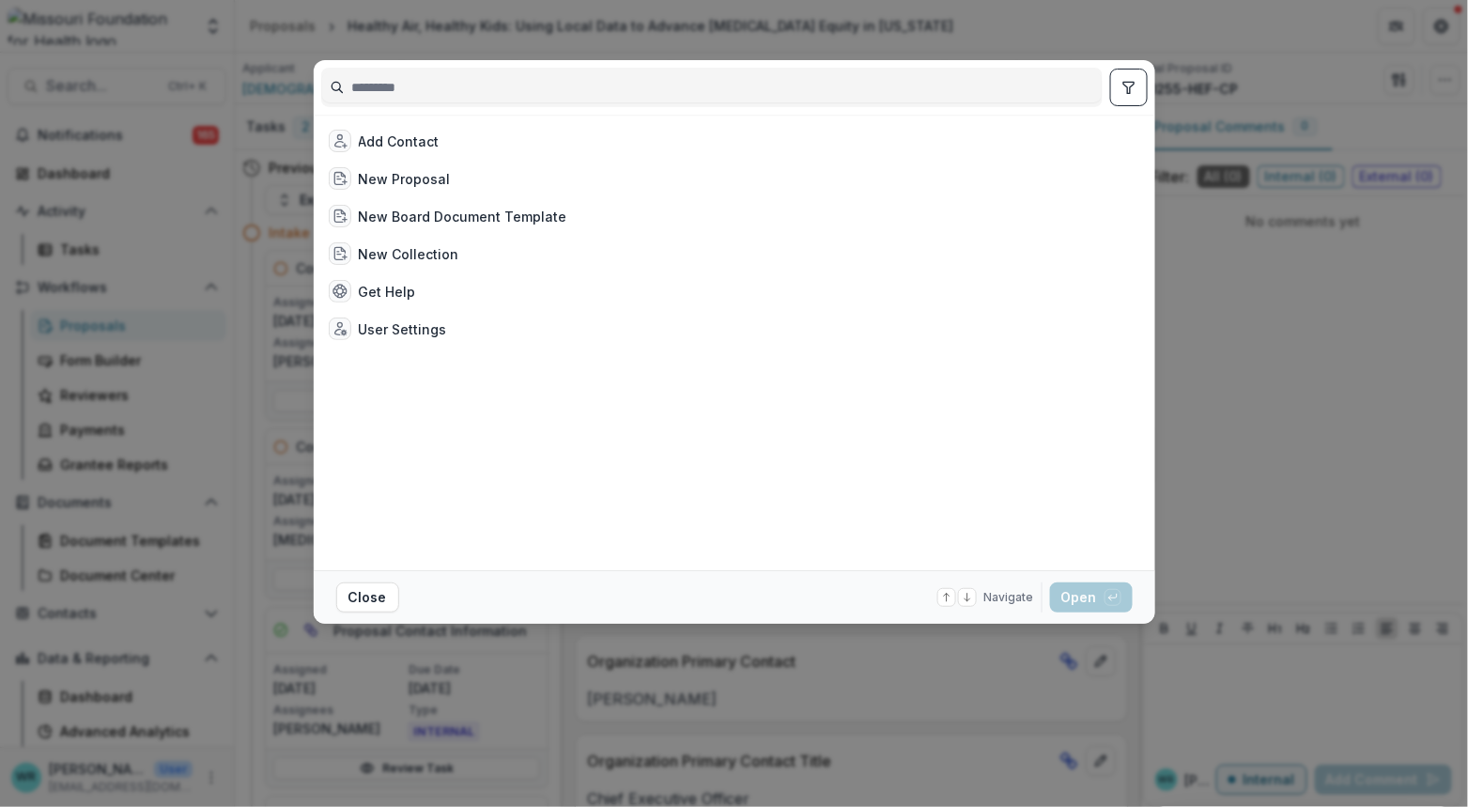
click at [427, 92] on input at bounding box center [712, 87] width 780 height 30
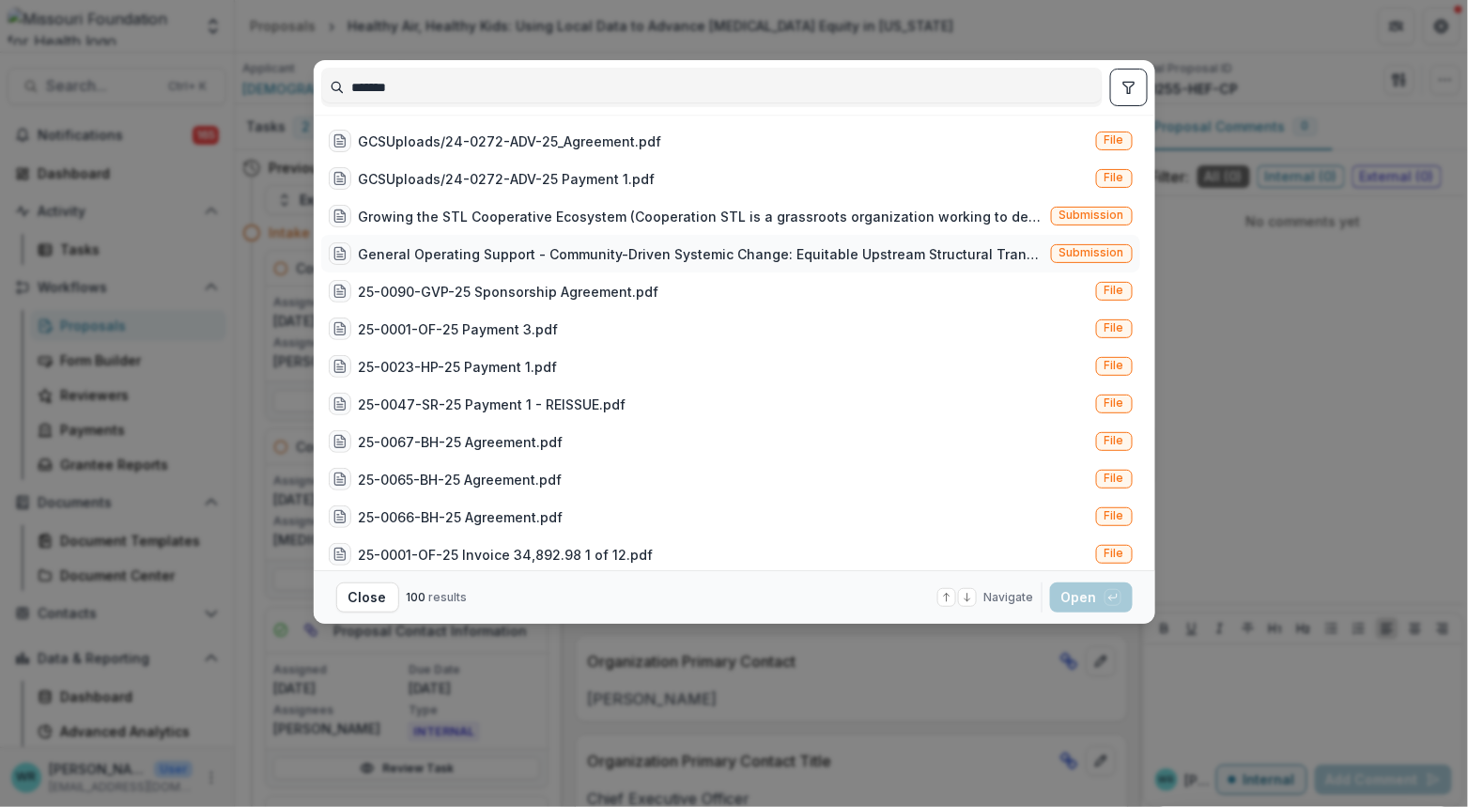
type input "*******"
click at [720, 244] on div "General Operating Support - Community-Driven Systemic Change: Equitable Upstrea…" at bounding box center [701, 254] width 685 height 20
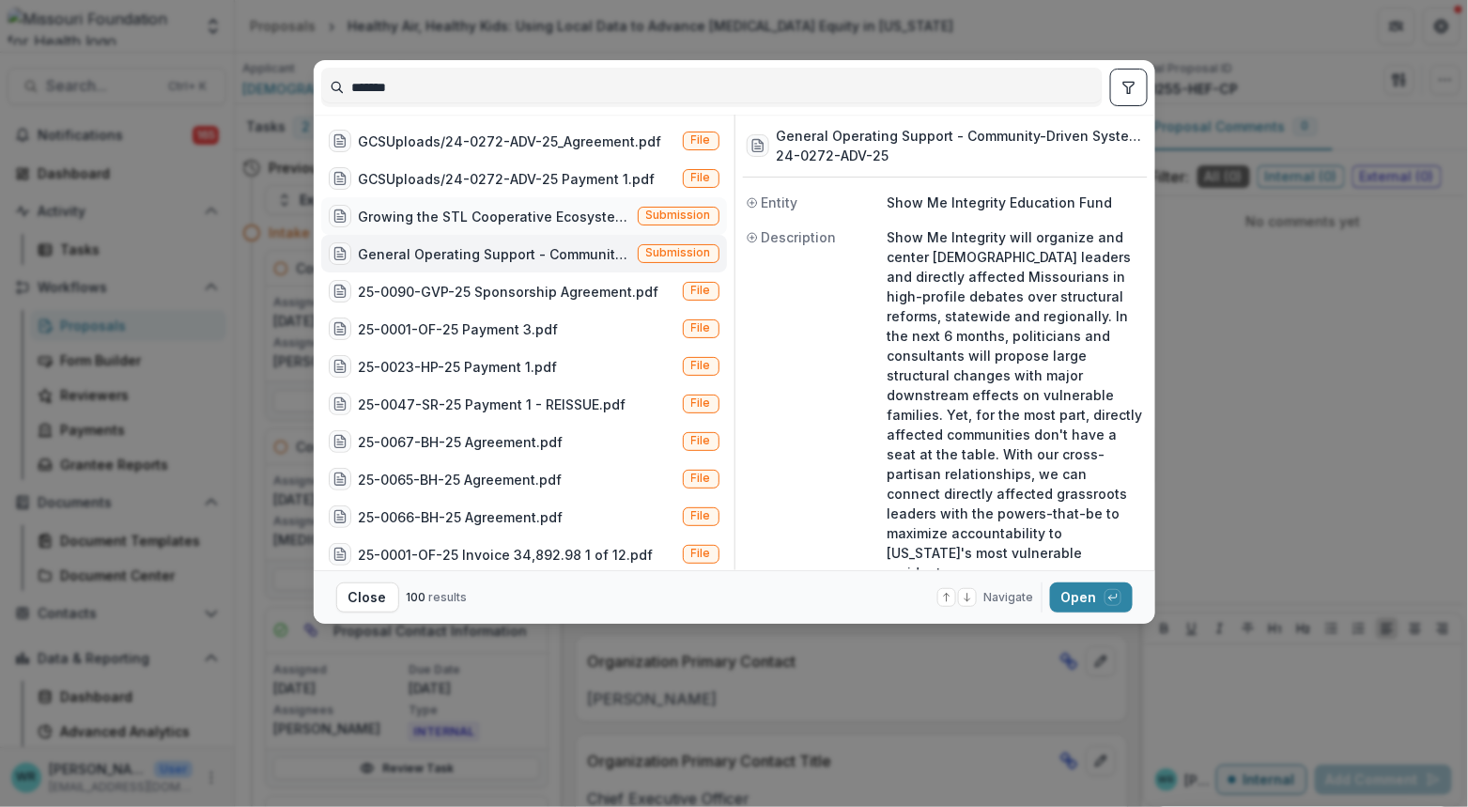
click at [685, 215] on span "Submission" at bounding box center [678, 215] width 65 height 13
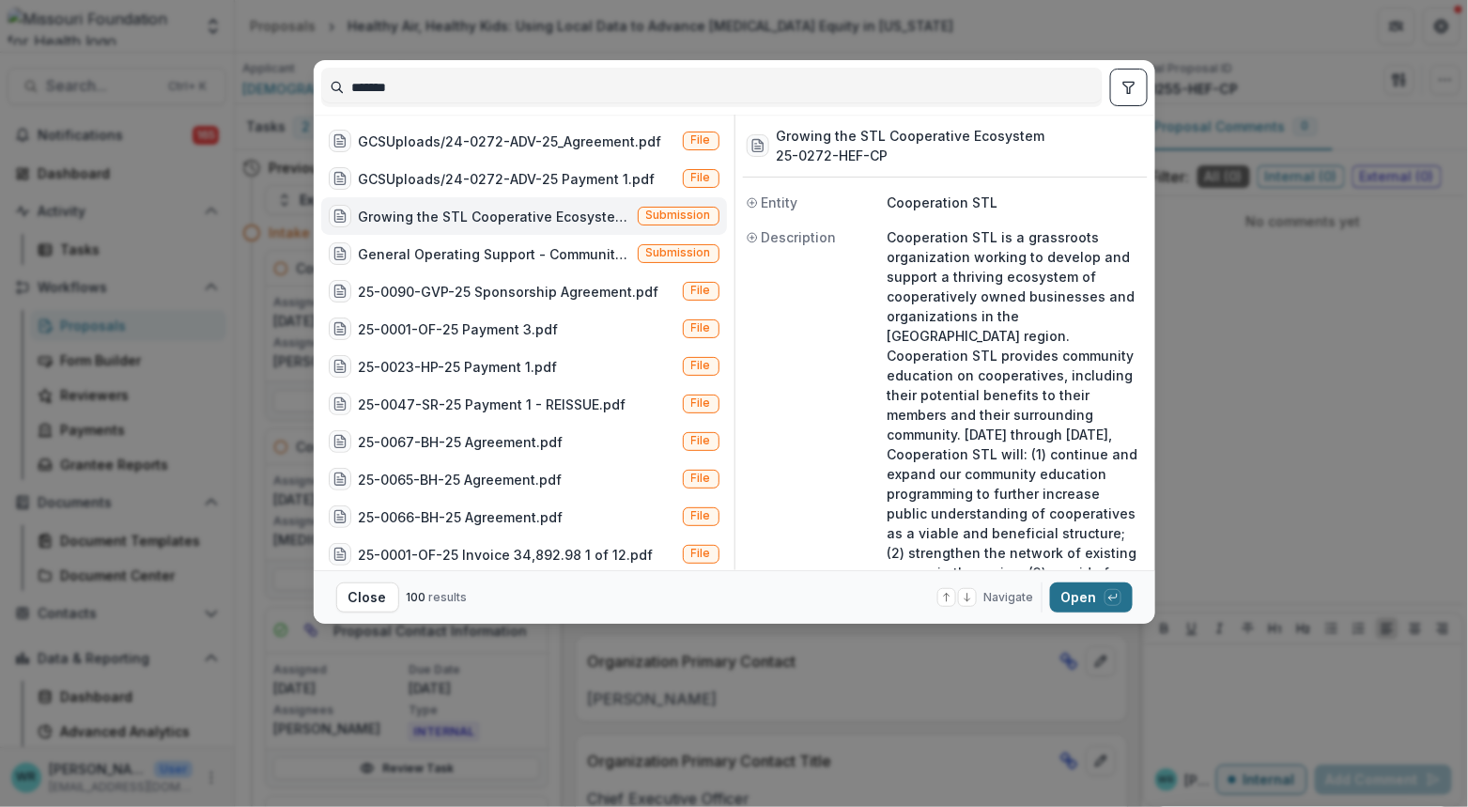
click at [1081, 594] on button "Open with enter key" at bounding box center [1091, 597] width 83 height 30
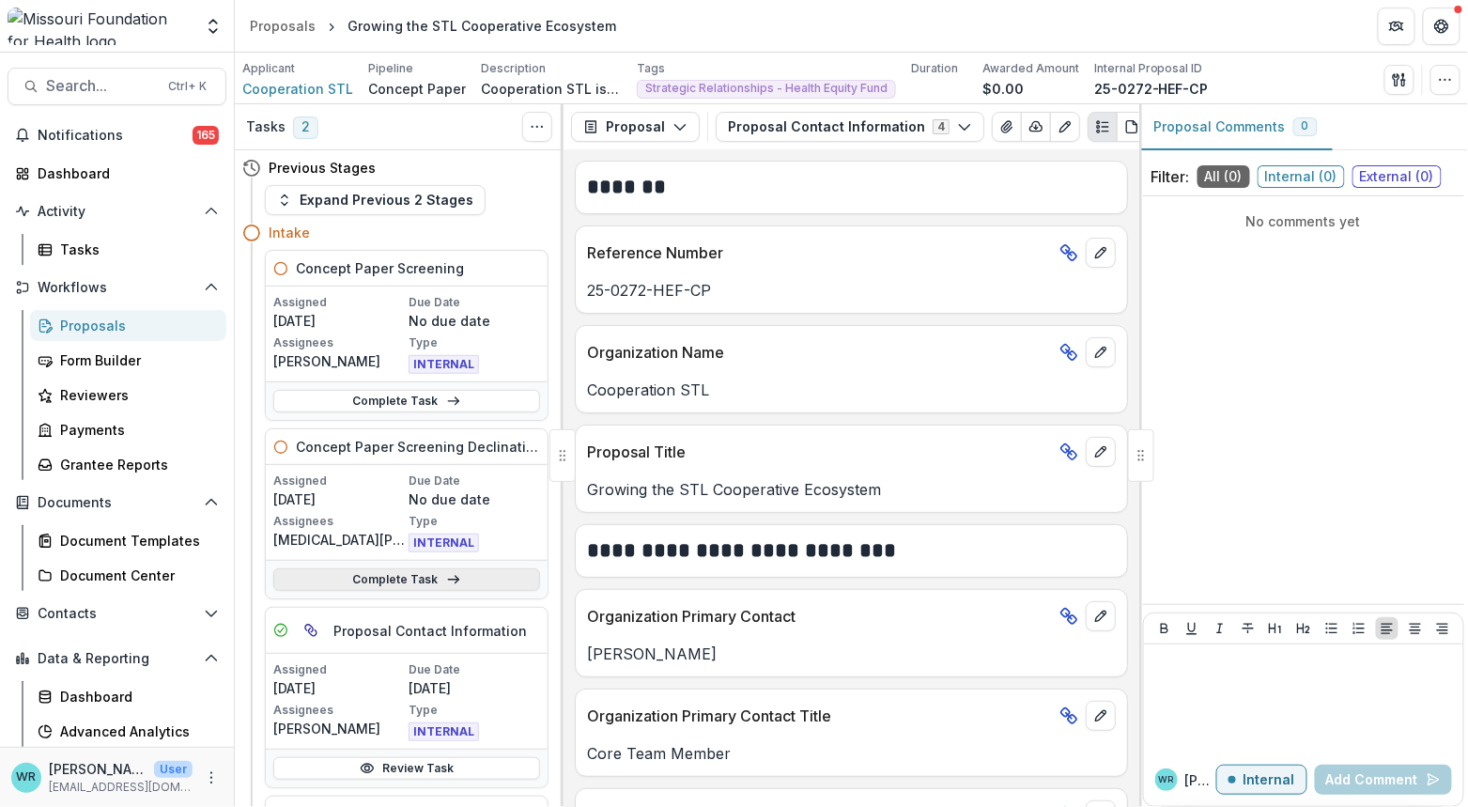
click at [423, 583] on link "Complete Task" at bounding box center [406, 579] width 267 height 23
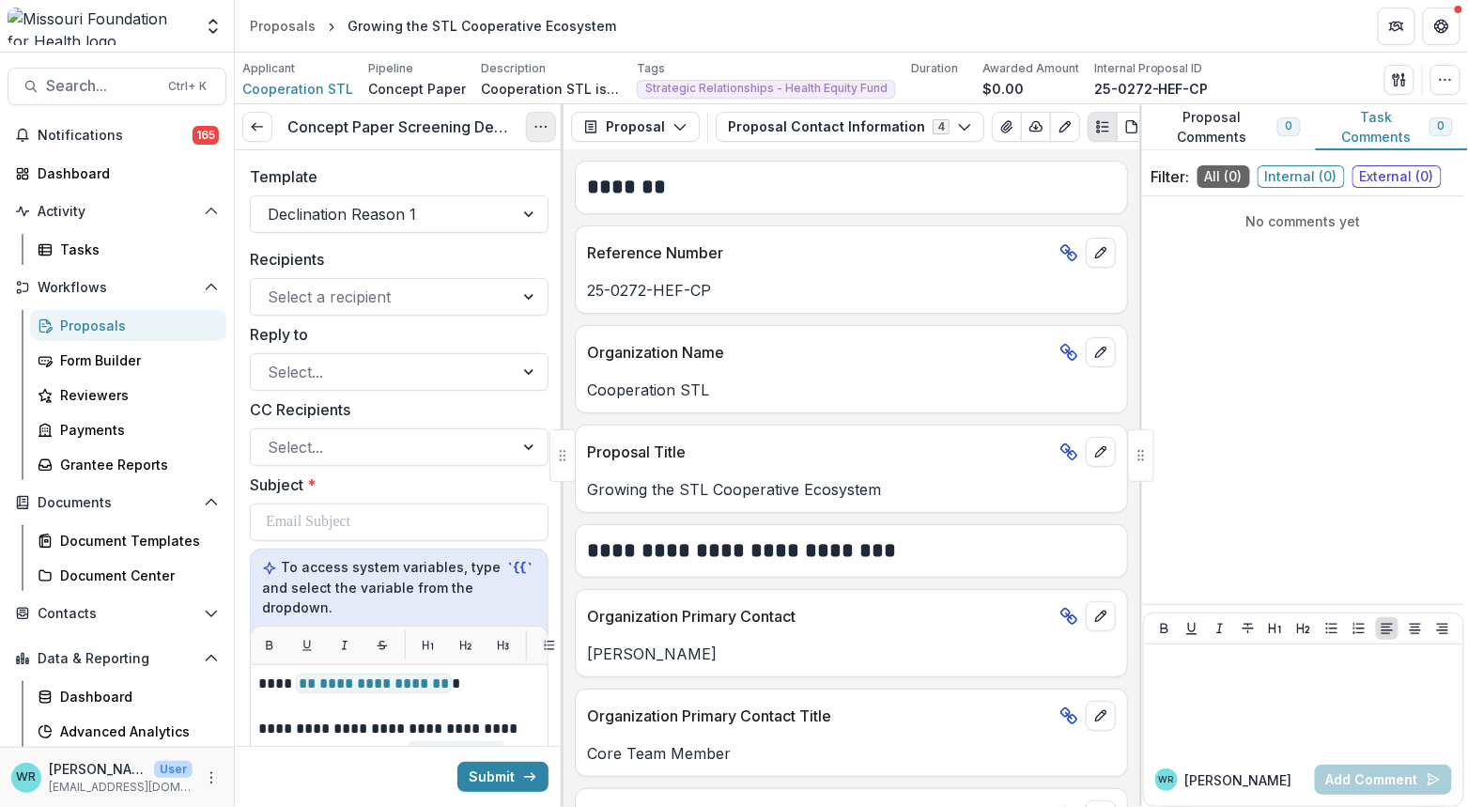
click at [544, 128] on icon "Options" at bounding box center [541, 126] width 15 height 15
click at [431, 210] on button "Cancel Task" at bounding box center [450, 209] width 201 height 31
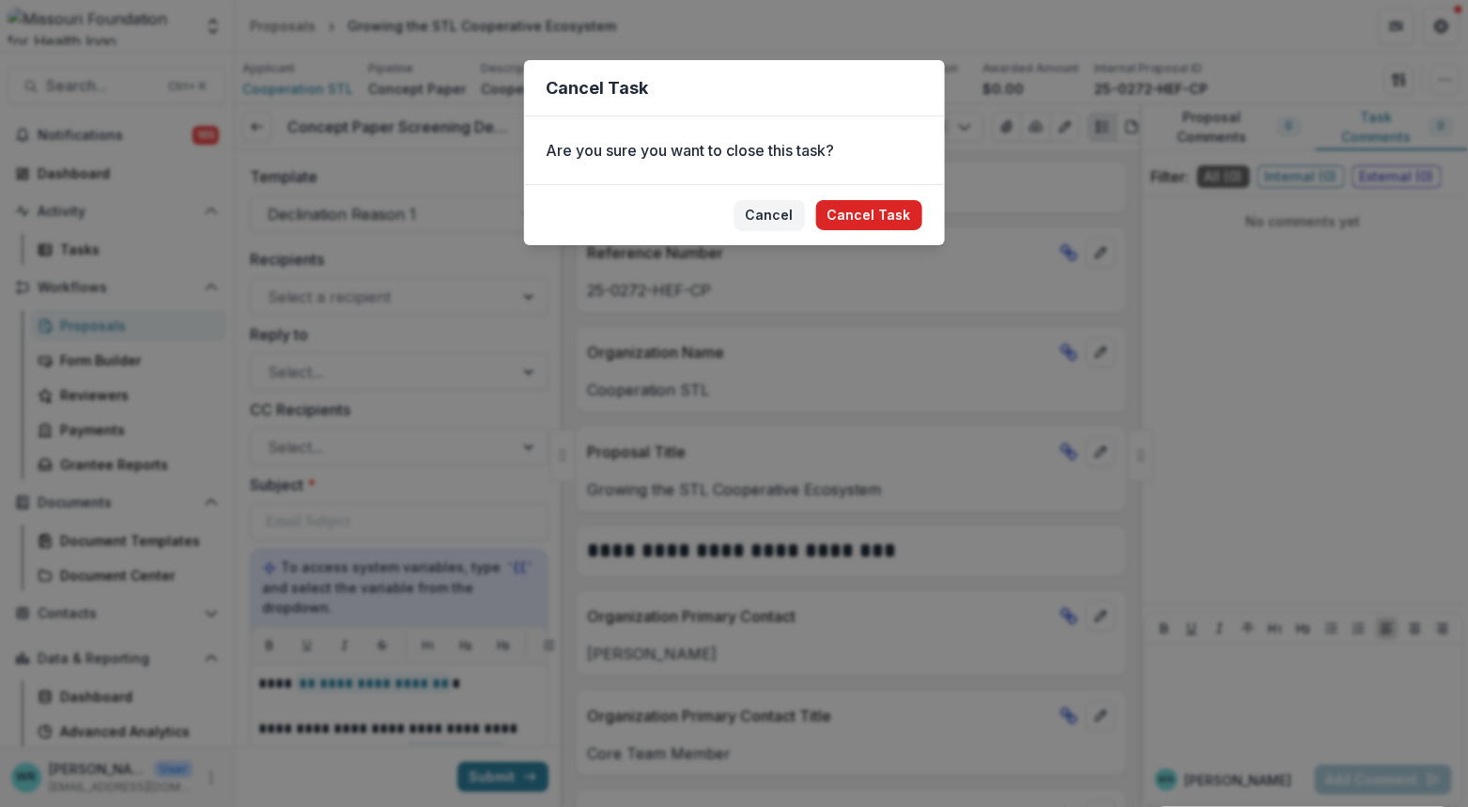
click at [895, 227] on button "Cancel Task" at bounding box center [869, 215] width 106 height 30
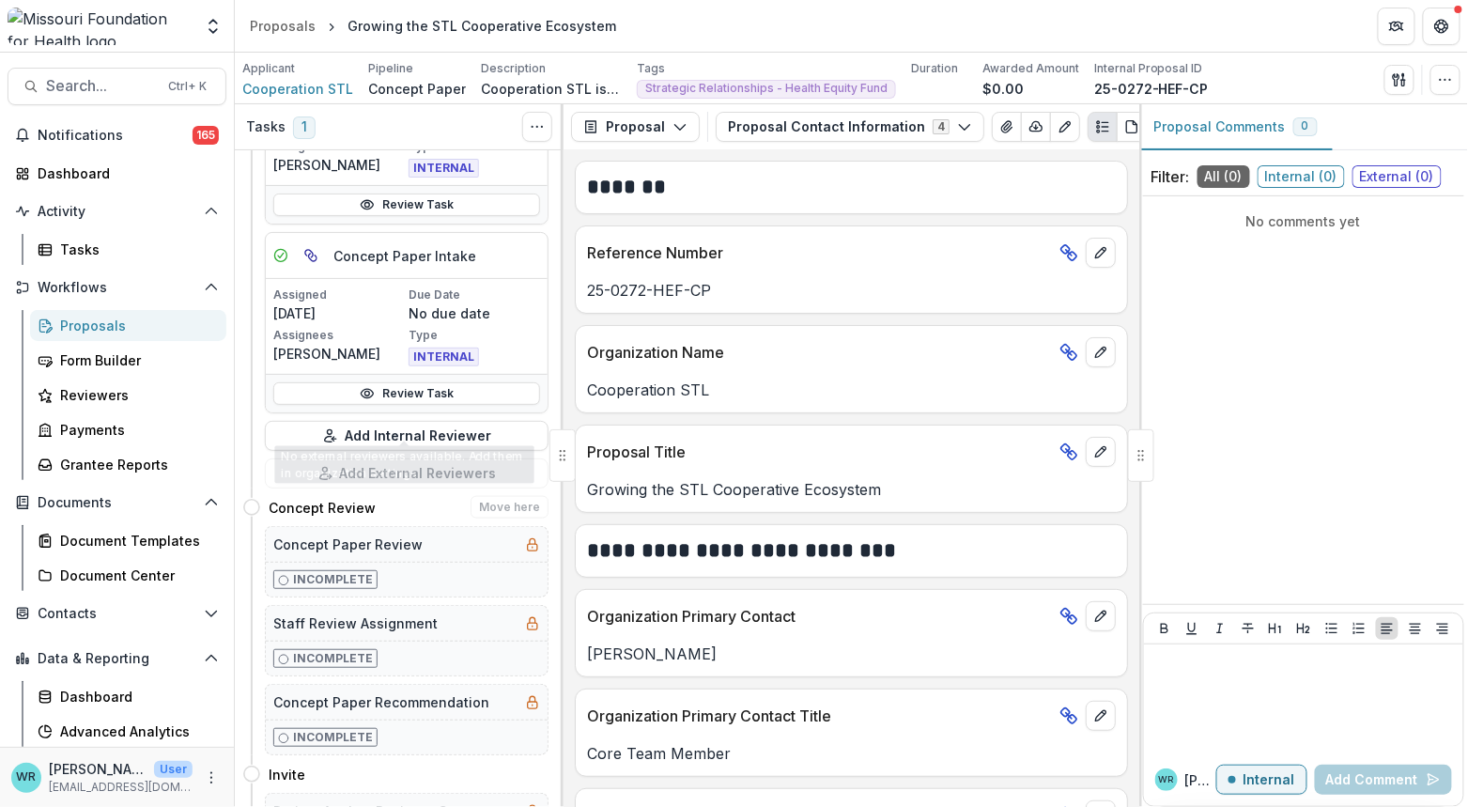
scroll to position [626, 0]
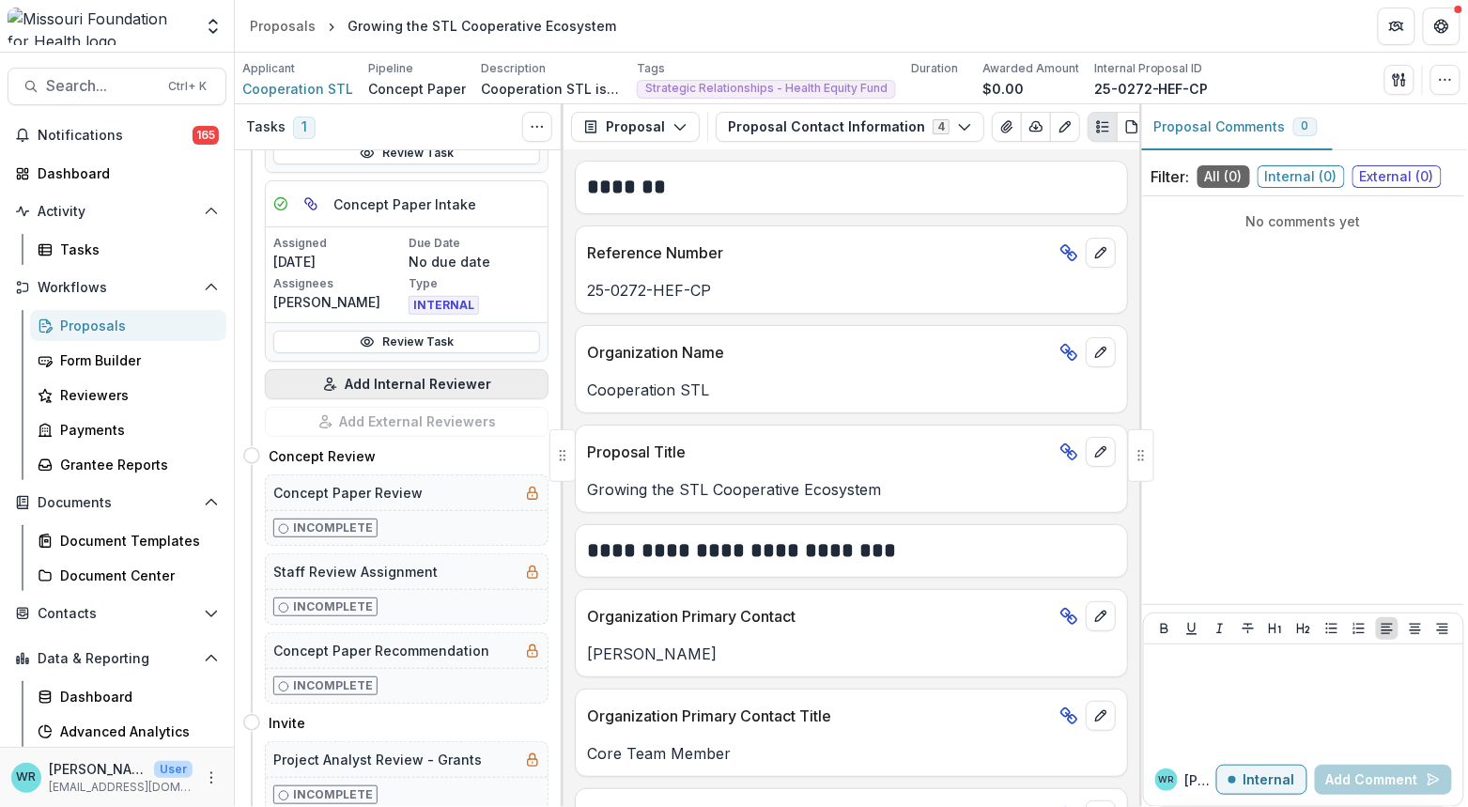
click at [444, 378] on button "Add Internal Reviewer" at bounding box center [407, 384] width 284 height 30
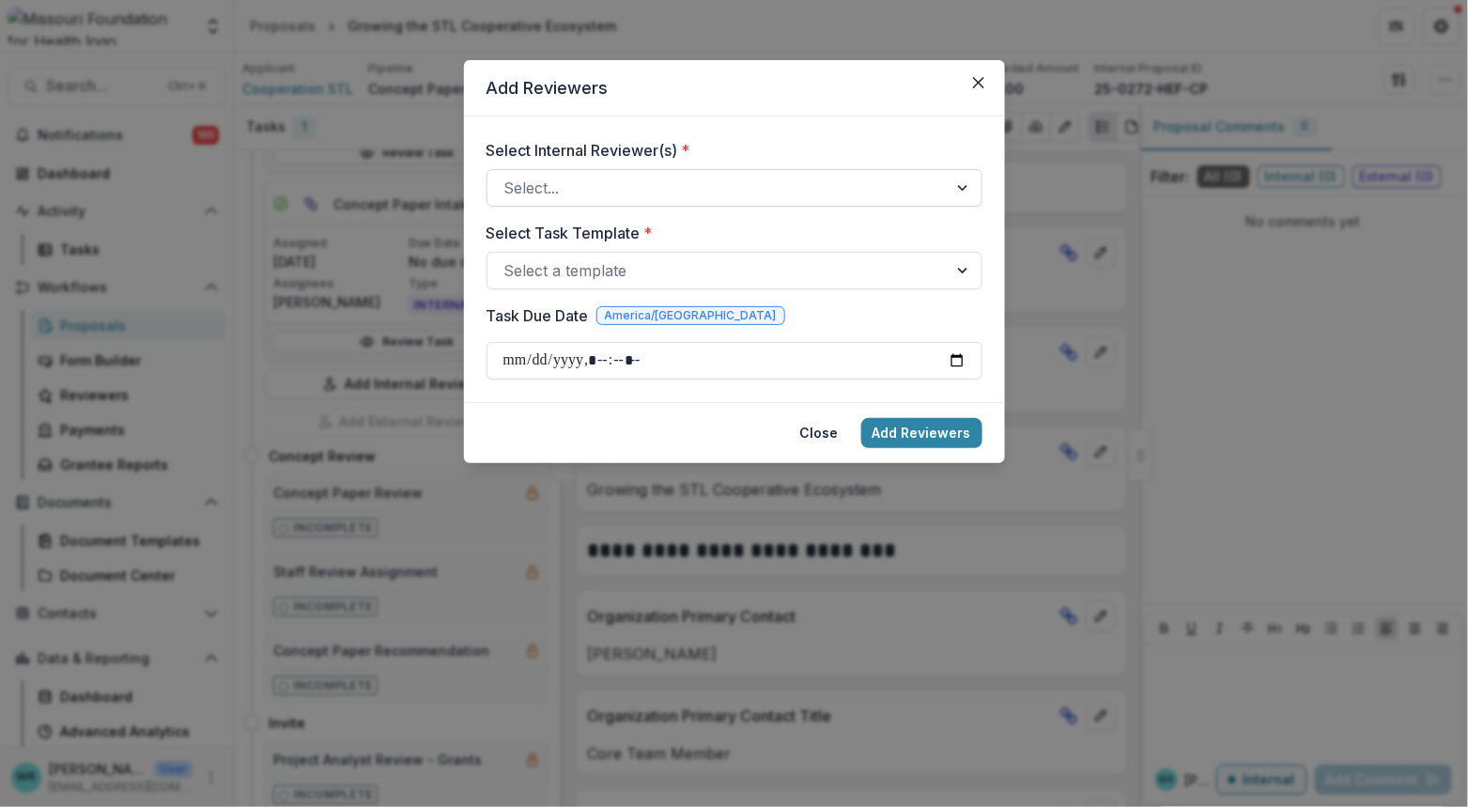
click at [611, 189] on div at bounding box center [717, 188] width 426 height 26
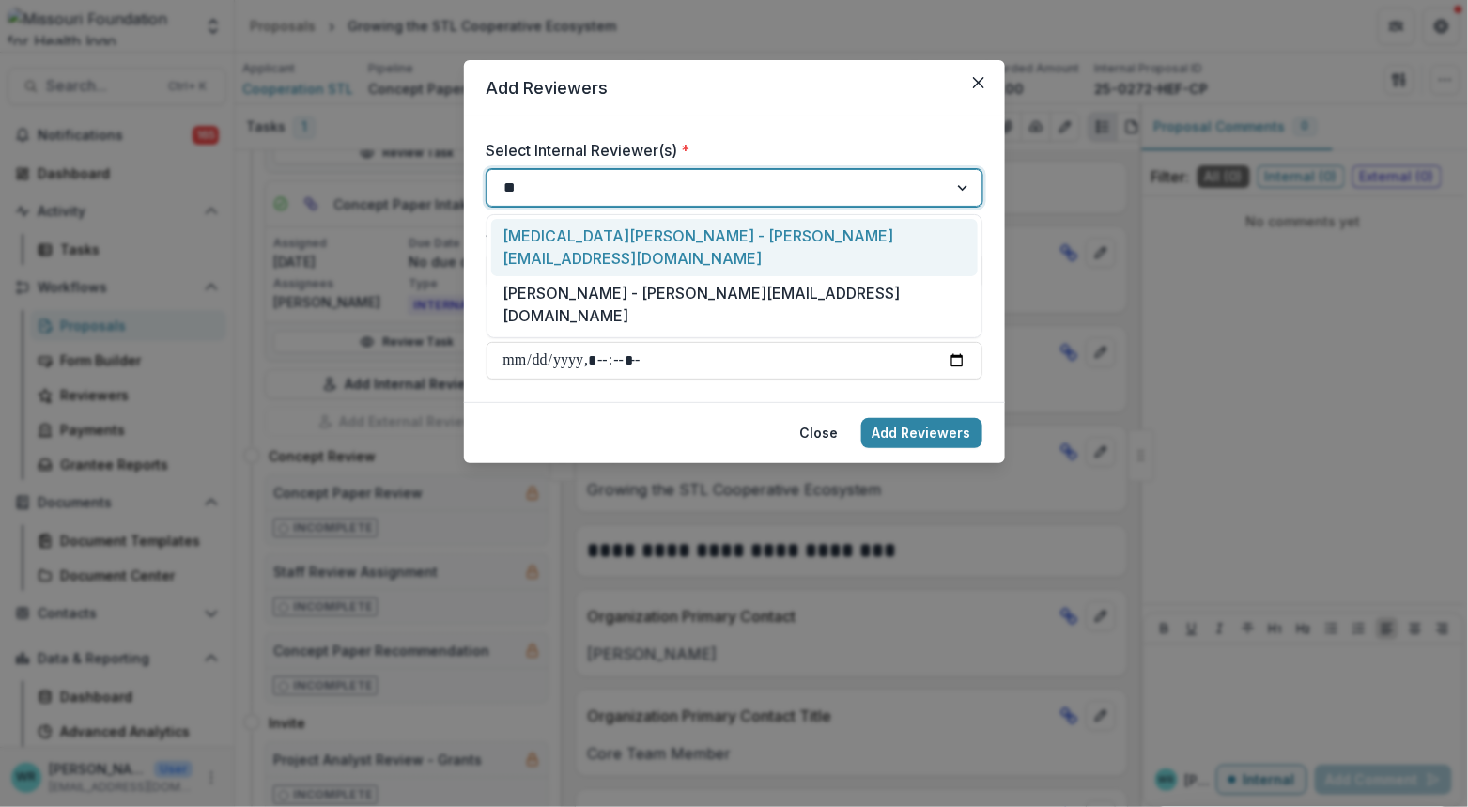
type input "***"
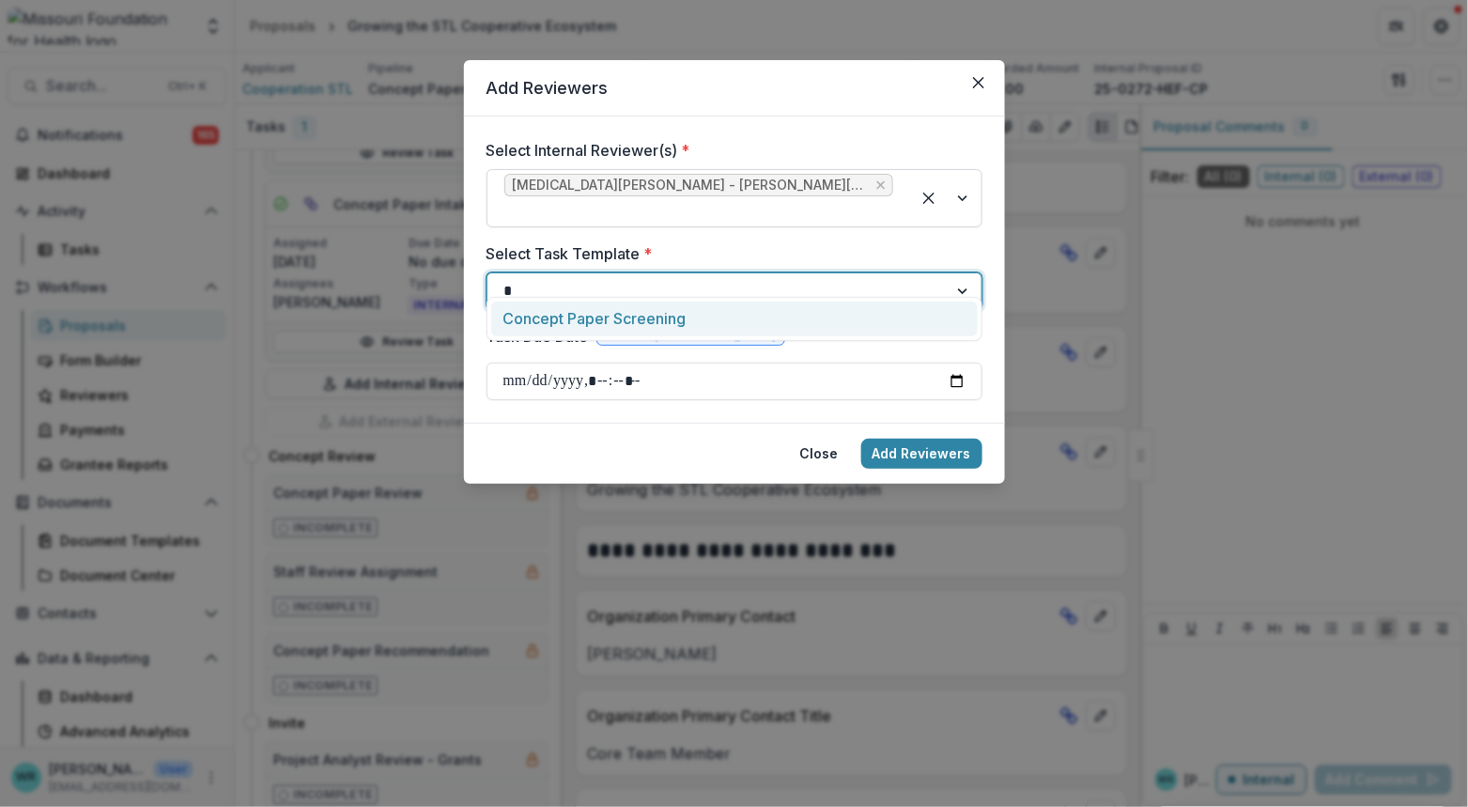
type input "**"
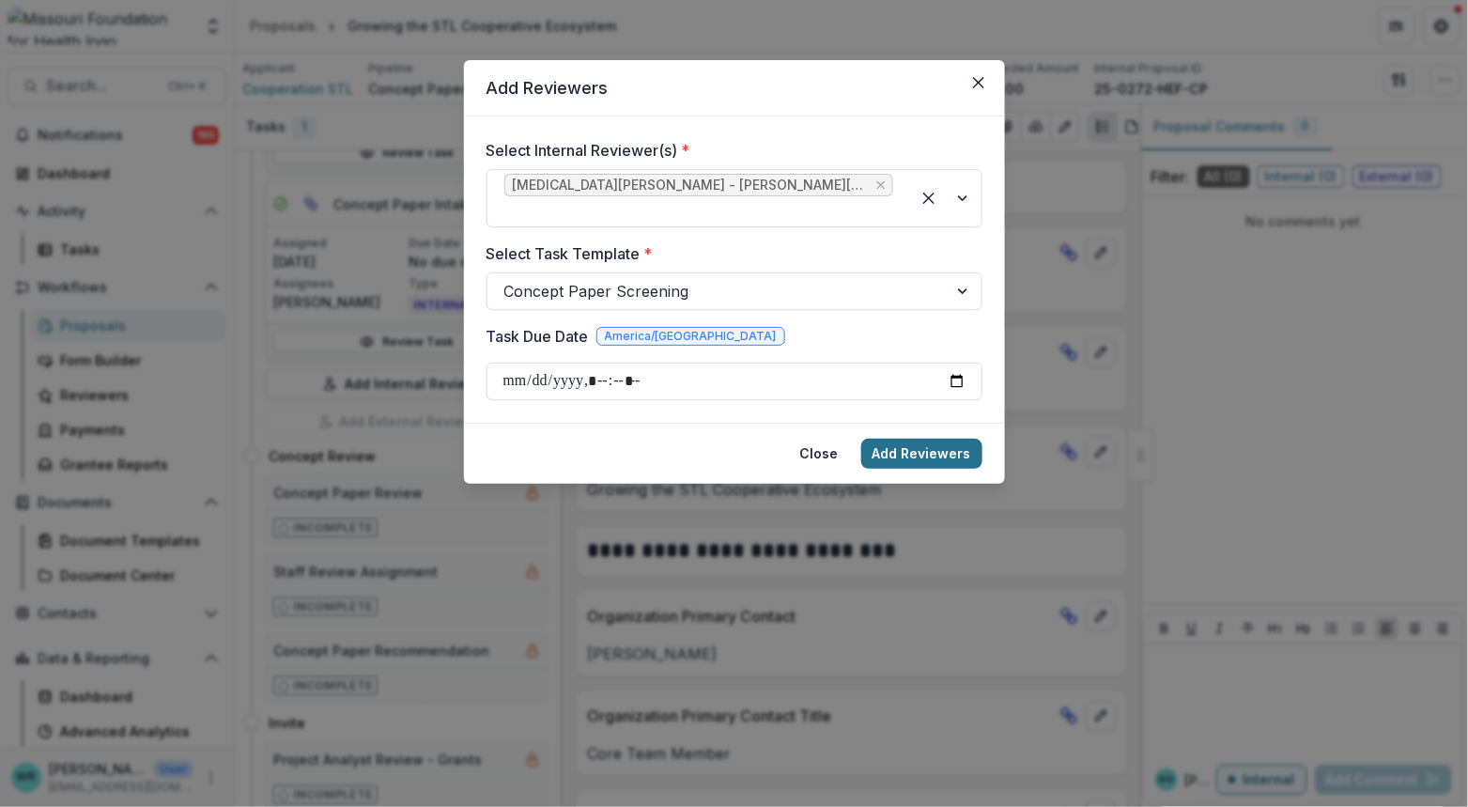
click at [924, 439] on button "Add Reviewers" at bounding box center [921, 454] width 121 height 30
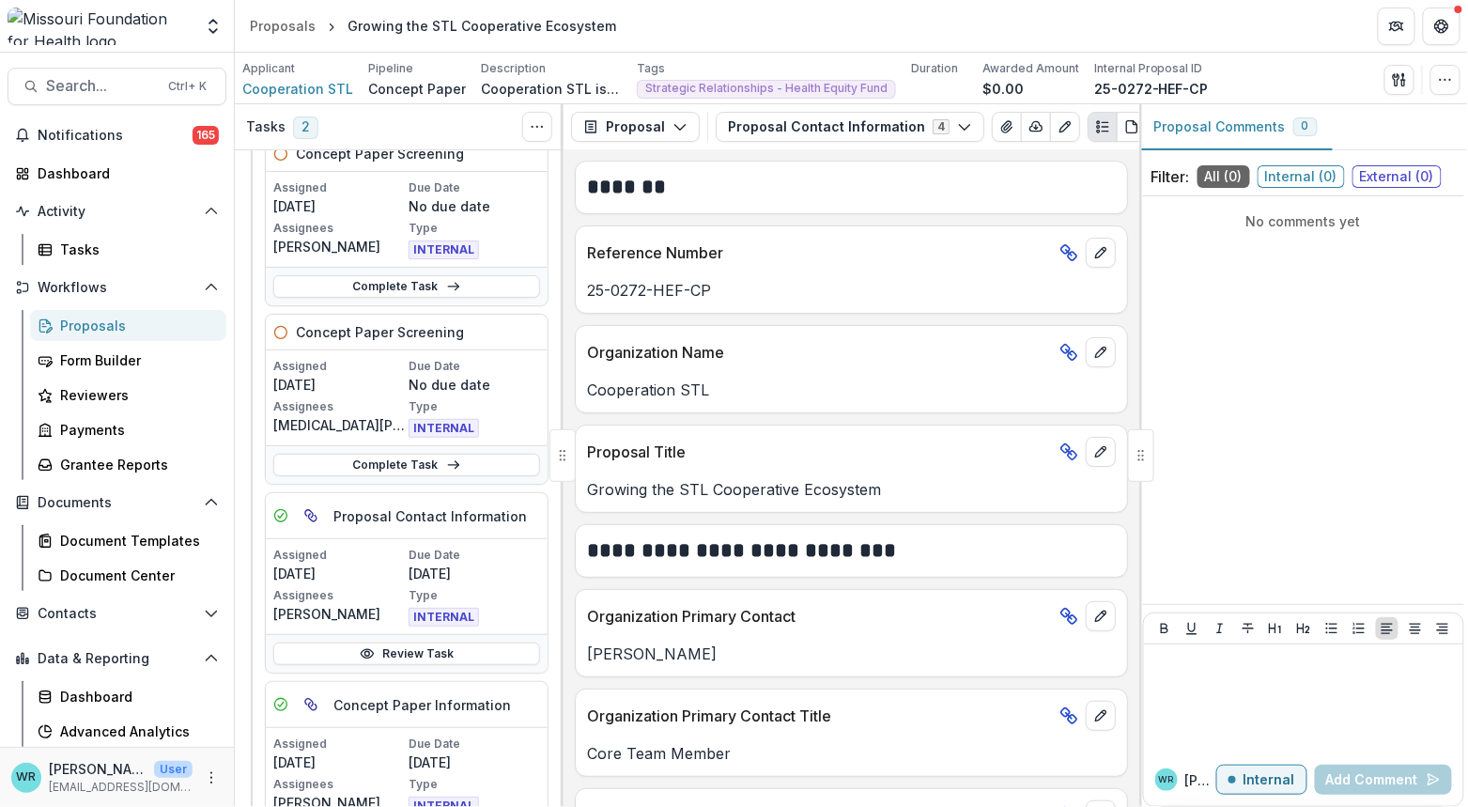
scroll to position [0, 0]
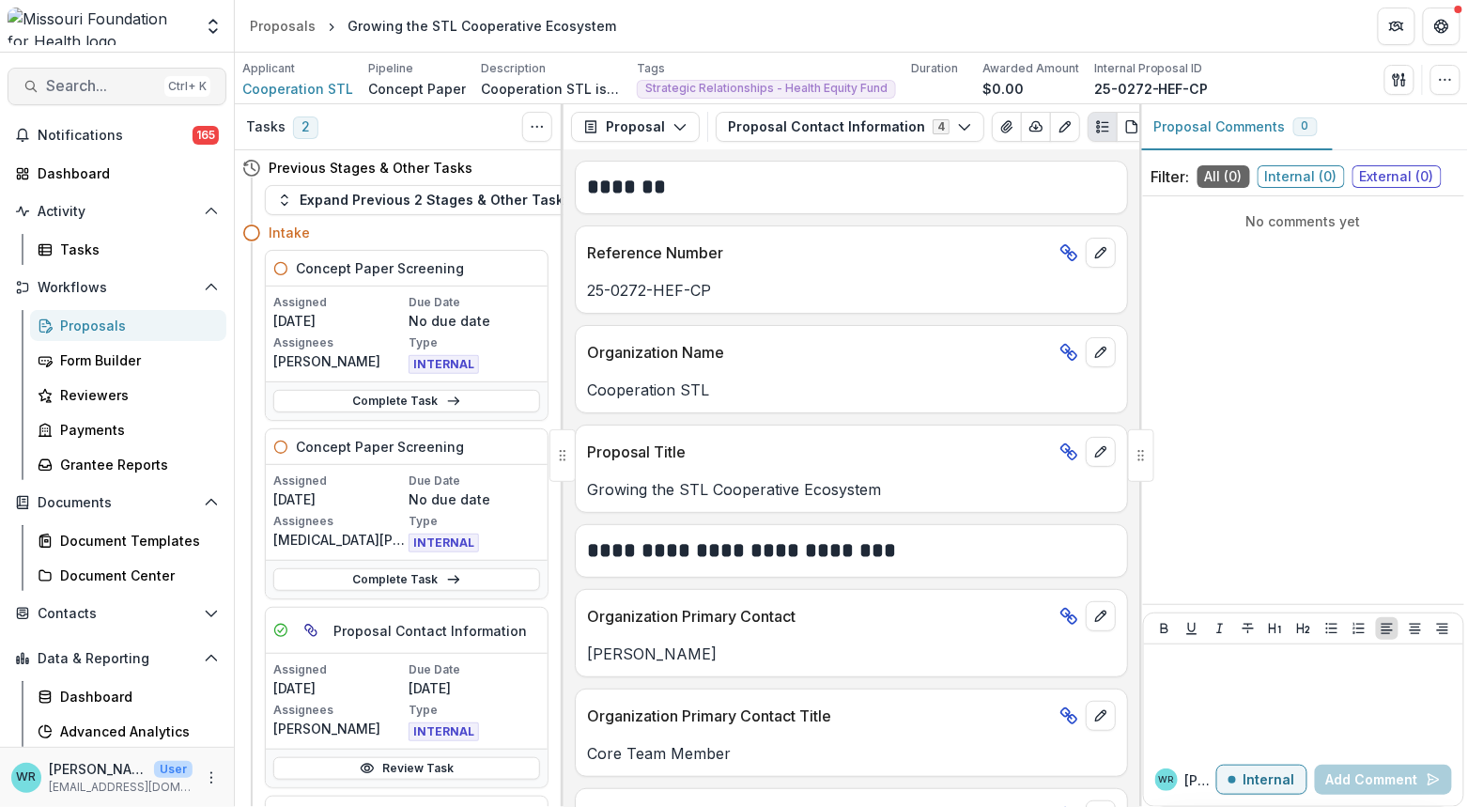
click at [80, 97] on button "Search... Ctrl + K" at bounding box center [117, 87] width 219 height 38
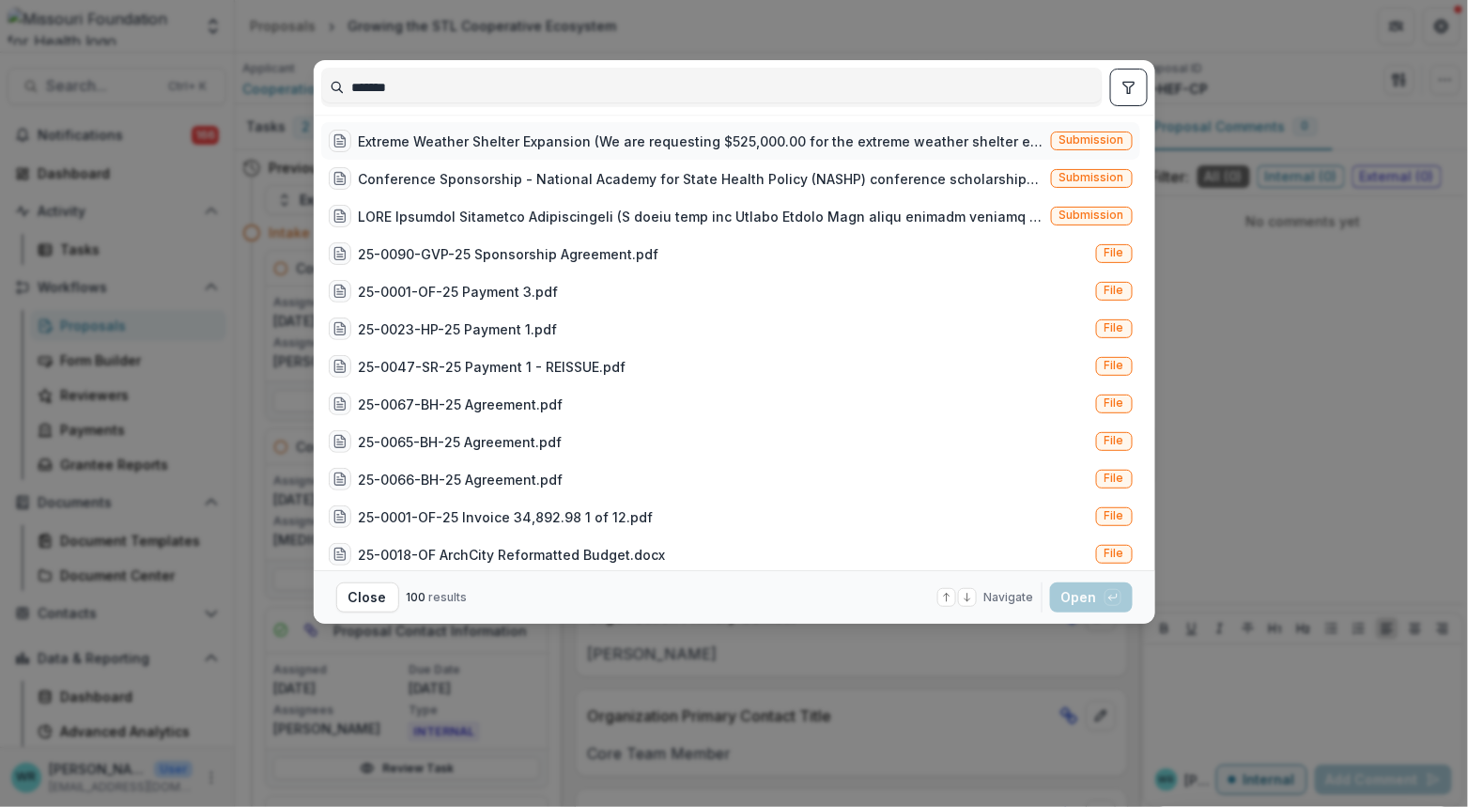
type input "*******"
click at [1090, 136] on span "Submission" at bounding box center [1092, 139] width 65 height 13
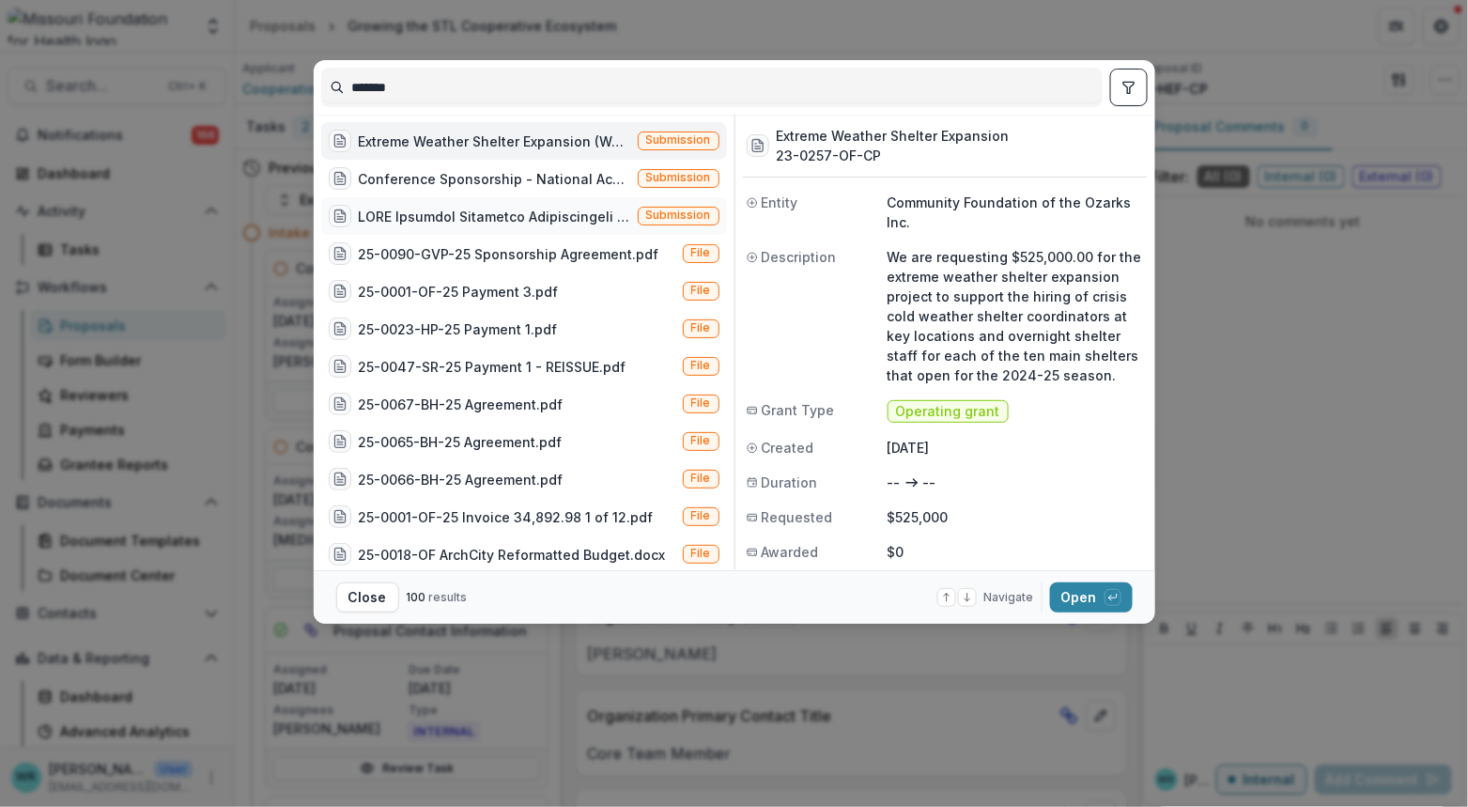
click at [649, 209] on span "Submission" at bounding box center [678, 215] width 65 height 13
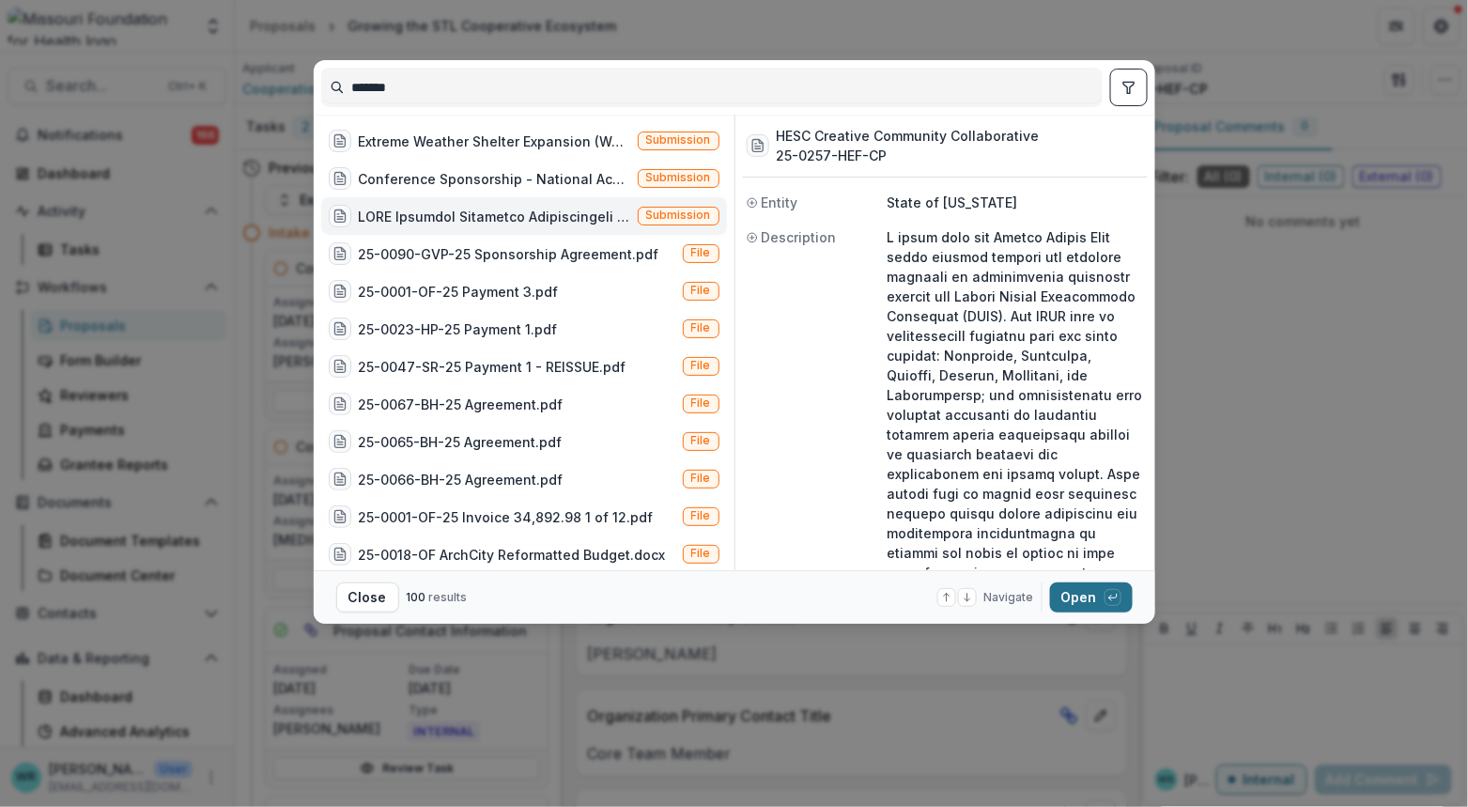
click at [1082, 597] on button "Open with enter key" at bounding box center [1091, 597] width 83 height 30
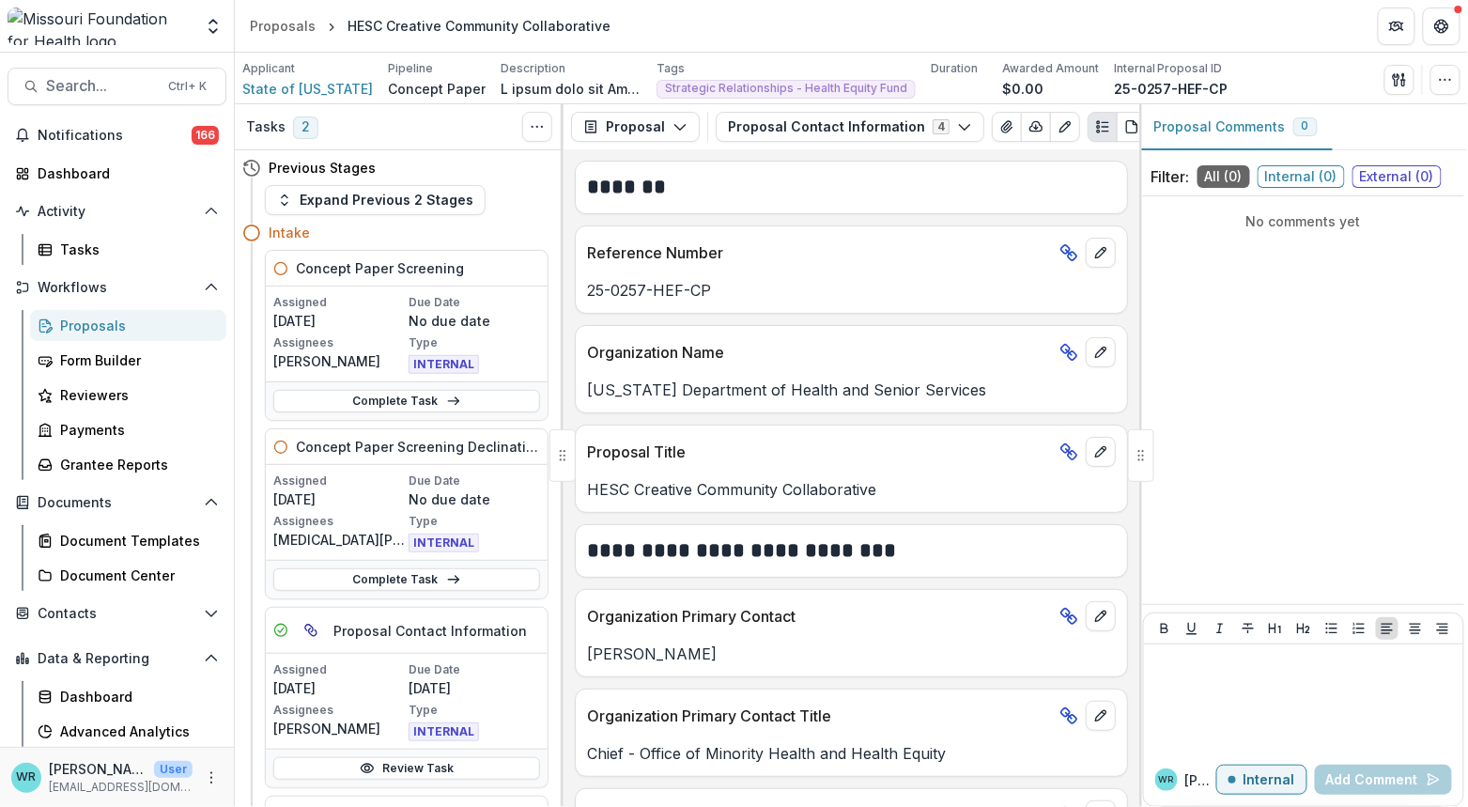
click at [442, 591] on div "Complete Task" at bounding box center [407, 579] width 282 height 39
click at [452, 572] on icon at bounding box center [453, 579] width 15 height 15
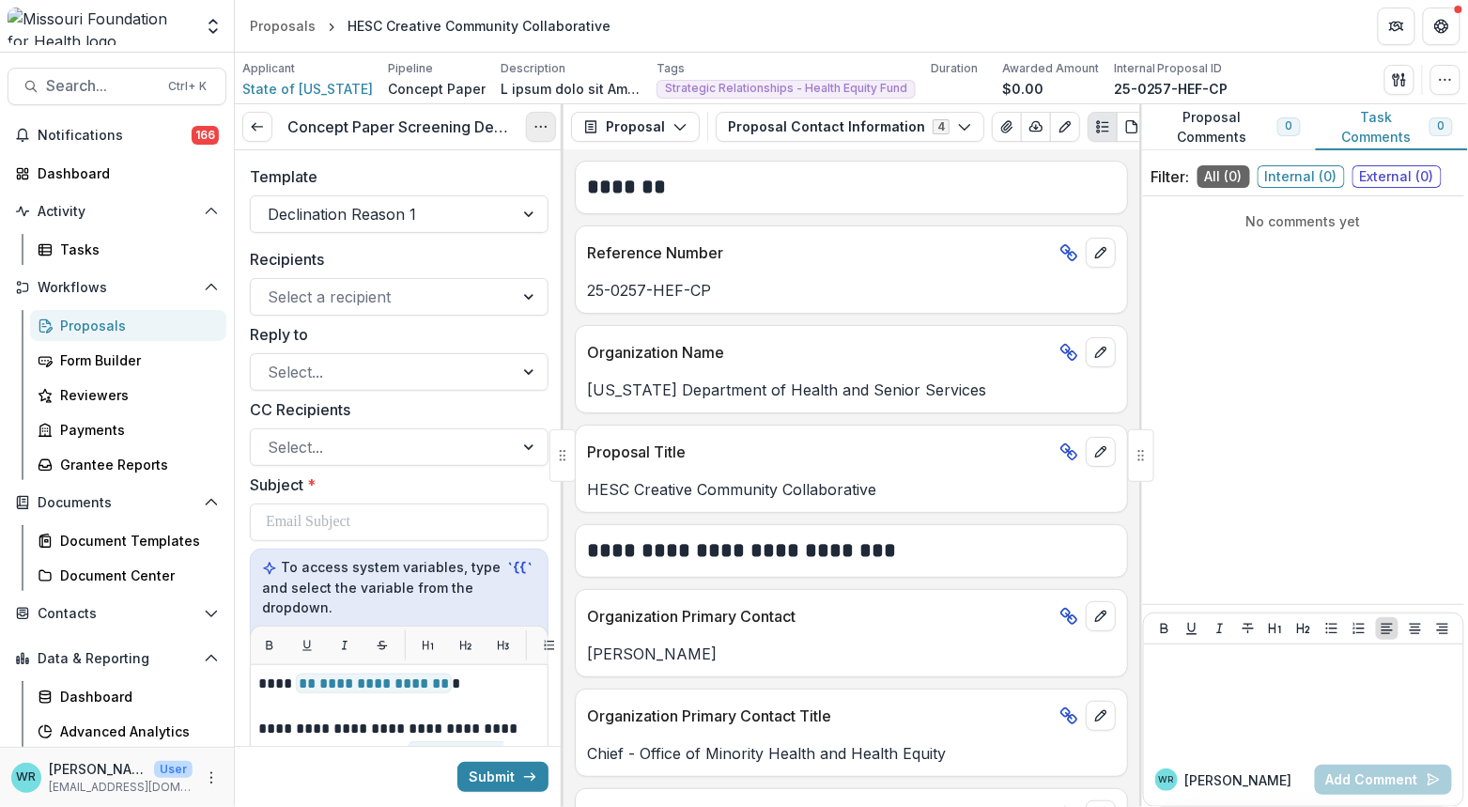
click at [550, 131] on button "Options" at bounding box center [541, 127] width 30 height 30
click at [421, 199] on button "Cancel Task" at bounding box center [450, 209] width 201 height 31
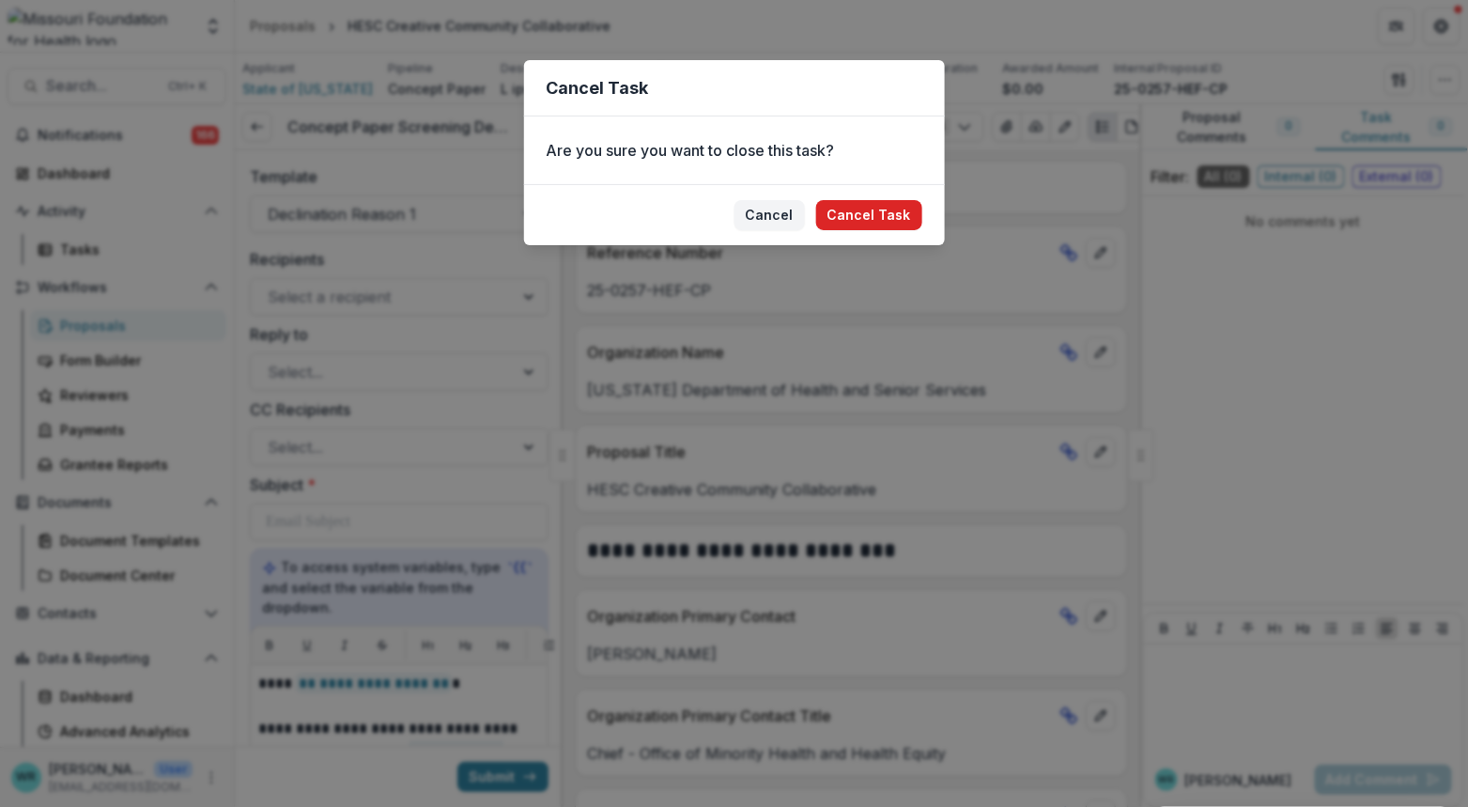
click at [889, 213] on button "Cancel Task" at bounding box center [869, 215] width 106 height 30
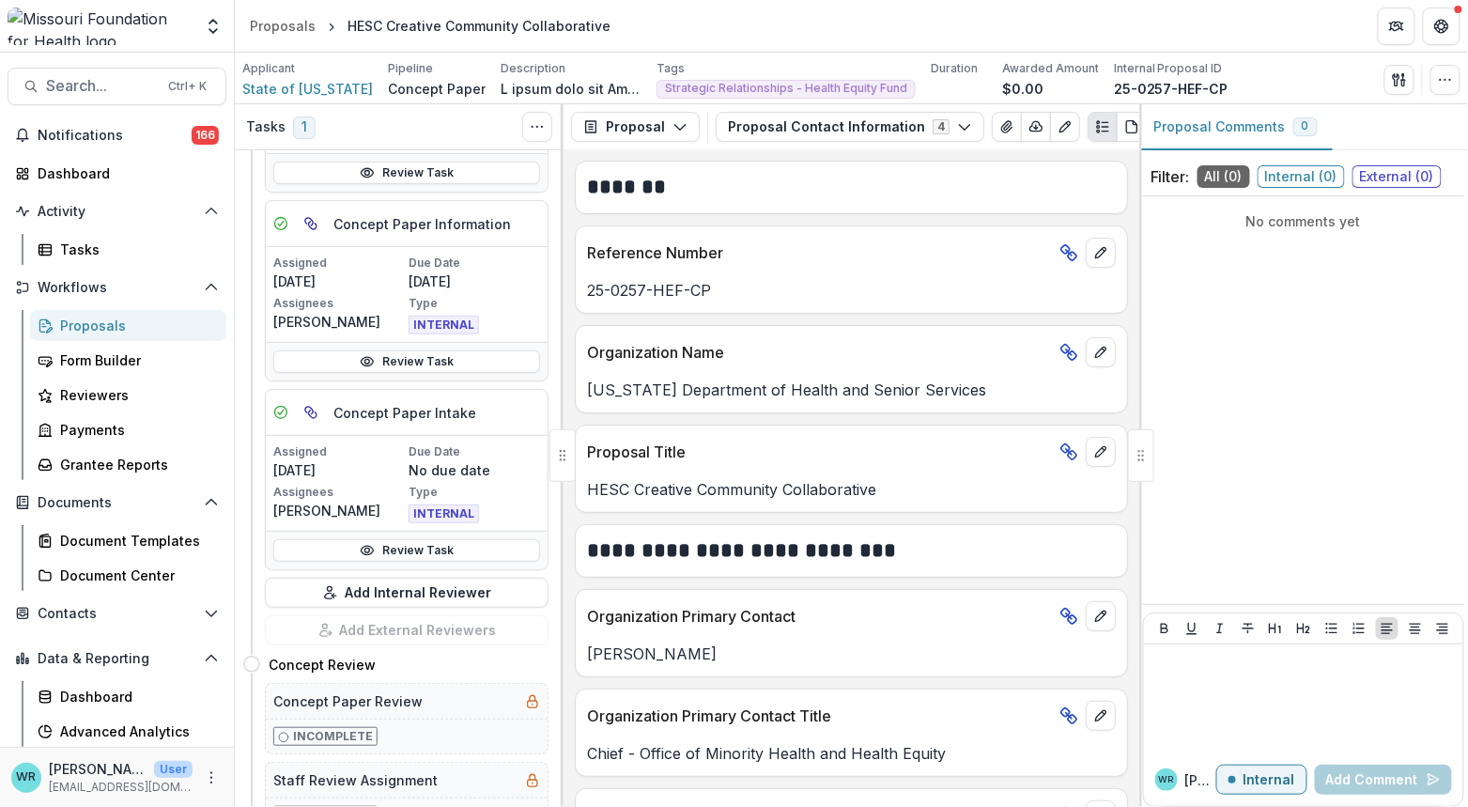
scroll to position [521, 0]
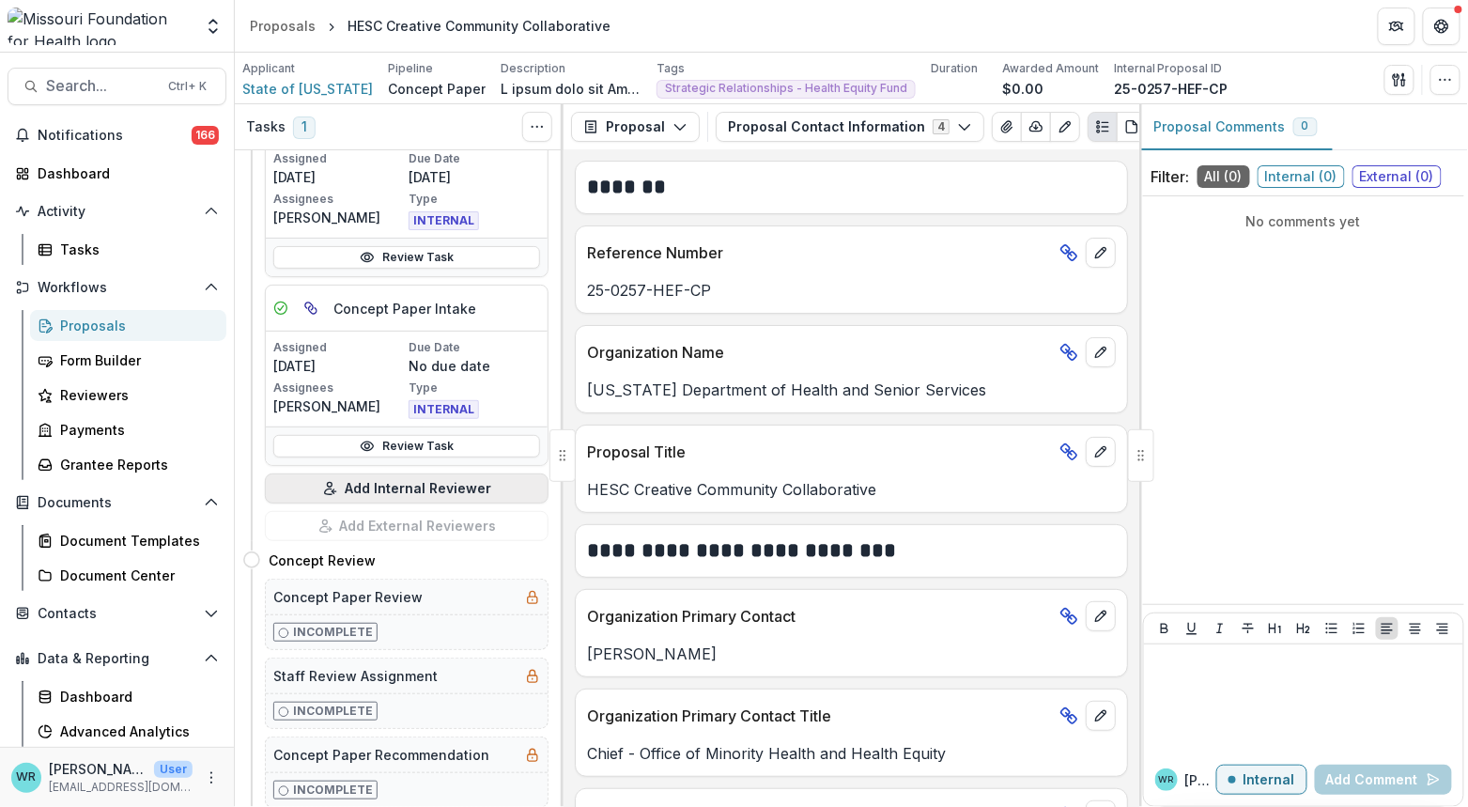
click at [442, 484] on button "Add Internal Reviewer" at bounding box center [407, 488] width 284 height 30
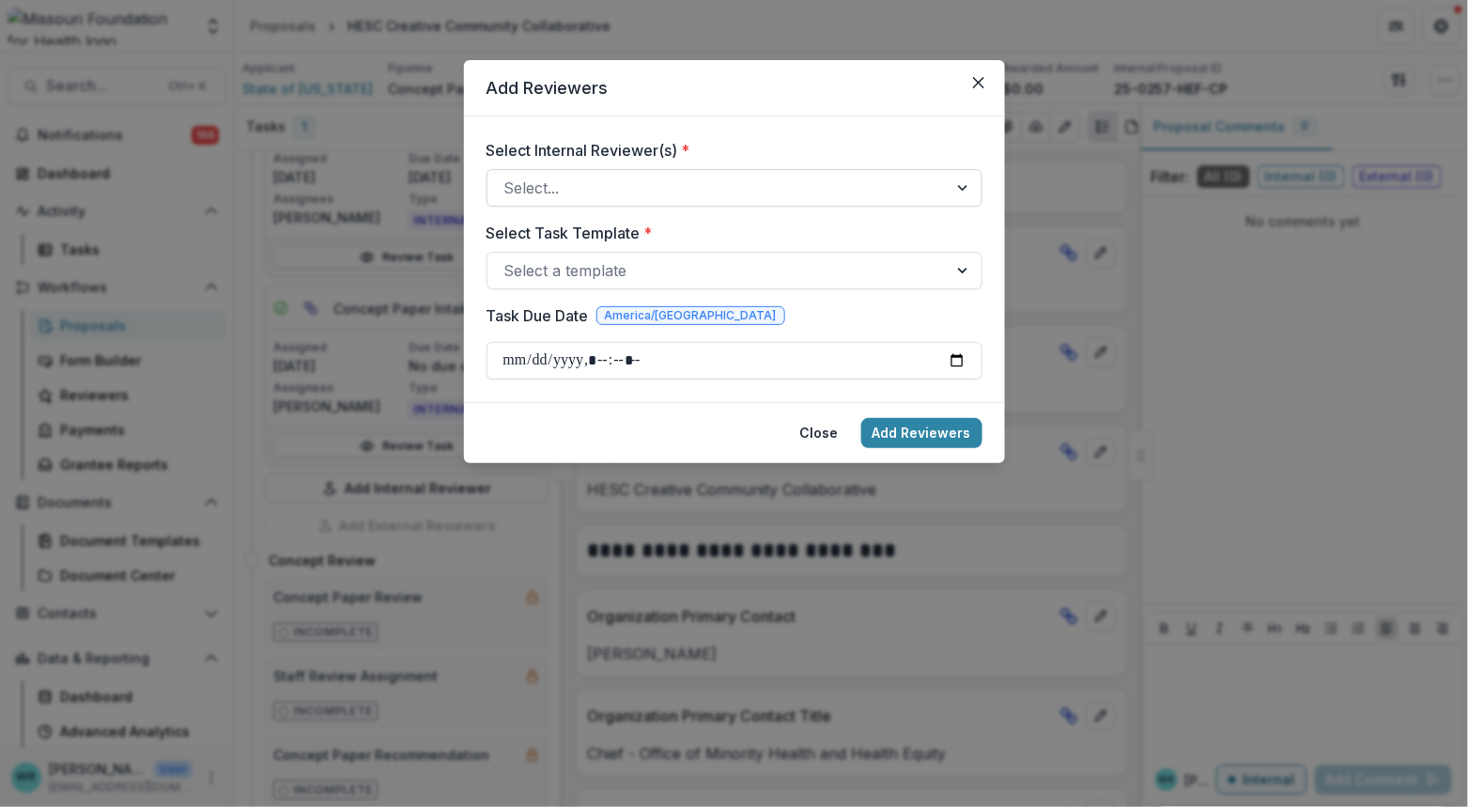
click at [629, 191] on div at bounding box center [717, 188] width 426 height 26
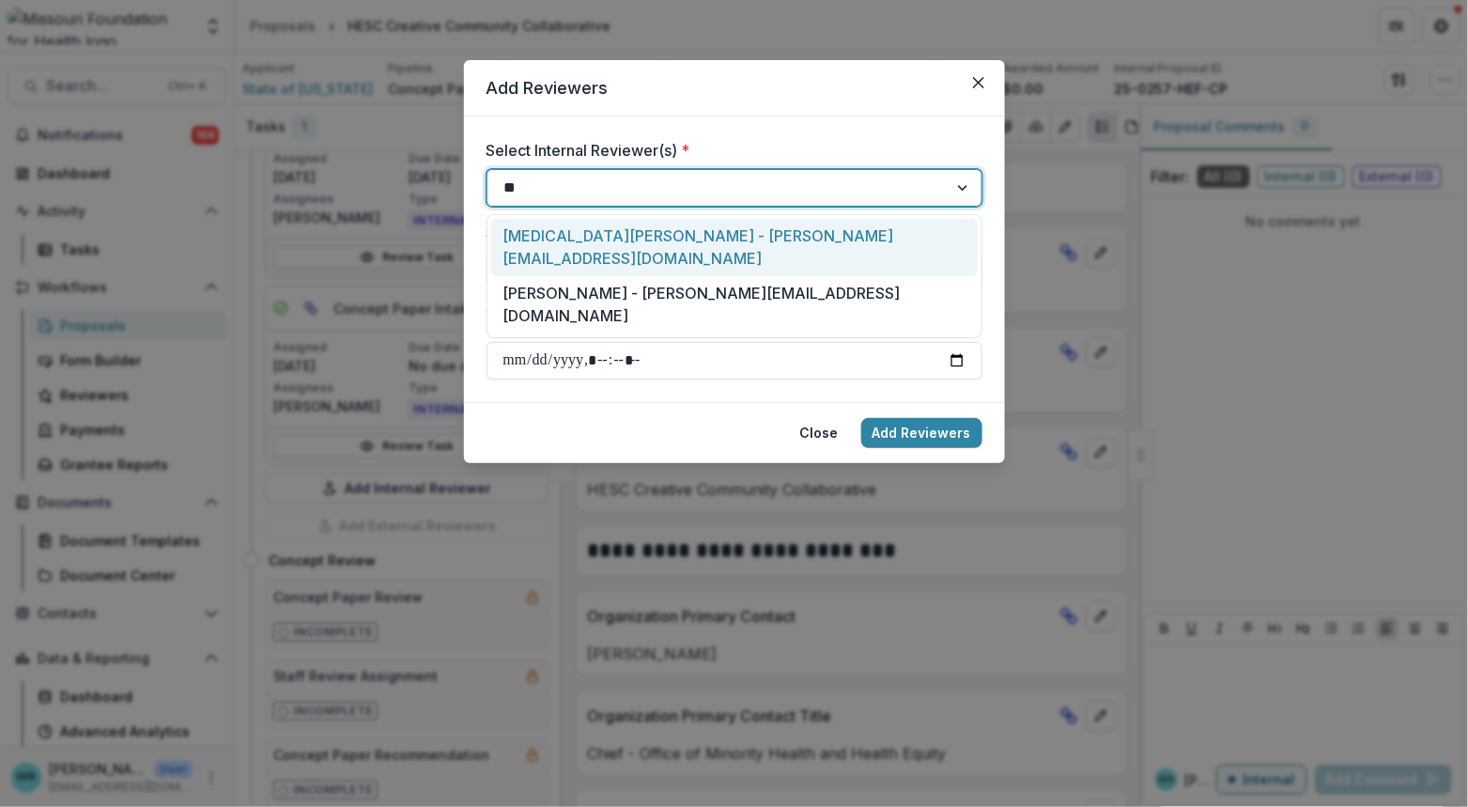
type input "***"
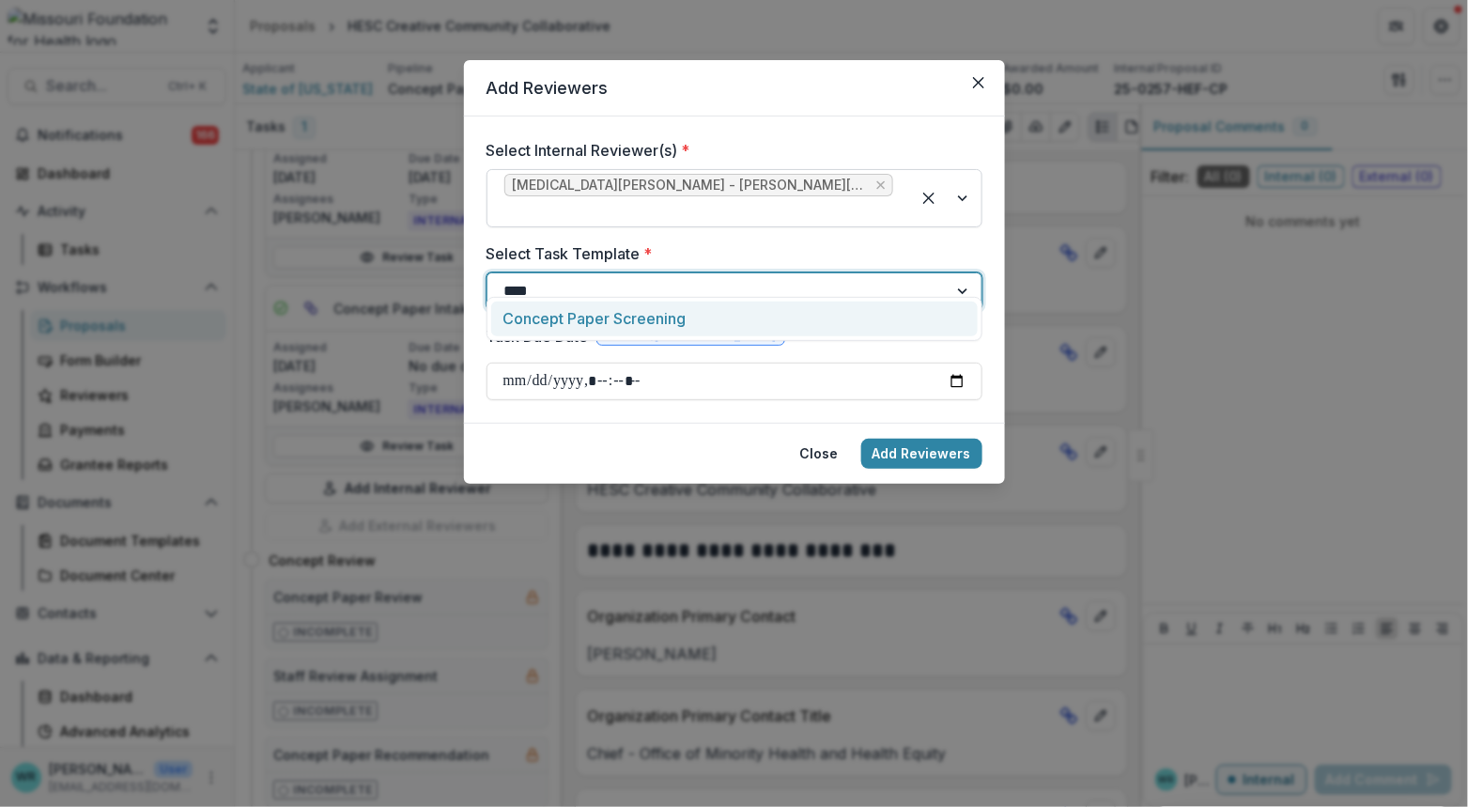
type input "*****"
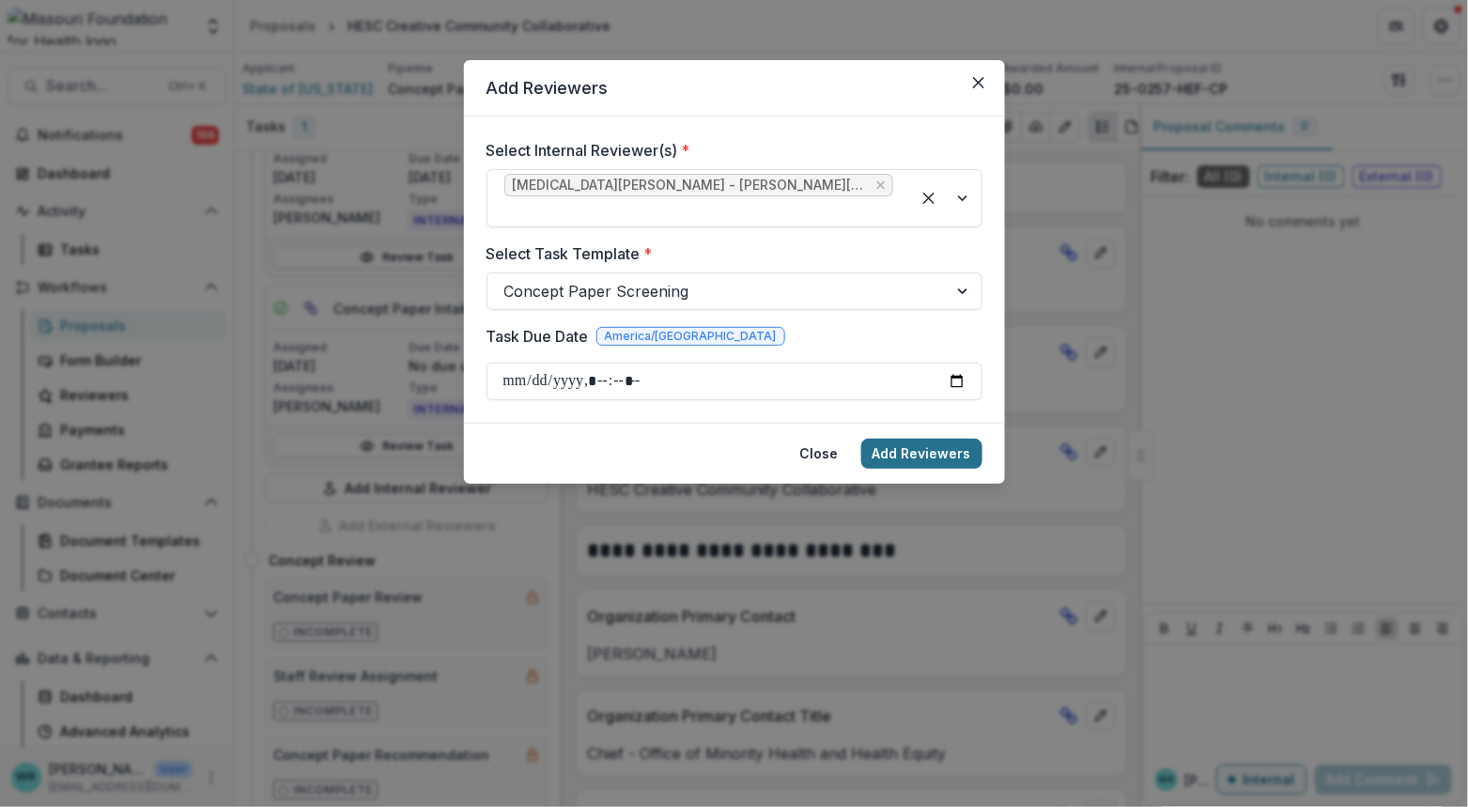
click at [934, 439] on button "Add Reviewers" at bounding box center [921, 454] width 121 height 30
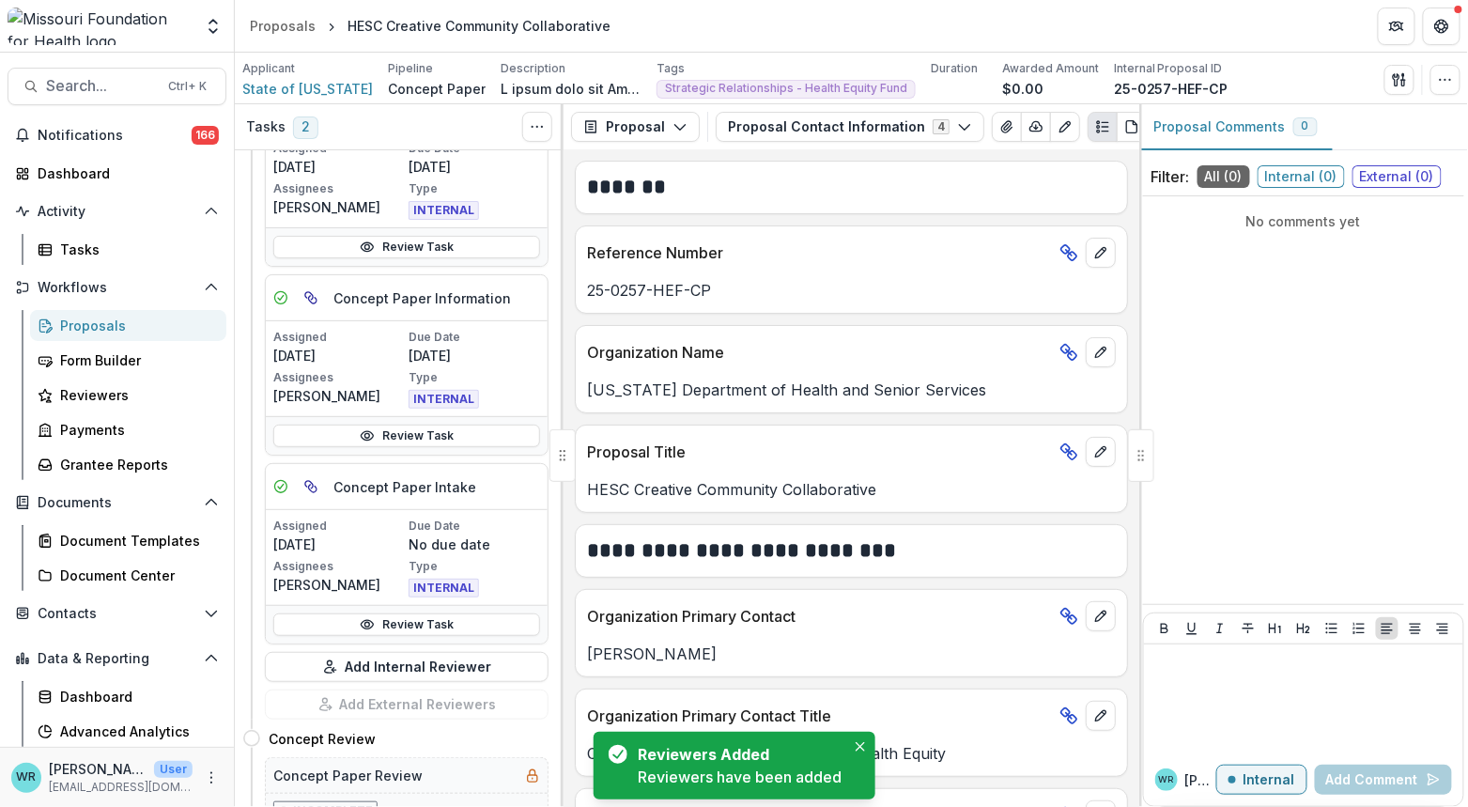
scroll to position [700, 0]
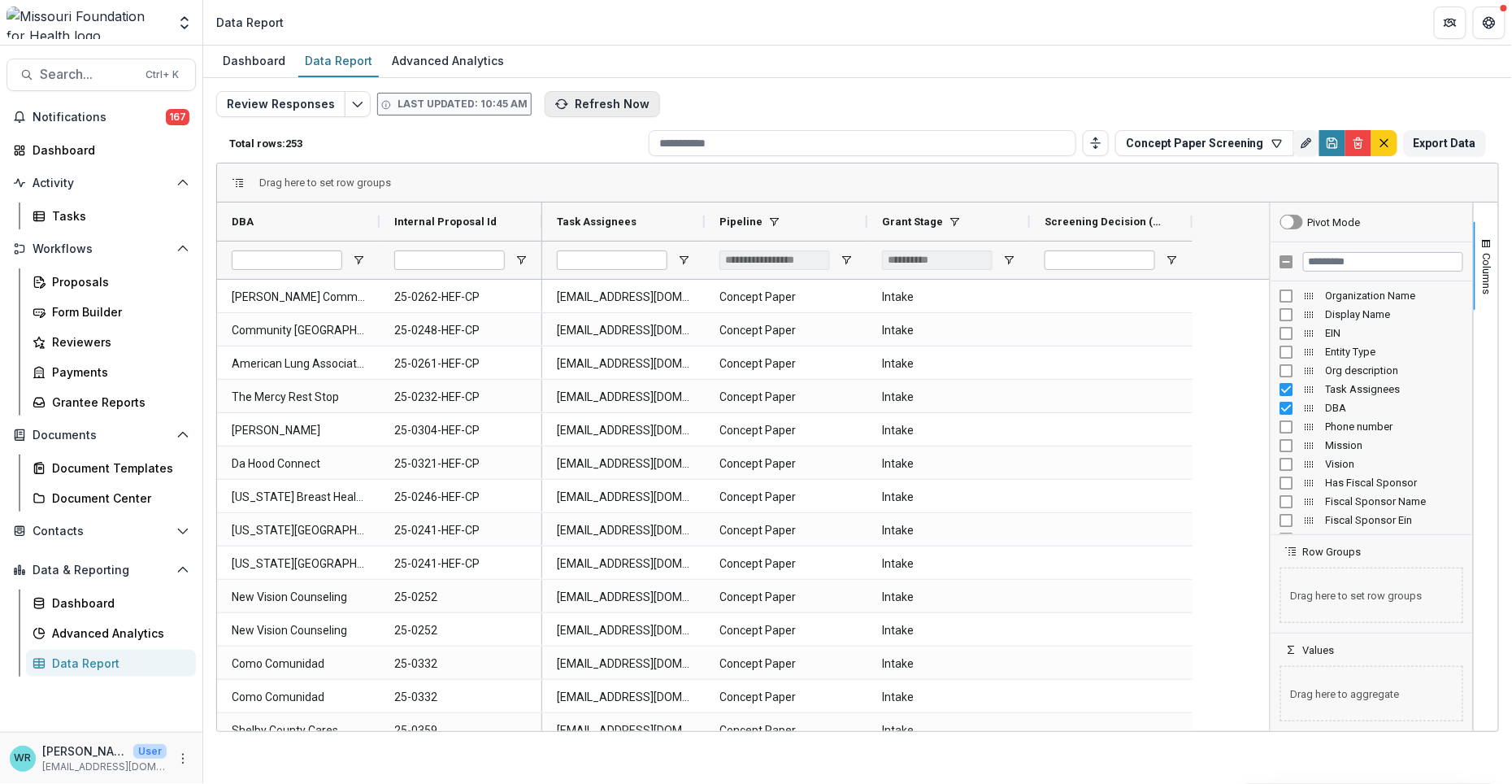
click at [591, 100] on button "Refresh Now" at bounding box center [602, 104] width 115 height 26
click at [563, 103] on button "Refresh Now" at bounding box center [602, 104] width 115 height 26
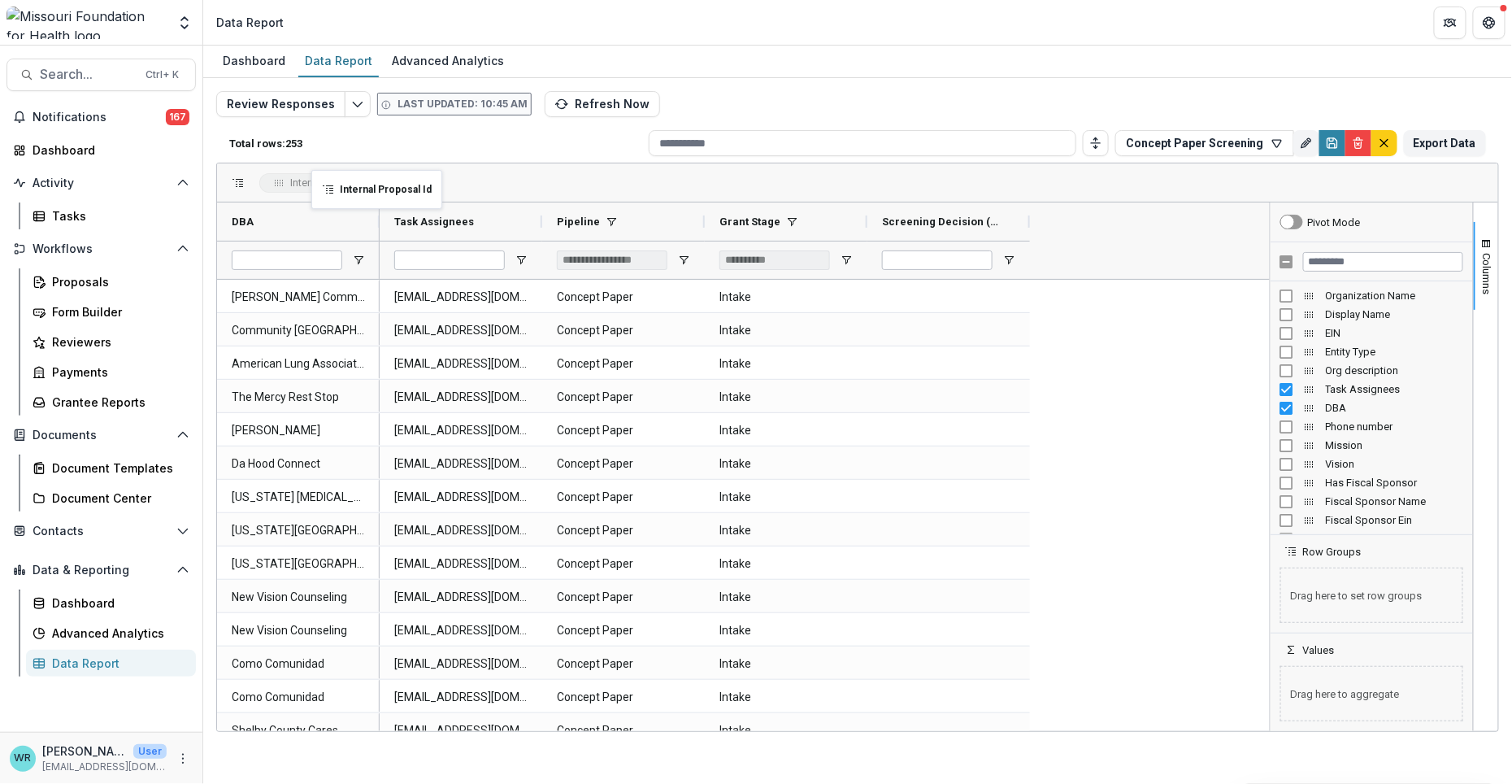
drag, startPoint x: 453, startPoint y: 217, endPoint x: 319, endPoint y: 180, distance: 139.0
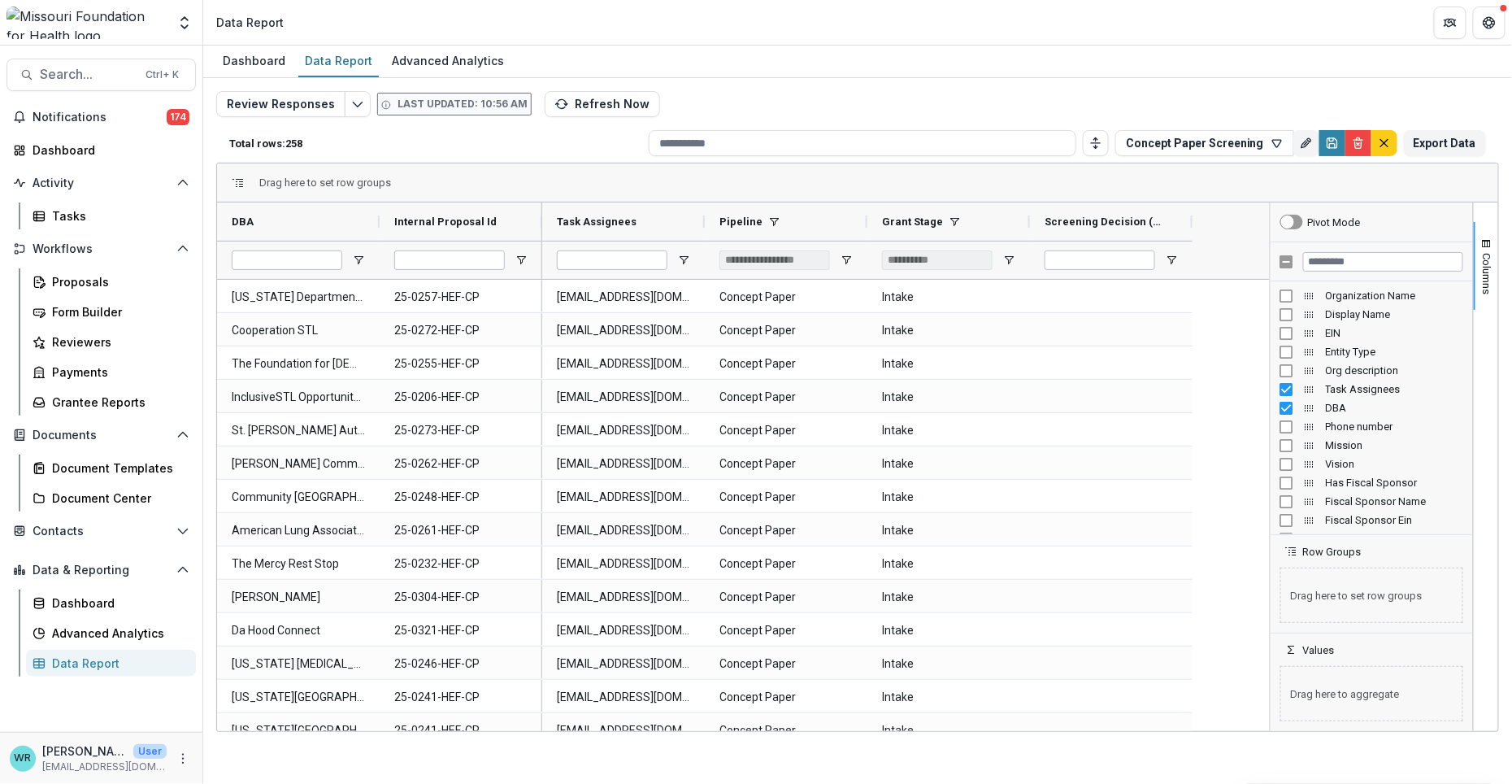
click at [384, 766] on div "Dashboard Data Report Advanced Analytics Review Responses Last updated: 10:56 A…" at bounding box center [858, 414] width 1309 height 738
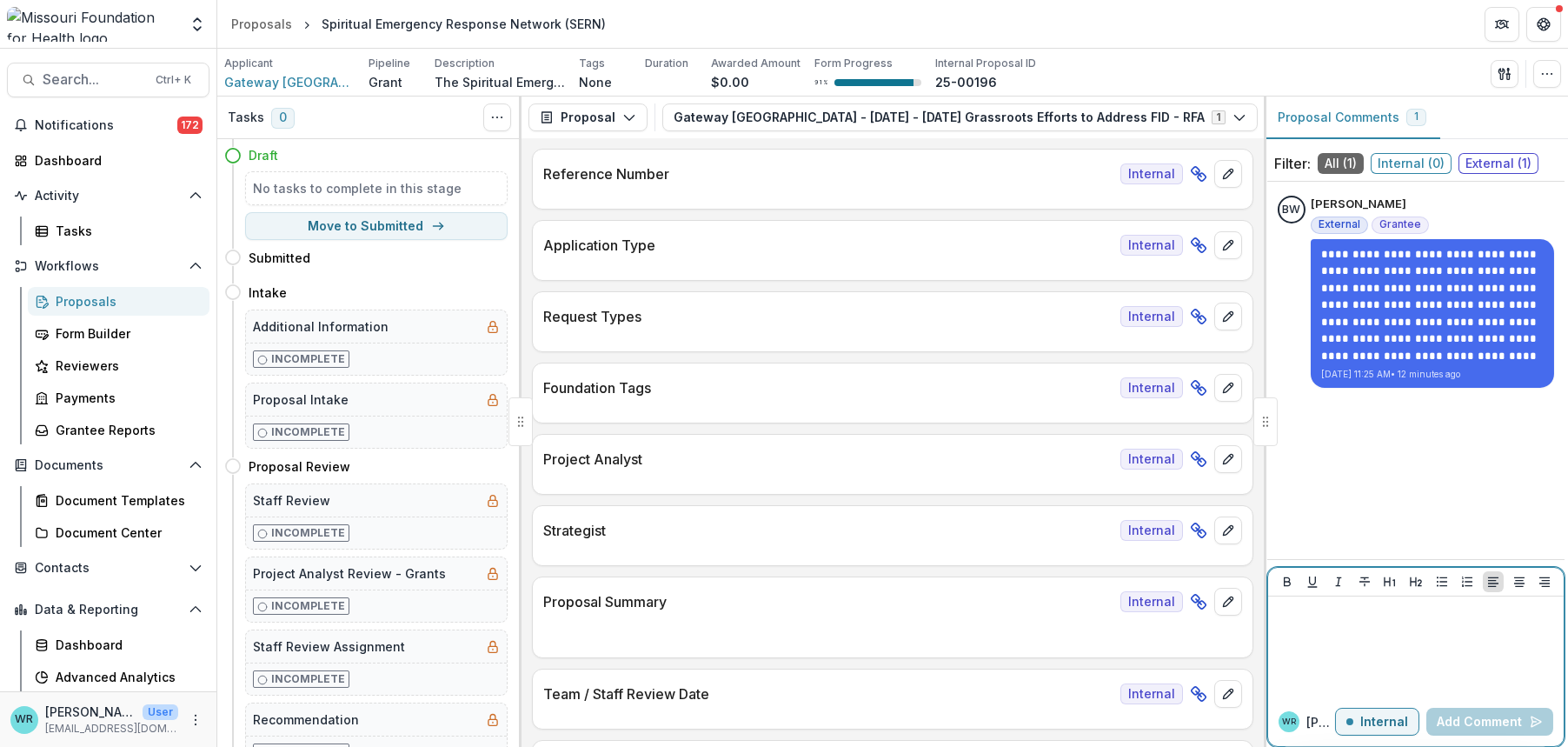
click at [1327, 617] on p at bounding box center [1415, 613] width 281 height 19
click at [1403, 724] on p "Internal" at bounding box center [1384, 722] width 48 height 15
click at [1373, 624] on div at bounding box center [1415, 647] width 281 height 87
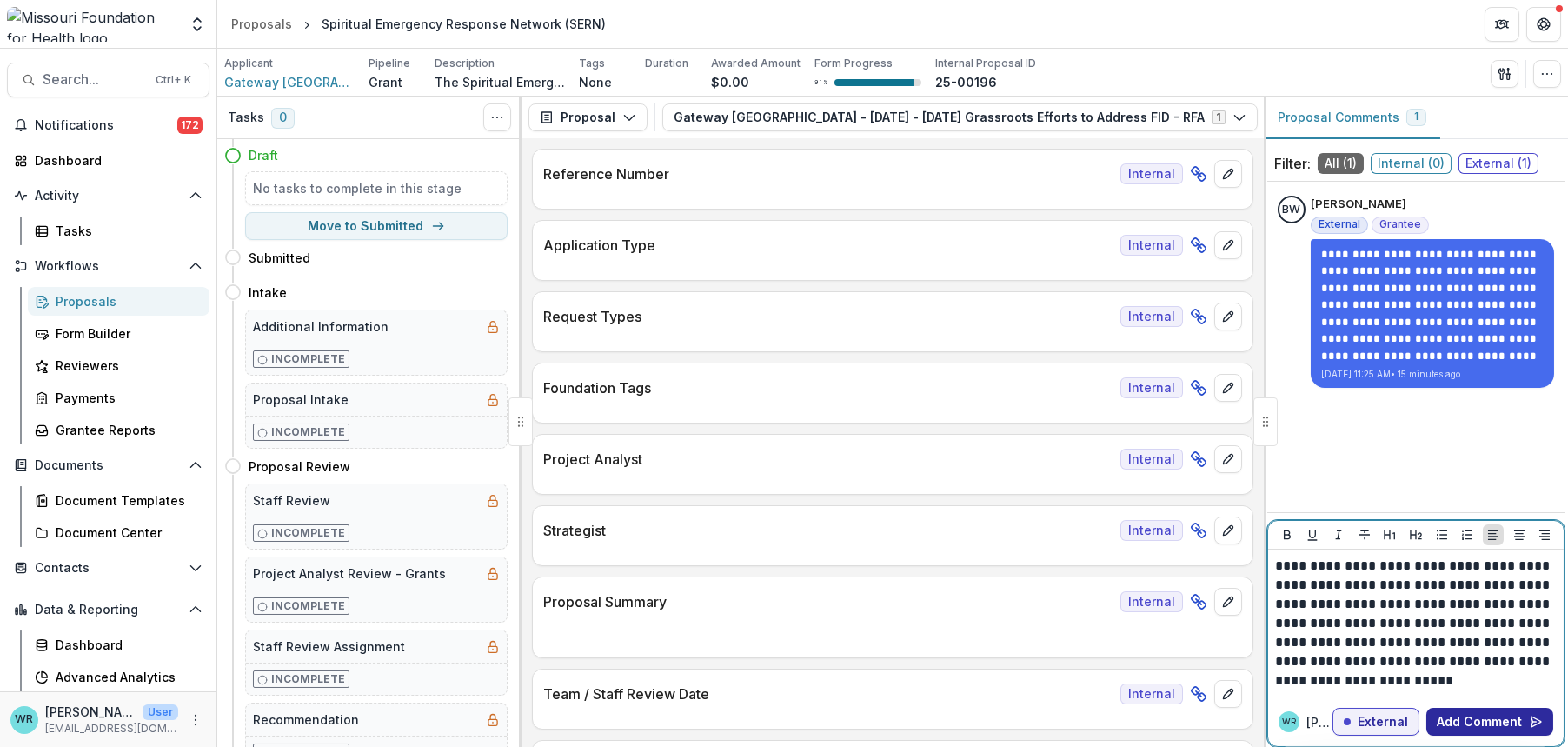
click at [1474, 717] on button "Add Comment" at bounding box center [1489, 722] width 127 height 28
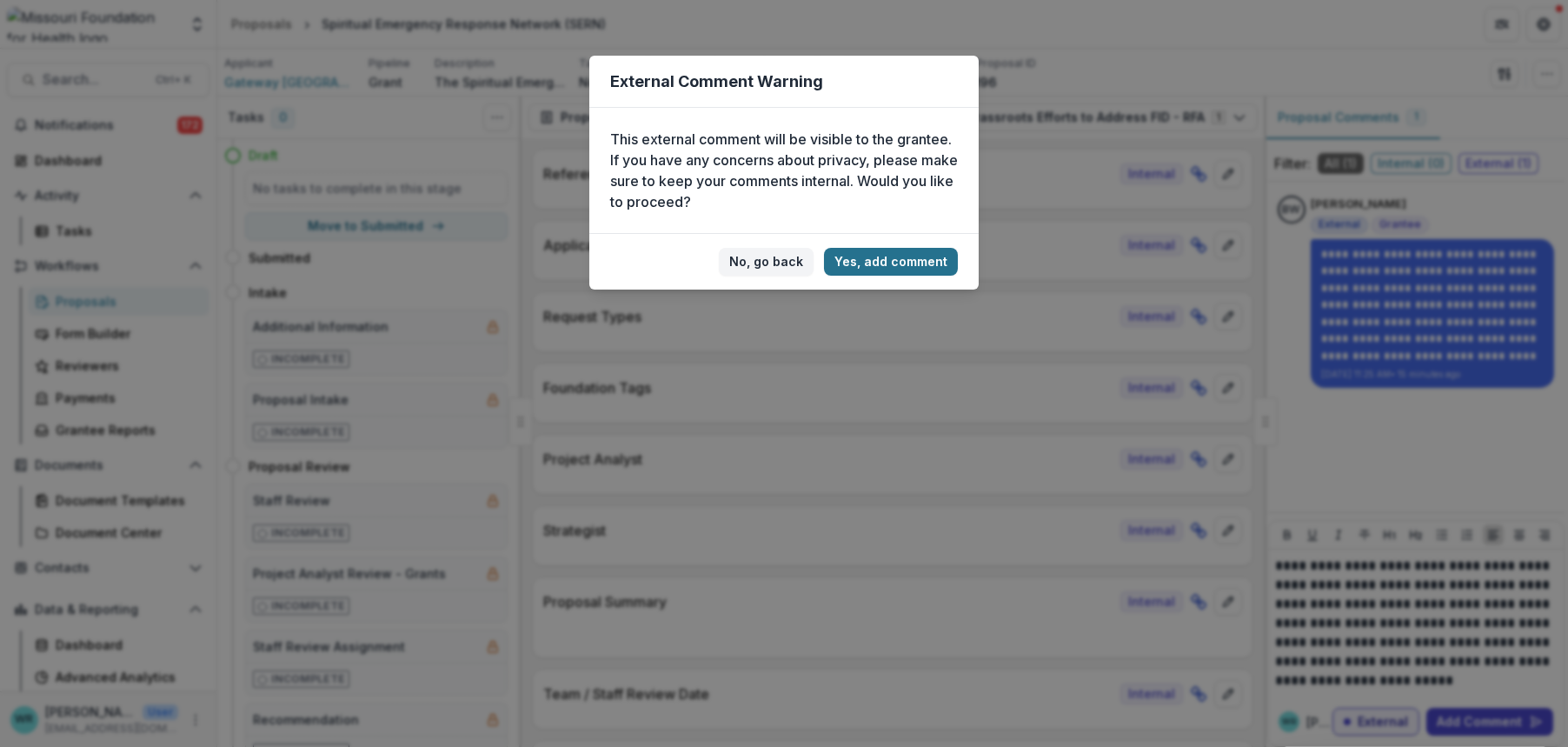
click at [863, 257] on button "Yes, add comment" at bounding box center [891, 262] width 134 height 28
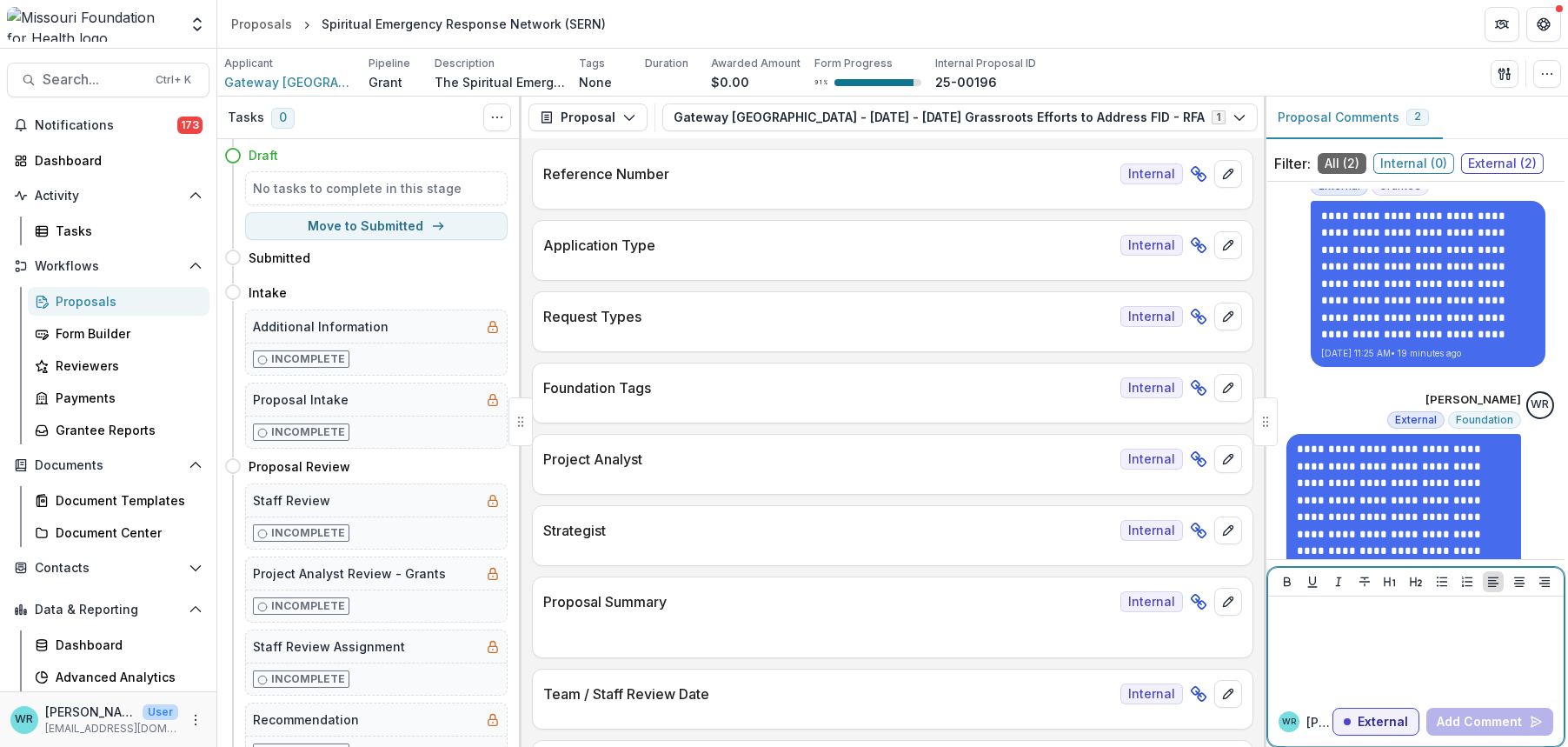
scroll to position [70, 0]
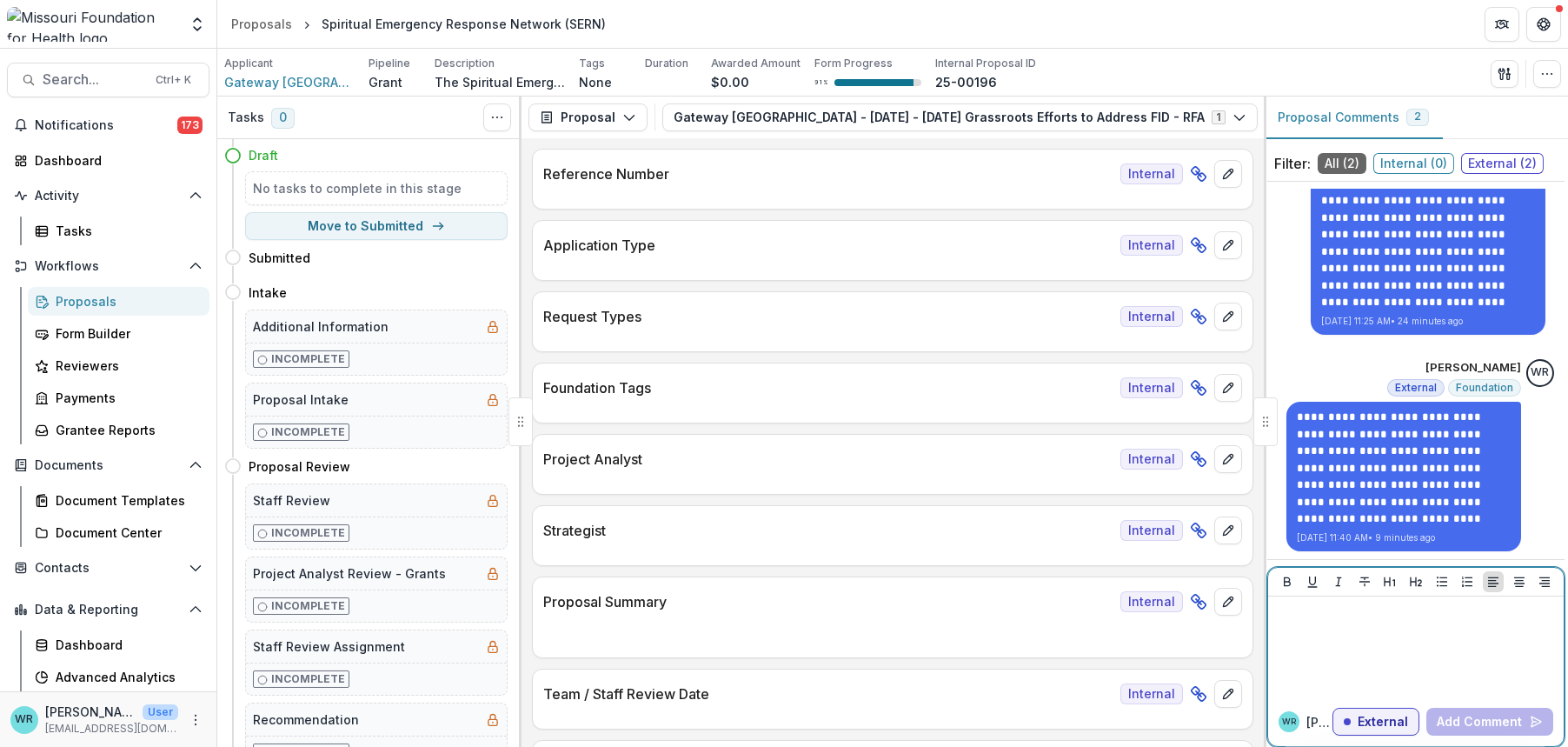
click at [1332, 708] on button "External" at bounding box center [1376, 722] width 87 height 28
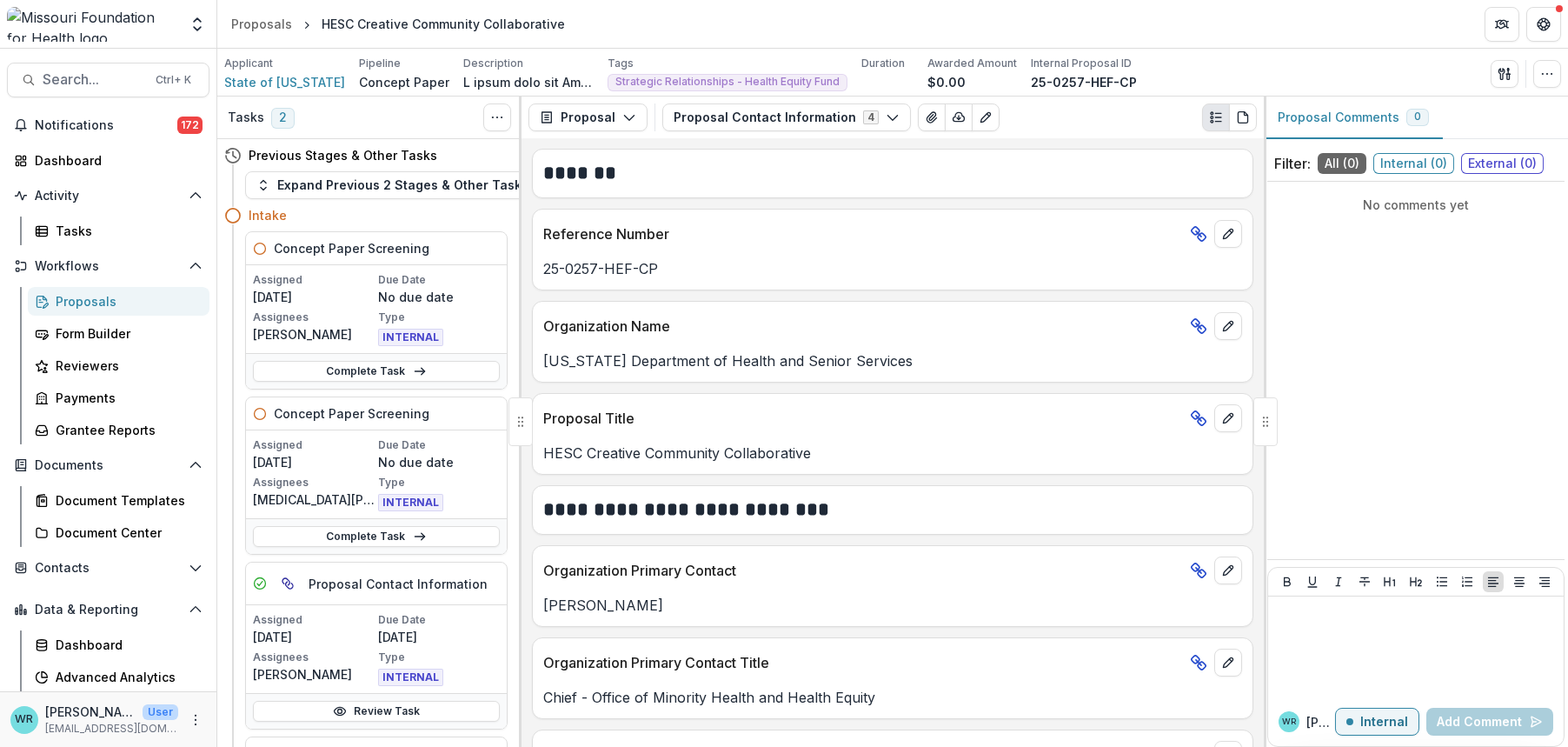
click at [93, 304] on div "Proposals" at bounding box center [125, 302] width 140 height 19
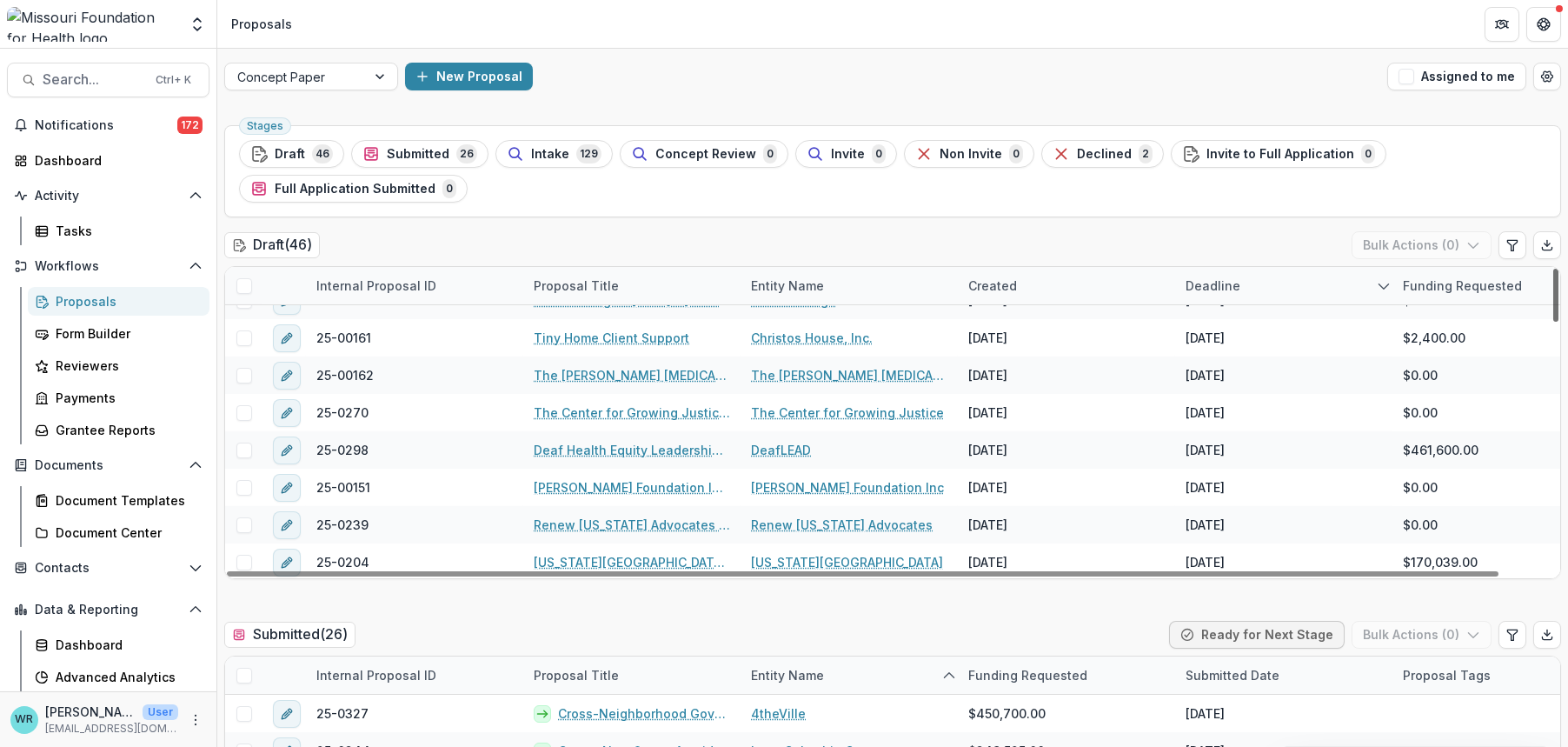
scroll to position [1447, 0]
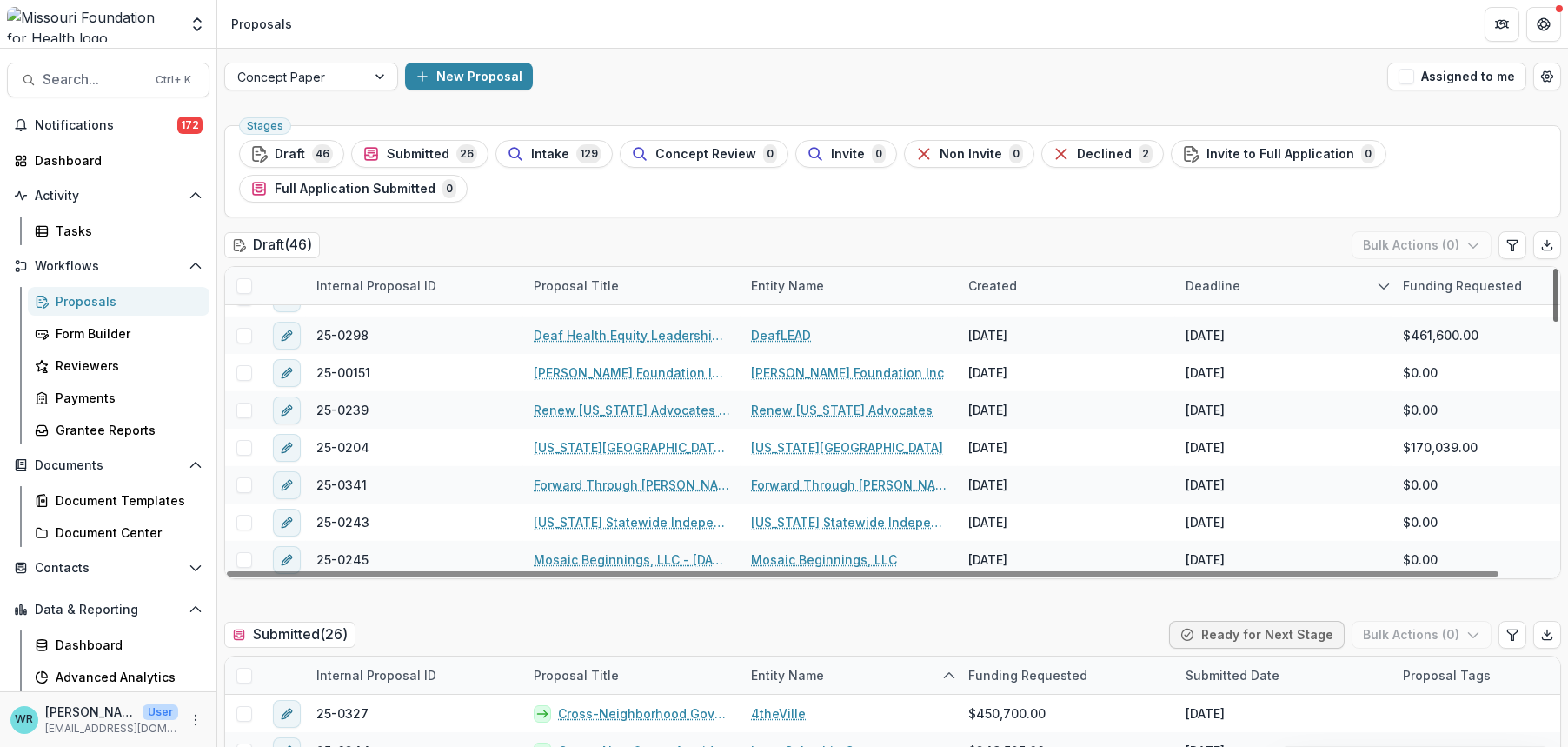
drag, startPoint x: 1551, startPoint y: 301, endPoint x: 1603, endPoint y: 591, distance: 294.6
click at [1558, 322] on div at bounding box center [1556, 294] width 6 height 53
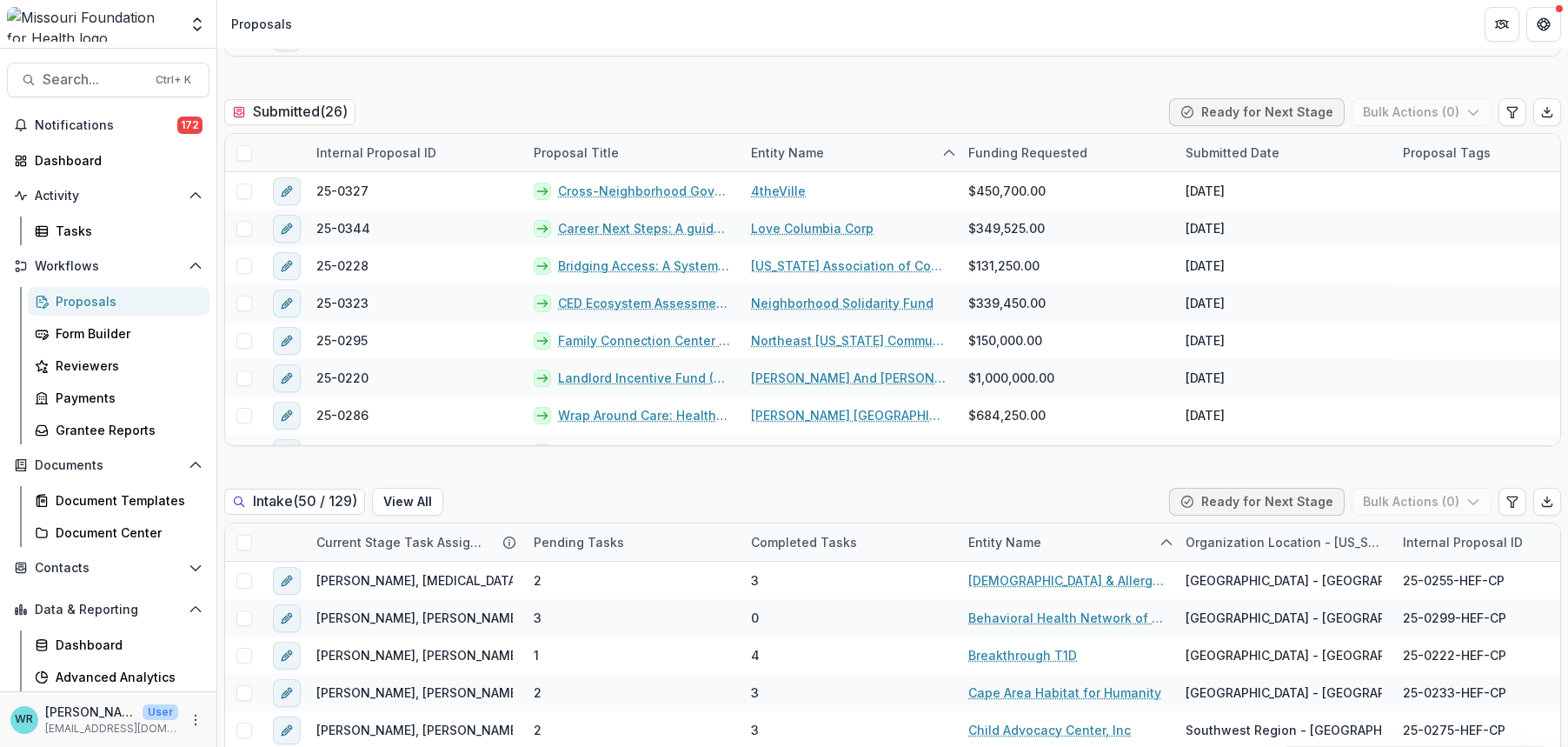
scroll to position [0, 0]
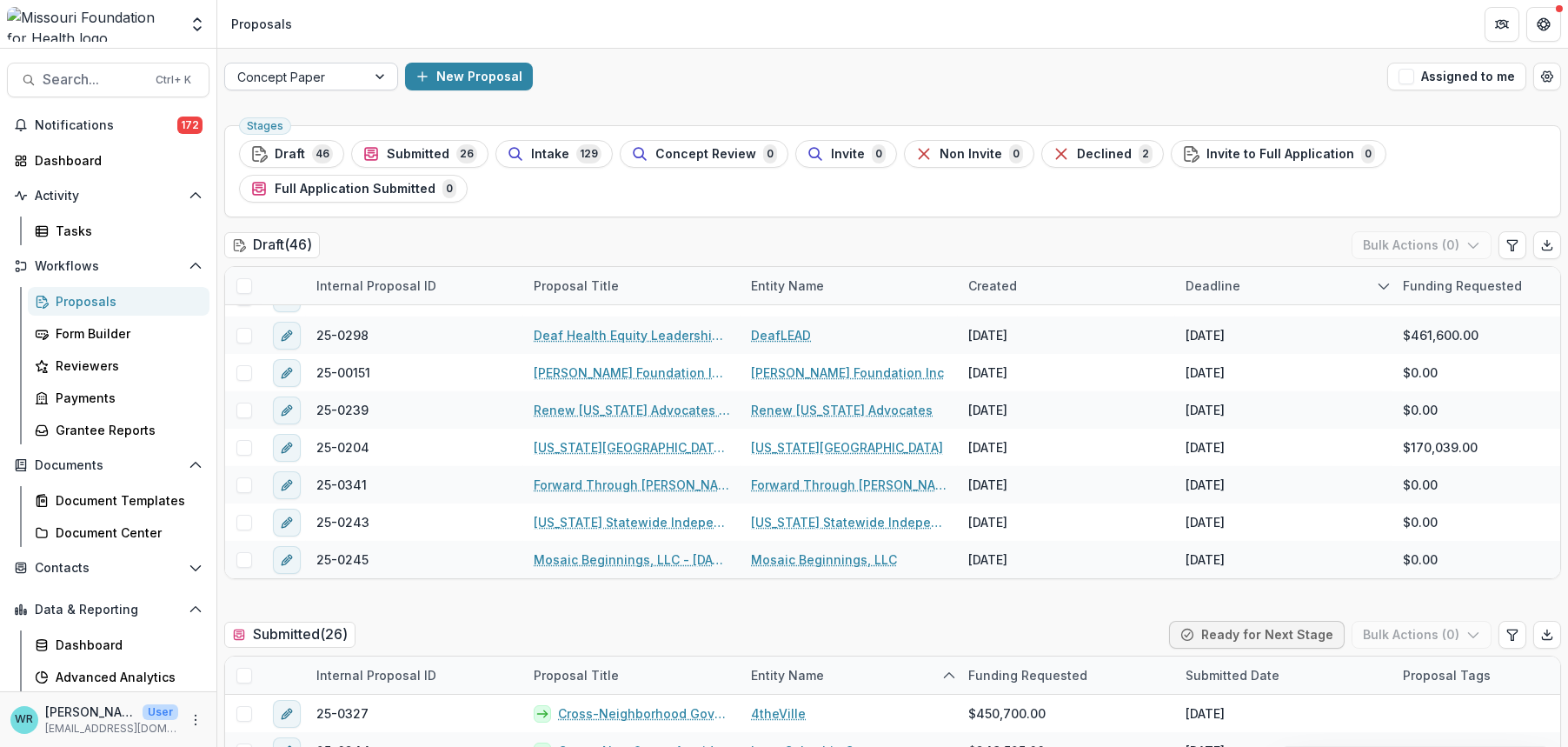
click at [375, 77] on div at bounding box center [381, 77] width 31 height 26
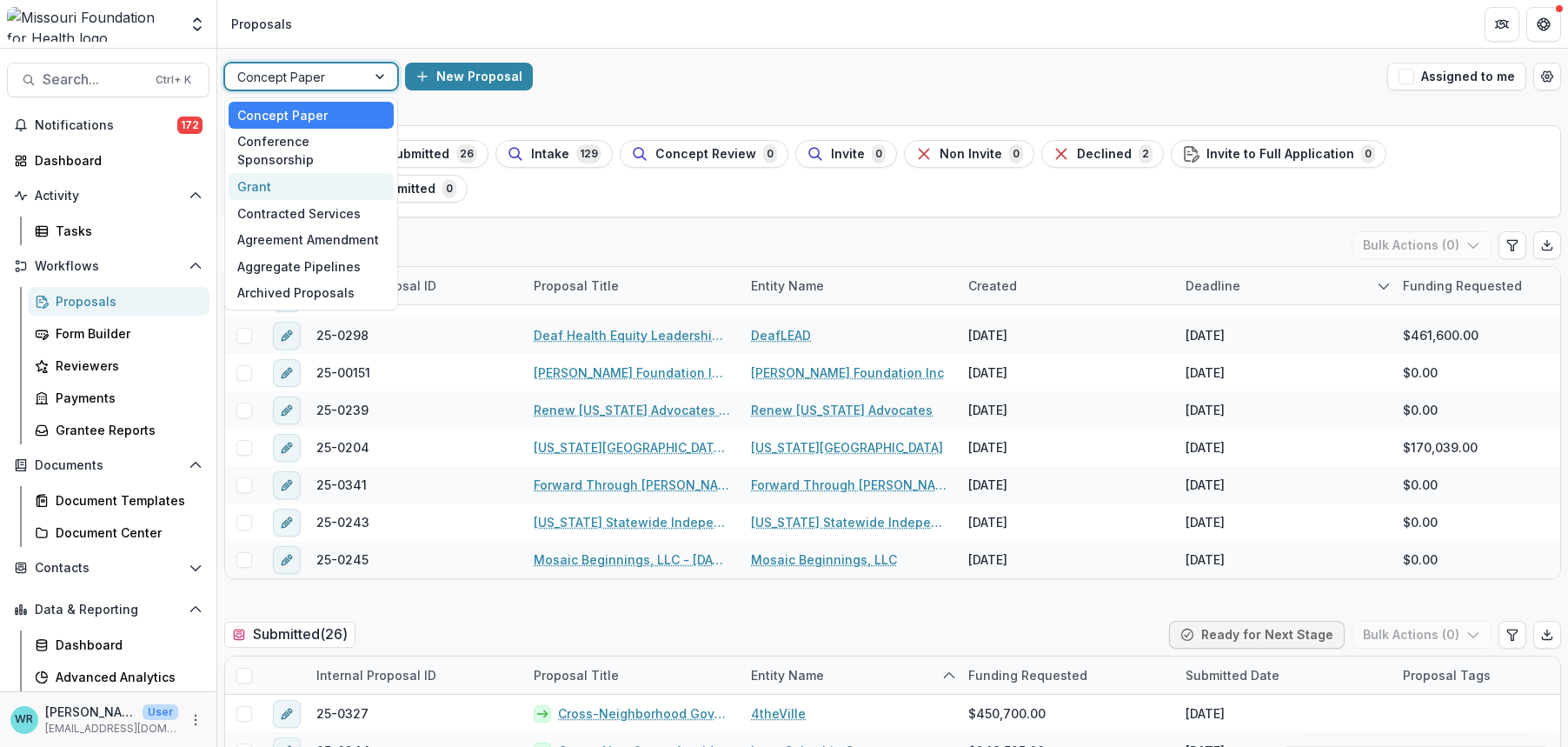
click at [310, 173] on div "Grant" at bounding box center [311, 186] width 165 height 27
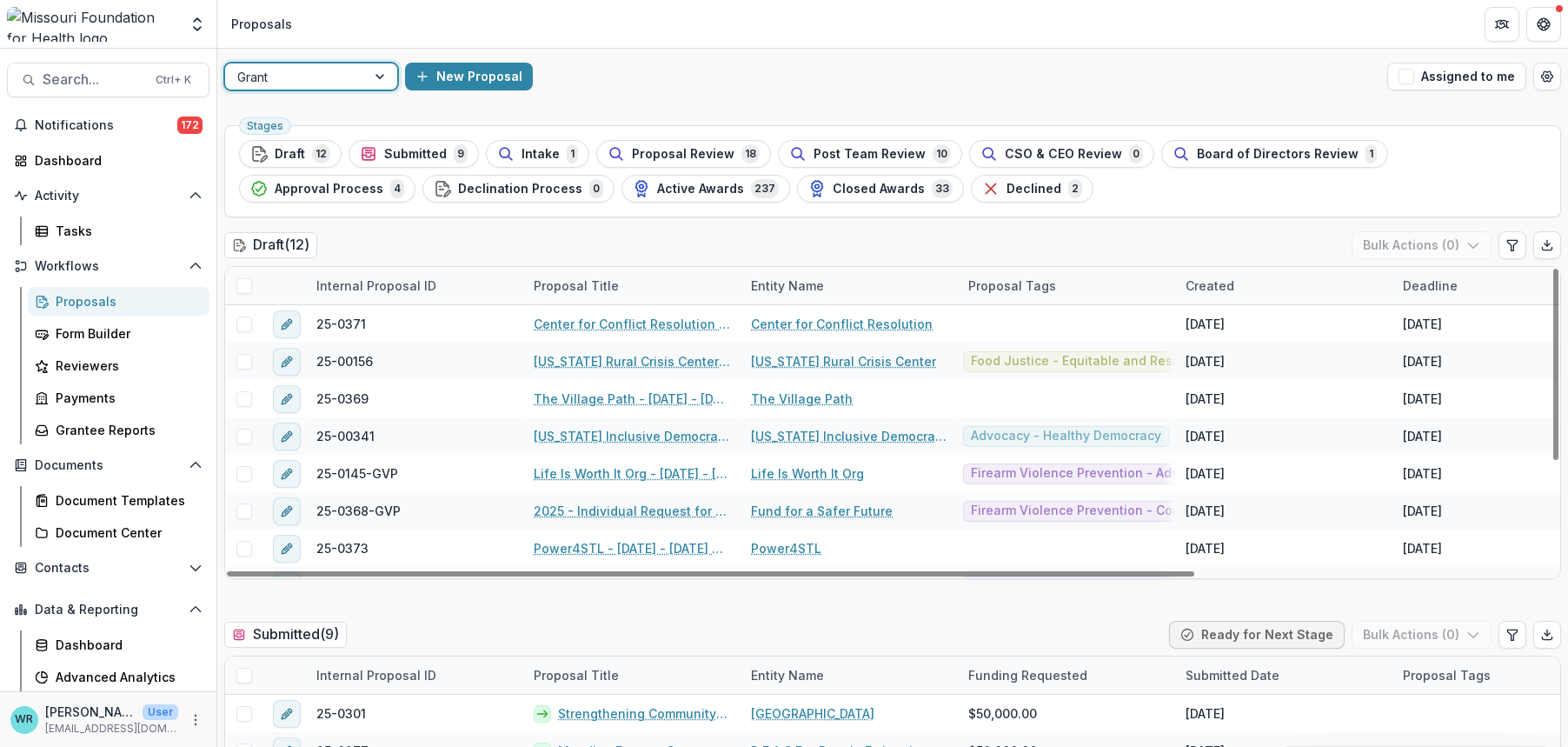
click at [1426, 280] on div "Deadline" at bounding box center [1430, 286] width 76 height 19
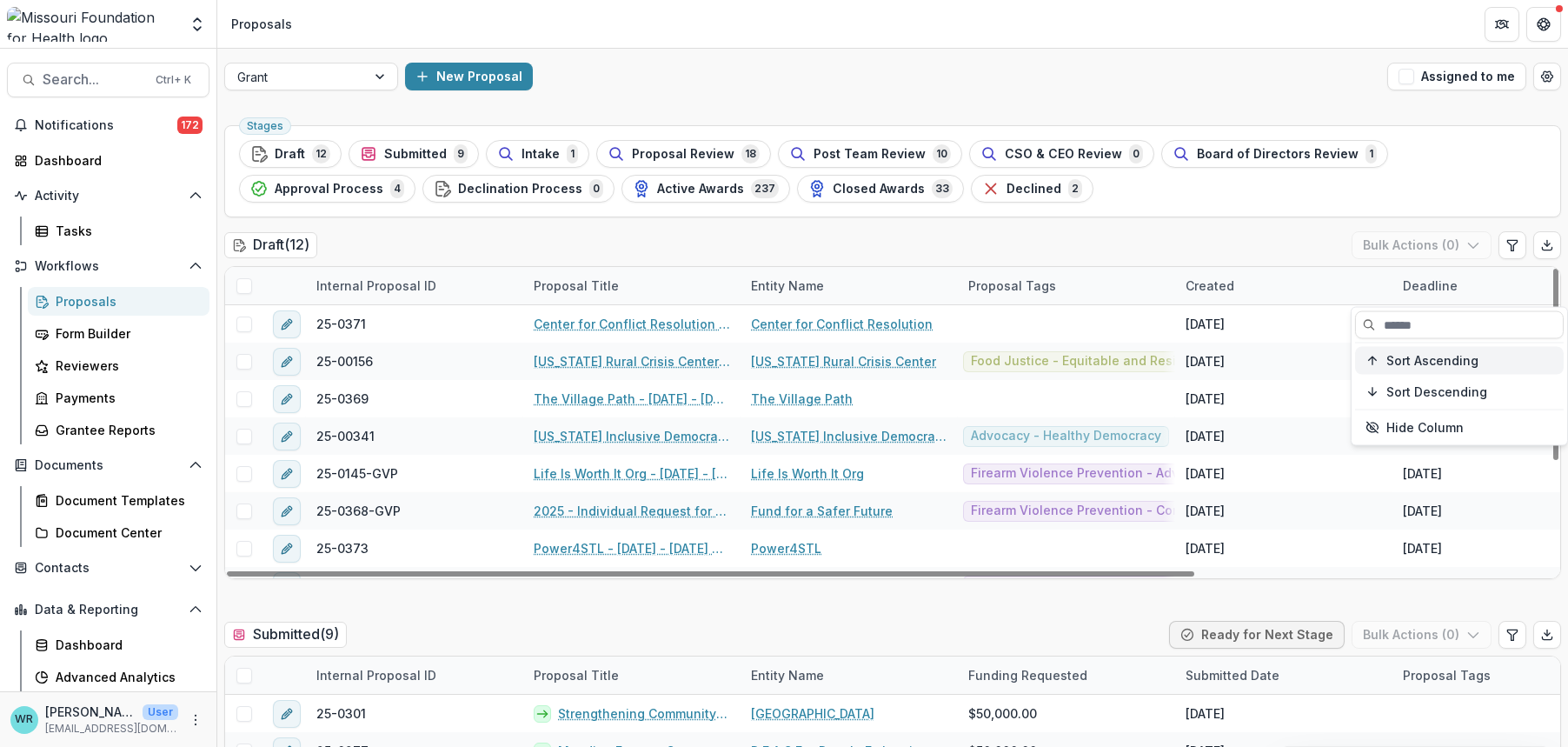
click at [1402, 362] on span "Sort Ascending" at bounding box center [1432, 360] width 93 height 15
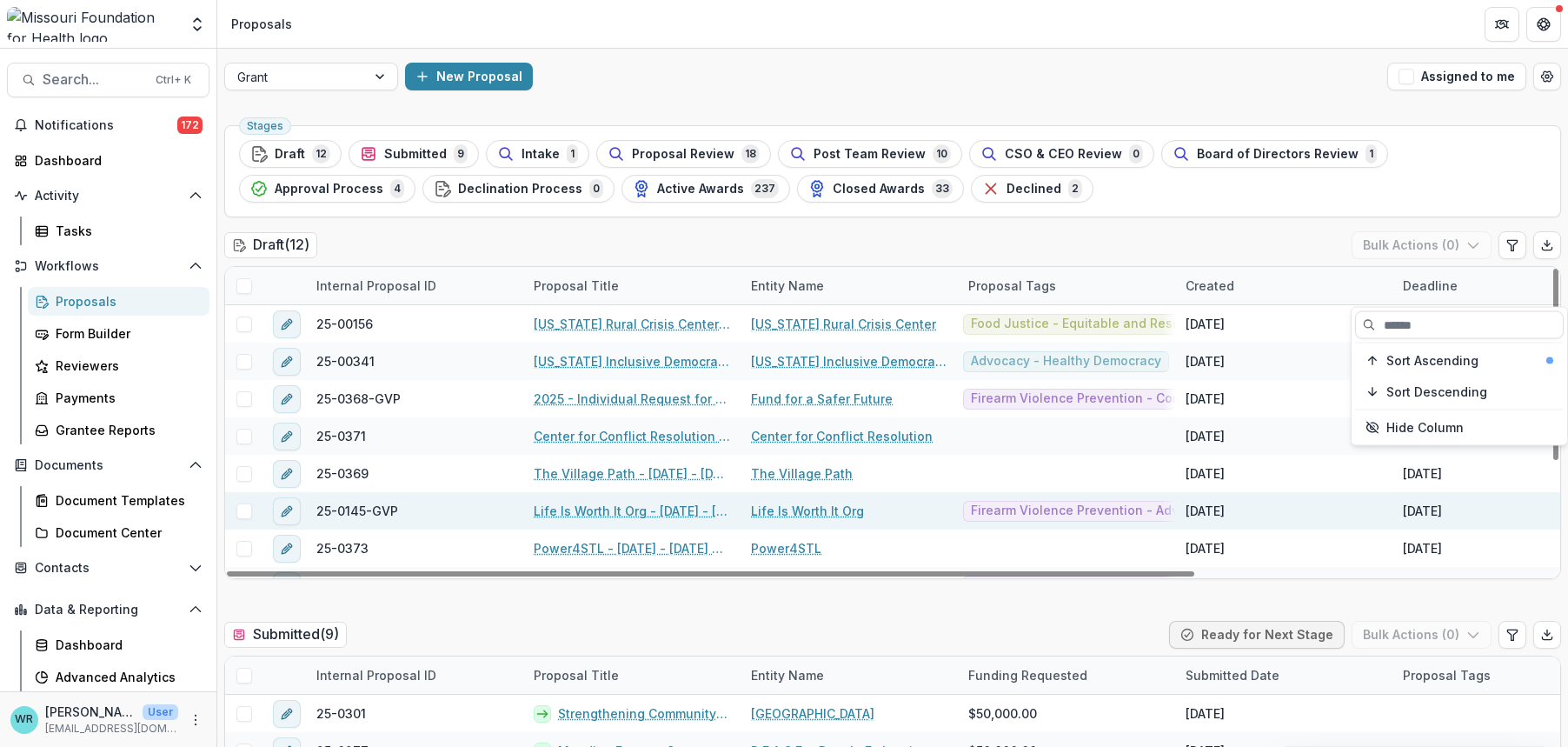
click at [1338, 523] on div "Jul 24, 2025" at bounding box center [1283, 511] width 217 height 37
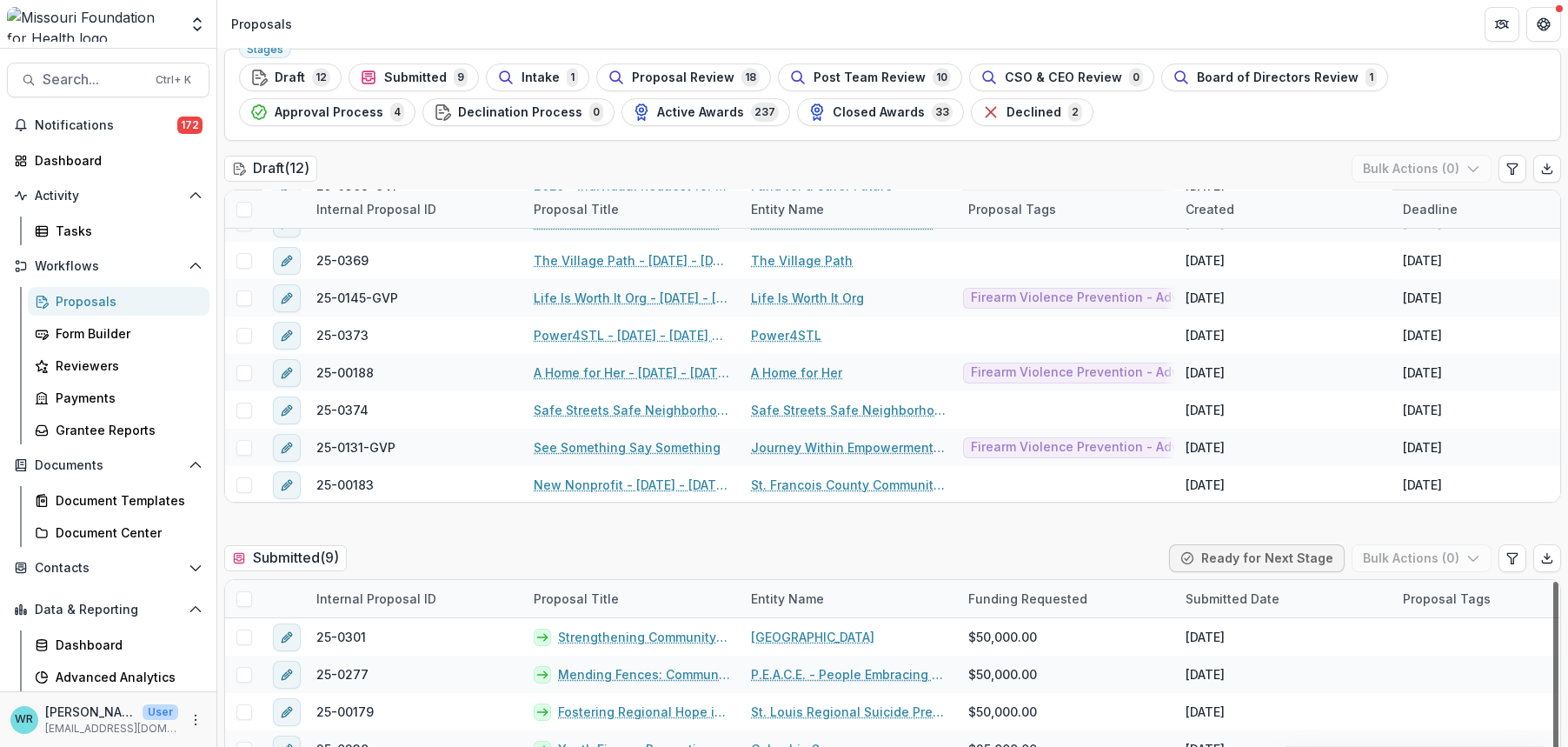
drag, startPoint x: 1549, startPoint y: 610, endPoint x: 1552, endPoint y: 577, distance: 33.1
click at [1553, 581] on div at bounding box center [1556, 705] width 6 height 249
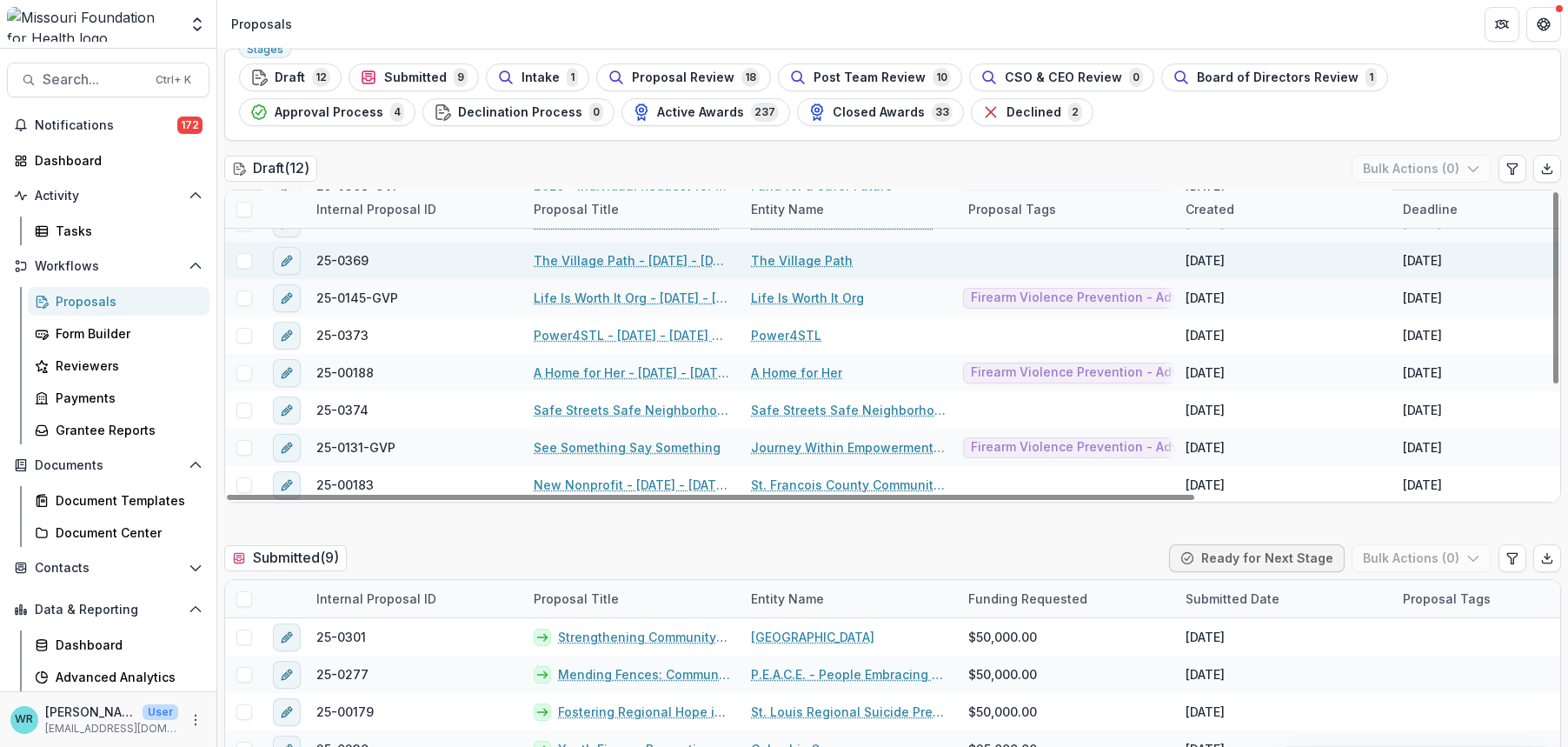
click at [566, 255] on link "The Village Path - 2025 - 2025 Grassroots Efforts to Address FID - RFA" at bounding box center [632, 260] width 196 height 19
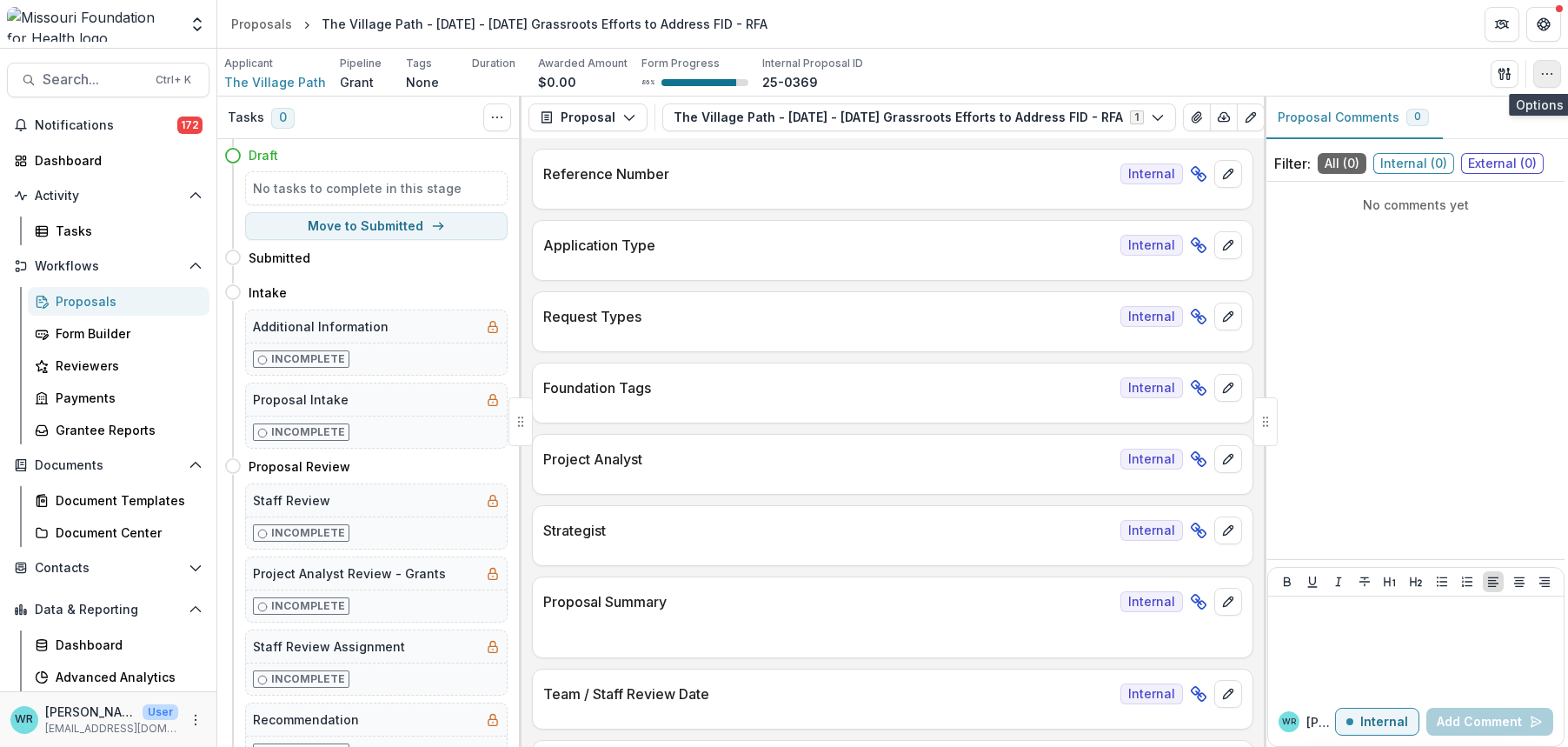
click at [1549, 69] on icon "button" at bounding box center [1547, 73] width 14 height 14
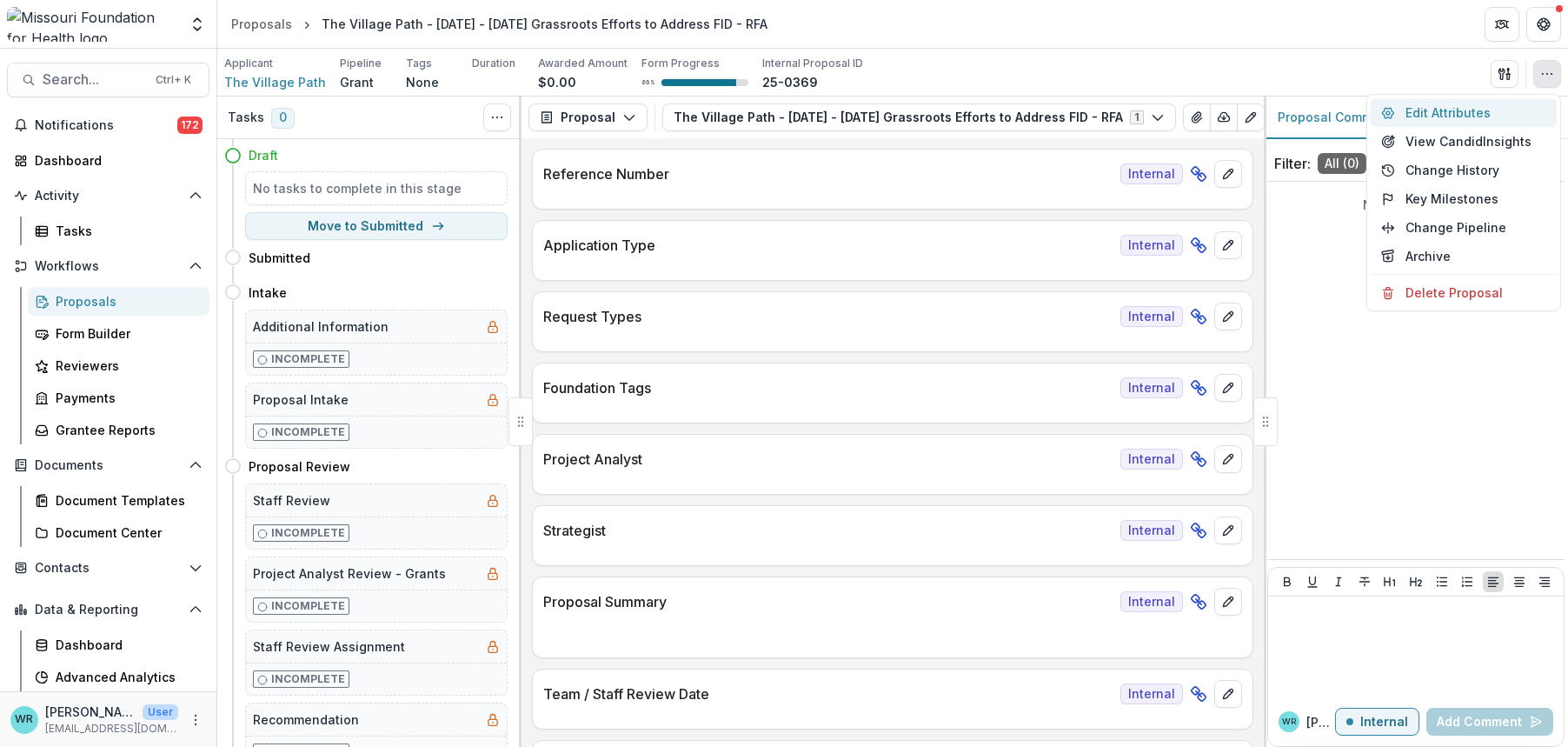
click at [1488, 116] on button "Edit Attributes" at bounding box center [1463, 112] width 186 height 29
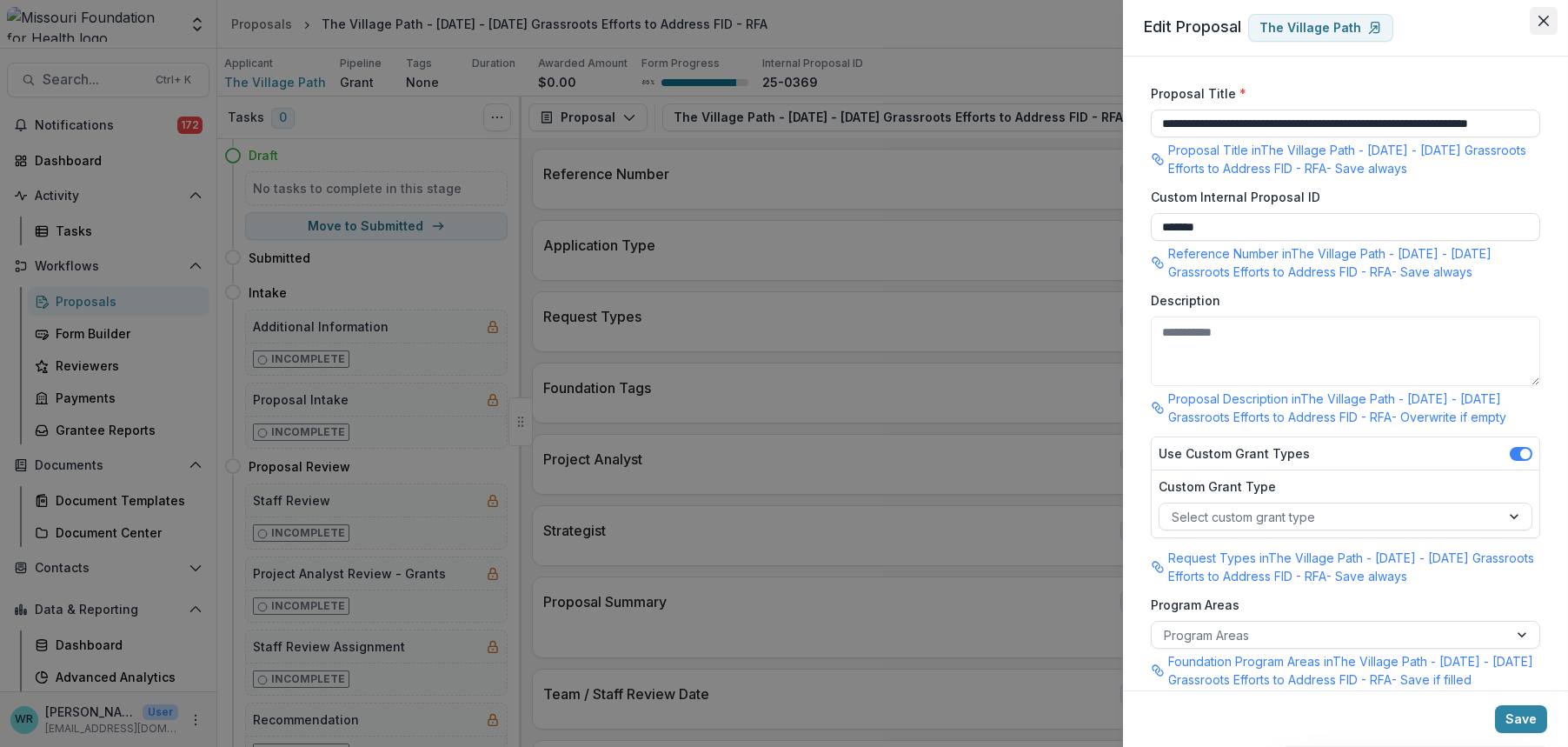
click at [1542, 21] on icon "Close" at bounding box center [1543, 20] width 10 height 10
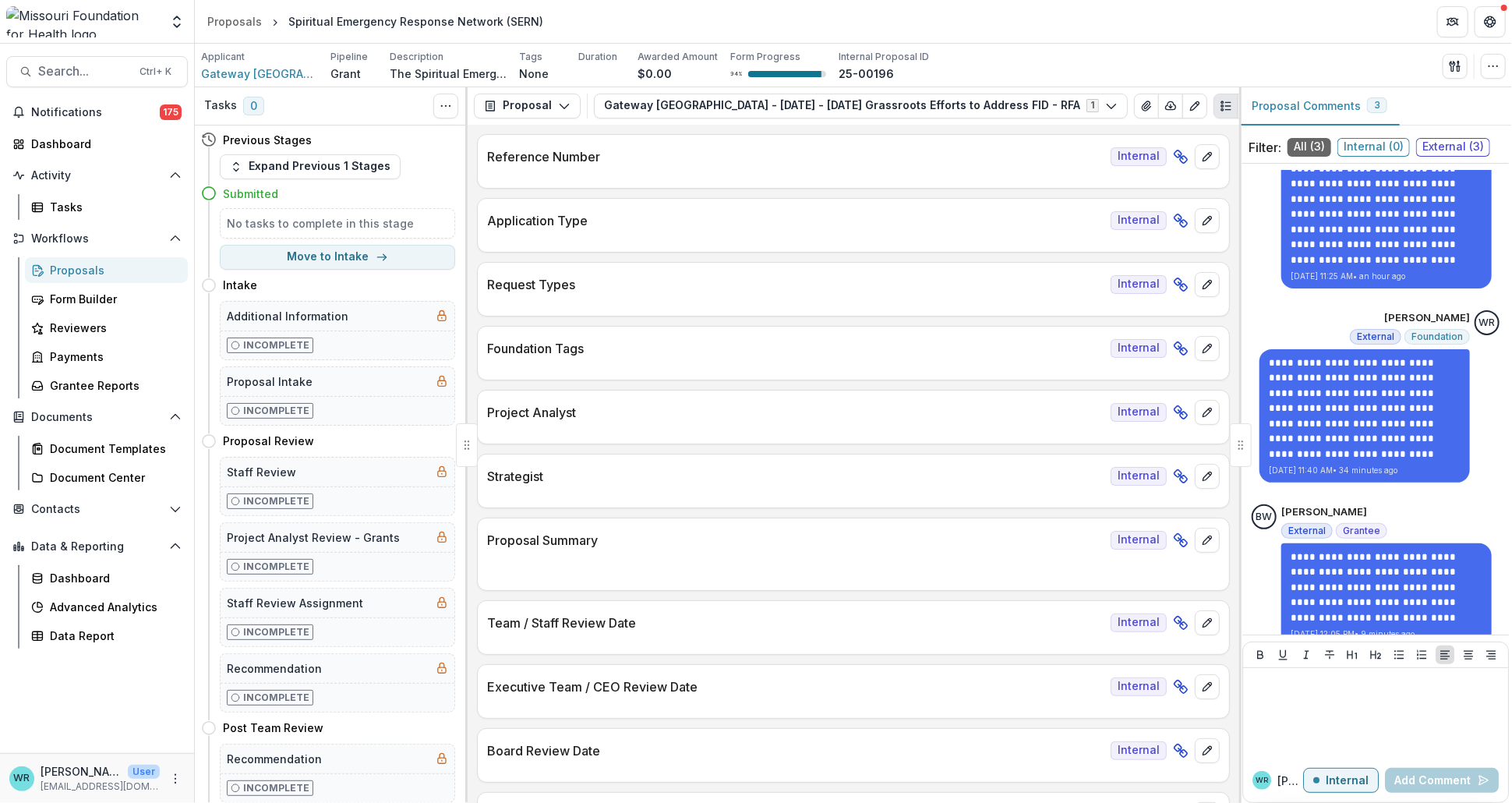
scroll to position [95, 0]
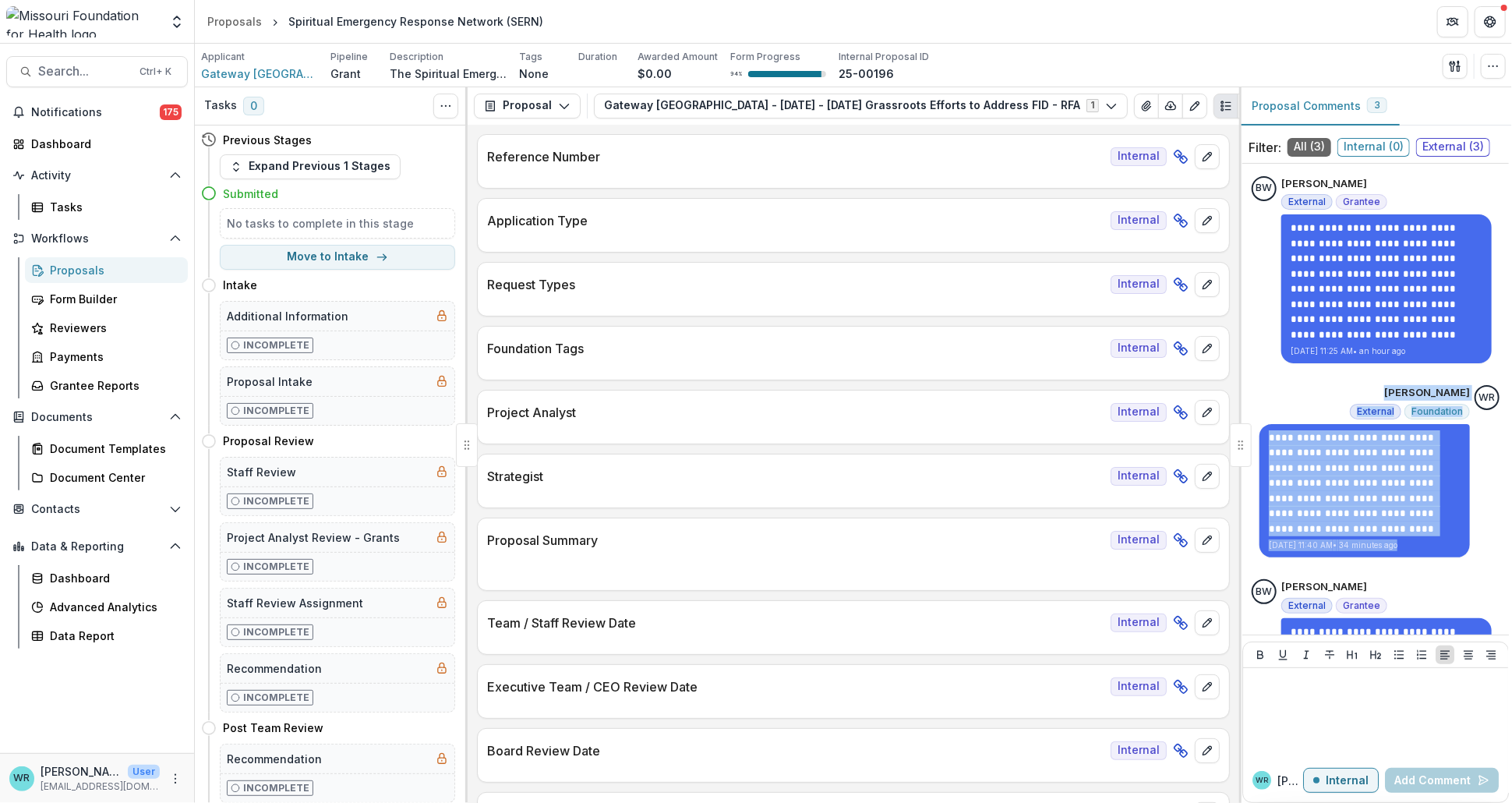
drag, startPoint x: 1506, startPoint y: 369, endPoint x: 1511, endPoint y: 523, distance: 154.1
click at [1511, 523] on div "**********" at bounding box center [1376, 445] width 273 height 715
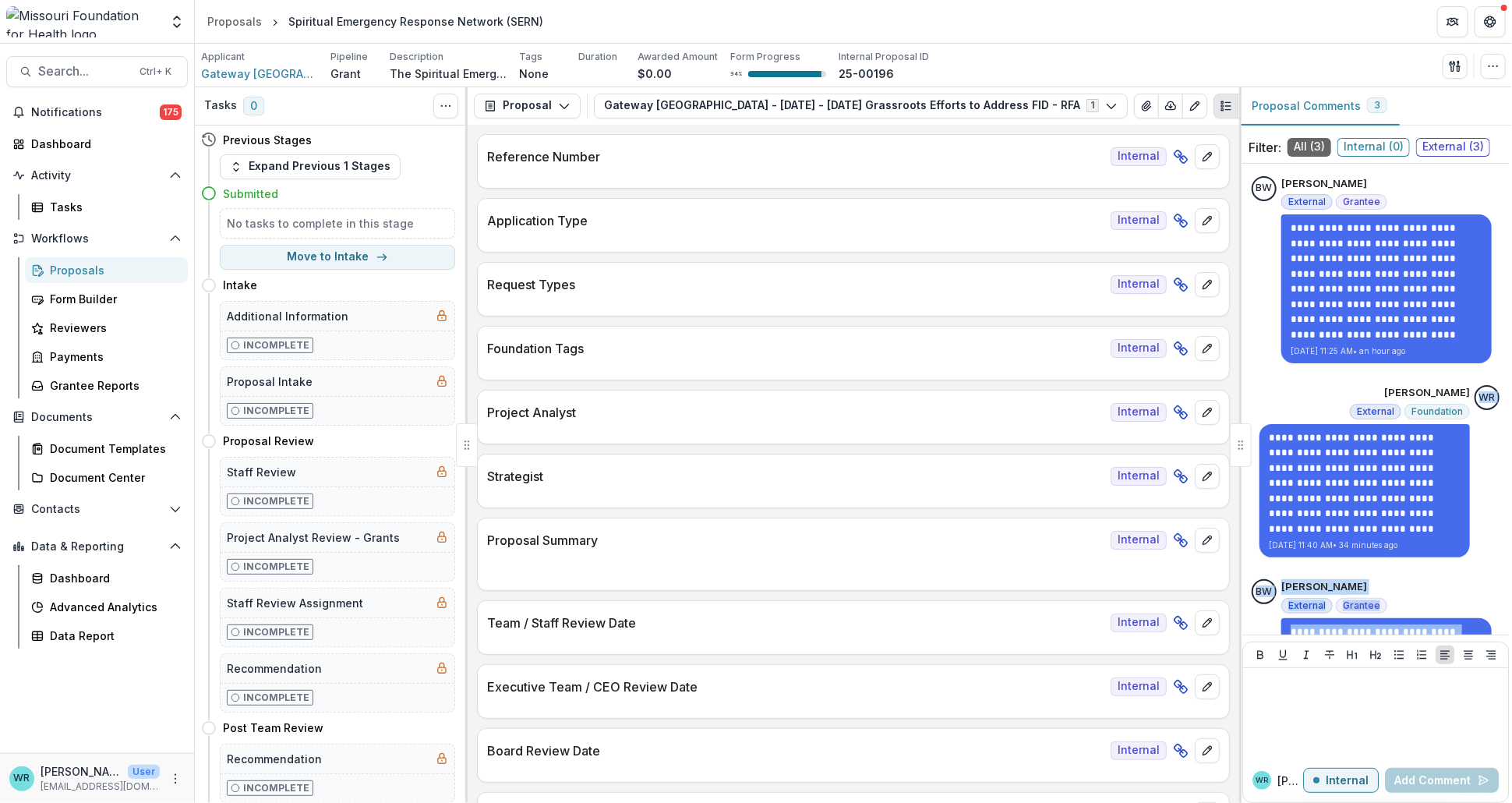
drag, startPoint x: 1505, startPoint y: 547, endPoint x: 1511, endPoint y: 698, distance: 151.1
click at [1511, 698] on div "**********" at bounding box center [1376, 445] width 273 height 715
drag, startPoint x: 1505, startPoint y: 590, endPoint x: 1511, endPoint y: 662, distance: 72.2
click at [1511, 662] on div "**********" at bounding box center [1376, 445] width 273 height 715
drag, startPoint x: 1493, startPoint y: 586, endPoint x: 1500, endPoint y: 639, distance: 53.5
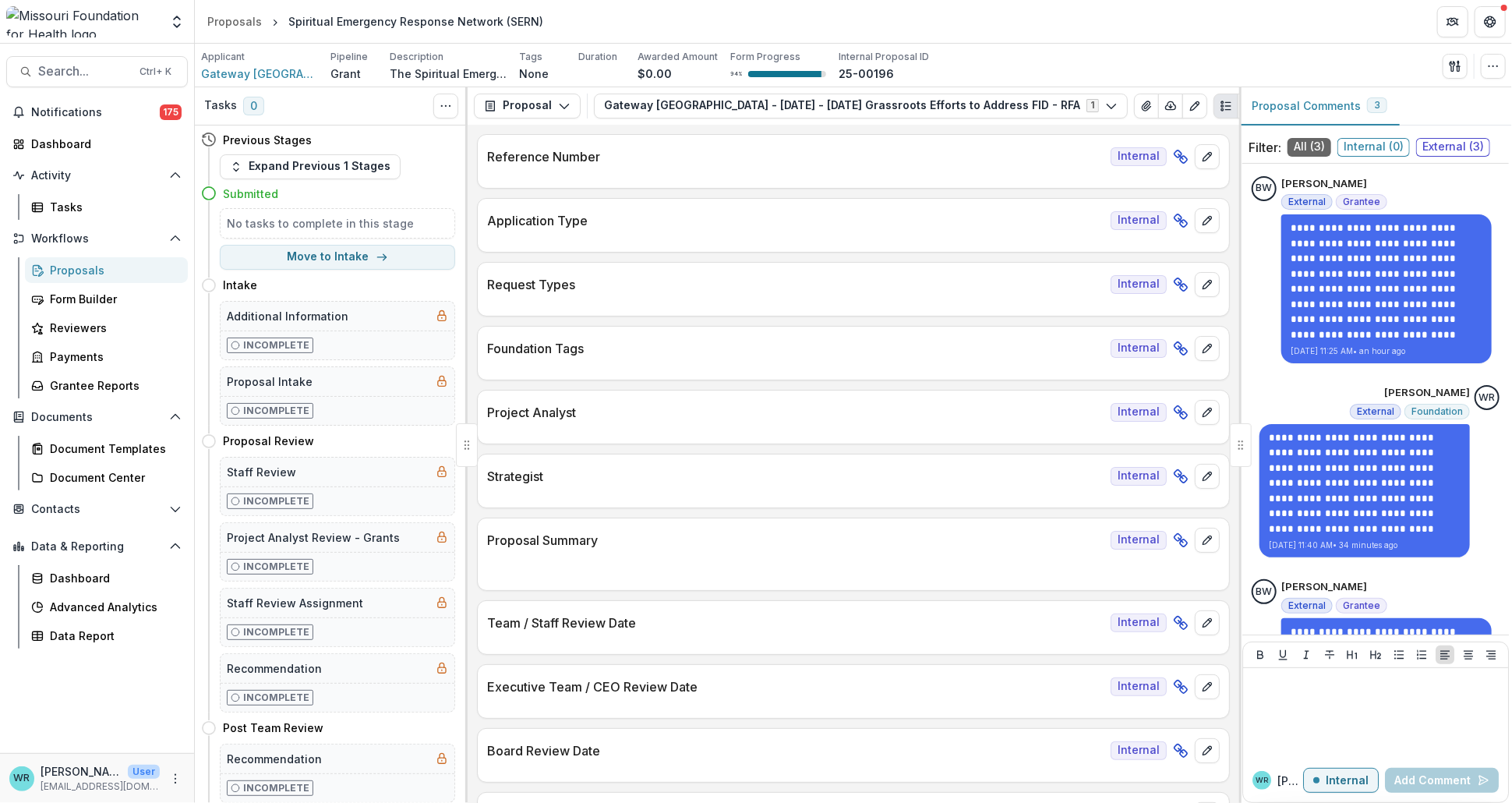
click at [1500, 639] on div "**********" at bounding box center [1376, 489] width 273 height 715
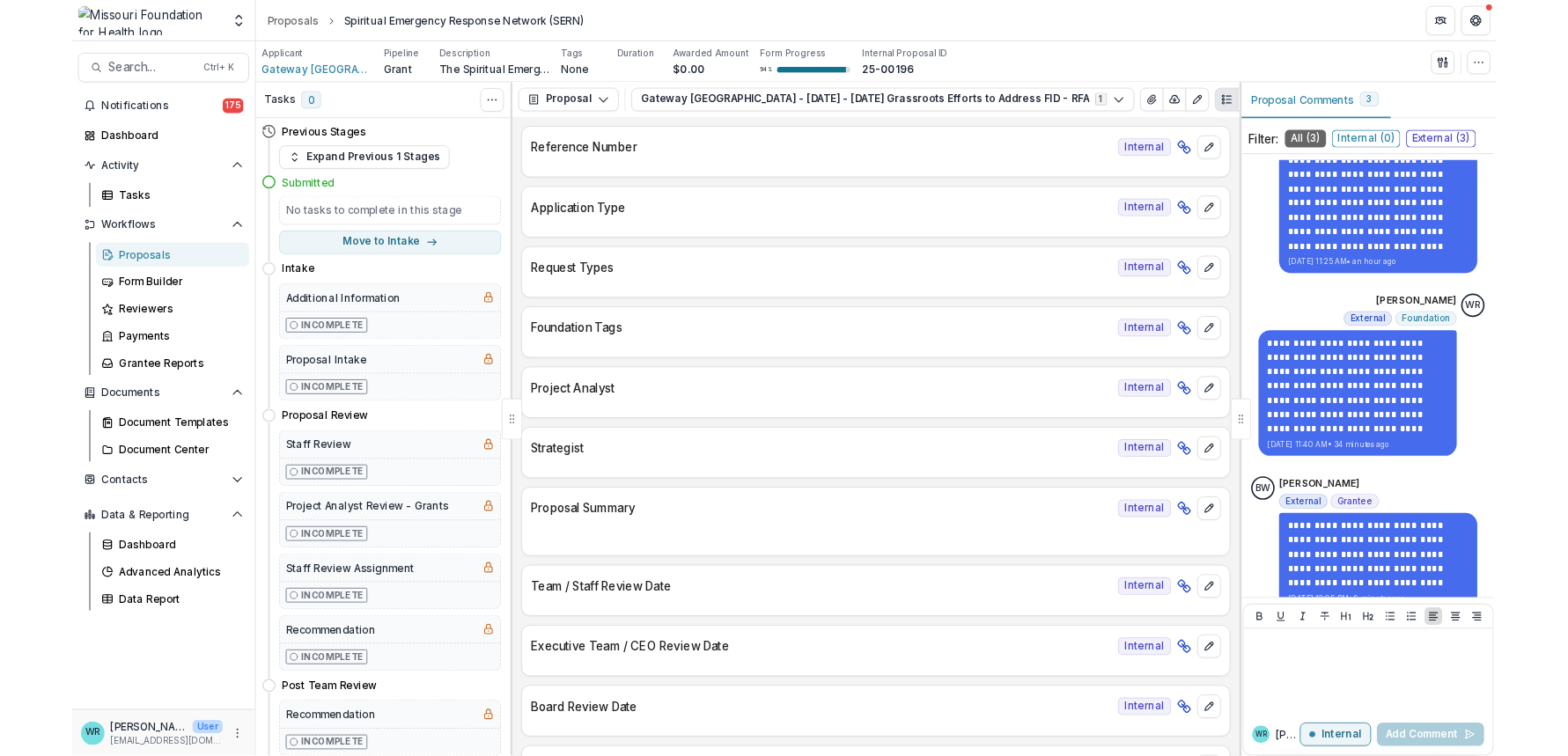
scroll to position [107, 0]
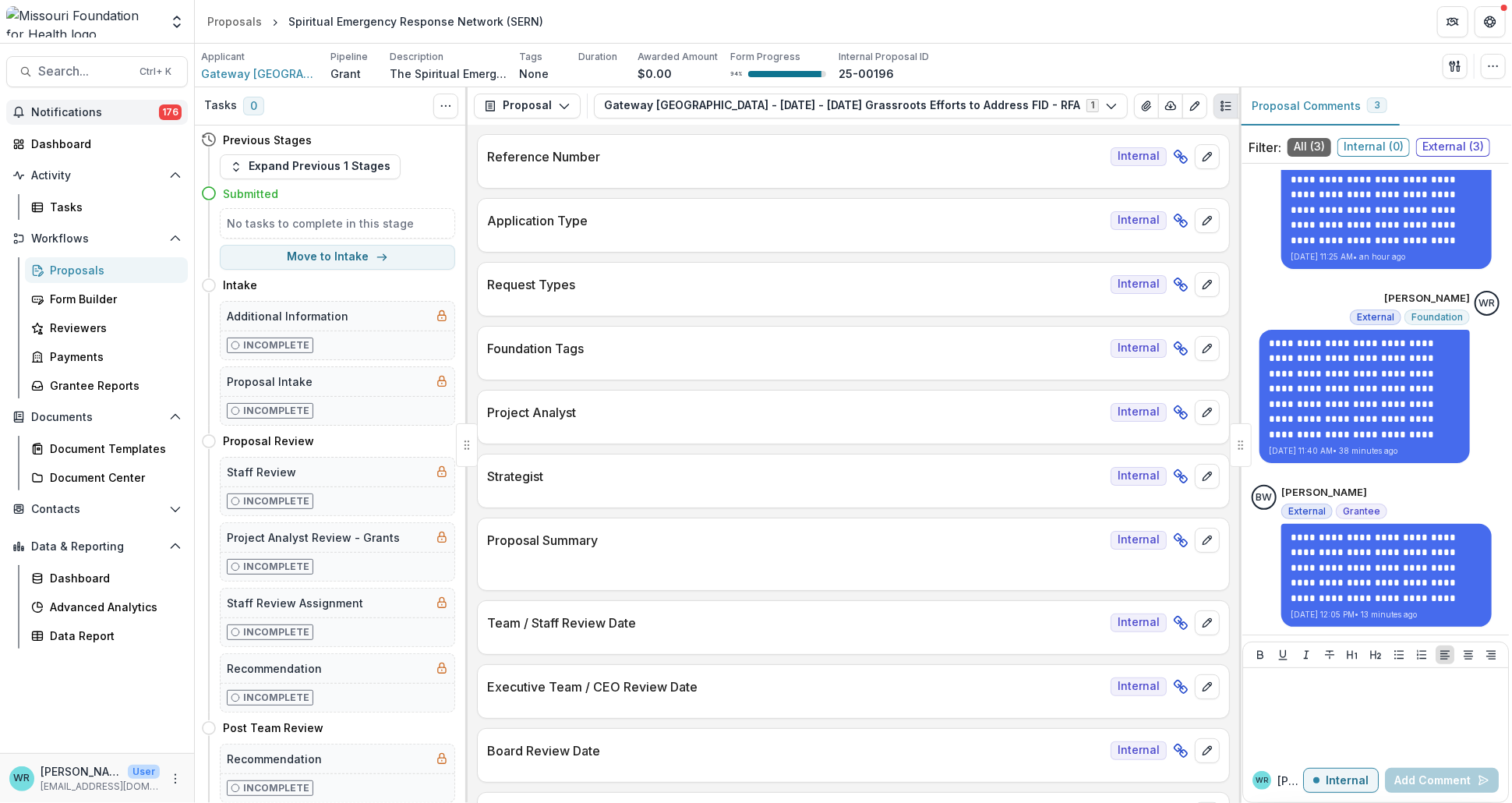
click at [60, 107] on span "Notifications" at bounding box center [95, 113] width 128 height 13
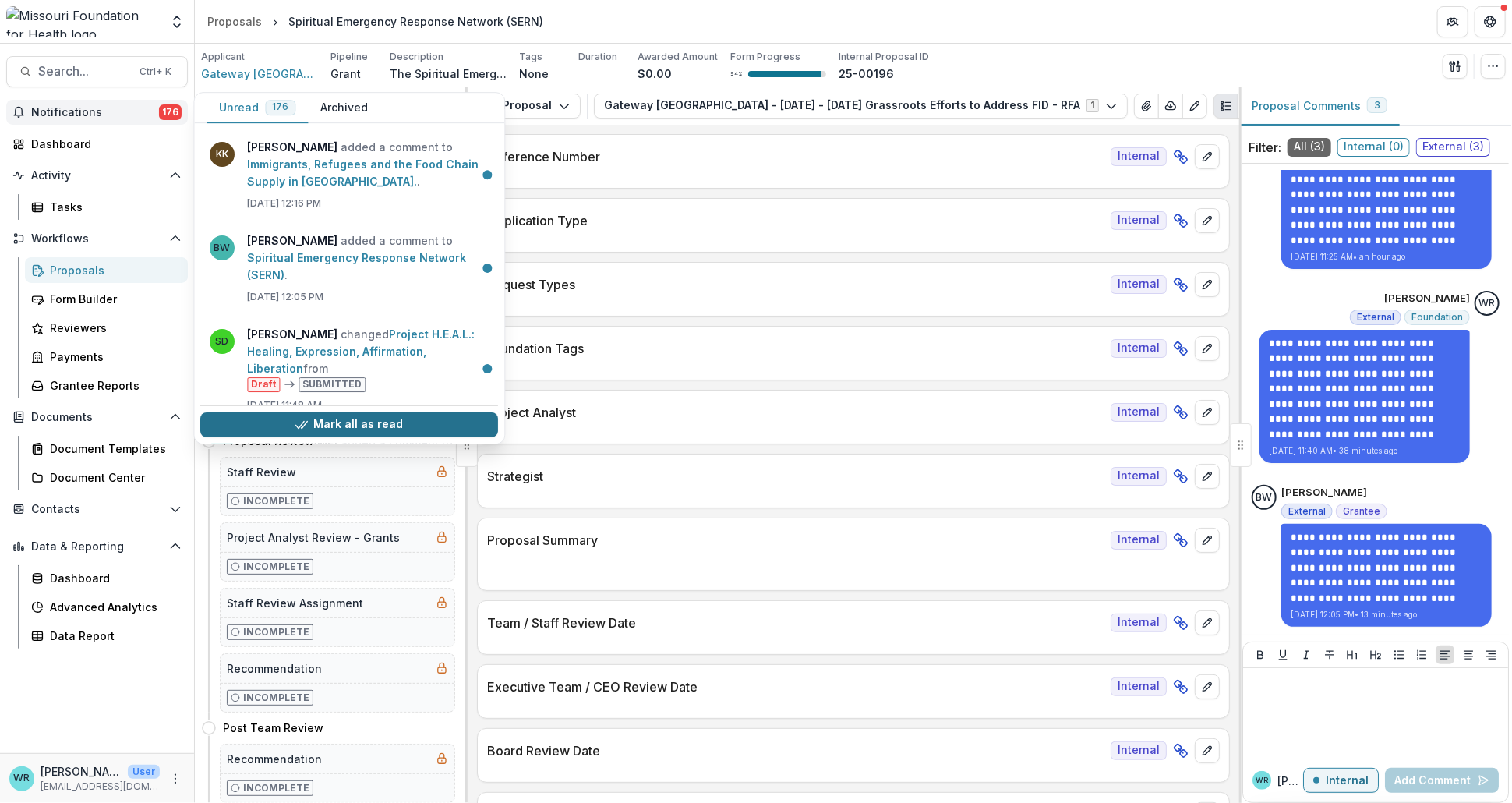
click at [393, 422] on button "Mark all as read" at bounding box center [349, 425] width 298 height 25
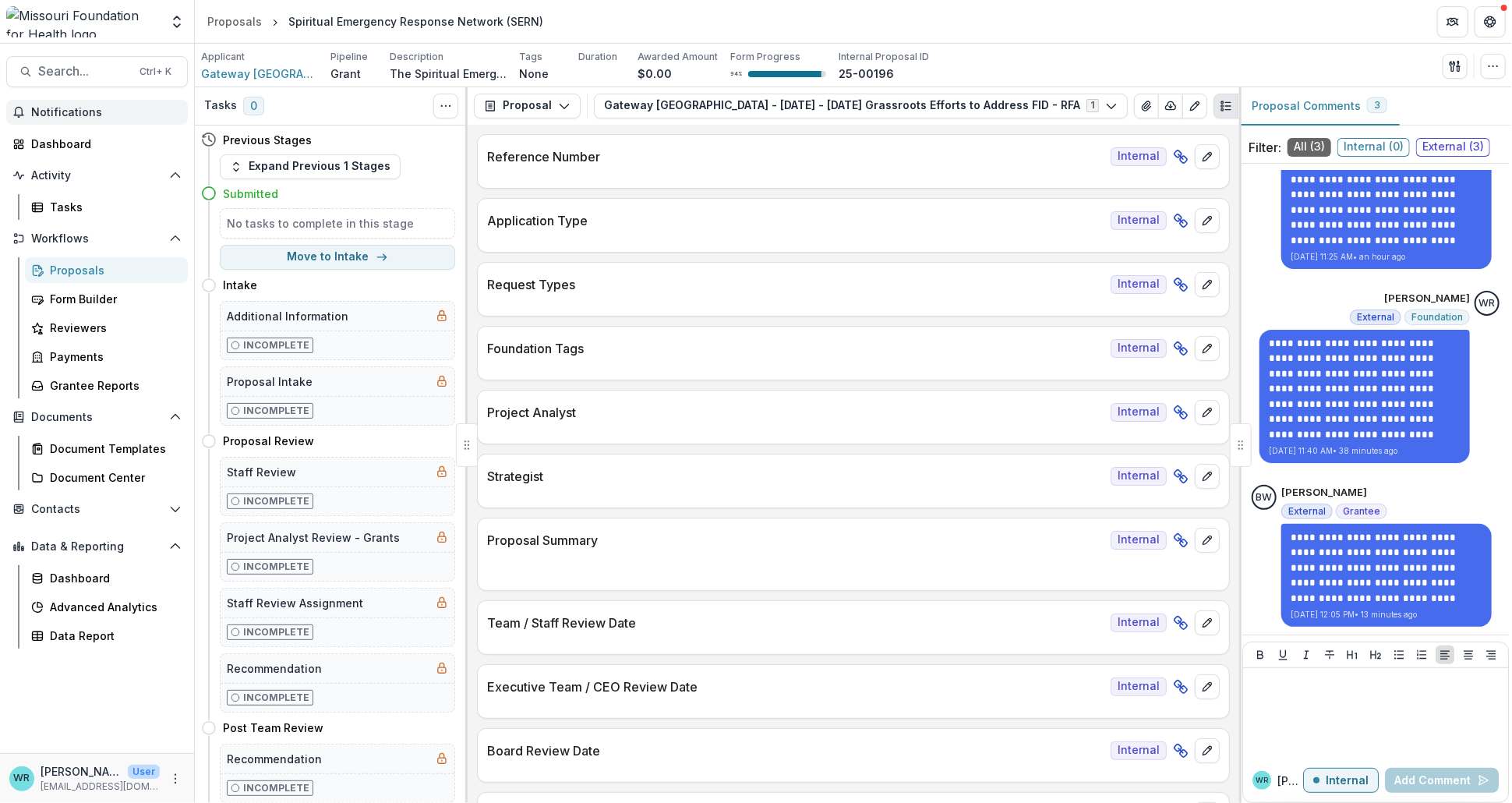
click at [637, 23] on header "Proposals Spiritual Emergency Response Network (SERN)" at bounding box center [854, 22] width 1318 height 43
